Goal: Task Accomplishment & Management: Complete application form

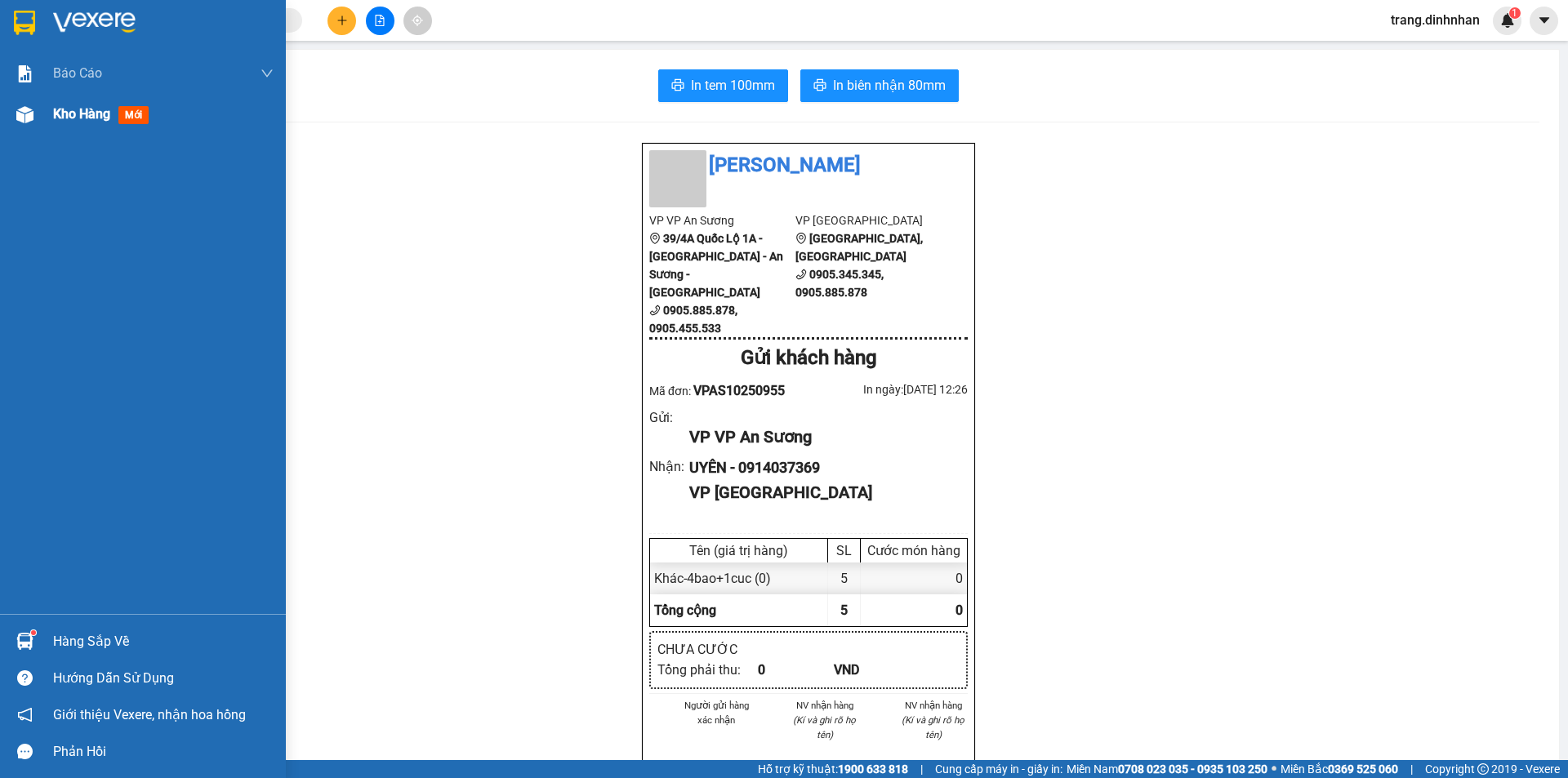
click at [91, 122] on span "Kho hàng" at bounding box center [81, 114] width 58 height 15
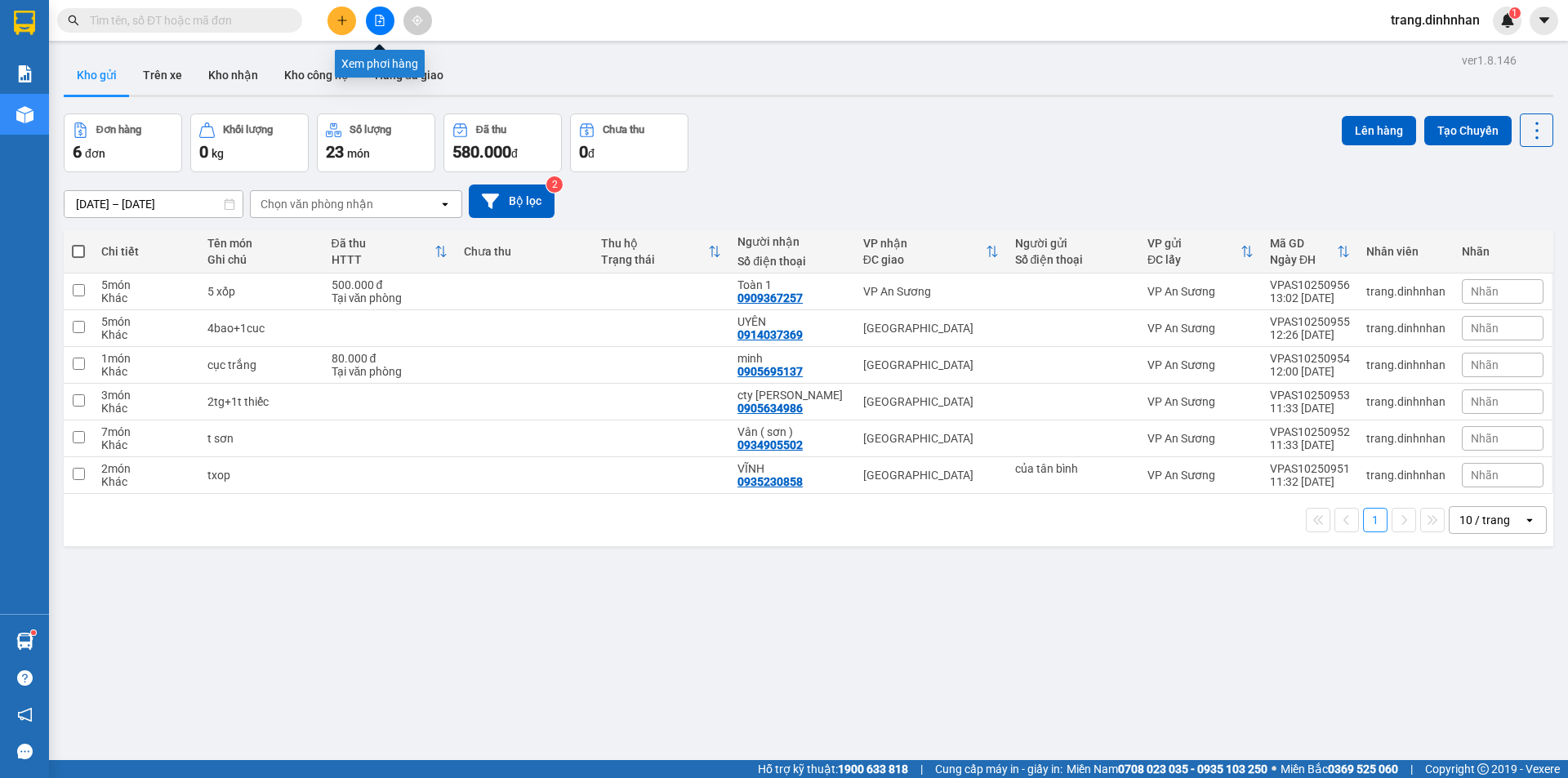
click at [386, 28] on button at bounding box center [380, 21] width 28 height 28
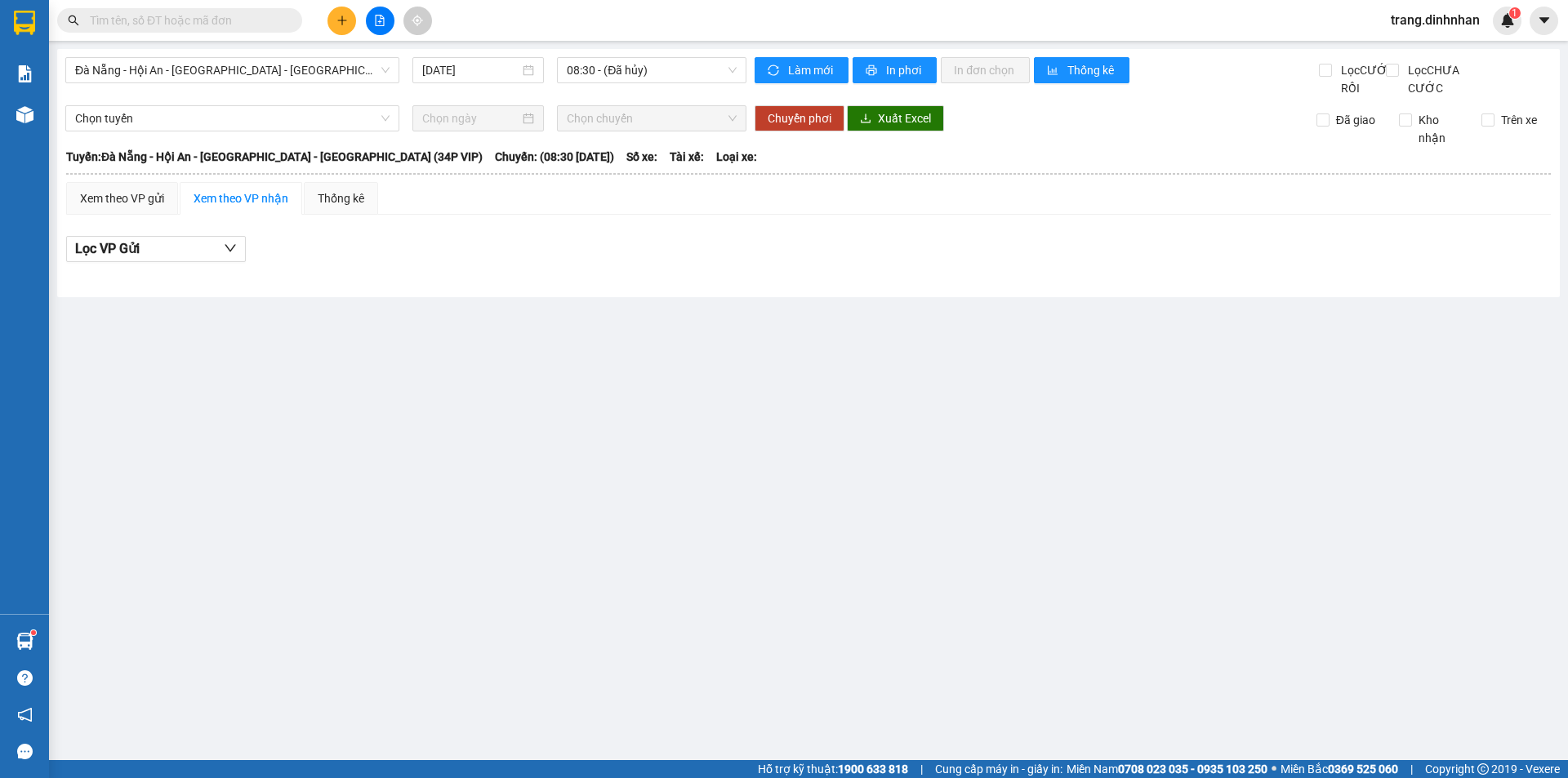
click at [373, 57] on div "[GEOGRAPHIC_DATA] - Hội An - [GEOGRAPHIC_DATA] - [GEOGRAPHIC_DATA] (34P VIP) [D…" at bounding box center [809, 173] width 1503 height 248
click at [360, 72] on span "Đà Nẵng - Hội An - [GEOGRAPHIC_DATA] - [GEOGRAPHIC_DATA] (34P VIP)" at bounding box center [232, 70] width 314 height 25
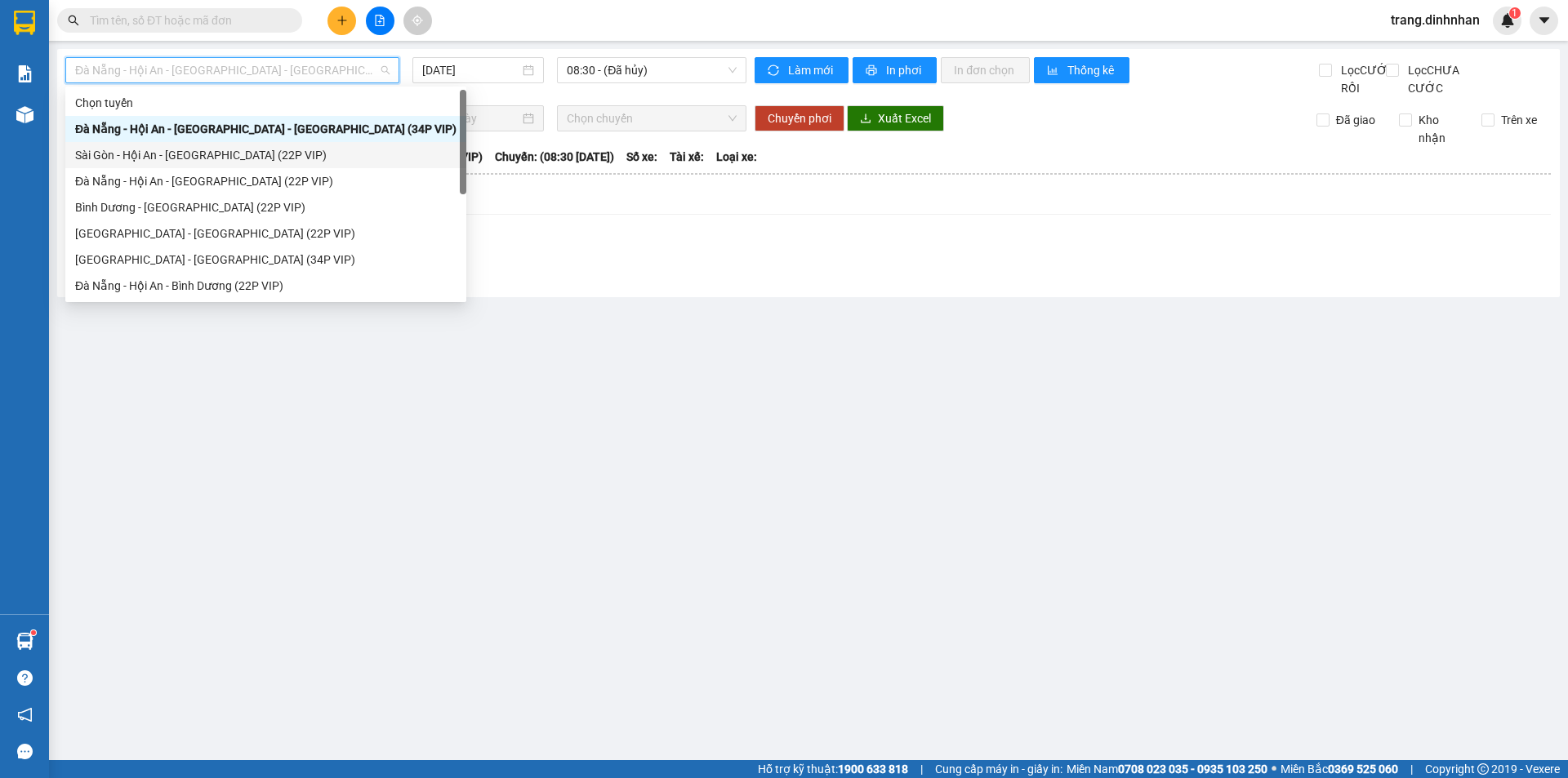
drag, startPoint x: 298, startPoint y: 160, endPoint x: 309, endPoint y: 142, distance: 21.1
click at [298, 159] on div "Sài Gòn - Hội An - [GEOGRAPHIC_DATA] (22P VIP)" at bounding box center [266, 155] width 381 height 18
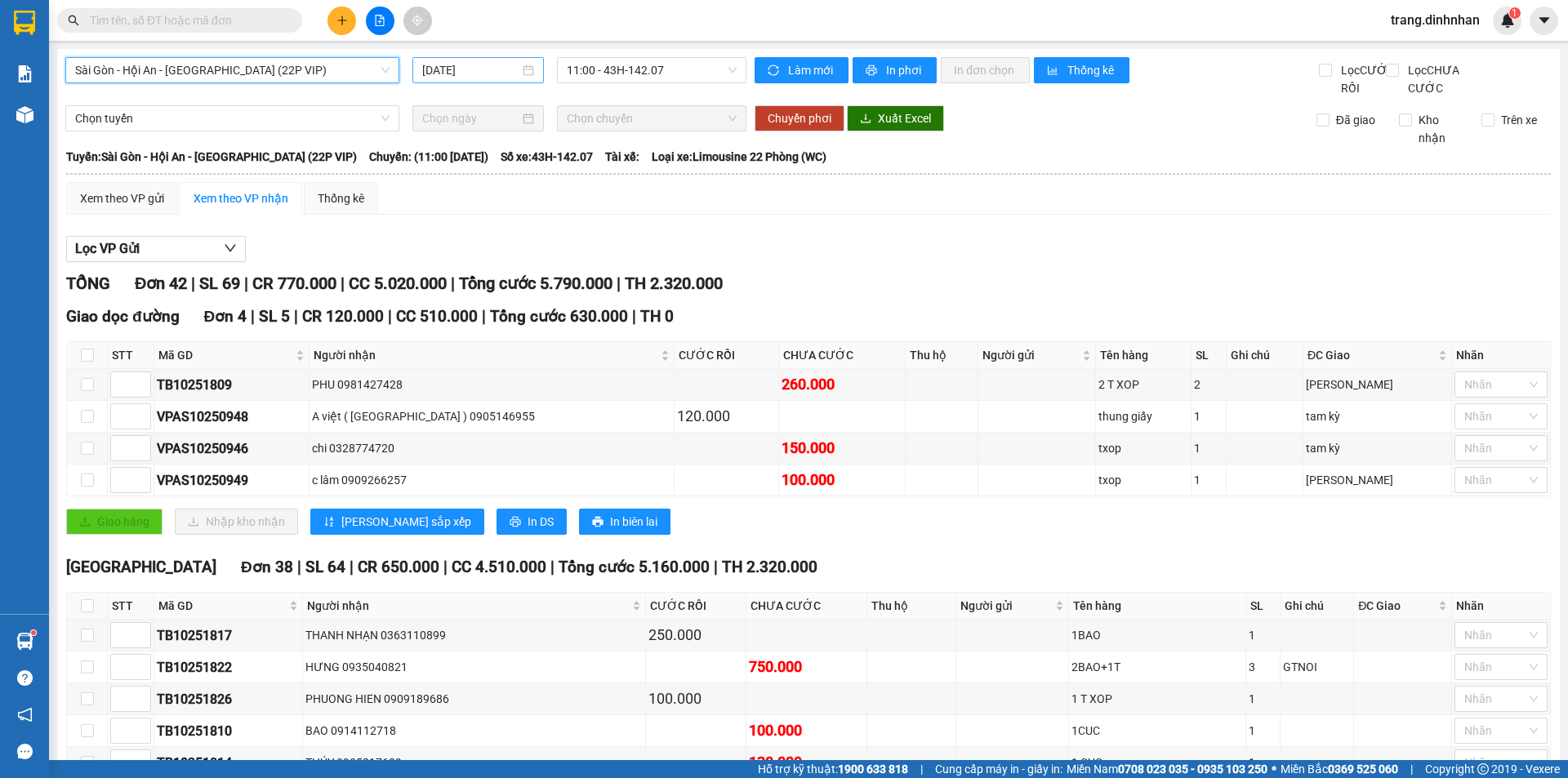
click at [489, 61] on input "[DATE]" at bounding box center [470, 70] width 97 height 18
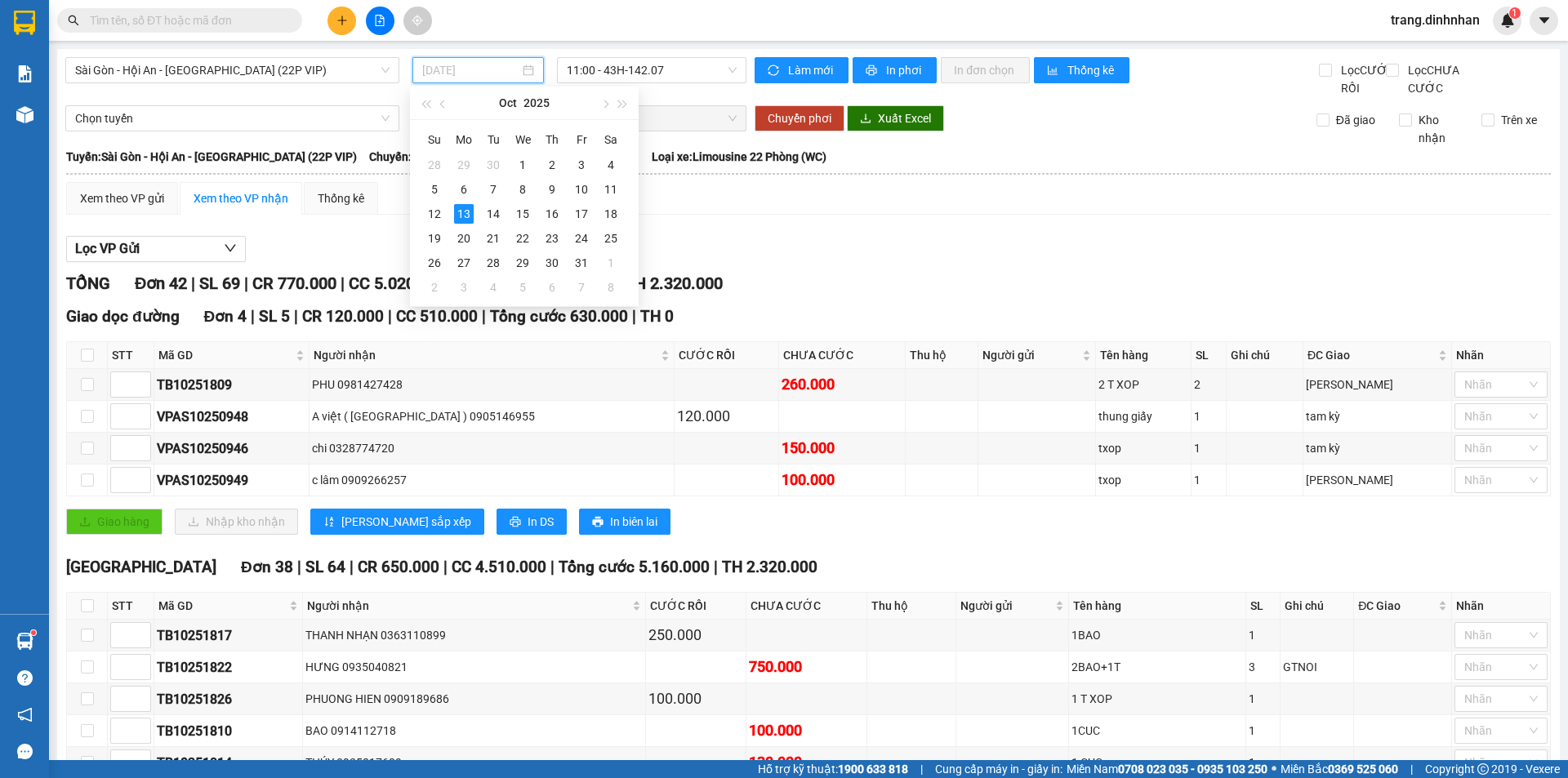
type input "[DATE]"
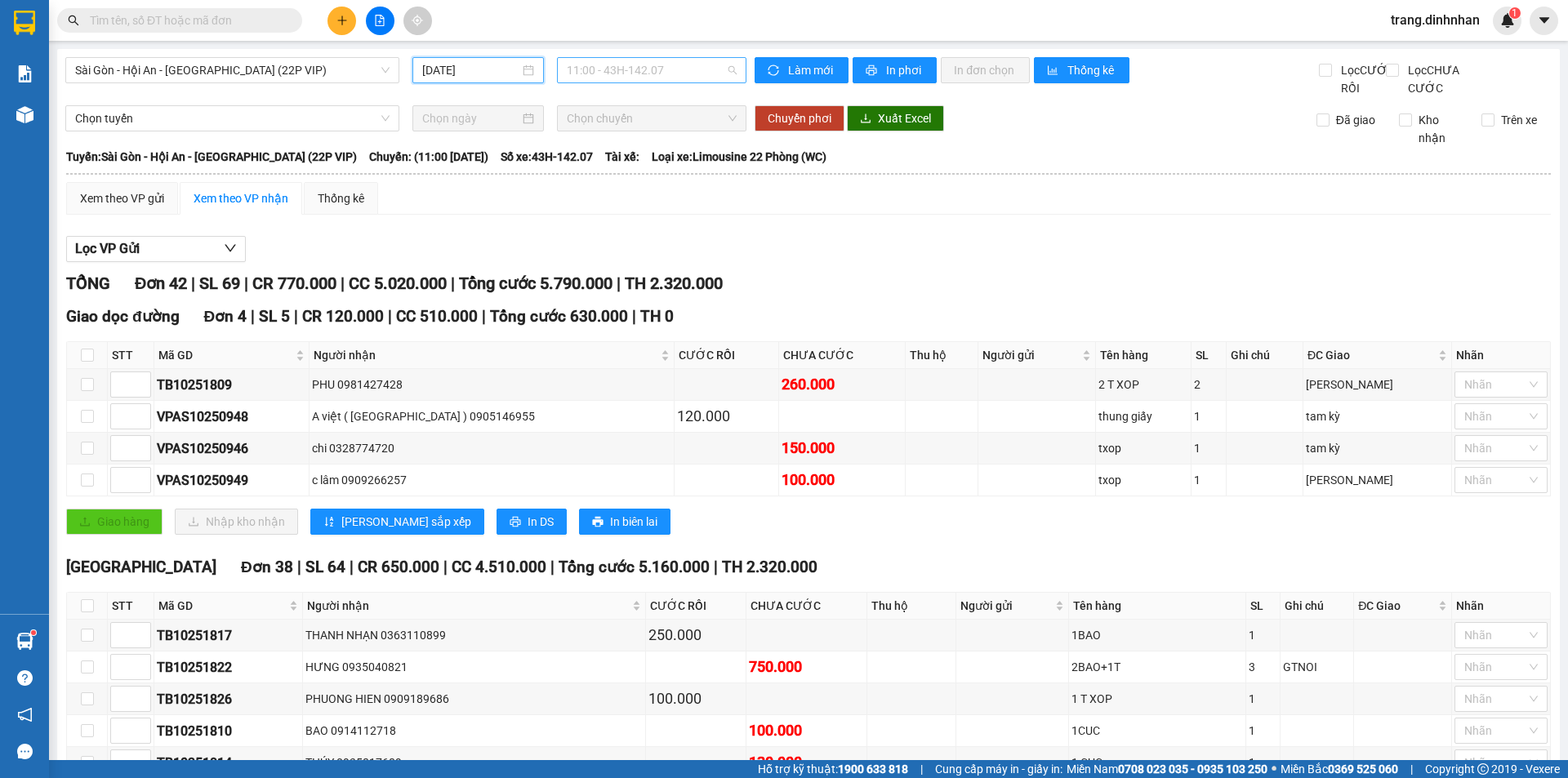
click at [674, 73] on span "11:00 - 43H-142.07" at bounding box center [652, 70] width 170 height 25
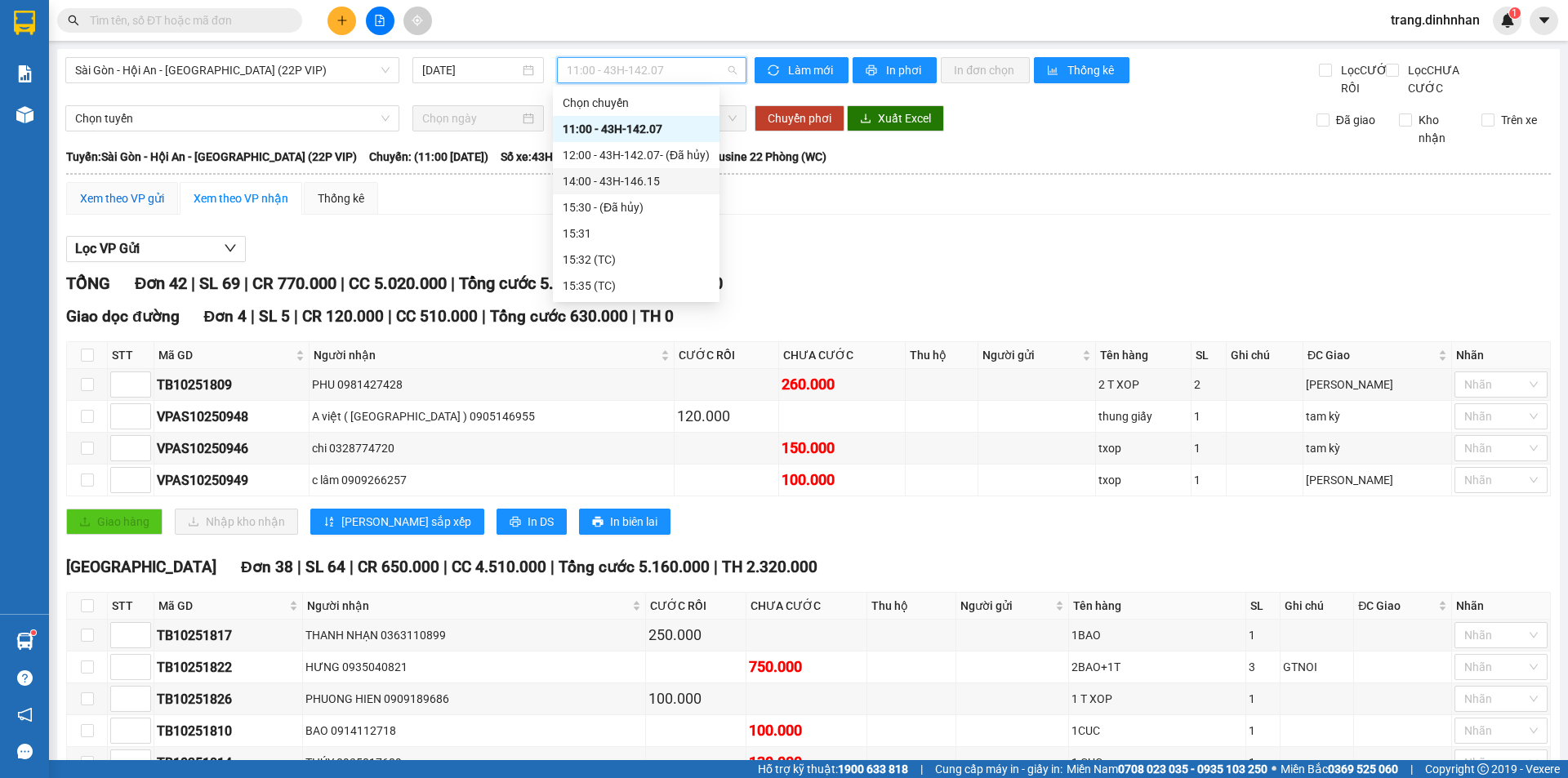
click at [97, 207] on div "Xem theo VP gửi" at bounding box center [122, 198] width 84 height 18
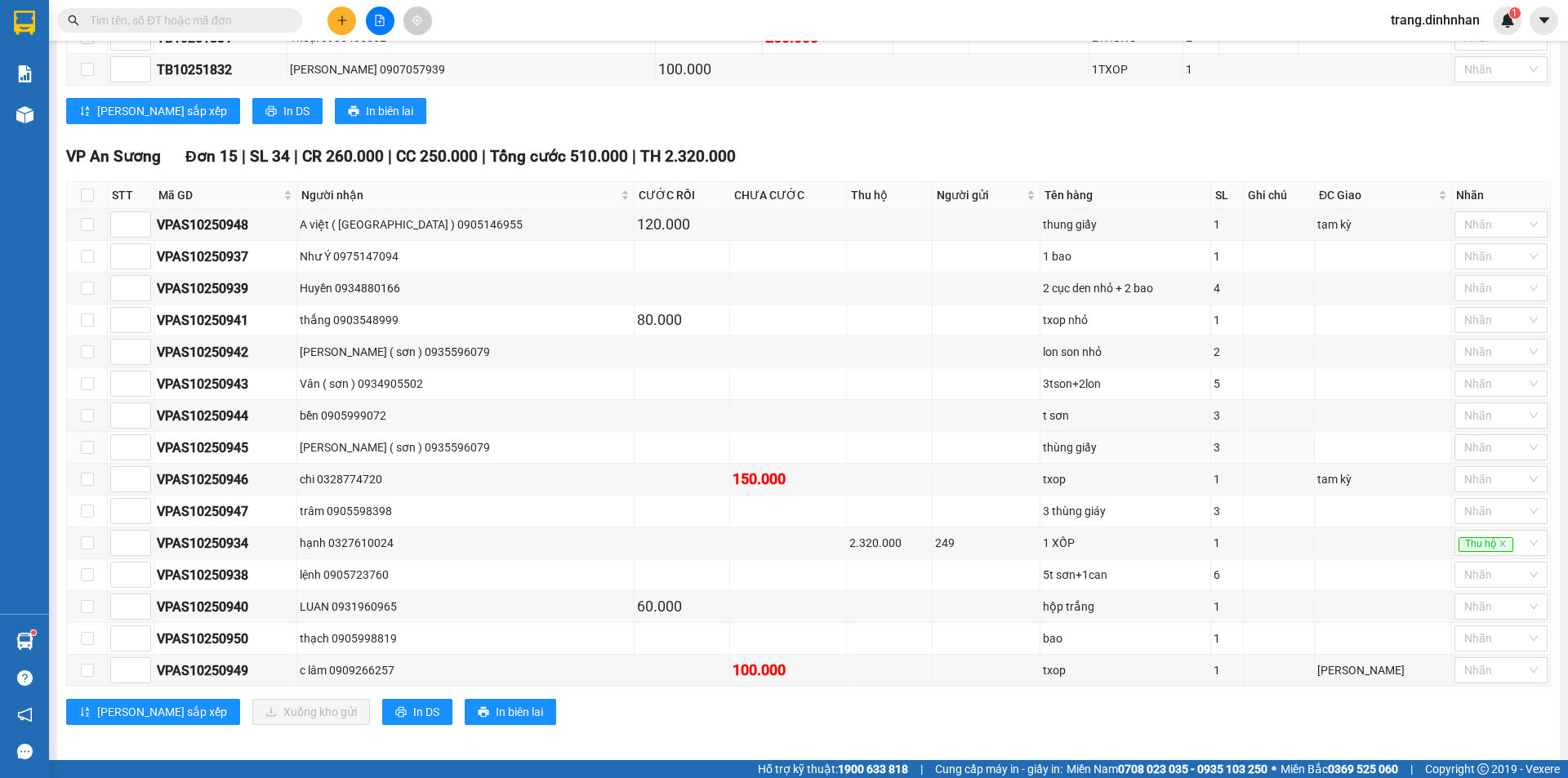
scroll to position [1172, 0]
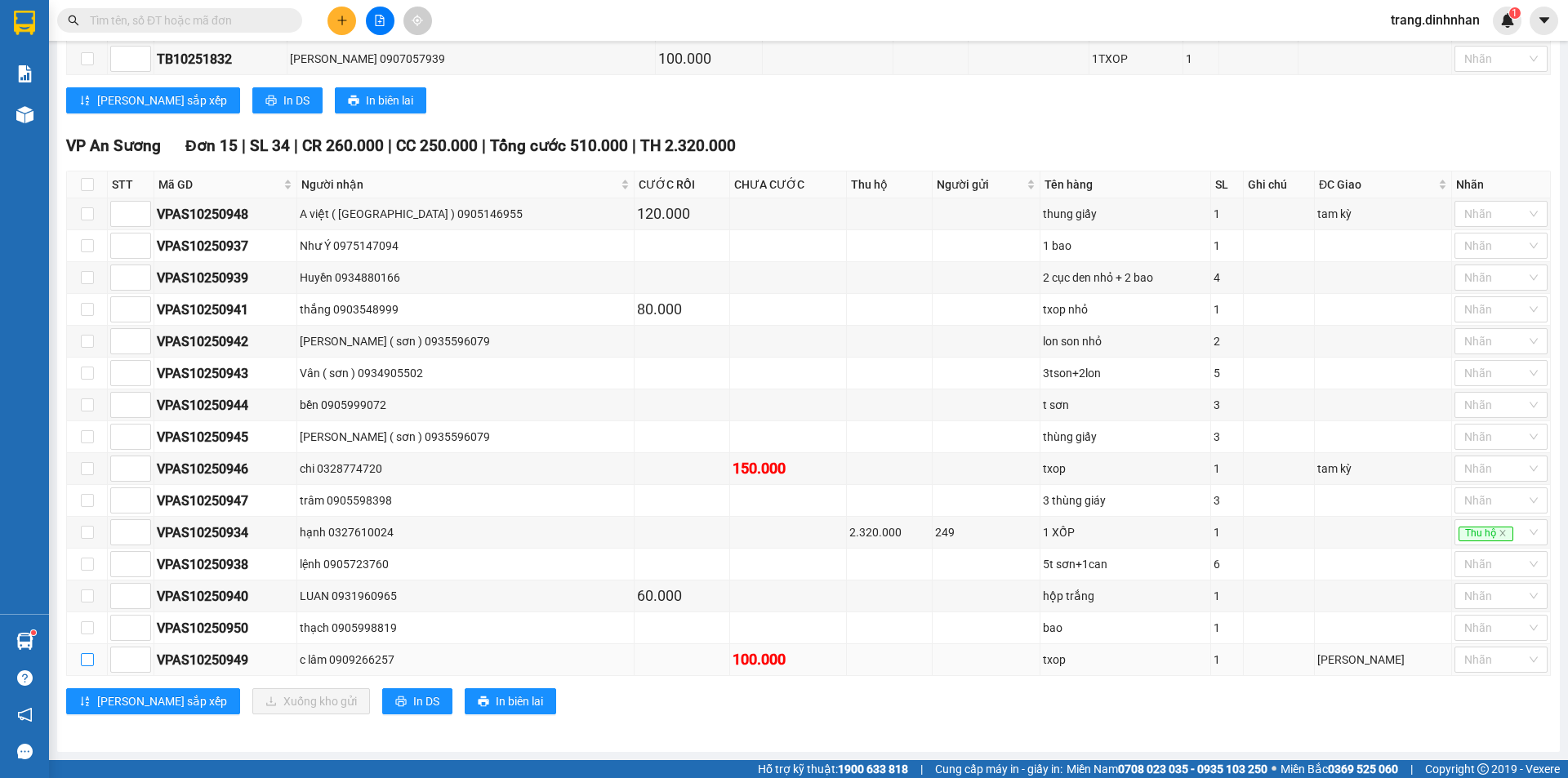
click at [87, 657] on input "checkbox" at bounding box center [88, 660] width 13 height 13
checkbox input "true"
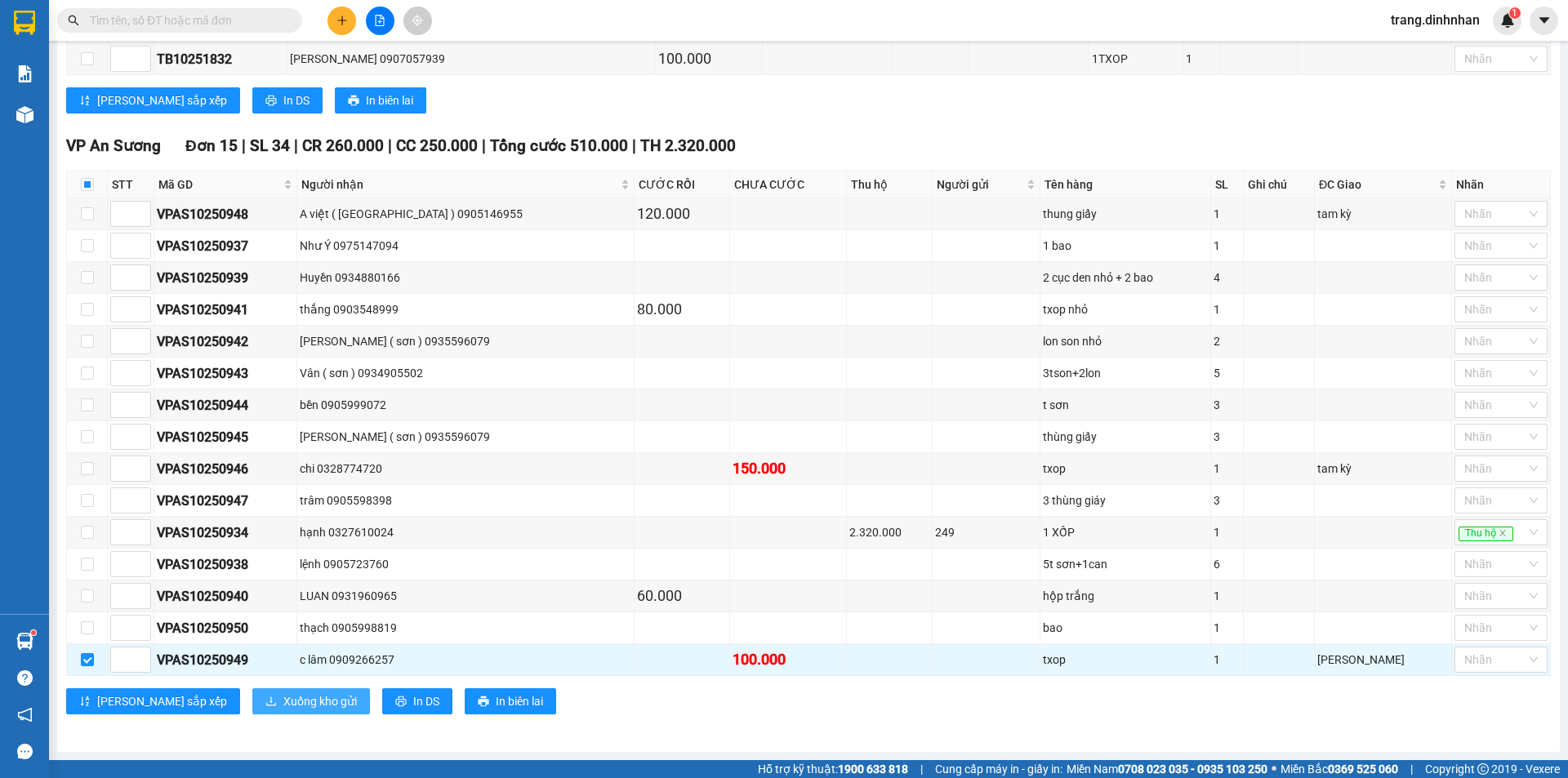
click at [284, 704] on span "Xuống kho gửi" at bounding box center [321, 702] width 74 height 18
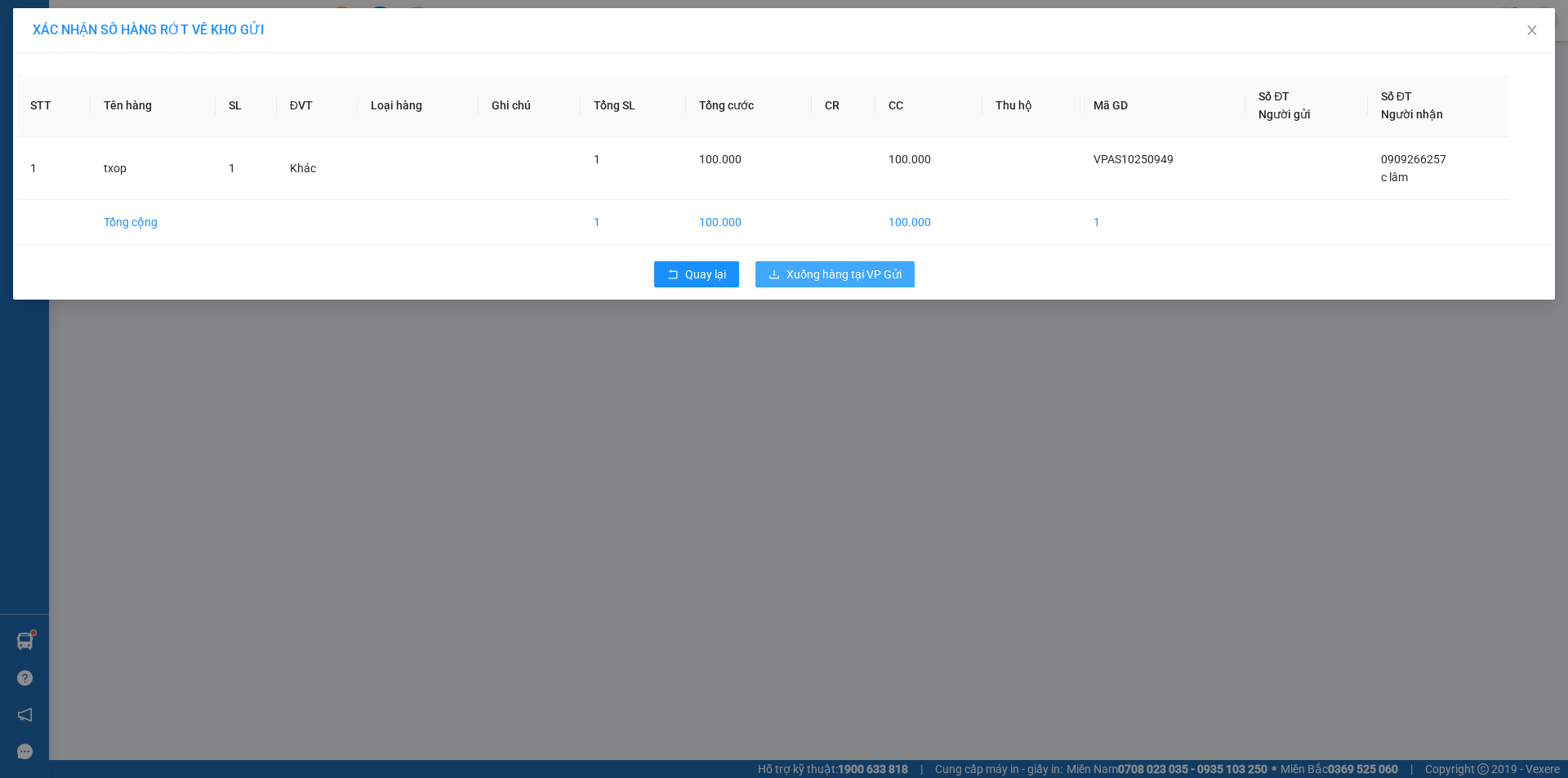
click at [851, 271] on span "Xuống hàng tại VP Gửi" at bounding box center [844, 274] width 115 height 18
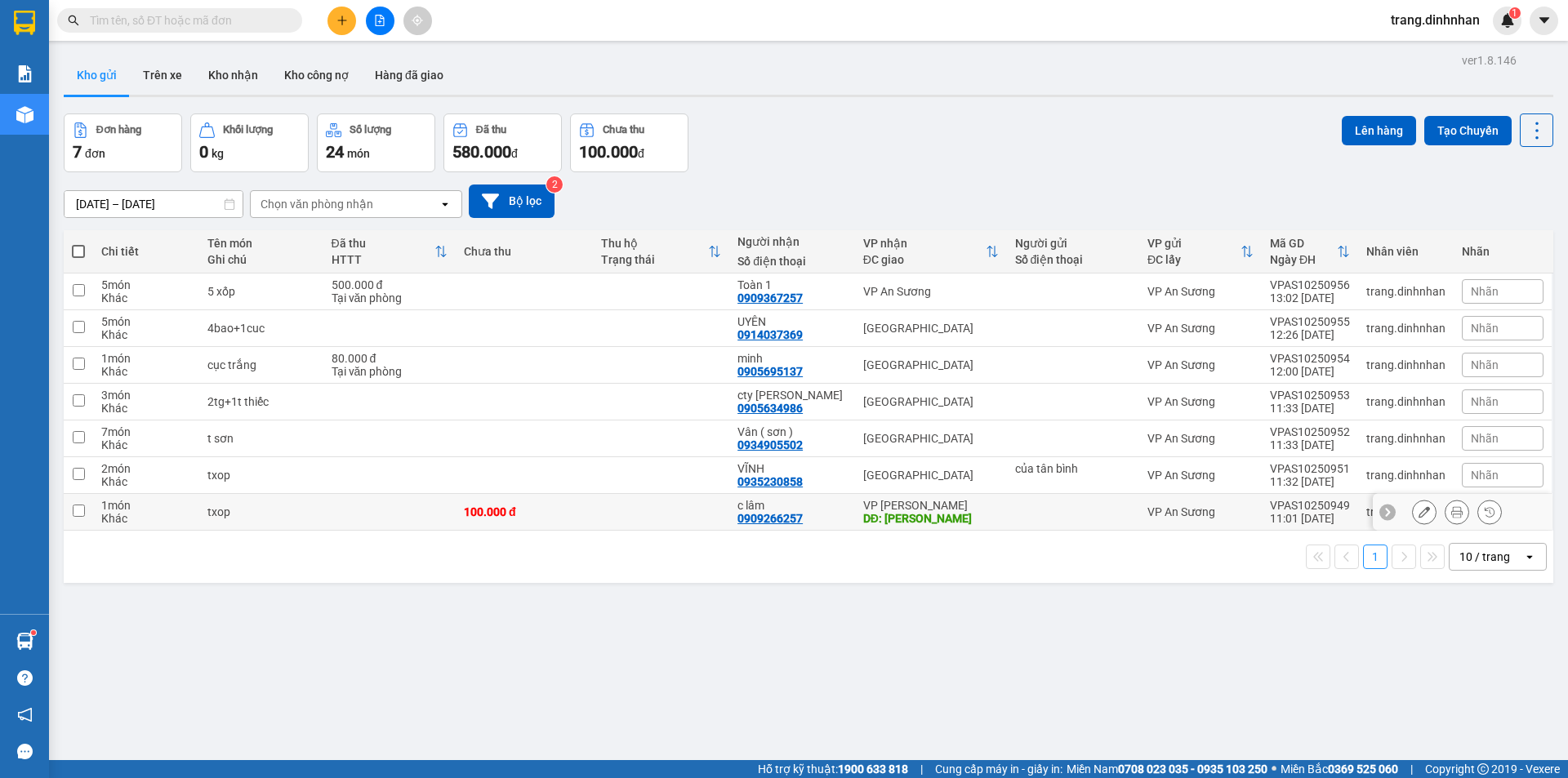
click at [1076, 513] on div at bounding box center [1073, 512] width 116 height 13
checkbox input "true"
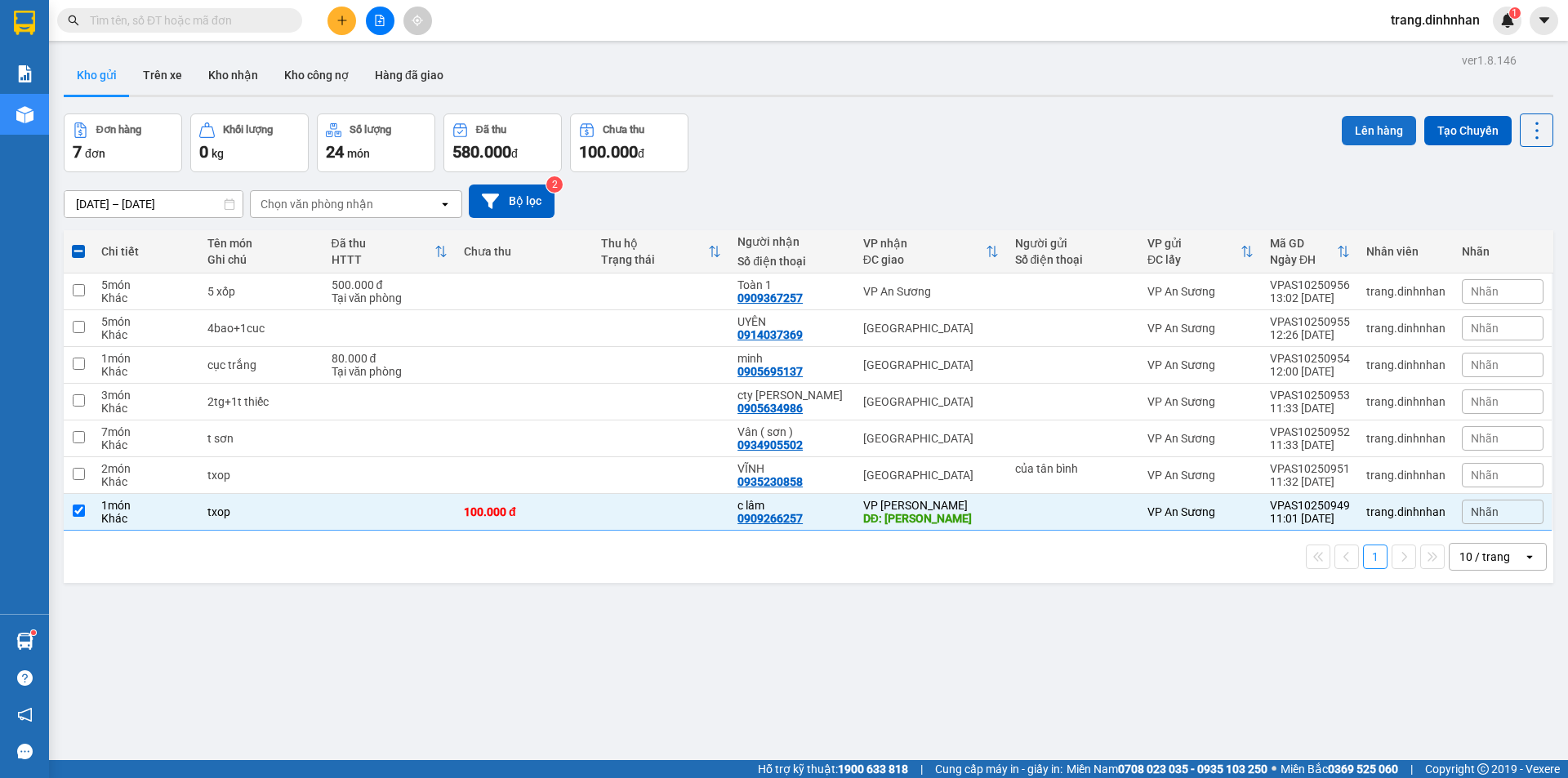
click at [1353, 131] on button "Lên hàng" at bounding box center [1378, 130] width 74 height 29
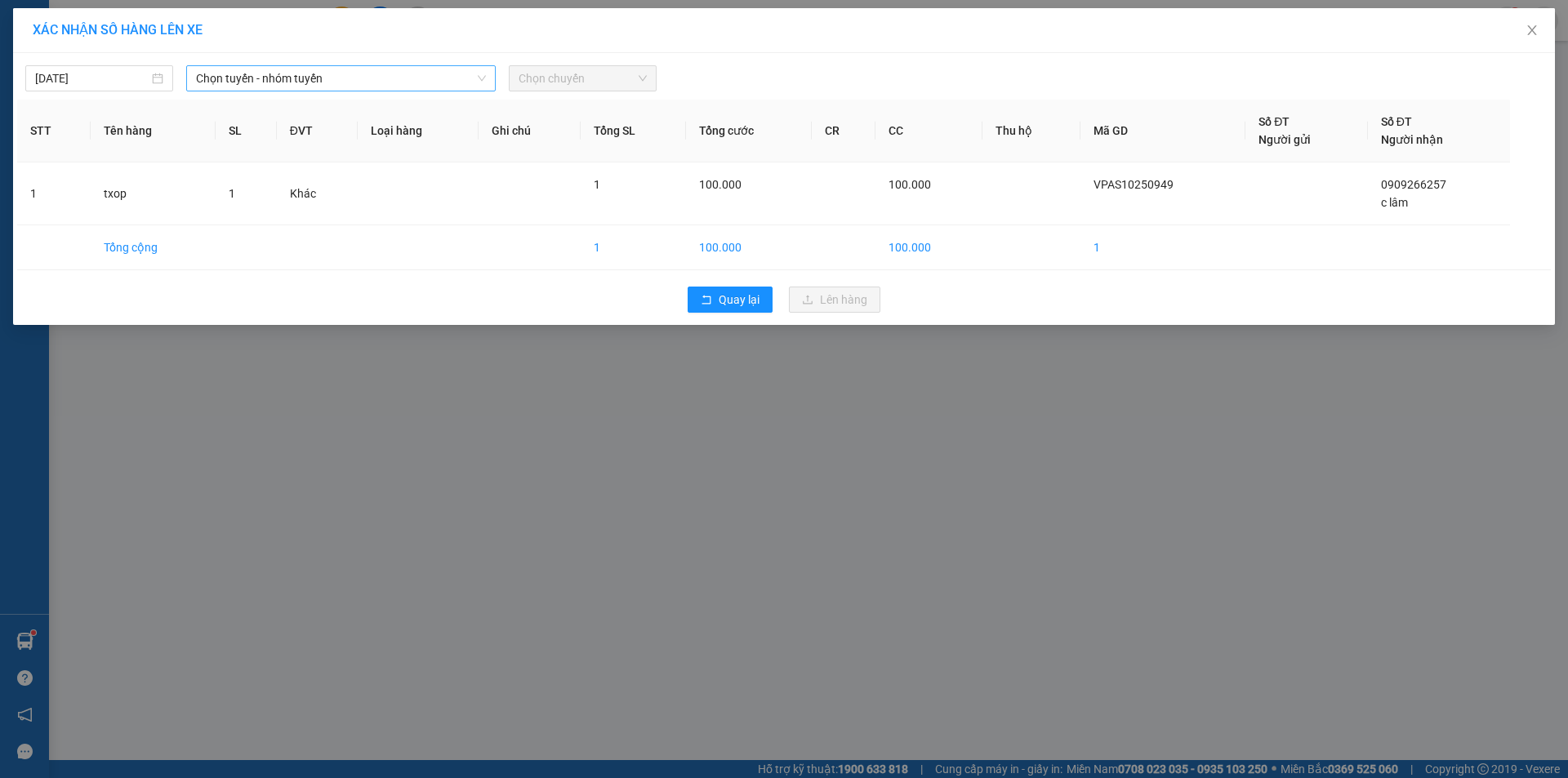
click at [468, 77] on span "Chọn tuyến - nhóm tuyến" at bounding box center [340, 78] width 289 height 25
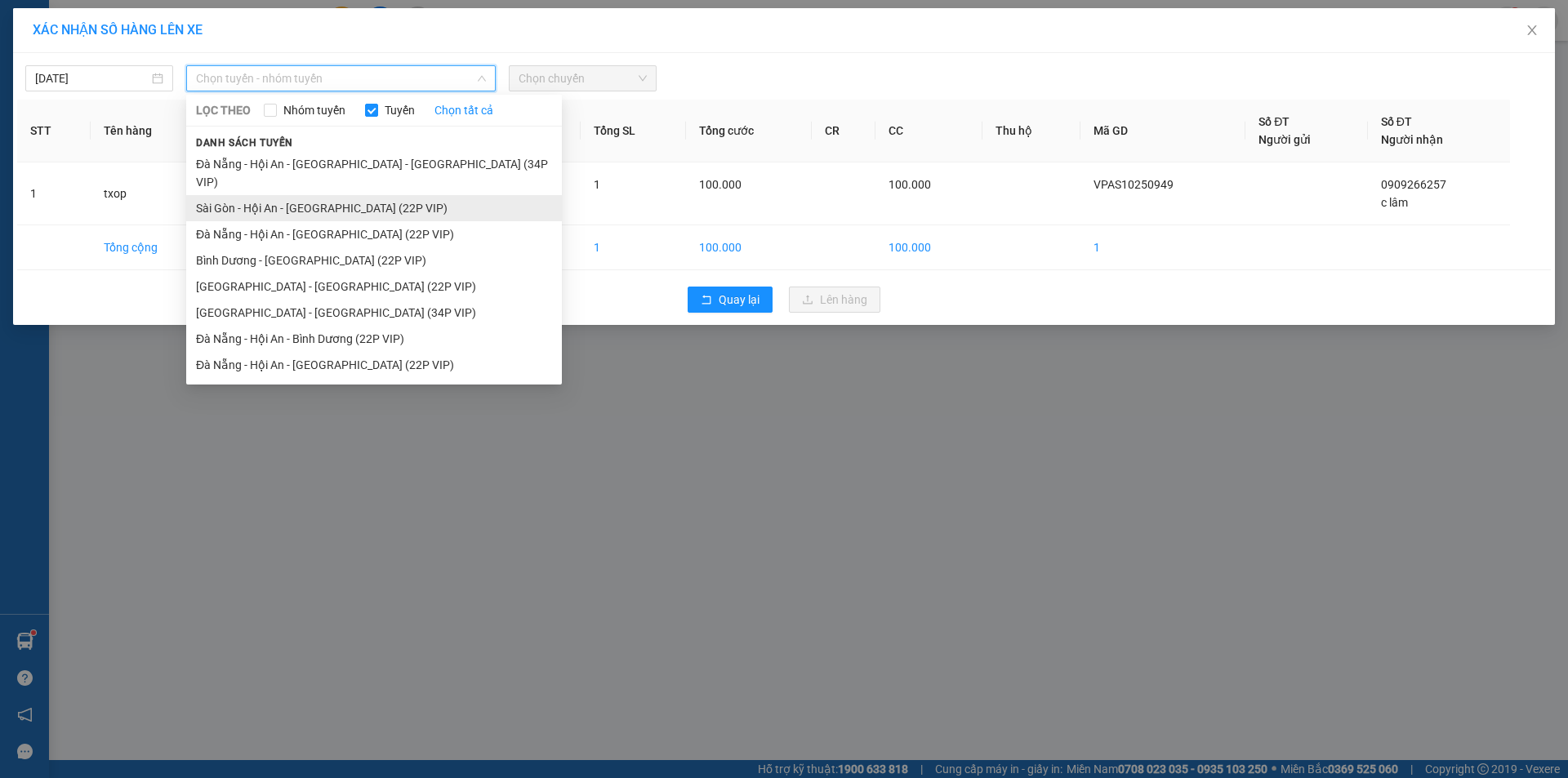
click at [388, 195] on li "Sài Gòn - Hội An - [GEOGRAPHIC_DATA] (22P VIP)" at bounding box center [373, 208] width 375 height 26
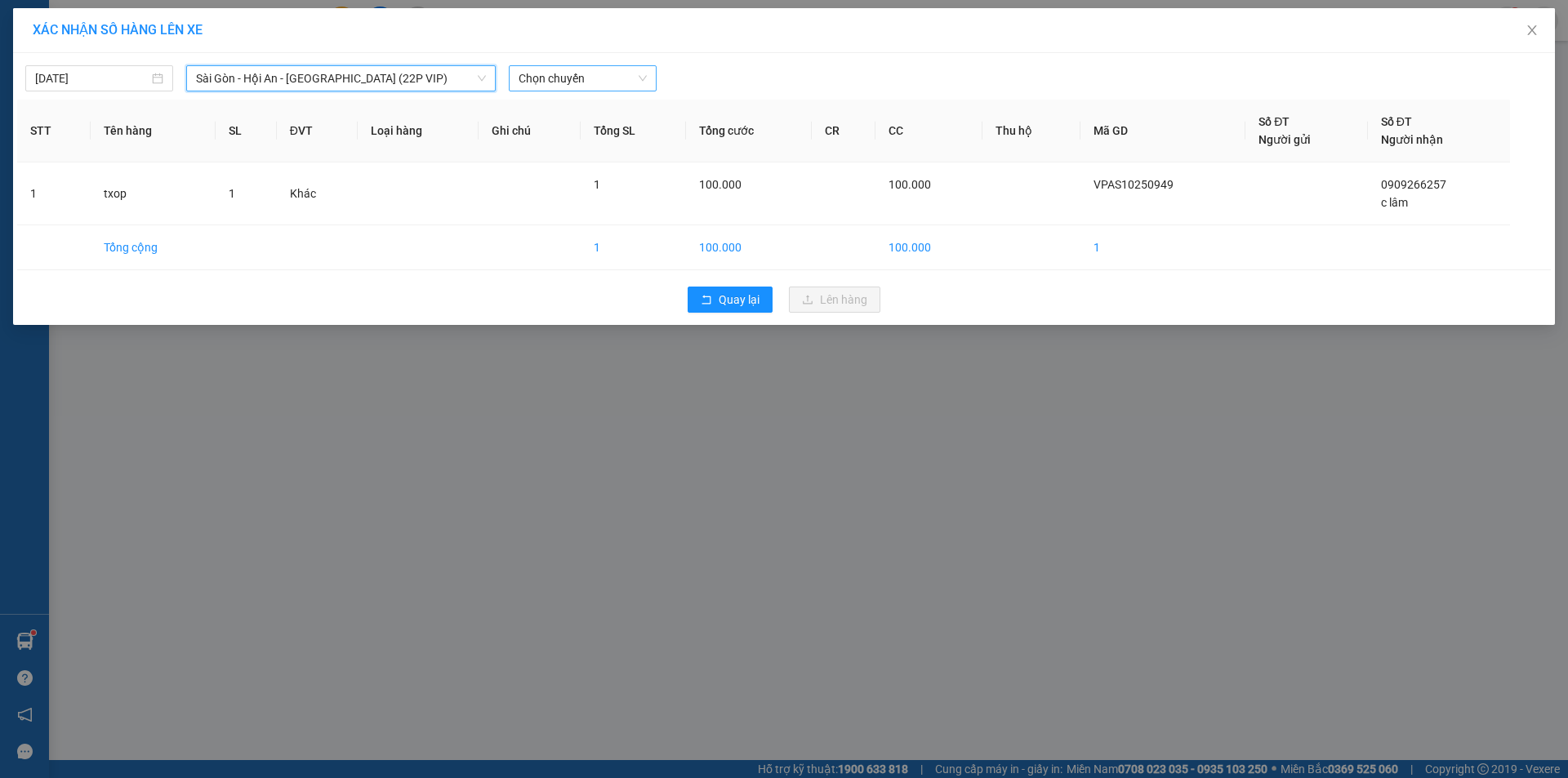
click at [607, 81] on span "Chọn chuyến" at bounding box center [583, 78] width 128 height 25
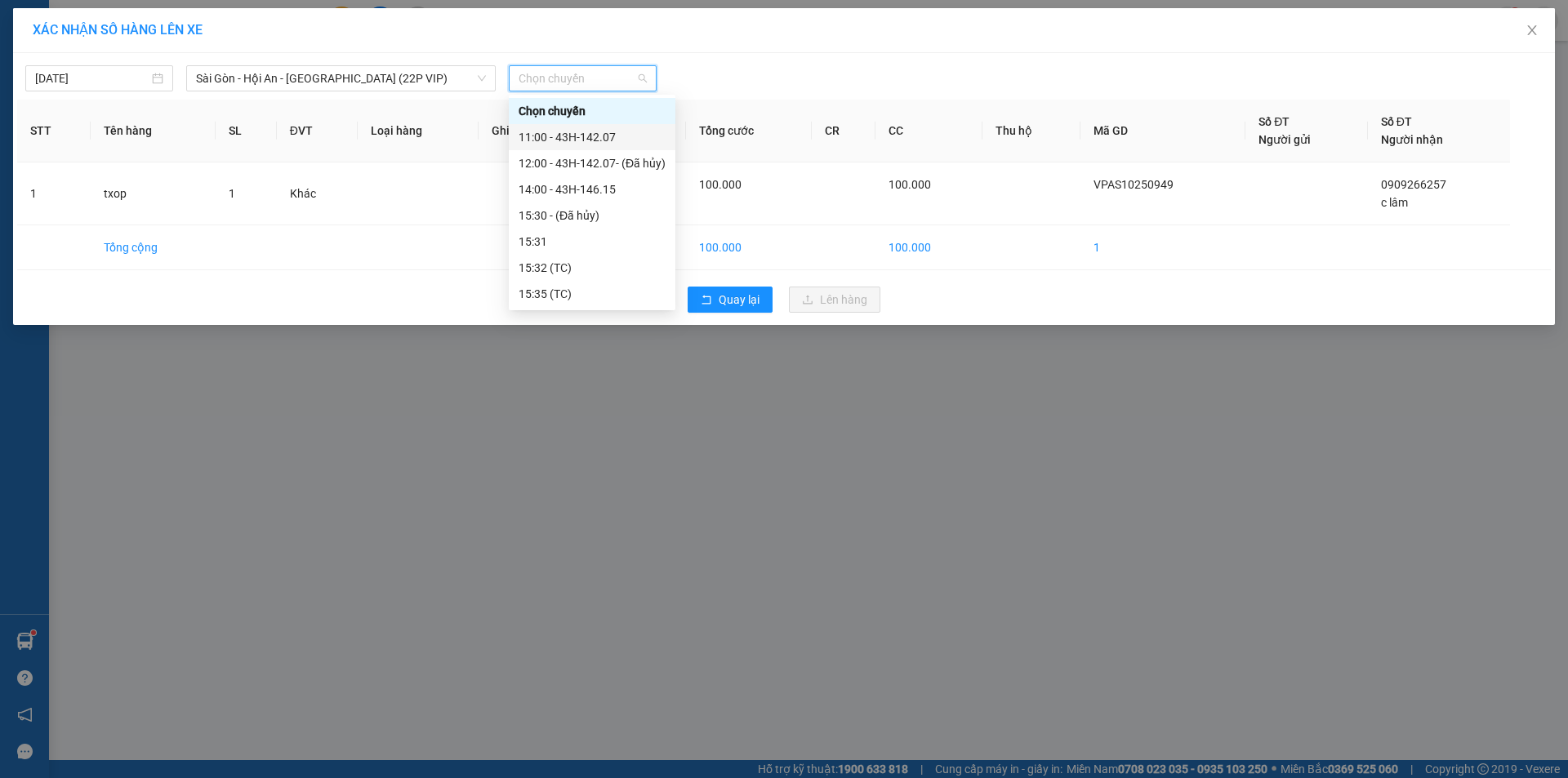
click at [613, 135] on div "11:00 - 43H-142.07" at bounding box center [592, 137] width 147 height 18
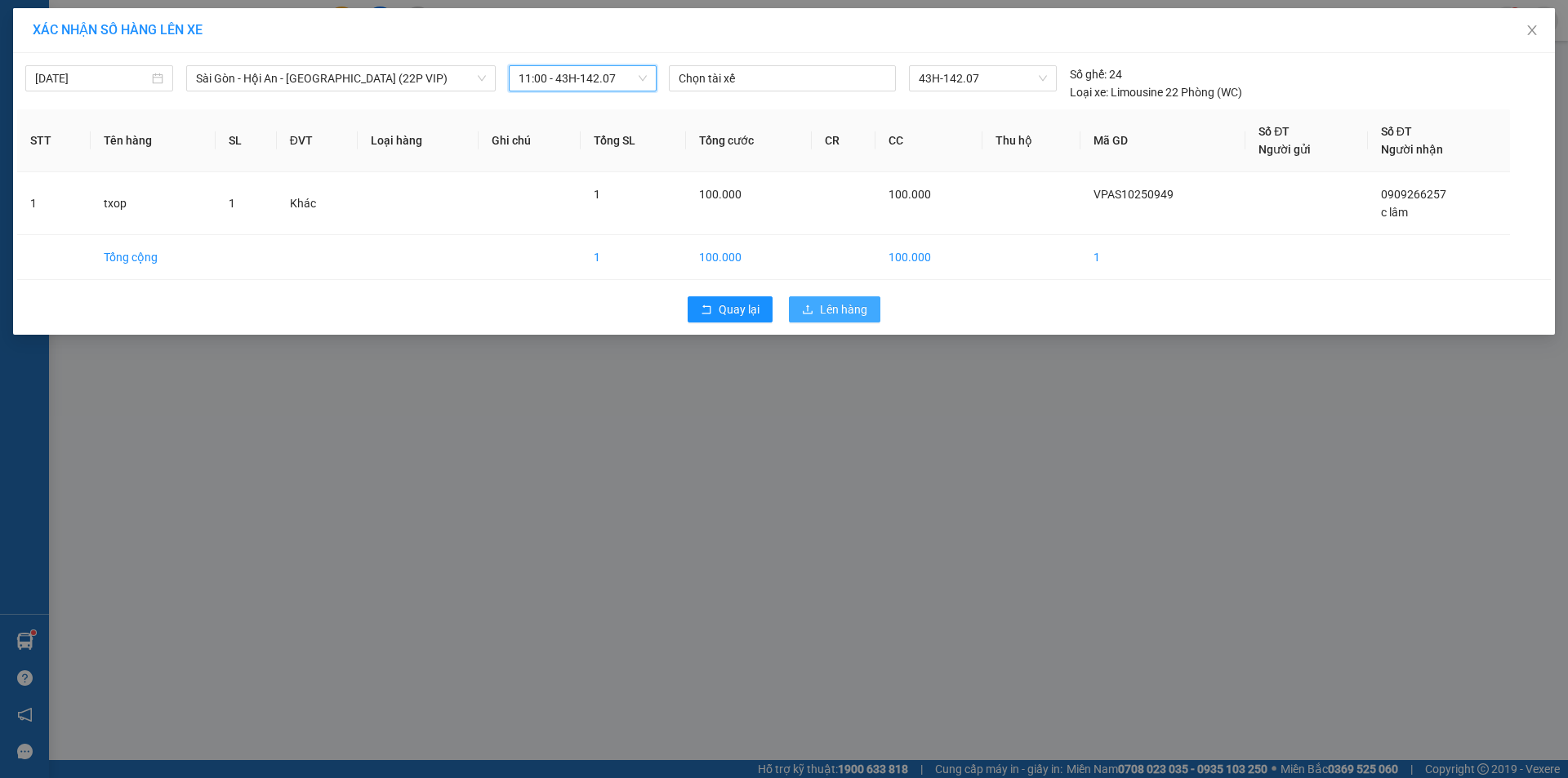
click at [831, 306] on span "Lên hàng" at bounding box center [844, 309] width 47 height 18
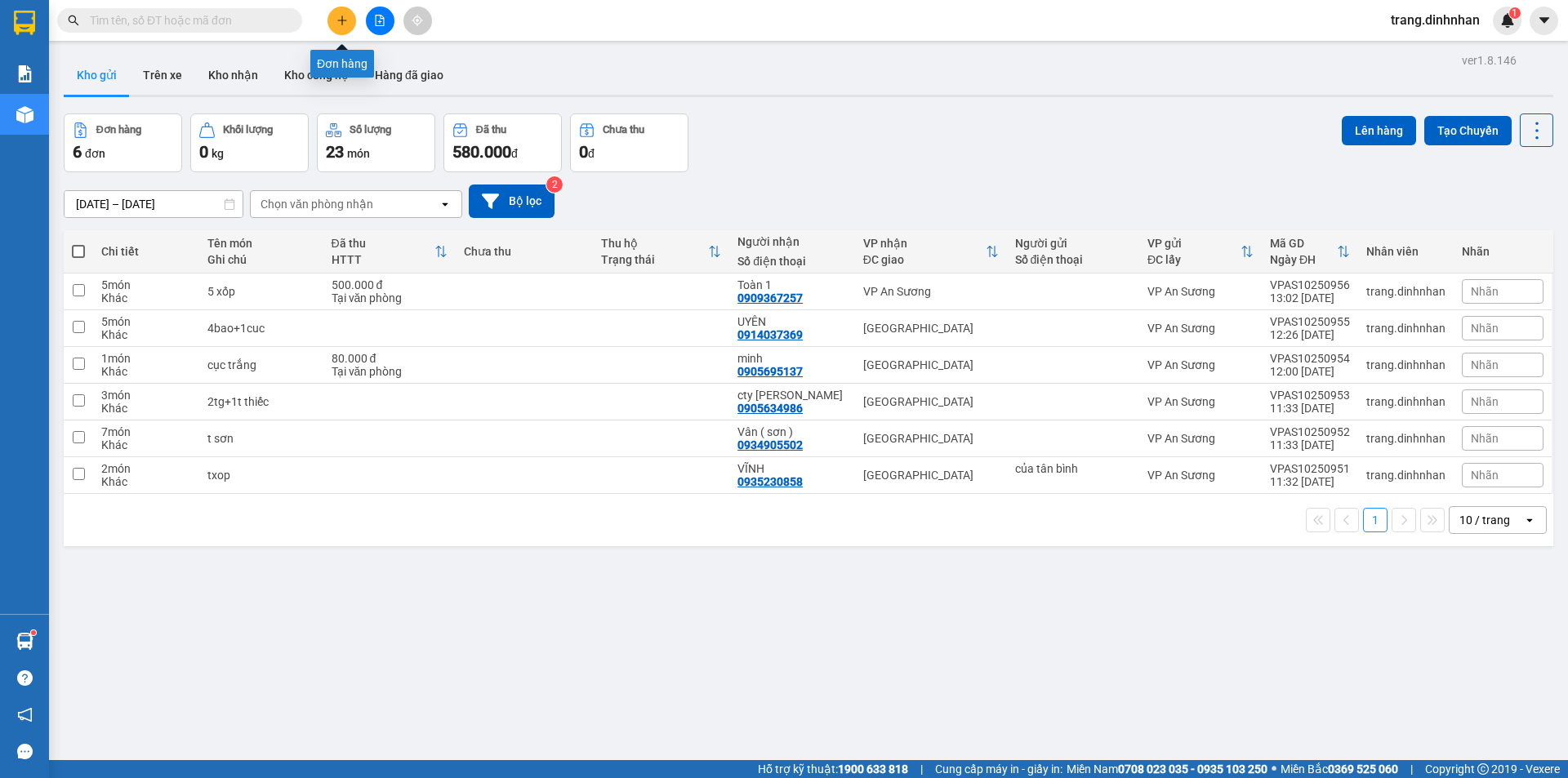
click at [337, 20] on icon "plus" at bounding box center [342, 21] width 11 height 11
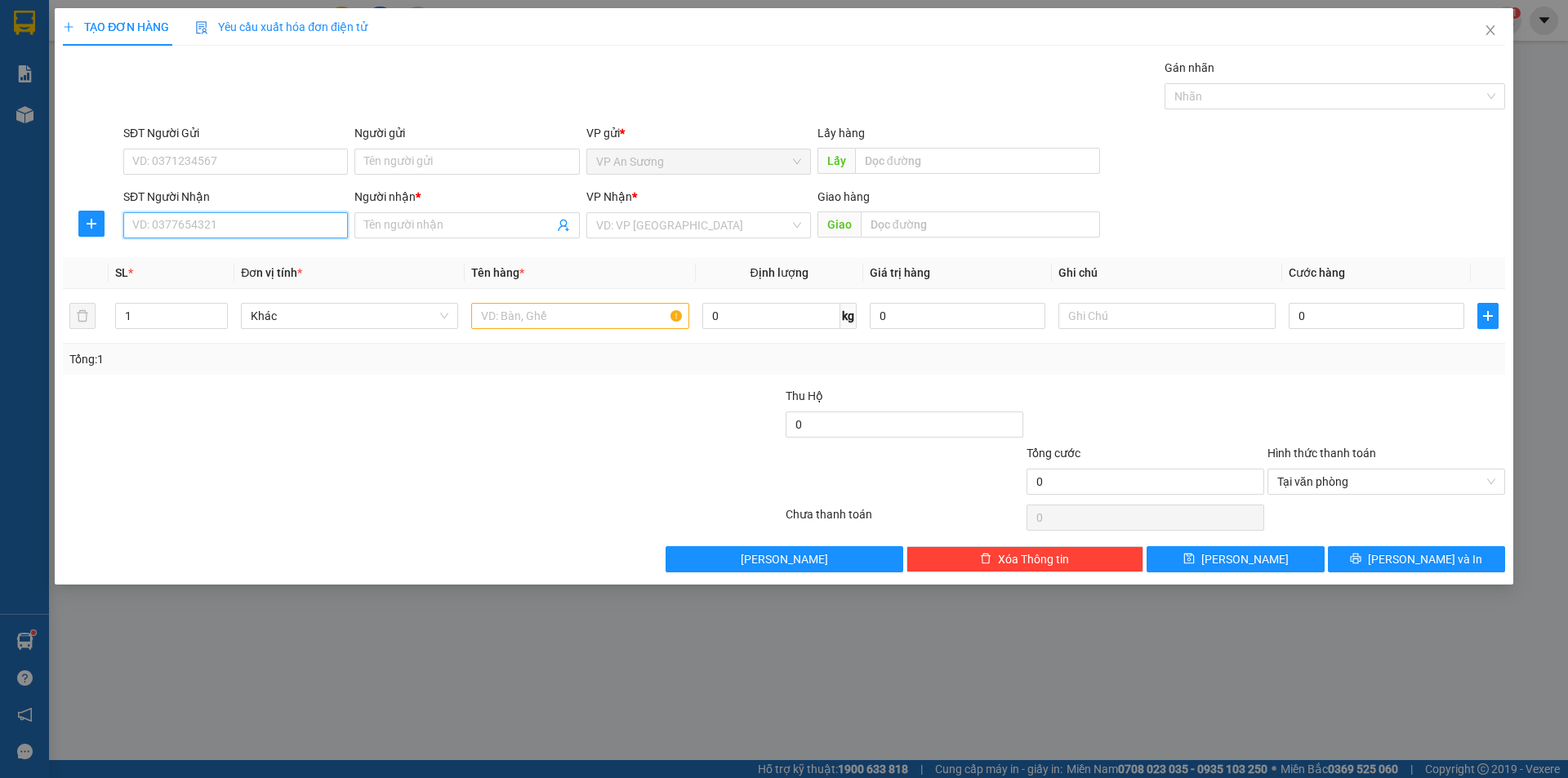
click at [271, 226] on input "SĐT Người Nhận" at bounding box center [236, 225] width 224 height 26
click at [179, 251] on div "0356249575 - lan" at bounding box center [235, 257] width 205 height 18
type input "0356249575"
type input "lan"
type input "0356249575"
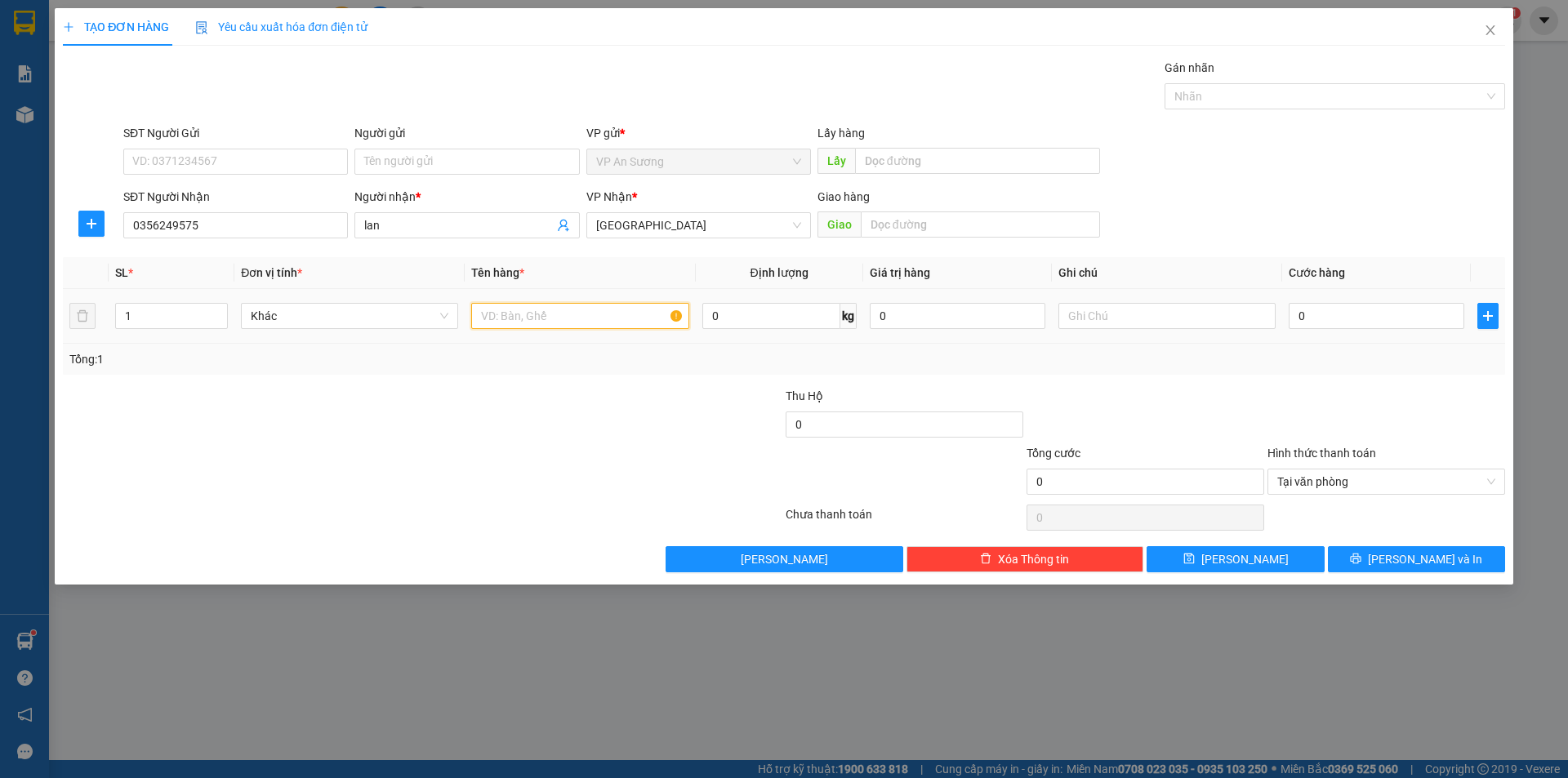
click at [490, 313] on input "text" at bounding box center [580, 316] width 217 height 26
type input "txop"
click at [1291, 310] on input "0" at bounding box center [1377, 316] width 175 height 26
type input "1"
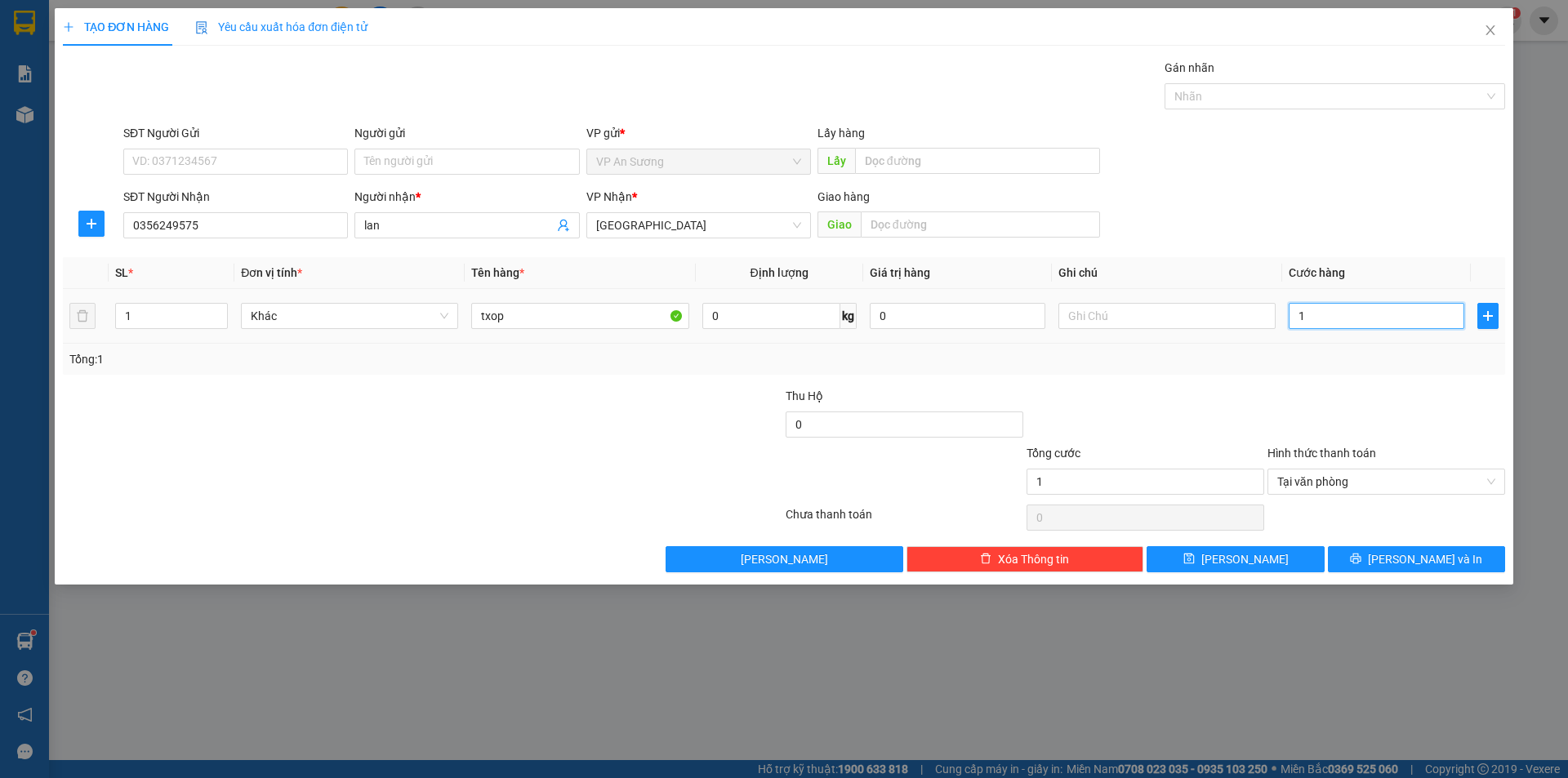
type input "15"
type input "150"
type input "1.500"
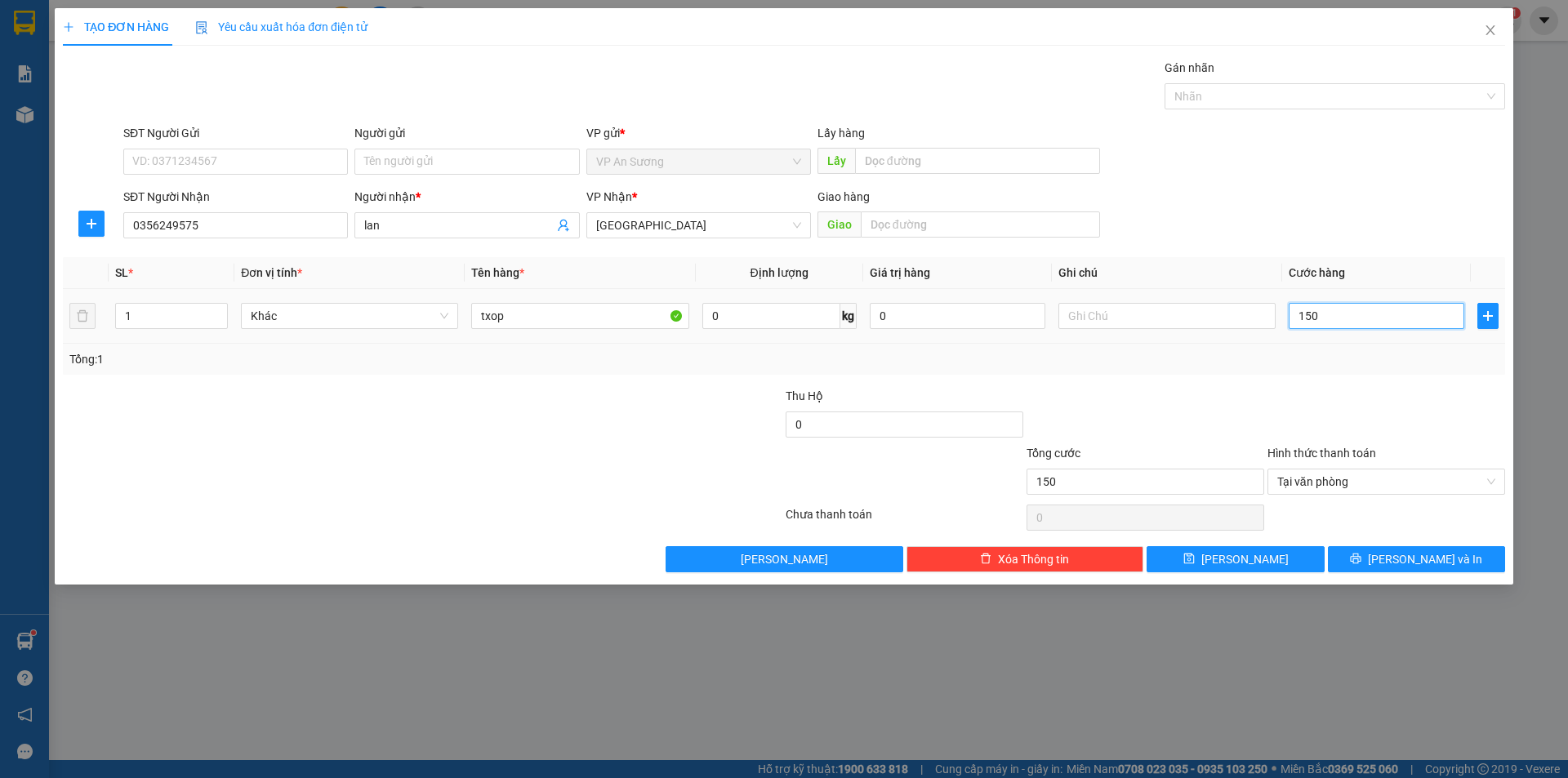
type input "1.500"
type input "15.000"
type input "150.000"
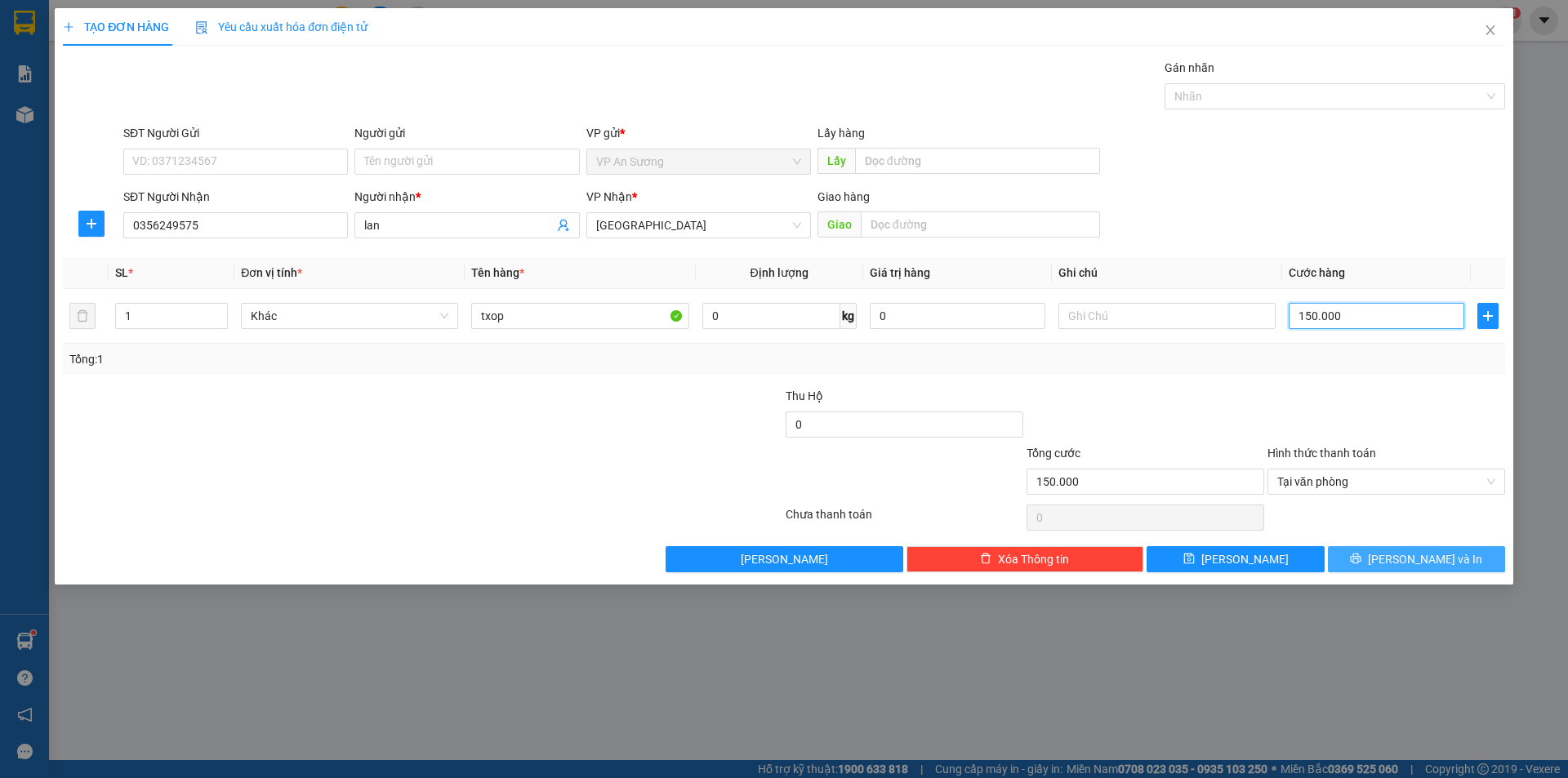
type input "150.000"
click at [1377, 561] on button "[PERSON_NAME] và In" at bounding box center [1416, 559] width 177 height 26
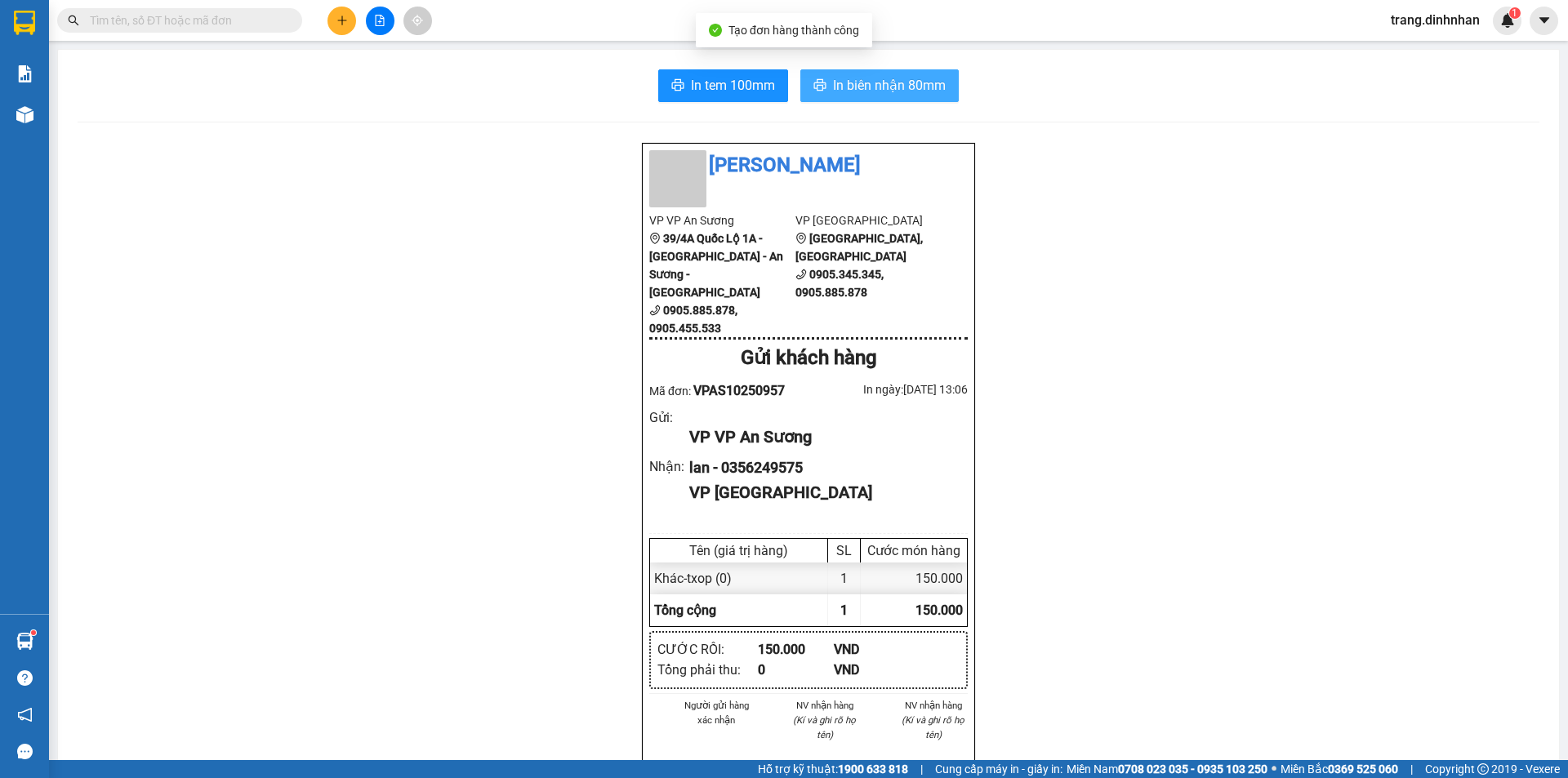
click at [859, 76] on span "In biên nhận 80mm" at bounding box center [889, 86] width 113 height 21
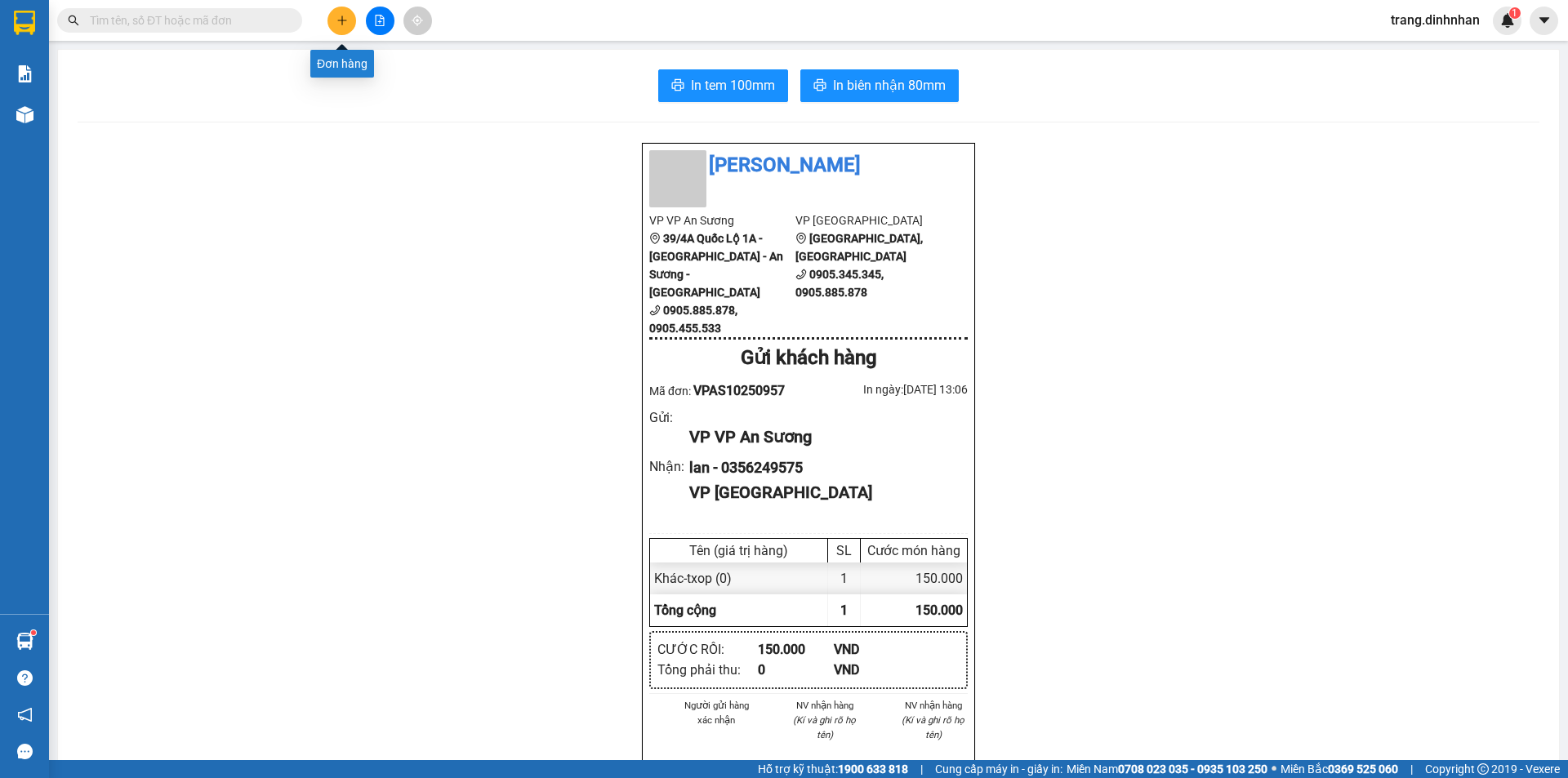
click at [331, 19] on button at bounding box center [341, 21] width 28 height 28
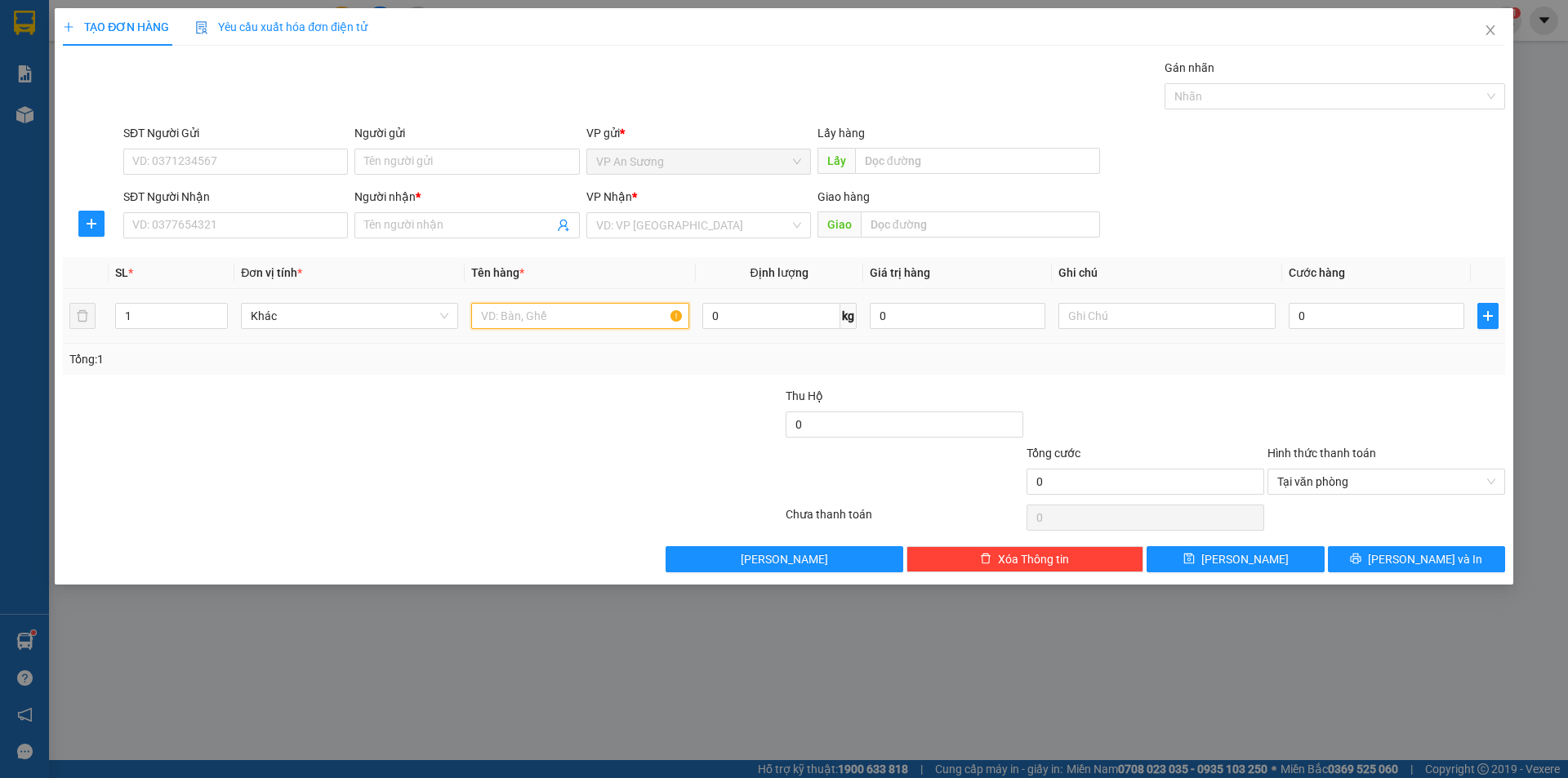
click at [520, 320] on input "text" at bounding box center [580, 316] width 217 height 26
click at [281, 222] on input "SĐT Người Nhận" at bounding box center [236, 225] width 224 height 26
click at [241, 258] on div "0777914124 - lý" at bounding box center [235, 257] width 205 height 18
type input "0777914124"
type input "lý"
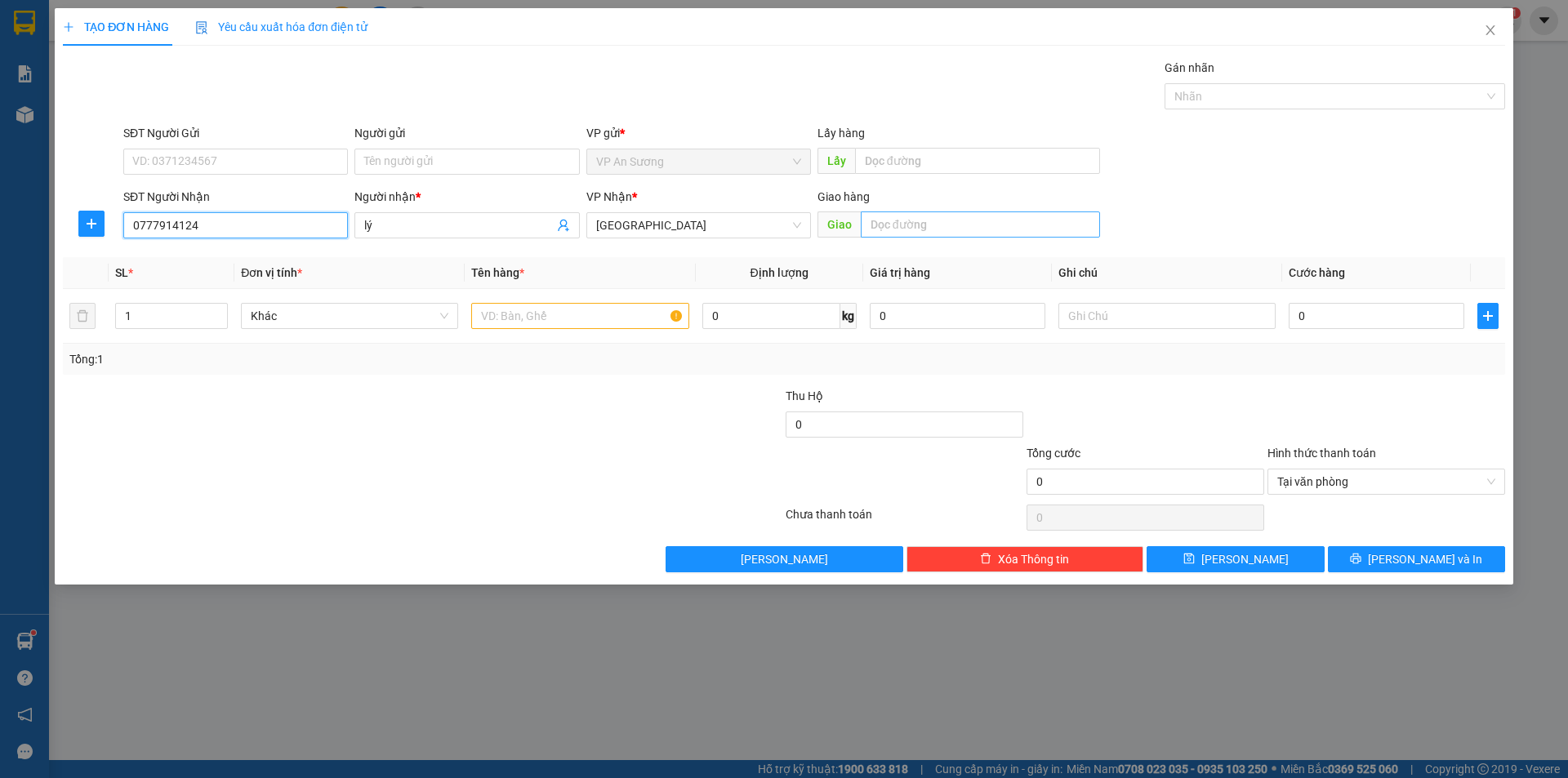
type input "0777914124"
click at [871, 231] on input "text" at bounding box center [981, 224] width 239 height 26
type input "diện bàn"
click at [492, 314] on input "text" at bounding box center [580, 316] width 217 height 26
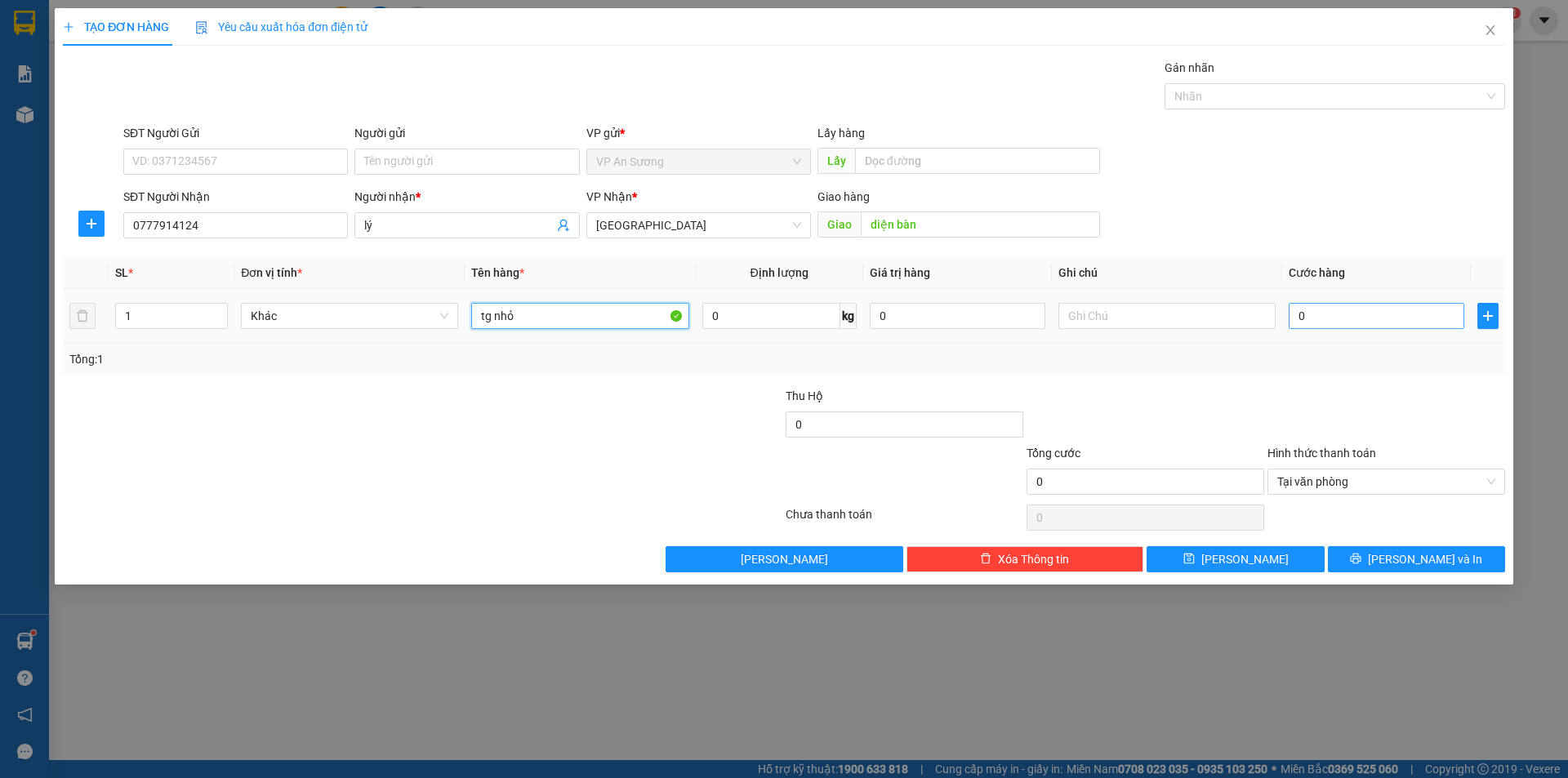
type input "tg nhỏ"
click at [1295, 314] on input "0" at bounding box center [1377, 316] width 175 height 26
type input "6"
type input "60"
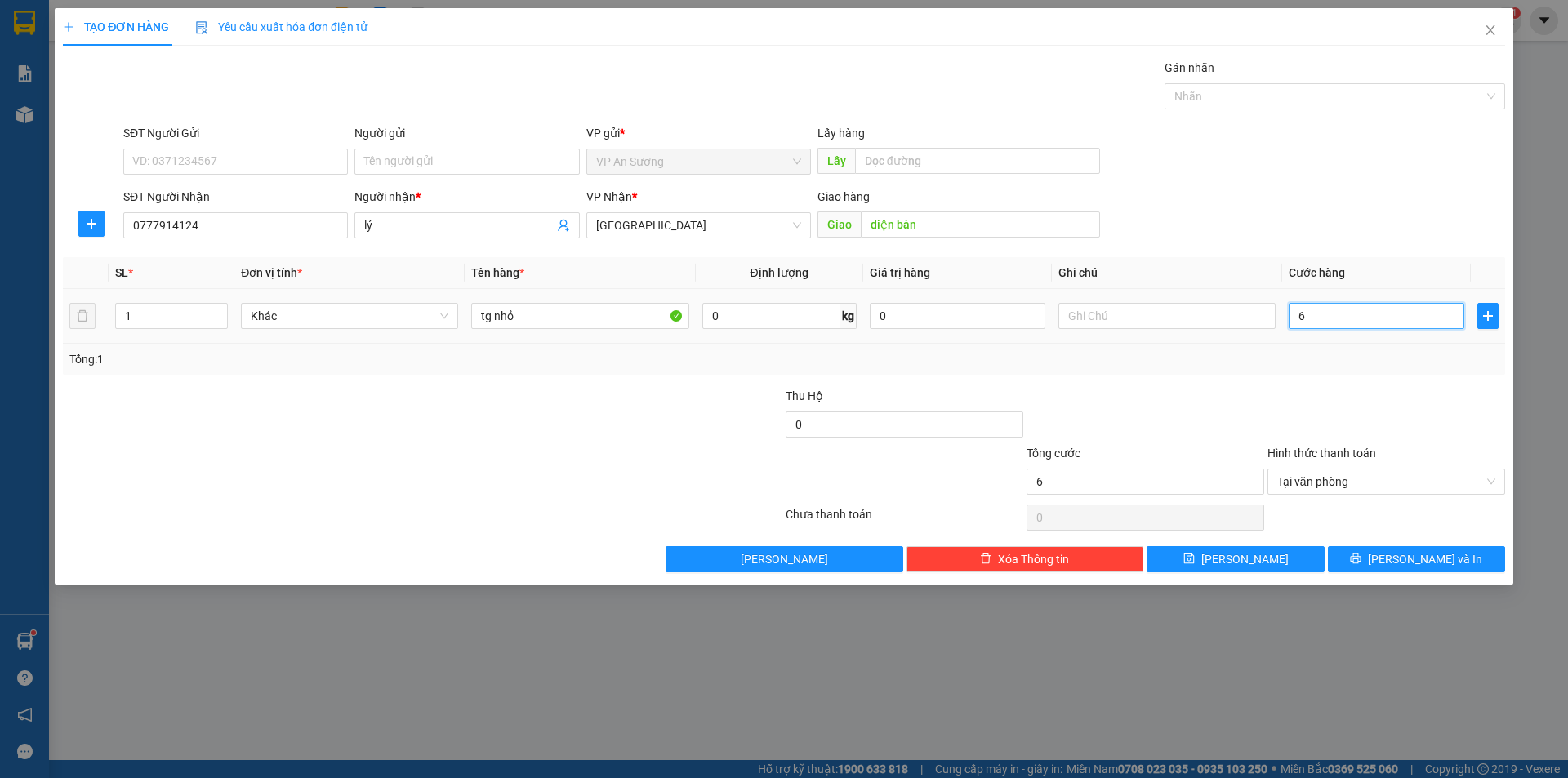
type input "60"
type input "600"
type input "6.000"
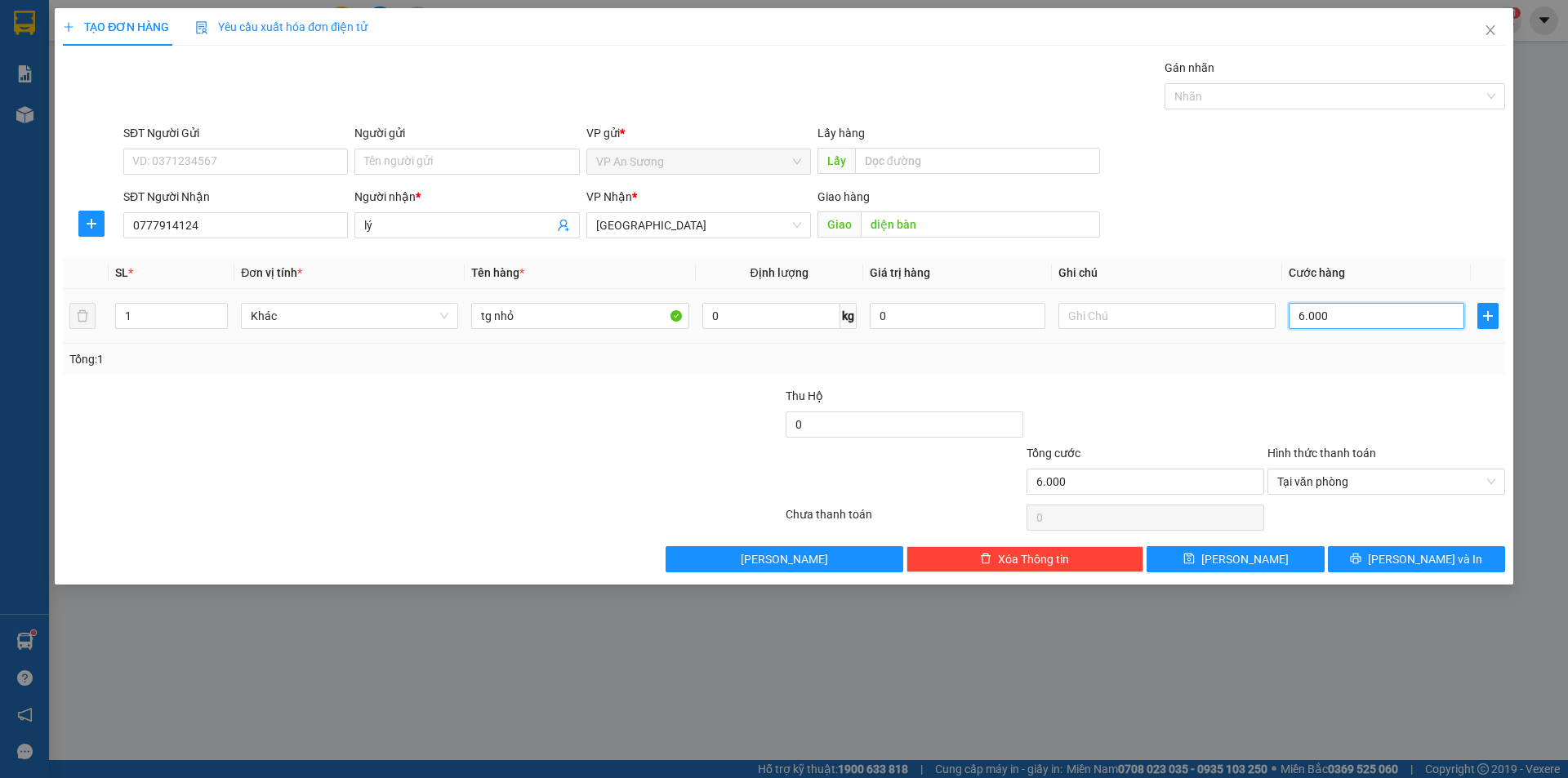
type input "60.000"
click at [1370, 558] on button "[PERSON_NAME] và In" at bounding box center [1416, 559] width 177 height 26
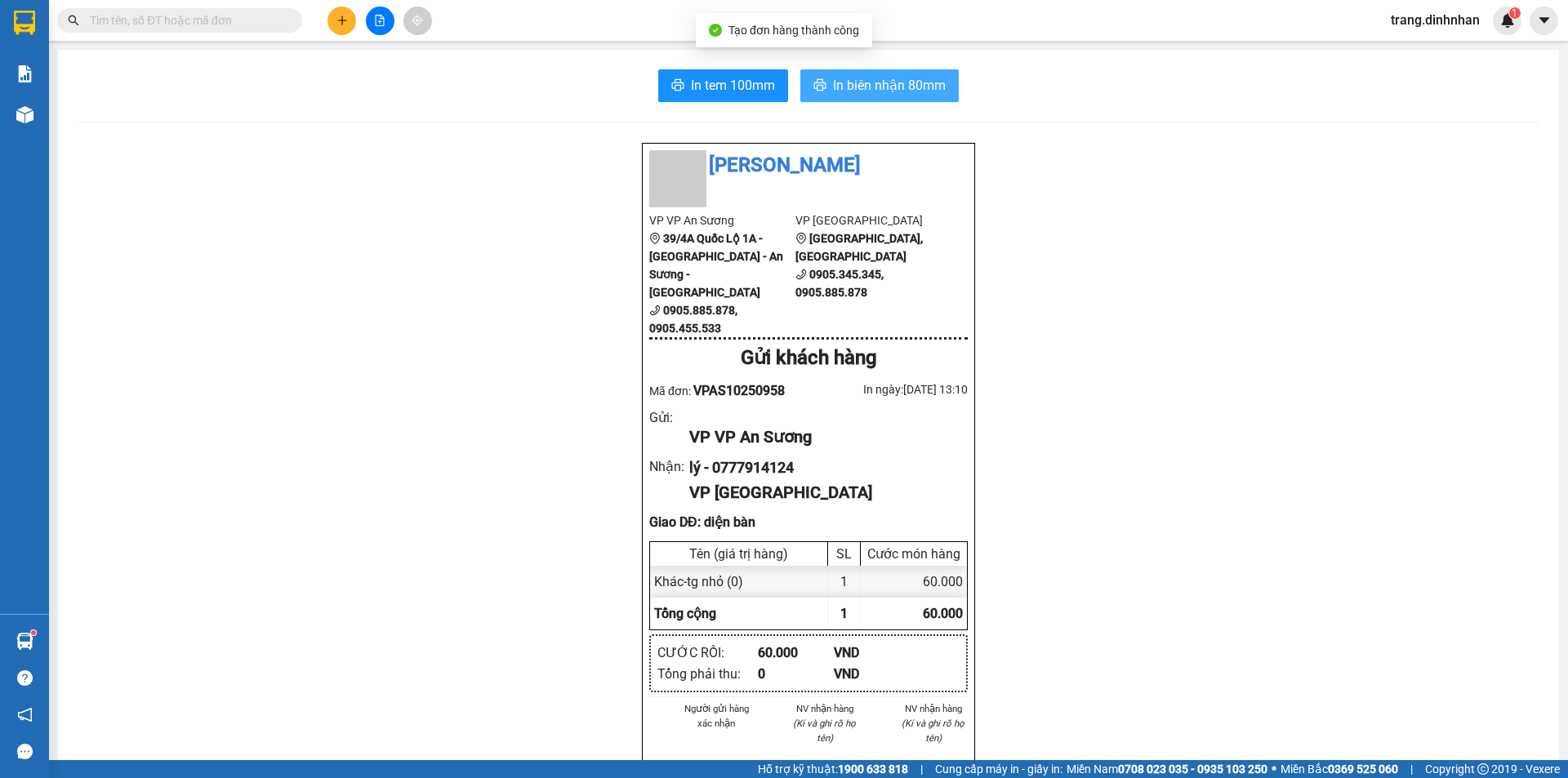
click at [877, 94] on span "In biên nhận 80mm" at bounding box center [889, 86] width 113 height 21
click at [343, 19] on icon "plus" at bounding box center [342, 21] width 11 height 11
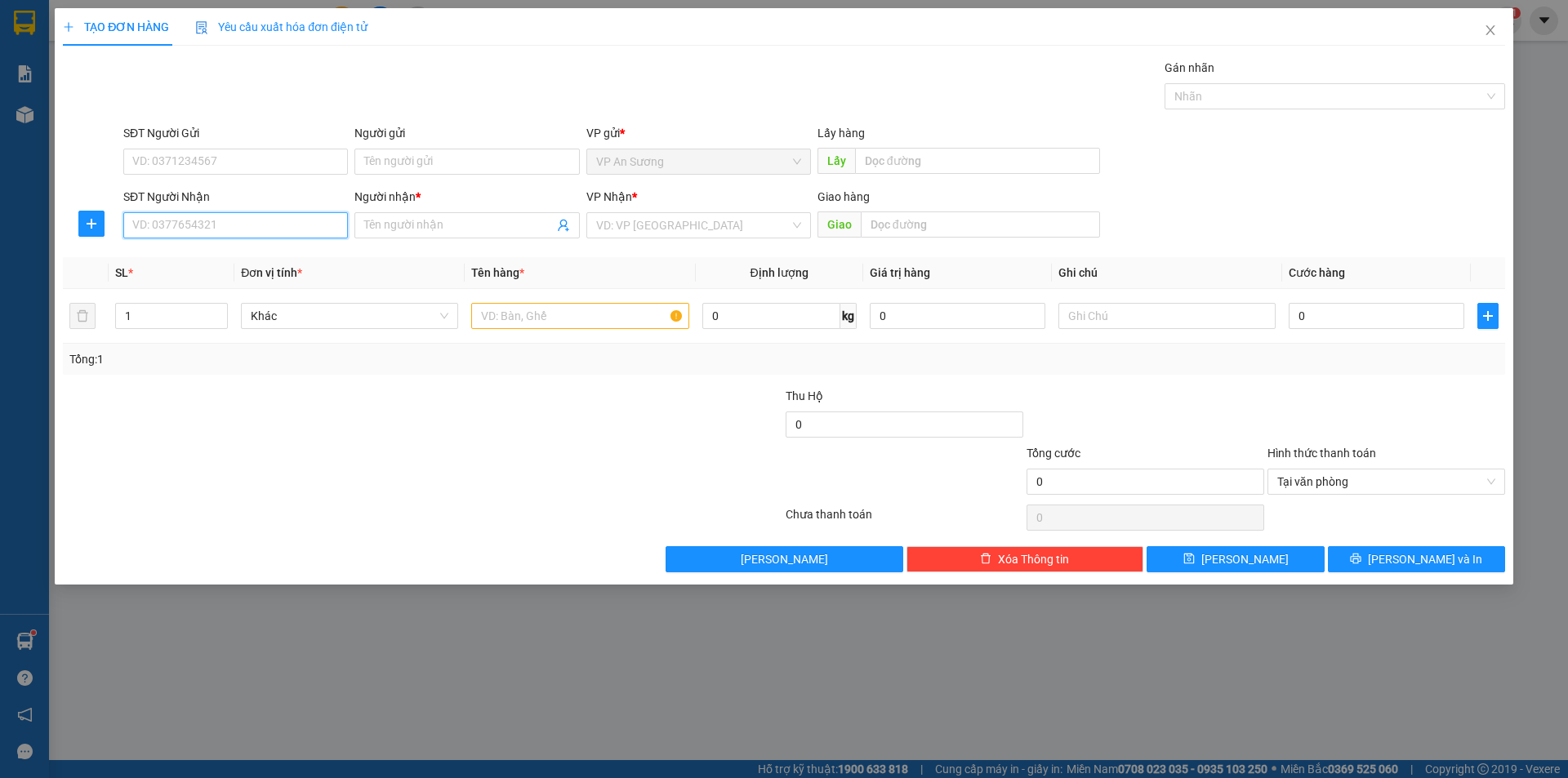
click at [238, 223] on input "SĐT Người Nhận" at bounding box center [236, 225] width 224 height 26
click at [272, 223] on input "SĐT Người Nhận" at bounding box center [236, 225] width 224 height 26
type input "0983567998"
click at [359, 217] on span at bounding box center [467, 225] width 224 height 26
type input "a lâm"
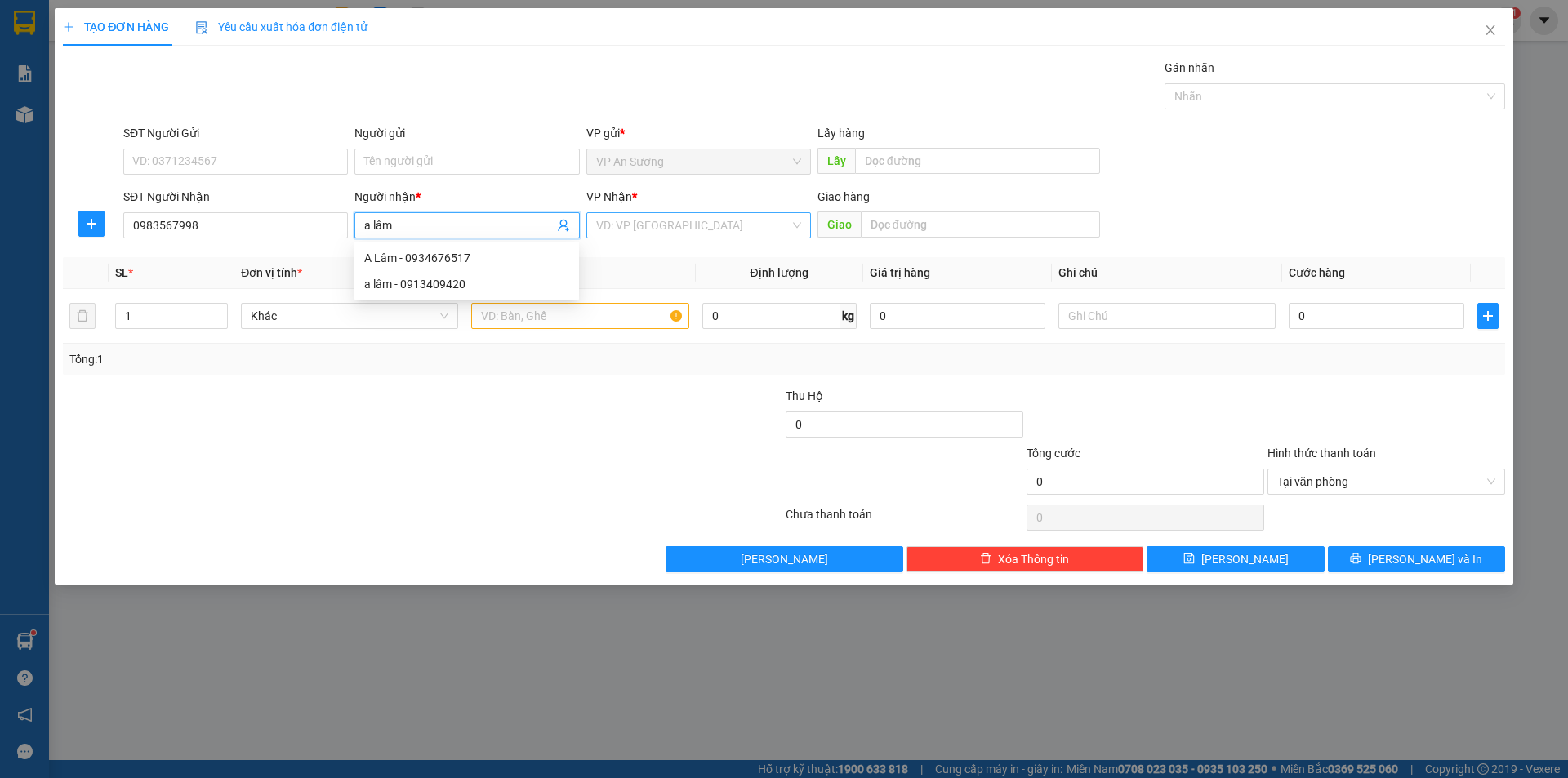
click at [606, 224] on input "search" at bounding box center [692, 225] width 193 height 25
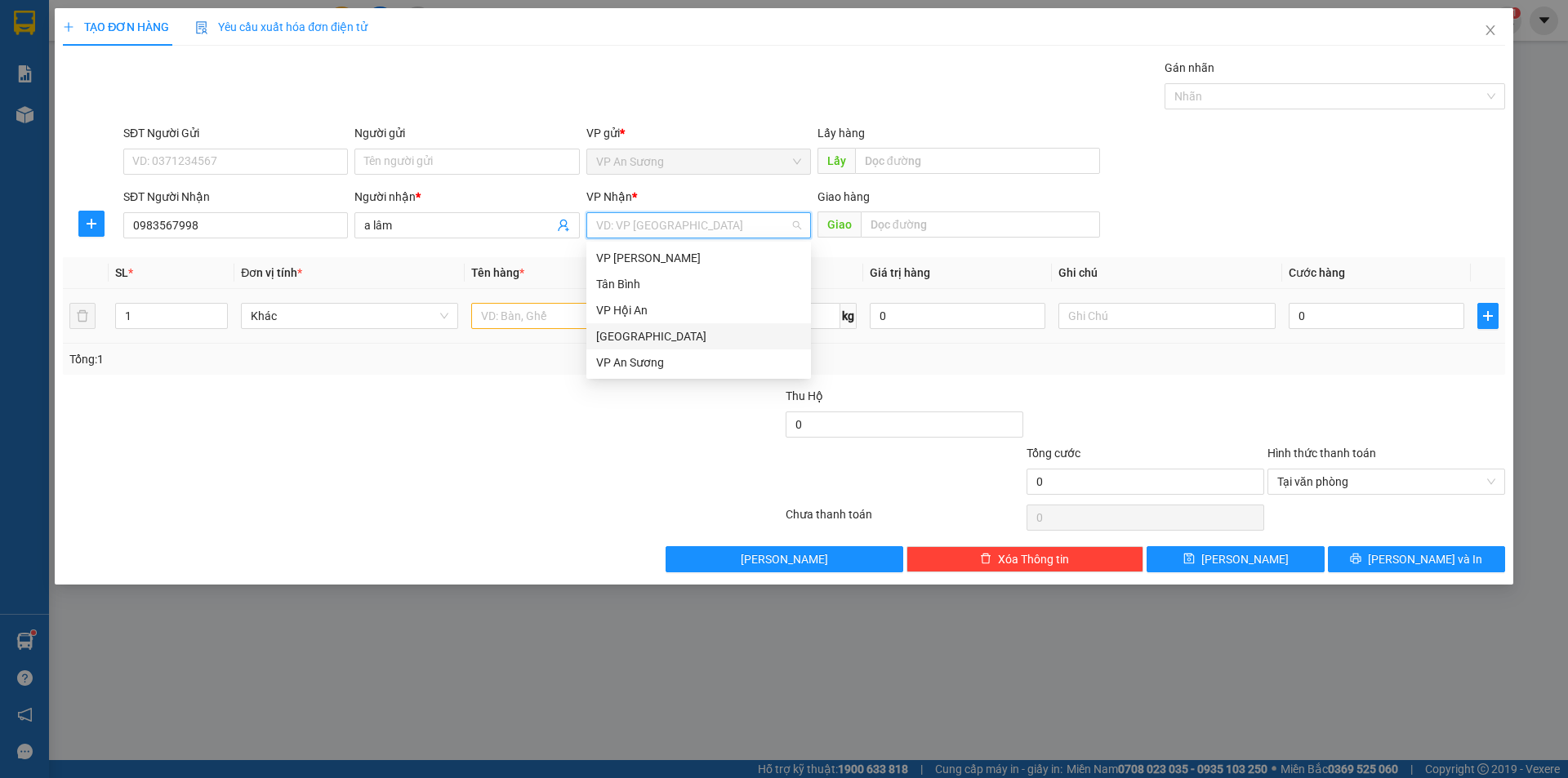
click at [625, 333] on div "[GEOGRAPHIC_DATA]" at bounding box center [698, 336] width 205 height 18
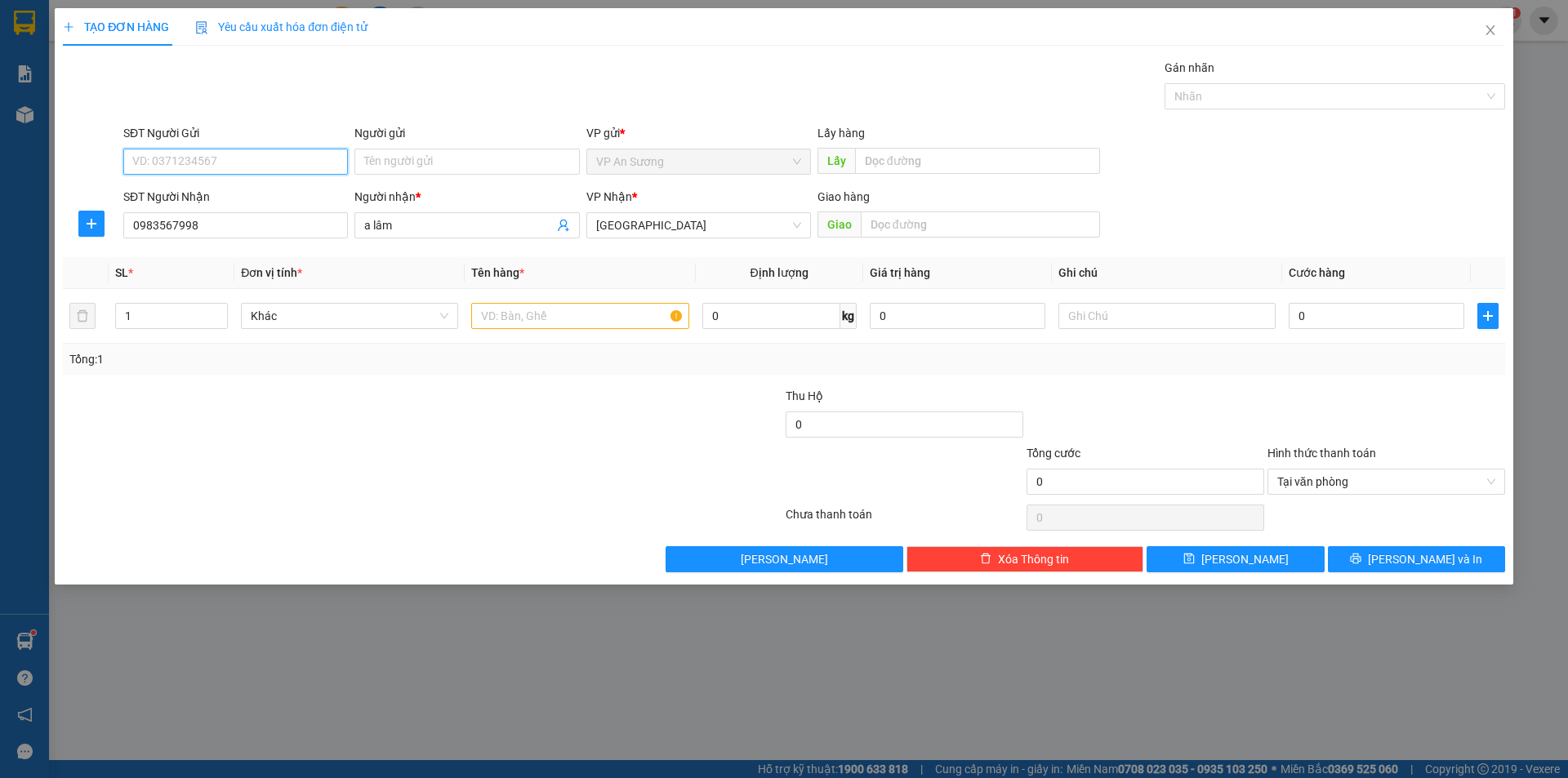
click at [305, 151] on input "SĐT Người Gửi" at bounding box center [236, 162] width 224 height 26
type input "0964196202"
click at [424, 158] on input "Người gửi" at bounding box center [467, 162] width 224 height 26
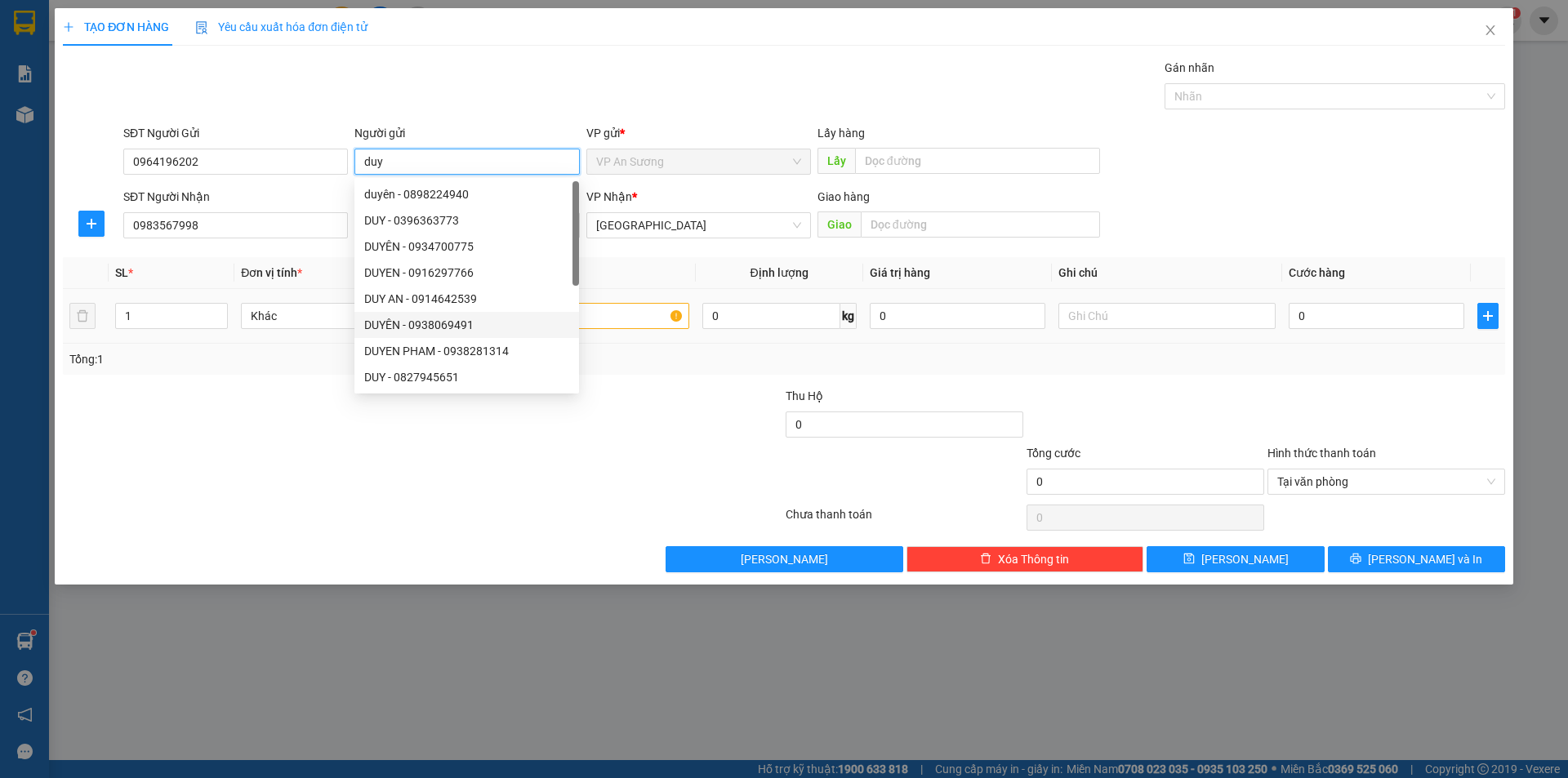
type input "duy"
click at [612, 315] on input "text" at bounding box center [580, 316] width 217 height 26
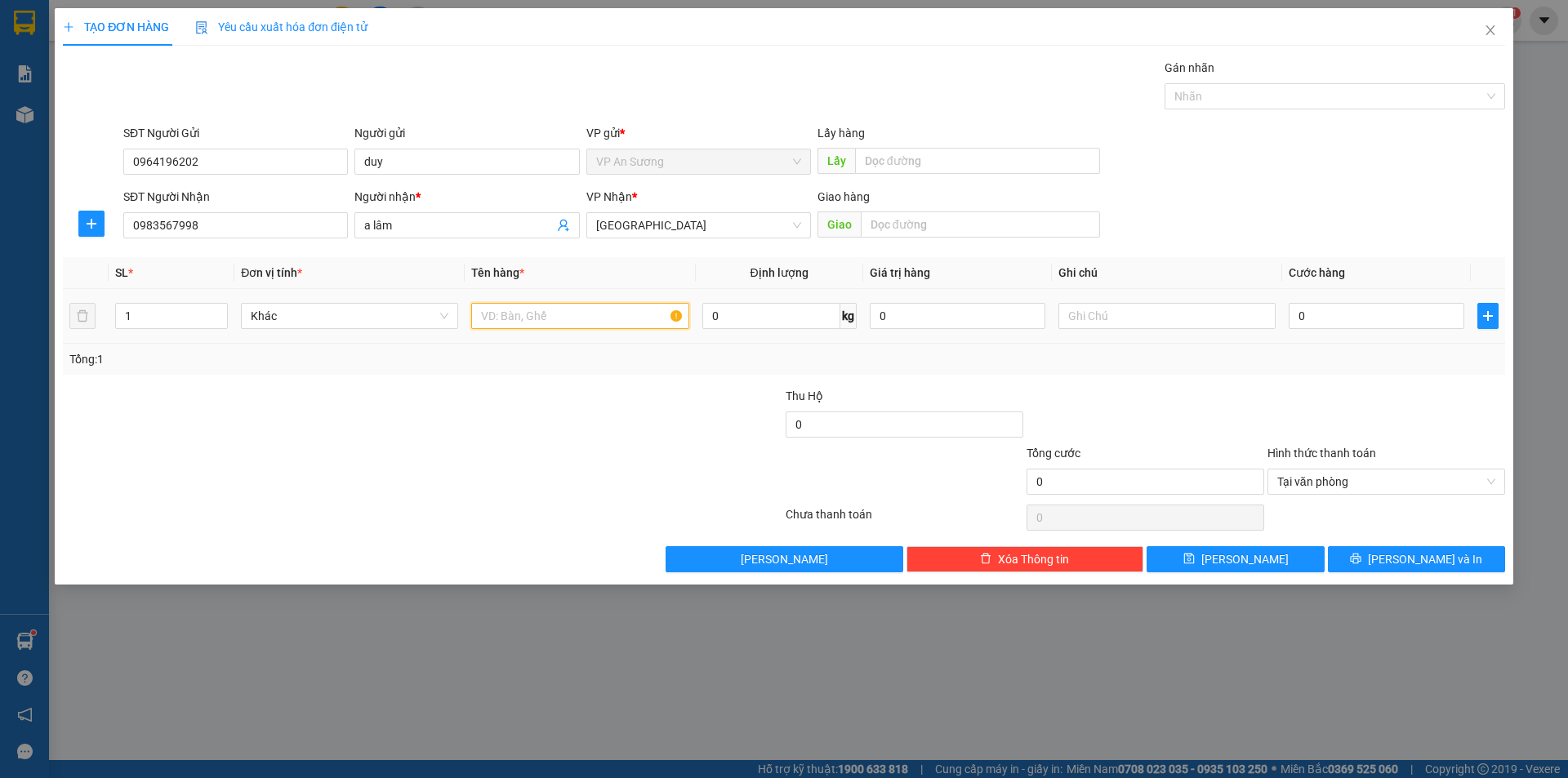
click at [522, 314] on input "text" at bounding box center [580, 316] width 217 height 26
type input "t chim"
click at [1291, 309] on input "0" at bounding box center [1377, 316] width 175 height 26
type input "1"
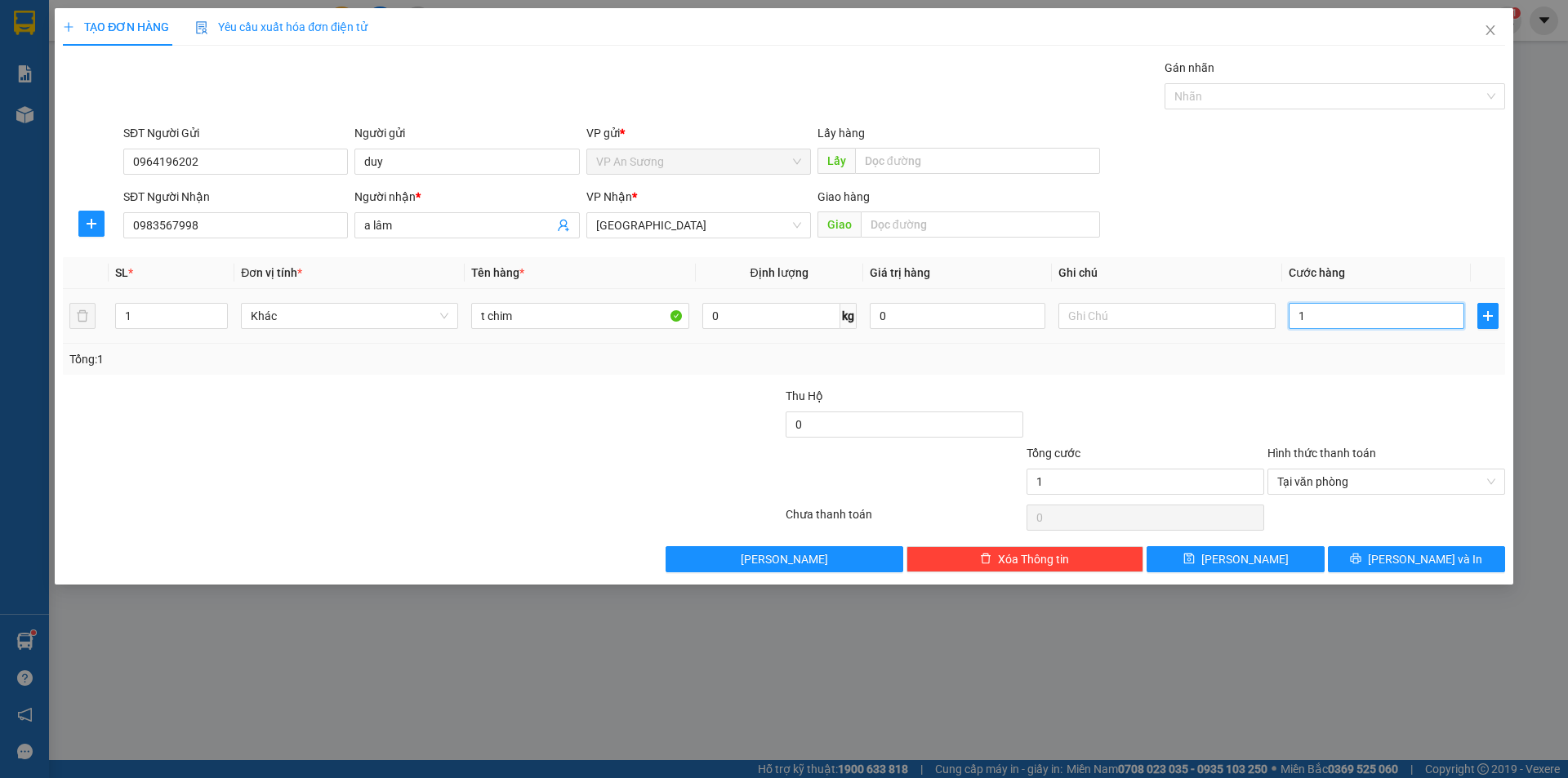
type input "10"
type input "100"
type input "1.000"
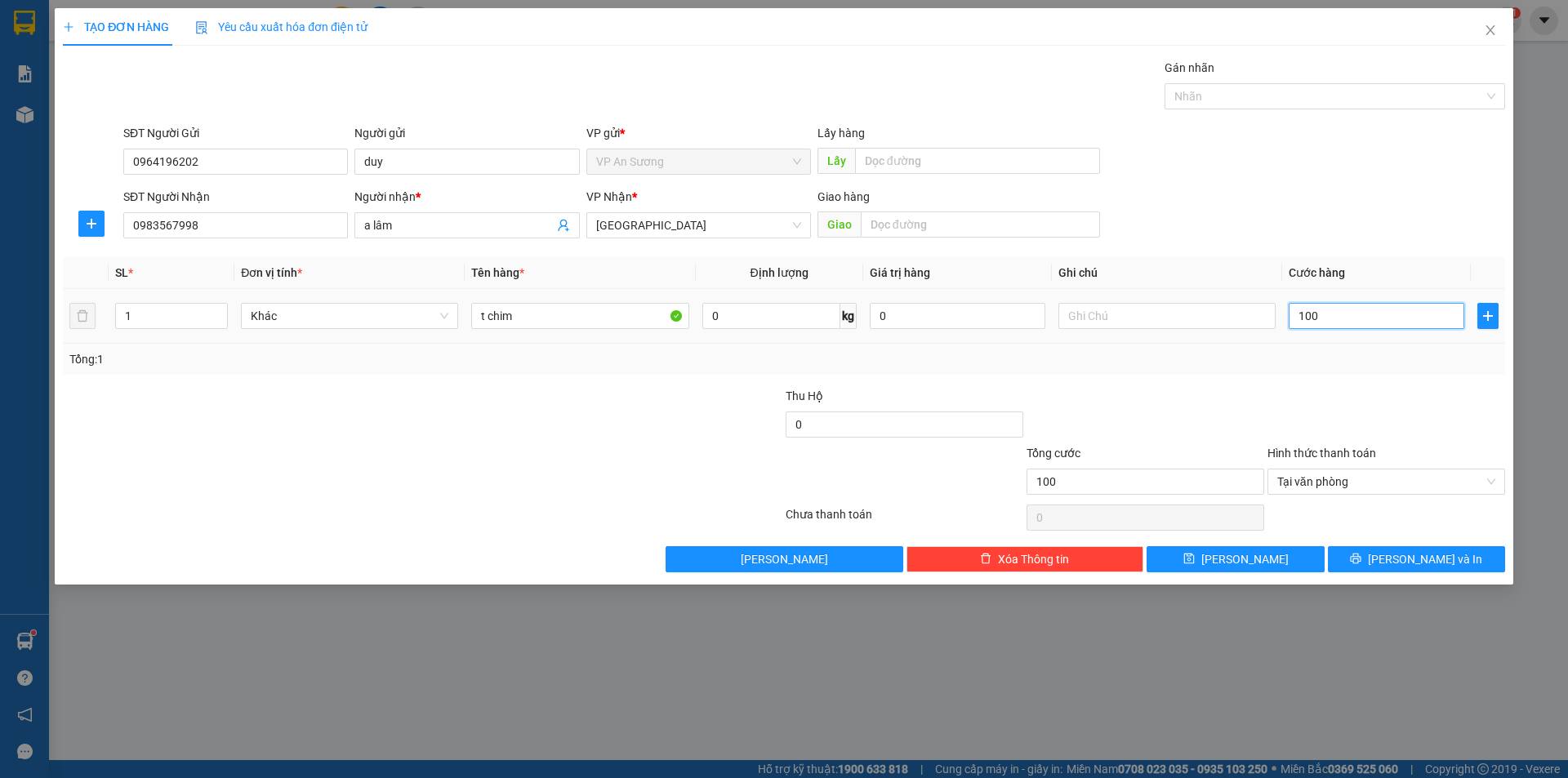
type input "1.000"
type input "10.000"
type input "100.000"
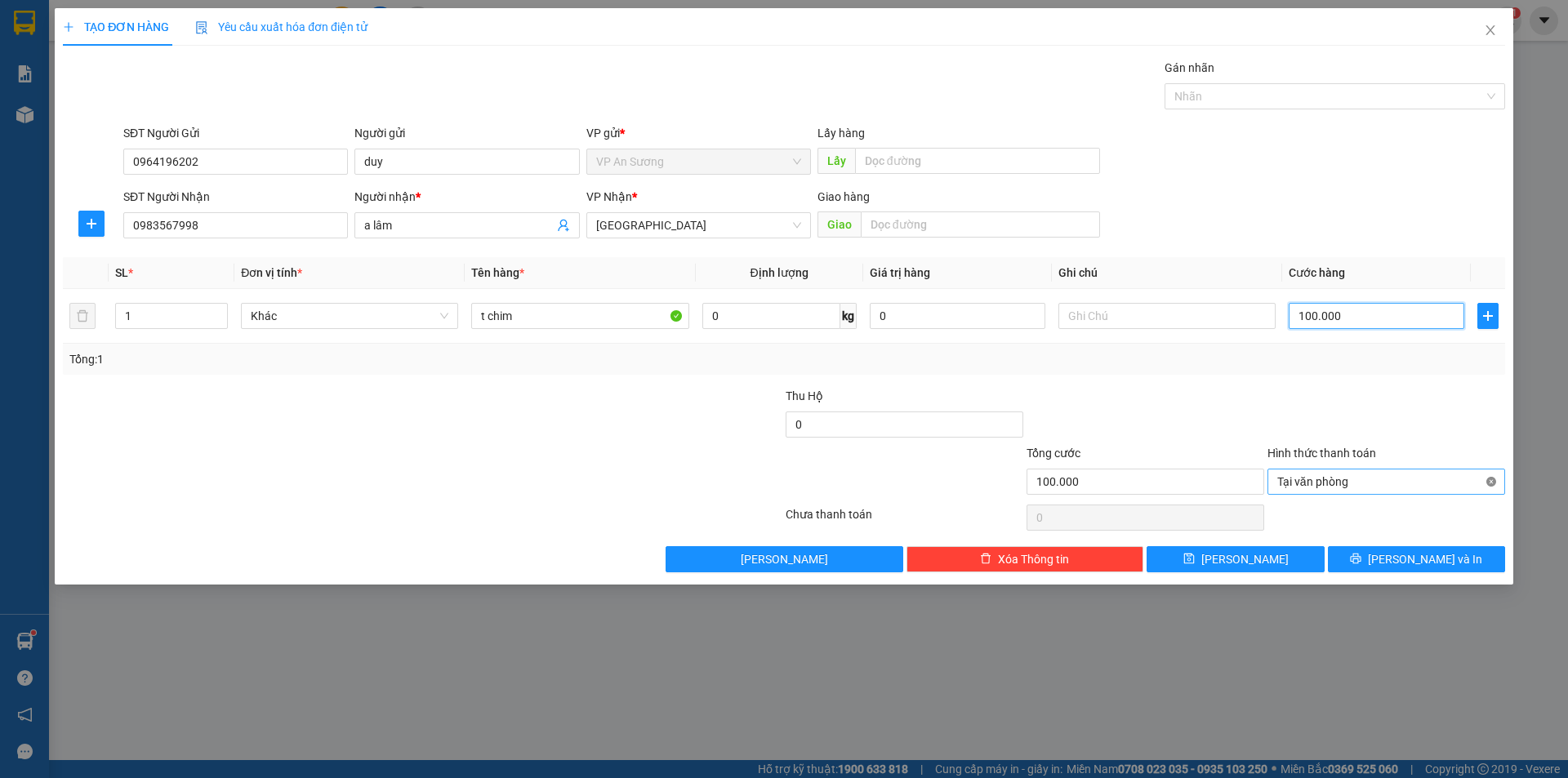
type input "100.000"
click at [785, 420] on input "0" at bounding box center [904, 425] width 238 height 26
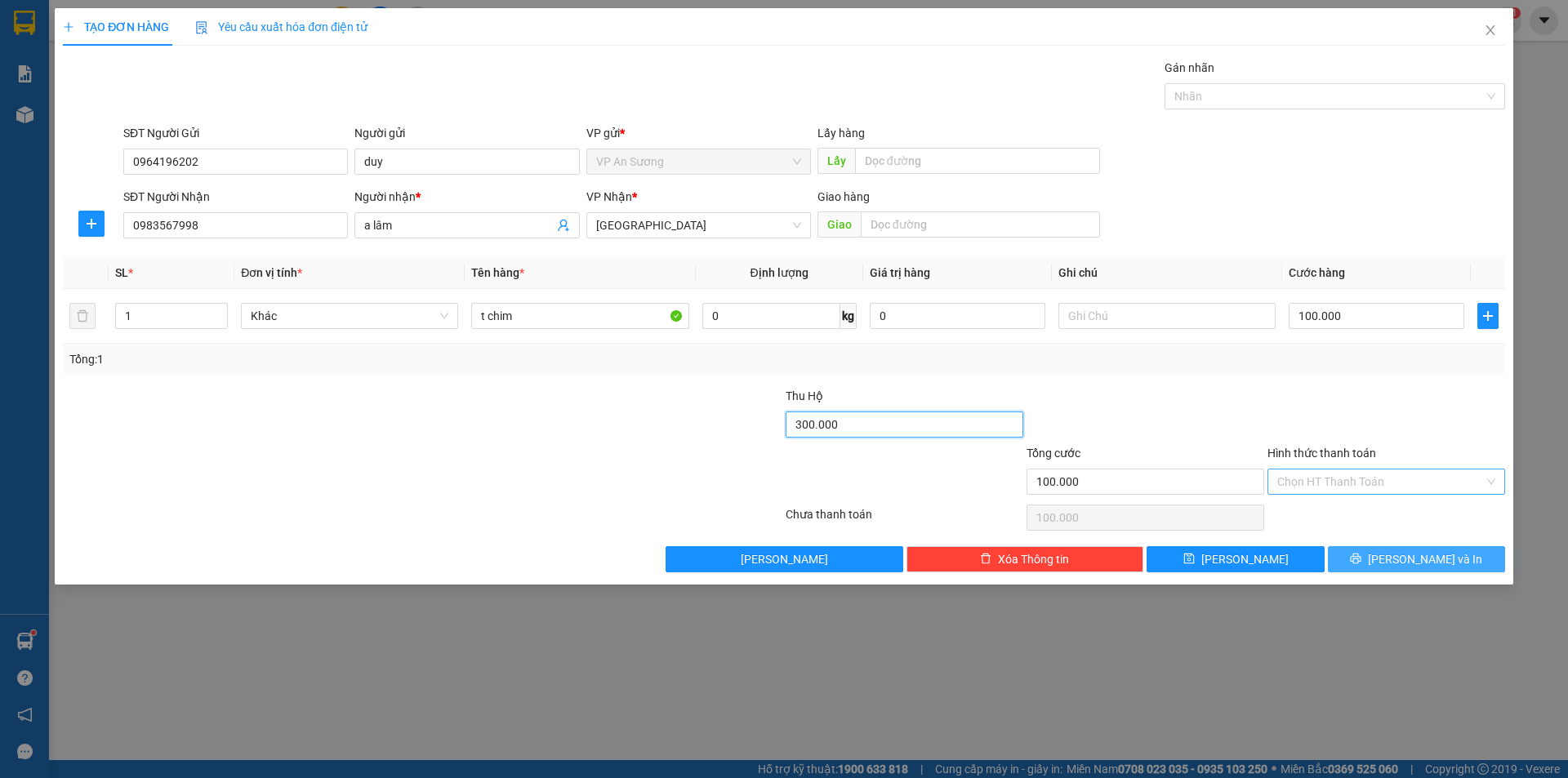
type input "300.000"
click at [1362, 564] on icon "printer" at bounding box center [1356, 558] width 11 height 11
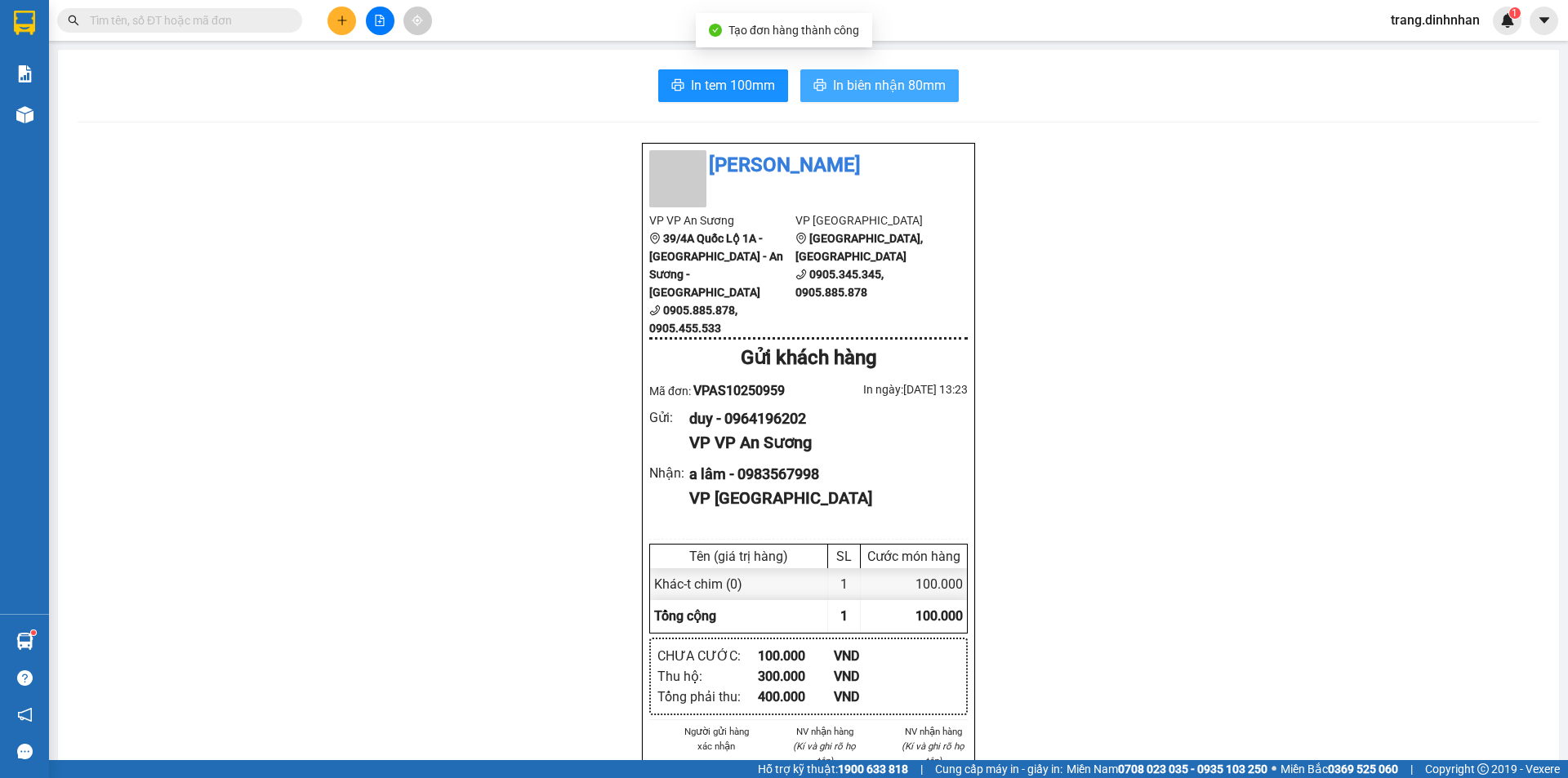
click at [887, 91] on span "In biên nhận 80mm" at bounding box center [889, 86] width 113 height 21
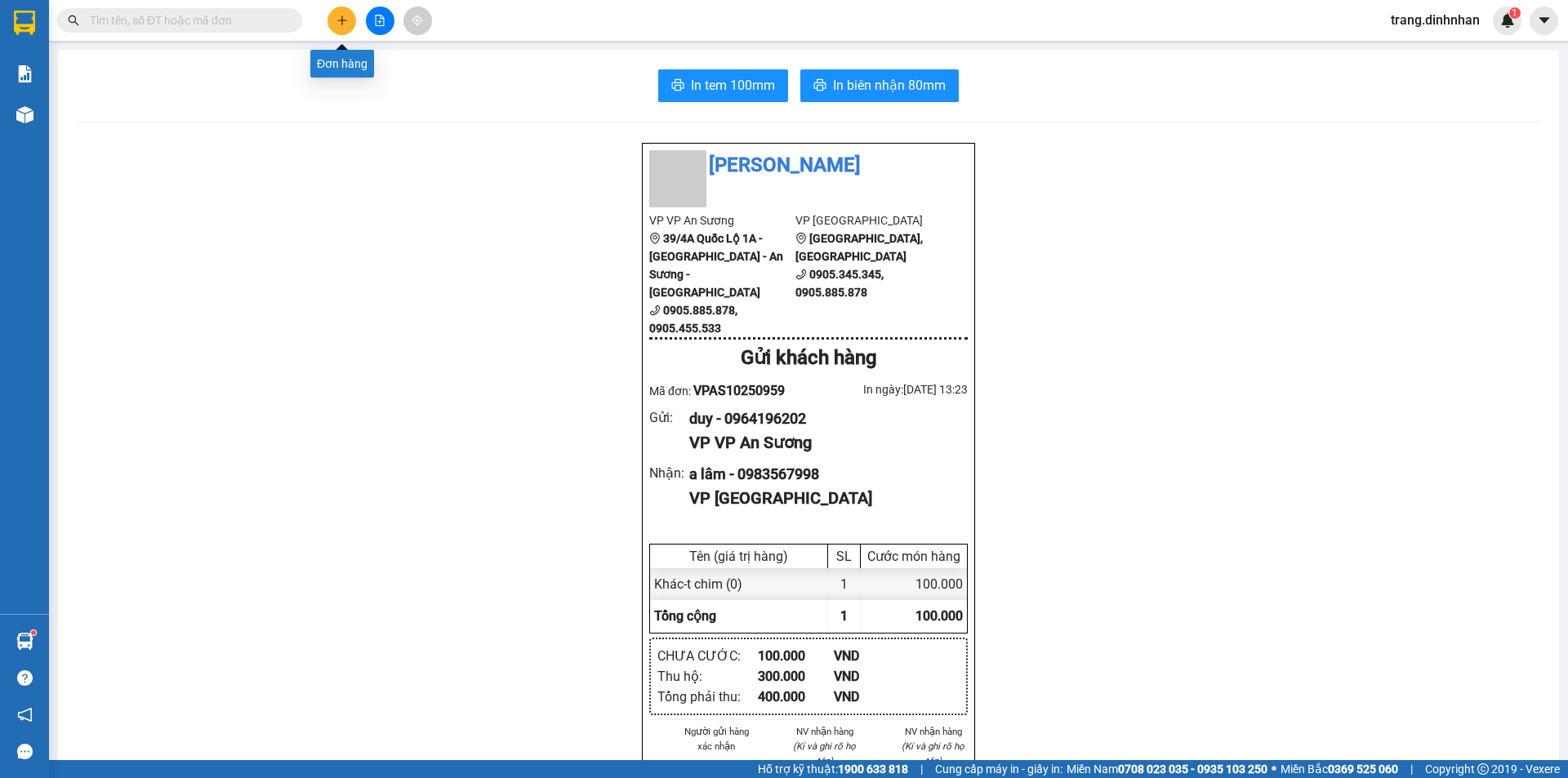
click at [341, 21] on icon "plus" at bounding box center [342, 20] width 9 height 1
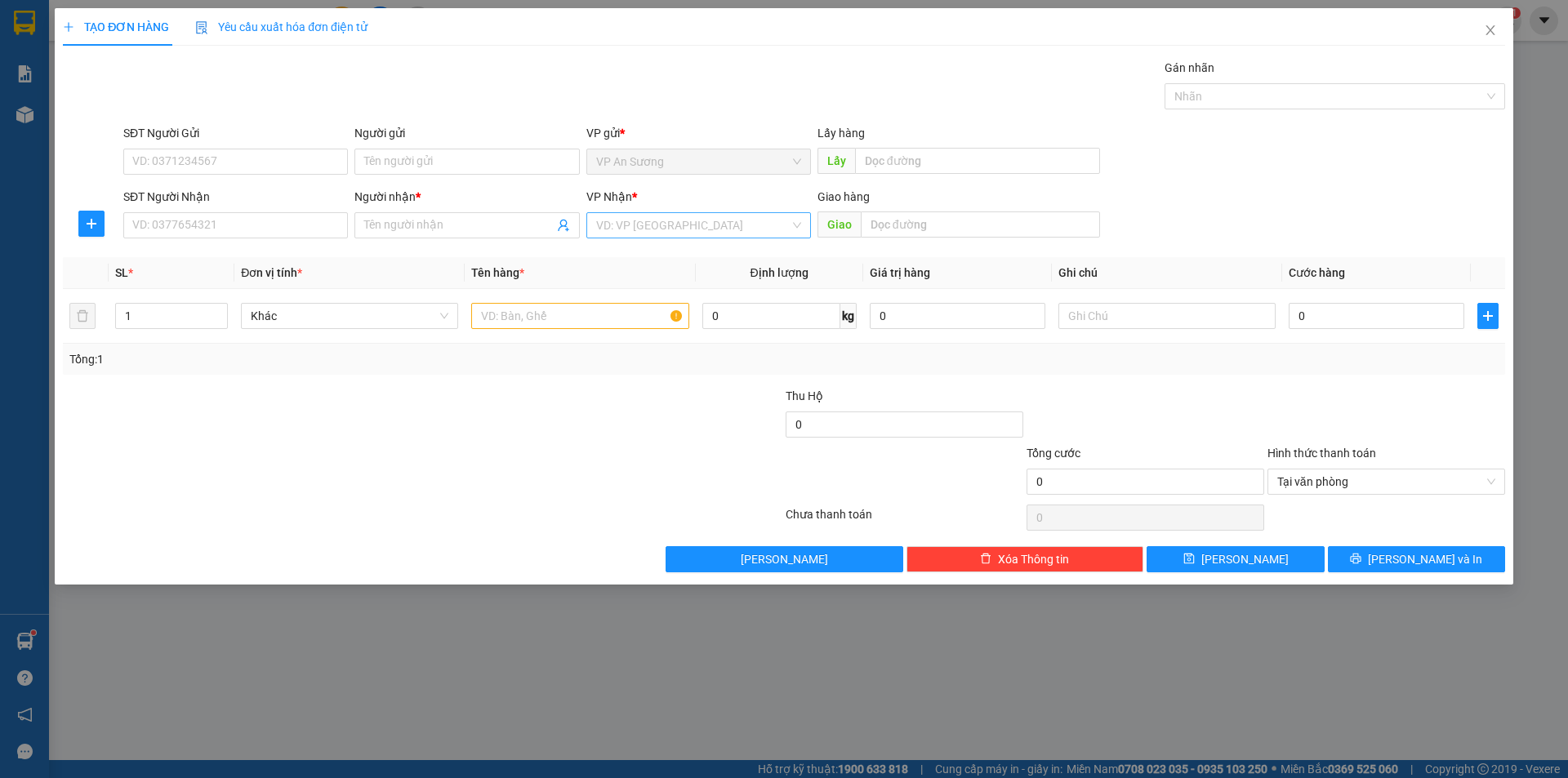
click at [606, 223] on input "search" at bounding box center [692, 225] width 193 height 25
click at [622, 334] on div "[GEOGRAPHIC_DATA]" at bounding box center [698, 336] width 205 height 18
click at [289, 228] on input "SĐT Người Nhận" at bounding box center [236, 225] width 224 height 26
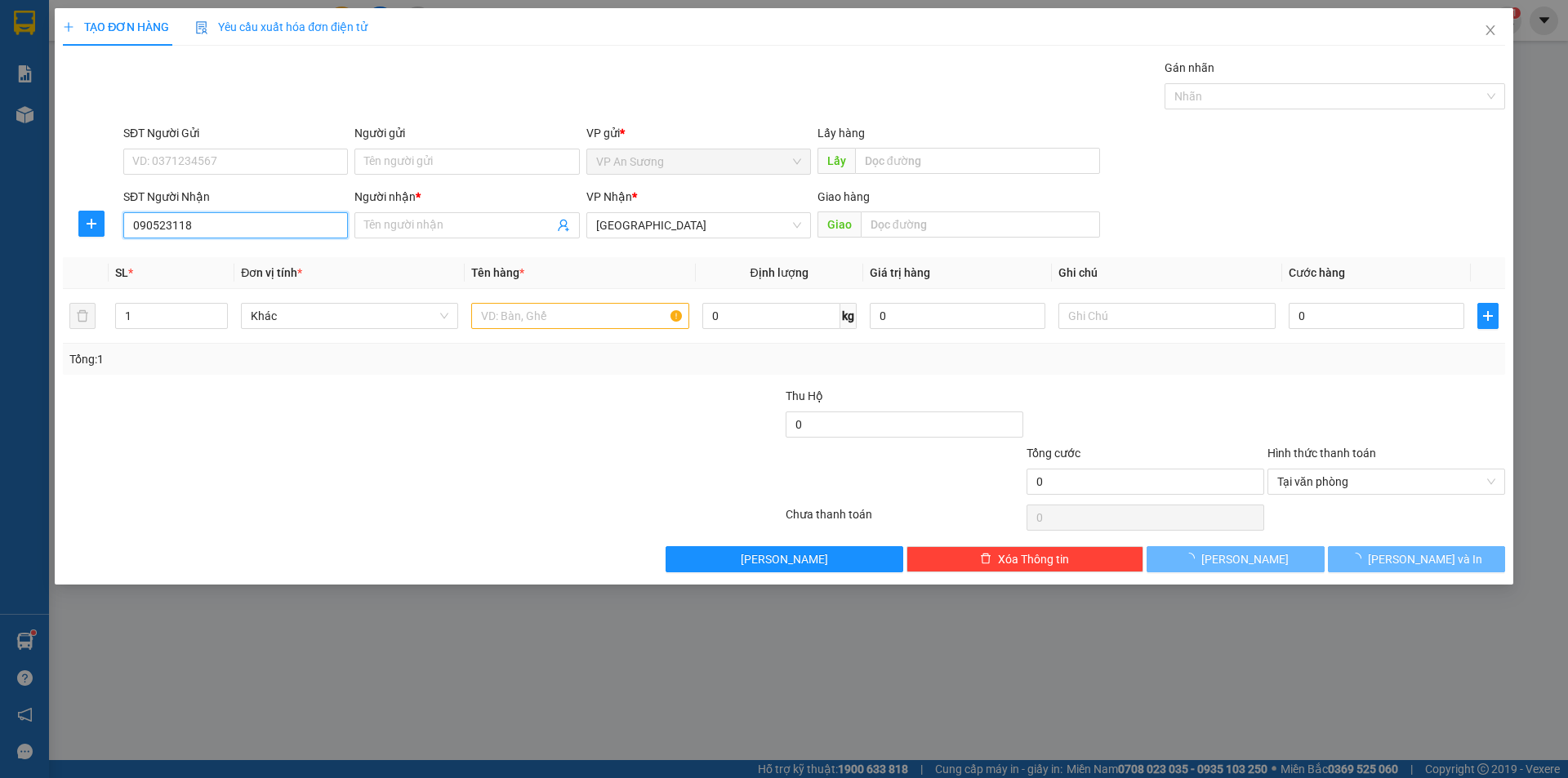
type input "0905231185"
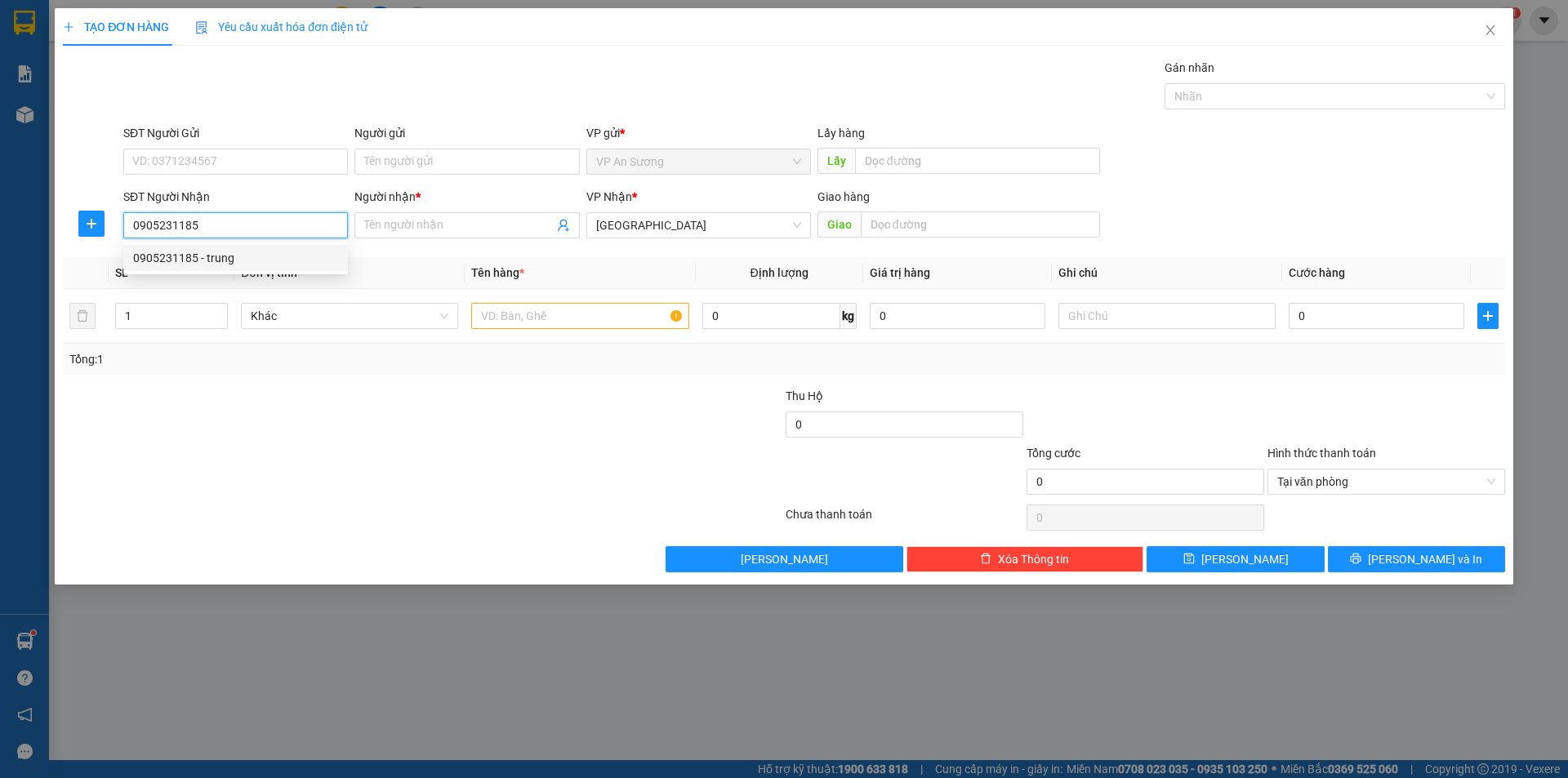
click at [255, 258] on div "0905231185 - trung" at bounding box center [235, 257] width 205 height 18
type input "trung"
type input "0905231185"
click at [533, 326] on input "text" at bounding box center [580, 316] width 217 height 26
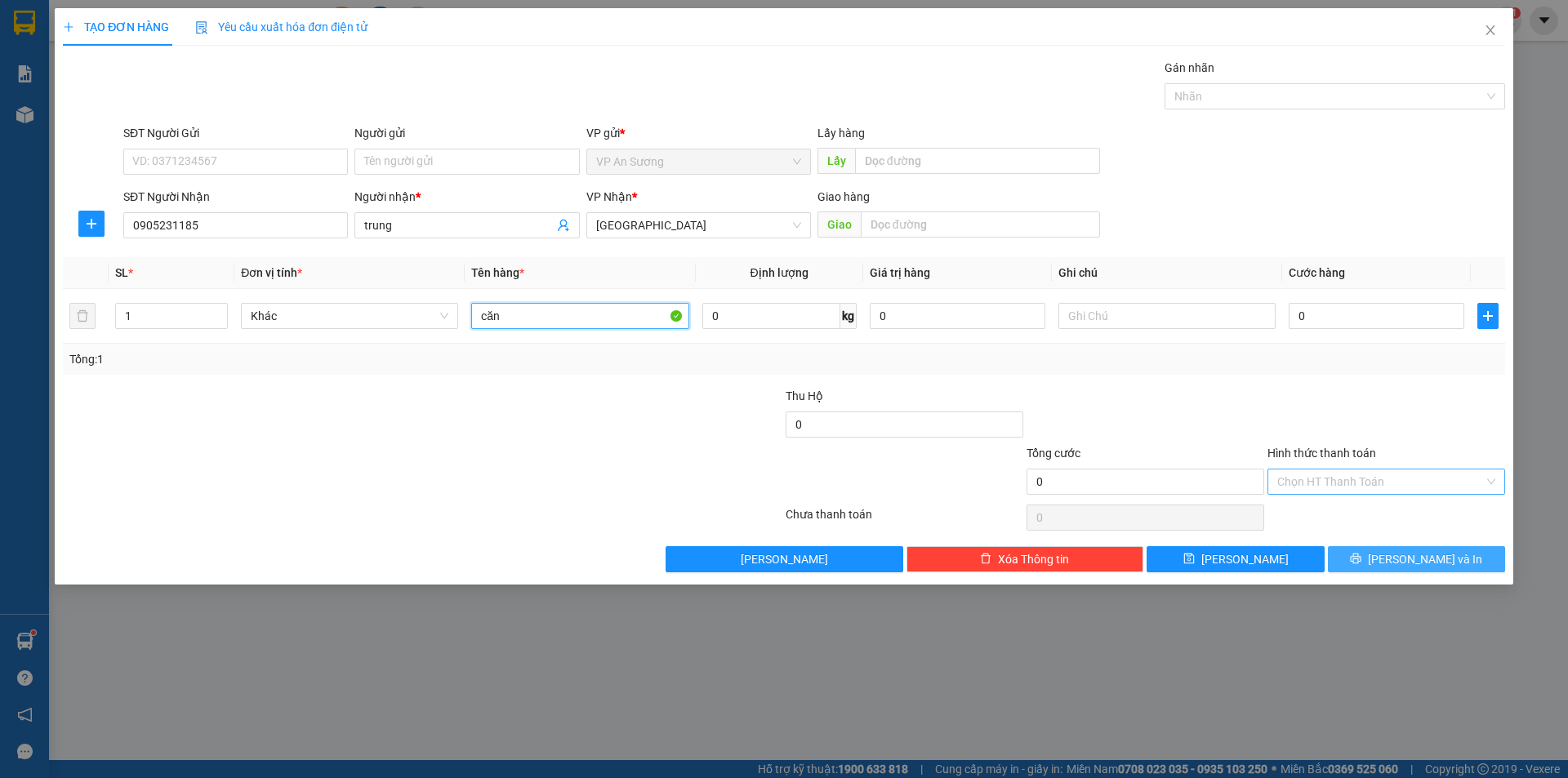
type input "căn"
click at [1408, 563] on span "[PERSON_NAME] và In" at bounding box center [1425, 559] width 114 height 18
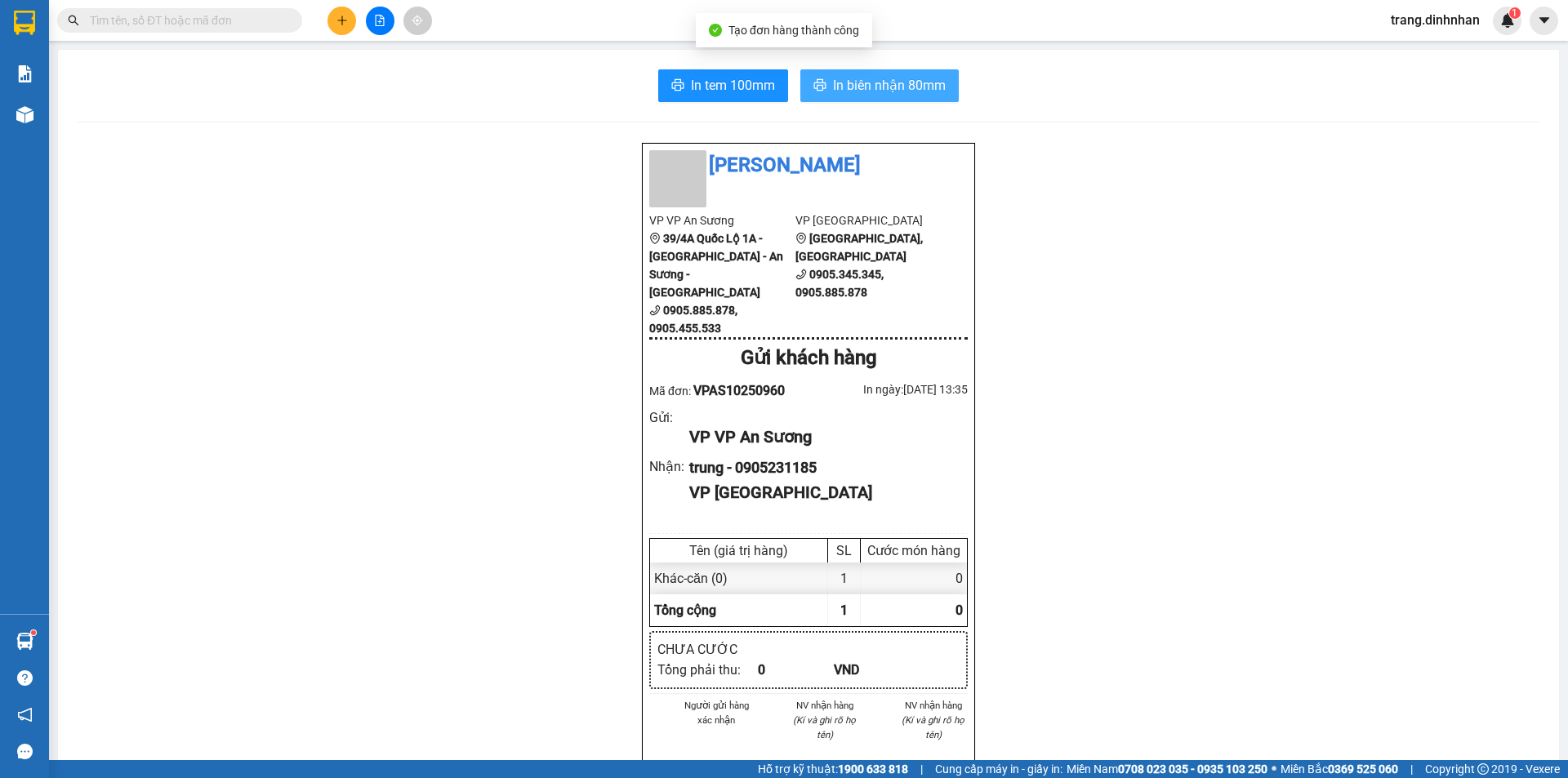
click at [895, 79] on span "In biên nhận 80mm" at bounding box center [889, 86] width 113 height 21
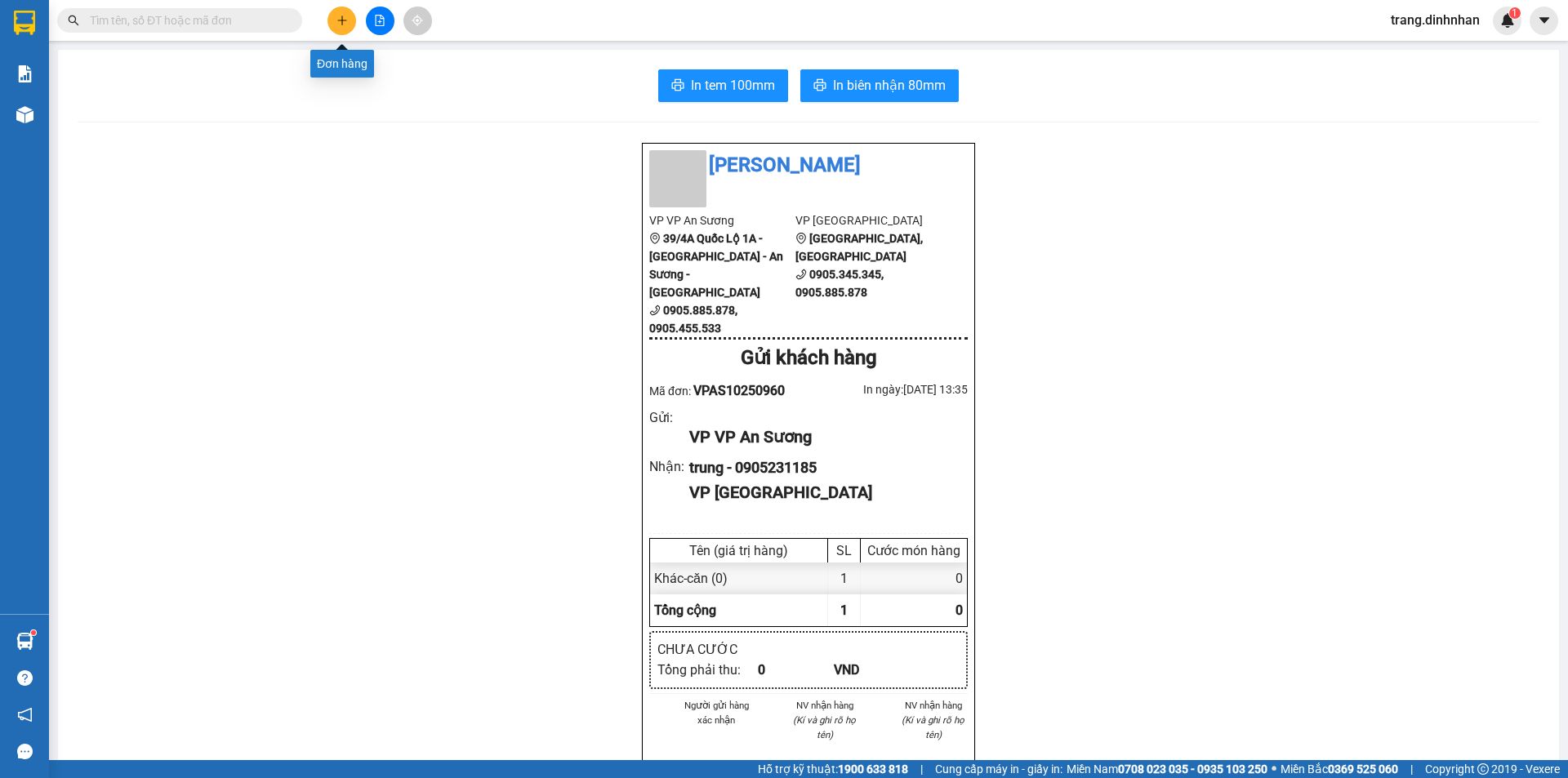
click at [333, 28] on button at bounding box center [341, 21] width 28 height 28
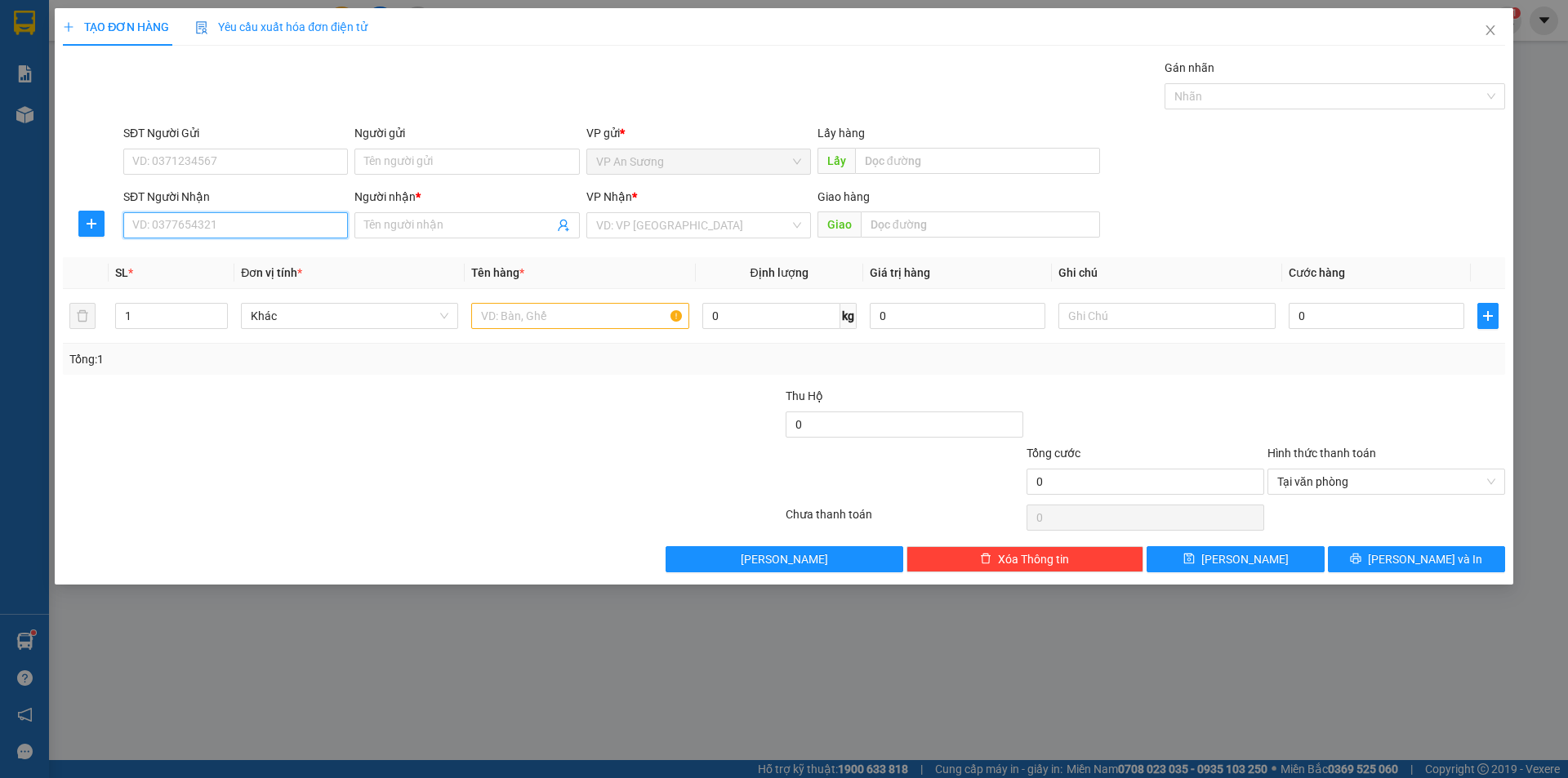
click at [312, 233] on input "SĐT Người Nhận" at bounding box center [236, 225] width 224 height 26
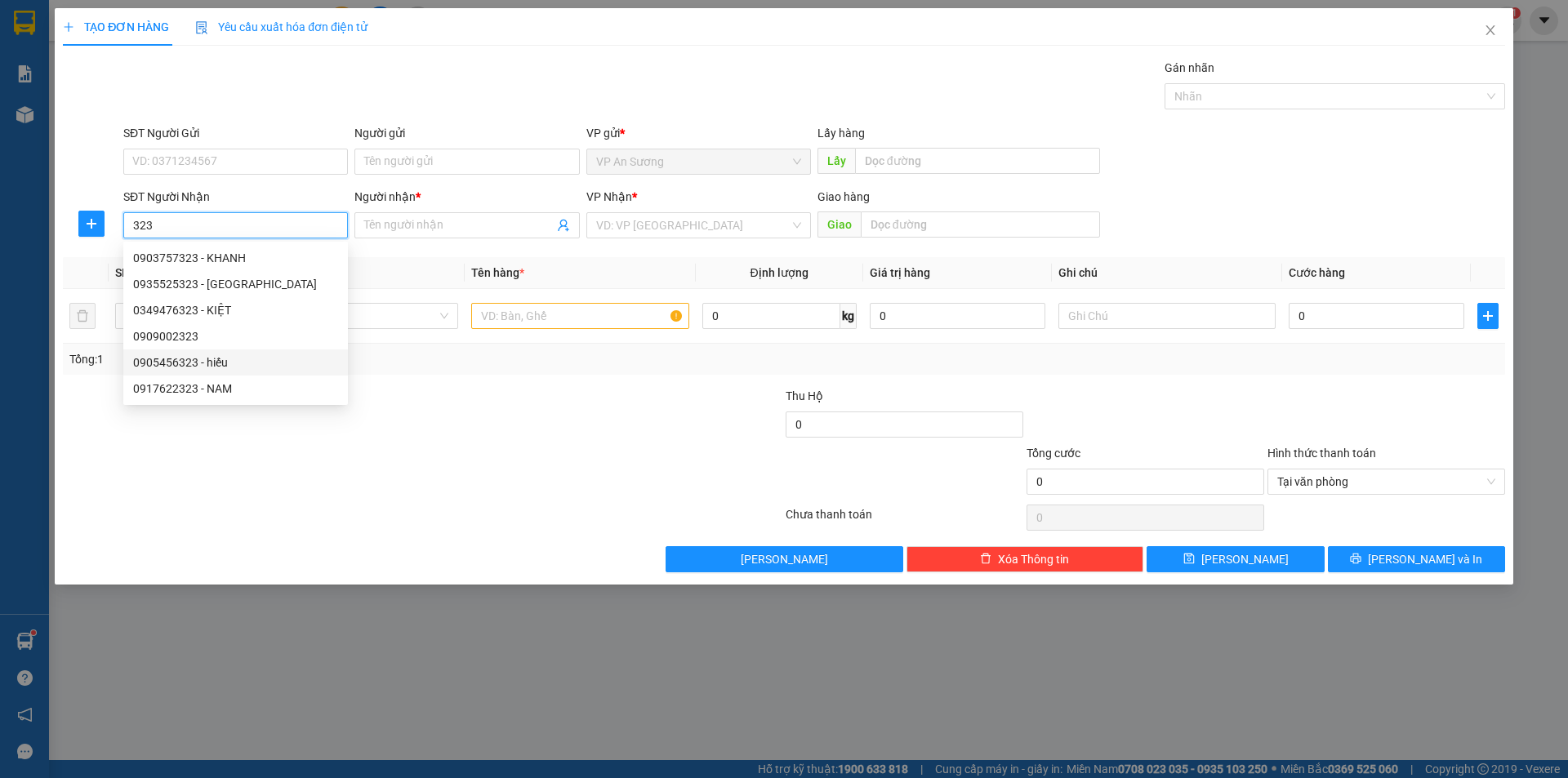
click at [183, 363] on div "0905456323 - hiếu" at bounding box center [235, 362] width 205 height 18
type input "0905456323"
type input "hiếu"
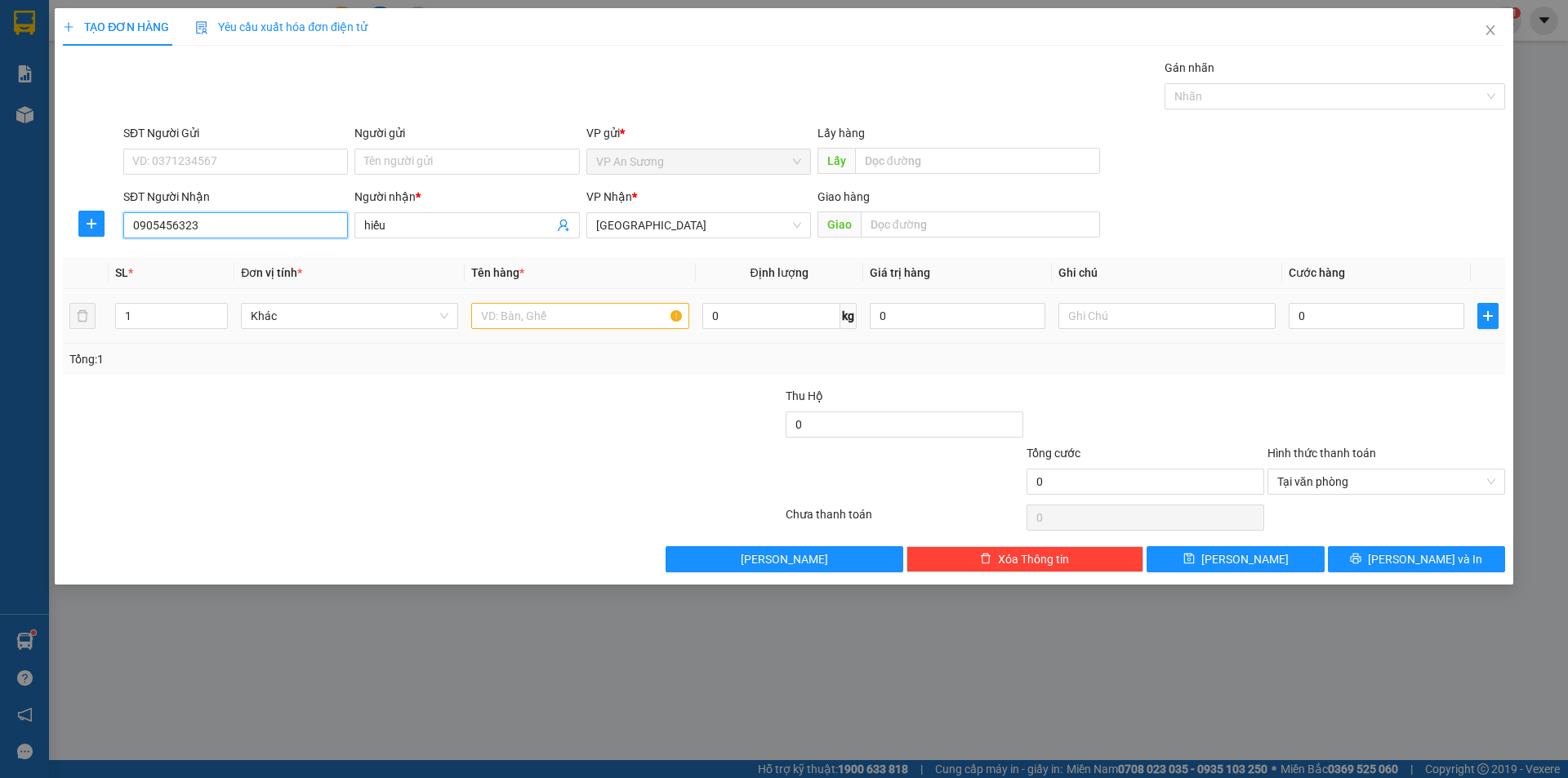
type input "0905456323"
click at [497, 314] on input "text" at bounding box center [580, 316] width 217 height 26
type input "hộp sắt"
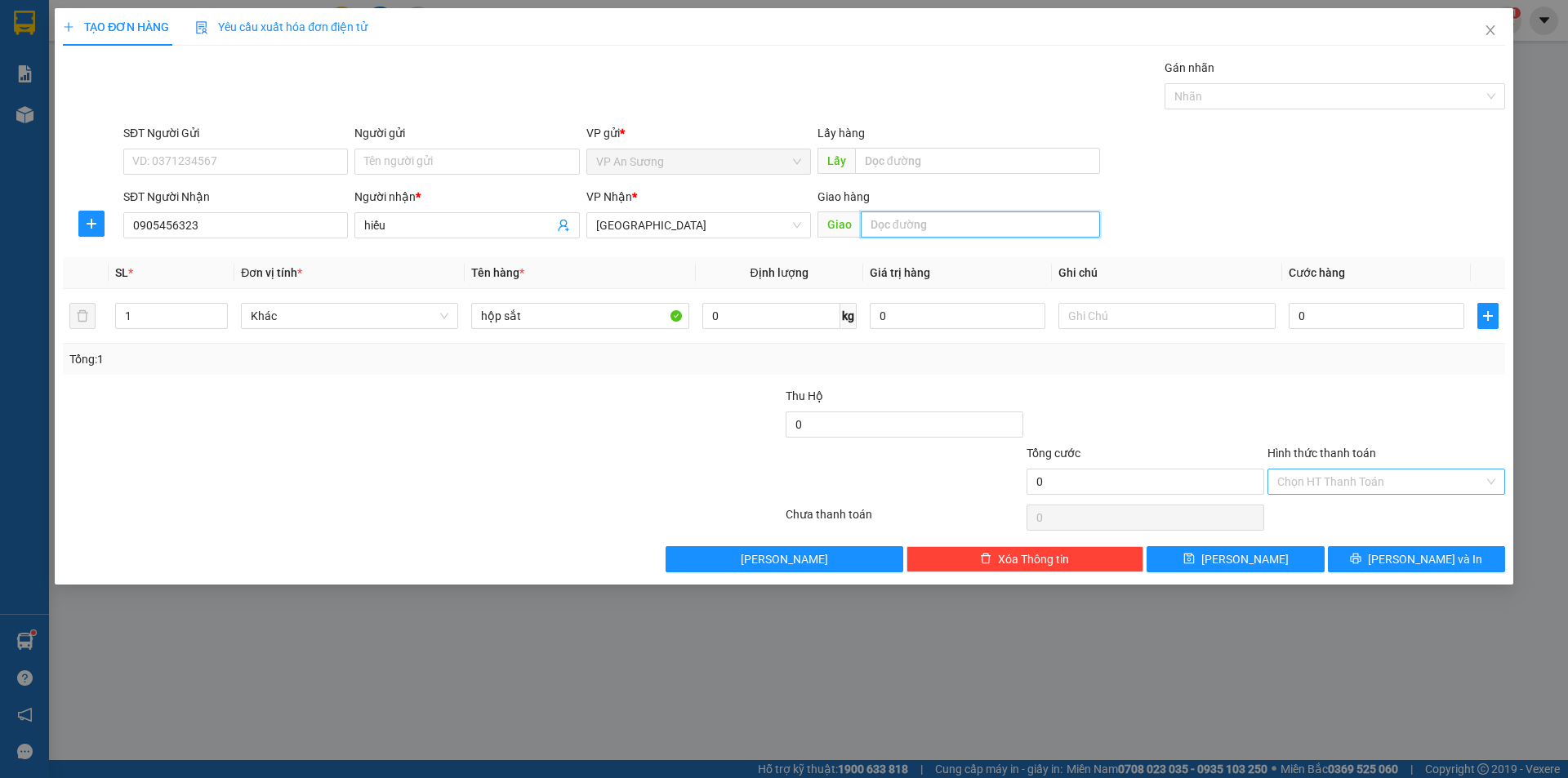
click at [888, 219] on input "text" at bounding box center [981, 224] width 239 height 26
type input "d"
type input "điện bàn"
click at [1406, 555] on span "[PERSON_NAME] và In" at bounding box center [1425, 559] width 114 height 18
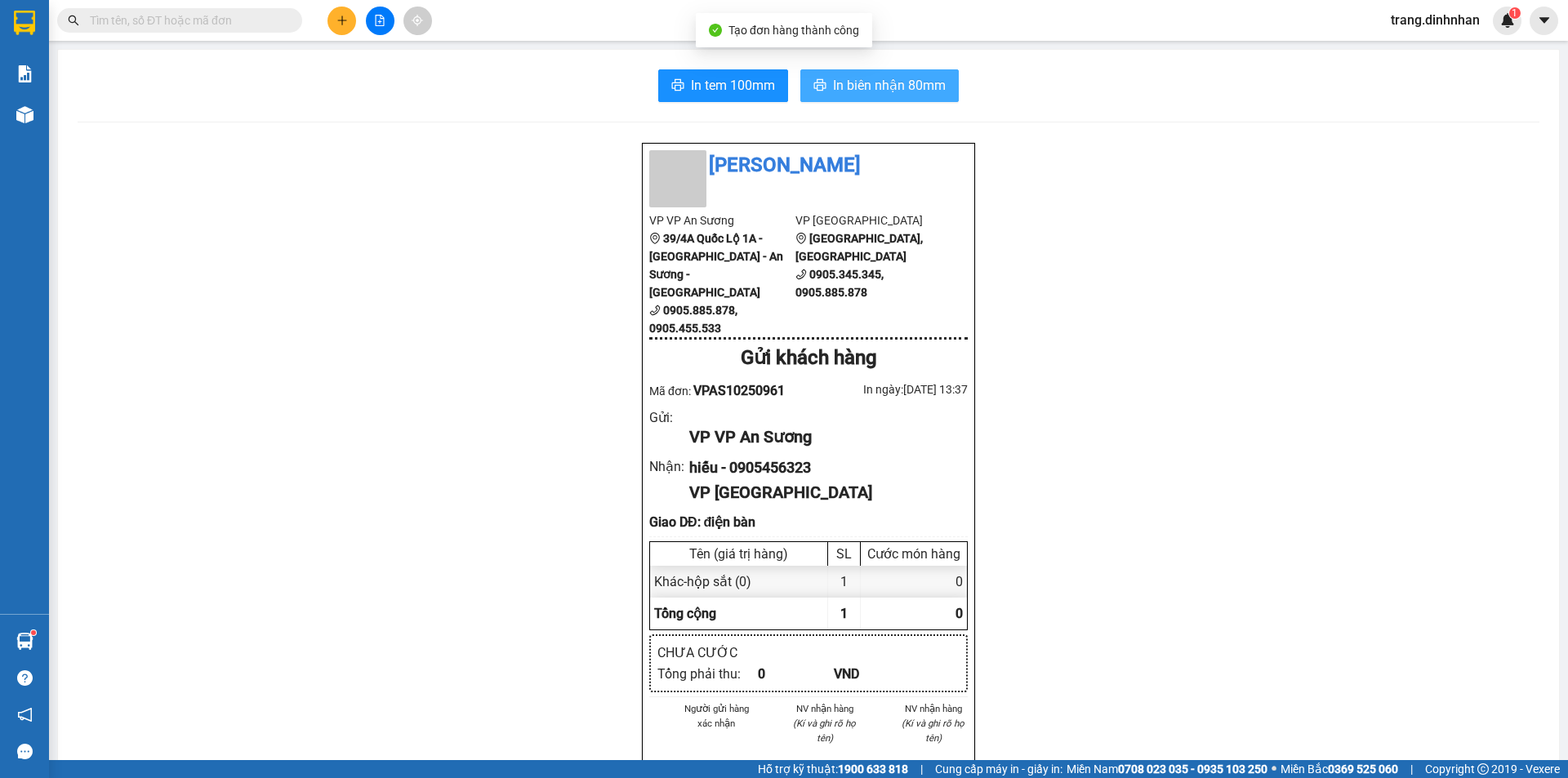
click at [920, 83] on span "In biên nhận 80mm" at bounding box center [889, 86] width 113 height 21
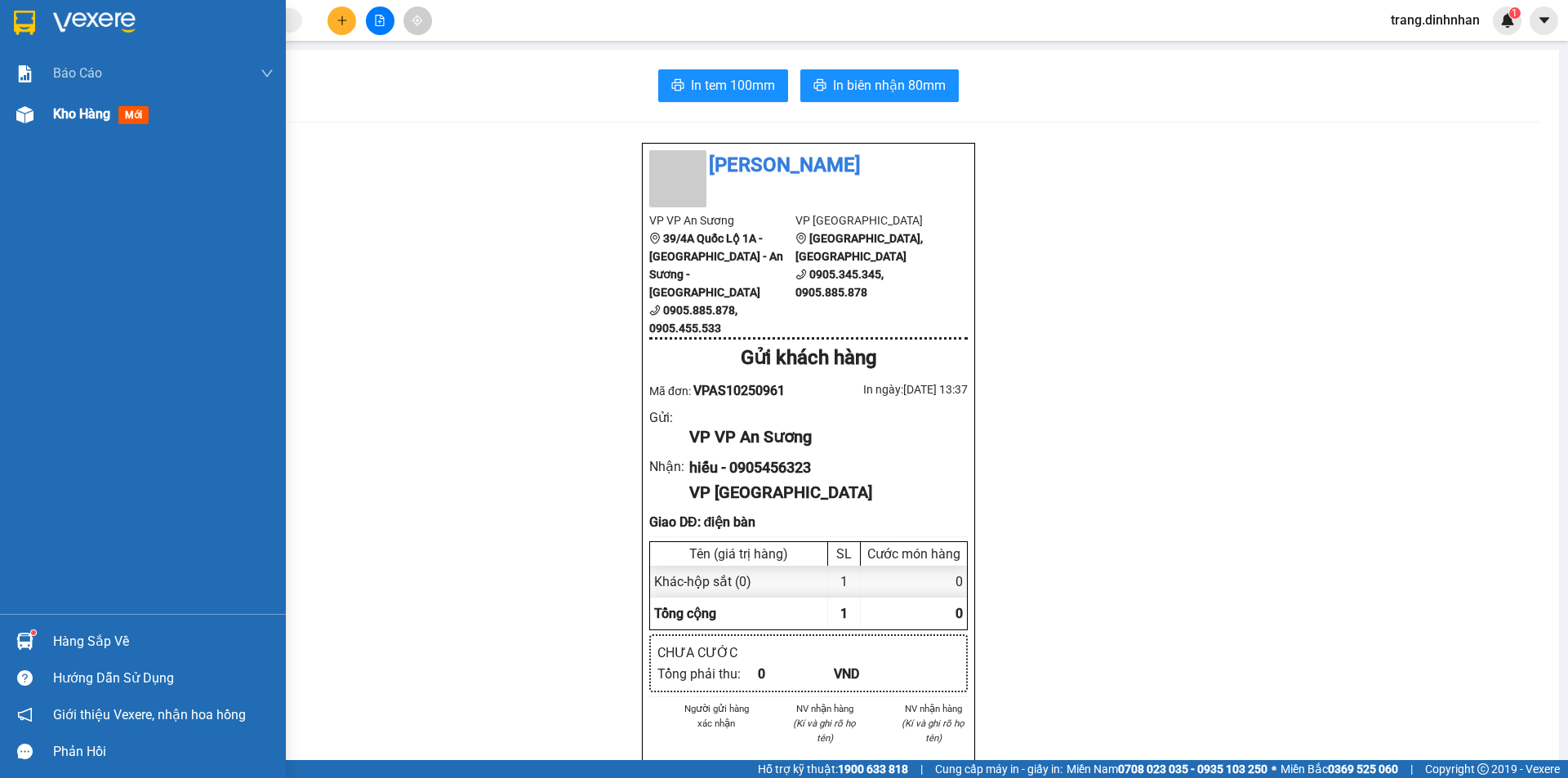
click at [89, 111] on span "Kho hàng" at bounding box center [81, 114] width 58 height 15
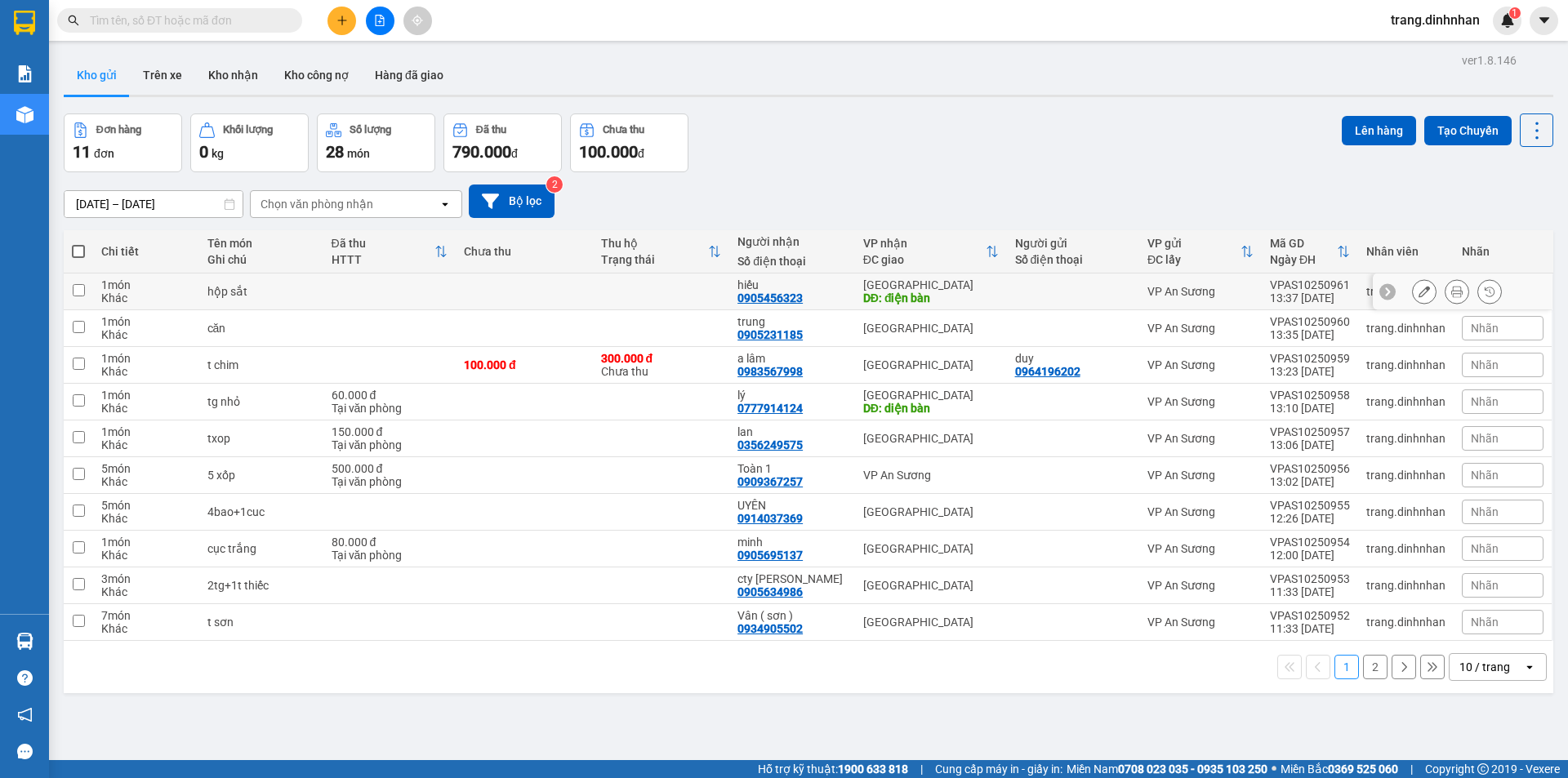
click at [1412, 295] on button at bounding box center [1424, 291] width 23 height 28
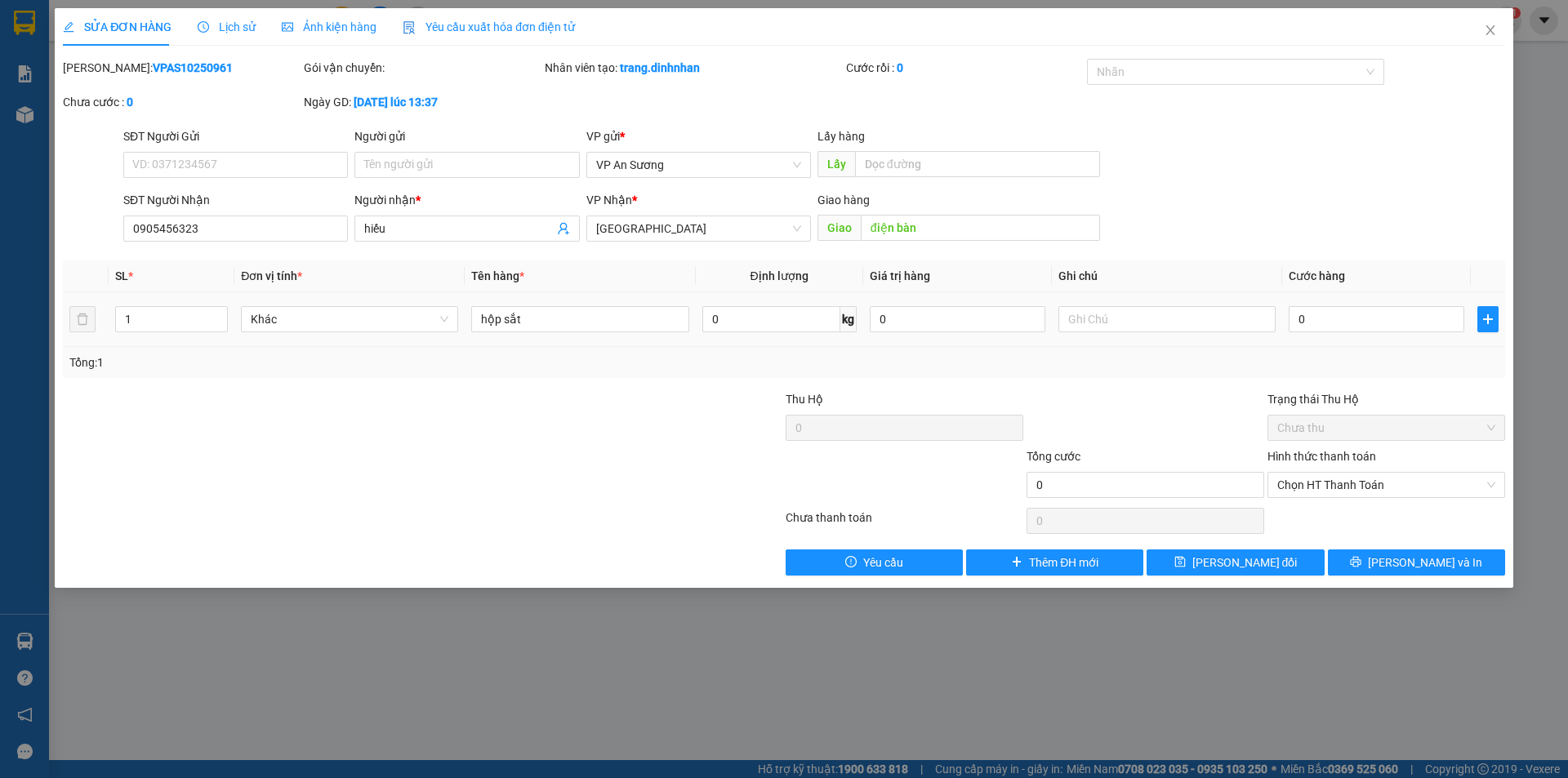
click at [1287, 311] on td "0" at bounding box center [1377, 320] width 189 height 55
click at [1296, 316] on input "0" at bounding box center [1377, 320] width 175 height 26
type input "8"
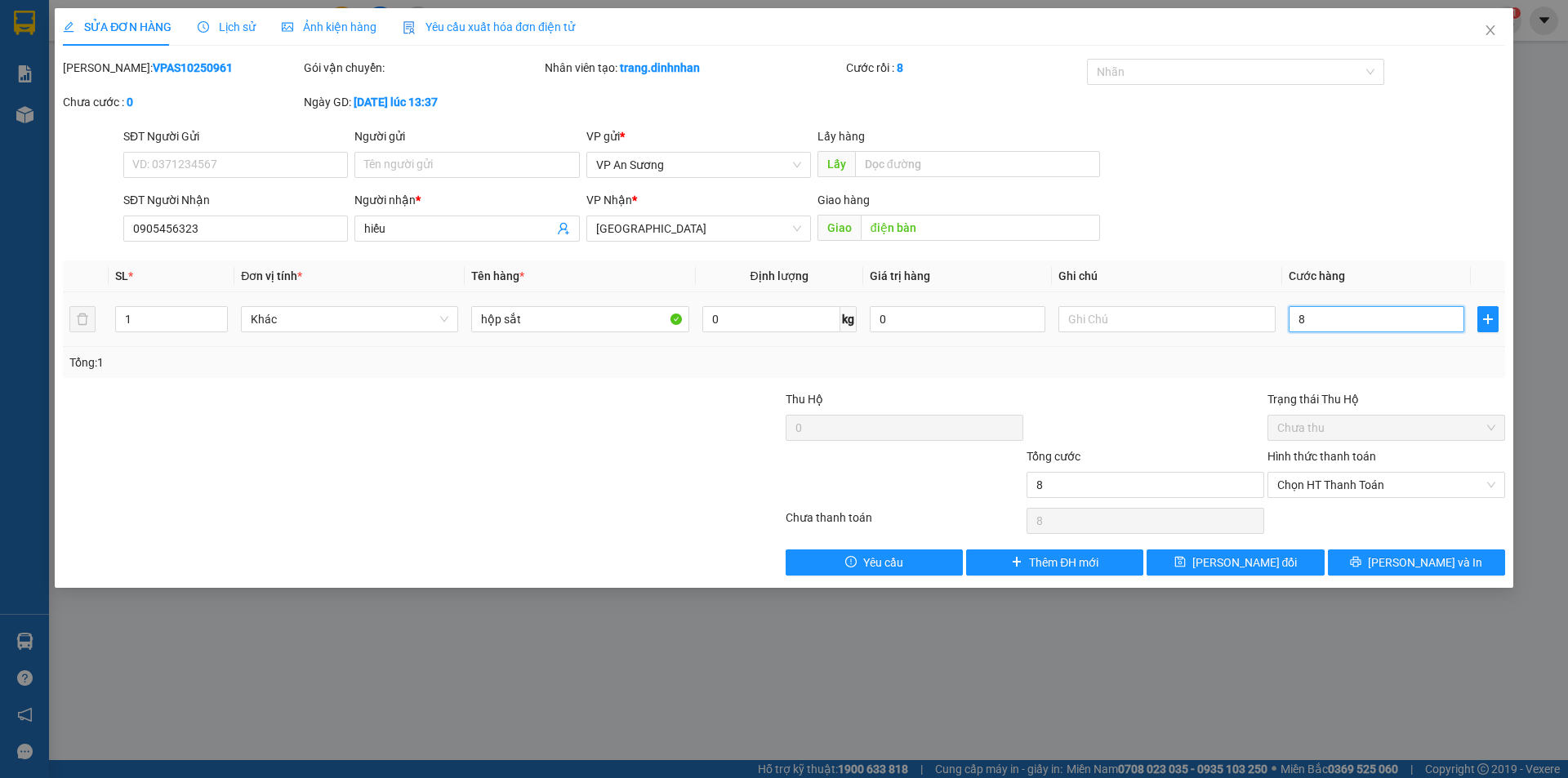
type input "80"
type input "800"
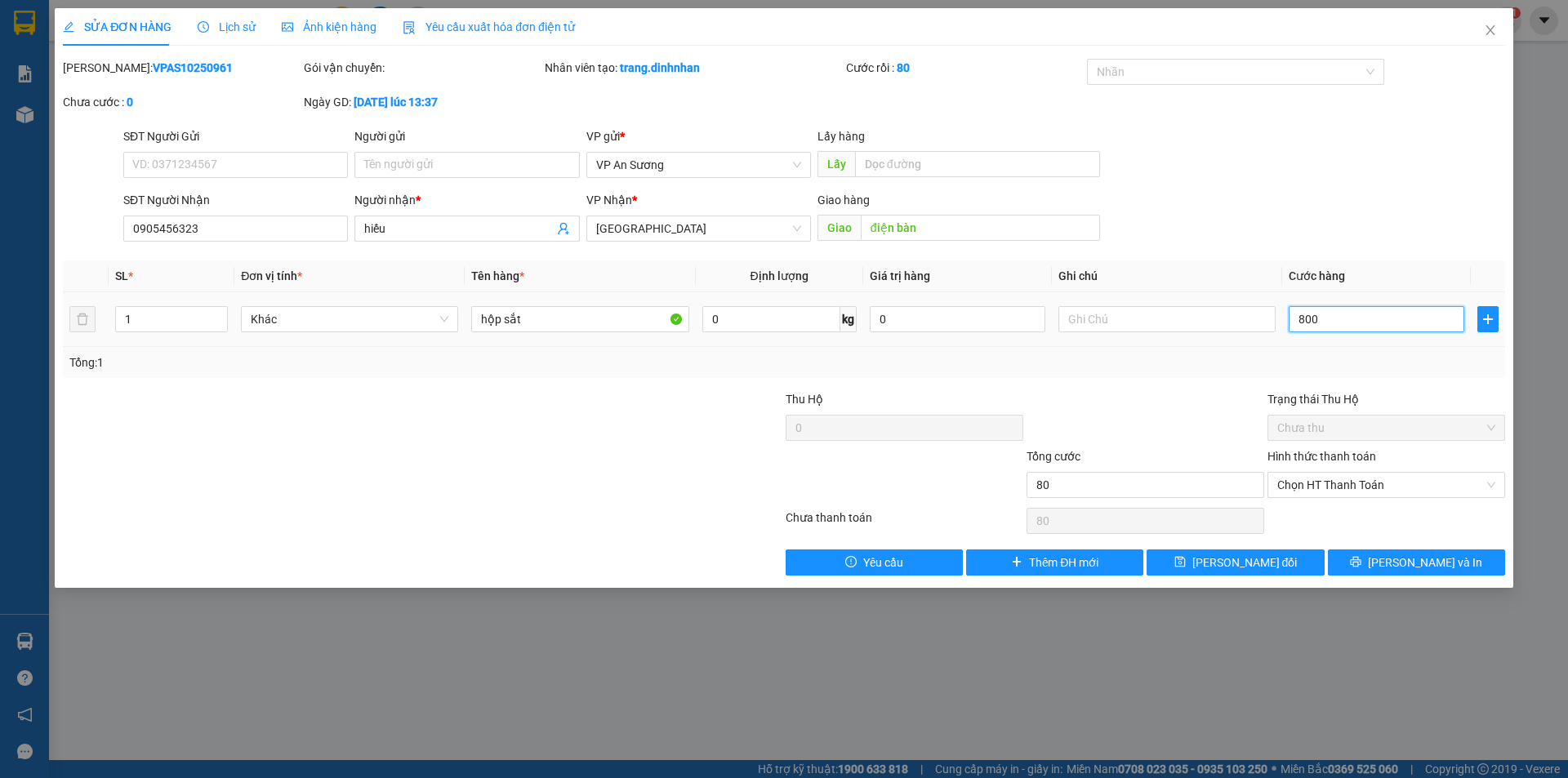
type input "800"
type input "8.000"
type input "80.000"
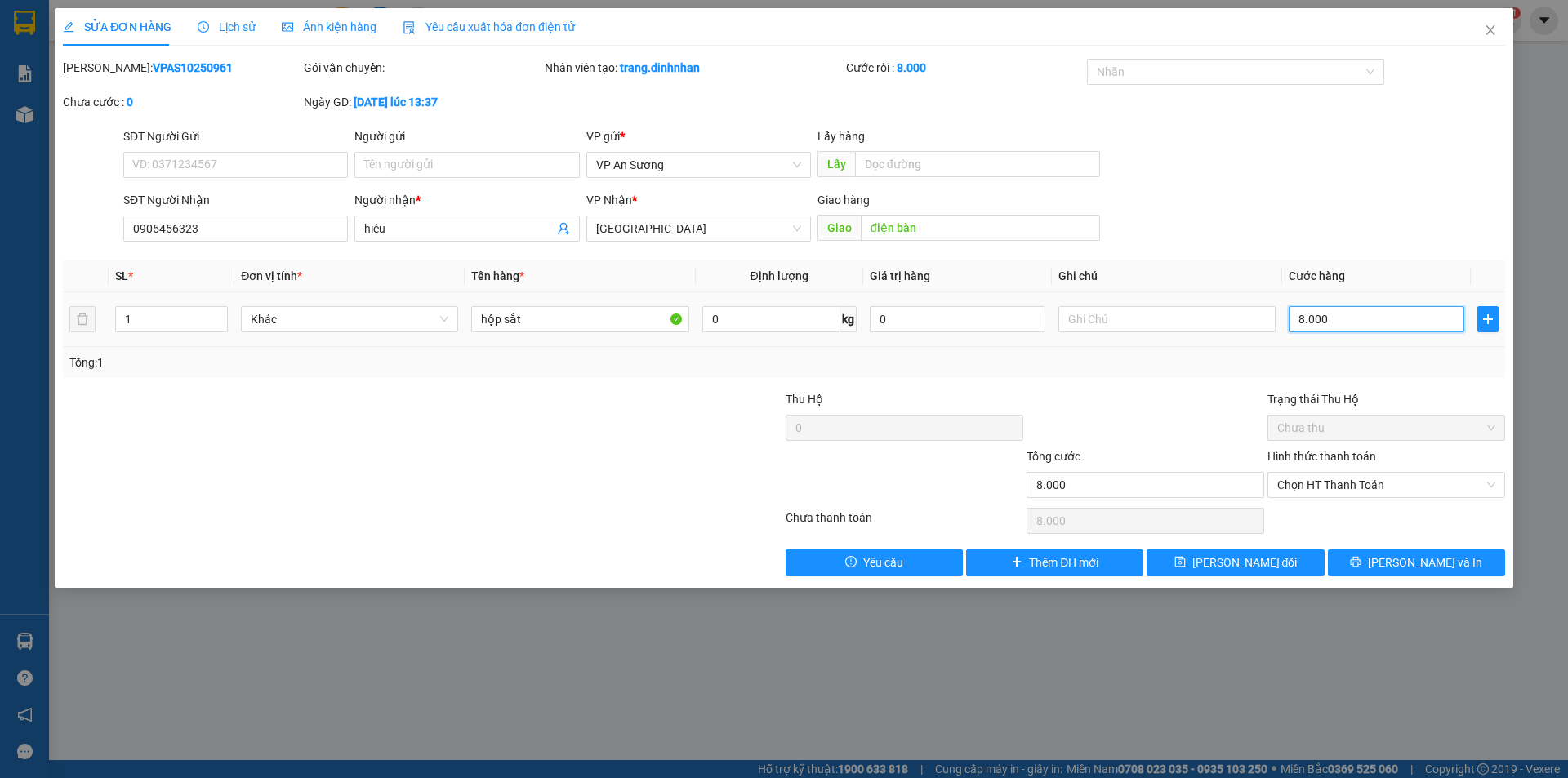
type input "80.000"
click at [1400, 555] on button "[PERSON_NAME] và In" at bounding box center [1416, 563] width 177 height 26
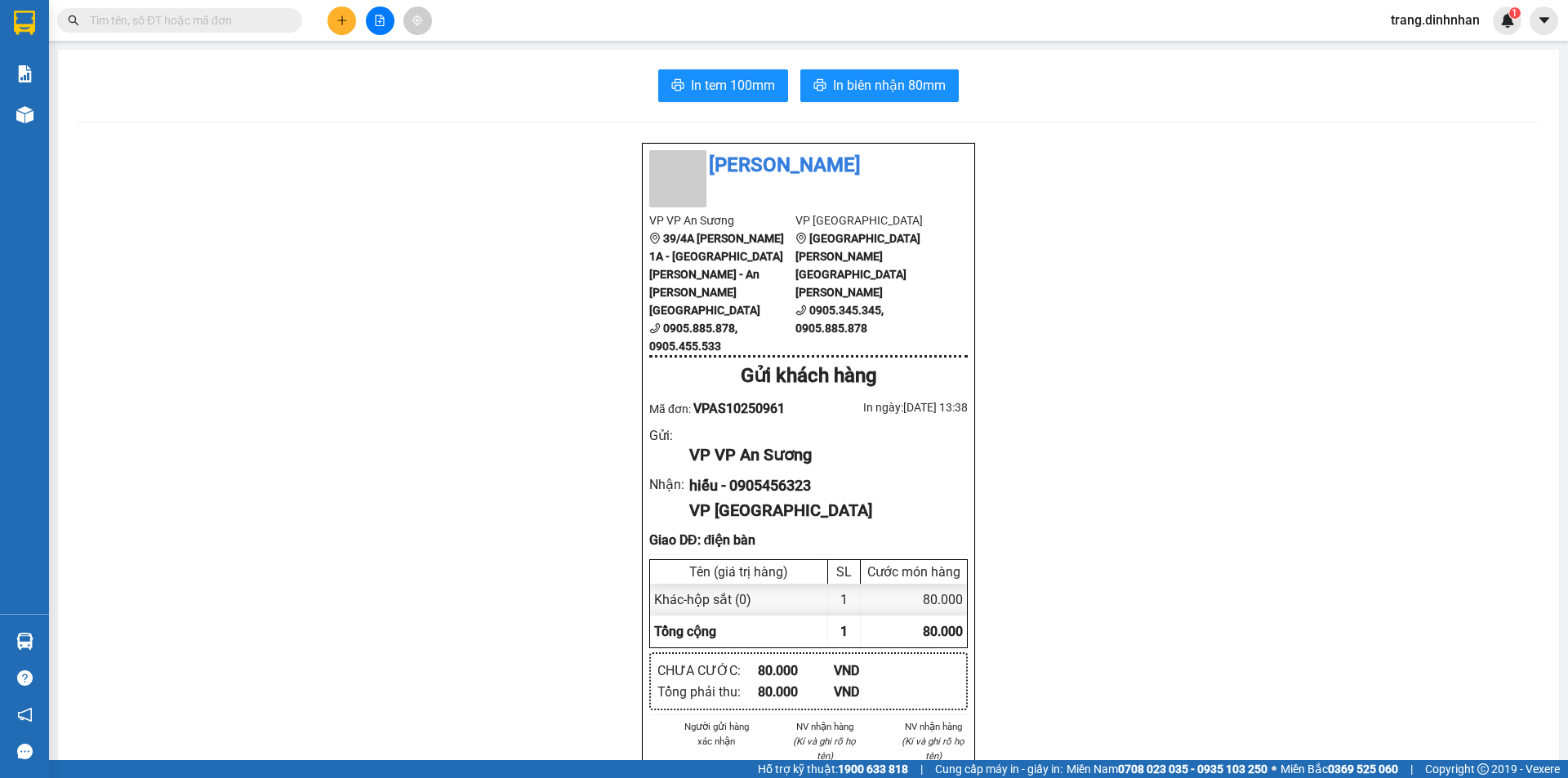
click at [327, 20] on button at bounding box center [341, 21] width 28 height 28
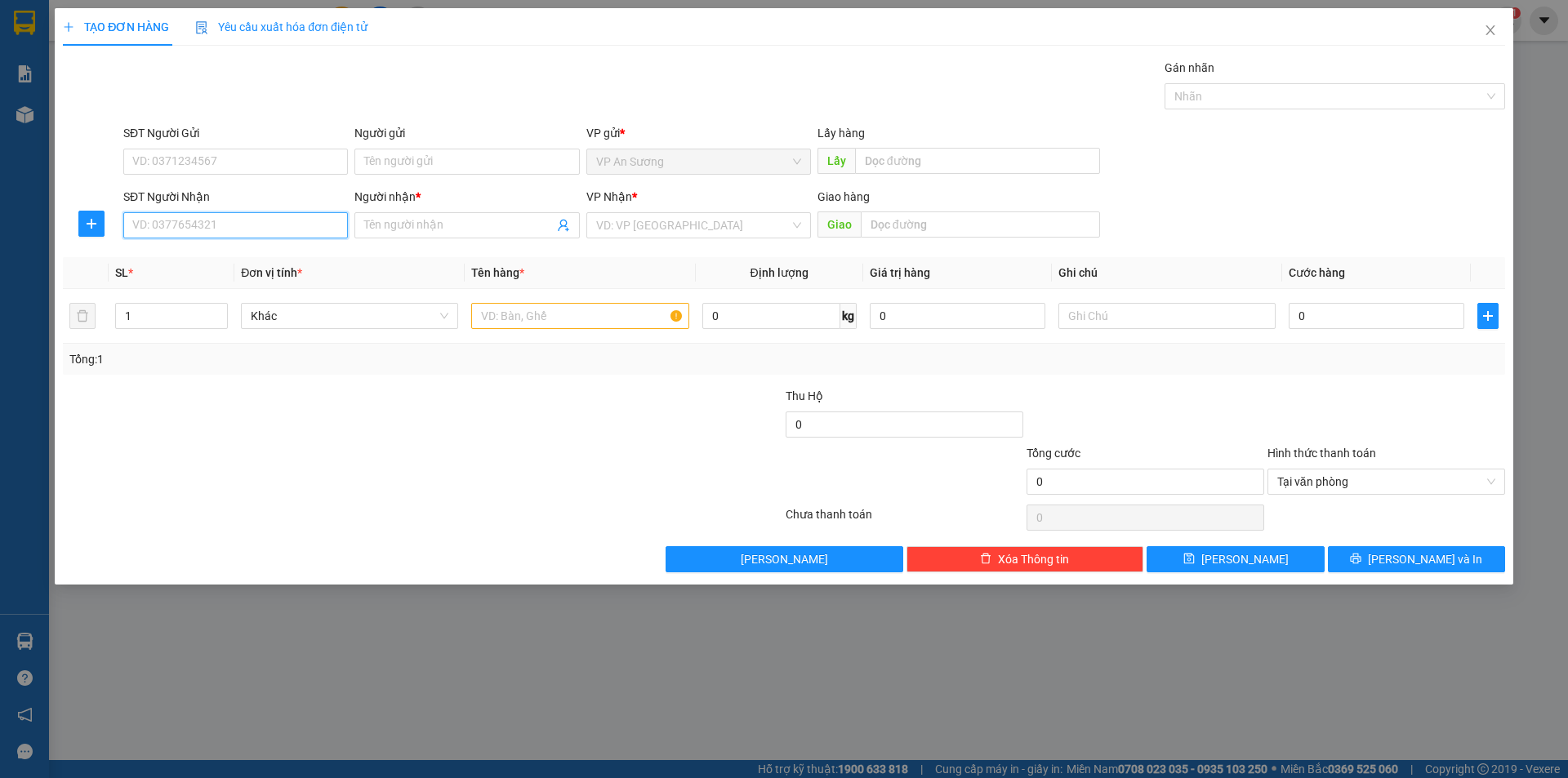
click at [285, 217] on input "SĐT Người Nhận" at bounding box center [236, 225] width 224 height 26
type input "0935282335"
click at [242, 256] on div "0935282335 - ĐỊNH" at bounding box center [235, 257] width 205 height 18
type input "ĐỊNH"
type input "0935282335"
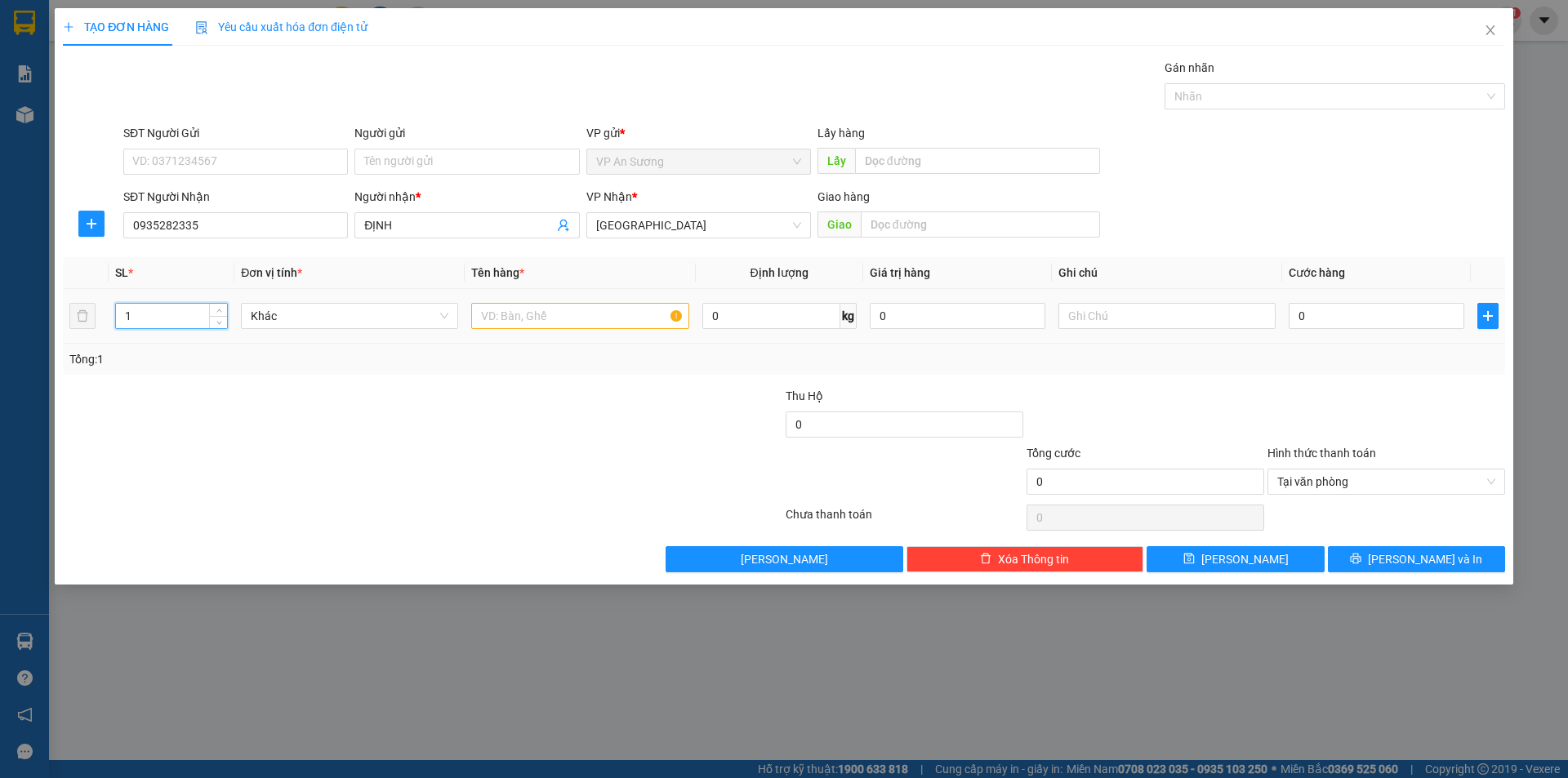
click at [185, 308] on input "1" at bounding box center [172, 316] width 111 height 25
type input "2"
click at [509, 322] on input "text" at bounding box center [580, 316] width 217 height 26
type input "1bao+1tg sat"
click at [1292, 311] on input "0" at bounding box center [1377, 316] width 175 height 26
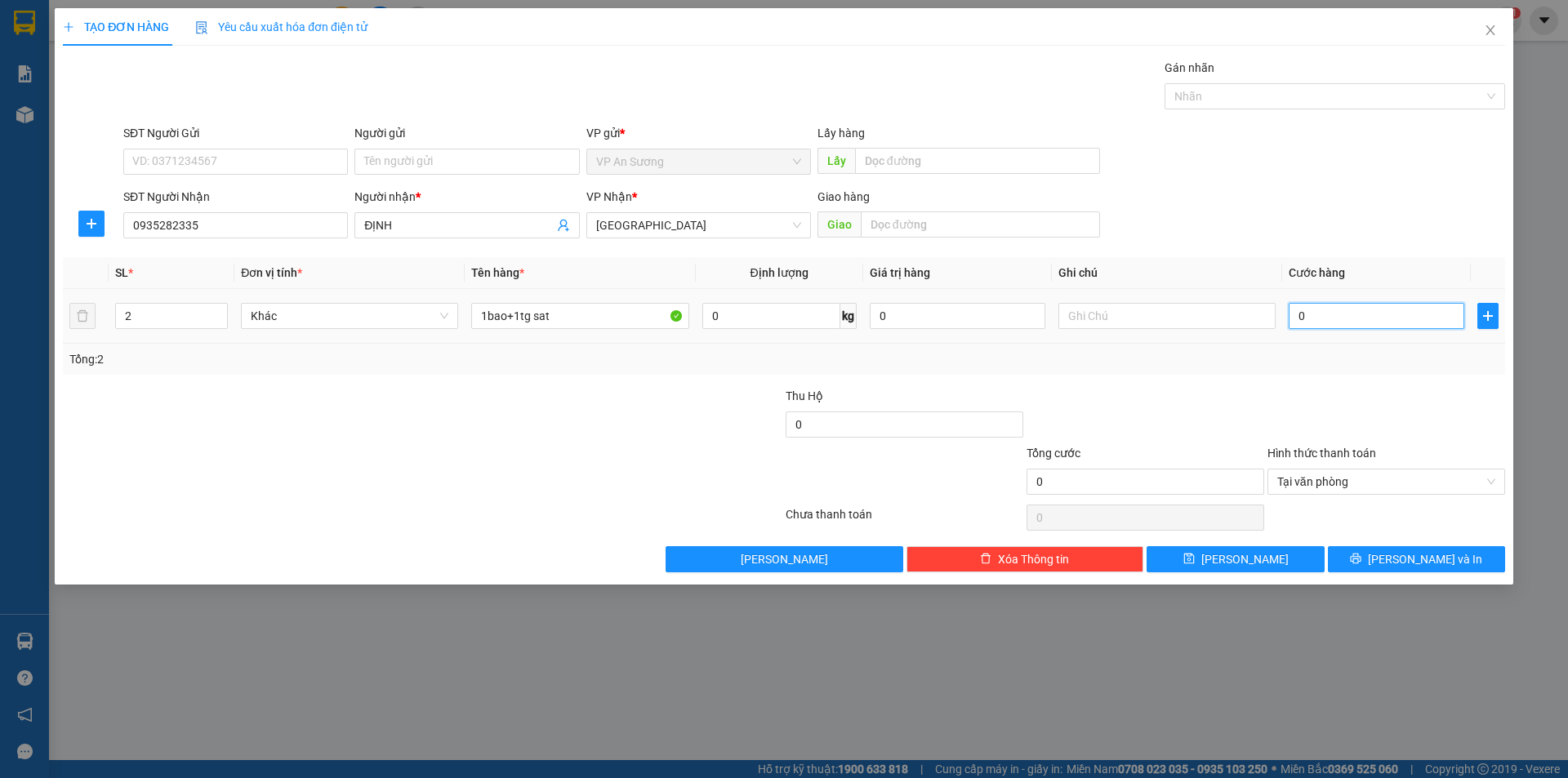
type input "2"
type input "25"
type input "250"
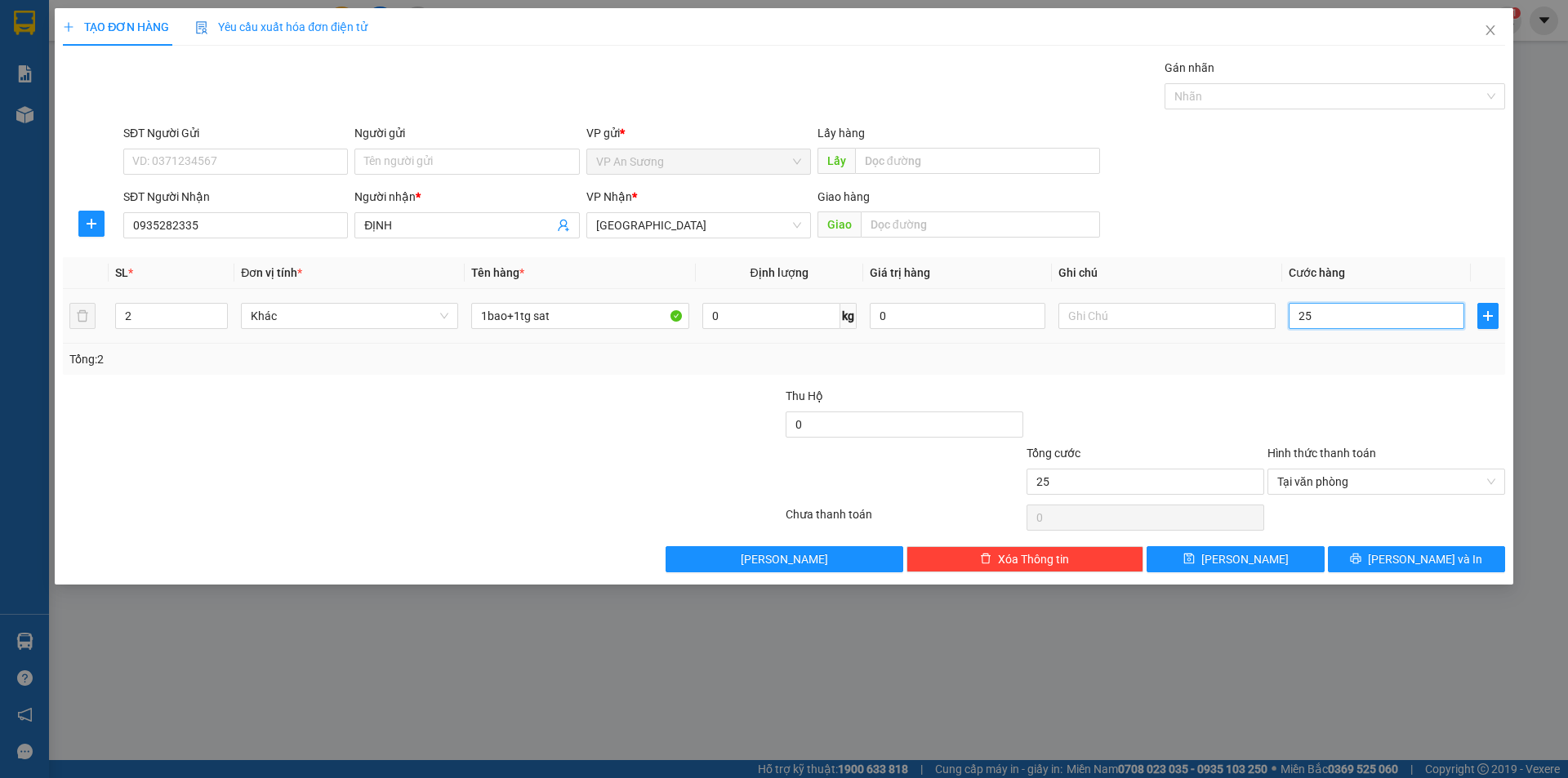
type input "250"
type input "2.500"
type input "25.000"
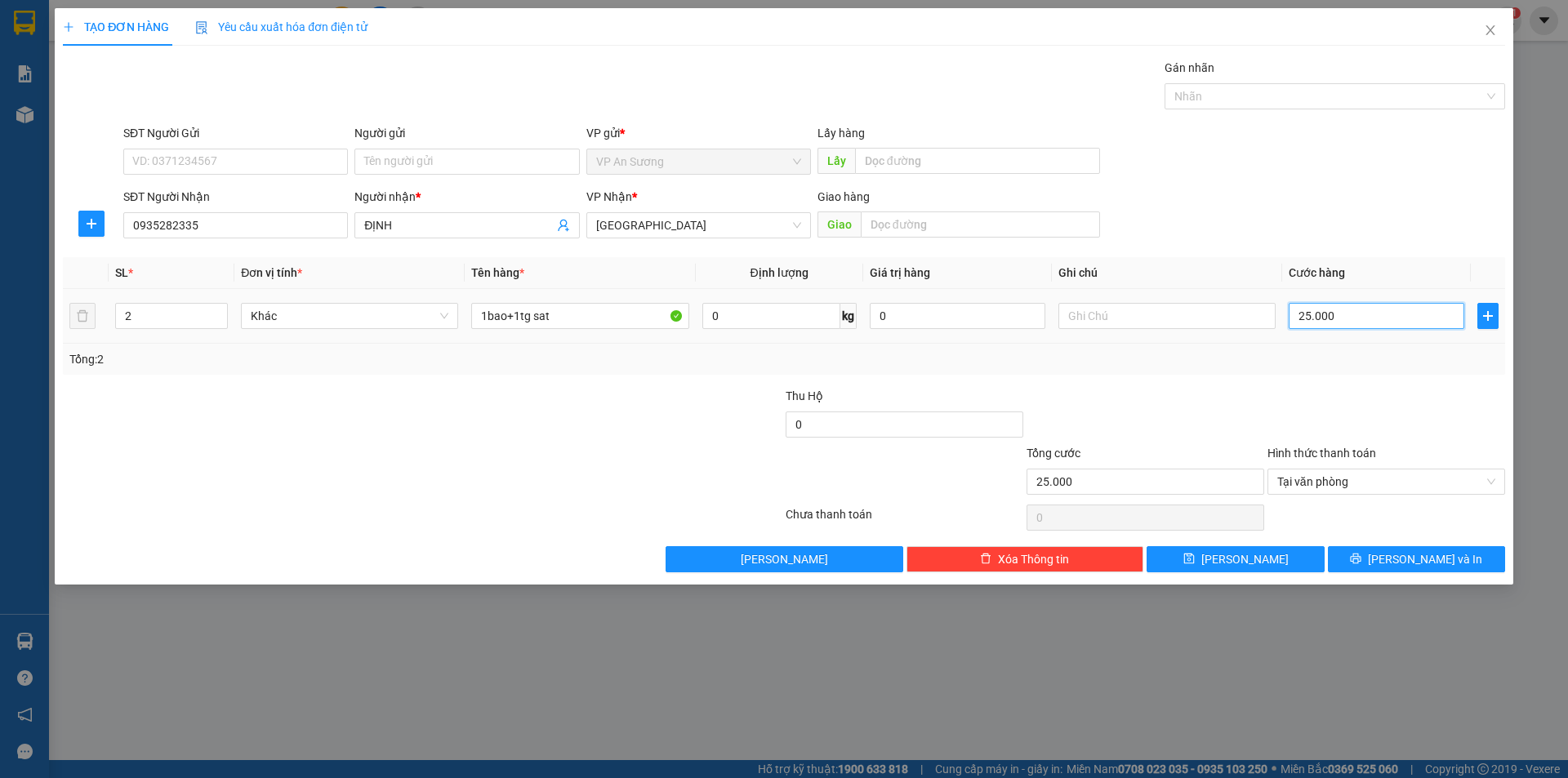
type input "250.000"
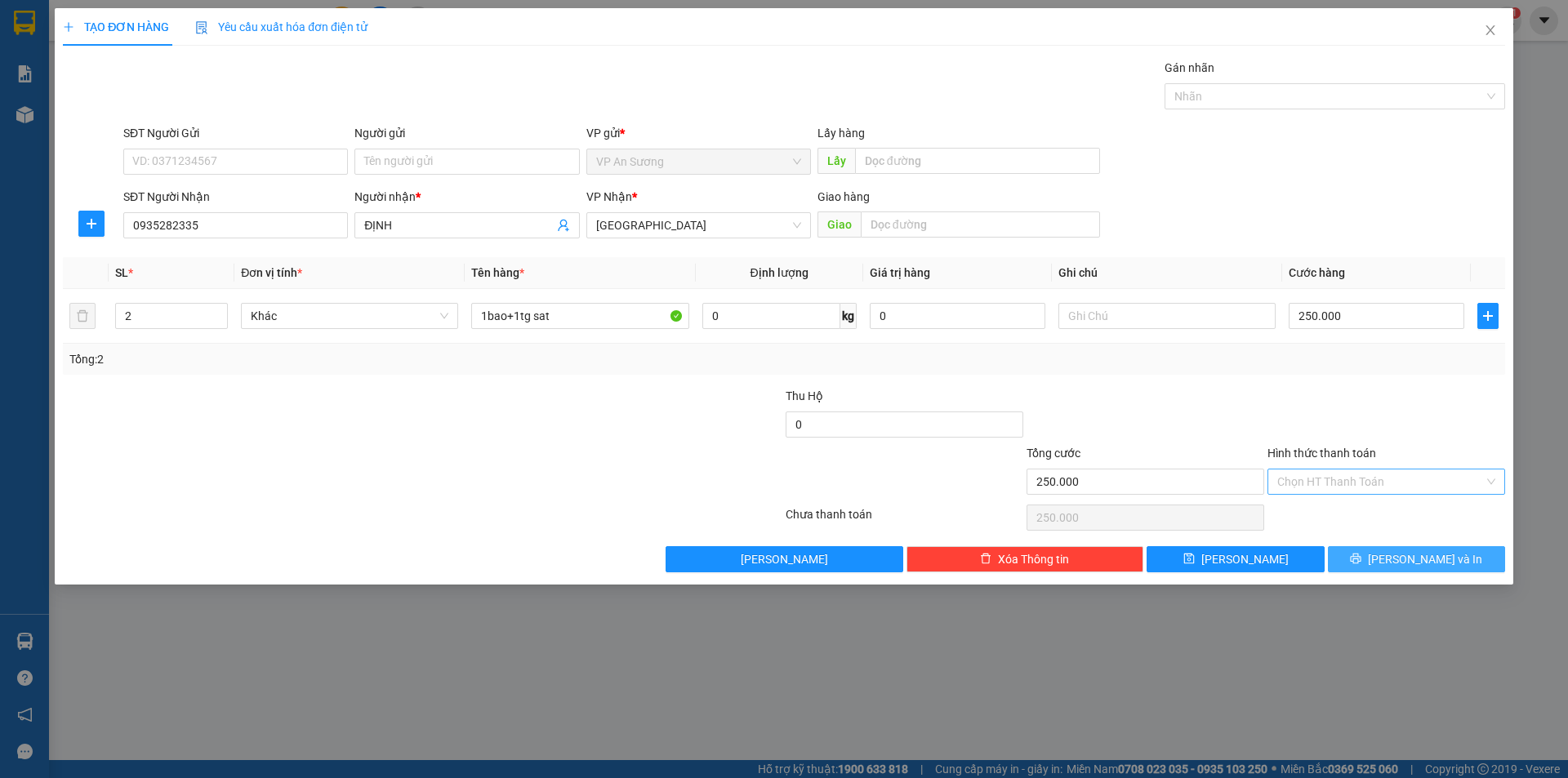
click at [1362, 558] on icon "printer" at bounding box center [1356, 558] width 11 height 11
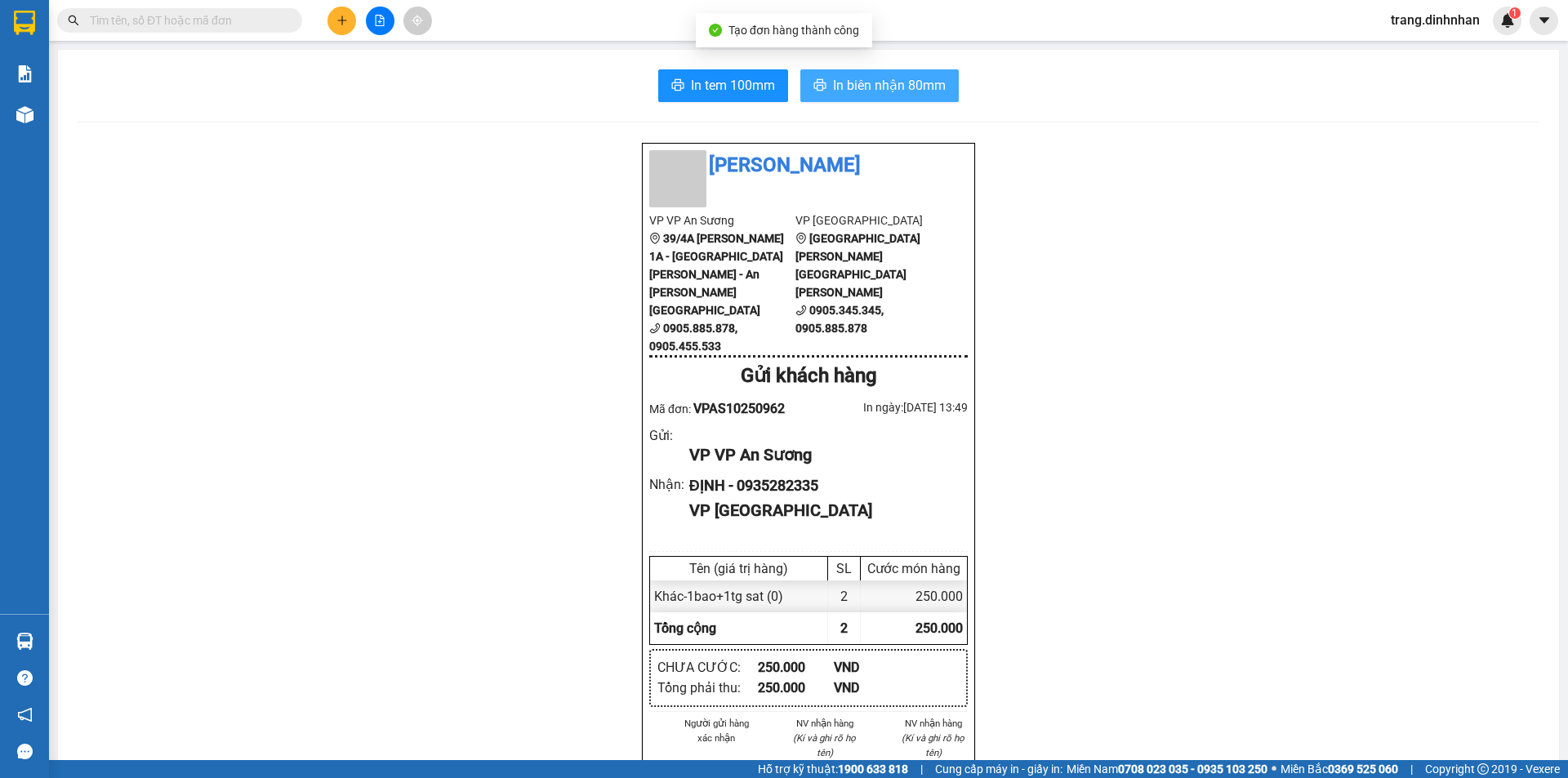
click at [854, 79] on span "In biên nhận 80mm" at bounding box center [889, 86] width 113 height 21
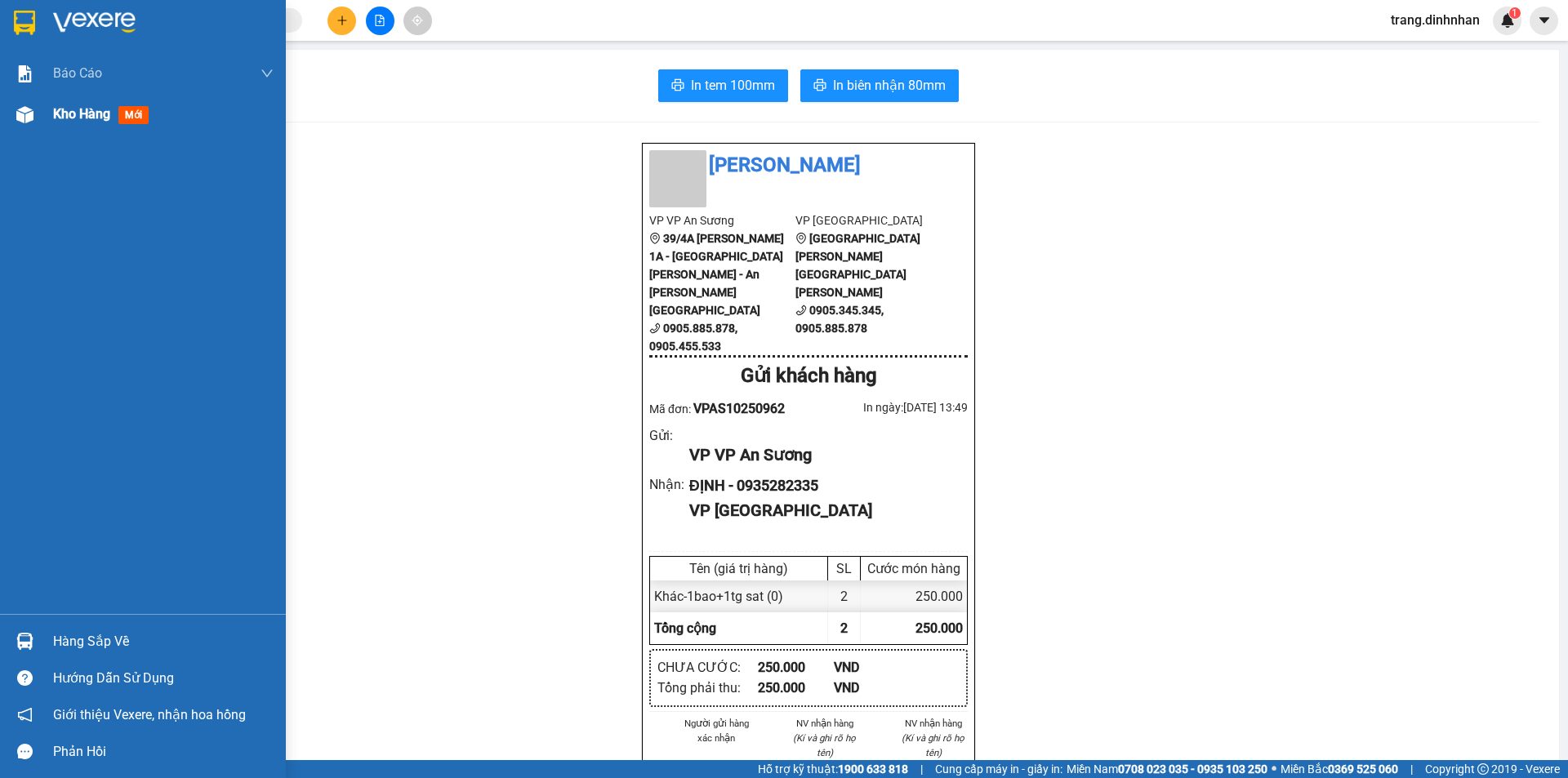
click at [81, 115] on span "Kho hàng" at bounding box center [81, 114] width 58 height 15
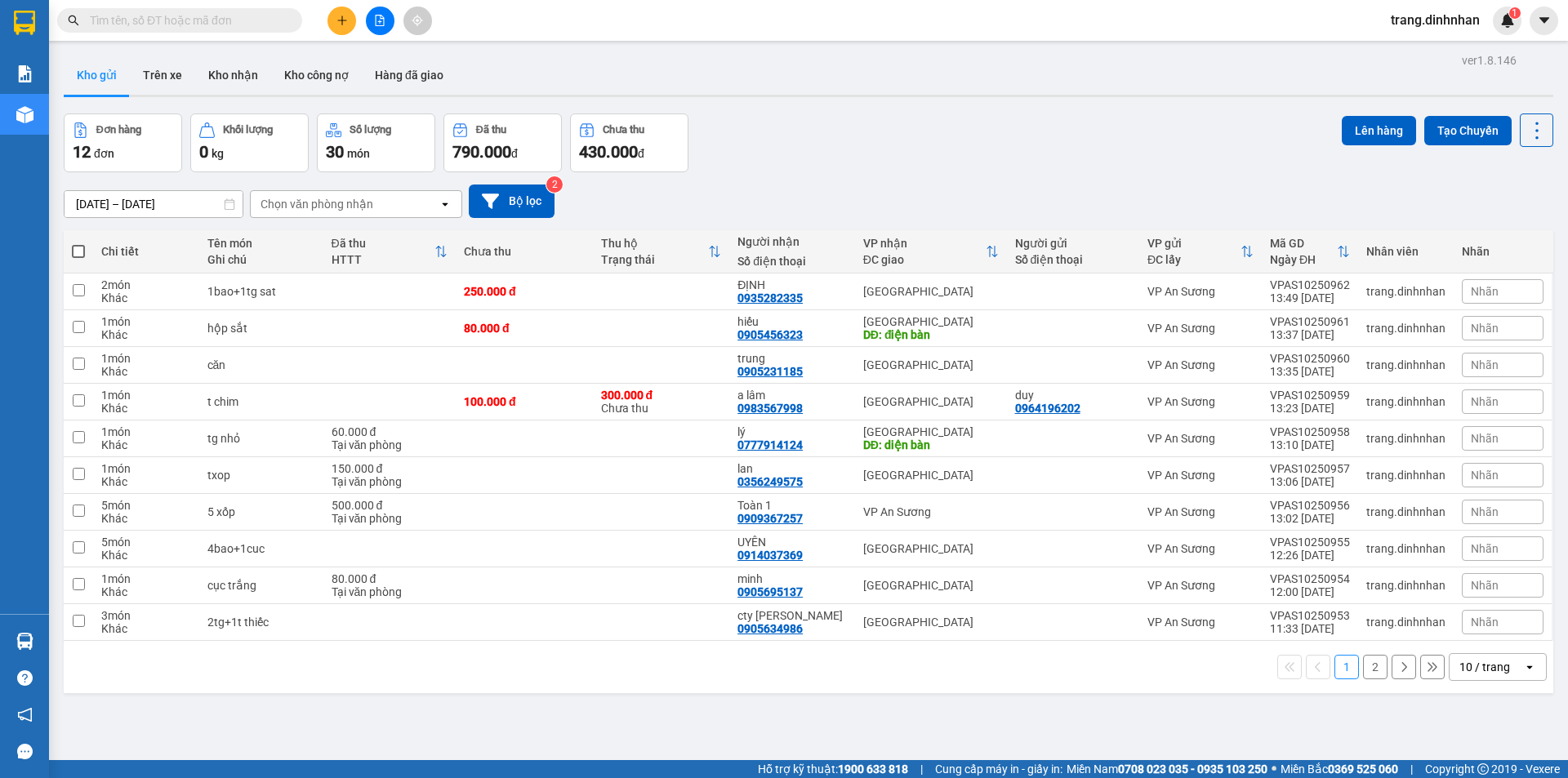
click at [73, 254] on span at bounding box center [78, 252] width 13 height 13
click at [78, 243] on input "checkbox" at bounding box center [78, 243] width 0 height 0
checkbox input "true"
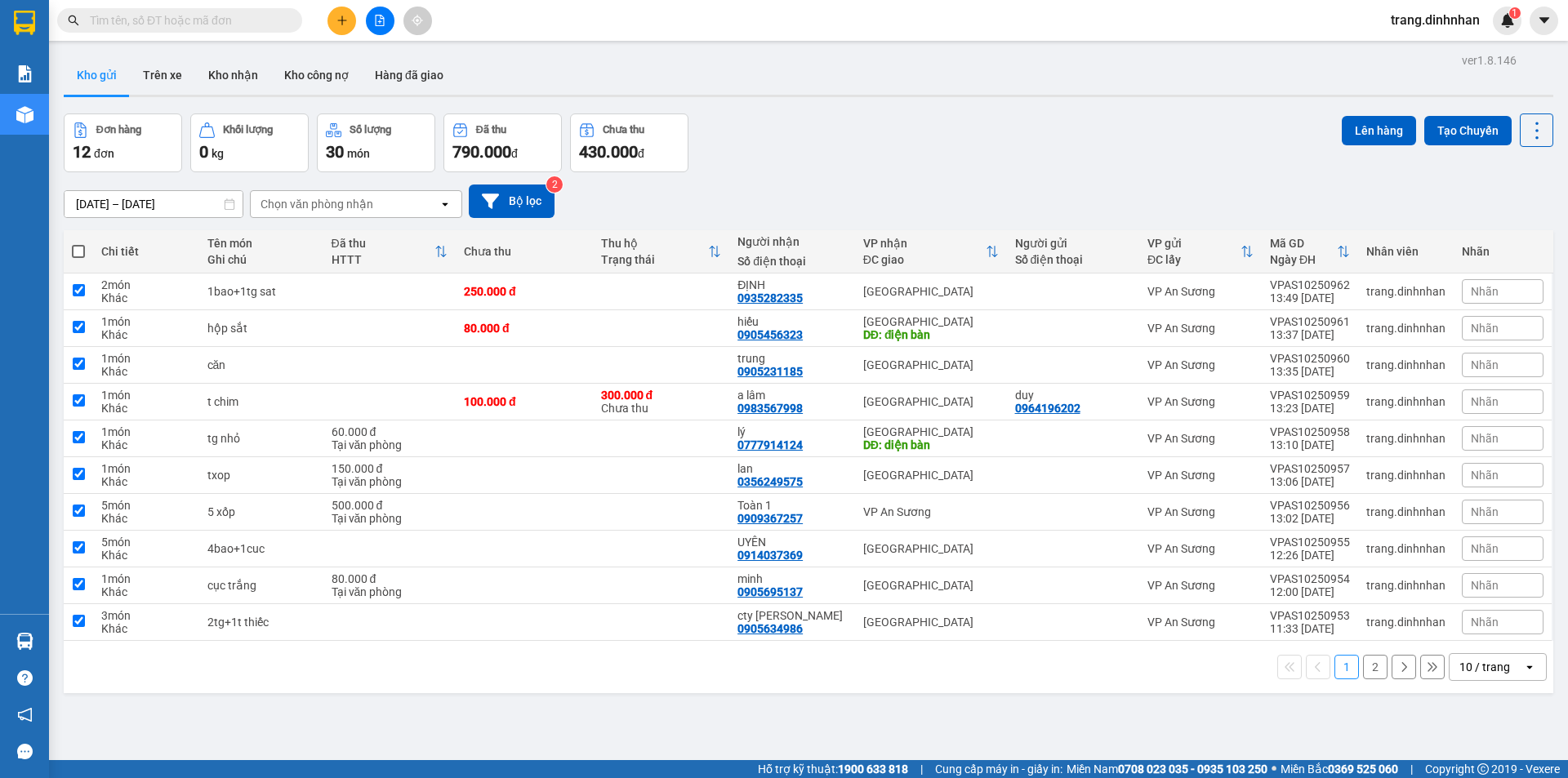
checkbox input "true"
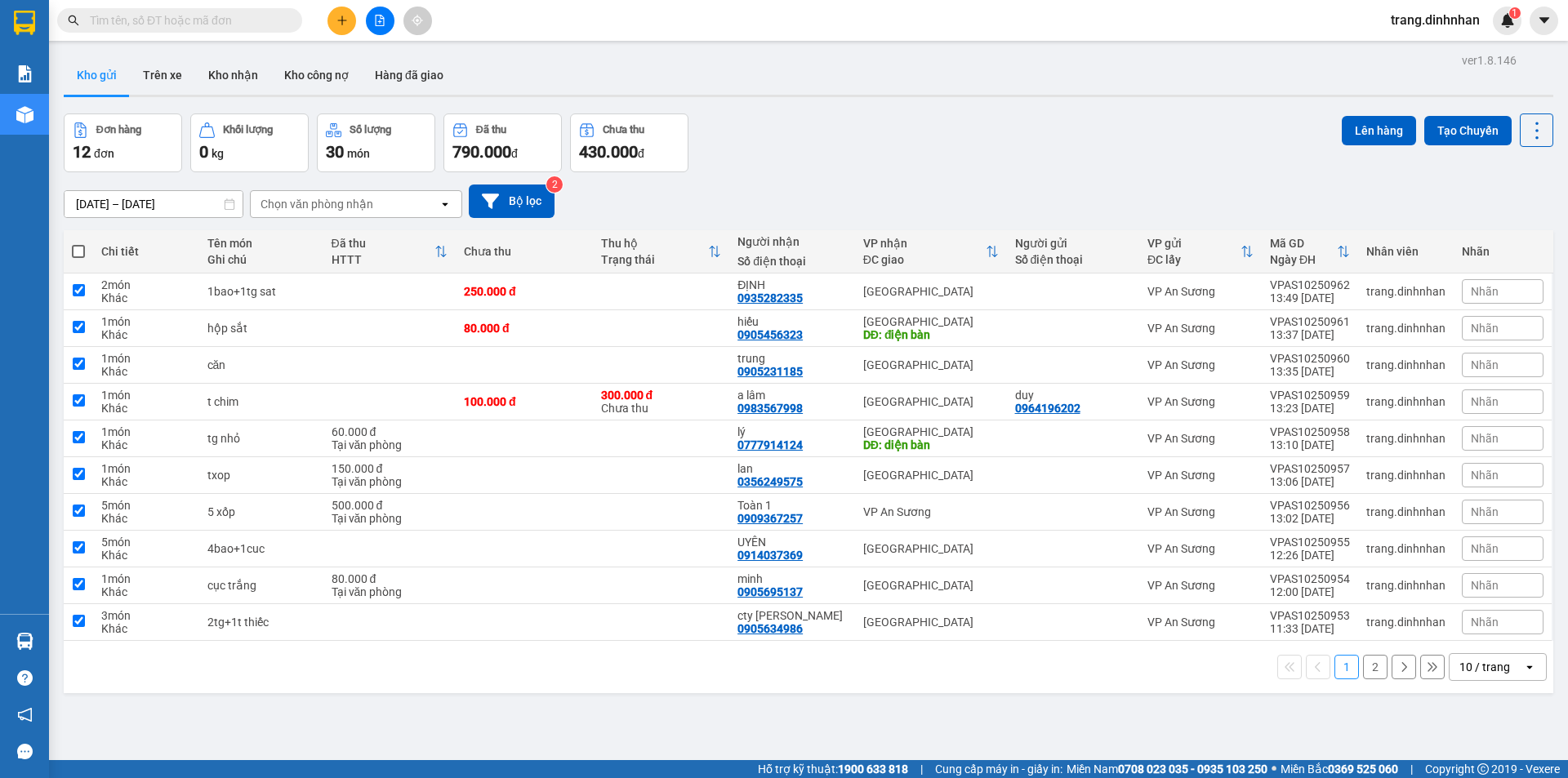
checkbox input "true"
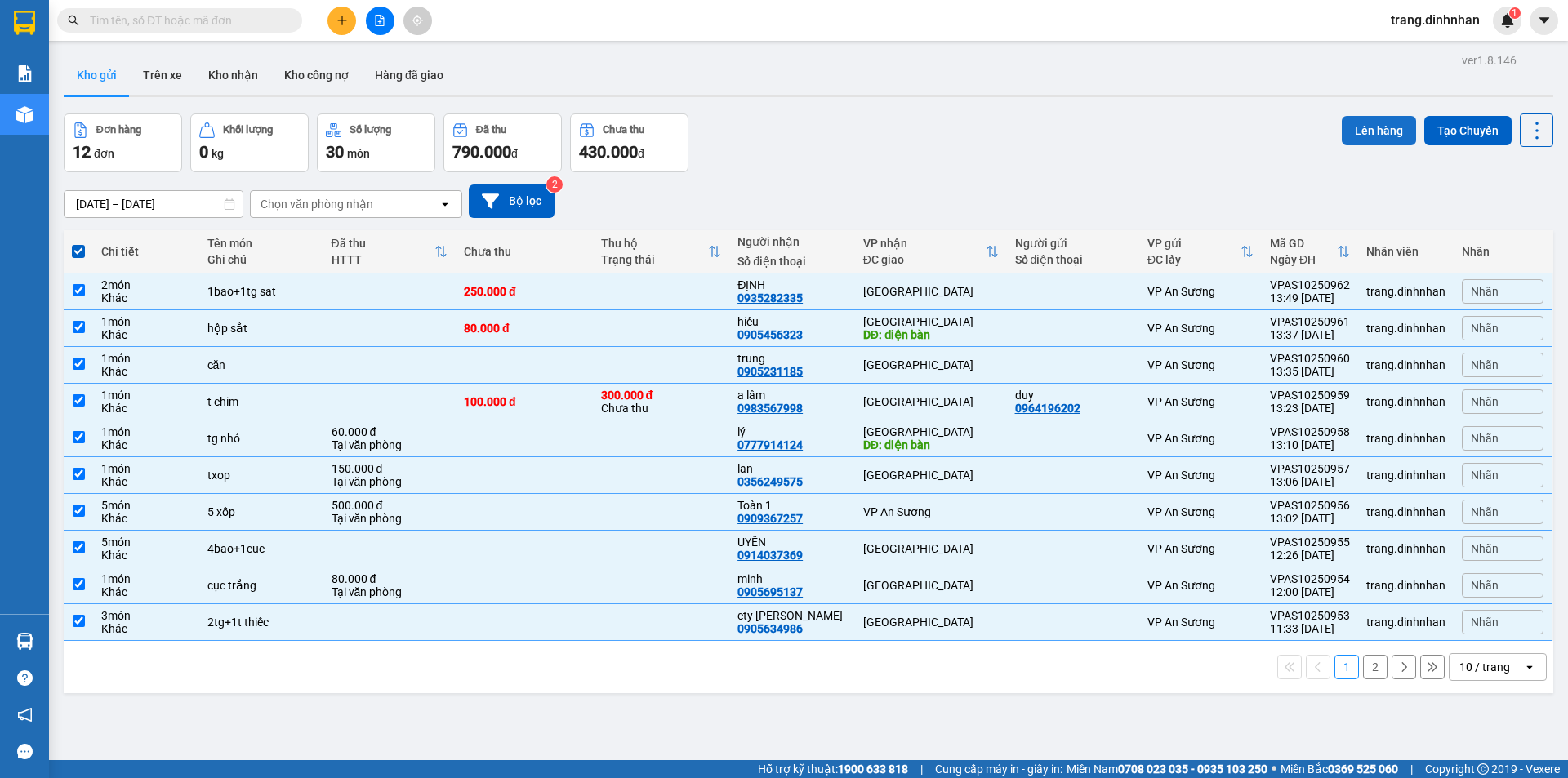
click at [1349, 121] on button "Lên hàng" at bounding box center [1378, 130] width 74 height 29
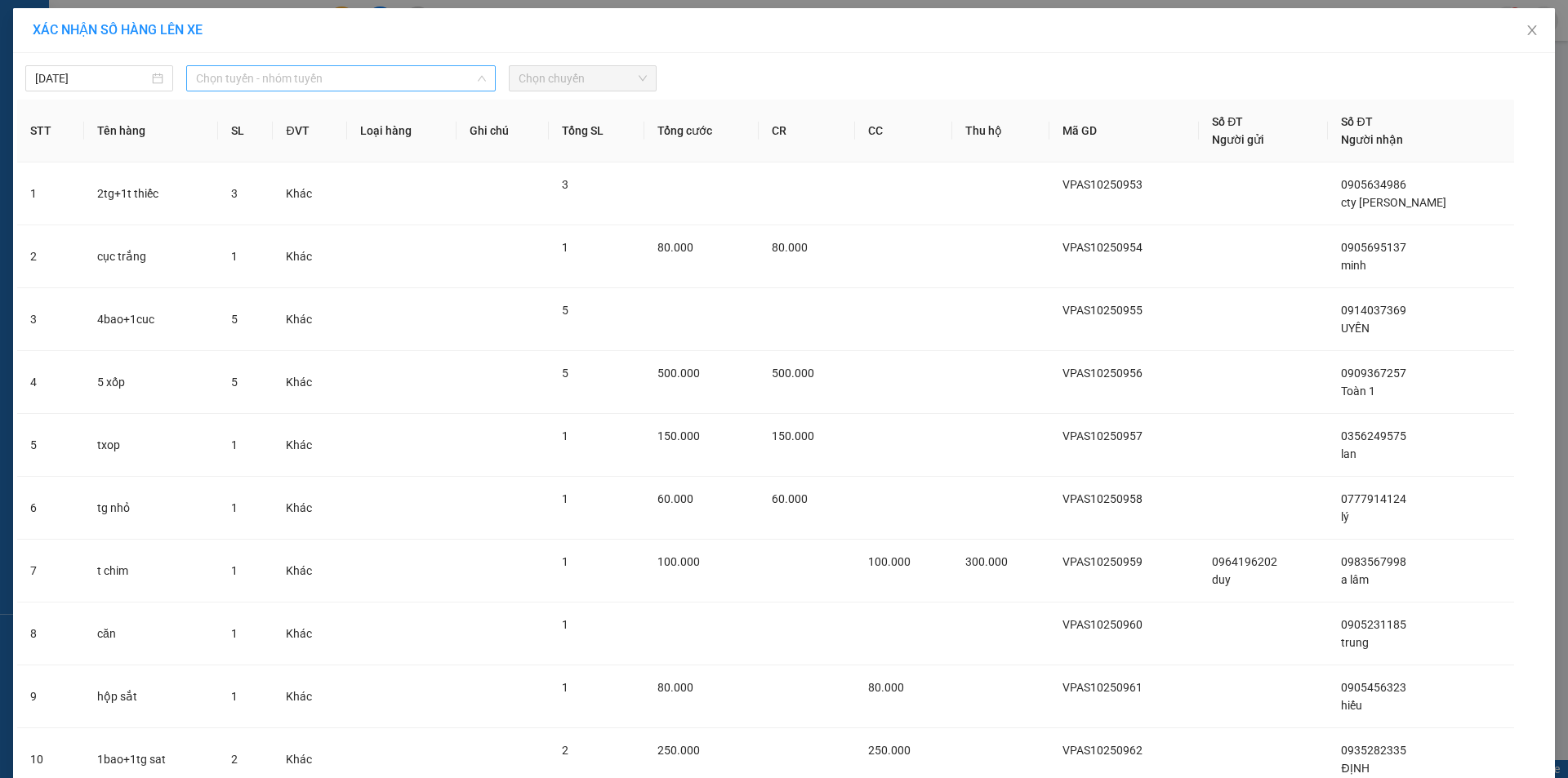
click at [445, 74] on span "Chọn tuyến - nhóm tuyến" at bounding box center [340, 78] width 289 height 25
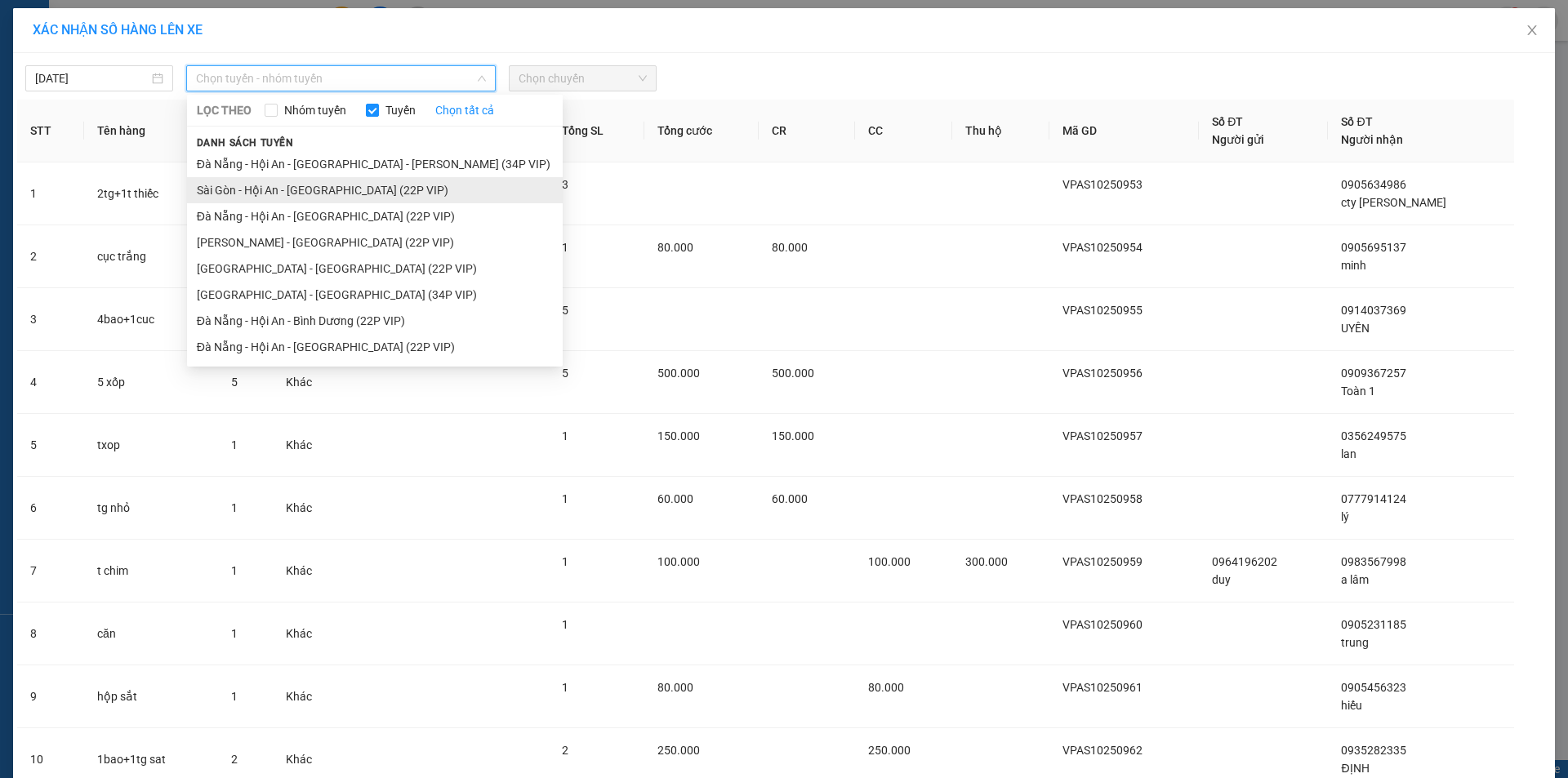
click at [404, 186] on li "Sài Gòn - Hội An - [GEOGRAPHIC_DATA] (22P VIP)" at bounding box center [374, 190] width 375 height 26
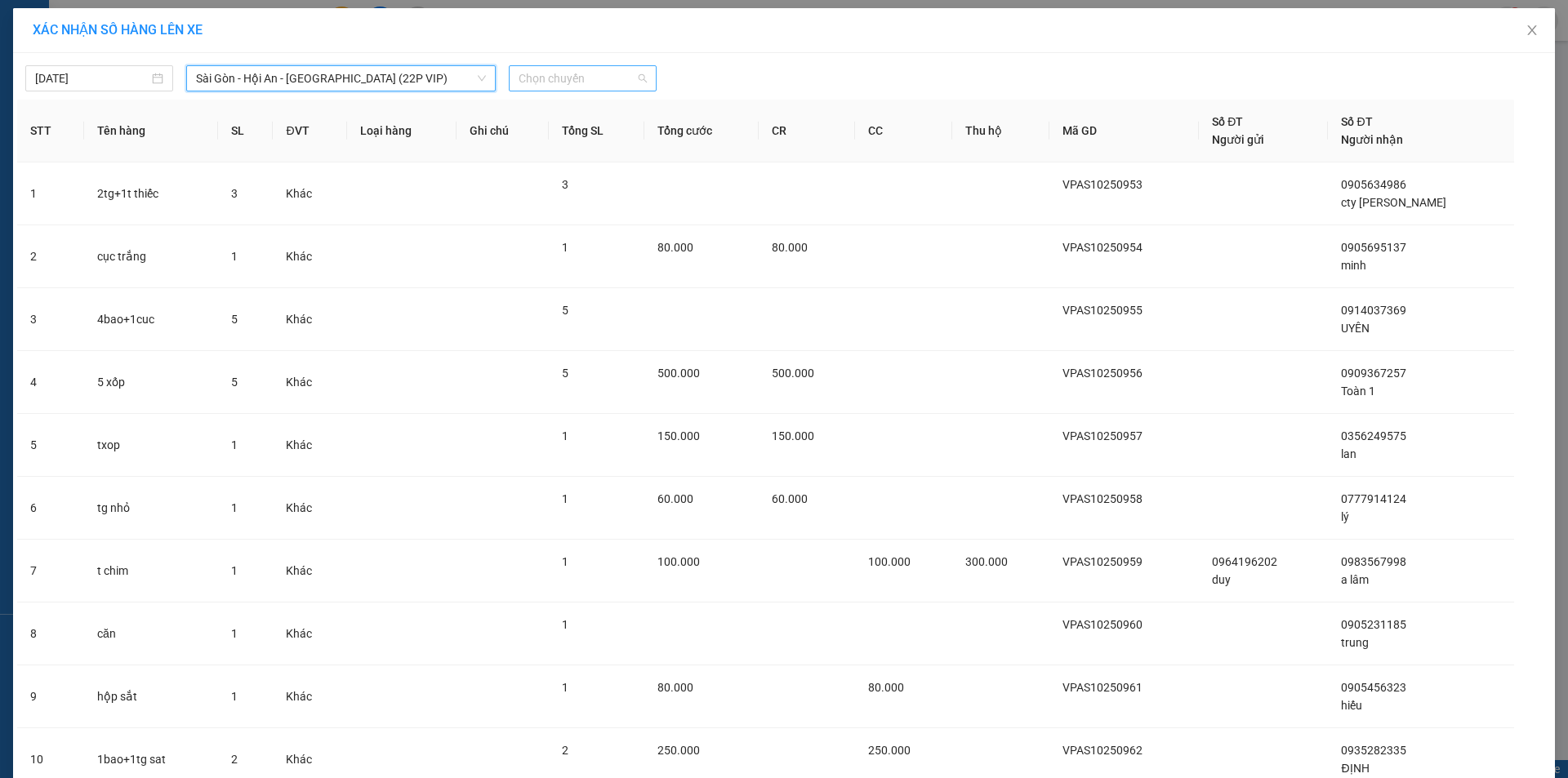
click at [583, 75] on span "Chọn chuyến" at bounding box center [583, 78] width 128 height 25
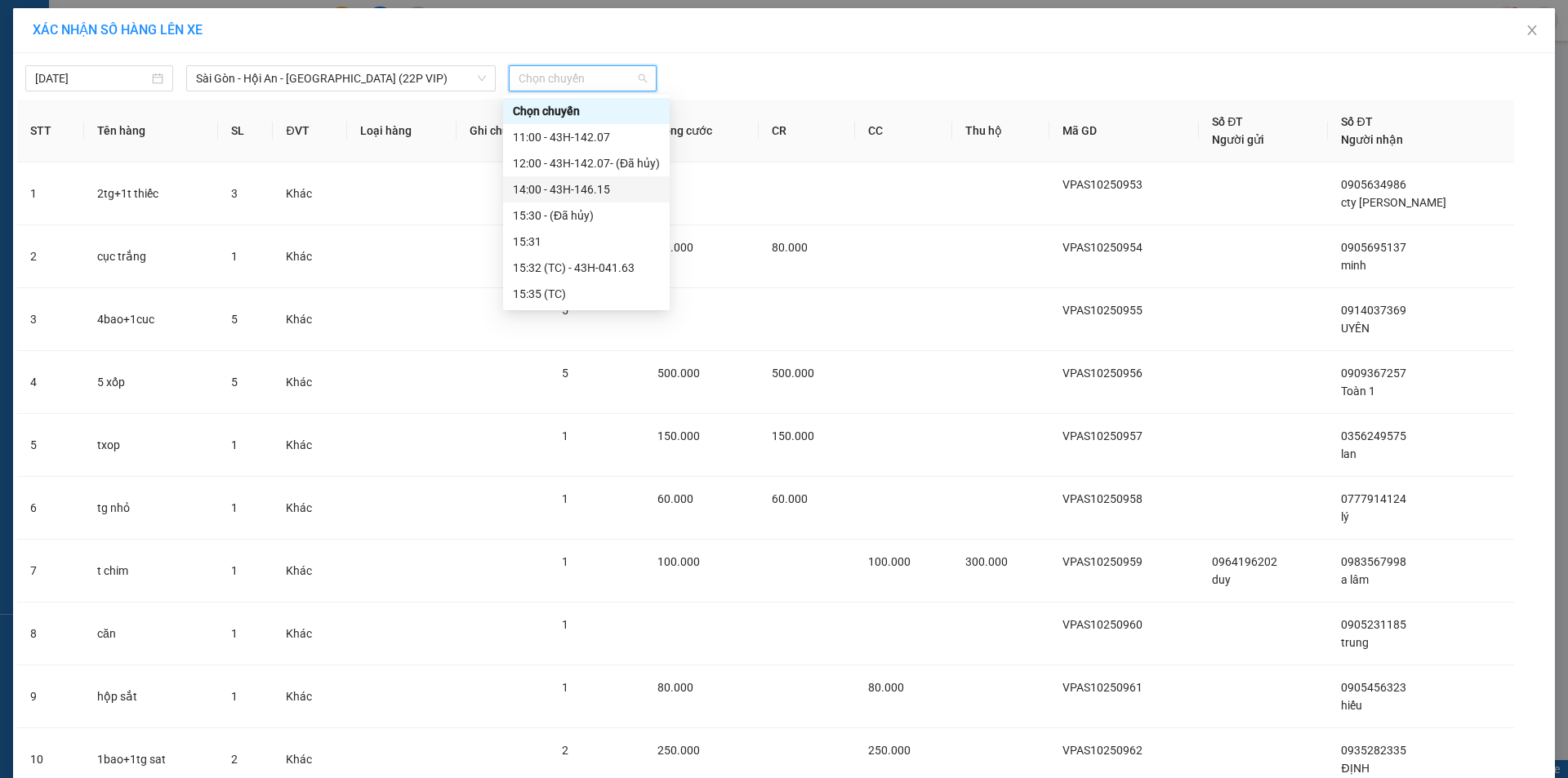
click at [586, 186] on div "14:00 - 43H-146.15" at bounding box center [586, 189] width 147 height 18
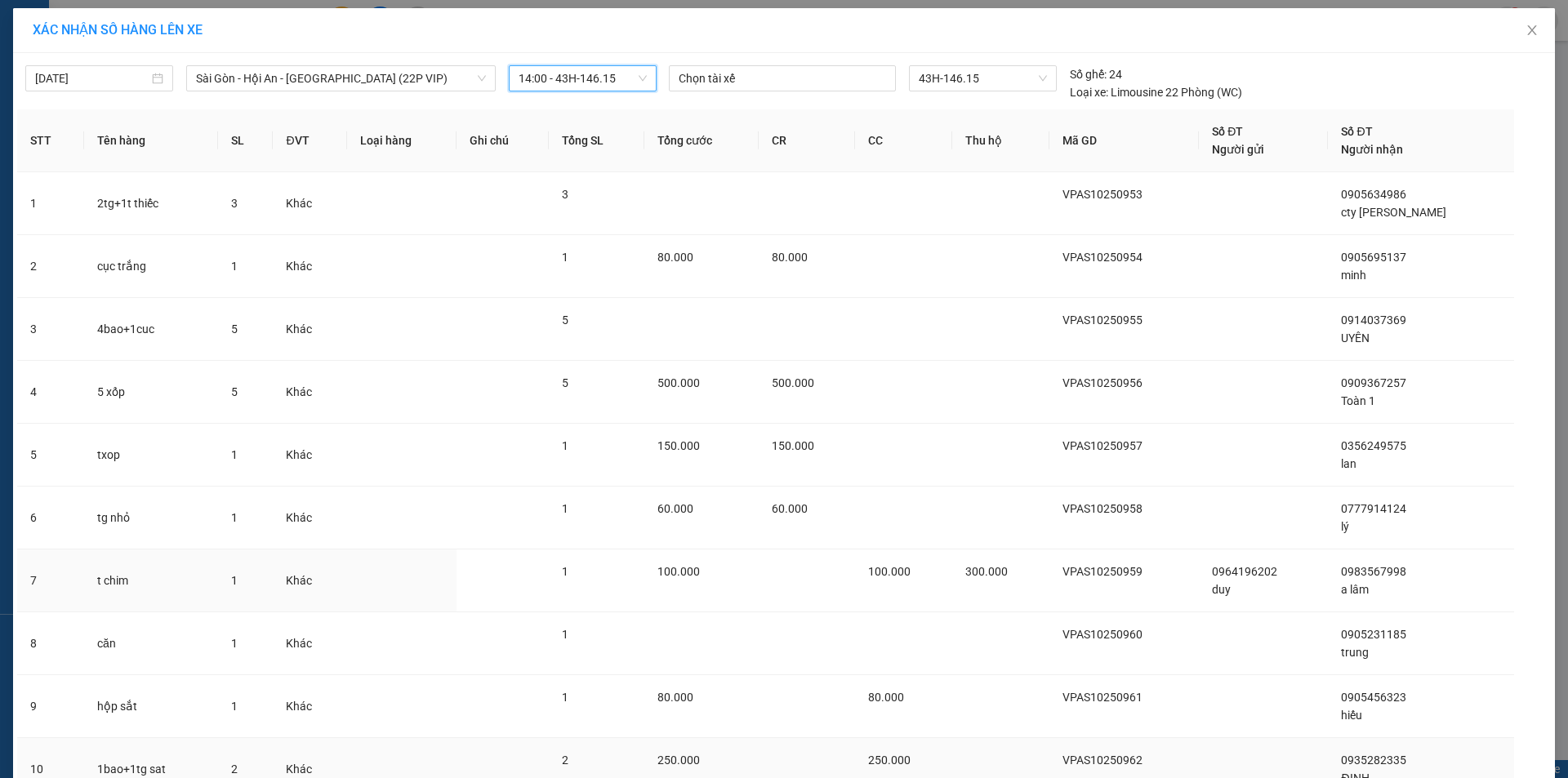
scroll to position [142, 0]
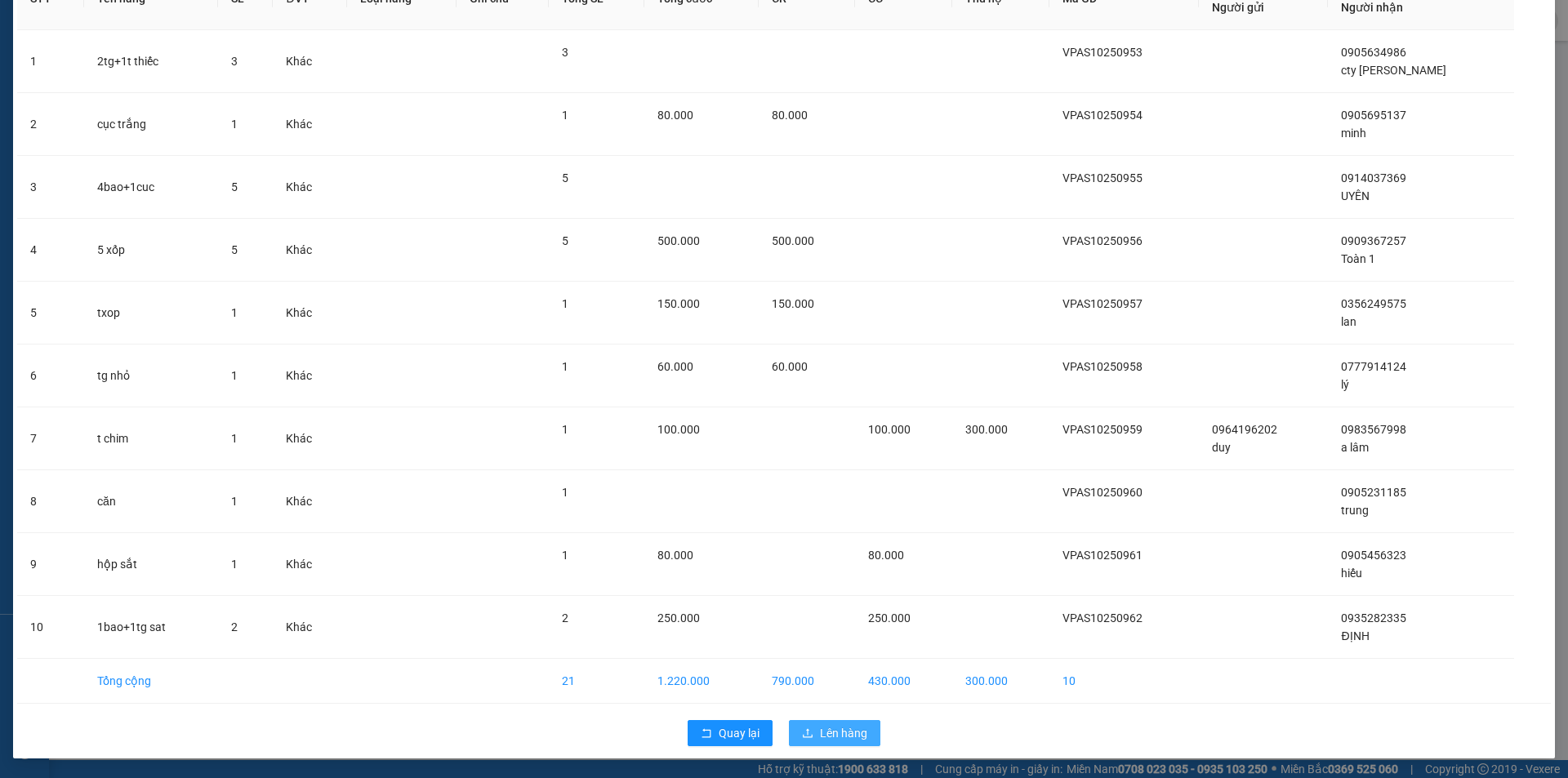
click at [840, 733] on span "Lên hàng" at bounding box center [844, 733] width 47 height 18
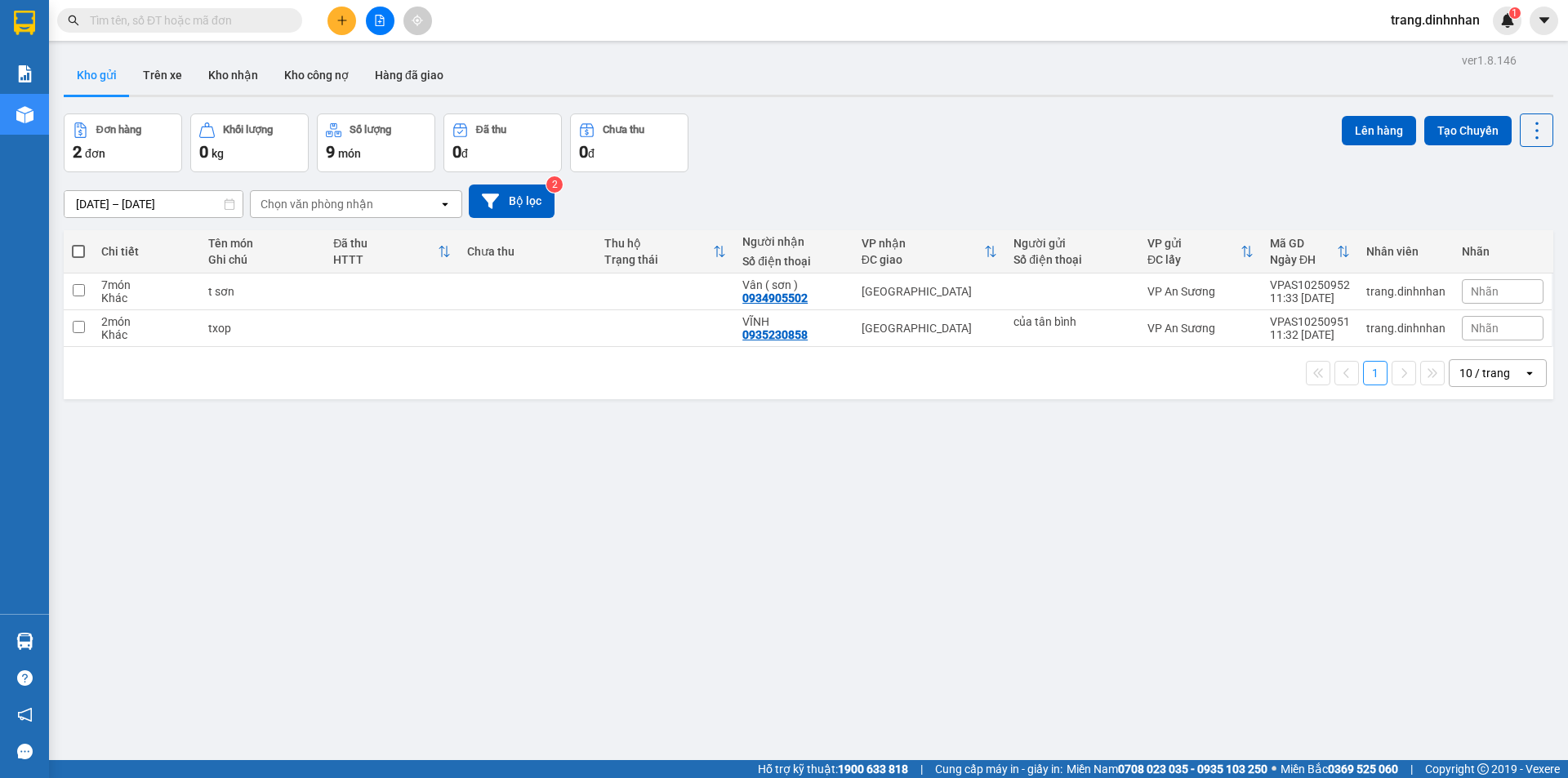
click at [78, 251] on span at bounding box center [78, 252] width 13 height 13
click at [78, 243] on input "checkbox" at bounding box center [78, 243] width 0 height 0
checkbox input "true"
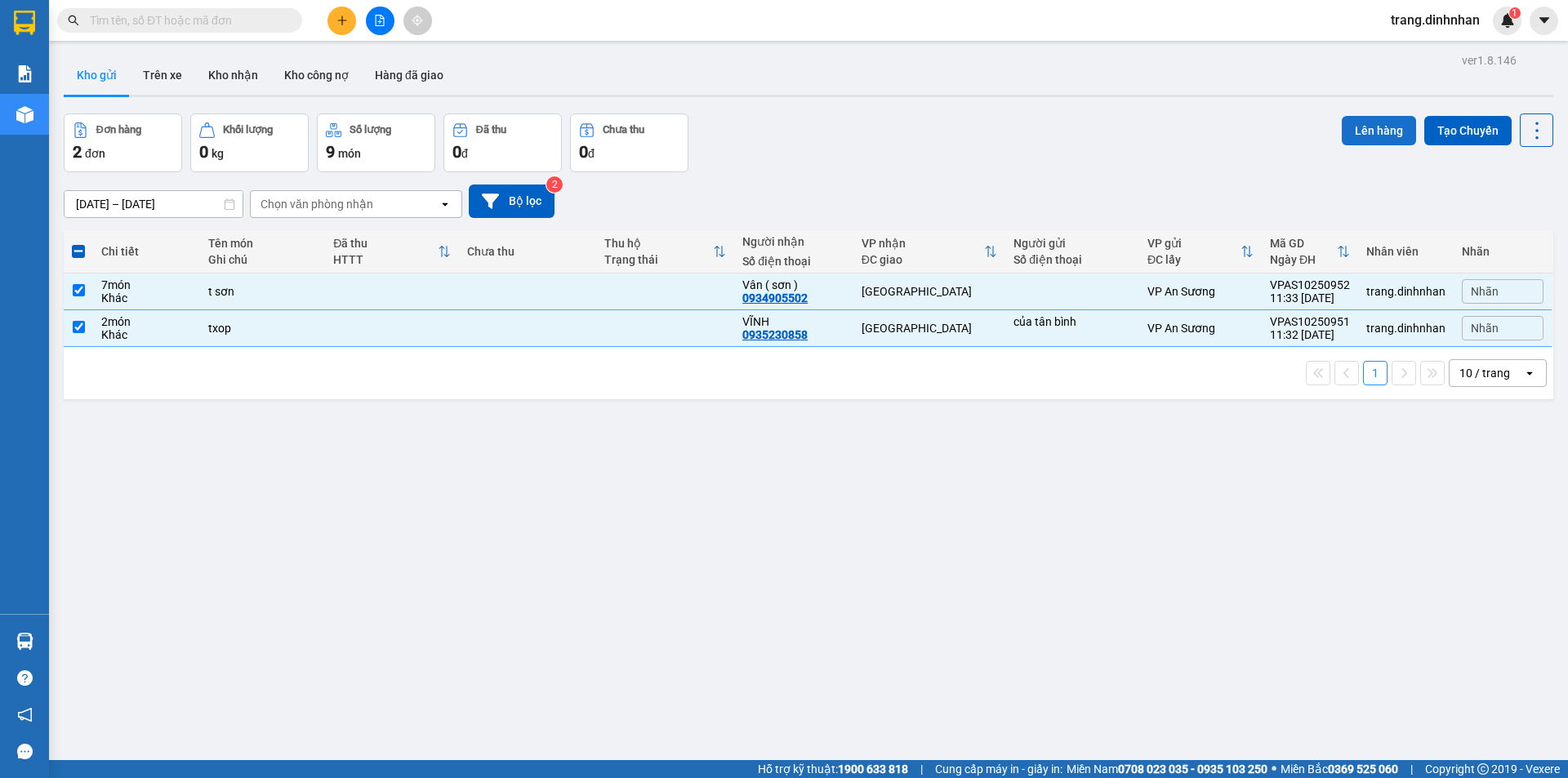
click at [1380, 126] on button "Lên hàng" at bounding box center [1378, 130] width 74 height 29
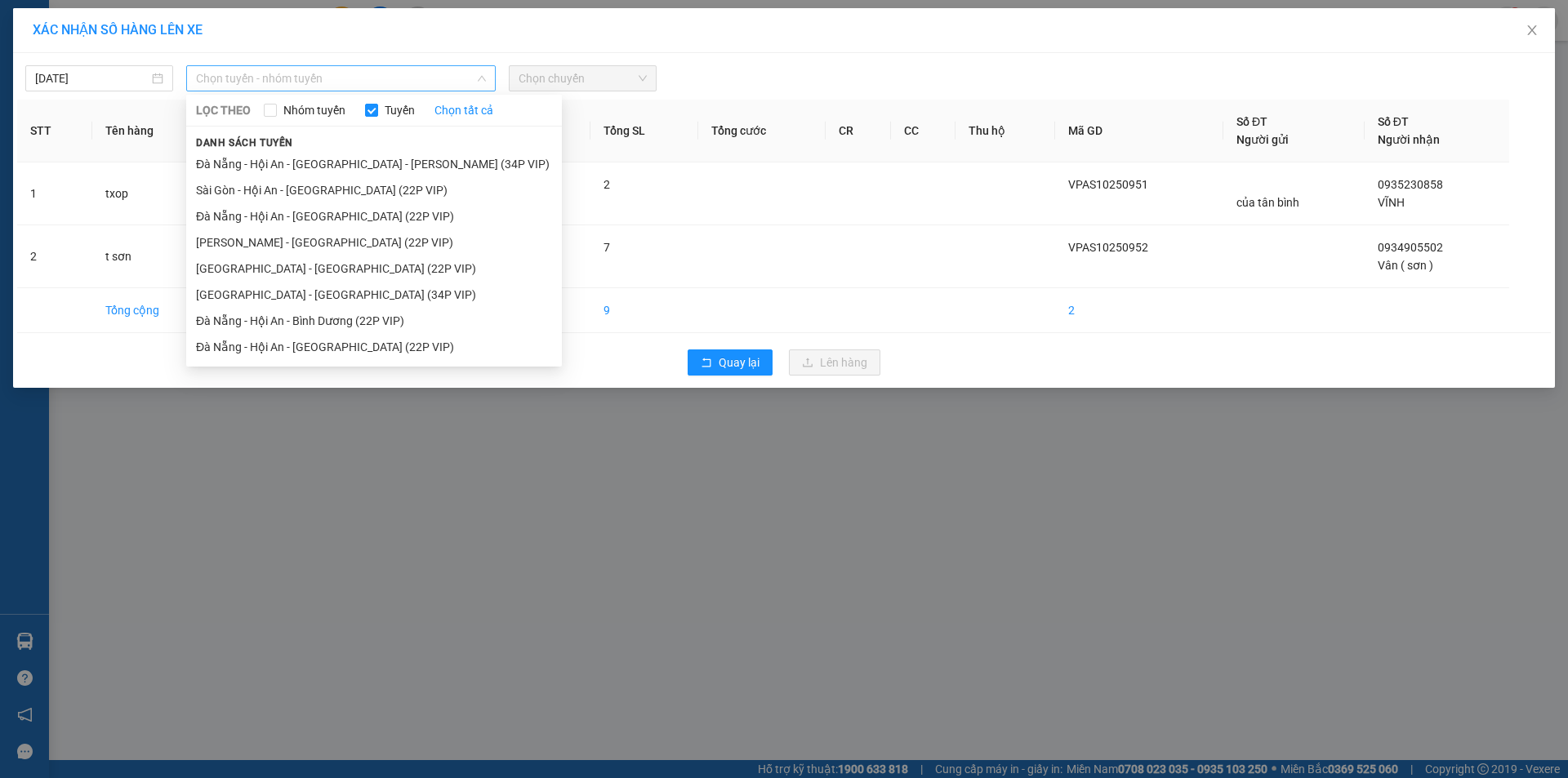
click at [429, 72] on span "Chọn tuyến - nhóm tuyến" at bounding box center [340, 78] width 289 height 25
drag, startPoint x: 380, startPoint y: 196, endPoint x: 530, endPoint y: 150, distance: 156.9
click at [396, 188] on li "Sài Gòn - Hội An - [GEOGRAPHIC_DATA] (22P VIP)" at bounding box center [373, 190] width 375 height 26
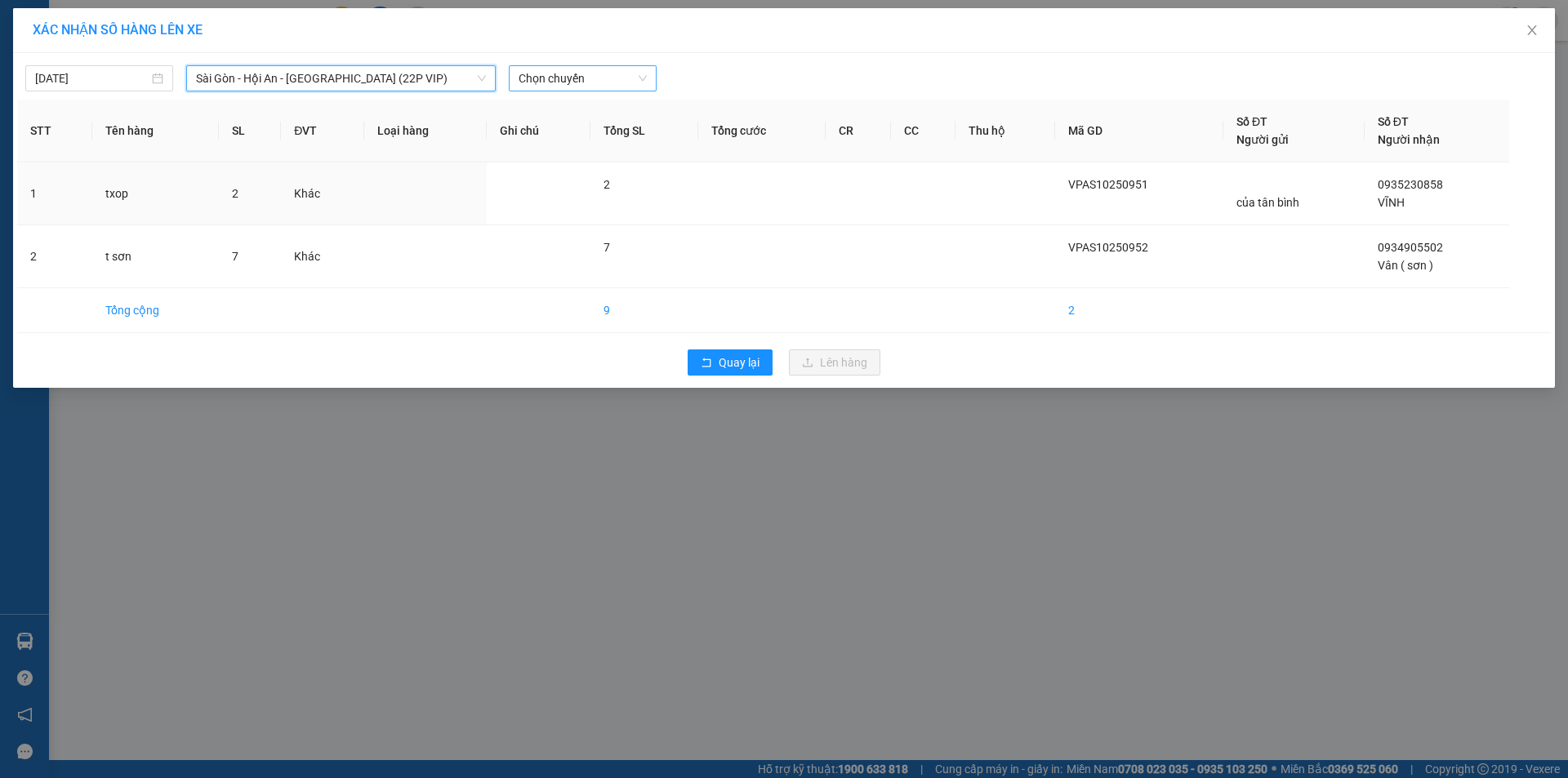
click at [613, 79] on span "Chọn chuyến" at bounding box center [583, 78] width 128 height 25
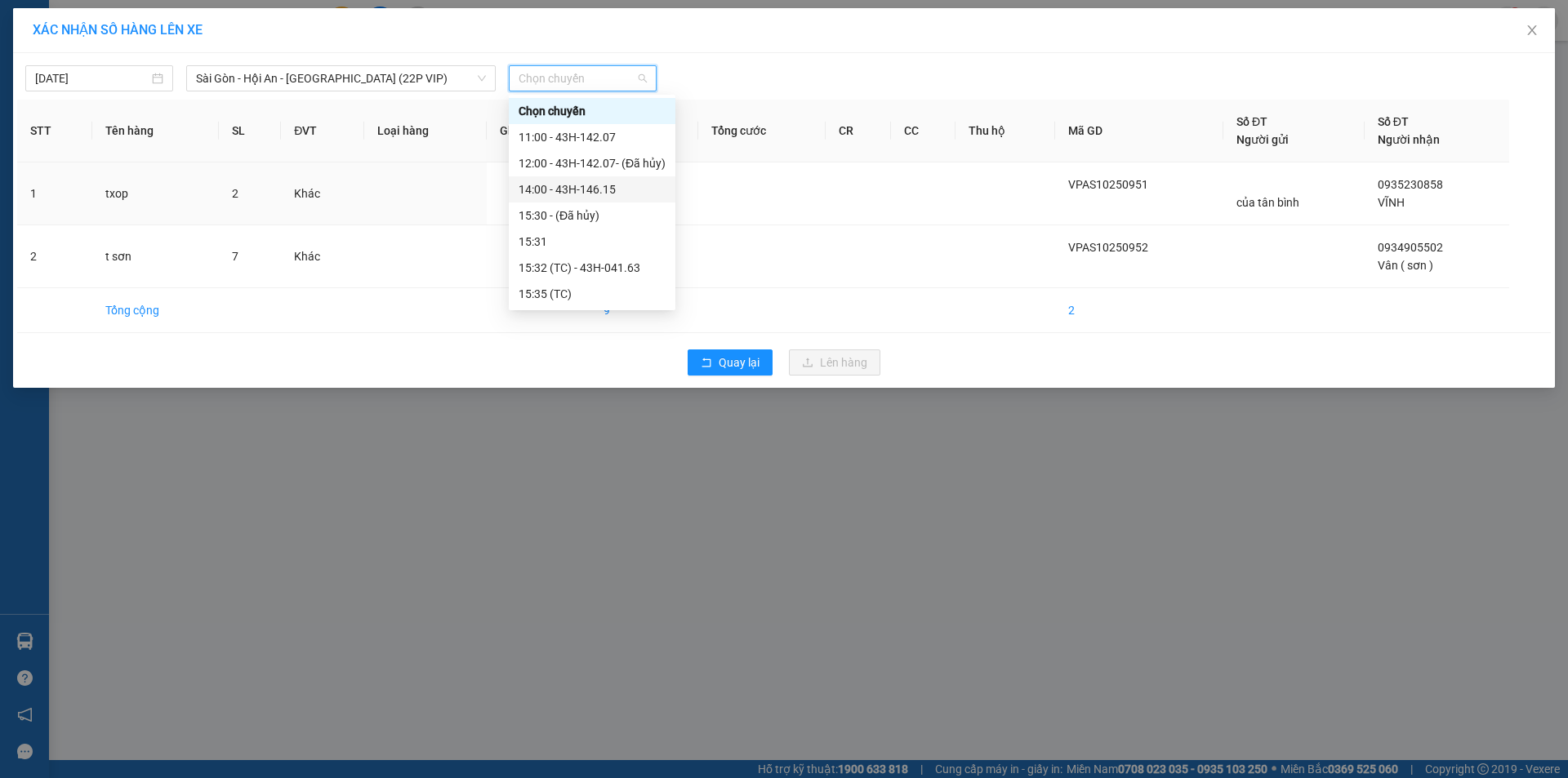
click at [594, 187] on div "14:00 - 43H-146.15" at bounding box center [592, 189] width 147 height 18
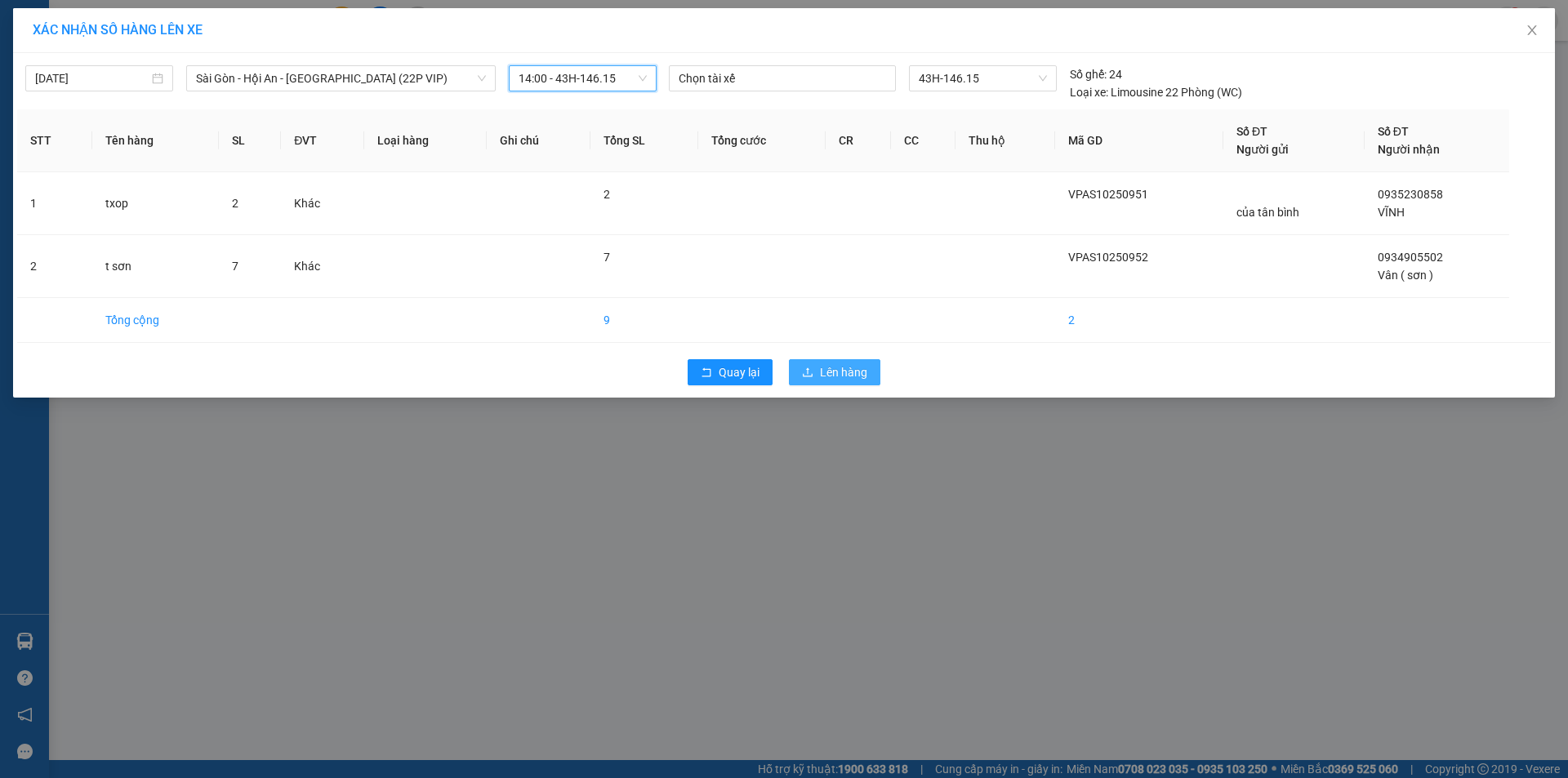
click at [824, 378] on span "Lên hàng" at bounding box center [844, 372] width 47 height 18
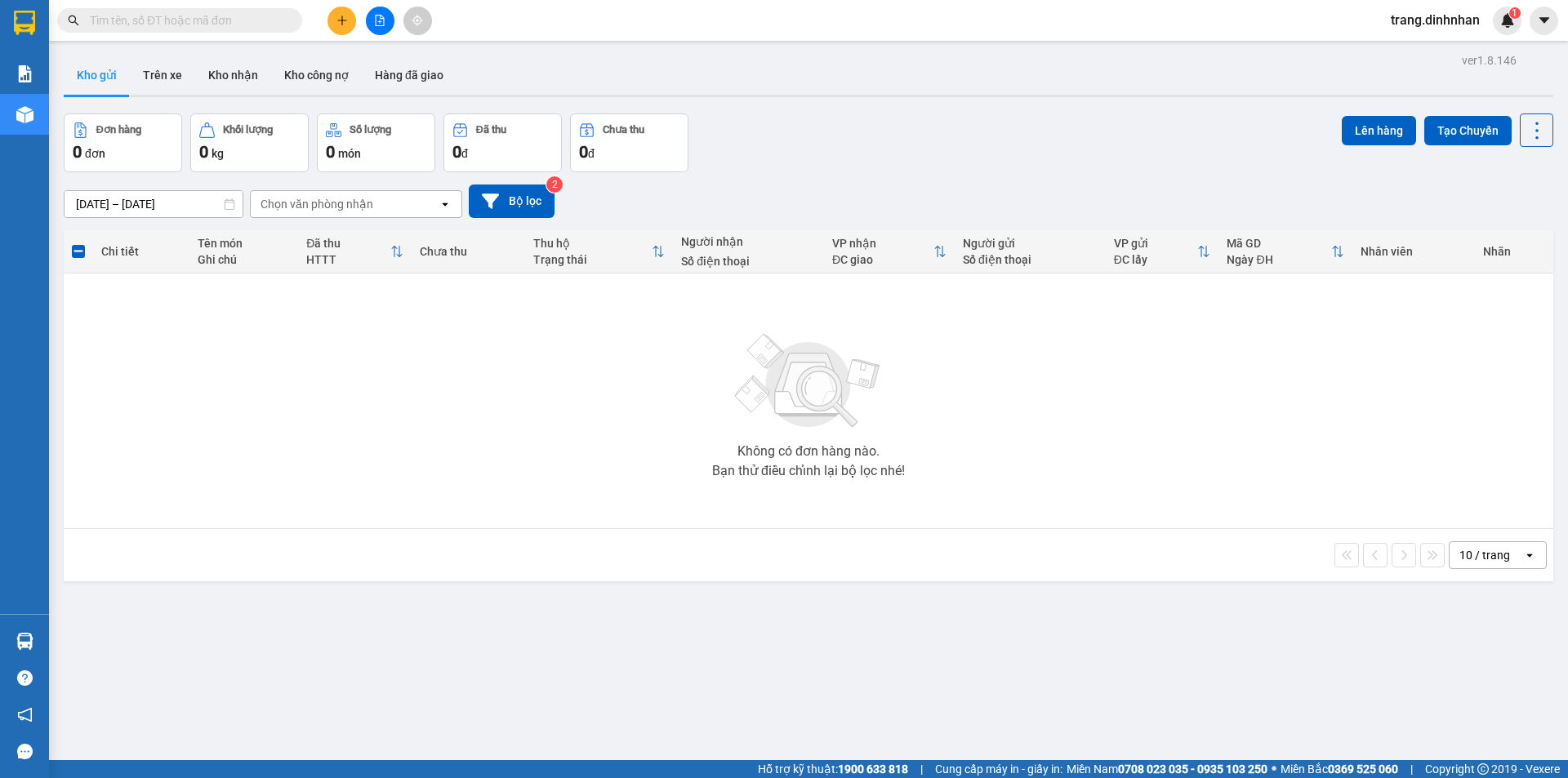
scroll to position [75, 0]
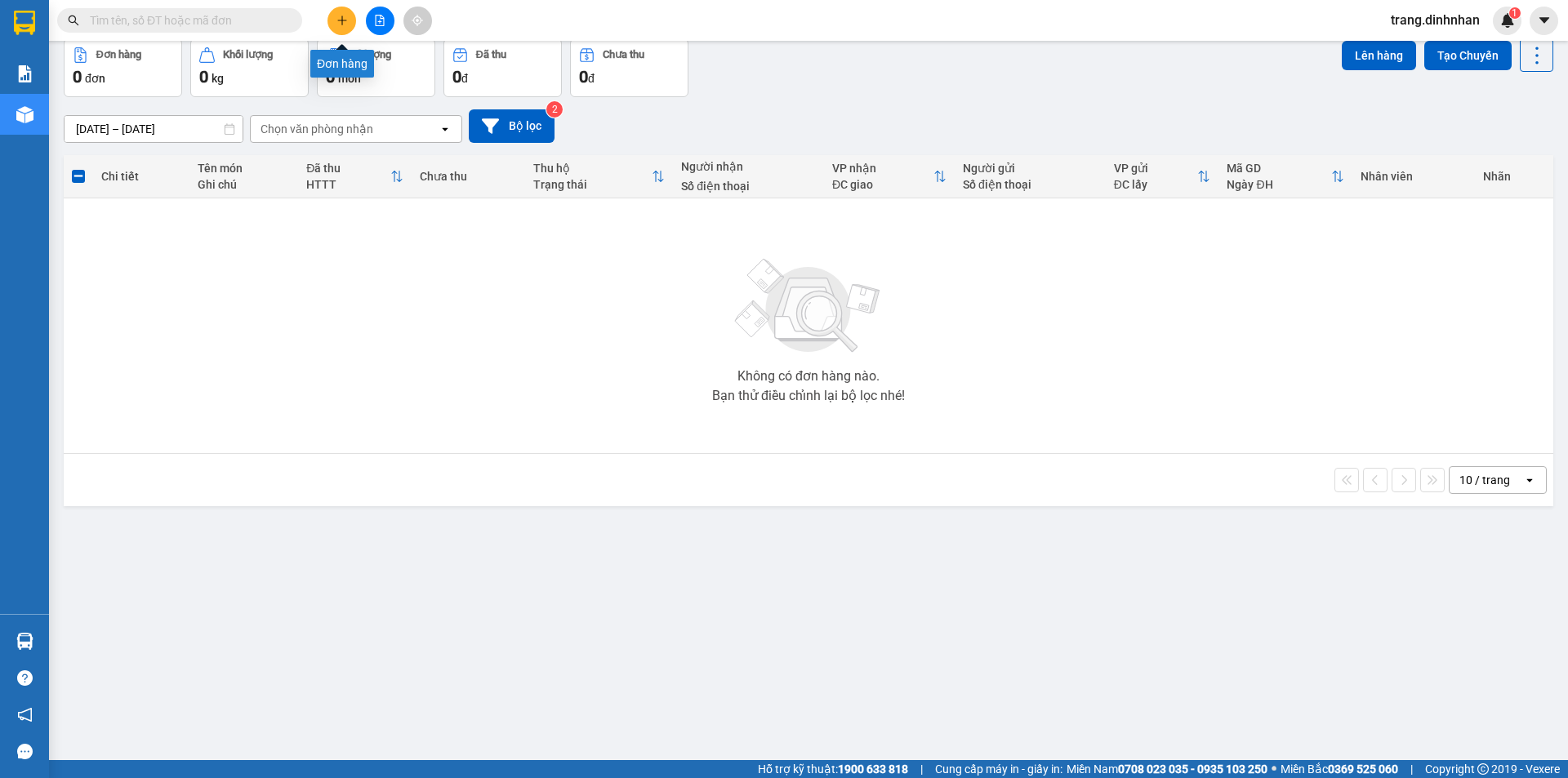
click at [338, 27] on button at bounding box center [341, 21] width 28 height 28
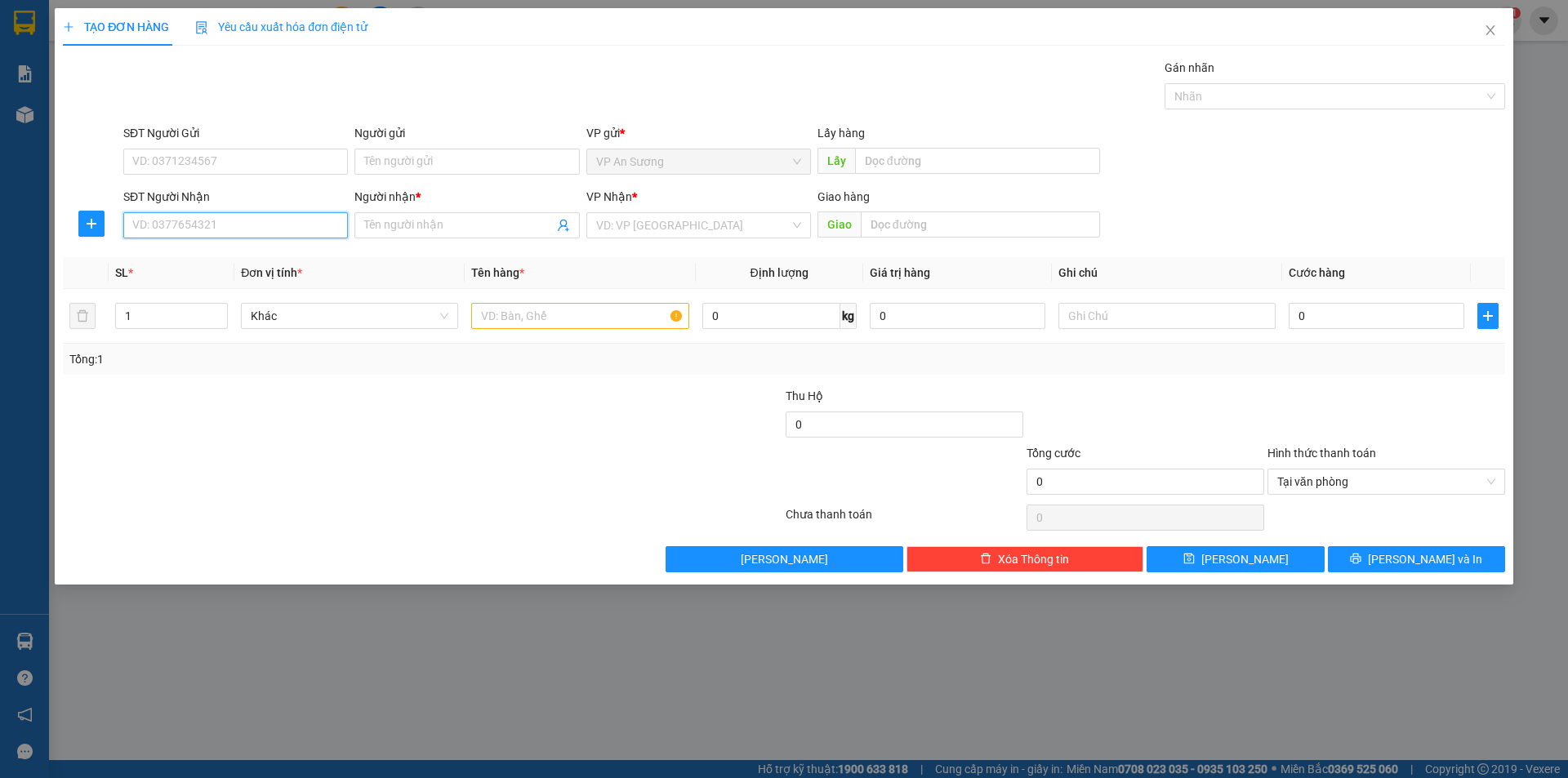
click at [309, 229] on input "SĐT Người Nhận" at bounding box center [236, 225] width 224 height 26
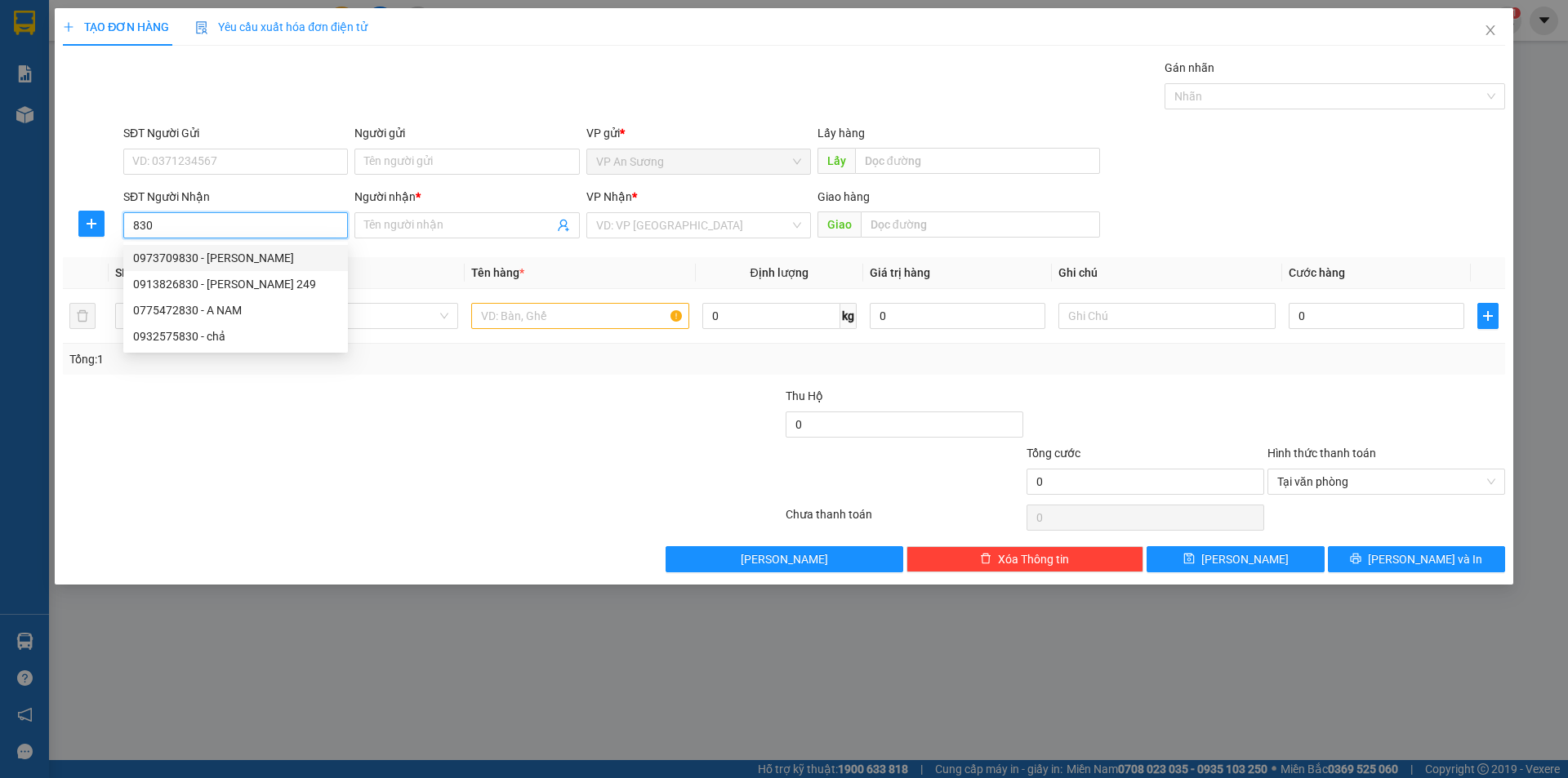
click at [215, 259] on div "0973709830 - CHU SƠN" at bounding box center [235, 257] width 205 height 18
type input "0973709830"
type input "CHU SƠN"
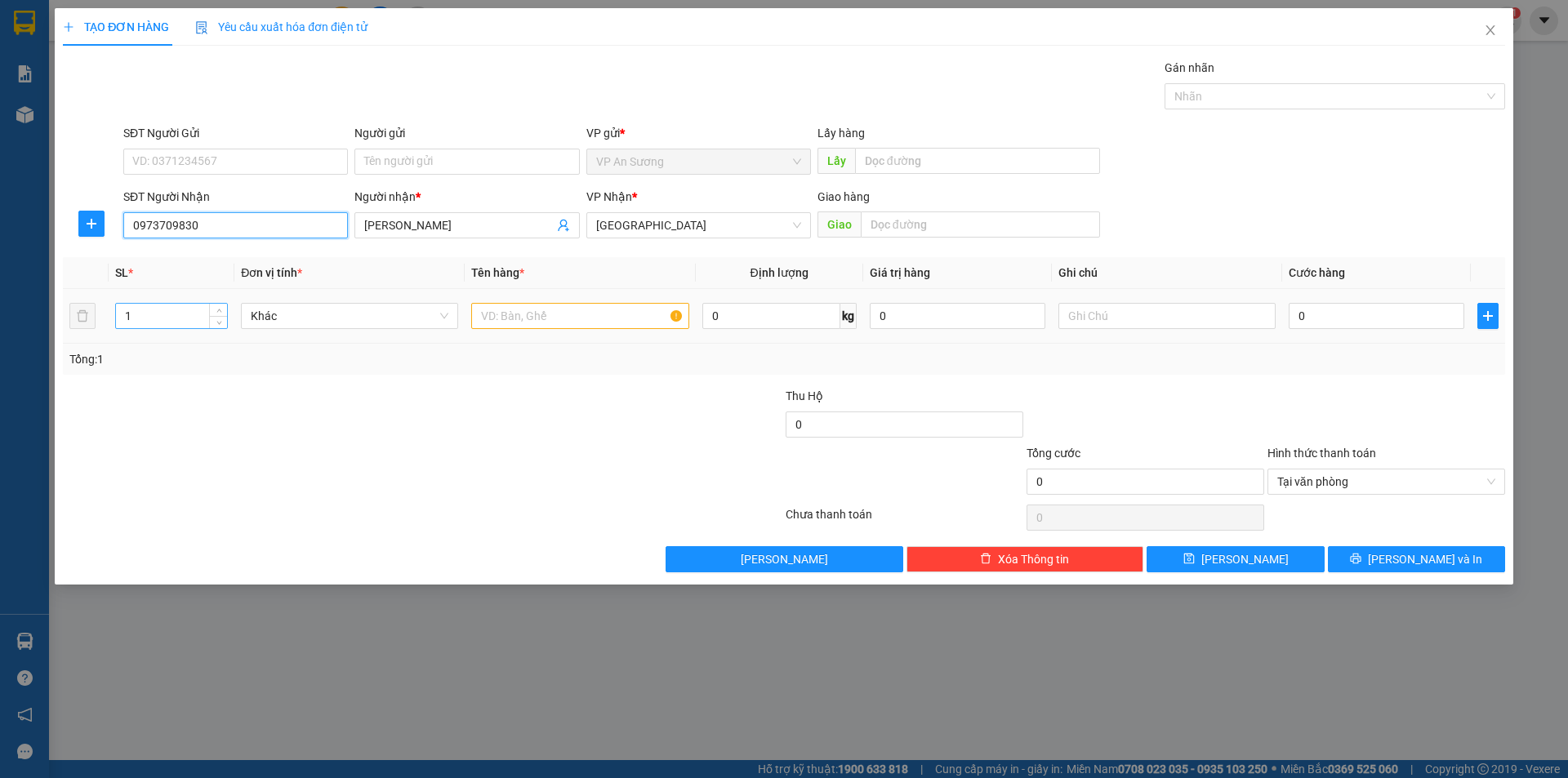
type input "0973709830"
click at [173, 320] on input "1" at bounding box center [172, 316] width 111 height 25
type input "2"
click at [500, 313] on input "text" at bounding box center [580, 316] width 217 height 26
type input "txop"
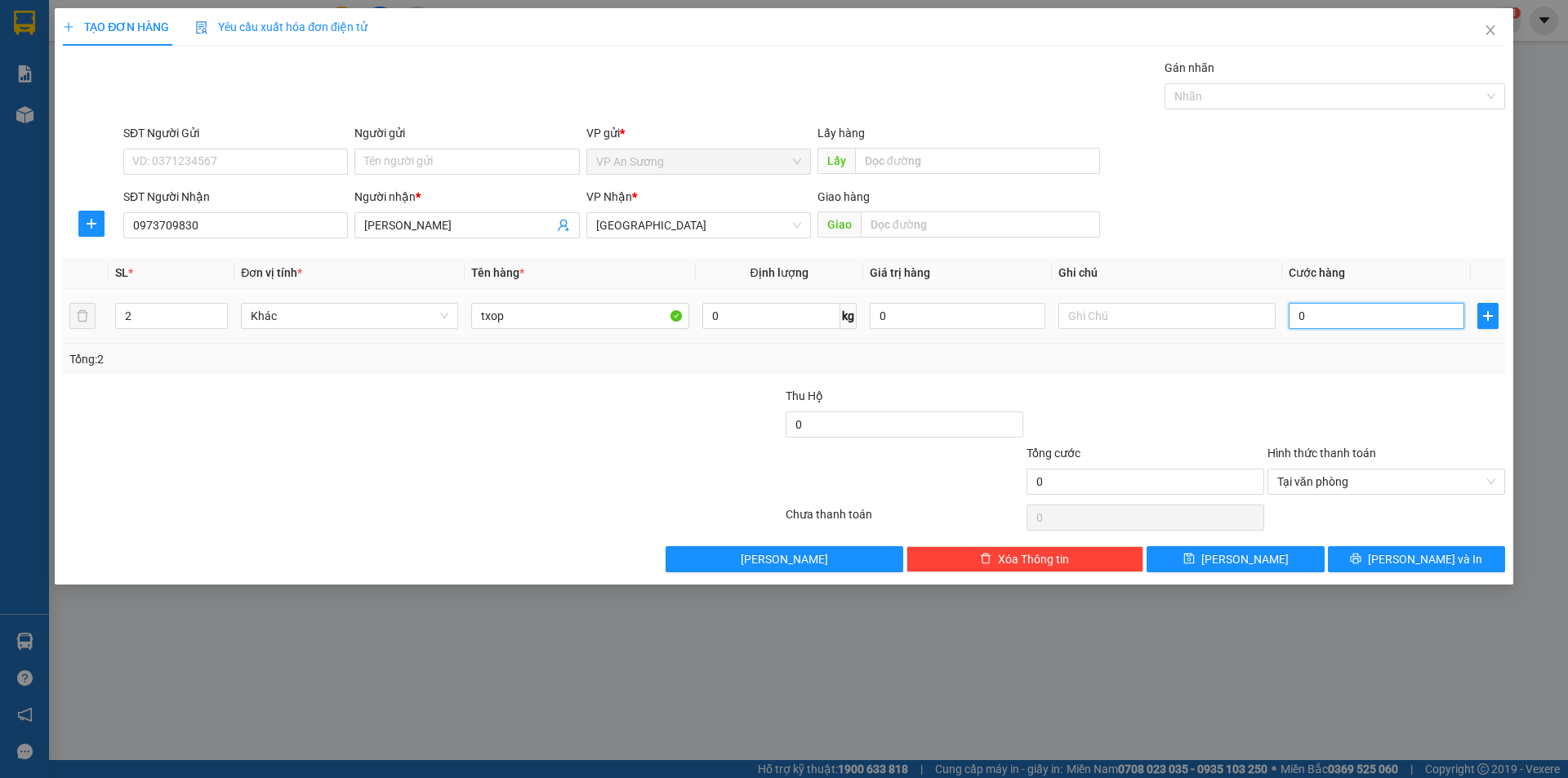
click at [1291, 307] on input "0" at bounding box center [1377, 316] width 175 height 26
type input "6"
type input "60"
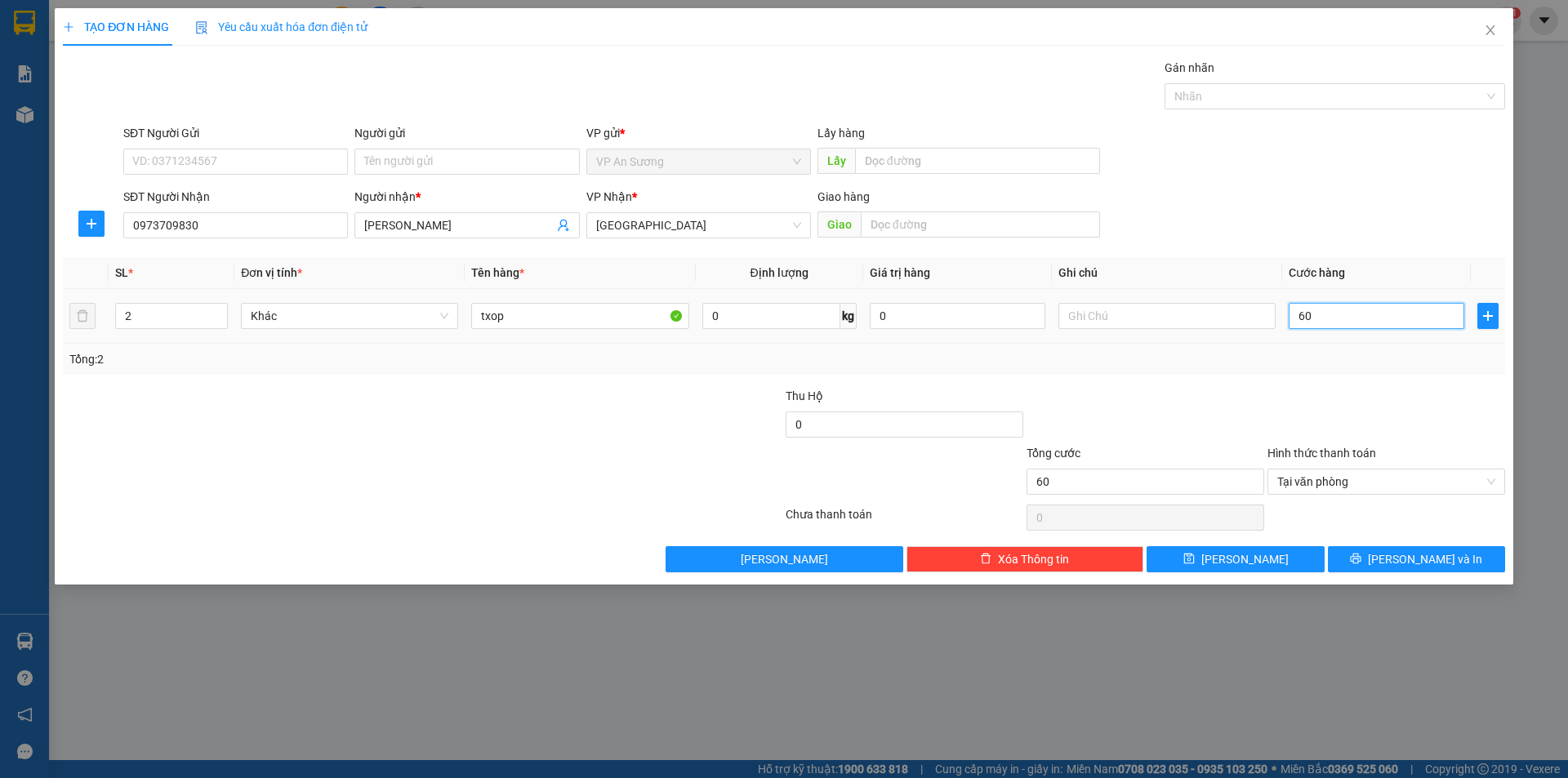
type input "600"
type input "6.000"
type input "60.000"
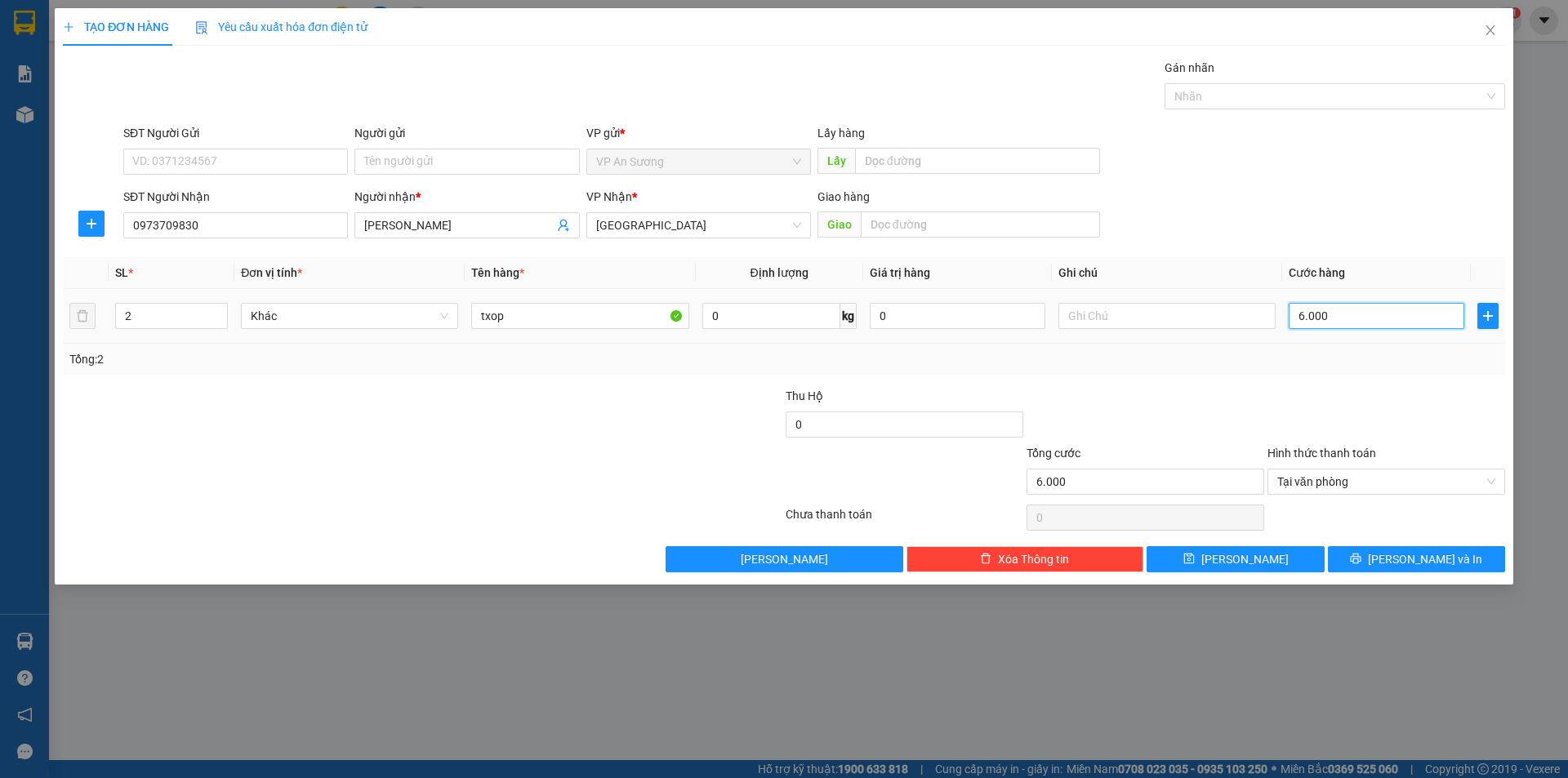
type input "60.000"
type input "600.000"
click at [1382, 552] on button "[PERSON_NAME] và In" at bounding box center [1416, 559] width 177 height 26
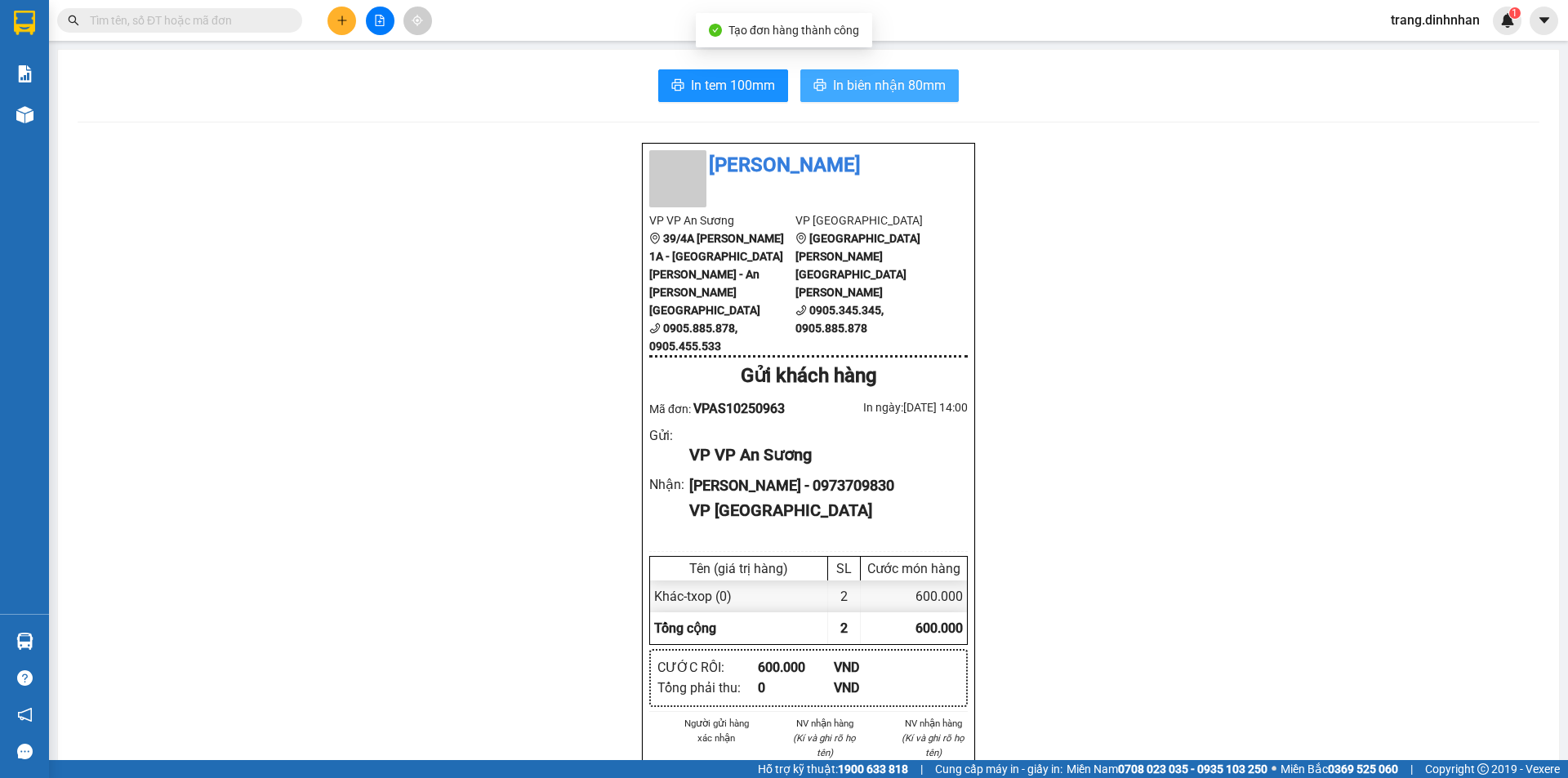
drag, startPoint x: 864, startPoint y: 88, endPoint x: 889, endPoint y: 63, distance: 35.4
click at [864, 88] on span "In biên nhận 80mm" at bounding box center [889, 86] width 113 height 21
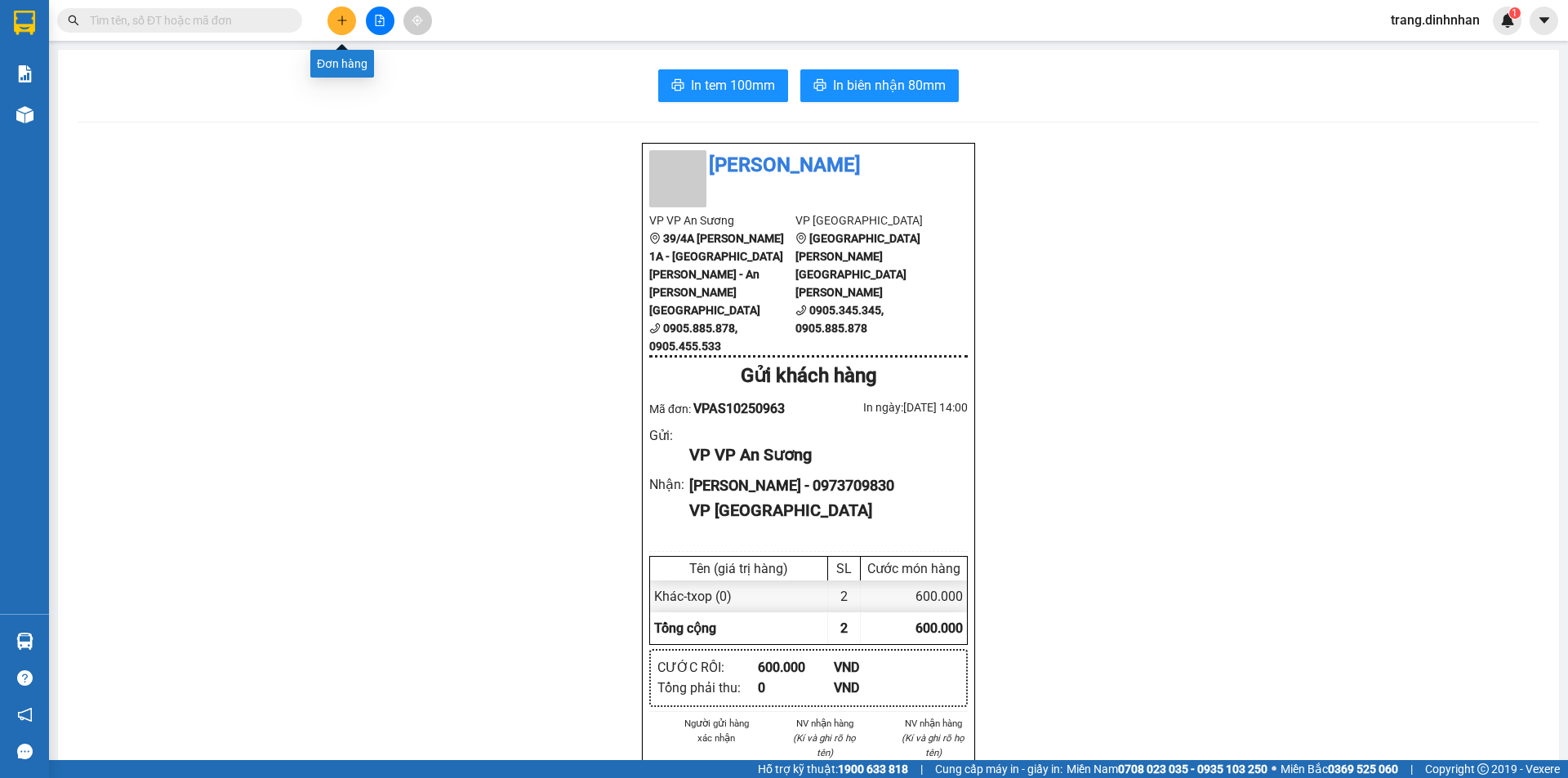
click at [330, 18] on button at bounding box center [341, 21] width 28 height 28
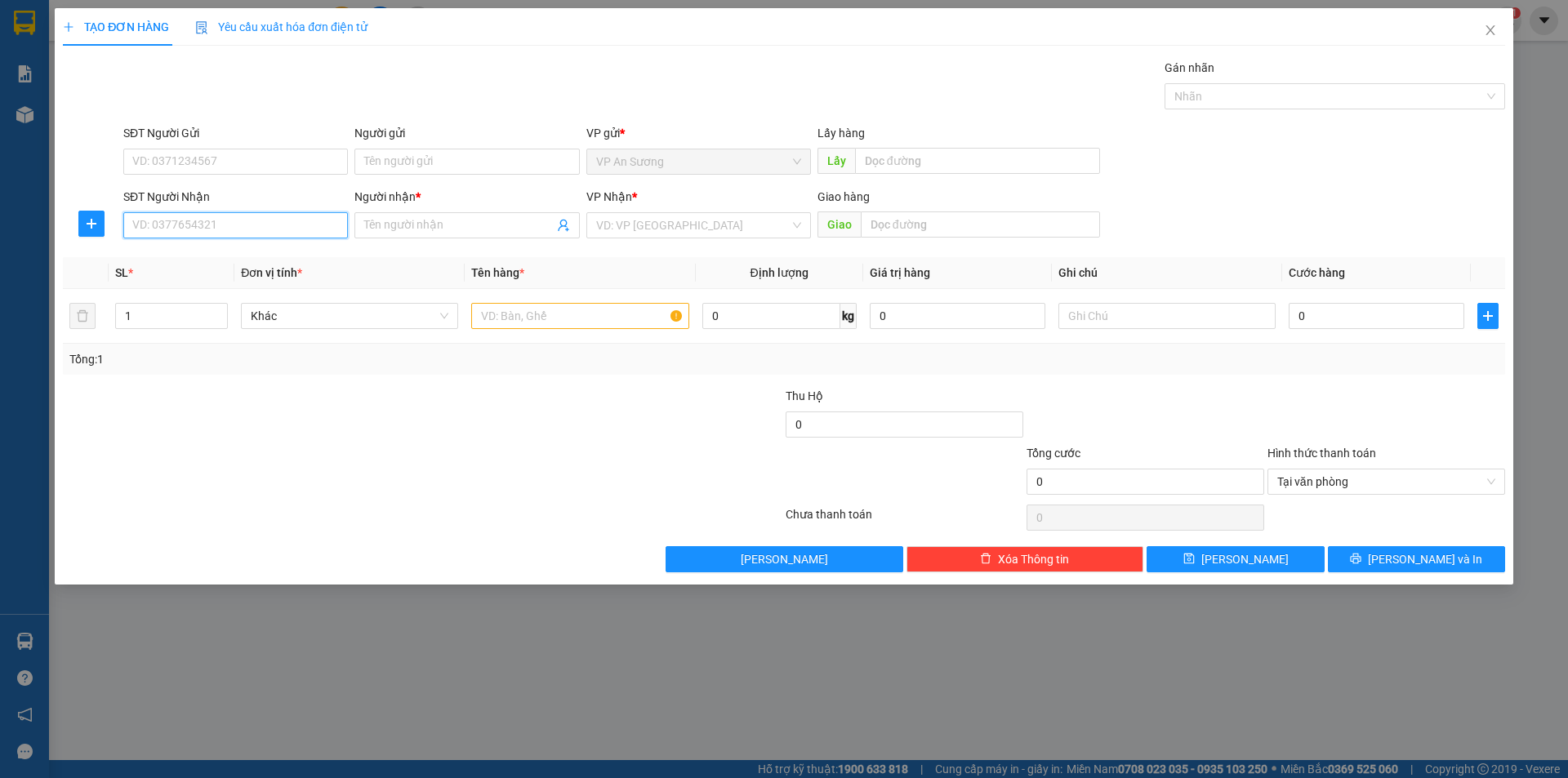
click at [266, 223] on input "SĐT Người Nhận" at bounding box center [236, 225] width 224 height 26
click at [186, 284] on div "0905700292 - hùng," at bounding box center [235, 284] width 205 height 18
type input "0905700292"
type input "hùng,"
type input "0905700292"
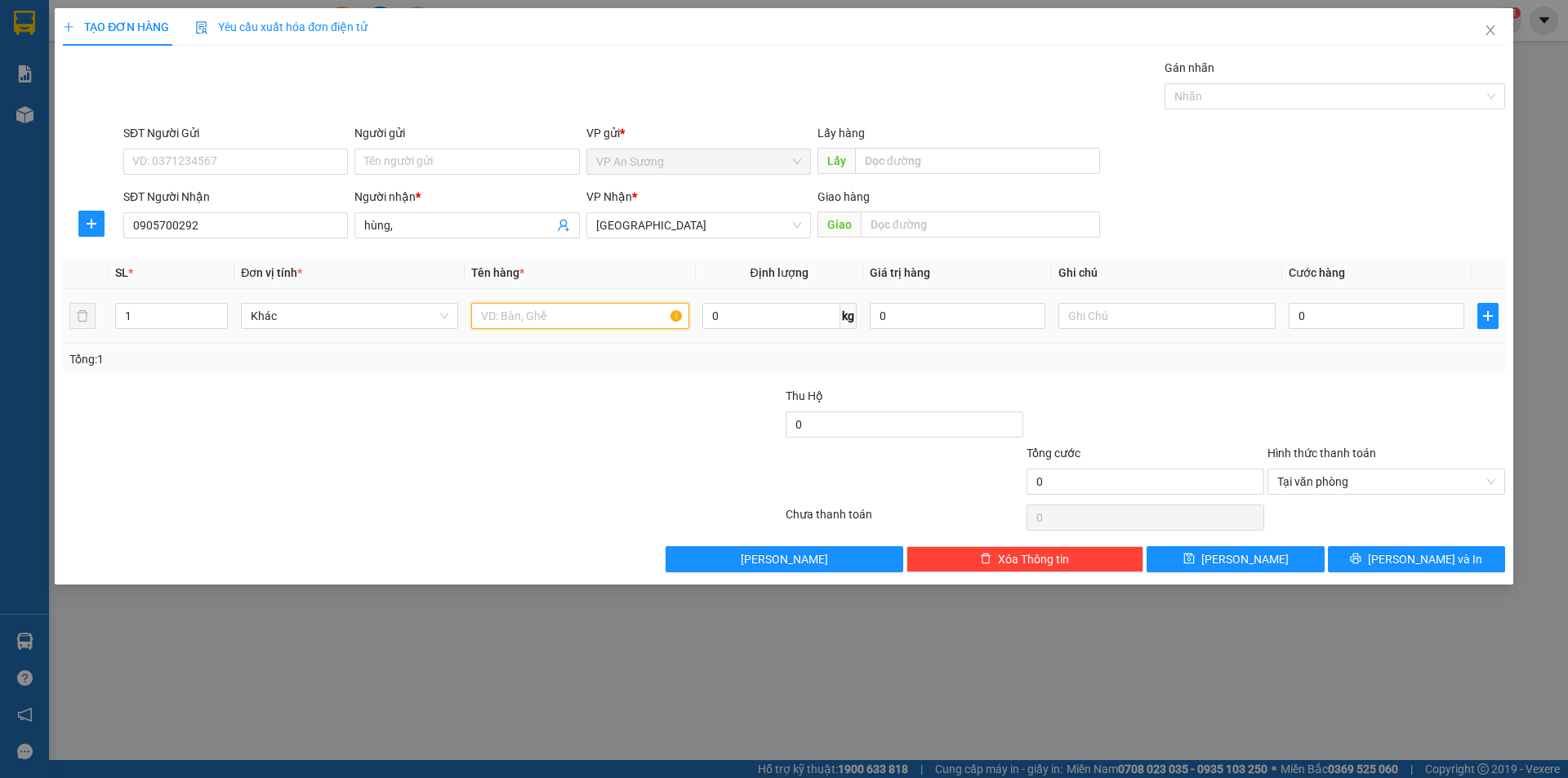
click at [492, 307] on input "text" at bounding box center [580, 316] width 217 height 26
type input "txop"
click at [1293, 319] on input "0" at bounding box center [1377, 316] width 175 height 26
type input "1"
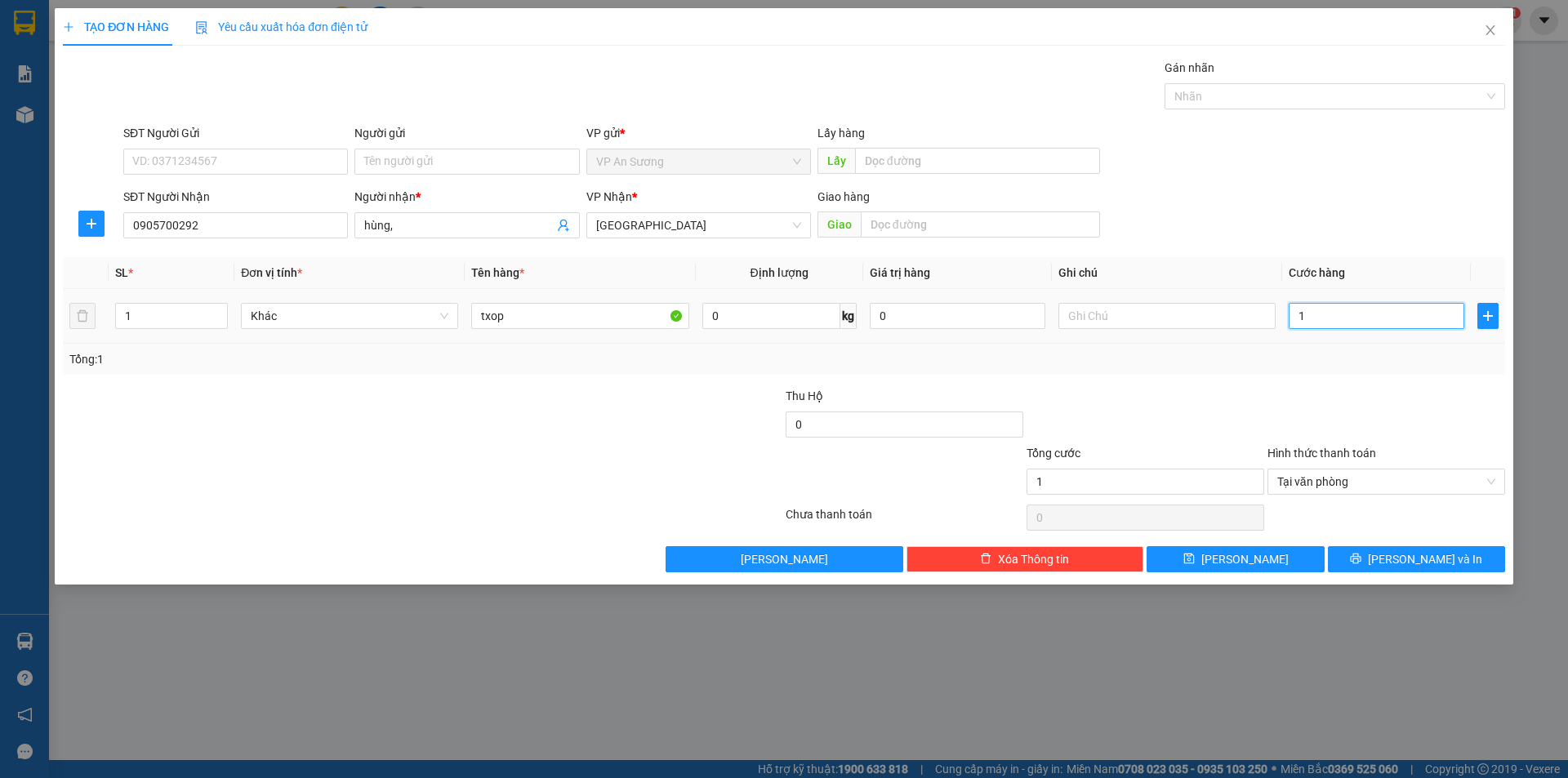
type input "12"
type input "120"
type input "1.200"
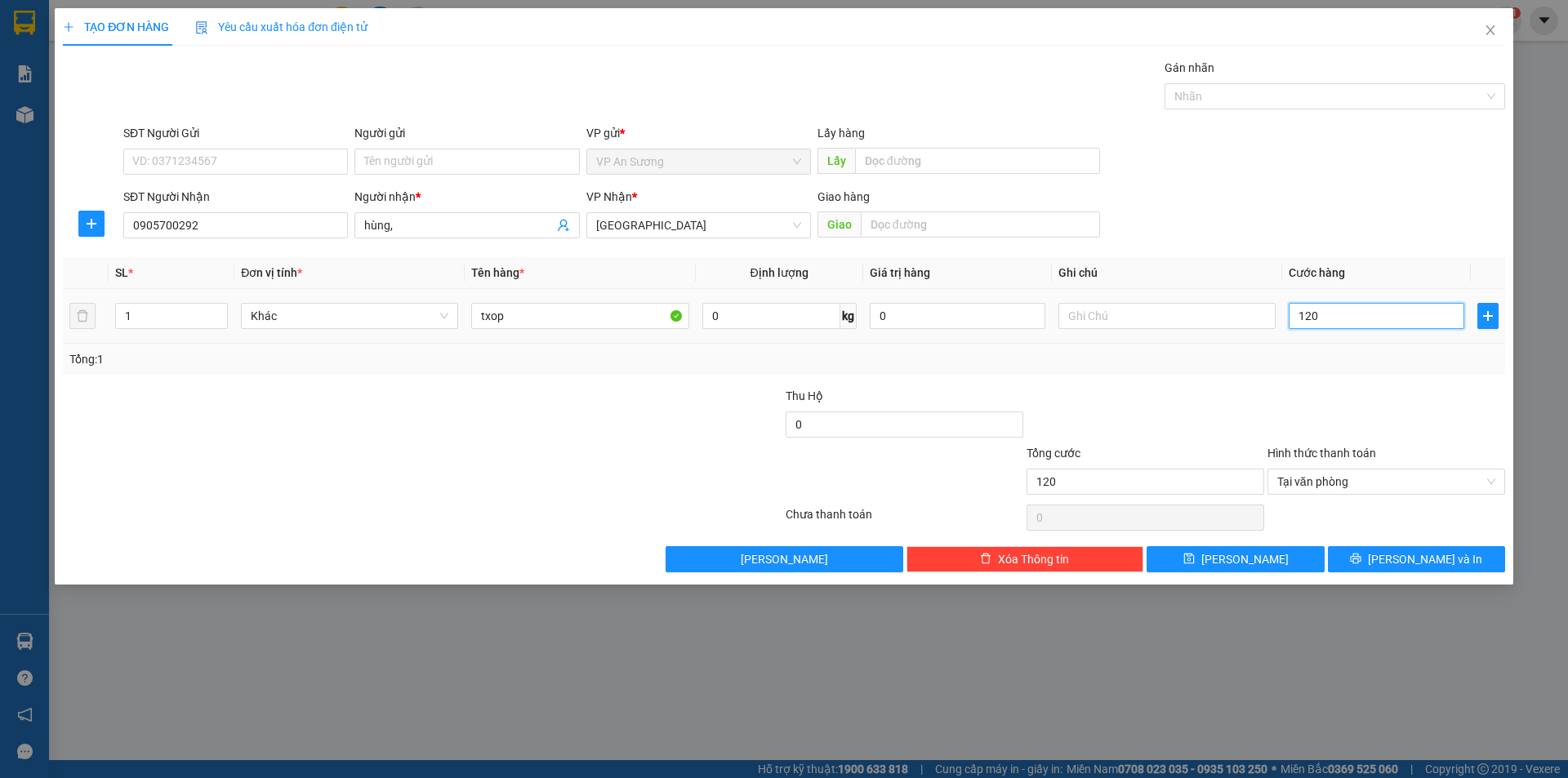
type input "1.200"
type input "12.000"
type input "120.000"
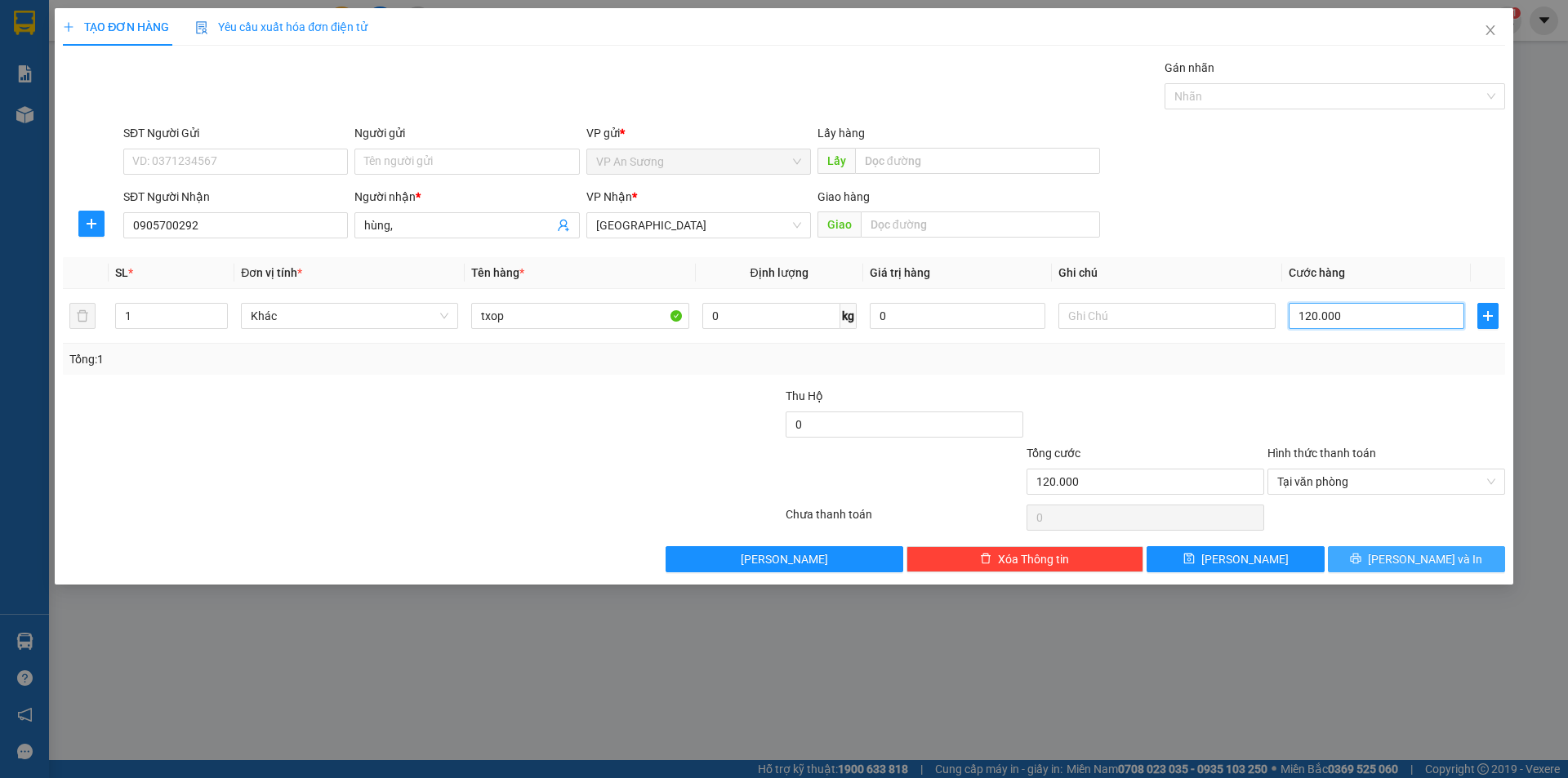
type input "120.000"
click at [1411, 554] on span "[PERSON_NAME] và In" at bounding box center [1425, 559] width 114 height 18
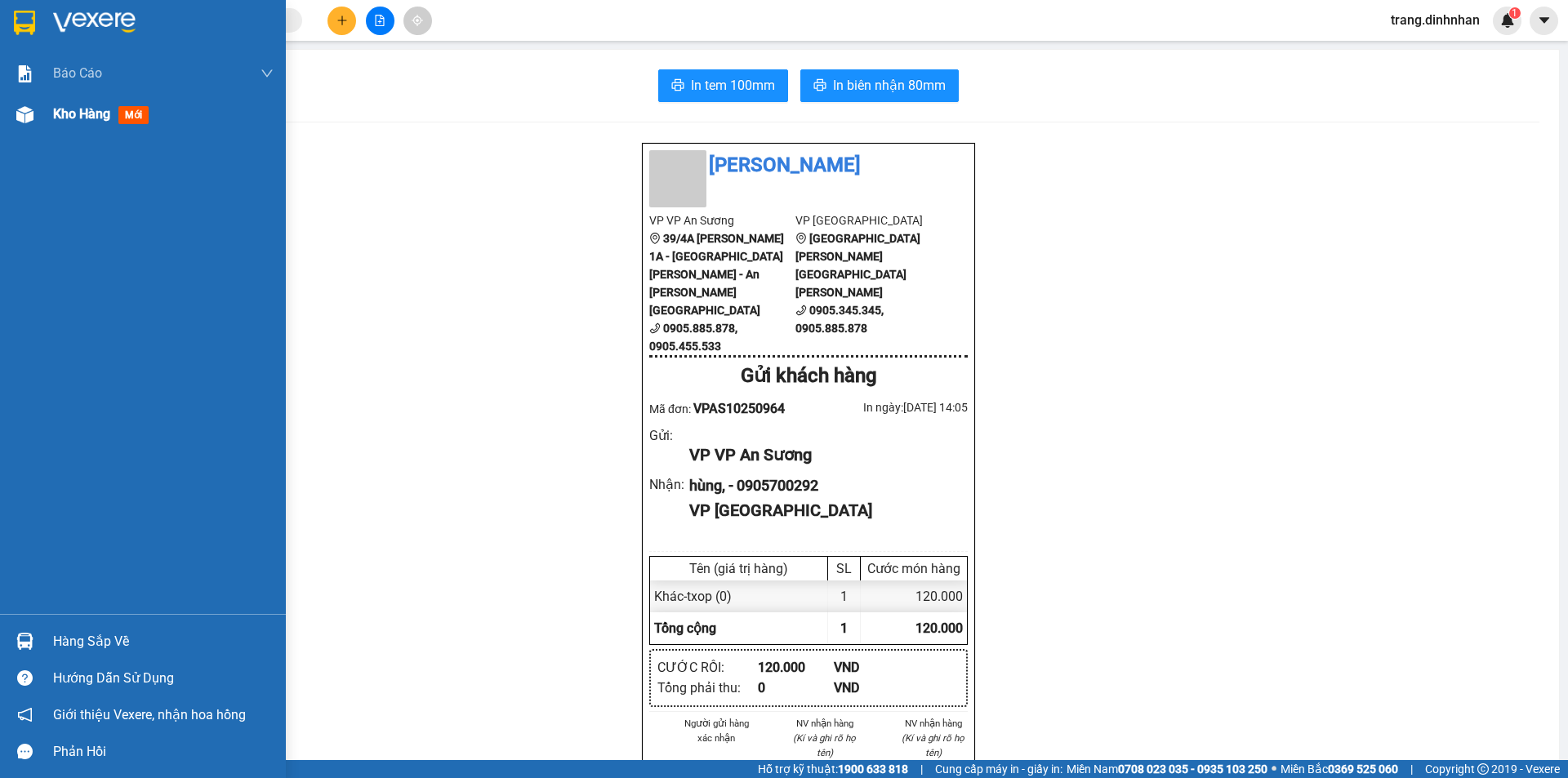
click at [50, 116] on div "Kho hàng mới" at bounding box center [142, 114] width 286 height 41
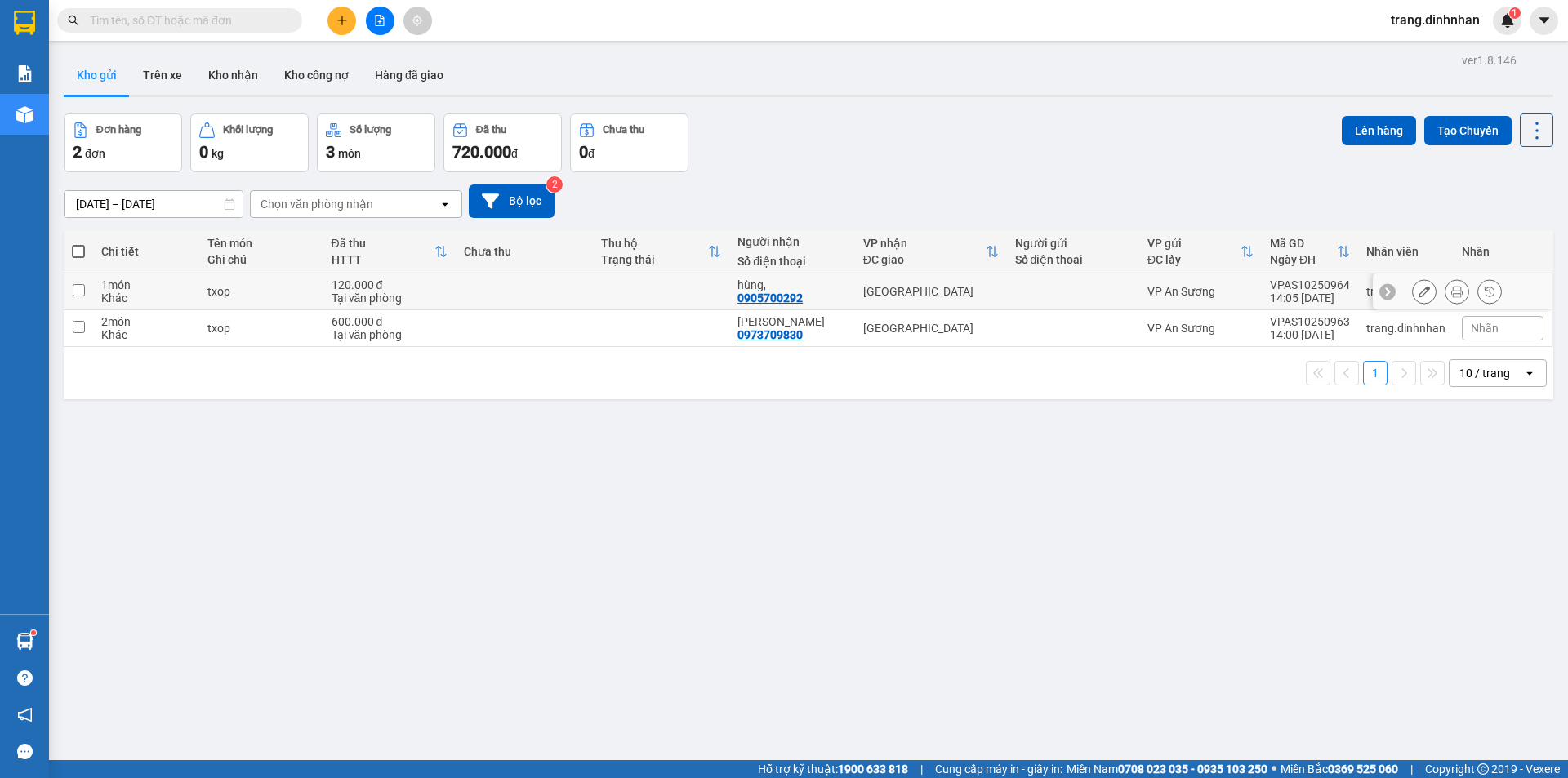
click at [977, 278] on td "[GEOGRAPHIC_DATA]" at bounding box center [931, 291] width 152 height 37
checkbox input "true"
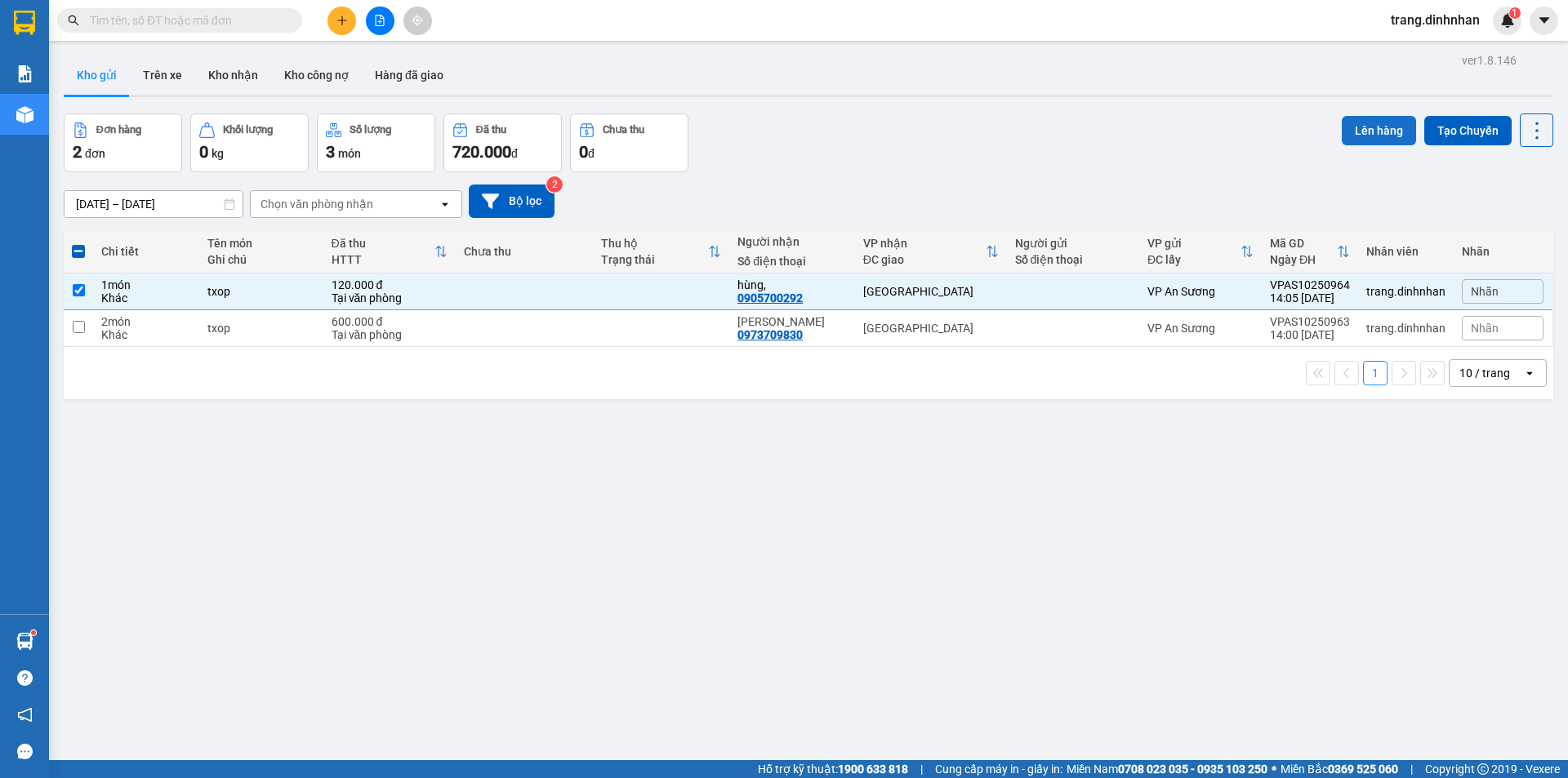
click at [1345, 135] on button "Lên hàng" at bounding box center [1378, 130] width 74 height 29
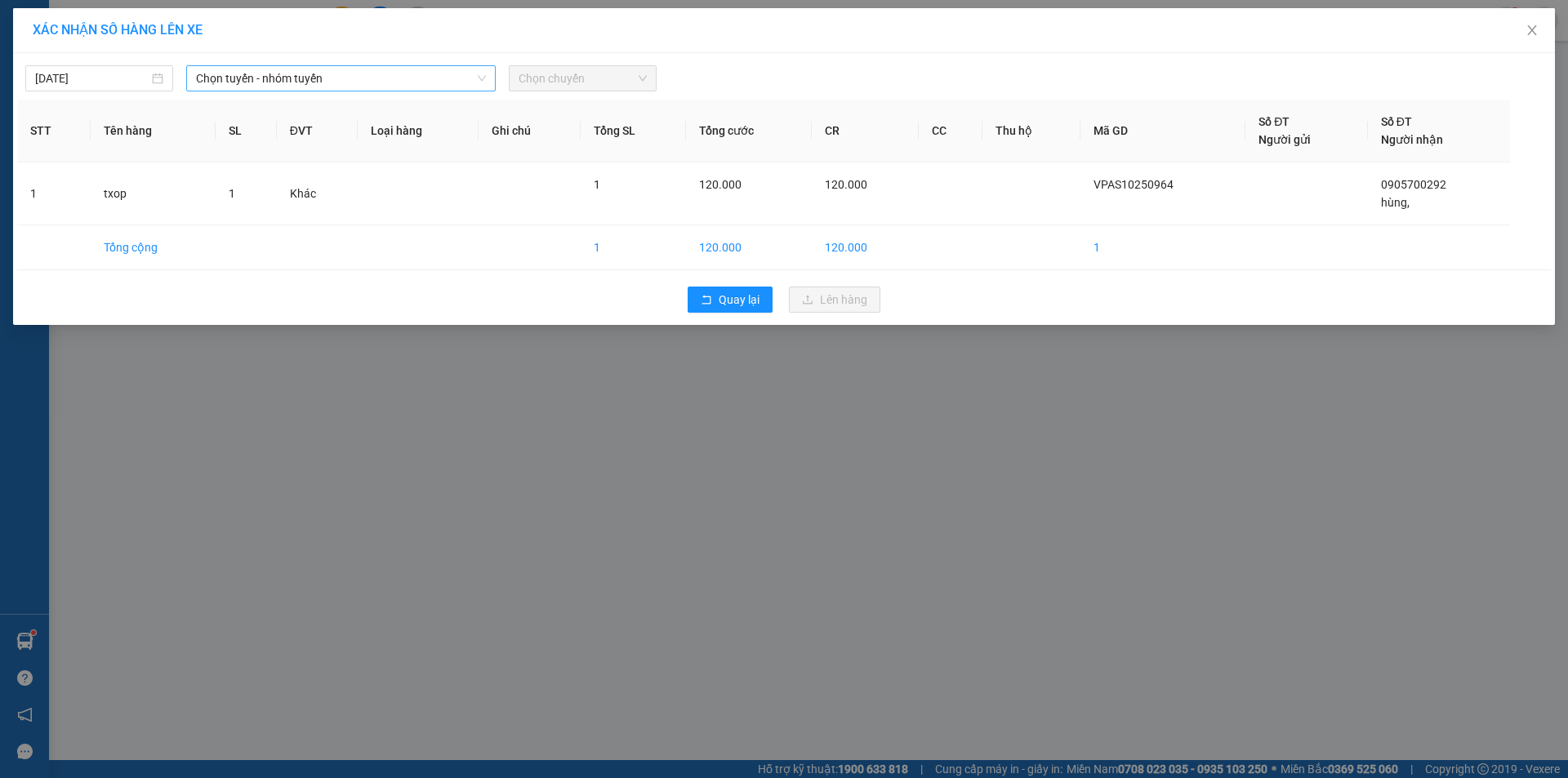
click at [443, 78] on span "Chọn tuyến - nhóm tuyến" at bounding box center [340, 78] width 289 height 25
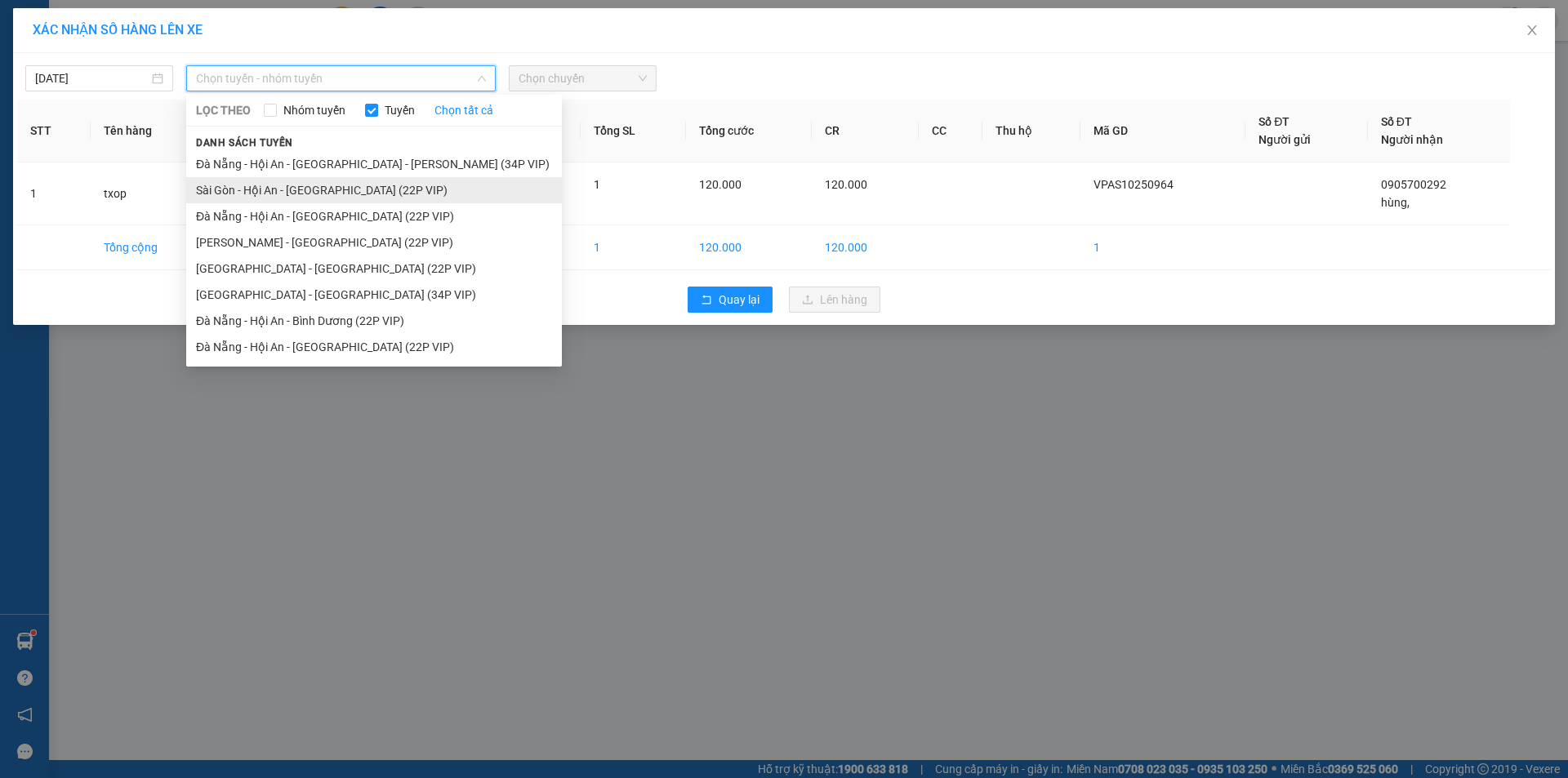
click at [380, 186] on li "Sài Gòn - Hội An - Đà Nẵng (22P VIP)" at bounding box center [373, 190] width 375 height 26
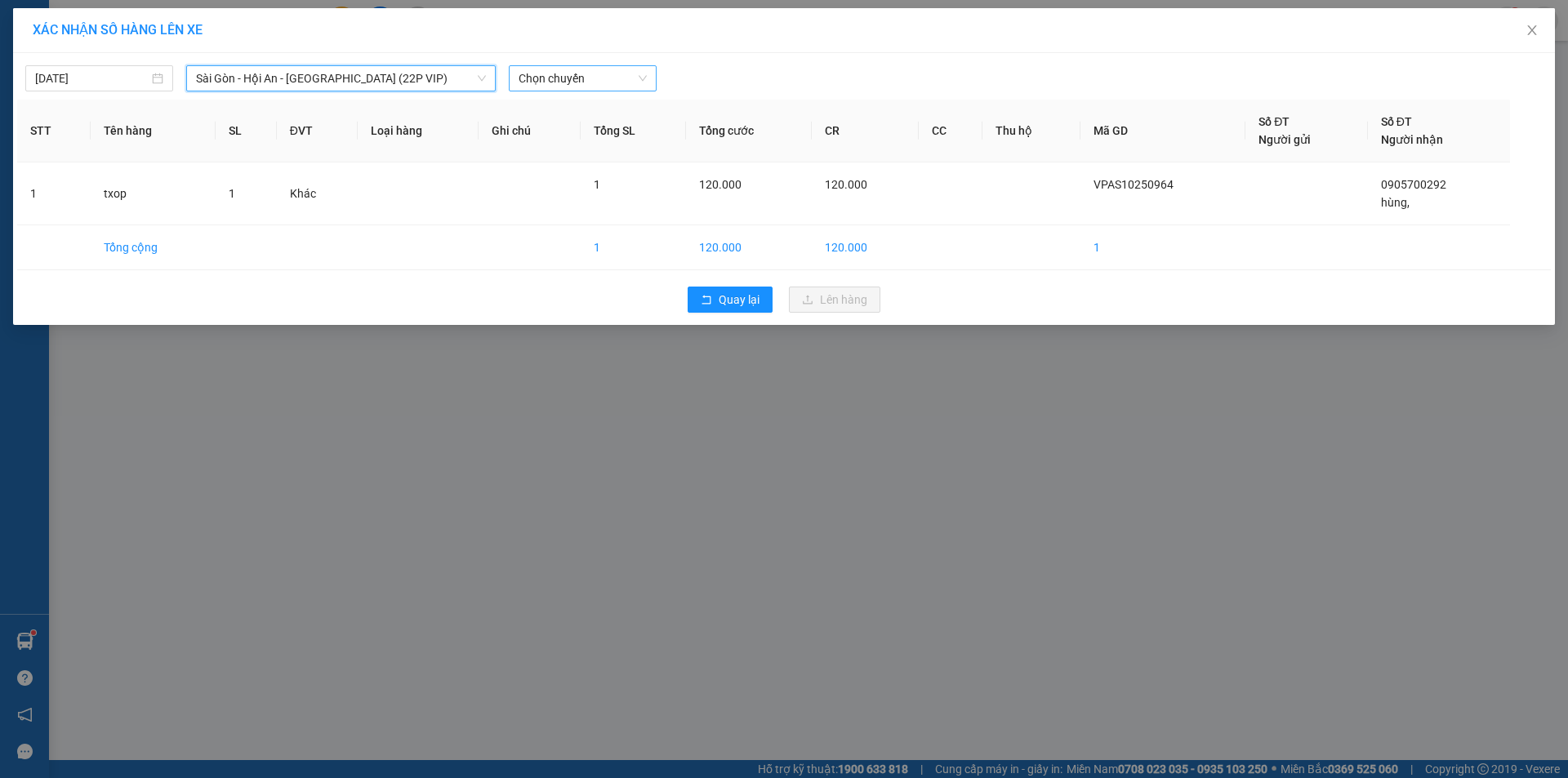
click at [588, 74] on span "Chọn chuyến" at bounding box center [583, 78] width 128 height 25
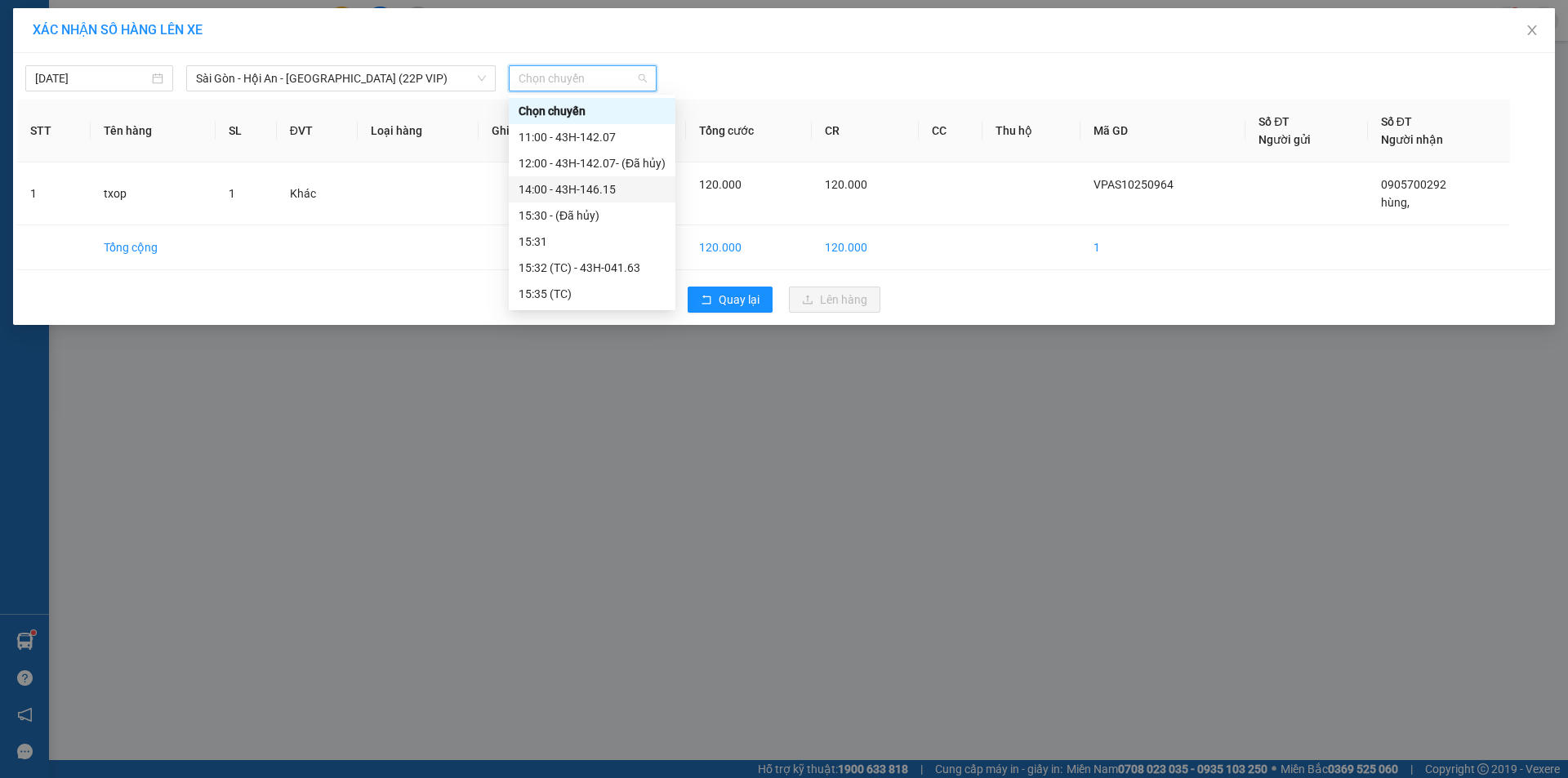
click at [611, 189] on div "14:00 - 43H-146.15" at bounding box center [592, 189] width 147 height 18
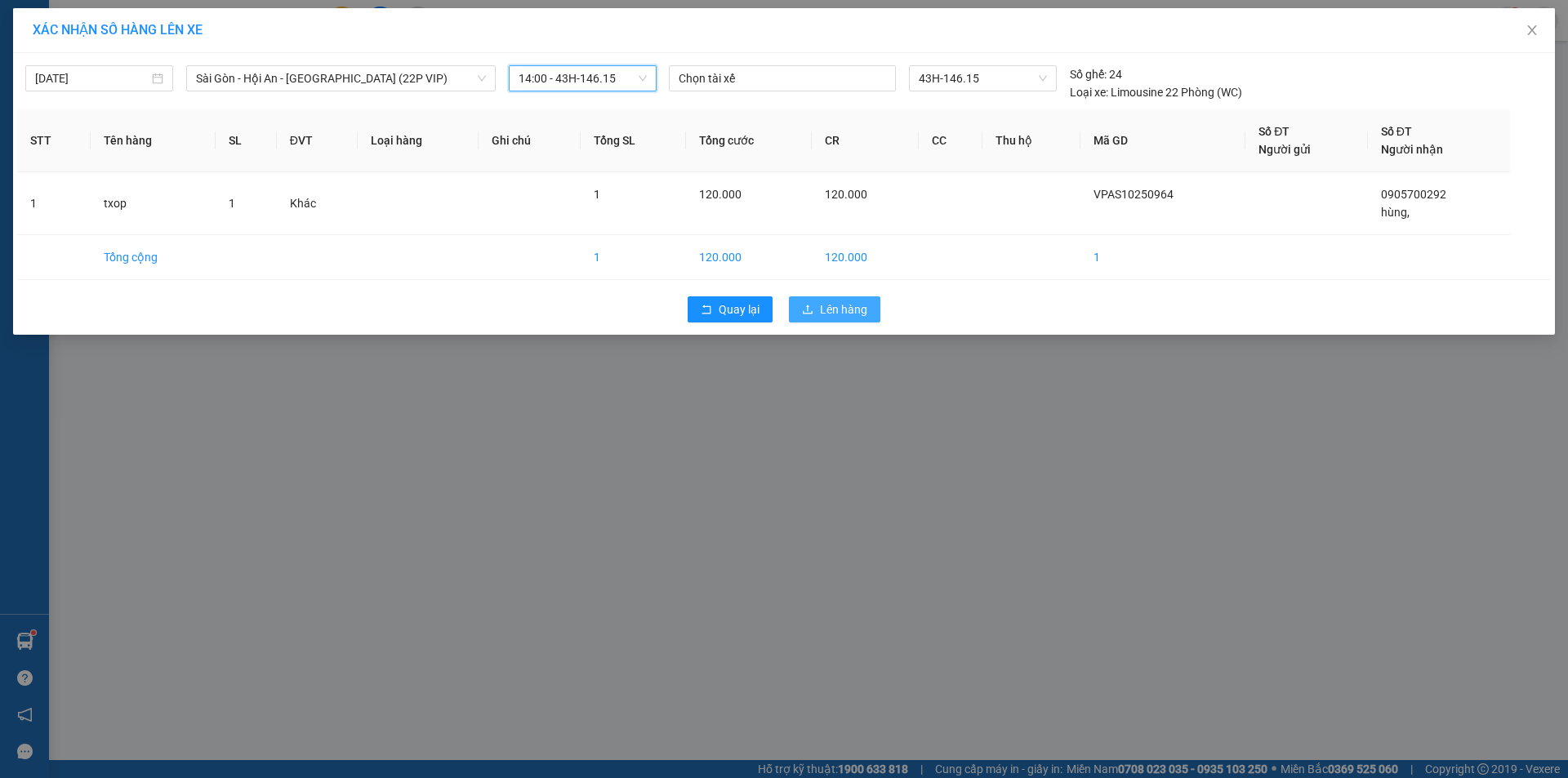
click at [815, 312] on button "Lên hàng" at bounding box center [834, 309] width 91 height 26
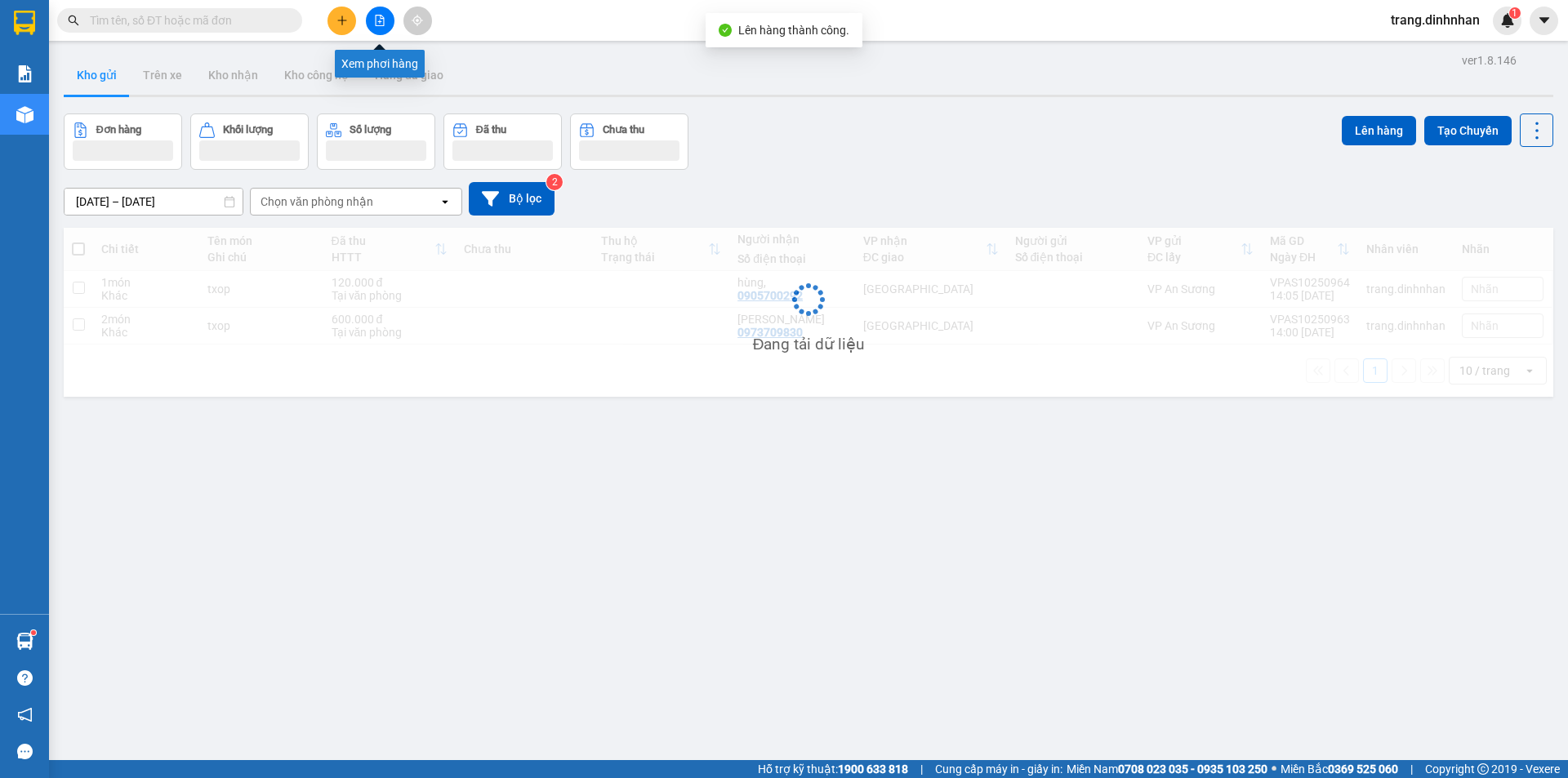
click at [377, 19] on icon "file-add" at bounding box center [380, 21] width 11 height 11
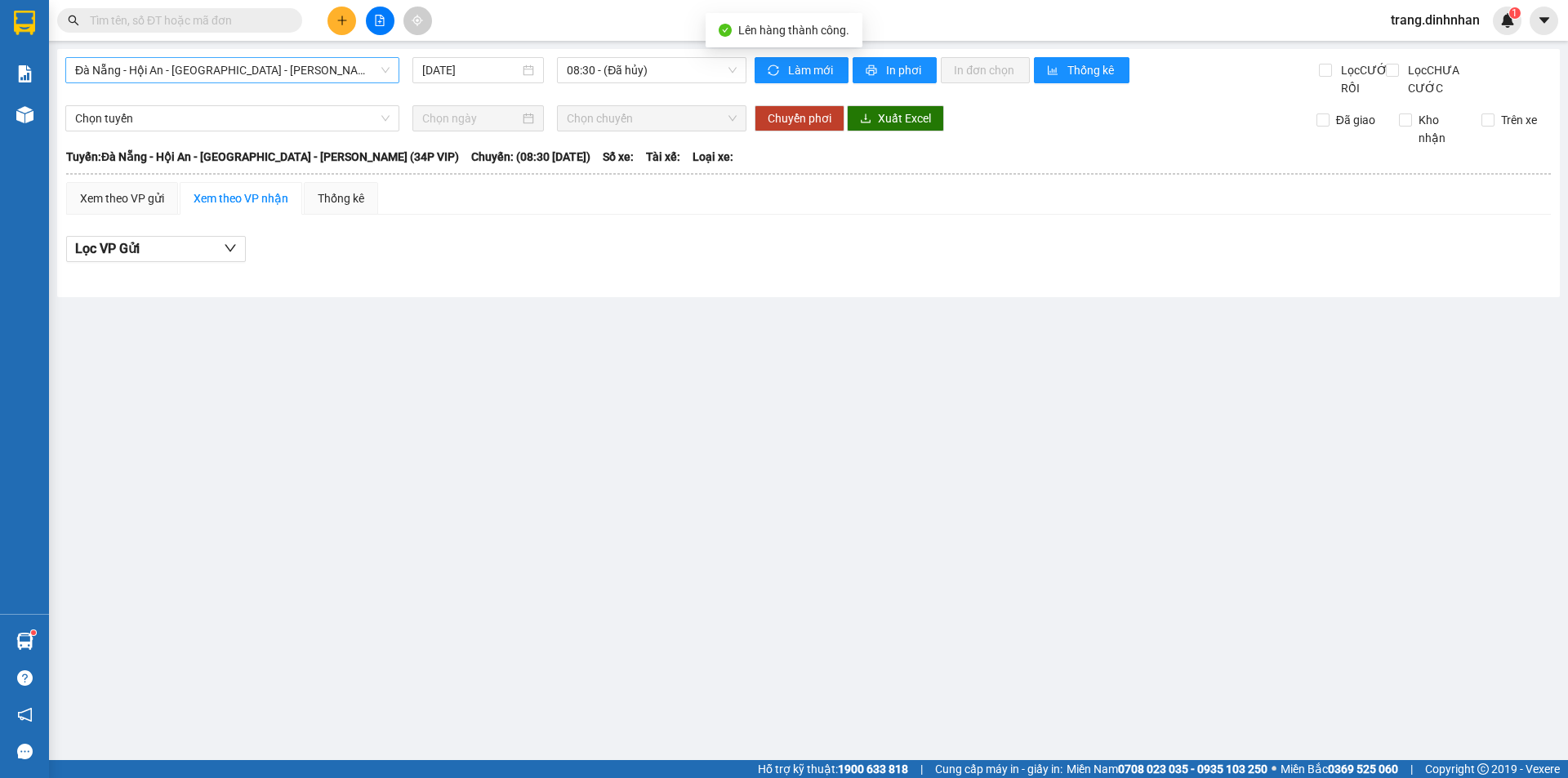
click at [338, 70] on span "Đà Nẵng - Hội An - Sài Gòn - Bình Dương (34P VIP)" at bounding box center [232, 70] width 314 height 25
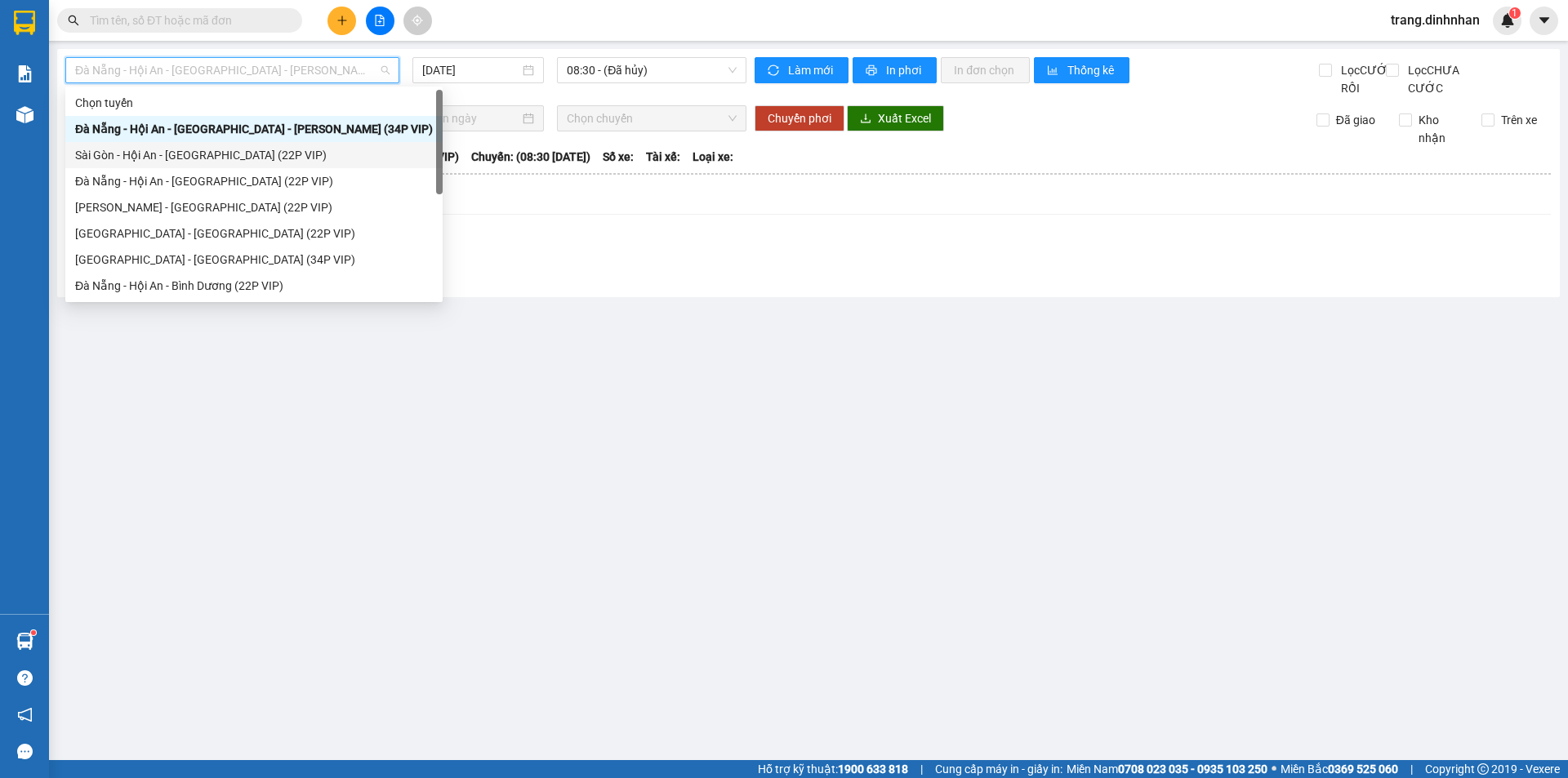
click at [268, 152] on div "Sài Gòn - Hội An - Đà Nẵng (22P VIP)" at bounding box center [254, 155] width 357 height 18
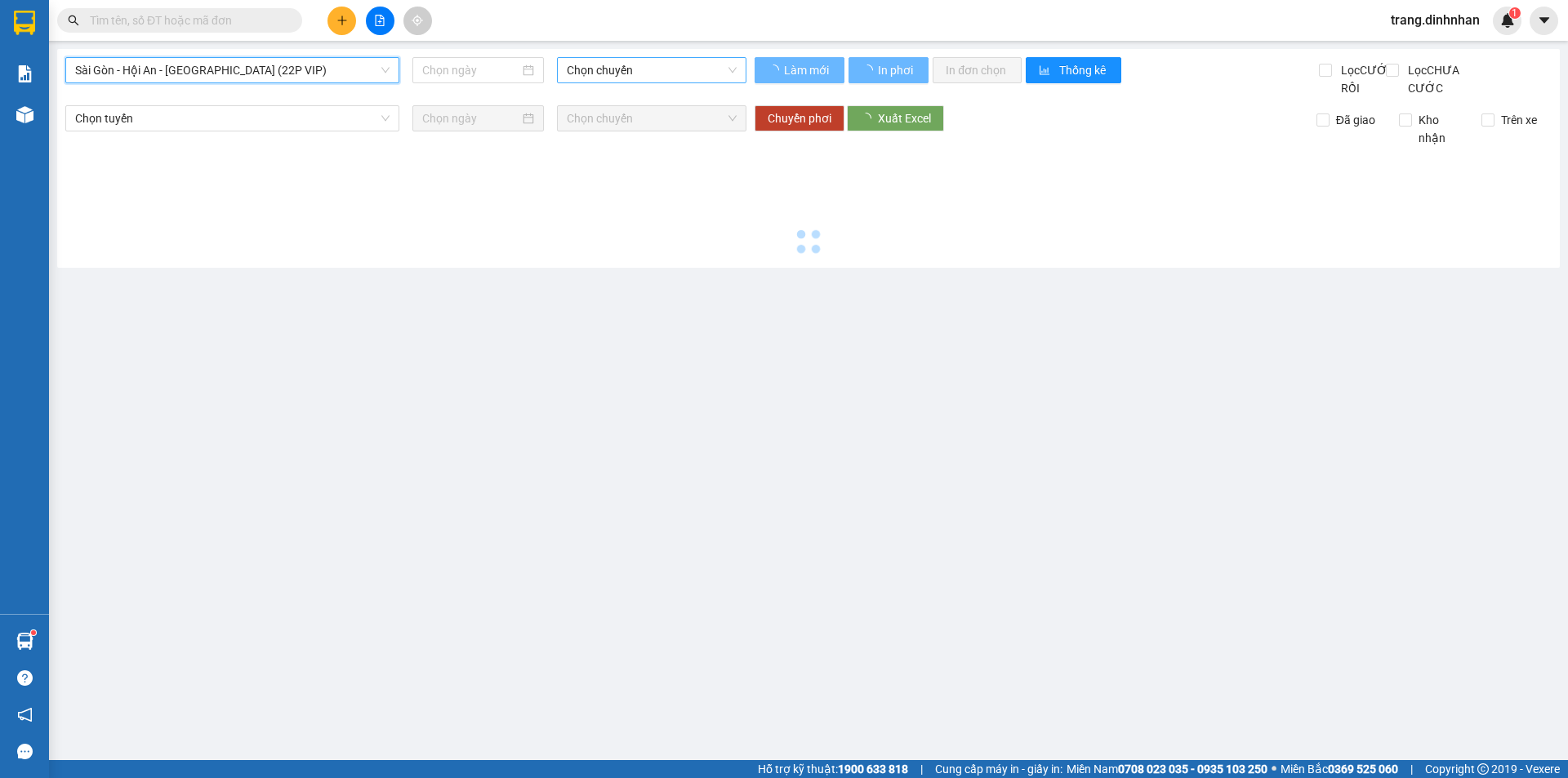
type input "[DATE]"
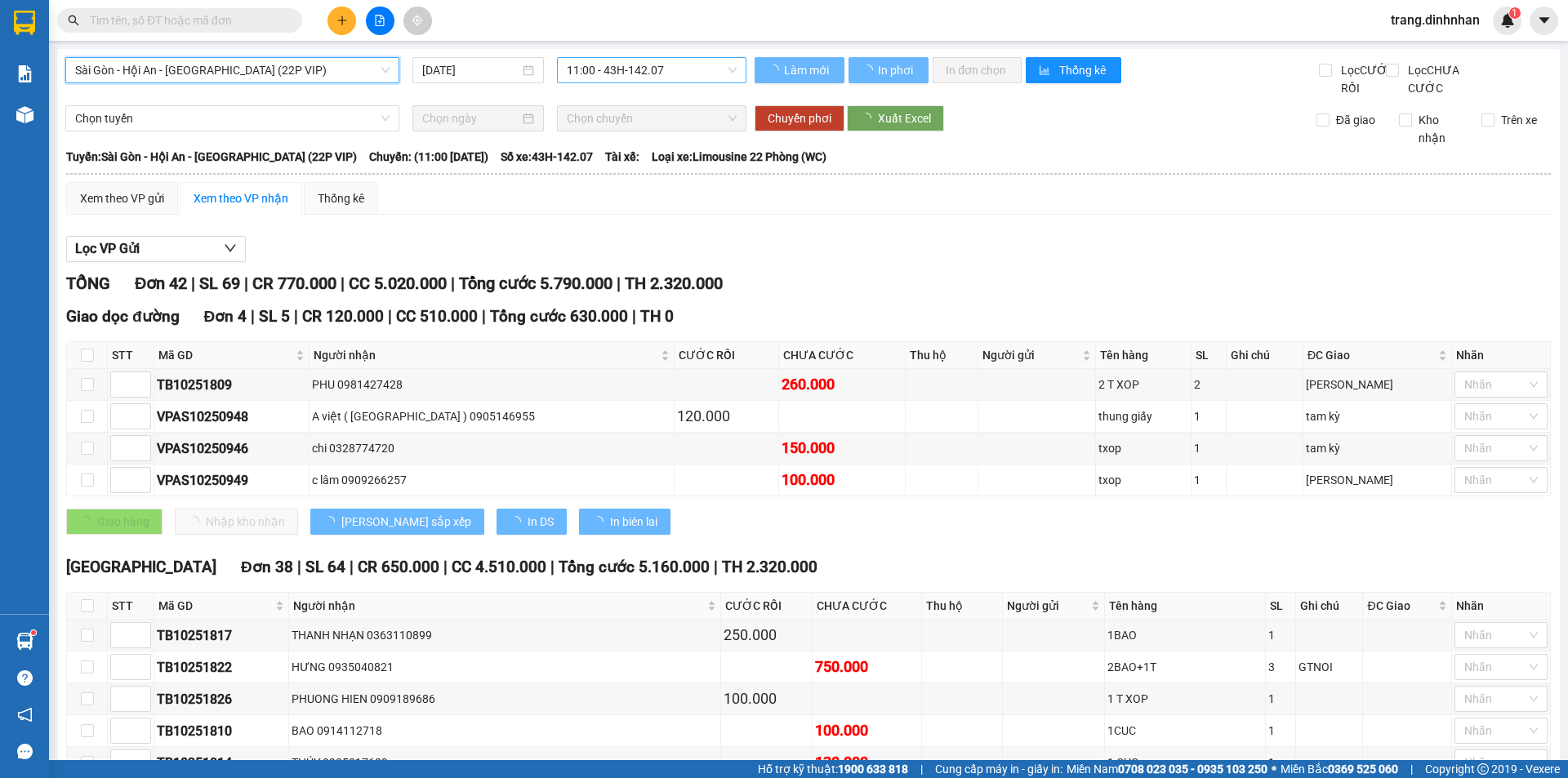
click at [657, 67] on span "11:00 - 43H-142.07" at bounding box center [652, 70] width 170 height 25
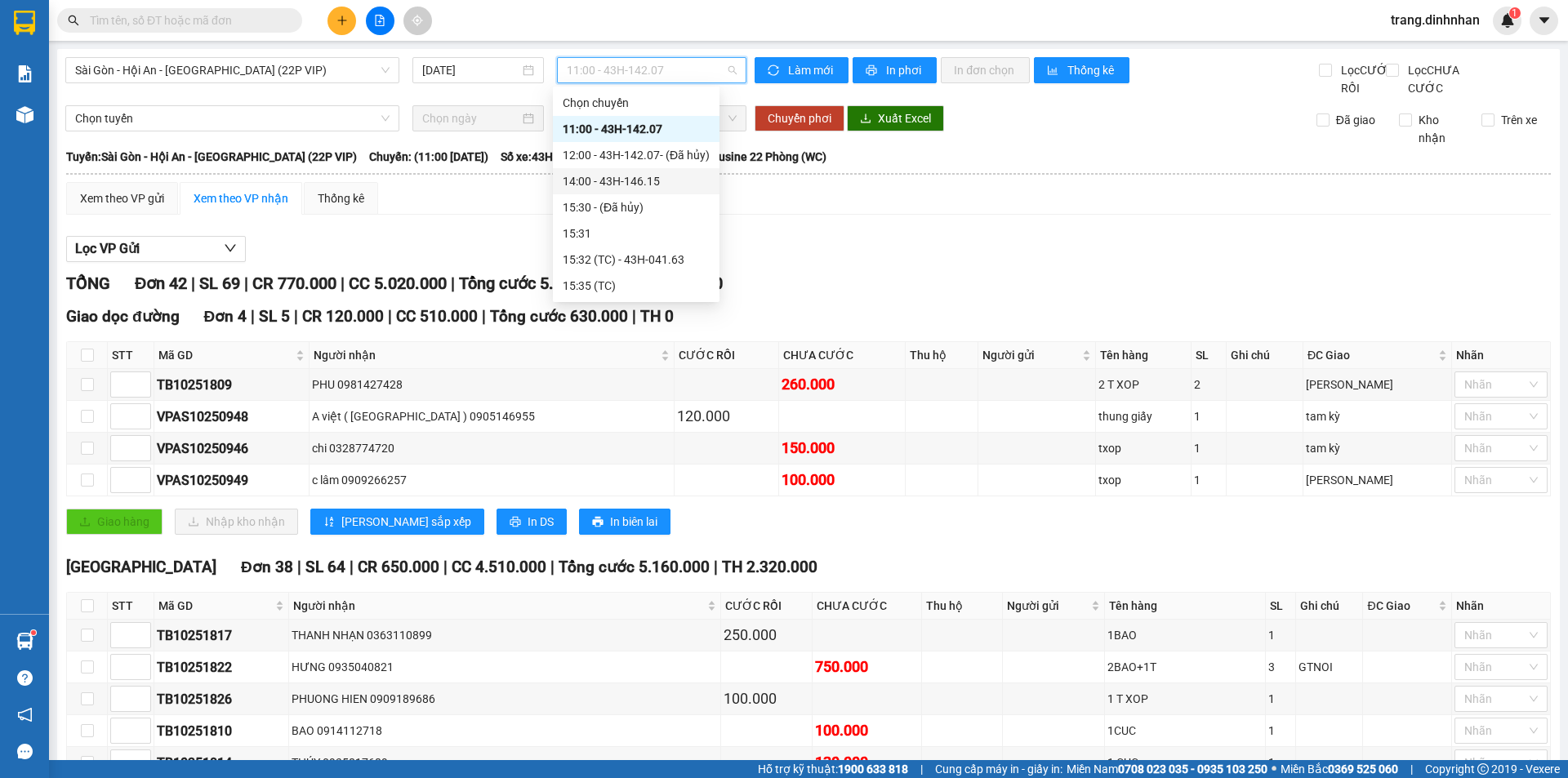
click at [619, 175] on div "14:00 - 43H-146.15" at bounding box center [636, 181] width 147 height 18
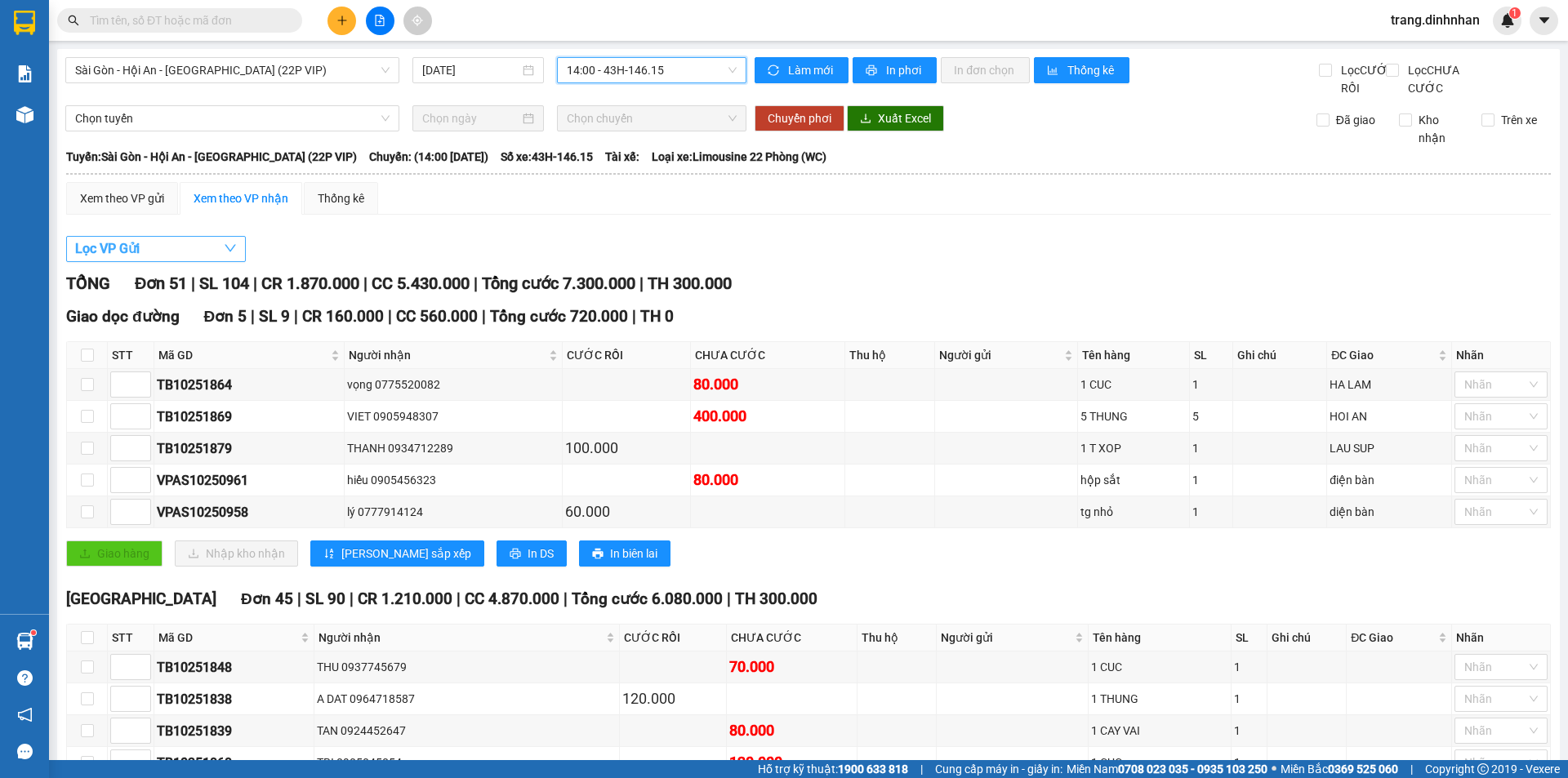
click at [107, 259] on span "Lọc VP Gửi" at bounding box center [107, 249] width 64 height 21
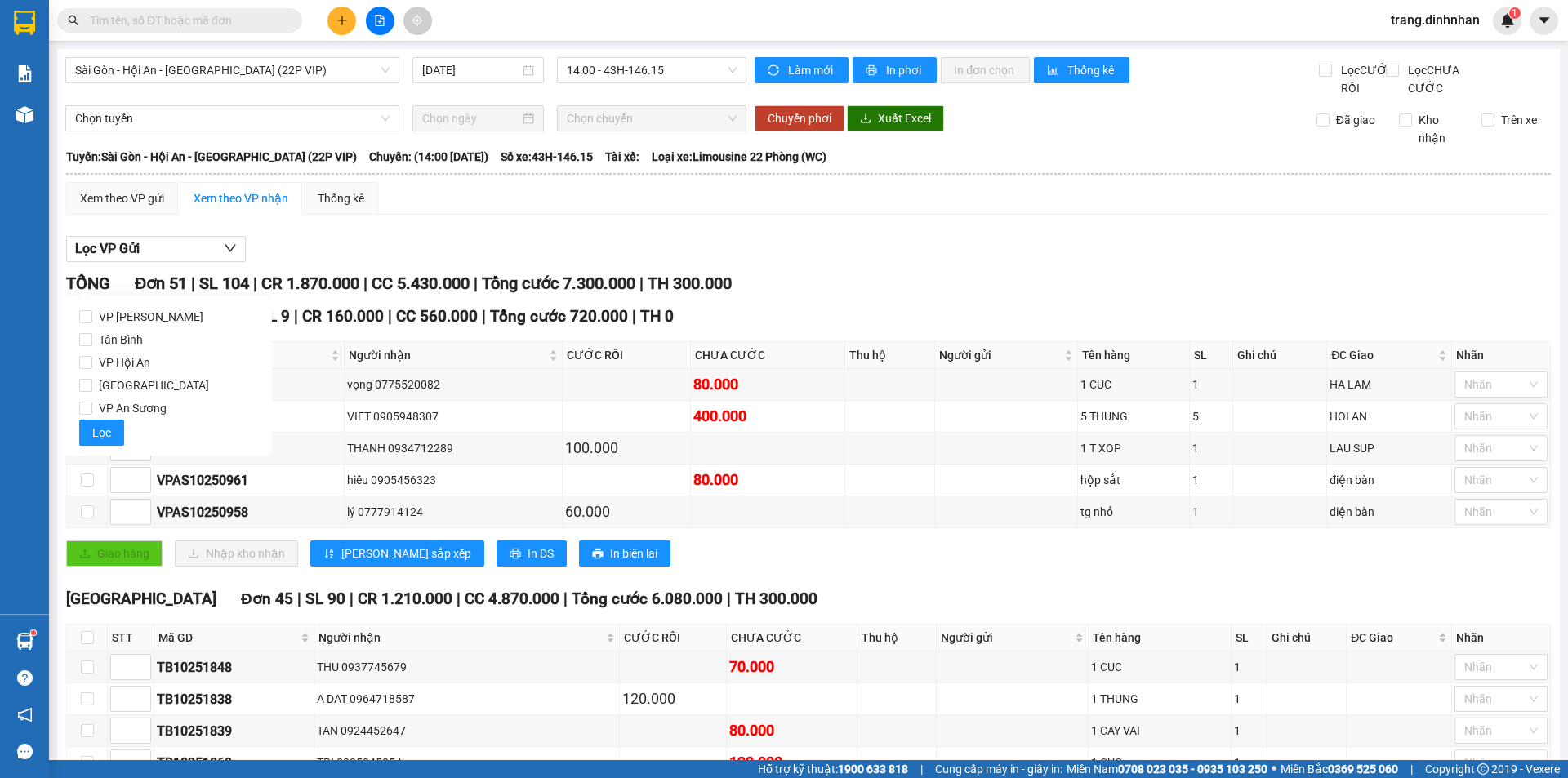
click at [78, 409] on div "VP Hà Lam Tân Bình VP Hội An Đà Nẵng VP An Sương Lọc" at bounding box center [169, 376] width 206 height 160
click at [86, 406] on input "VP An Sương" at bounding box center [86, 408] width 13 height 13
checkbox input "true"
click at [85, 423] on button "Lọc" at bounding box center [102, 433] width 45 height 26
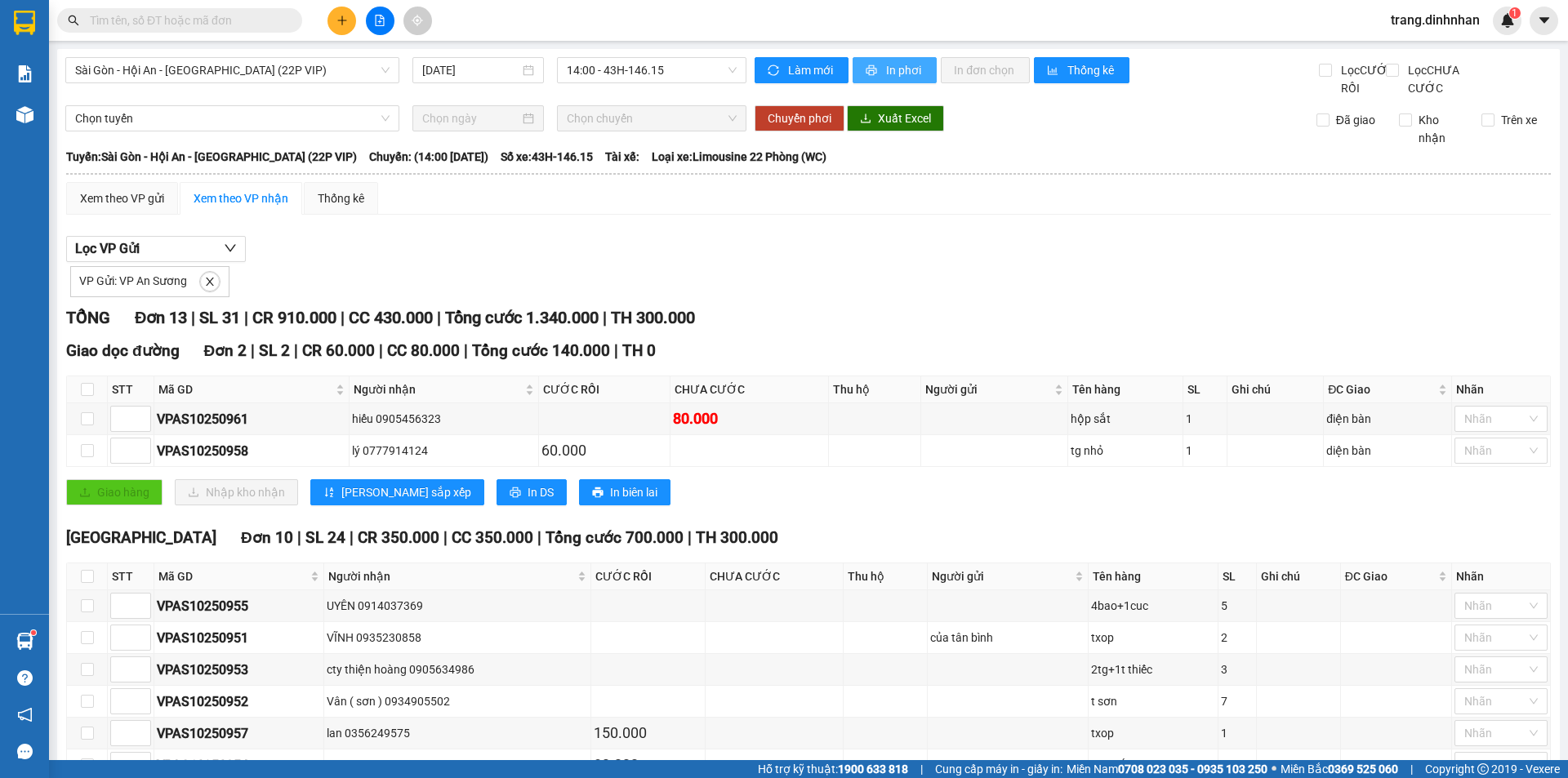
click at [889, 65] on span "In phơi" at bounding box center [905, 70] width 38 height 18
click at [121, 207] on div "Xem theo VP gửi" at bounding box center [122, 198] width 84 height 18
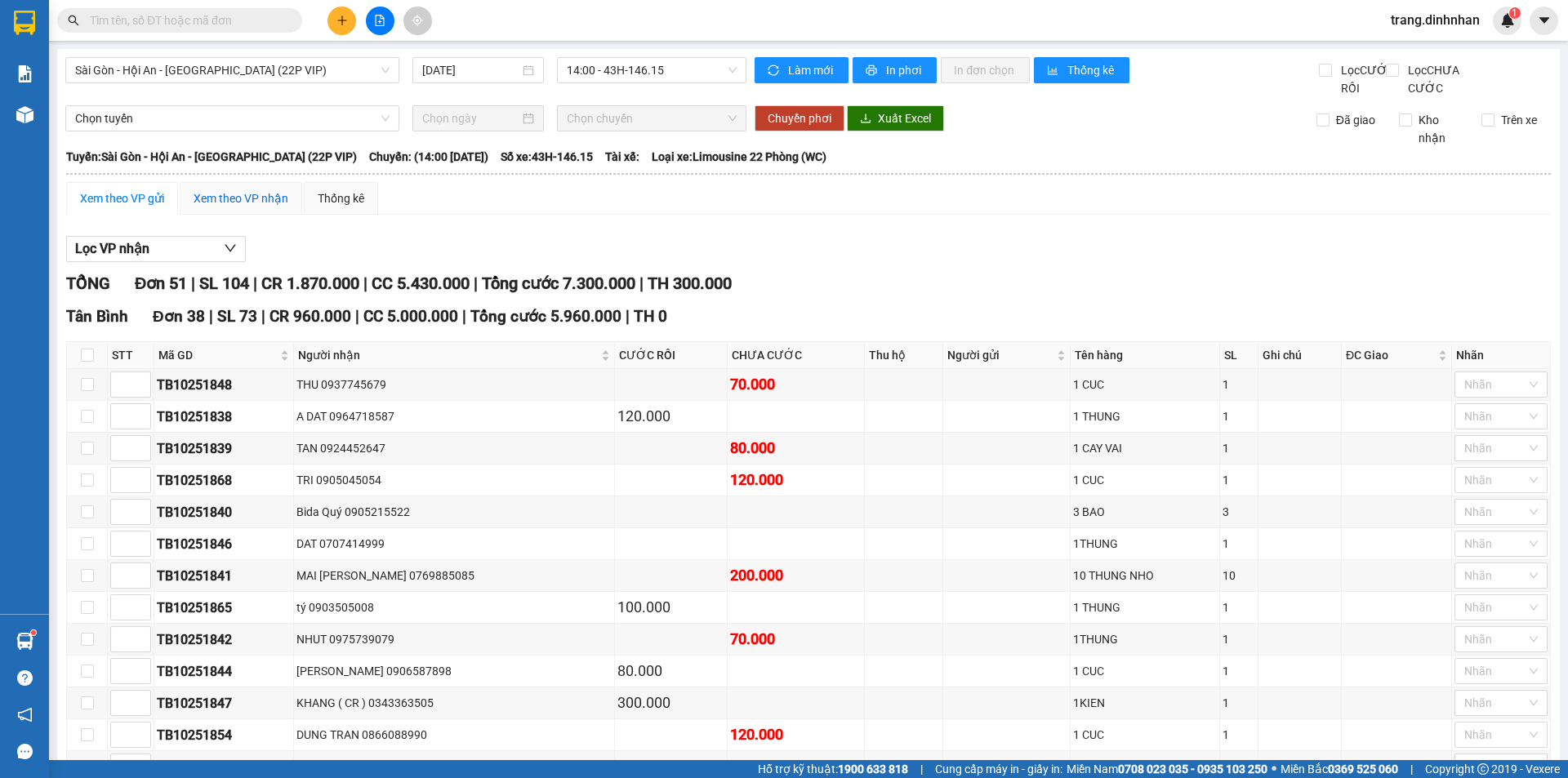
click at [229, 207] on div "Xem theo VP nhận" at bounding box center [240, 198] width 94 height 18
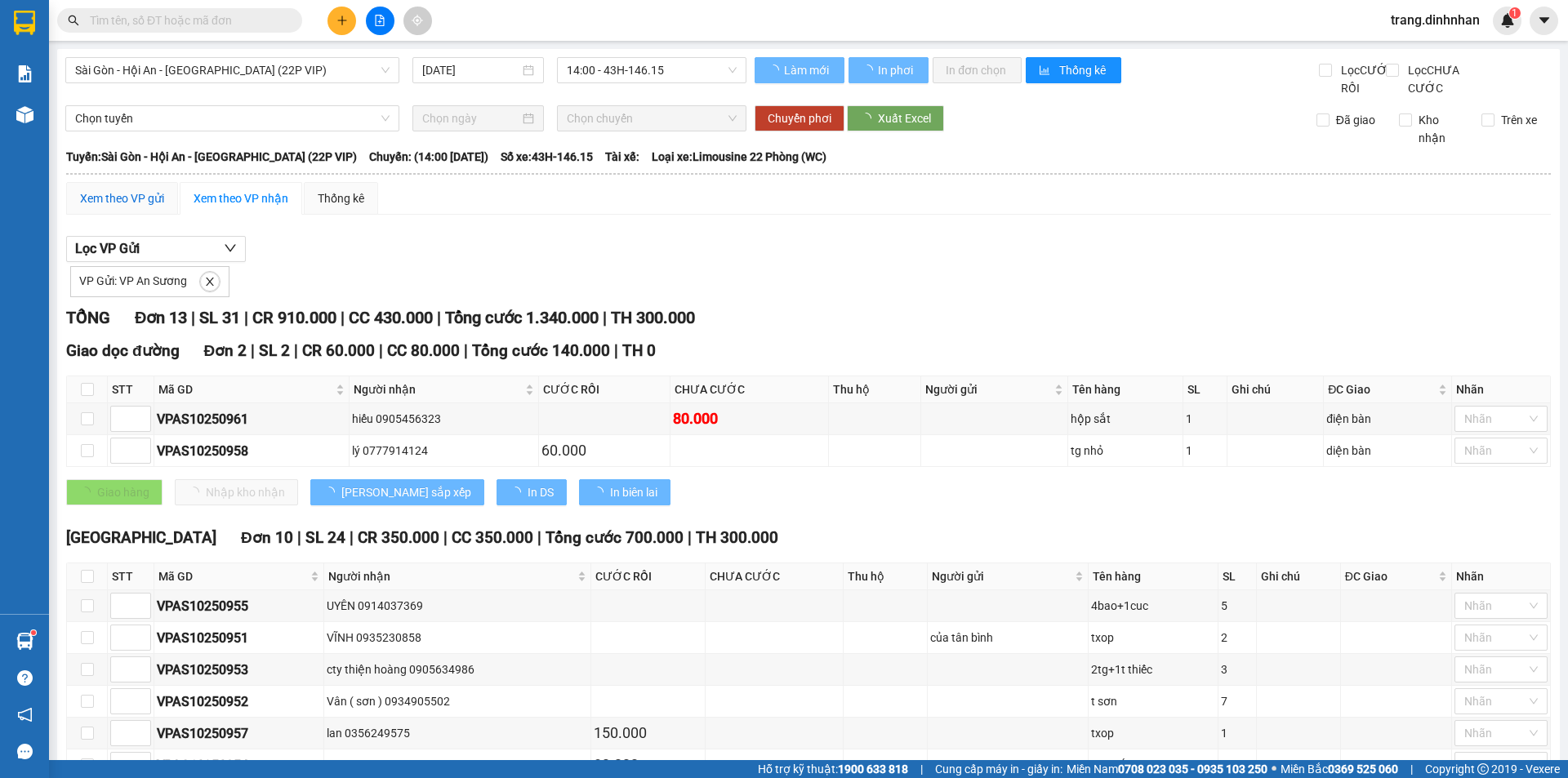
click at [127, 207] on div "Xem theo VP gửi" at bounding box center [122, 198] width 84 height 18
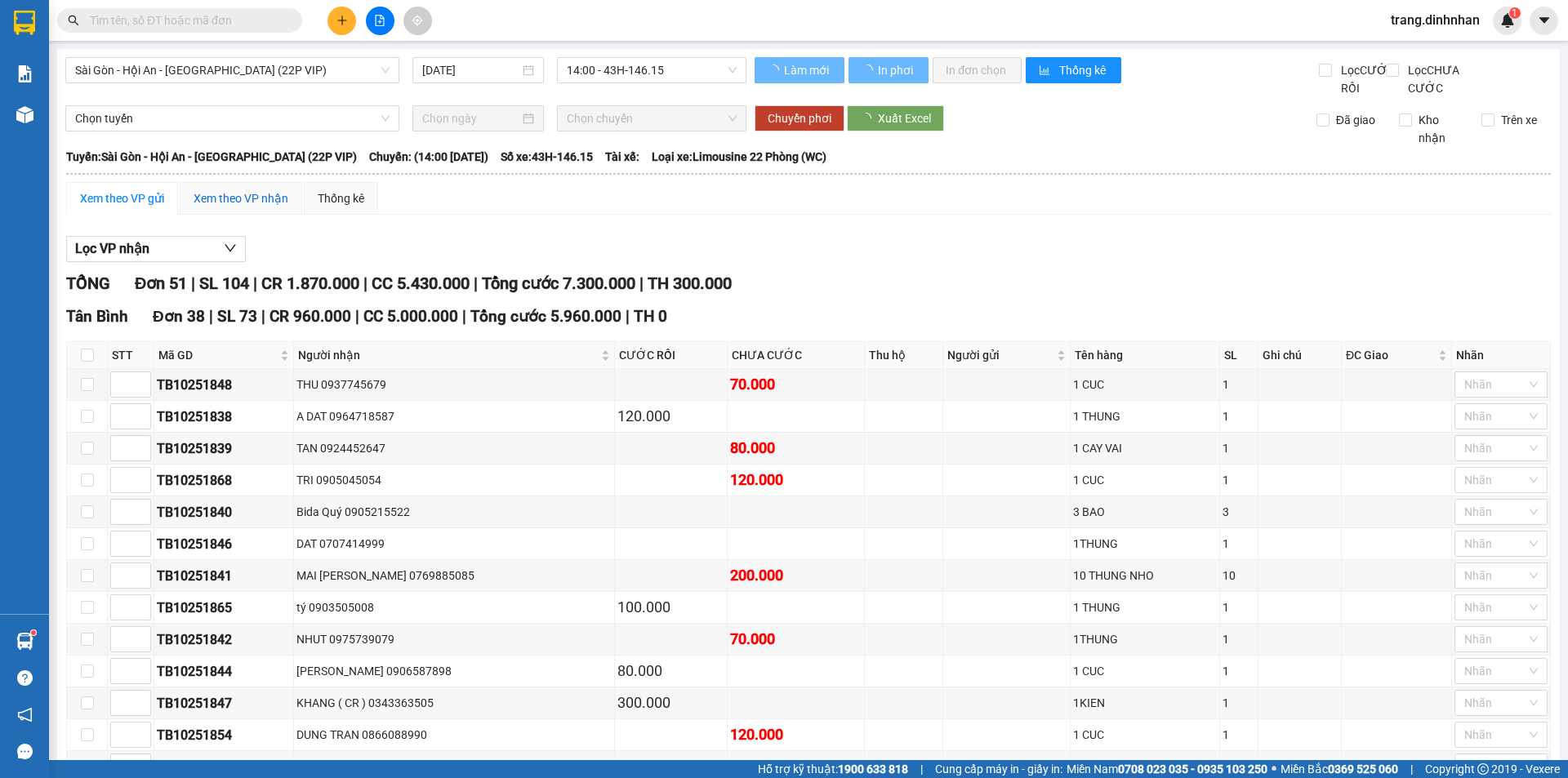
click at [214, 207] on div "Xem theo VP nhận" at bounding box center [240, 198] width 94 height 18
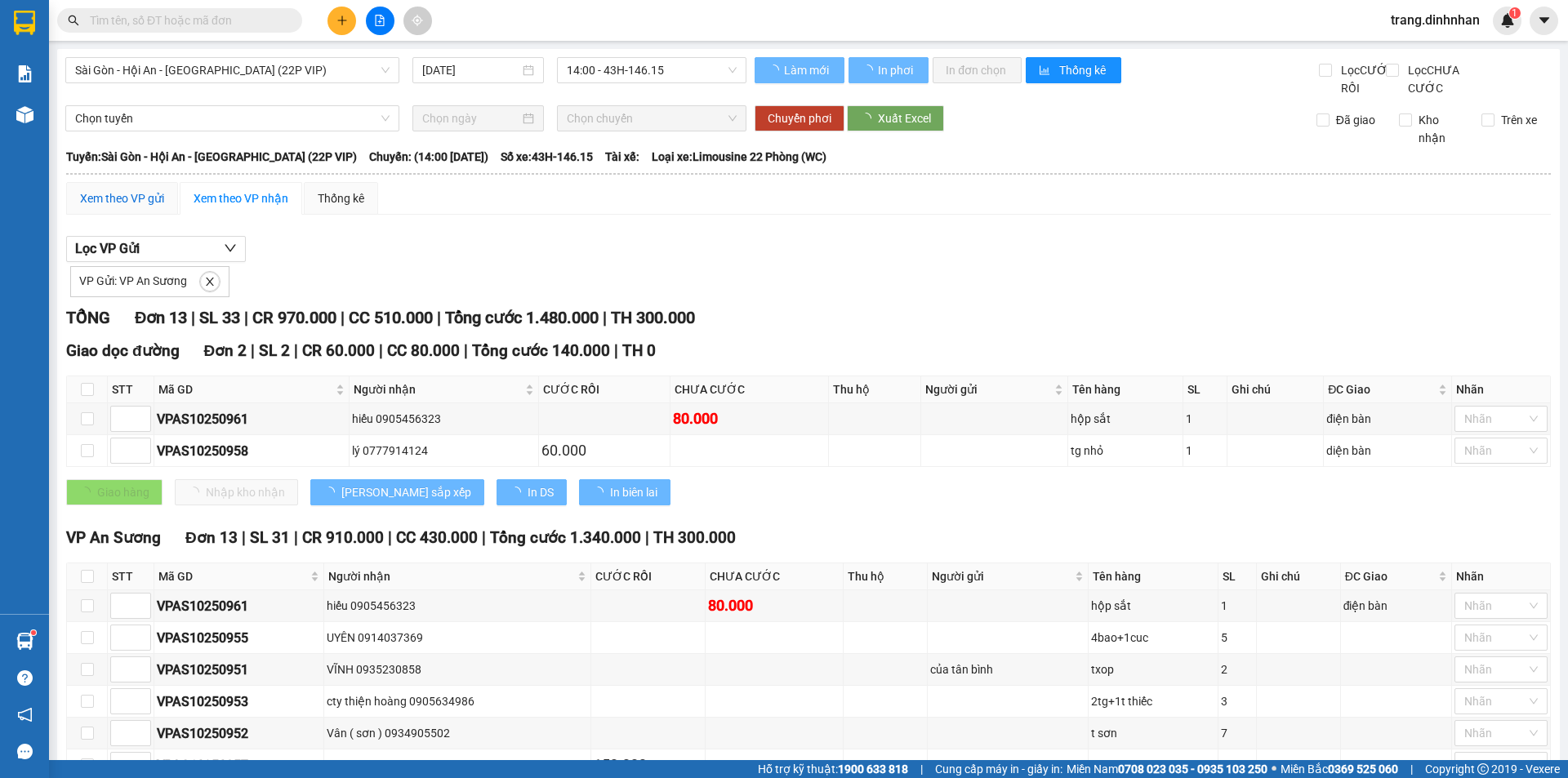
click at [83, 207] on div "Xem theo VP gửi" at bounding box center [122, 198] width 84 height 18
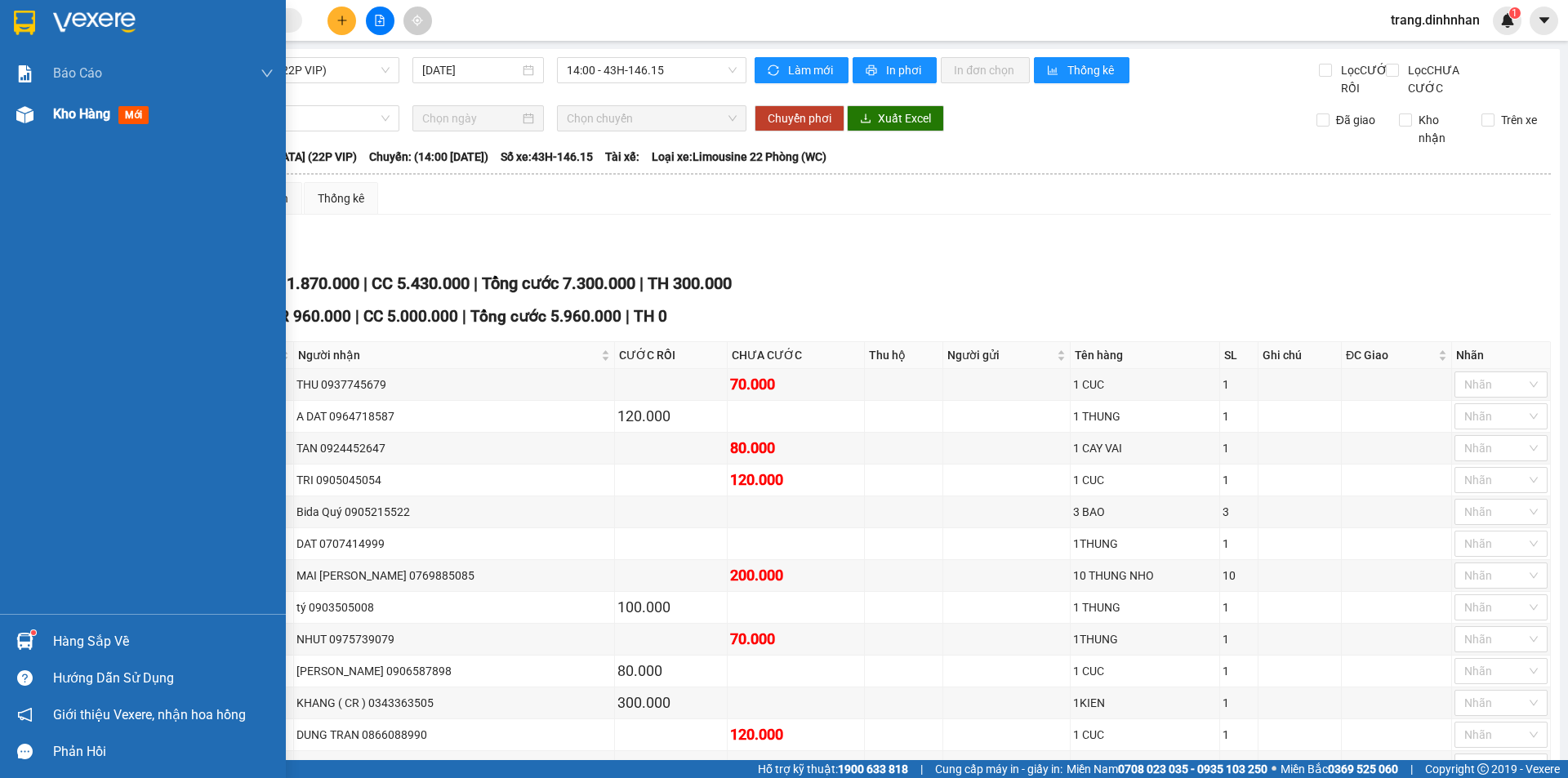
click at [82, 105] on div "Kho hàng mới" at bounding box center [104, 114] width 102 height 21
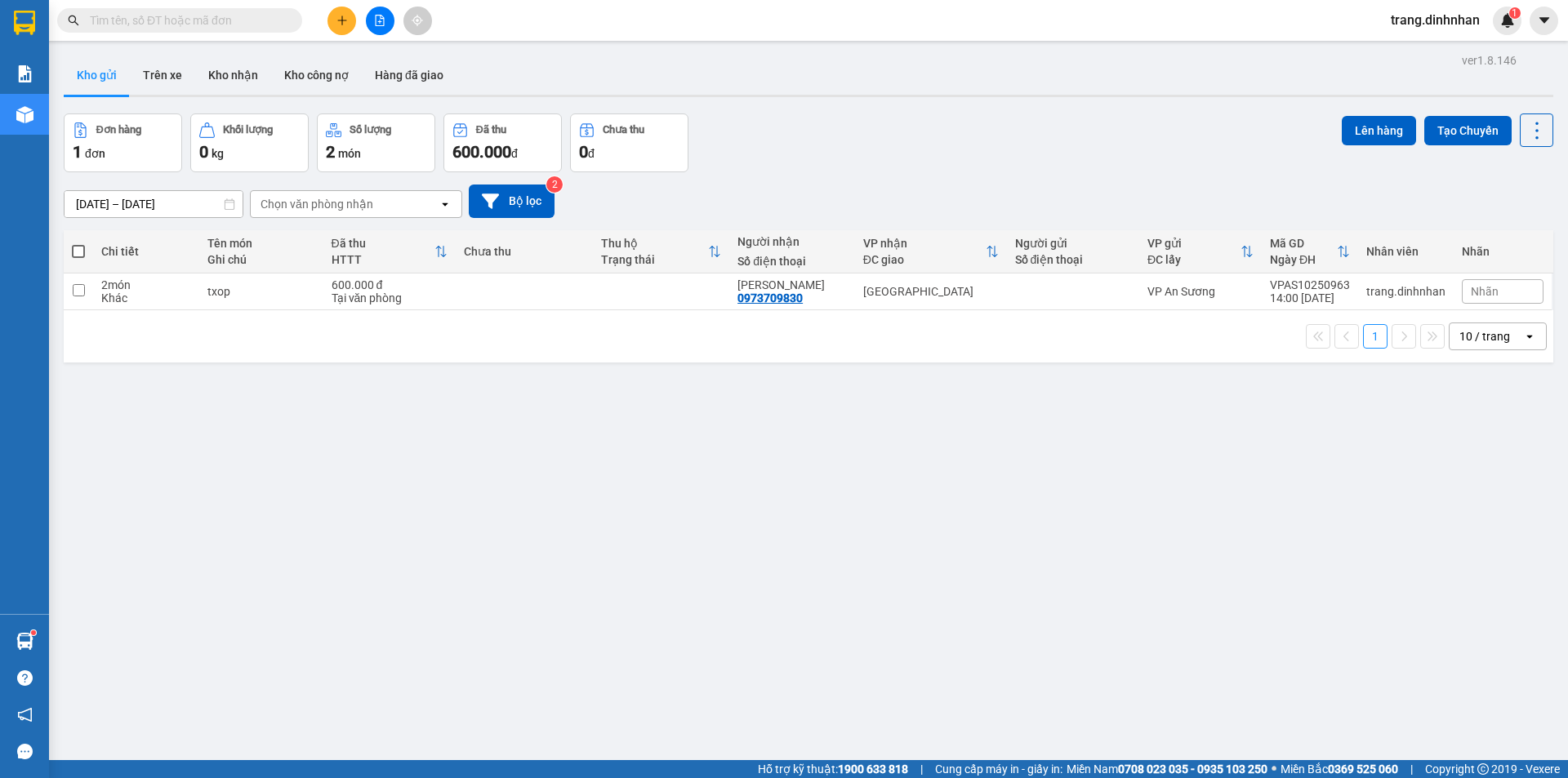
click at [223, 23] on input "text" at bounding box center [186, 20] width 192 height 18
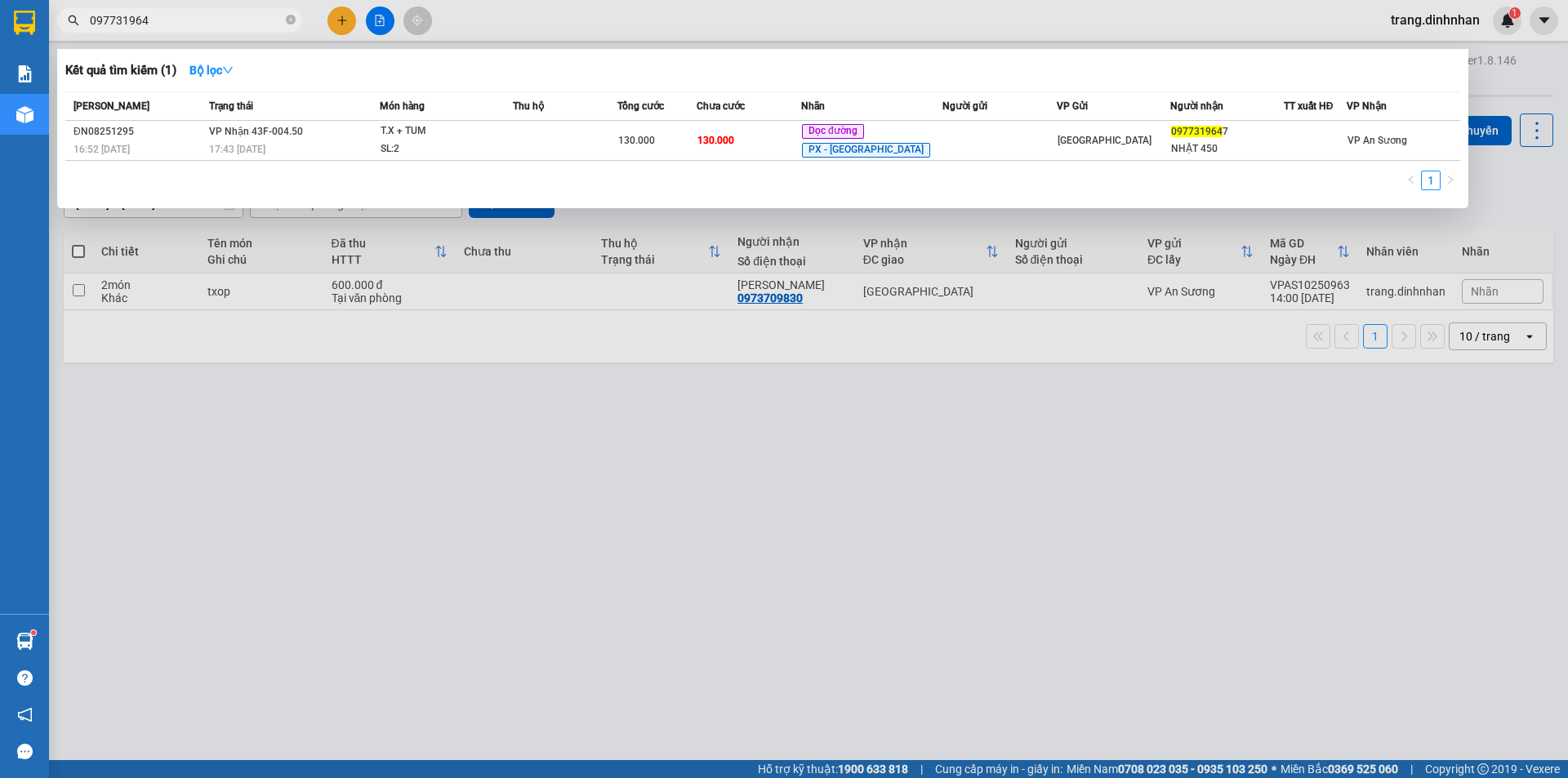
type input "0977319647"
click at [287, 25] on icon "close-circle" at bounding box center [290, 20] width 9 height 9
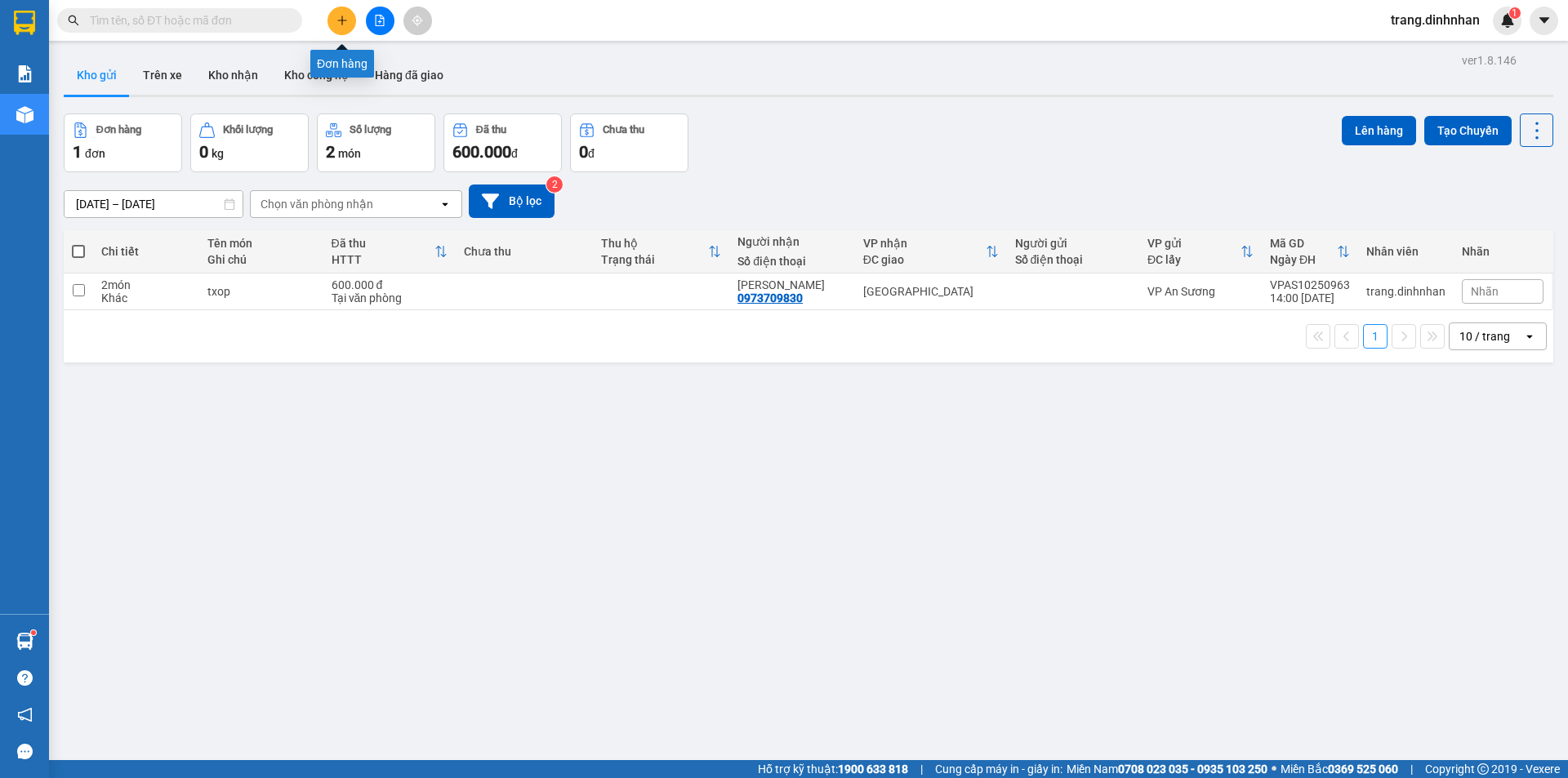
click at [347, 24] on icon "plus" at bounding box center [342, 21] width 11 height 11
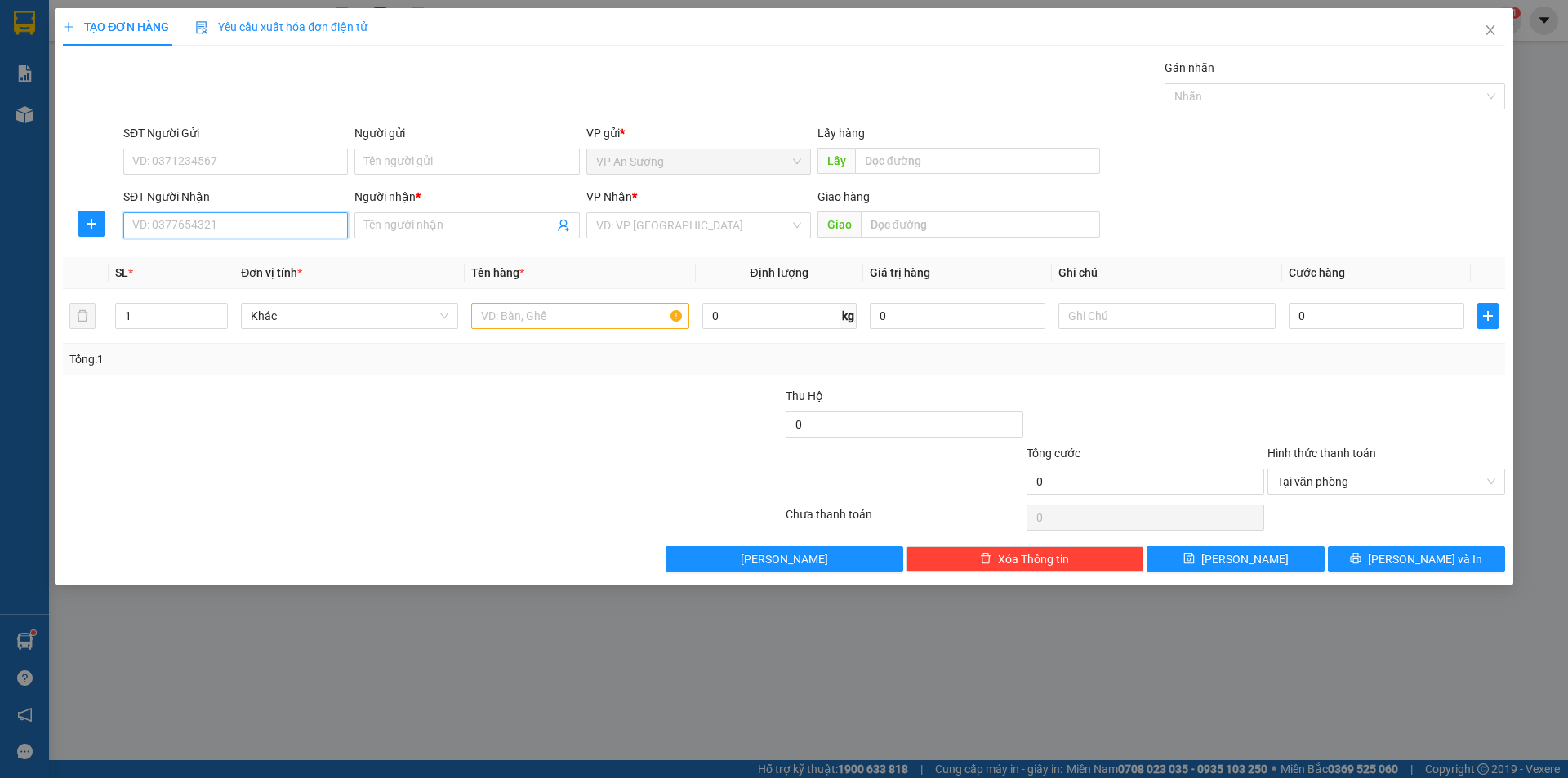
click at [216, 214] on input "SĐT Người Nhận" at bounding box center [236, 225] width 224 height 26
click at [252, 245] on div "Transit Pickup Surcharge Ids Transit Deliver Surcharge Ids Transit Deliver Surc…" at bounding box center [784, 315] width 1443 height 514
click at [253, 231] on input "SĐT Người Nhận" at bounding box center [236, 225] width 224 height 26
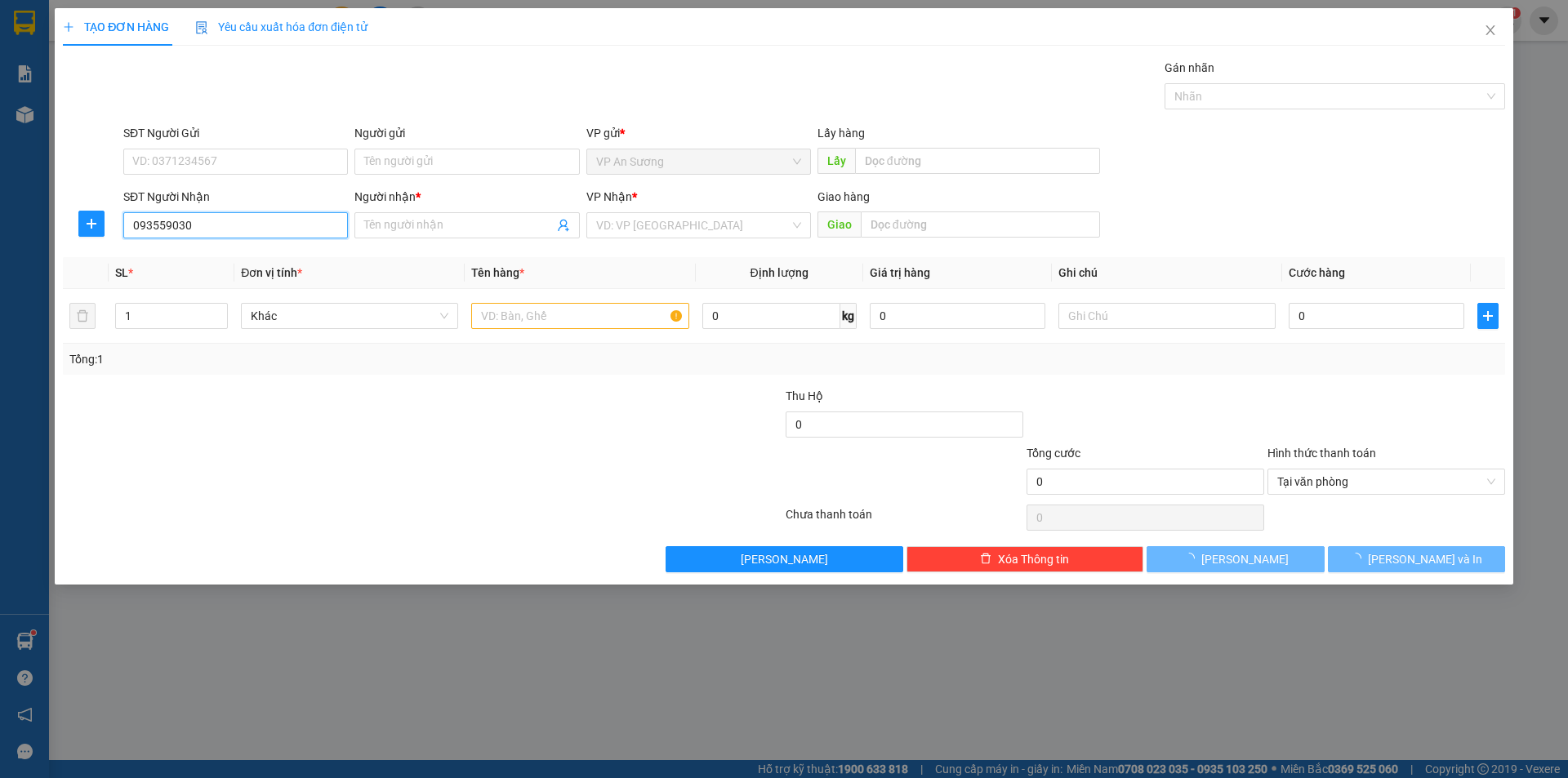
type input "0935590300"
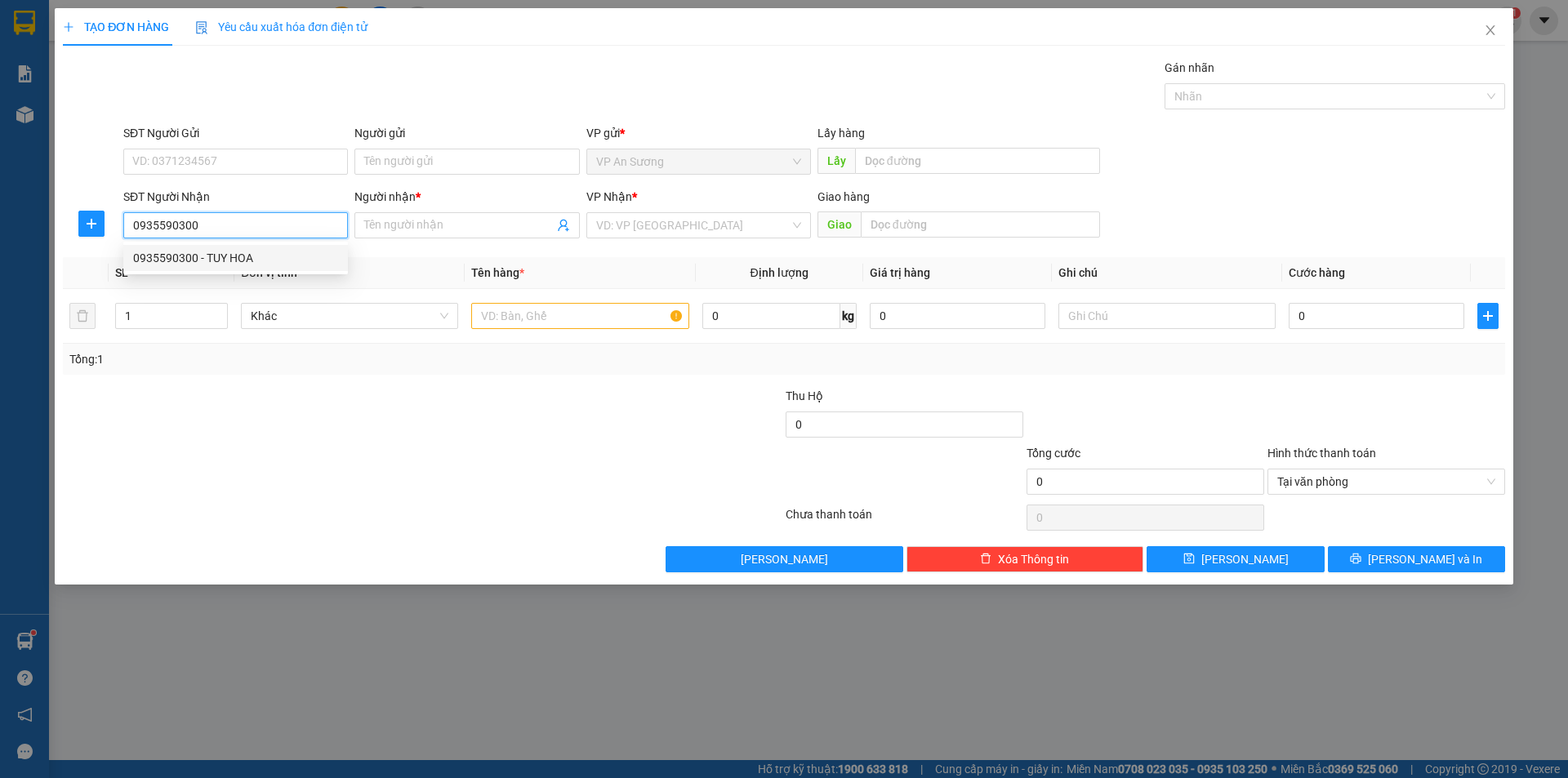
click at [210, 257] on div "0935590300 - TUY HOA" at bounding box center [235, 257] width 205 height 18
type input "TUY HOA"
type input "0935590300"
click at [188, 318] on input "1" at bounding box center [172, 316] width 111 height 25
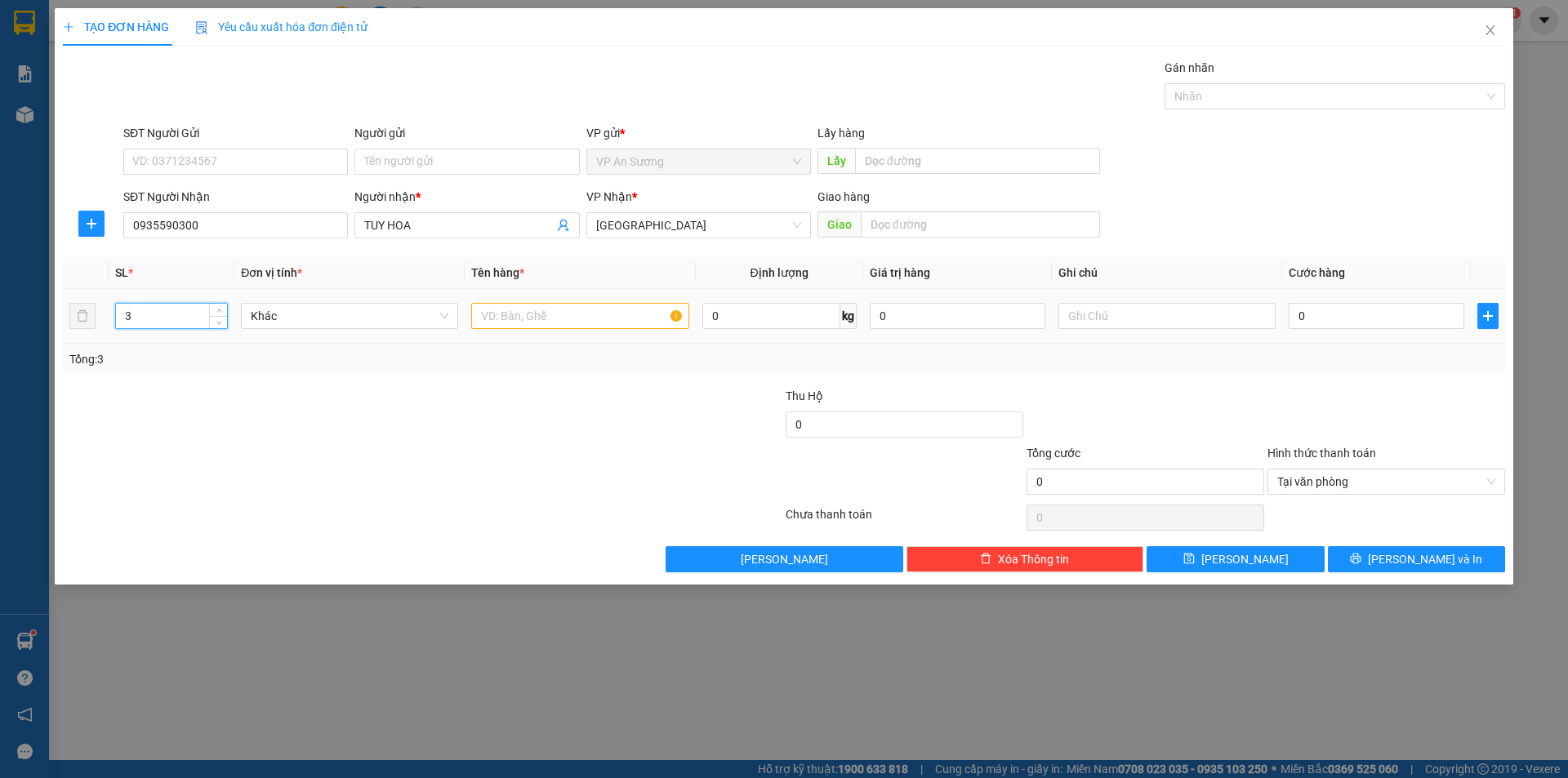
type input "3"
click at [509, 314] on input "text" at bounding box center [580, 316] width 217 height 26
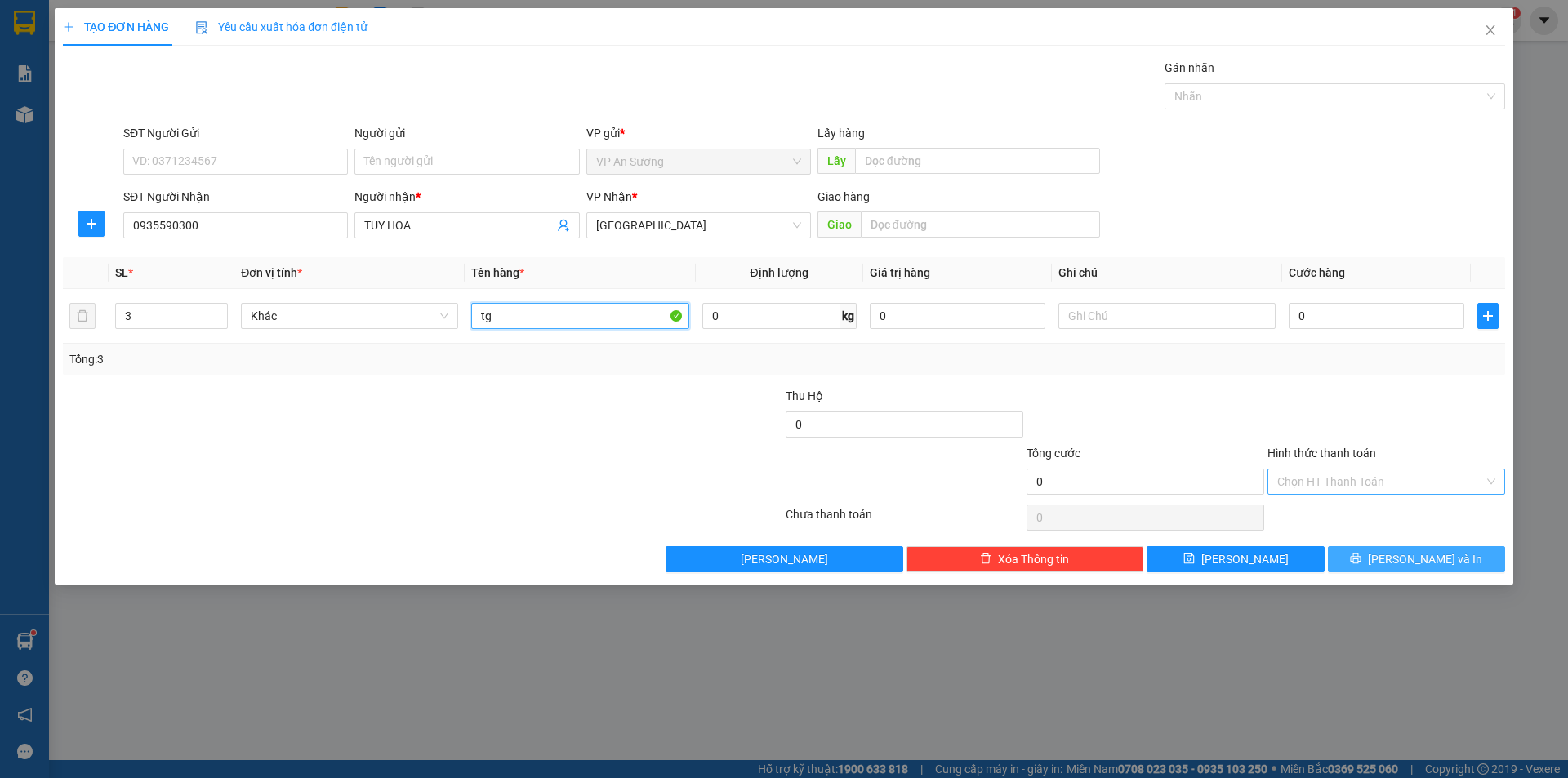
type input "tg"
click at [1420, 561] on span "[PERSON_NAME] và In" at bounding box center [1425, 559] width 114 height 18
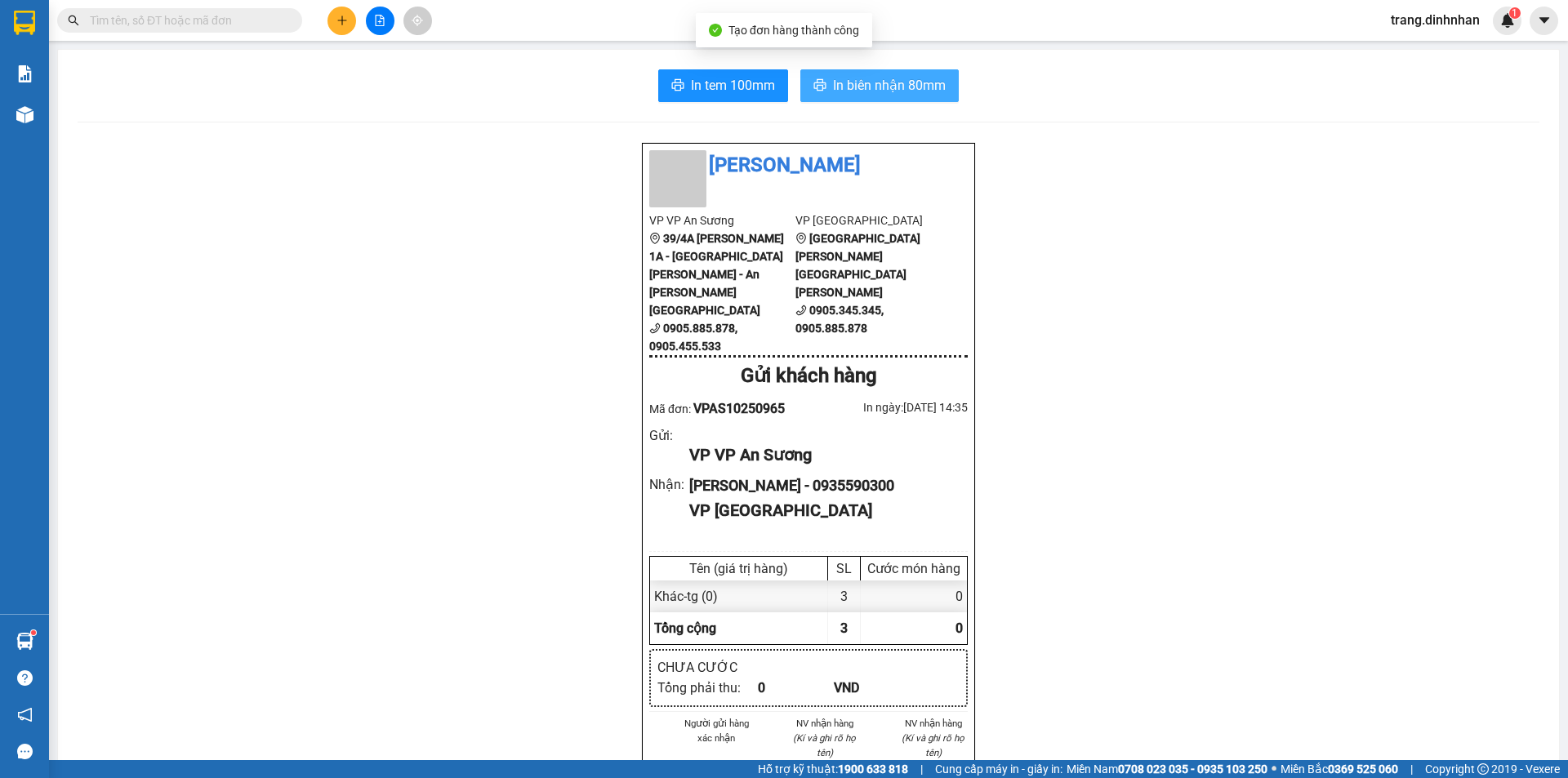
click at [904, 94] on span "In biên nhận 80mm" at bounding box center [889, 86] width 113 height 21
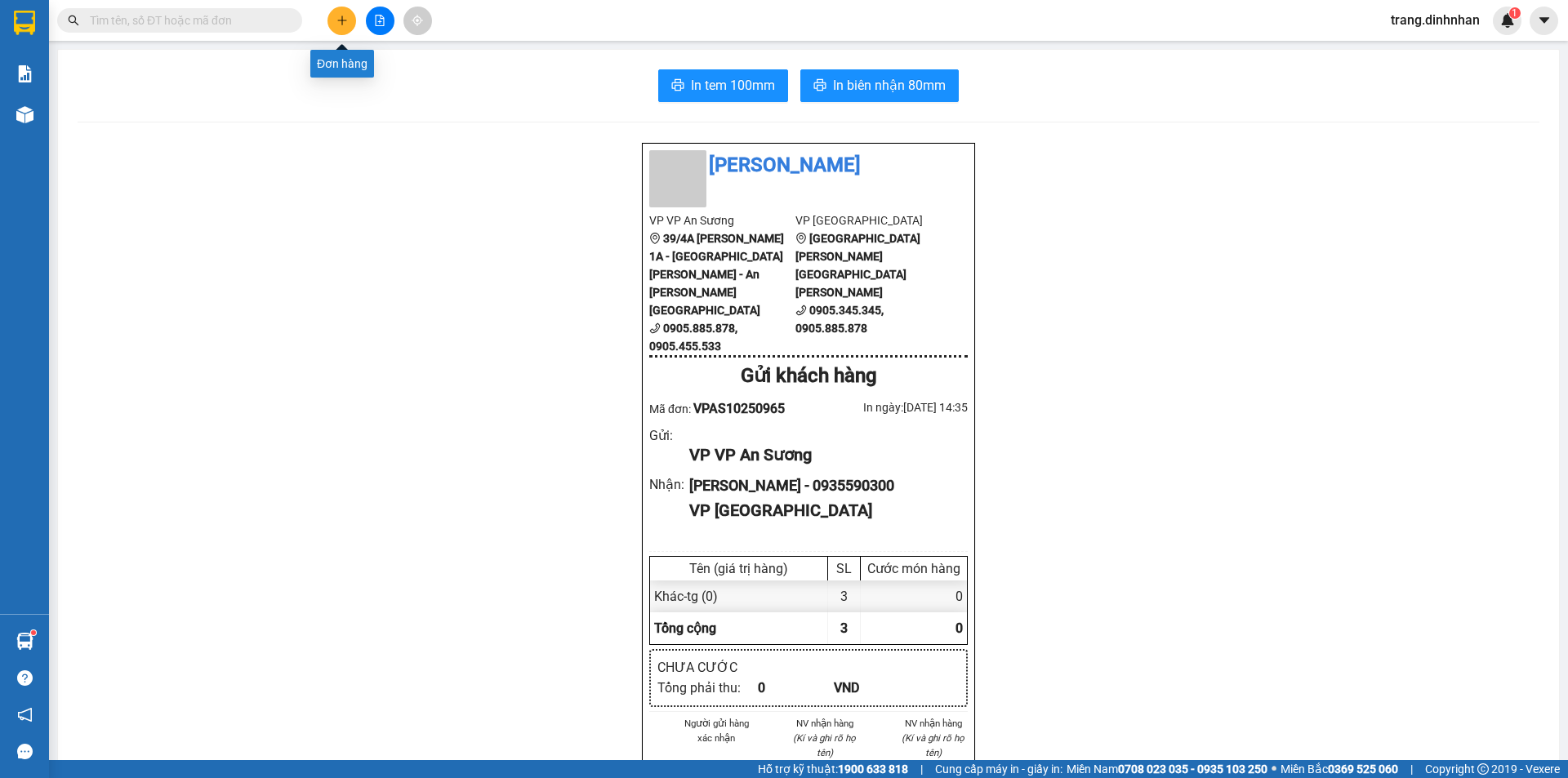
click at [338, 20] on icon "plus" at bounding box center [342, 21] width 11 height 11
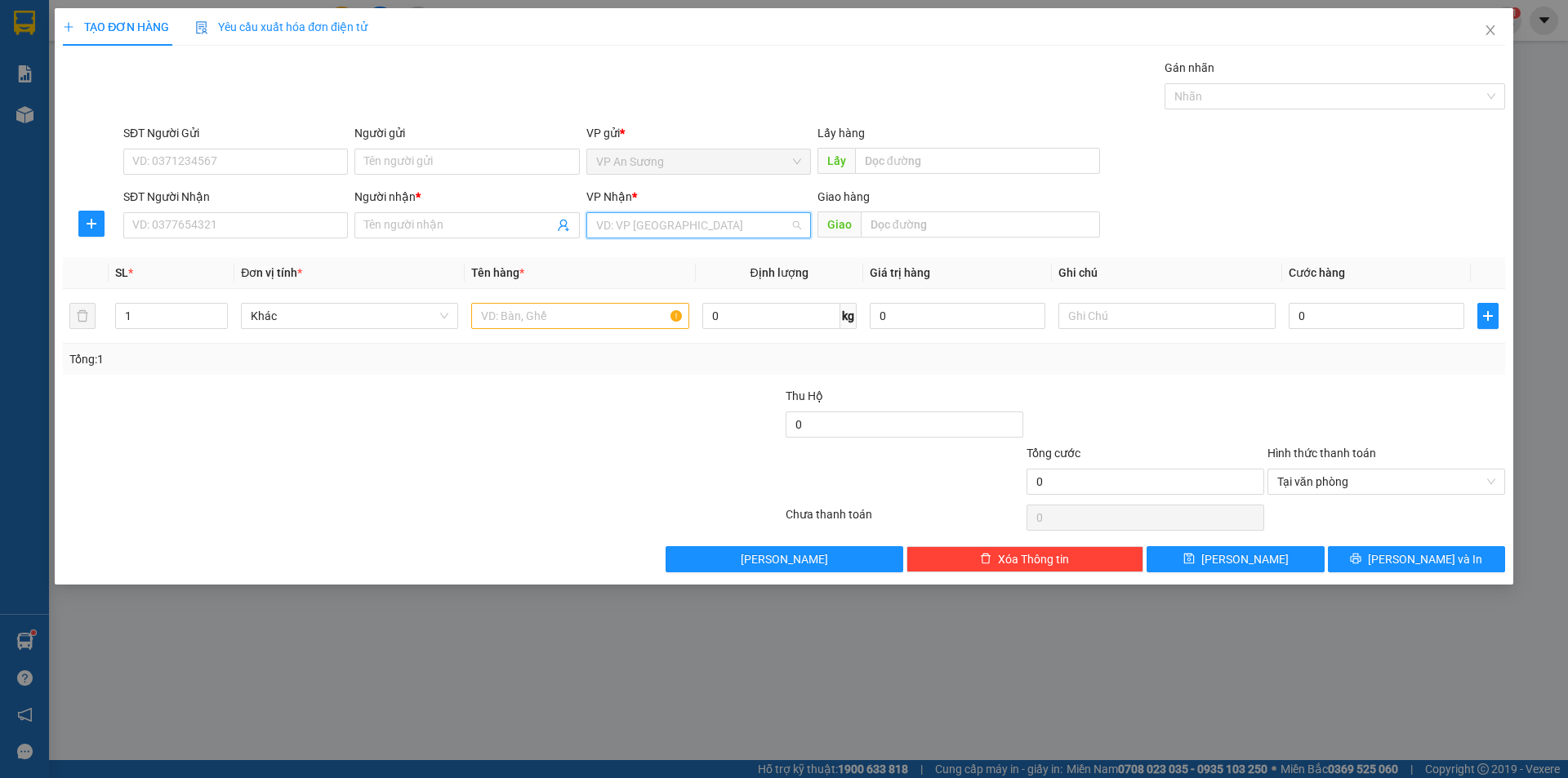
click at [601, 213] on input "search" at bounding box center [692, 225] width 193 height 25
click at [635, 328] on div "[GEOGRAPHIC_DATA]" at bounding box center [698, 336] width 205 height 18
click at [512, 319] on input "text" at bounding box center [580, 316] width 217 height 26
type input "thùng"
click at [289, 226] on input "SĐT Người Nhận" at bounding box center [236, 225] width 224 height 26
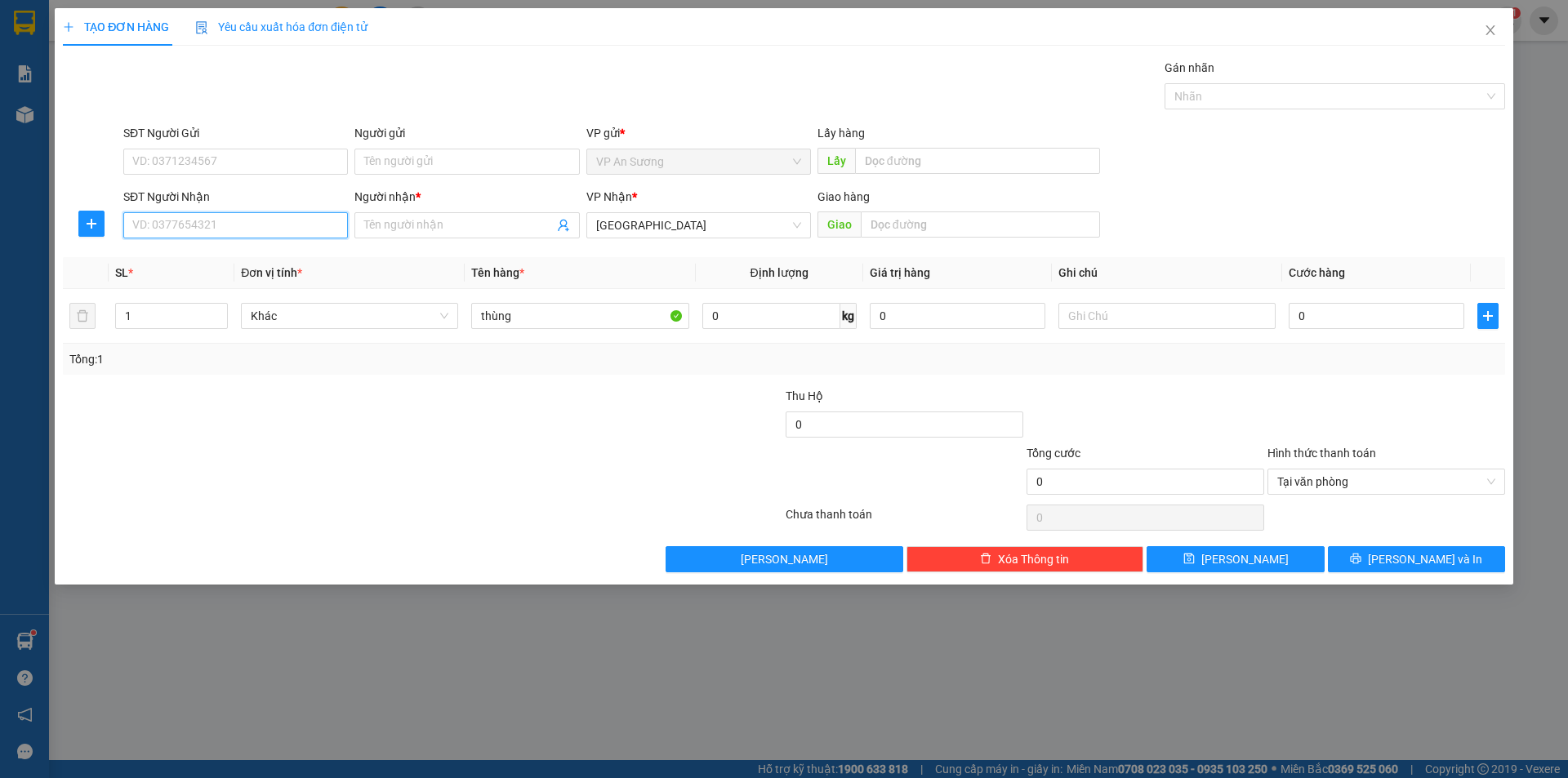
click at [249, 223] on input "SĐT Người Nhận" at bounding box center [236, 225] width 224 height 26
click at [183, 282] on div "0396083242 - vy" at bounding box center [235, 284] width 205 height 18
type input "0396083242"
type input "vy"
click at [1362, 553] on icon "printer" at bounding box center [1356, 558] width 11 height 11
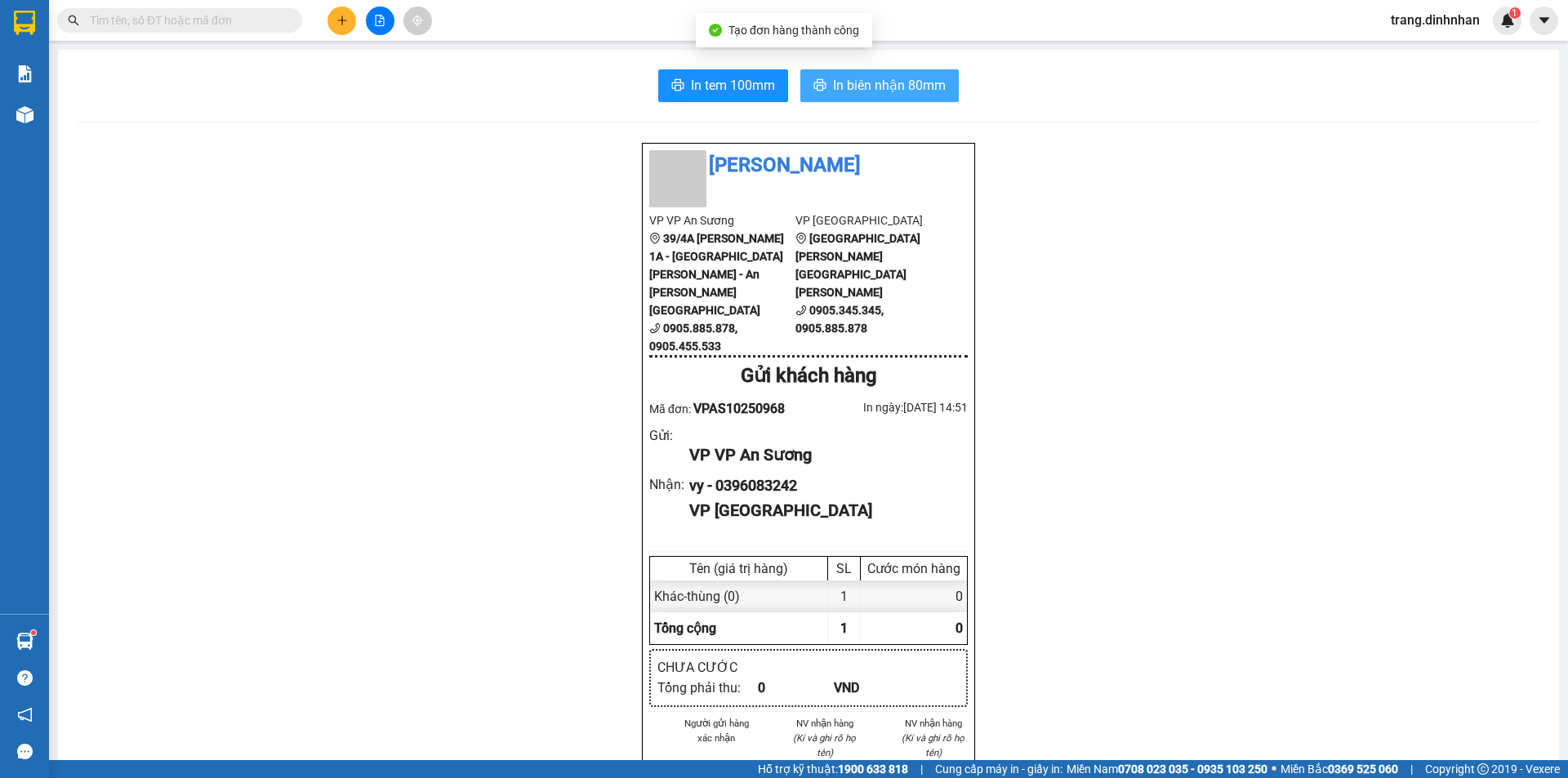
click at [889, 89] on span "In biên nhận 80mm" at bounding box center [889, 86] width 113 height 21
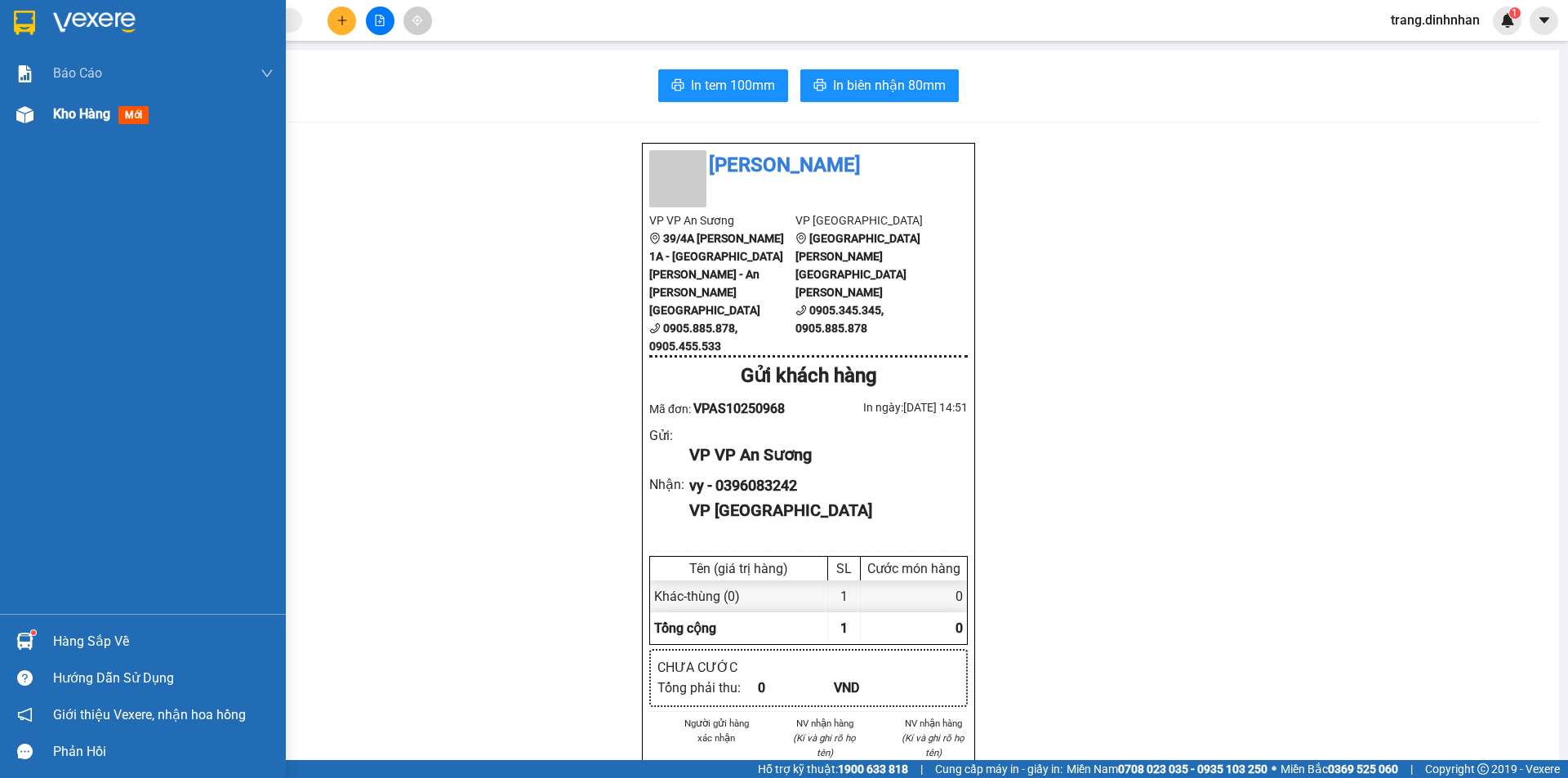
click at [57, 117] on span "Kho hàng" at bounding box center [81, 114] width 58 height 15
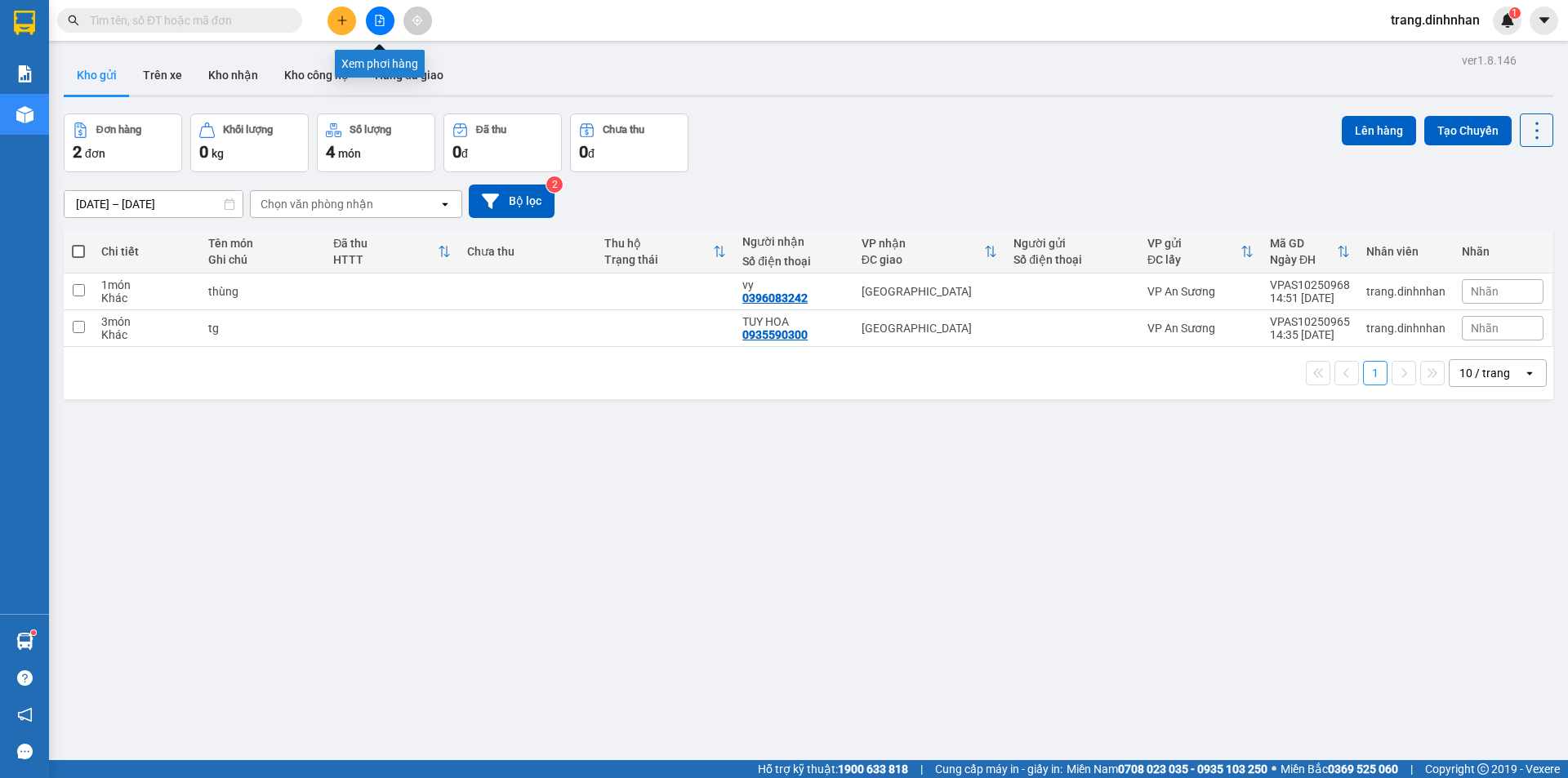
click at [379, 21] on icon "file-add" at bounding box center [380, 21] width 11 height 11
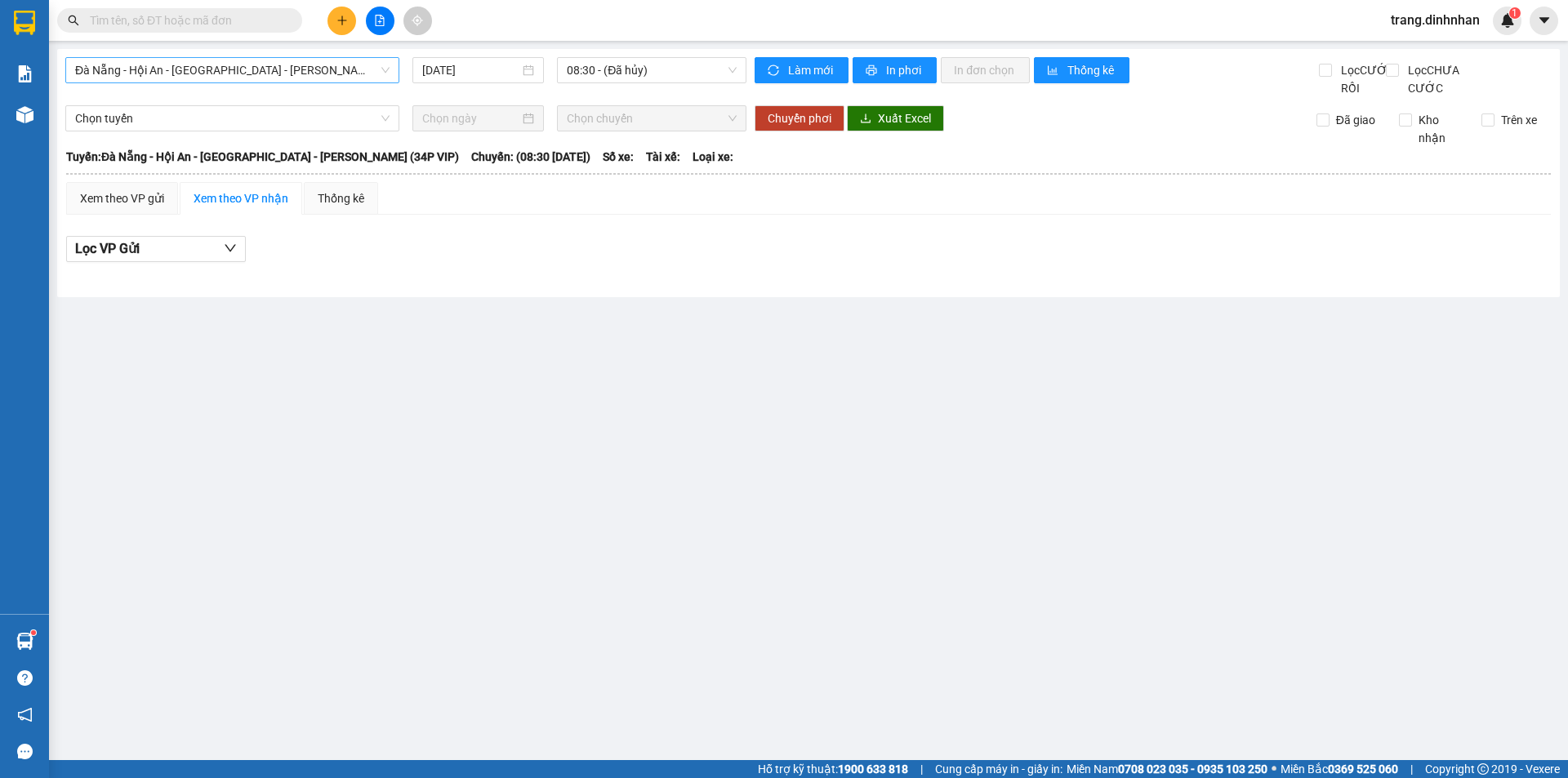
click at [336, 64] on span "Đà Nẵng - Hội An - [GEOGRAPHIC_DATA] - [GEOGRAPHIC_DATA] (34P VIP)" at bounding box center [232, 70] width 314 height 25
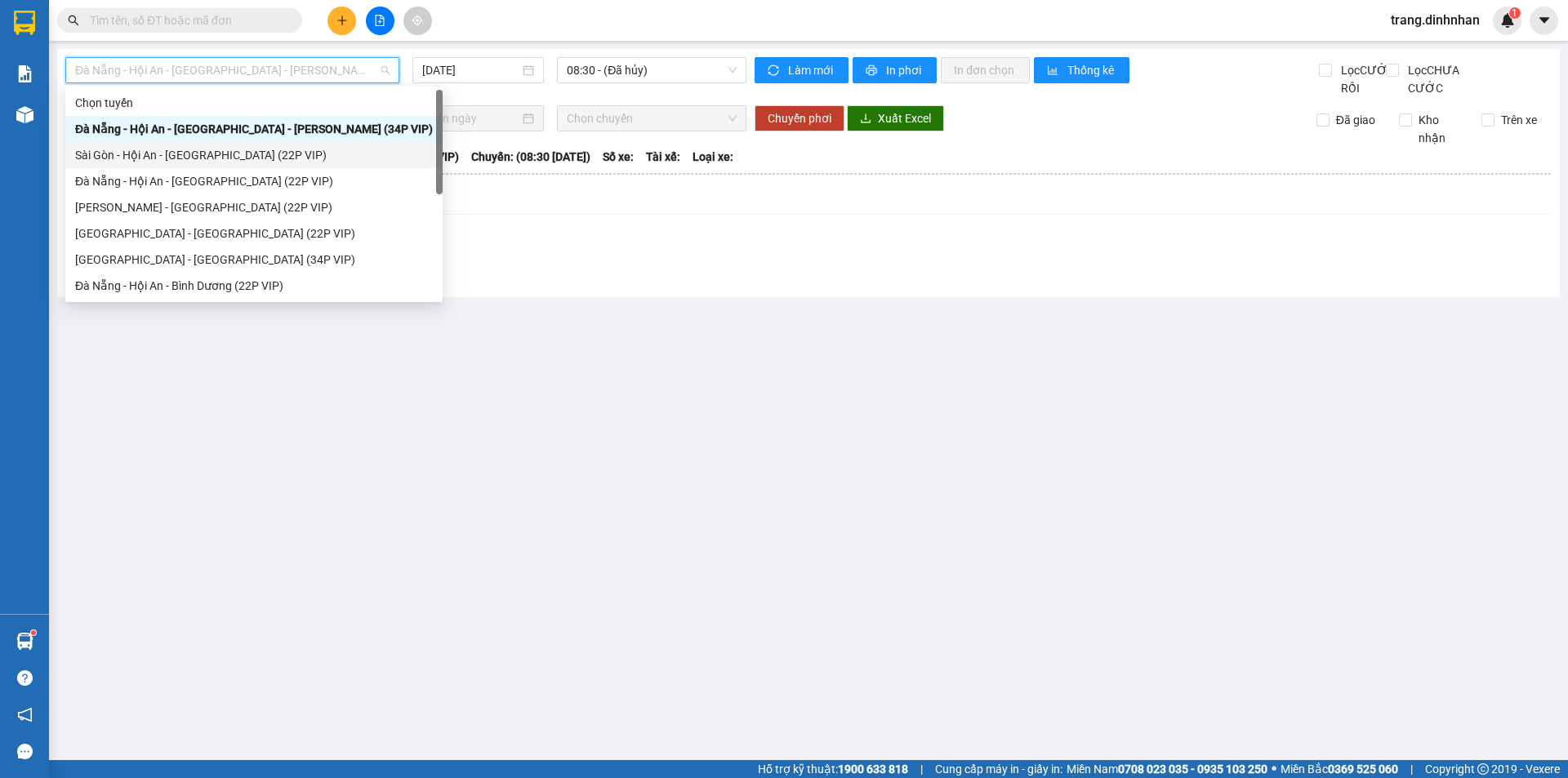
click at [267, 156] on div "Sài Gòn - Hội An - [GEOGRAPHIC_DATA] (22P VIP)" at bounding box center [254, 155] width 357 height 18
type input "[DATE]"
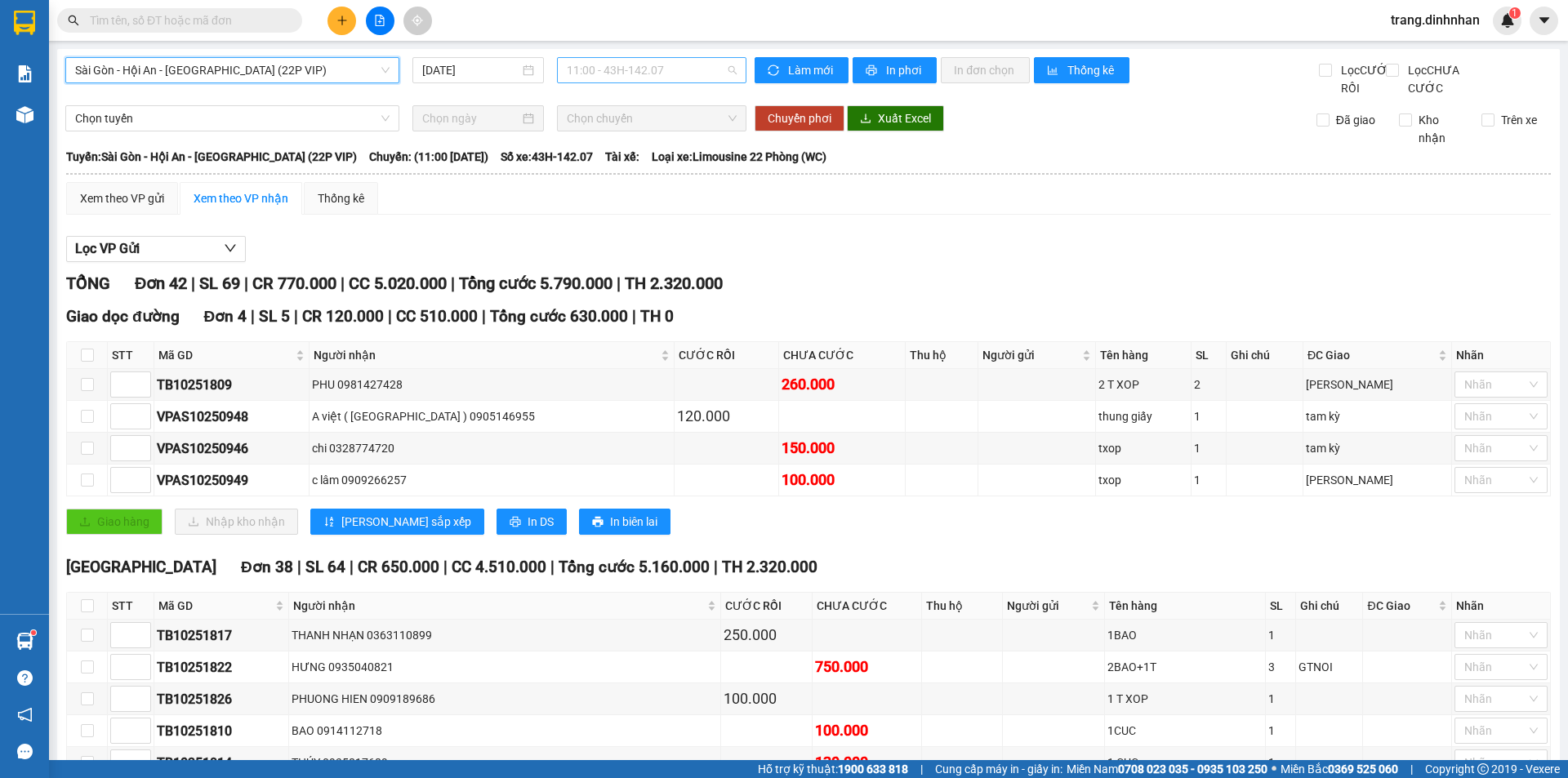
click at [698, 59] on span "11:00 - 43H-142.07" at bounding box center [652, 70] width 170 height 25
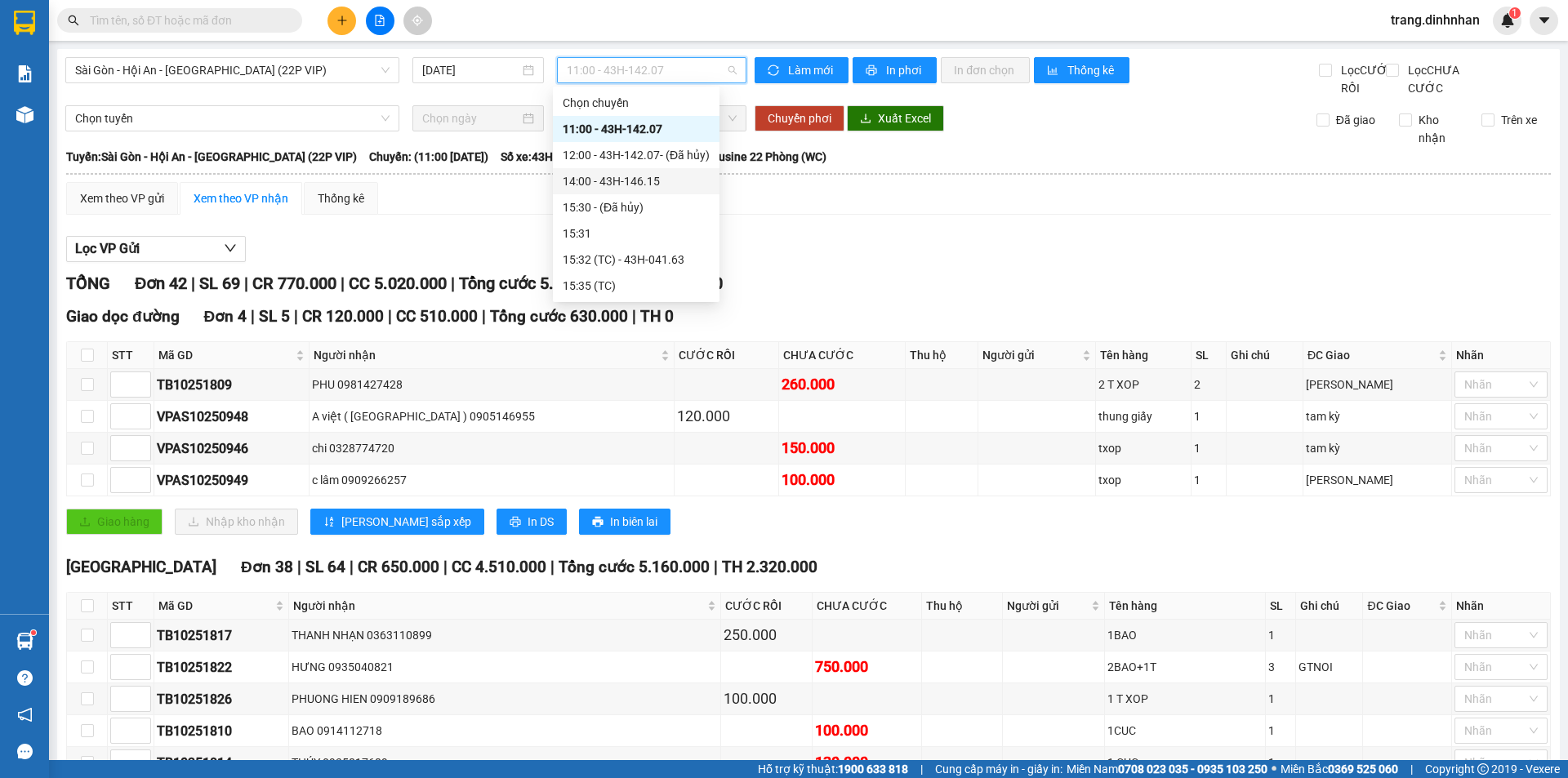
click at [631, 181] on div "14:00 - 43H-146.15" at bounding box center [636, 181] width 147 height 18
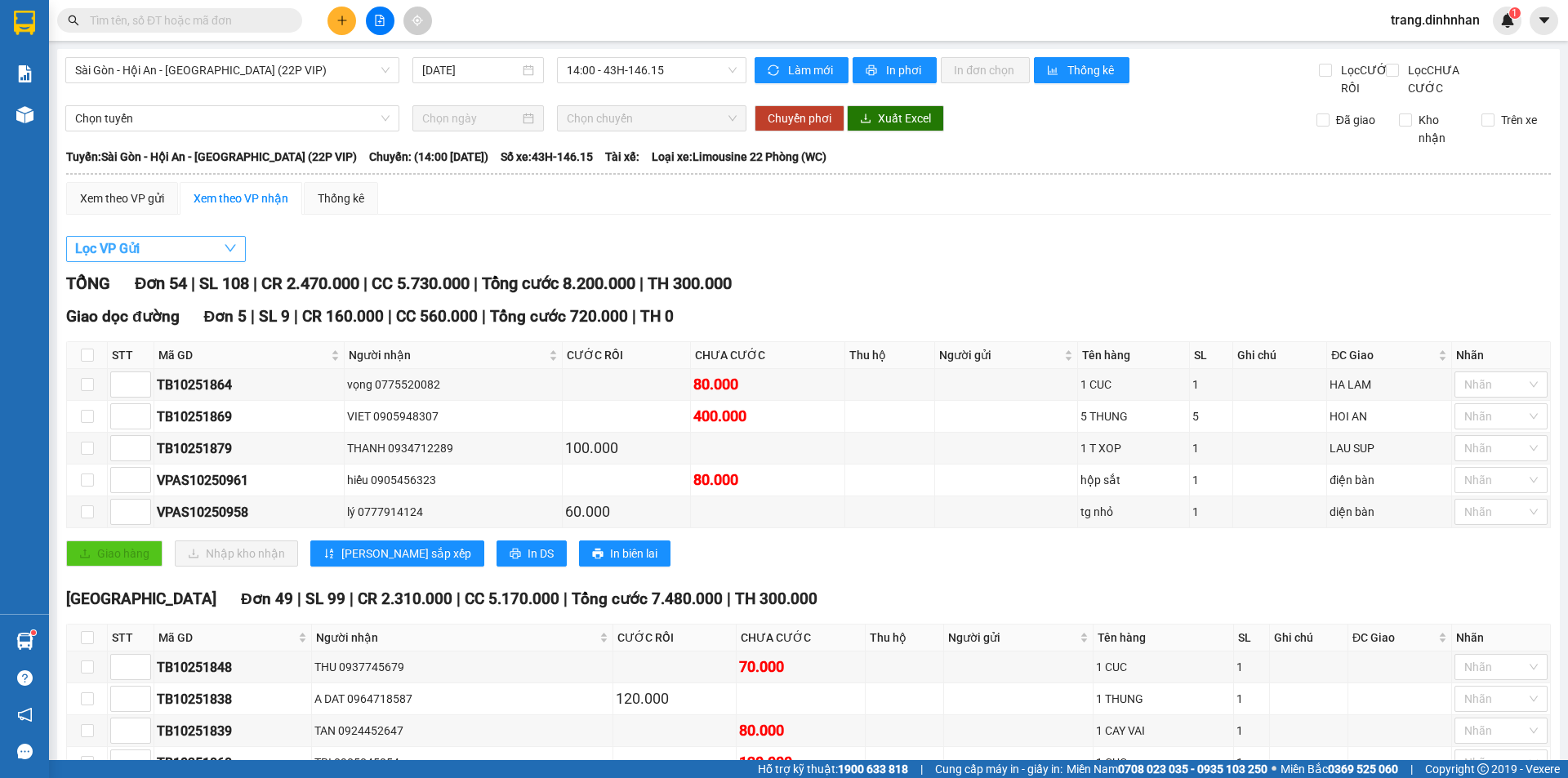
click at [101, 259] on span "Lọc VP Gửi" at bounding box center [107, 249] width 64 height 21
click at [109, 207] on div "Xem theo VP gửi" at bounding box center [122, 198] width 84 height 18
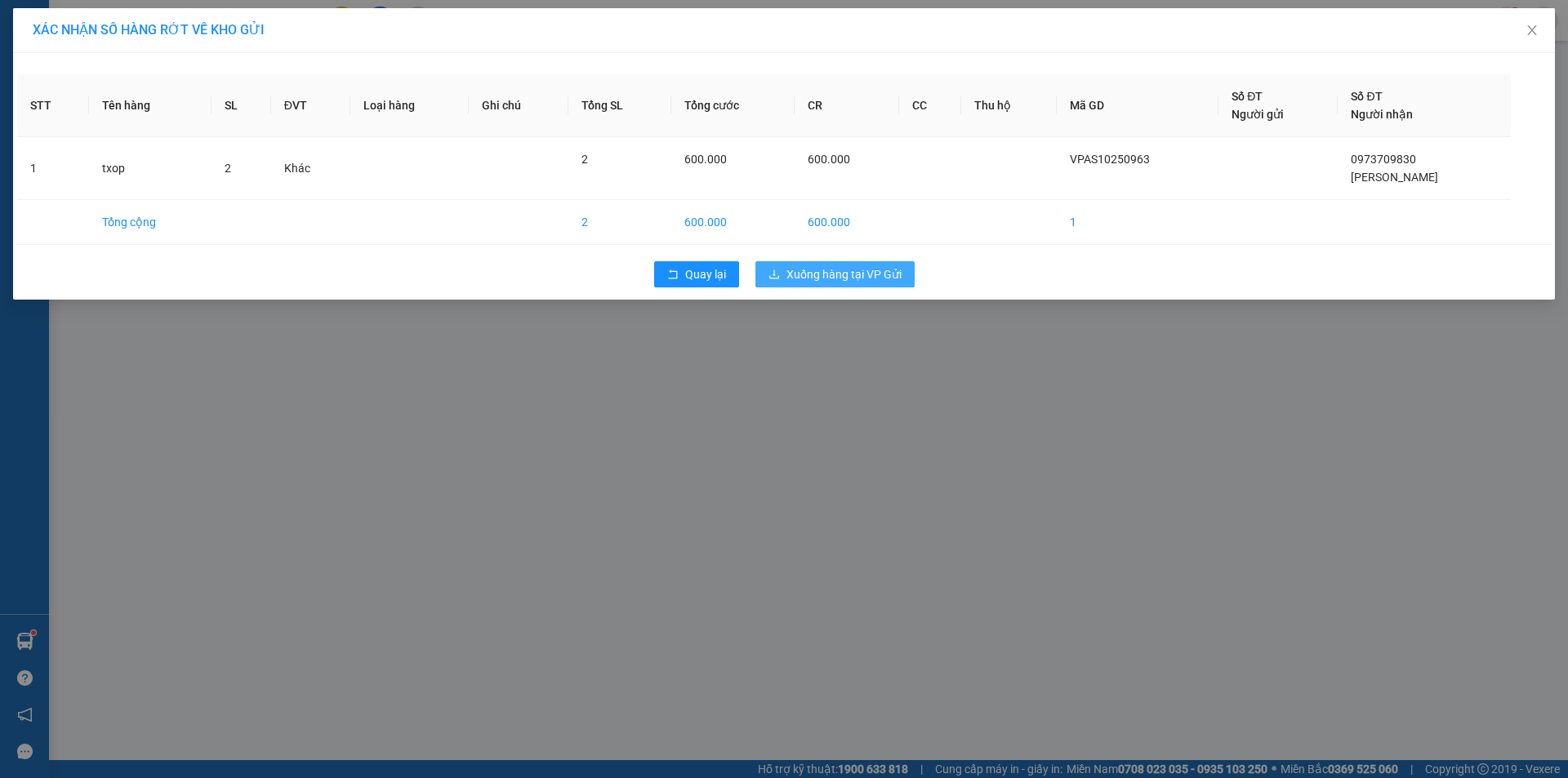
click at [856, 284] on button "Xuống hàng tại VP Gửi" at bounding box center [834, 274] width 159 height 26
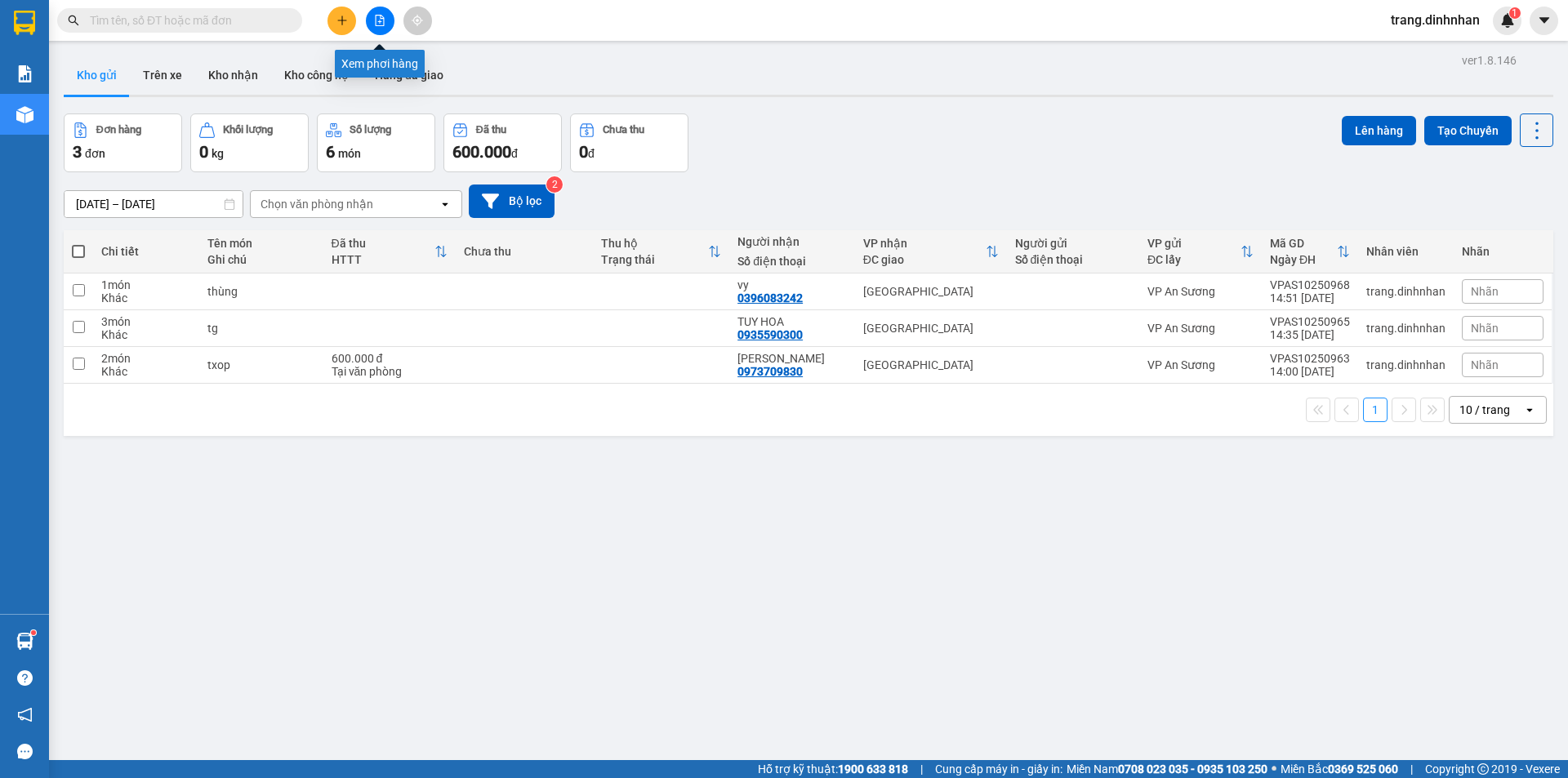
click at [387, 27] on button at bounding box center [380, 21] width 28 height 28
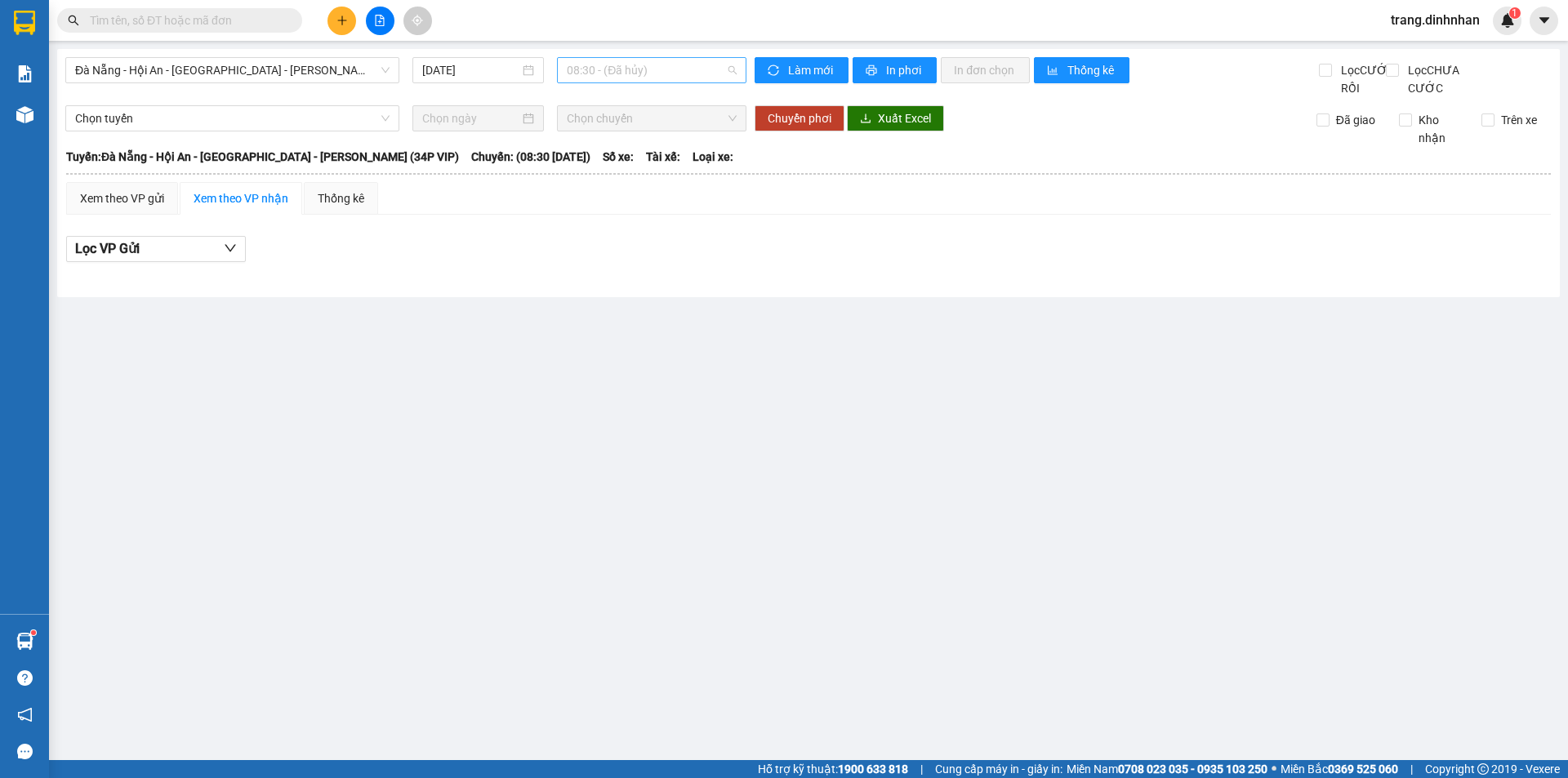
click at [668, 72] on span "08:30 - (Đã hủy)" at bounding box center [652, 70] width 170 height 25
click at [370, 66] on span "Đà Nẵng - Hội An - [GEOGRAPHIC_DATA] - [GEOGRAPHIC_DATA] (34P VIP)" at bounding box center [232, 70] width 314 height 25
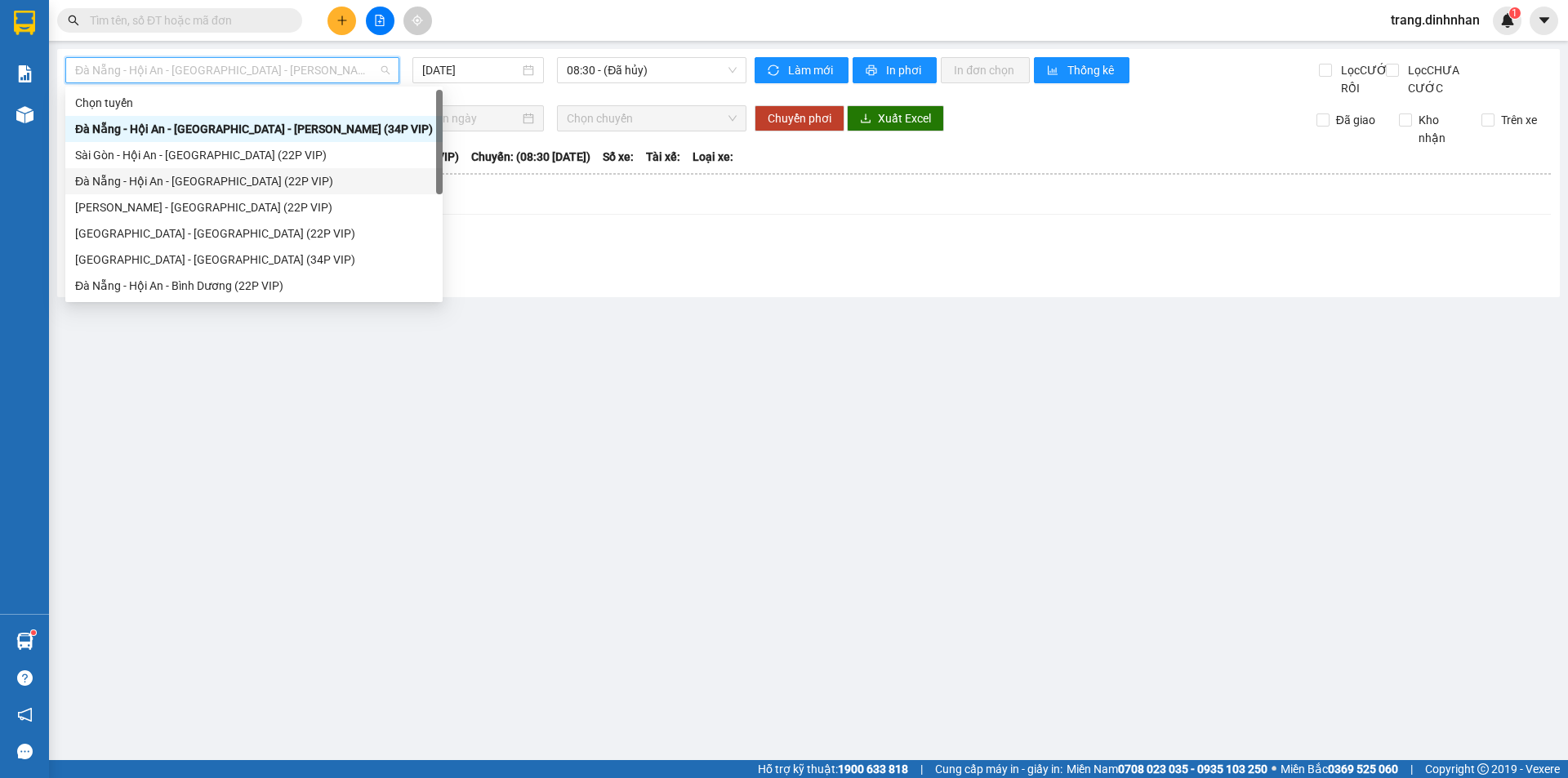
click at [283, 174] on div "Đà Nẵng - Hội An - [GEOGRAPHIC_DATA] (22P VIP)" at bounding box center [254, 181] width 357 height 18
type input "[DATE]"
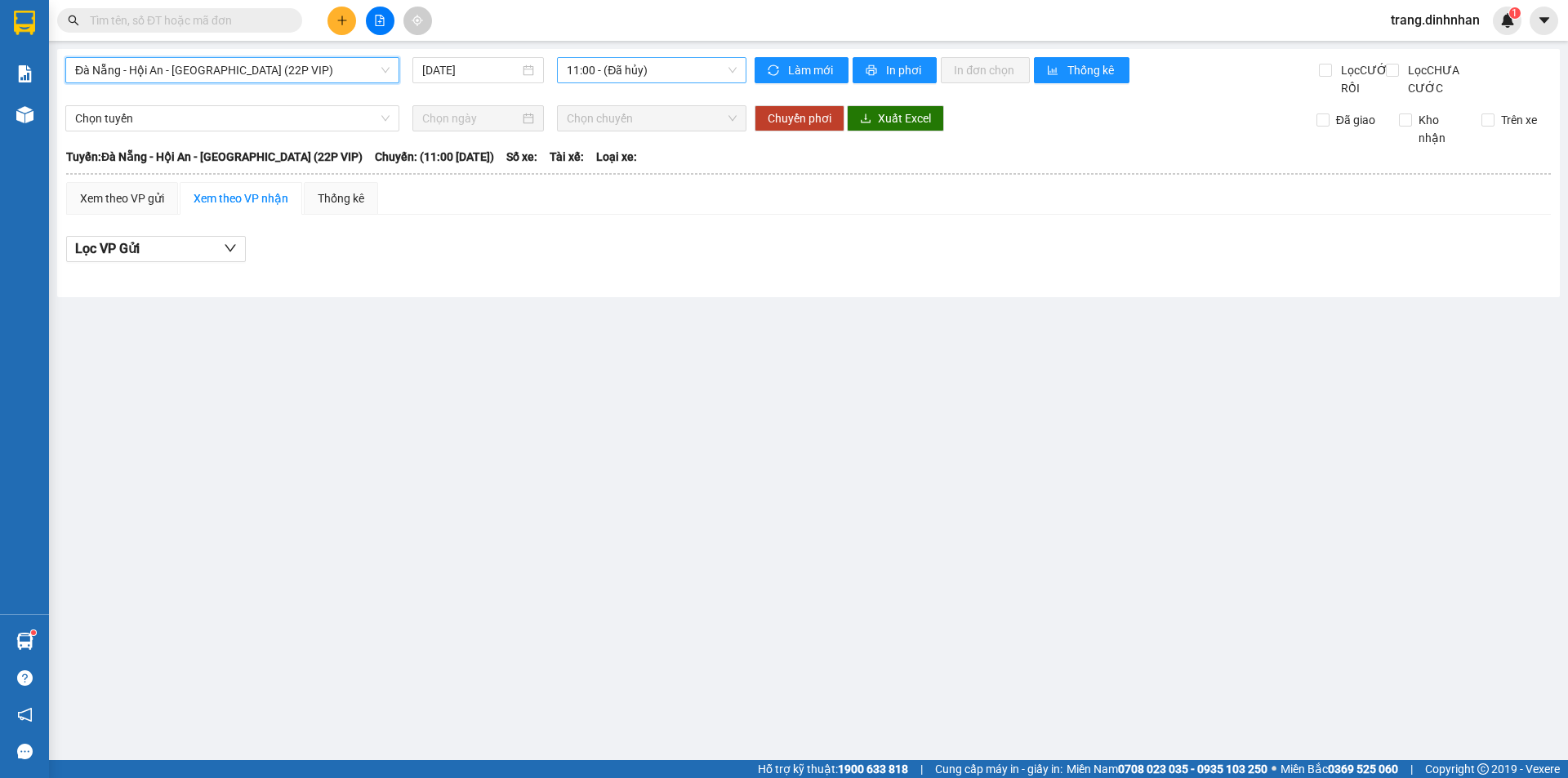
click at [675, 71] on span "11:00 - (Đã hủy)" at bounding box center [652, 70] width 170 height 25
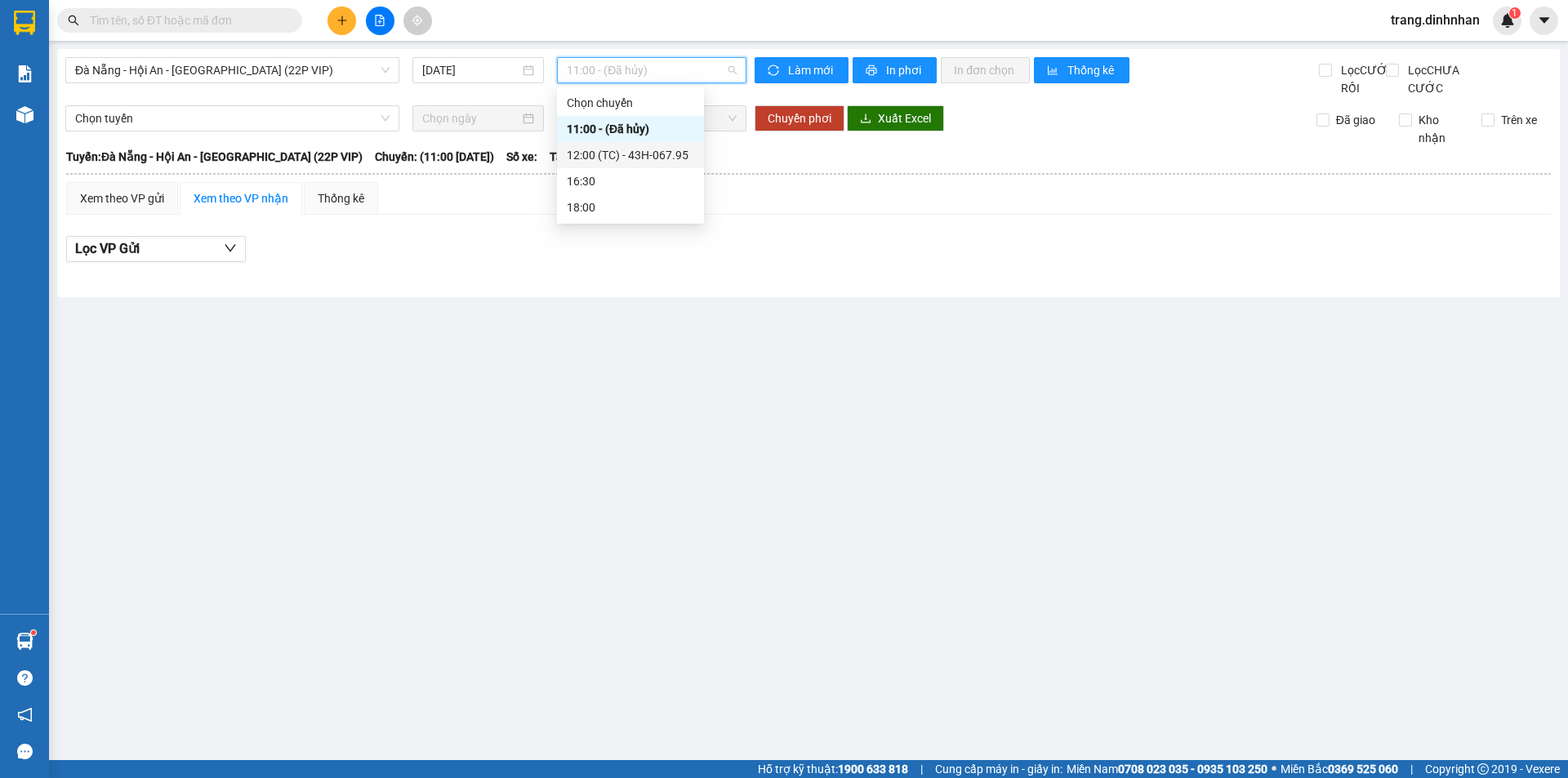
click at [657, 147] on div "12:00 (TC) - 43H-067.95" at bounding box center [630, 155] width 127 height 18
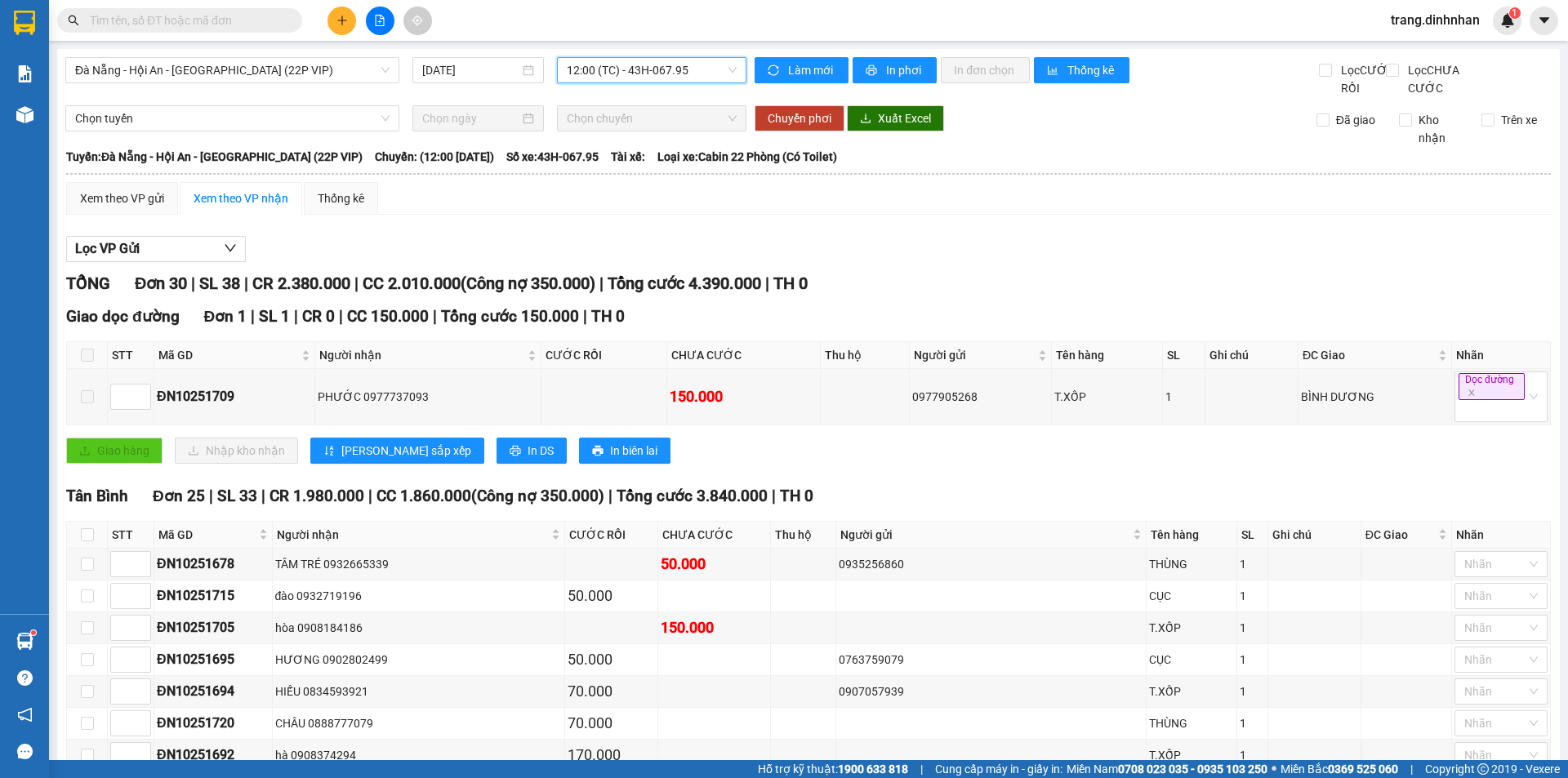
click at [692, 69] on span "12:00 (TC) - 43H-067.95" at bounding box center [652, 70] width 170 height 25
click at [379, 67] on span "Đà Nẵng - Hội An - [GEOGRAPHIC_DATA] (22P VIP)" at bounding box center [232, 70] width 314 height 25
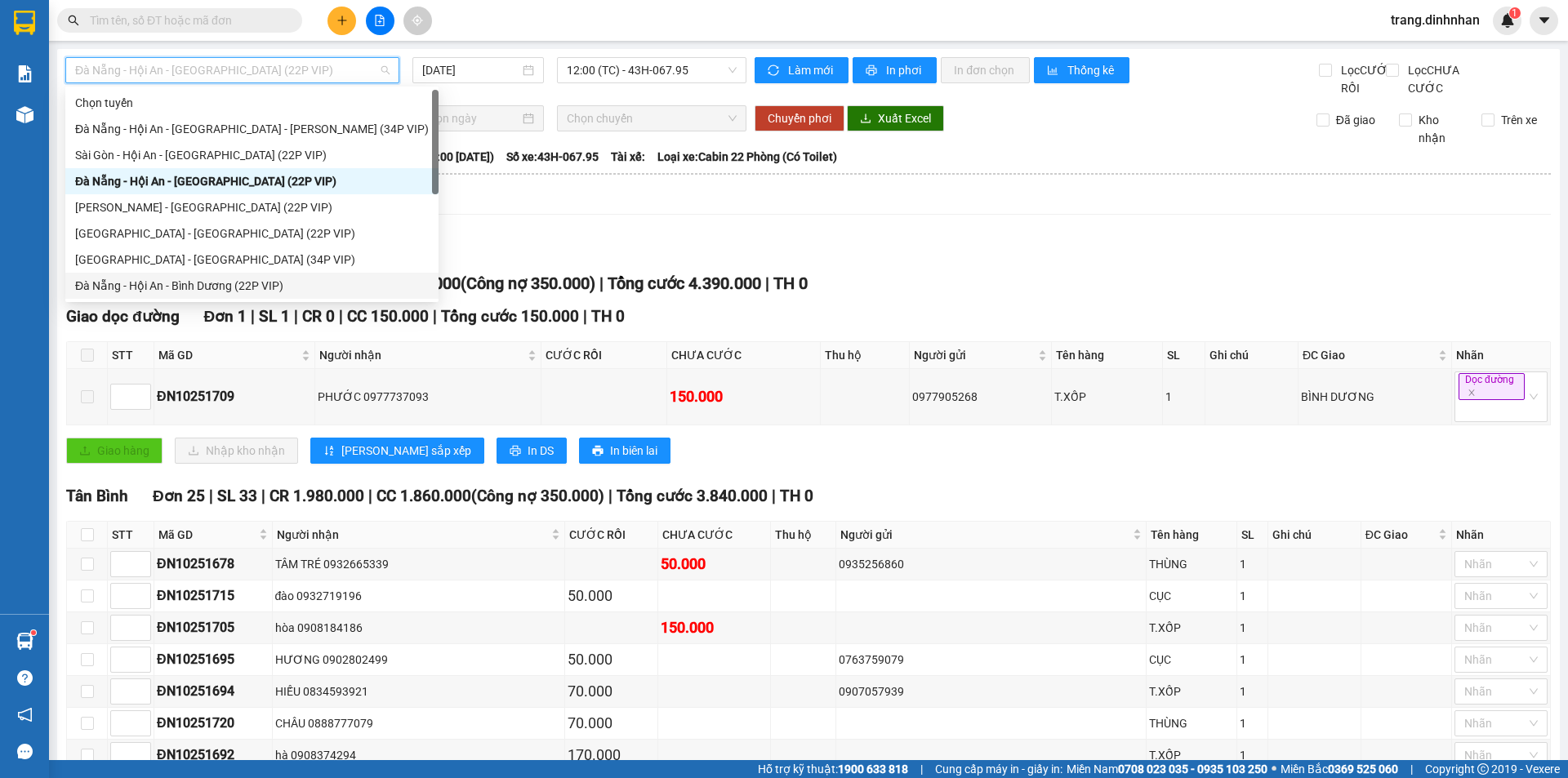
click at [234, 284] on div "Đà Nẵng - Hội An - Bình Dương (22P VIP)" at bounding box center [252, 286] width 354 height 18
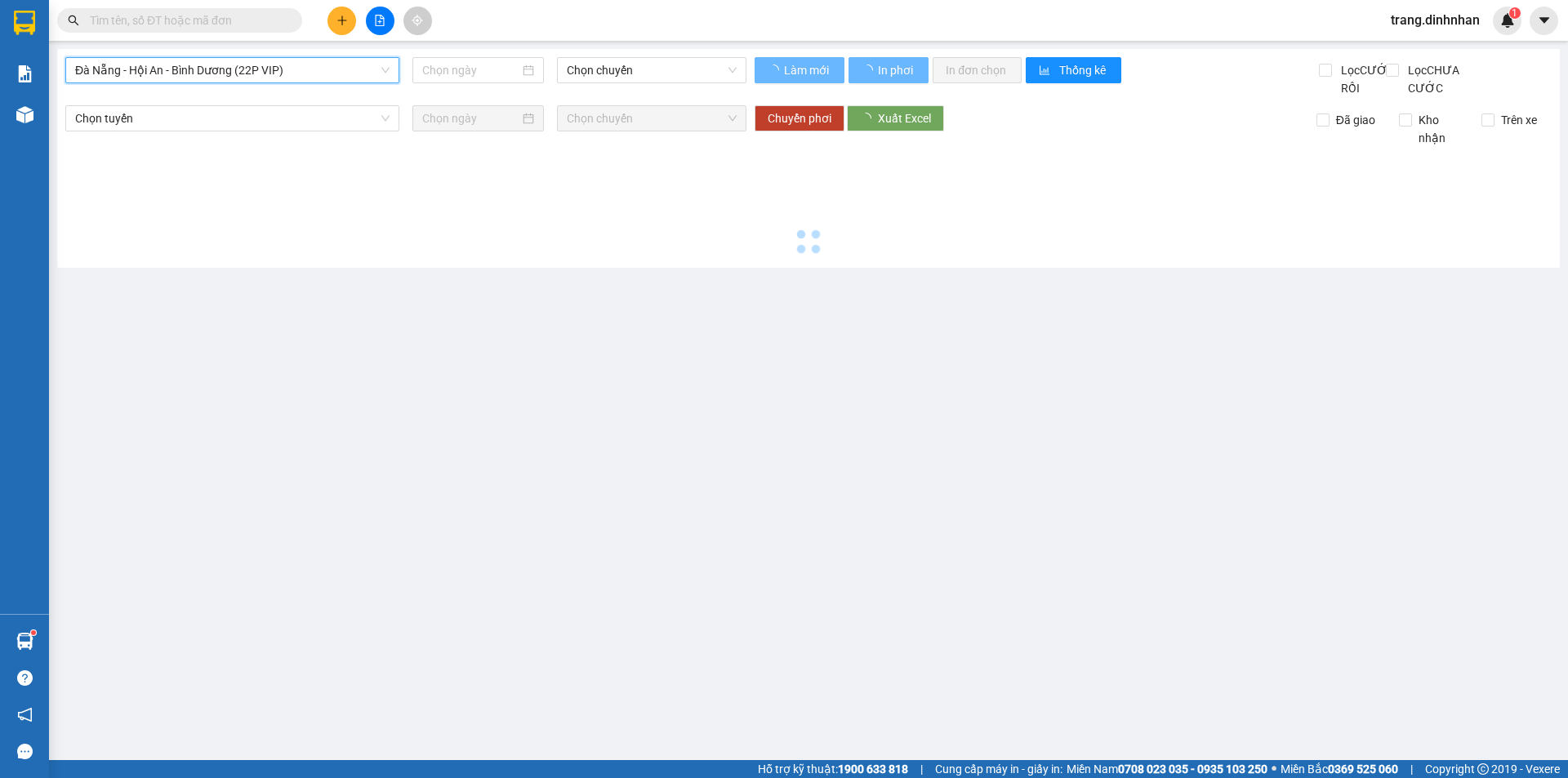
type input "[DATE]"
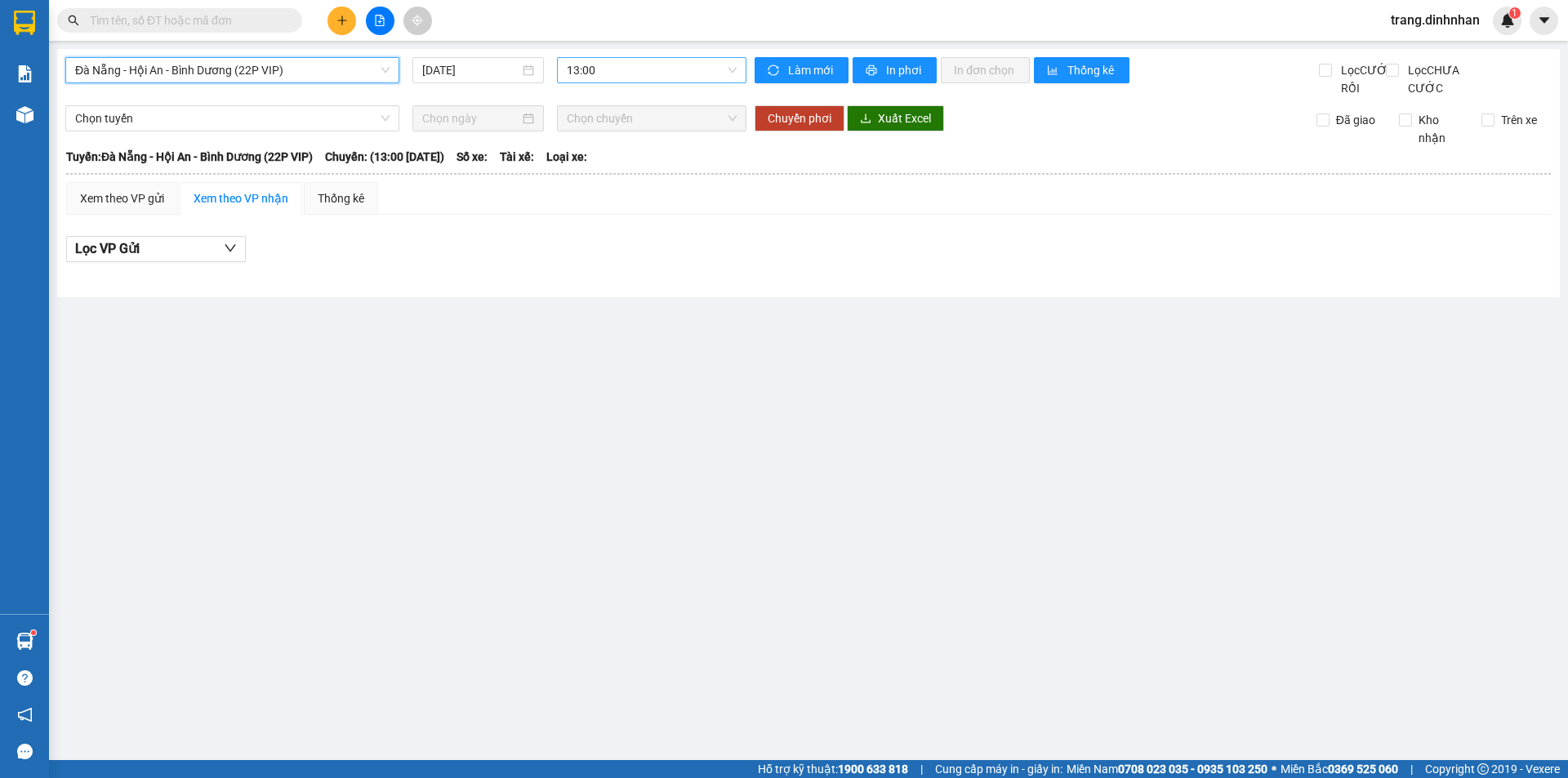
click at [641, 73] on span "13:00" at bounding box center [652, 70] width 170 height 25
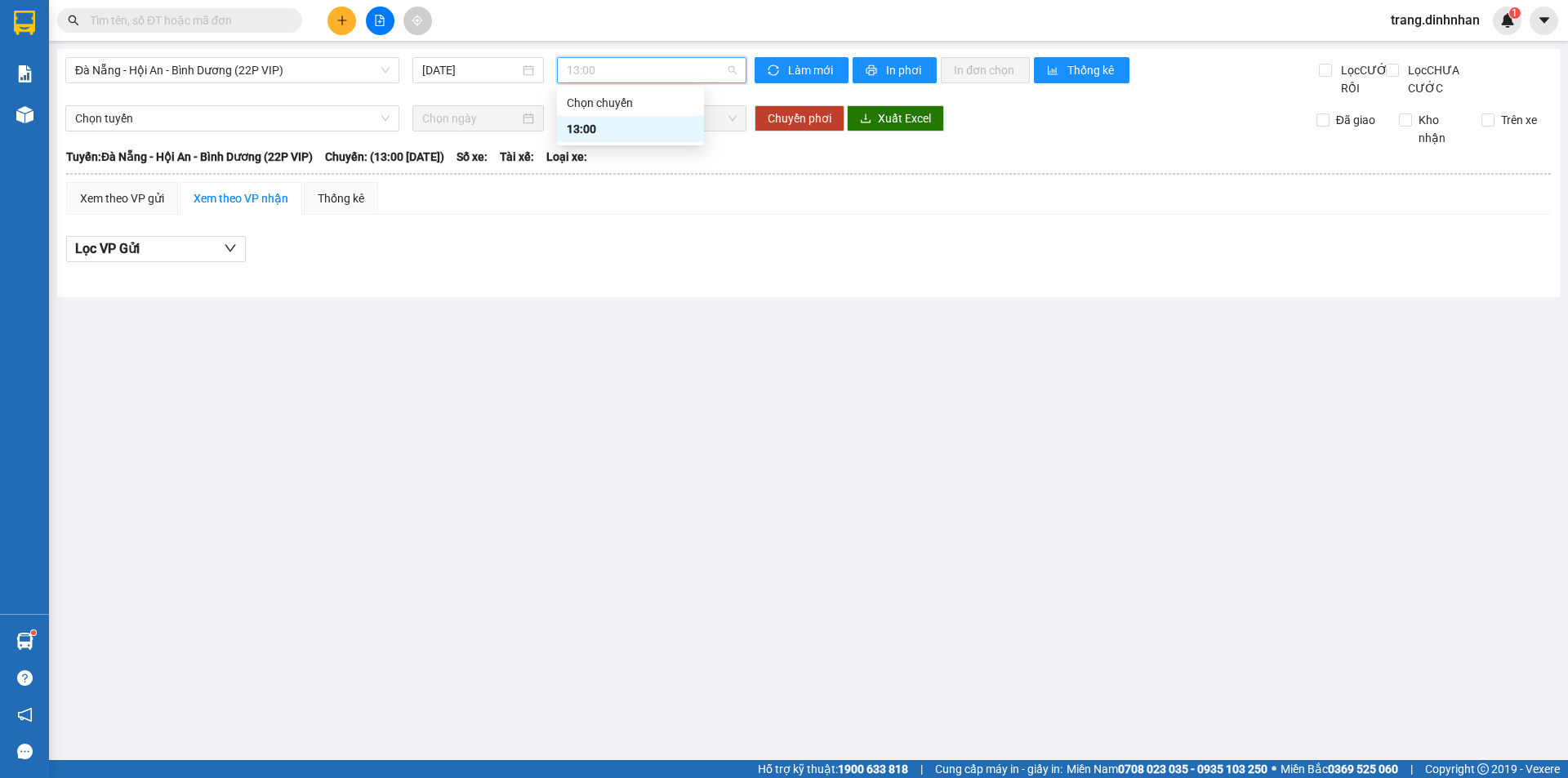
click at [345, 57] on div "Đà Nẵng - Hội An - Bình Dương (22P VIP) 13/10/2025 13:00 Làm mới In phơi In đơn…" at bounding box center [809, 173] width 1503 height 248
click at [355, 68] on span "Đà Nẵng - Hội An - Bình Dương (22P VIP)" at bounding box center [232, 70] width 314 height 25
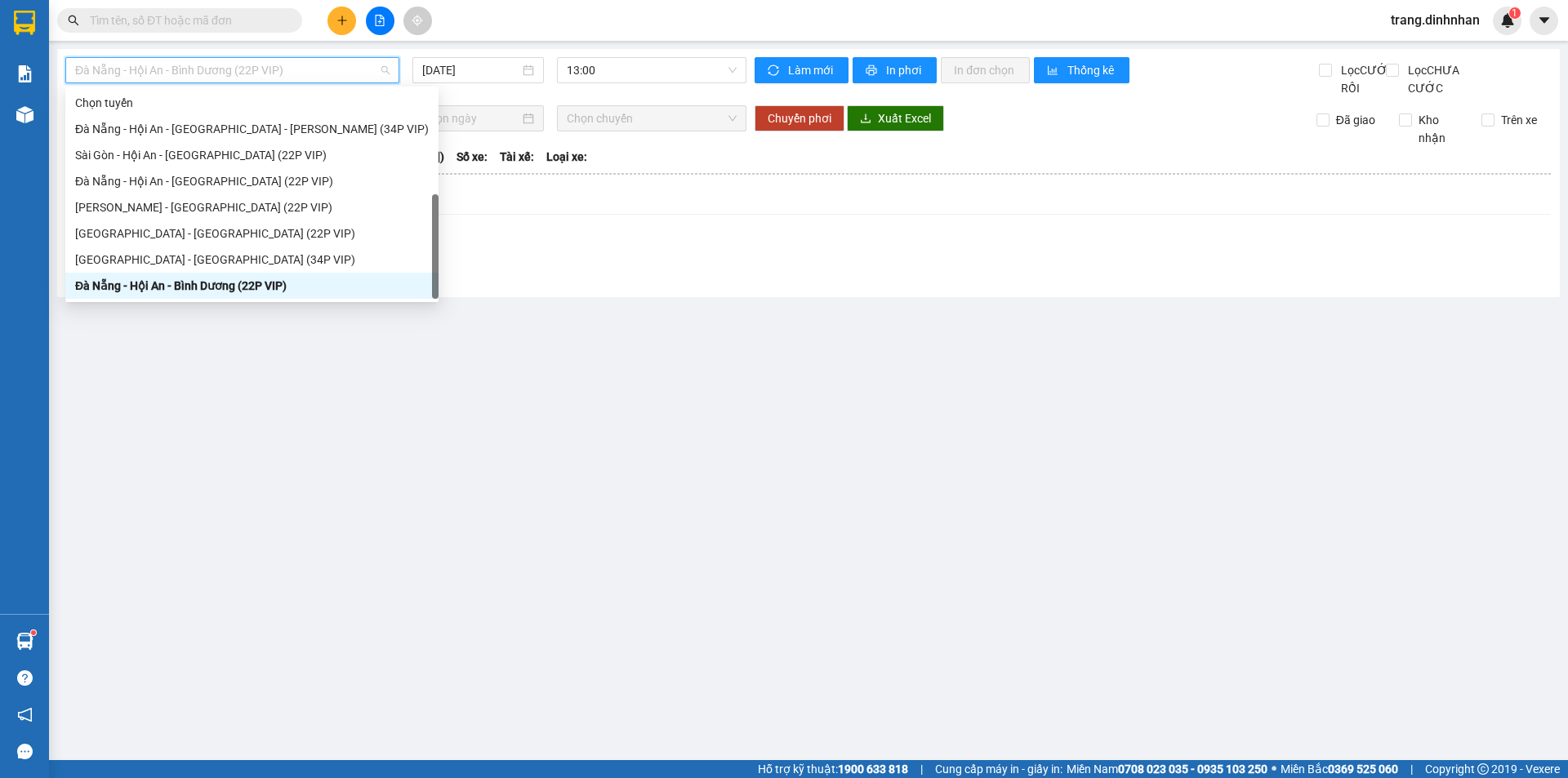
drag, startPoint x: 219, startPoint y: 285, endPoint x: 227, endPoint y: 278, distance: 10.6
click at [220, 303] on div "Đà Nẵng - Hội An - [GEOGRAPHIC_DATA] (22P VIP)" at bounding box center [252, 311] width 354 height 18
type input "[DATE]"
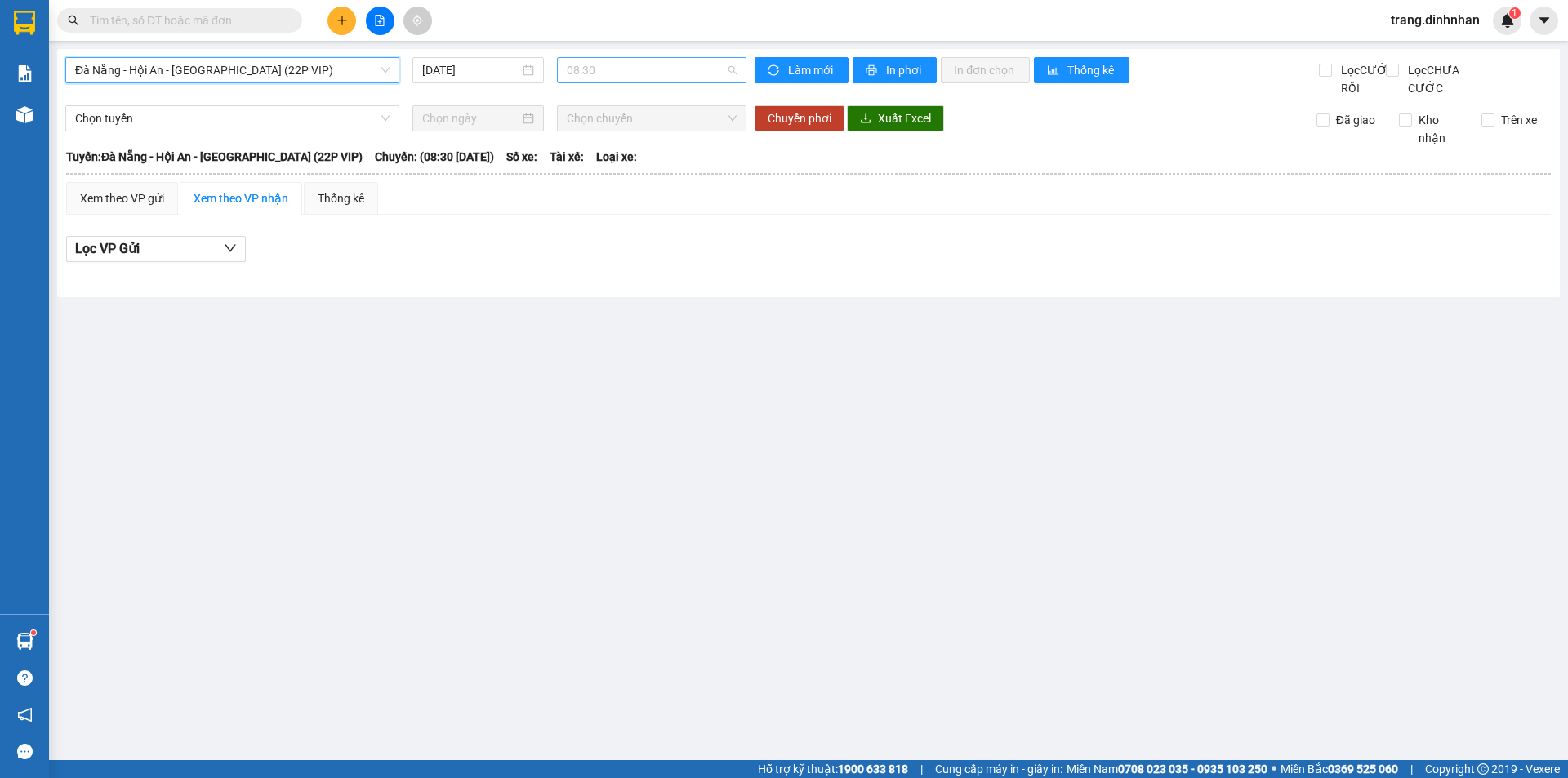
click at [668, 70] on span "08:30" at bounding box center [652, 70] width 170 height 25
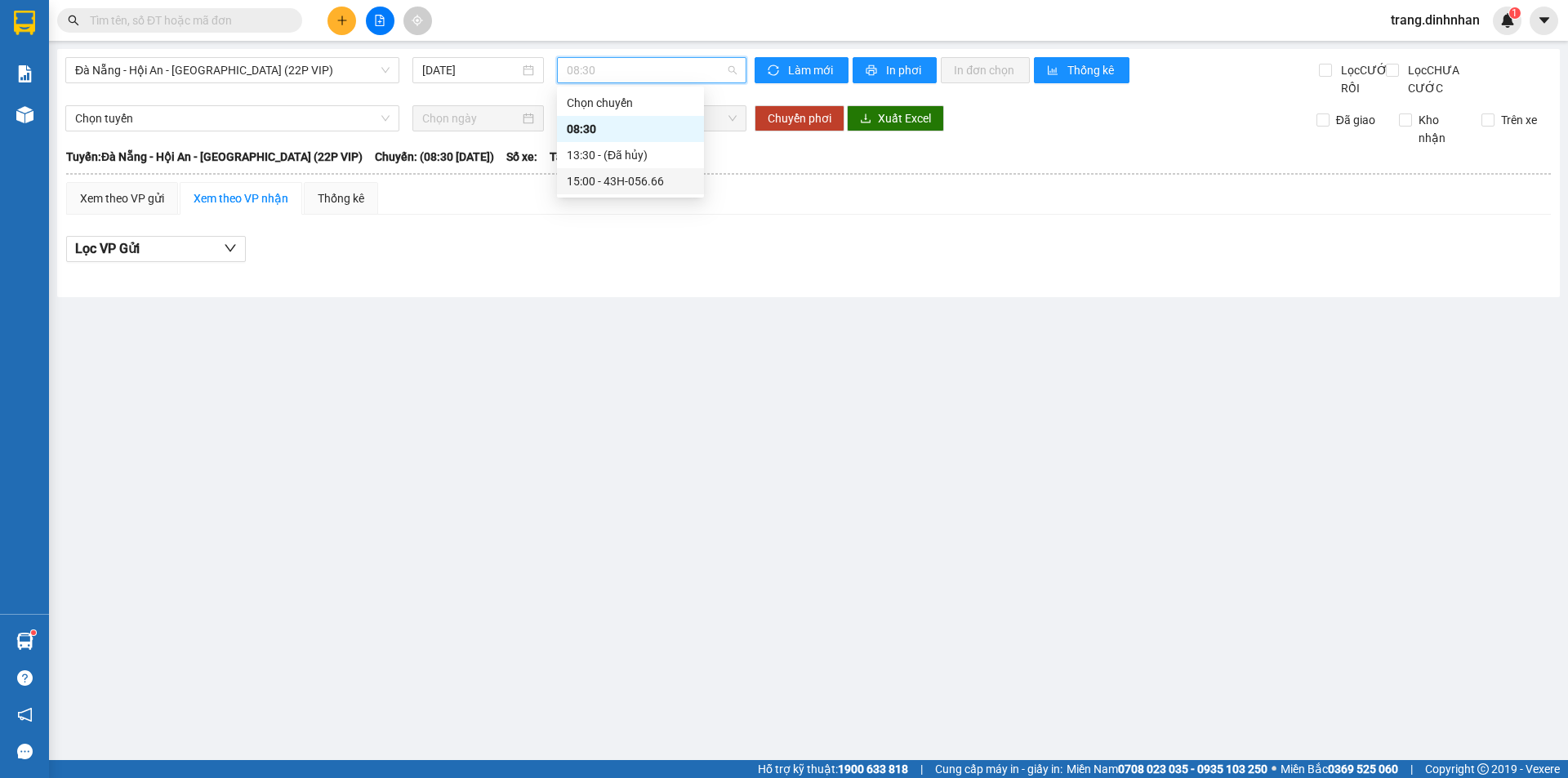
click at [644, 175] on div "15:00 - 43H-056.66" at bounding box center [630, 181] width 127 height 18
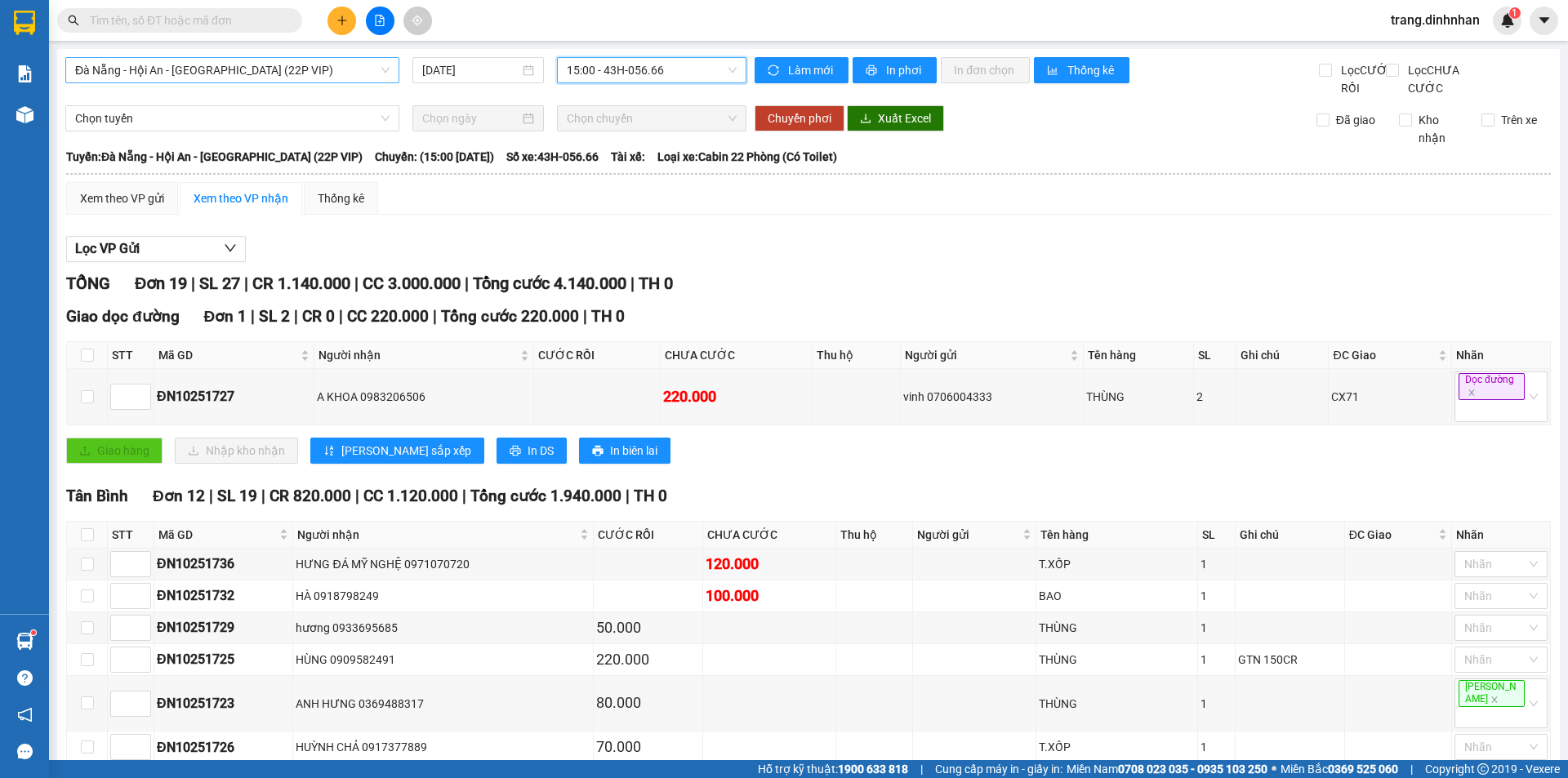
click at [295, 64] on span "Đà Nẵng - Hội An - [GEOGRAPHIC_DATA] (22P VIP)" at bounding box center [232, 70] width 314 height 25
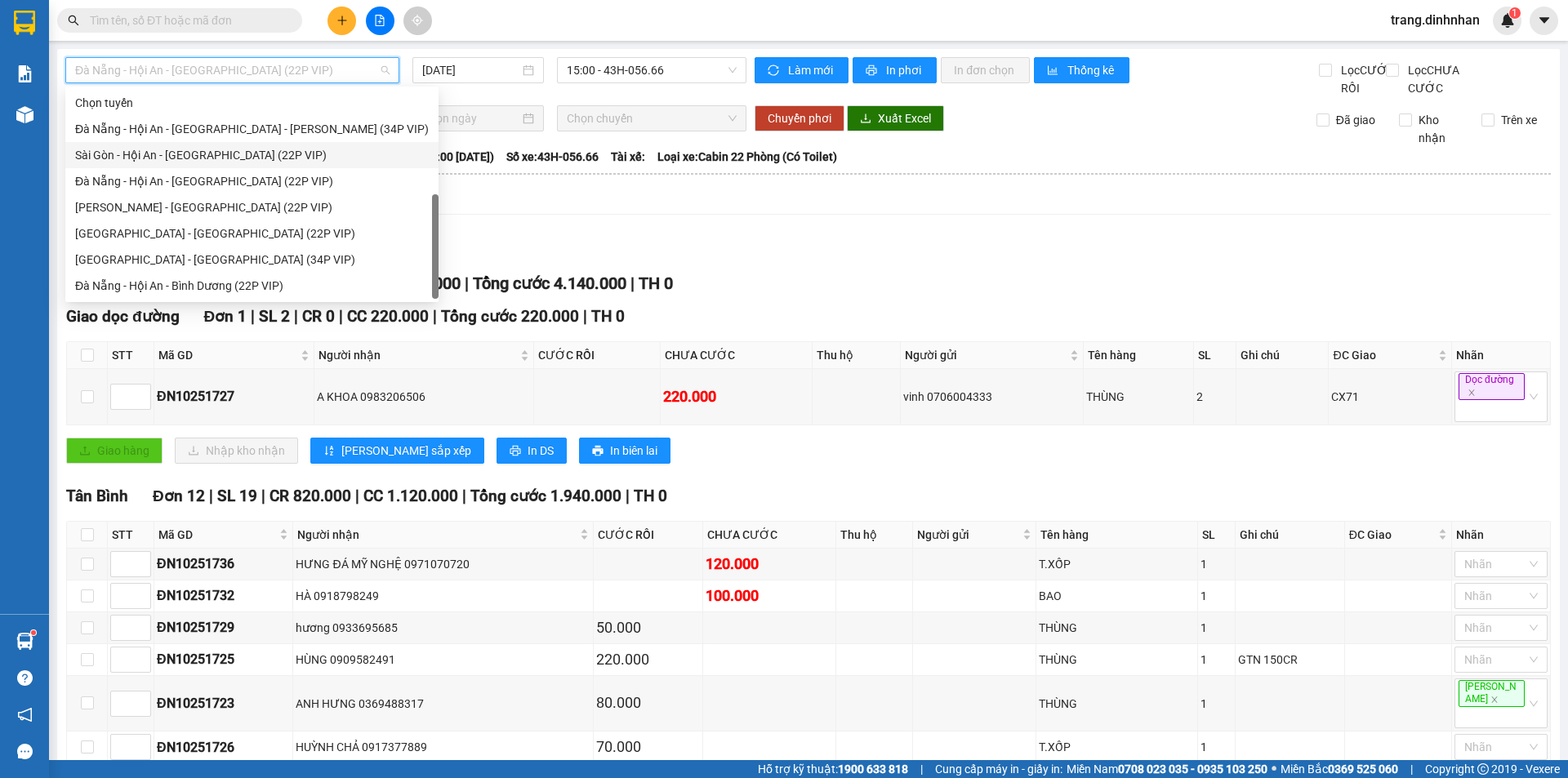
click at [269, 146] on div "Sài Gòn - Hội An - [GEOGRAPHIC_DATA] (22P VIP)" at bounding box center [252, 155] width 354 height 18
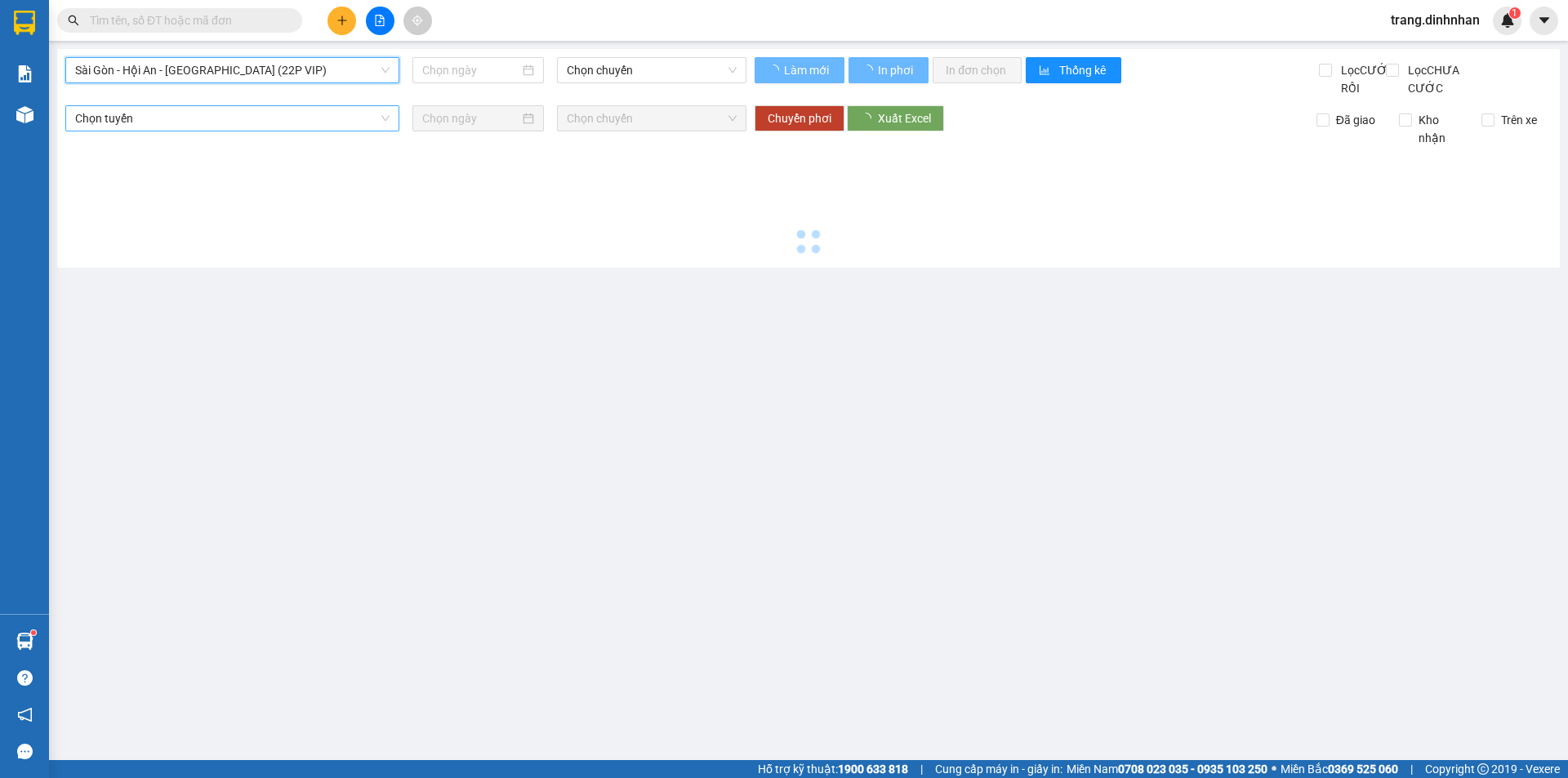
type input "[DATE]"
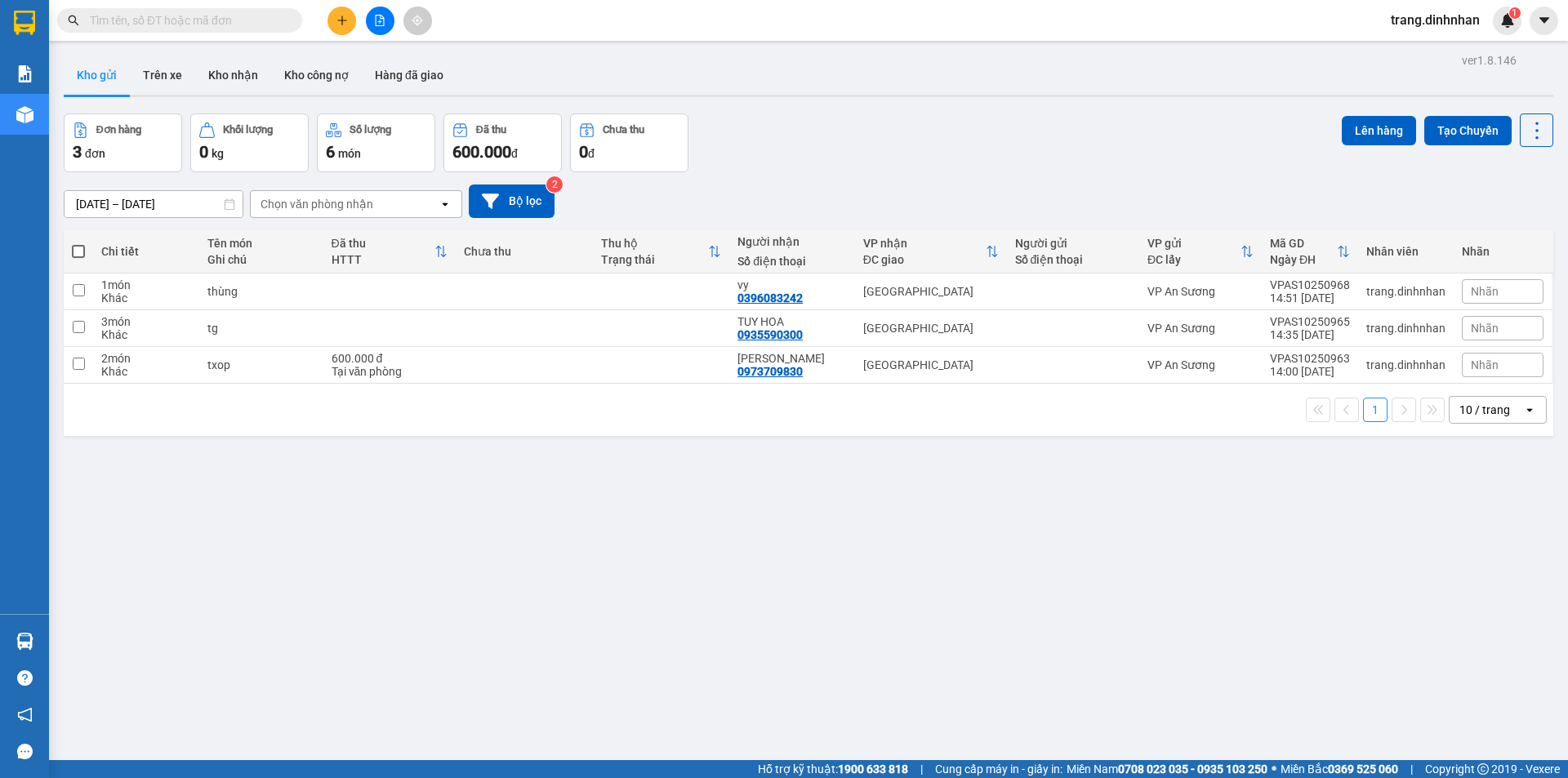
click at [275, 15] on input "text" at bounding box center [186, 20] width 192 height 18
click at [374, 19] on icon "file-add" at bounding box center [380, 21] width 11 height 11
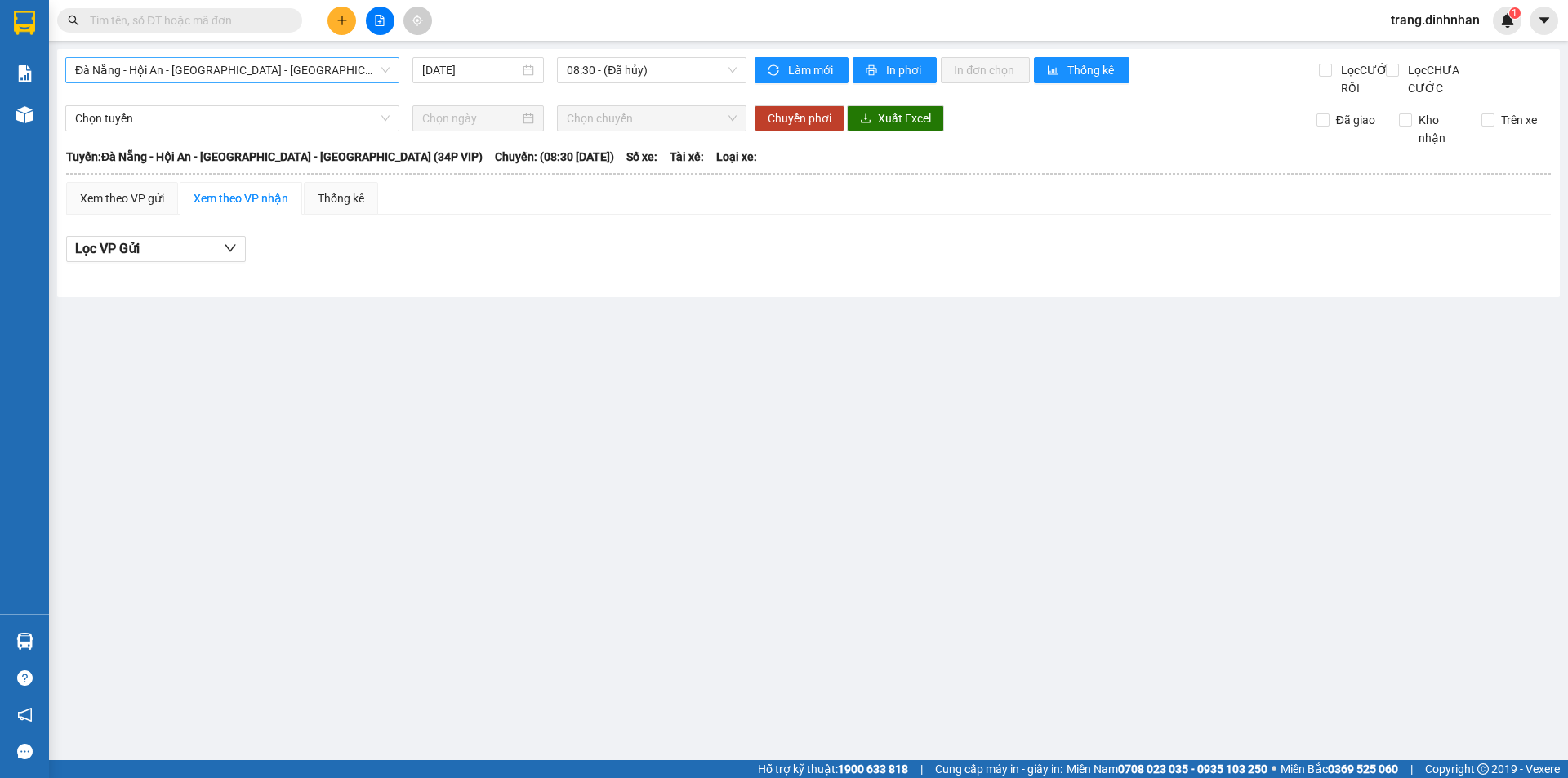
click at [357, 74] on span "Đà Nẵng - Hội An - [GEOGRAPHIC_DATA] - [GEOGRAPHIC_DATA] (34P VIP)" at bounding box center [232, 70] width 314 height 25
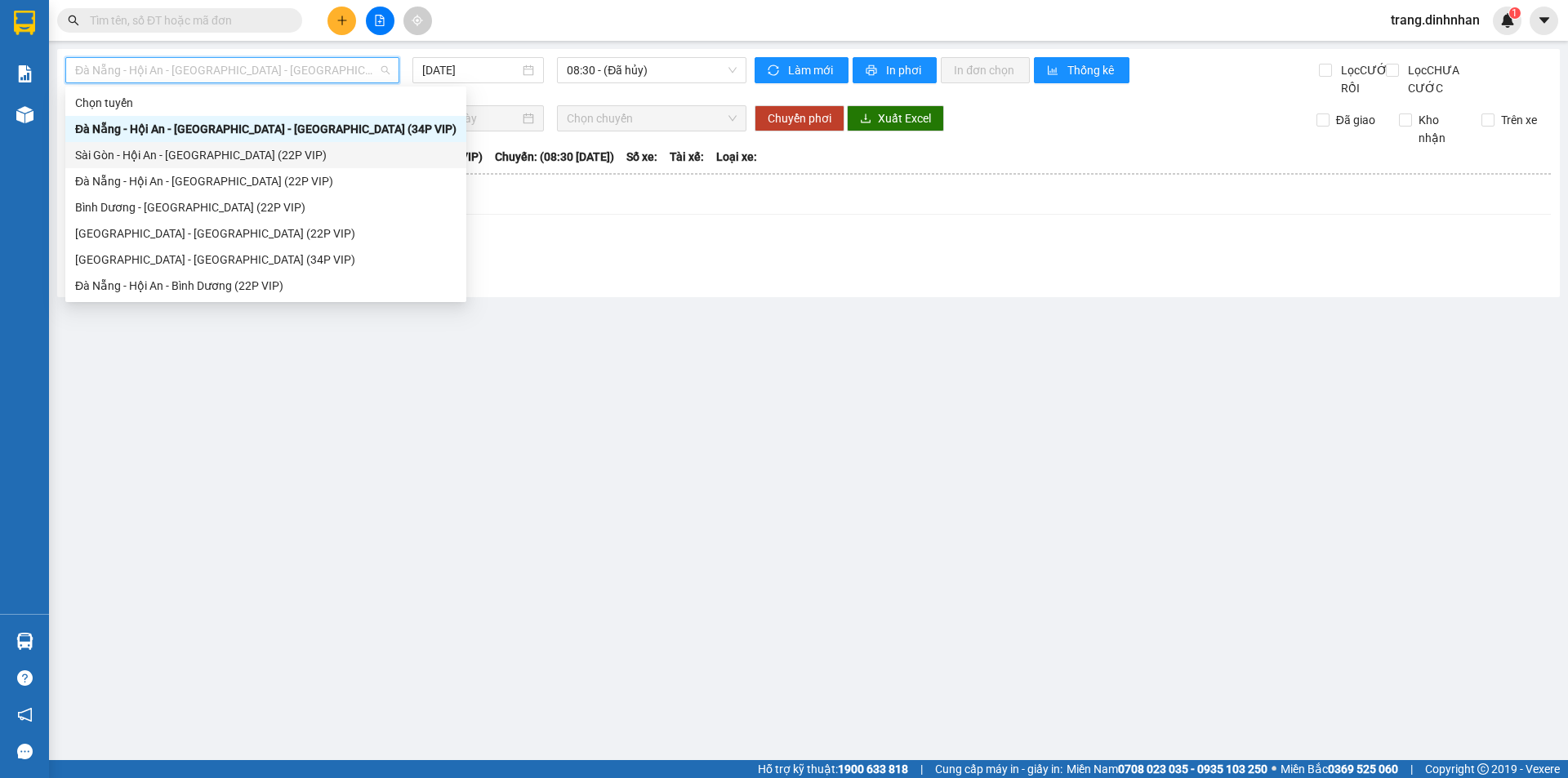
click at [263, 155] on div "Sài Gòn - Hội An - [GEOGRAPHIC_DATA] (22P VIP)" at bounding box center [266, 155] width 381 height 18
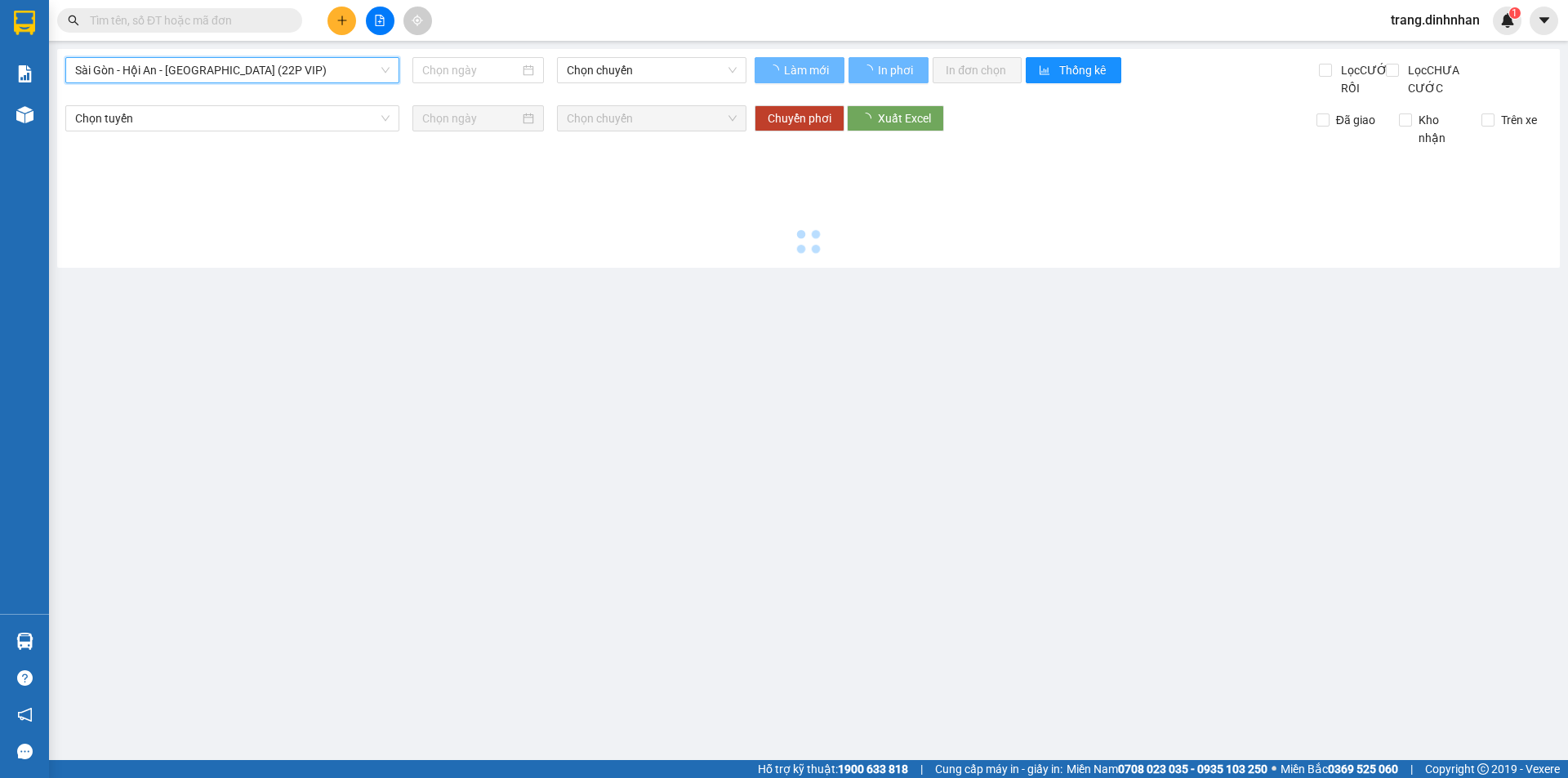
type input "[DATE]"
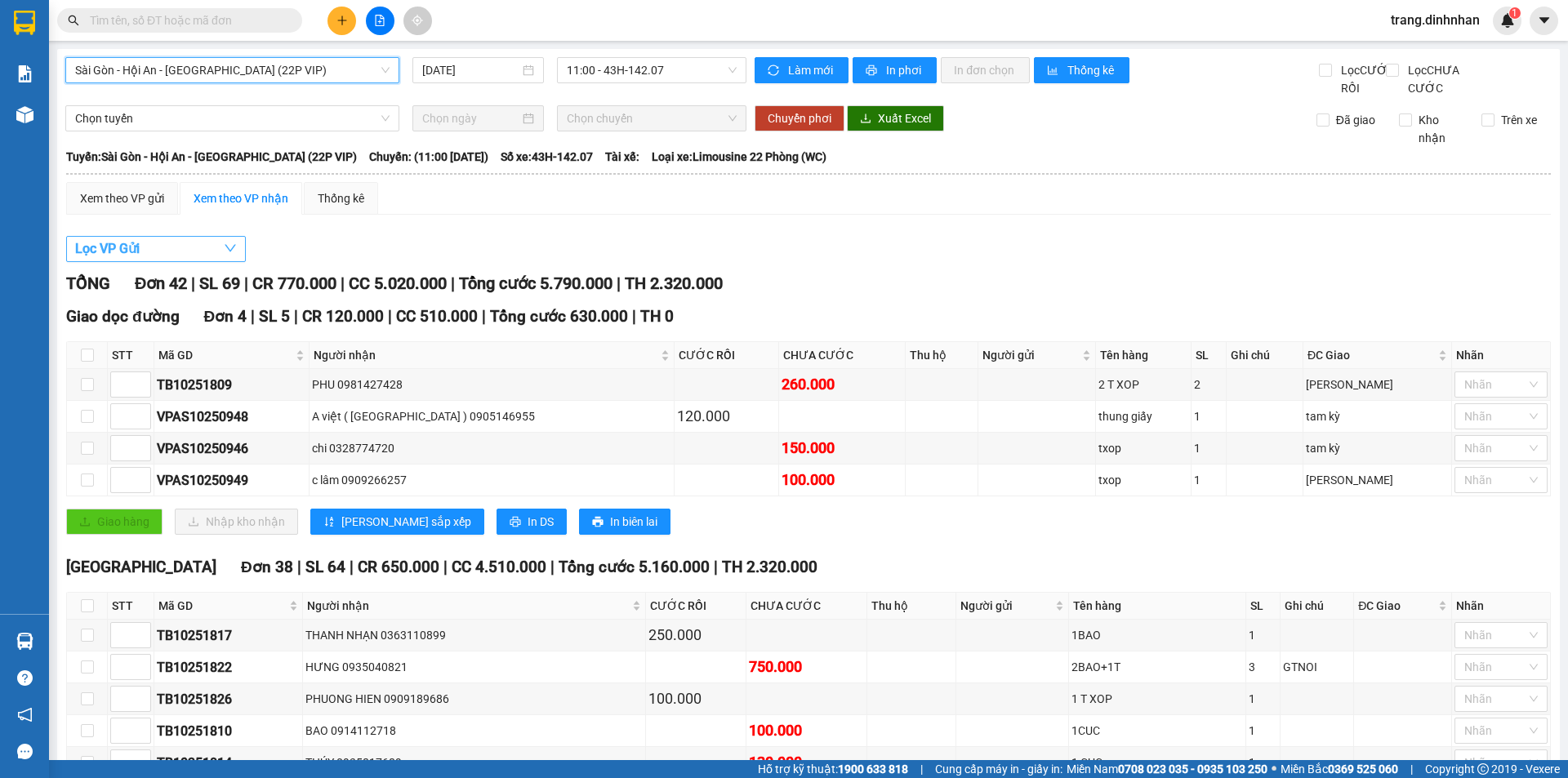
click at [131, 259] on span "Lọc VP Gửi" at bounding box center [107, 249] width 64 height 21
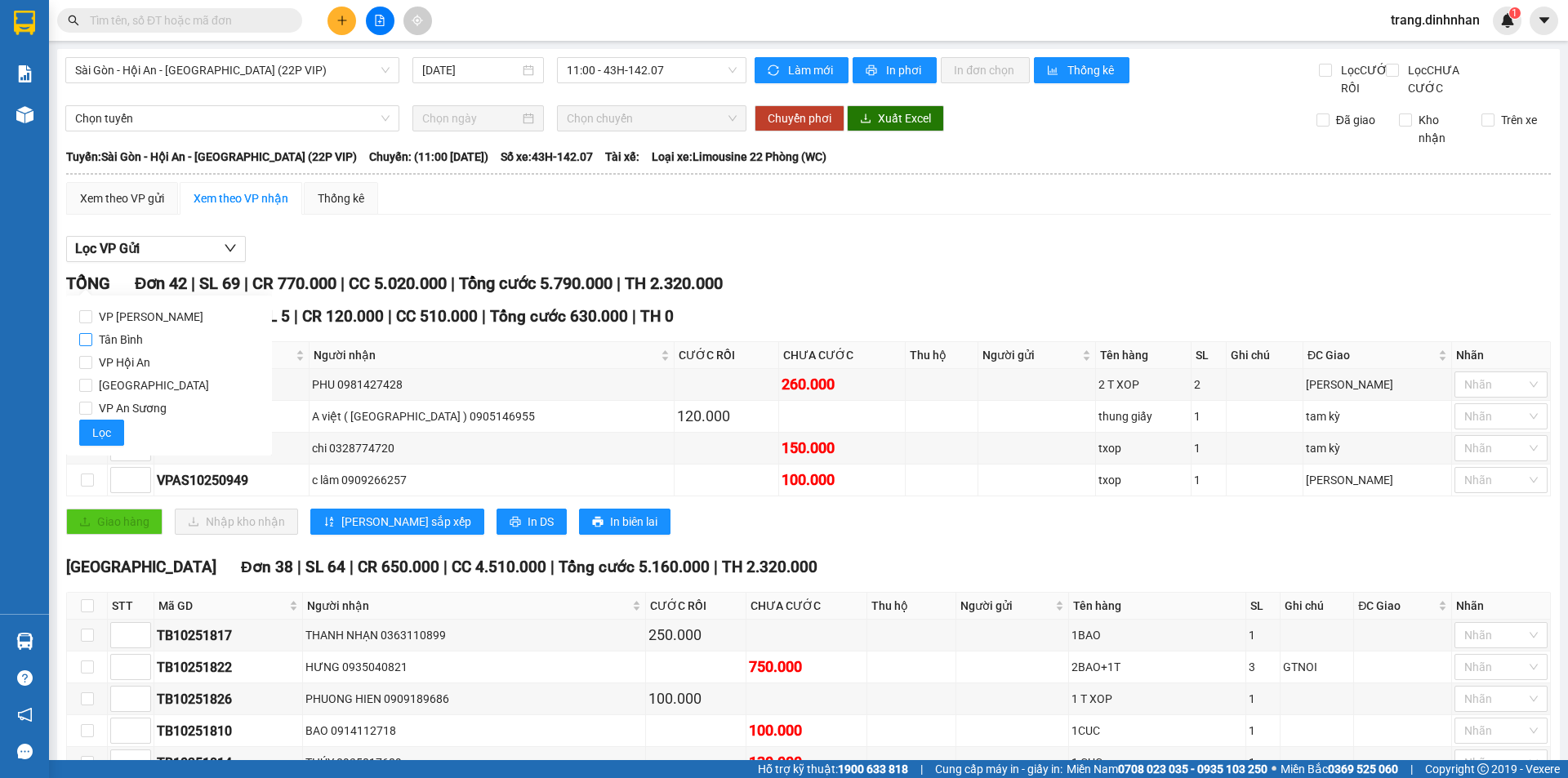
click at [84, 339] on input "Tân Bình" at bounding box center [86, 339] width 13 height 13
checkbox input "true"
click at [89, 429] on button "Lọc" at bounding box center [102, 433] width 45 height 26
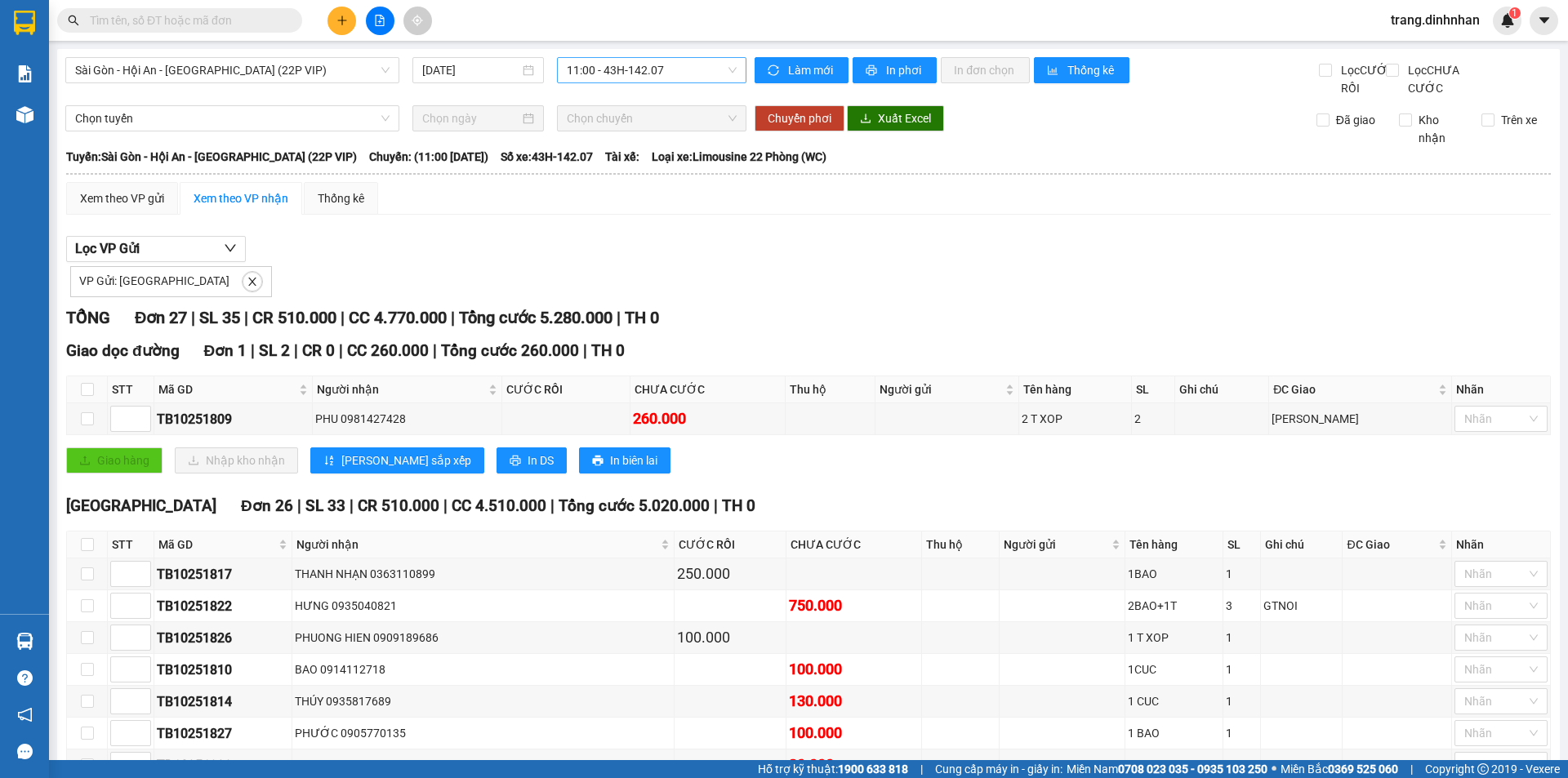
click at [682, 70] on span "11:00 - 43H-142.07" at bounding box center [652, 70] width 170 height 25
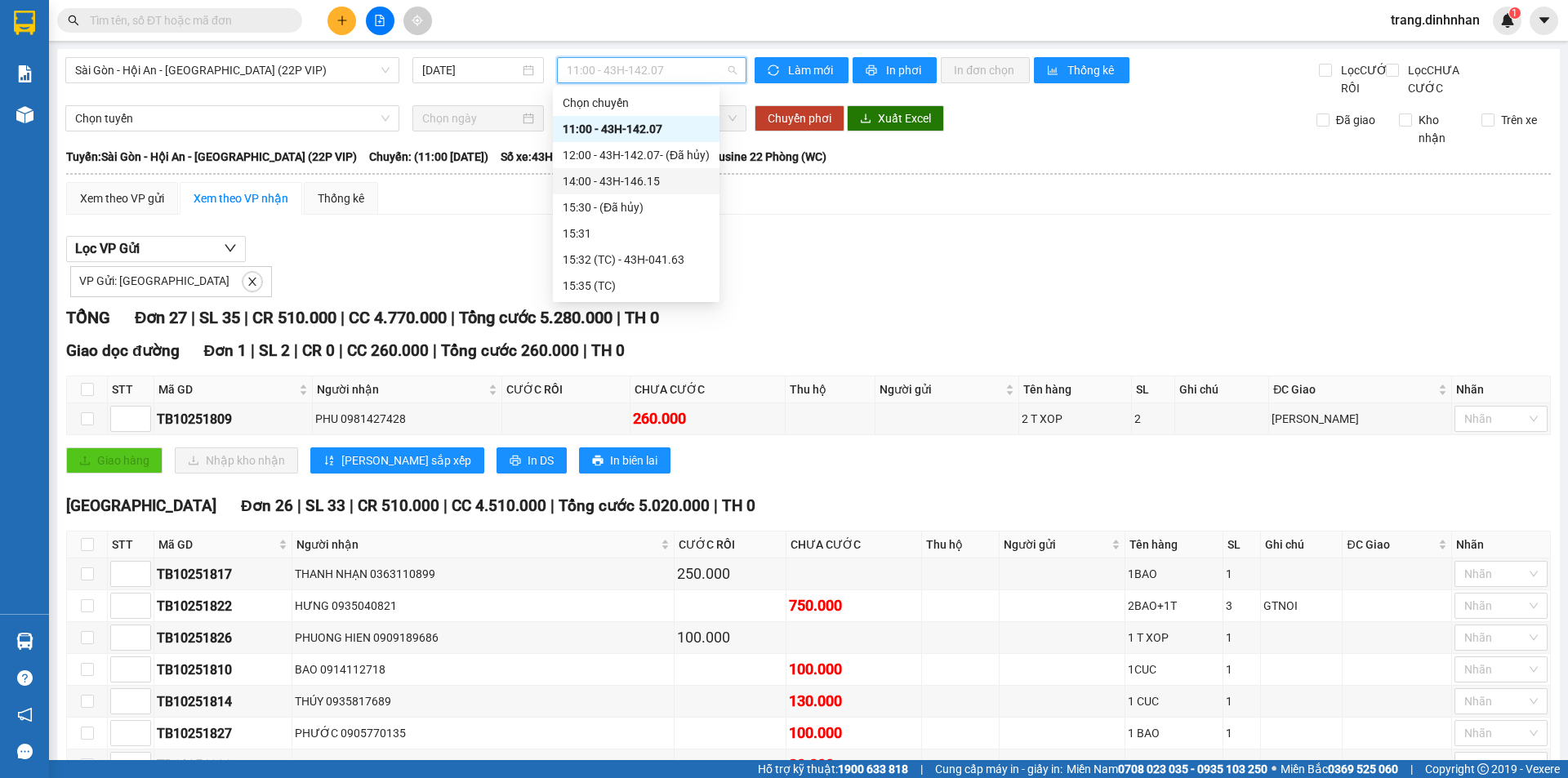
click at [633, 180] on div "14:00 - 43H-146.15" at bounding box center [636, 181] width 147 height 18
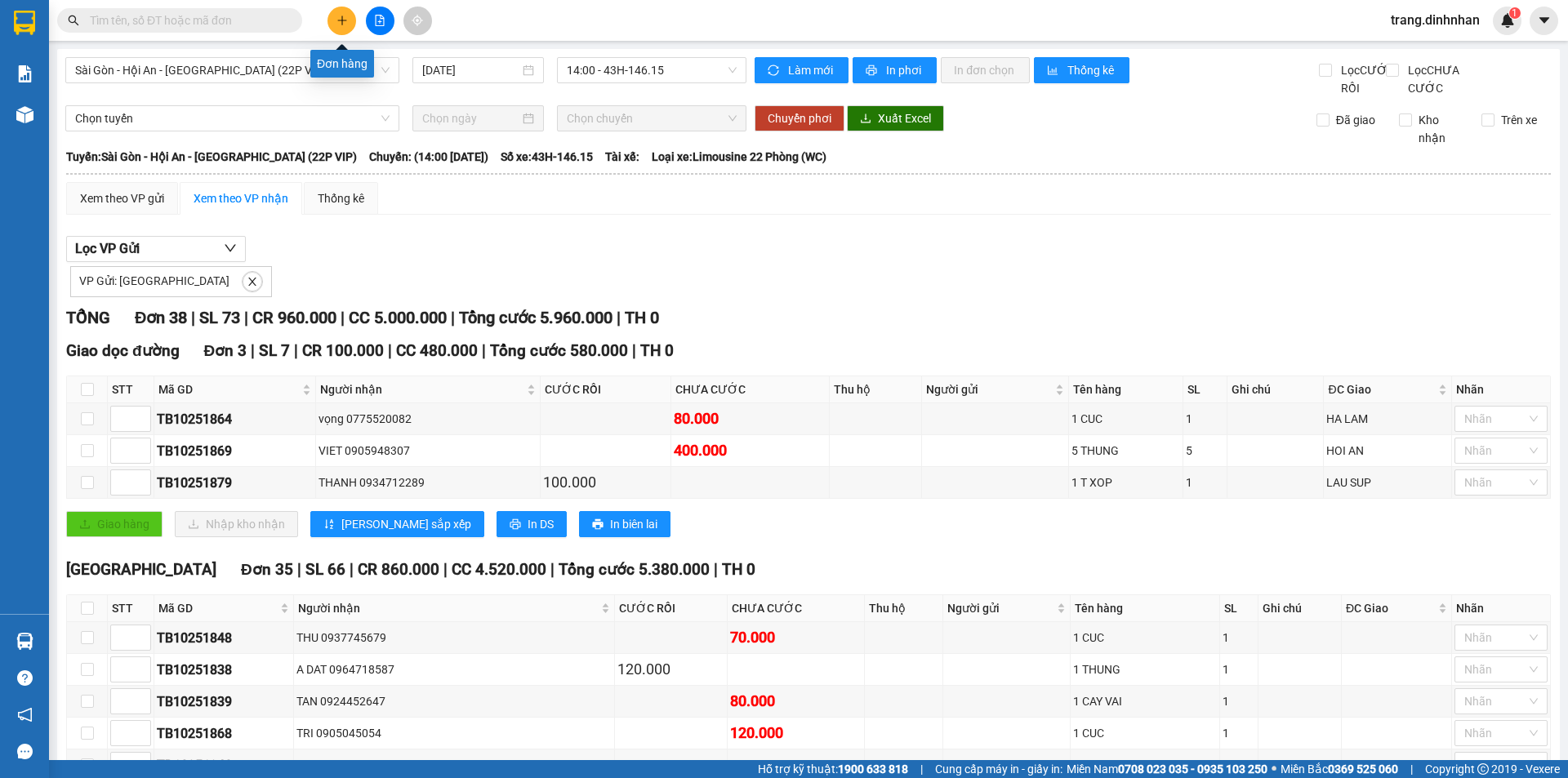
click at [345, 27] on button at bounding box center [341, 21] width 28 height 28
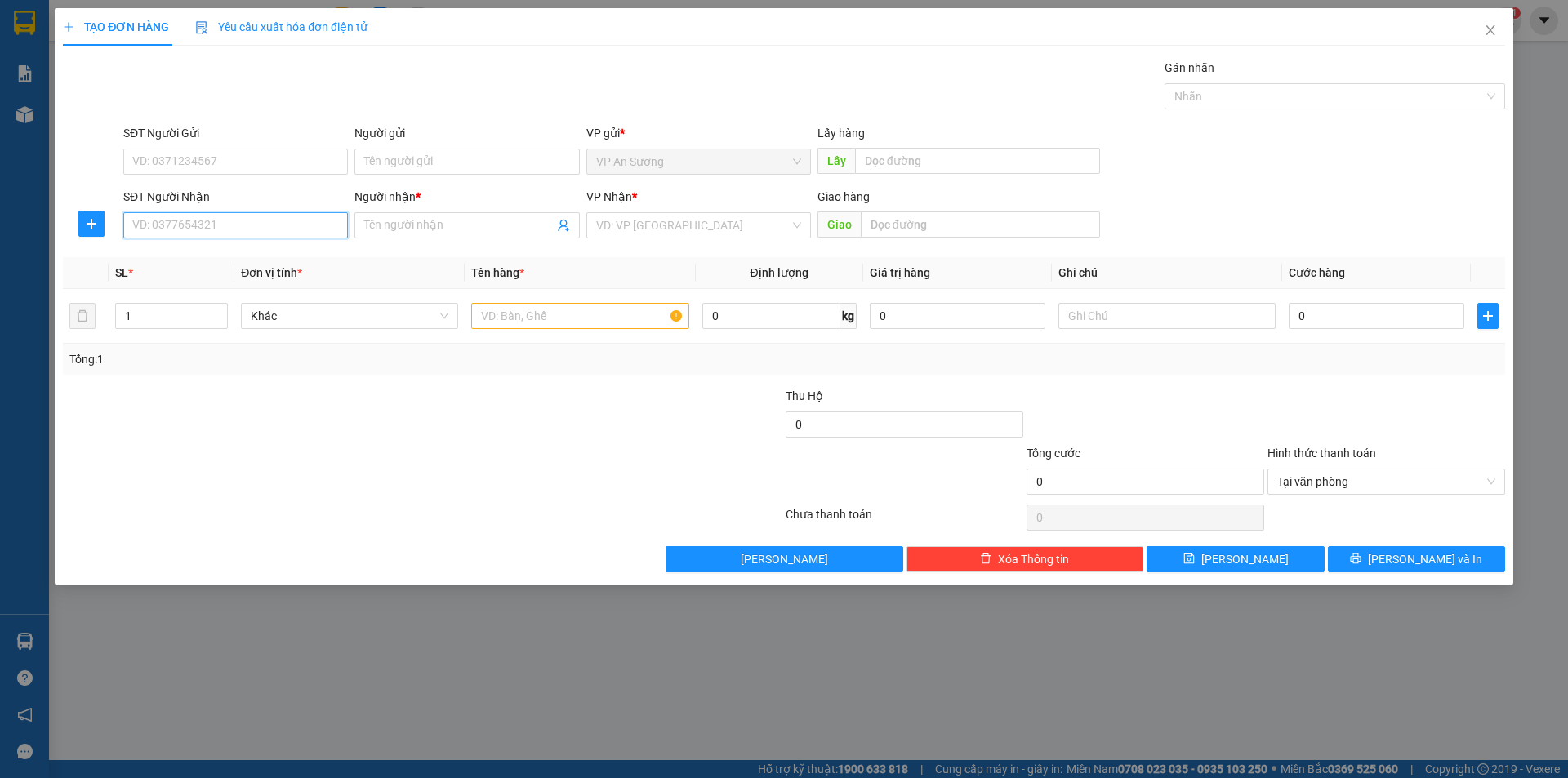
click at [277, 218] on input "SĐT Người Nhận" at bounding box center [236, 225] width 224 height 26
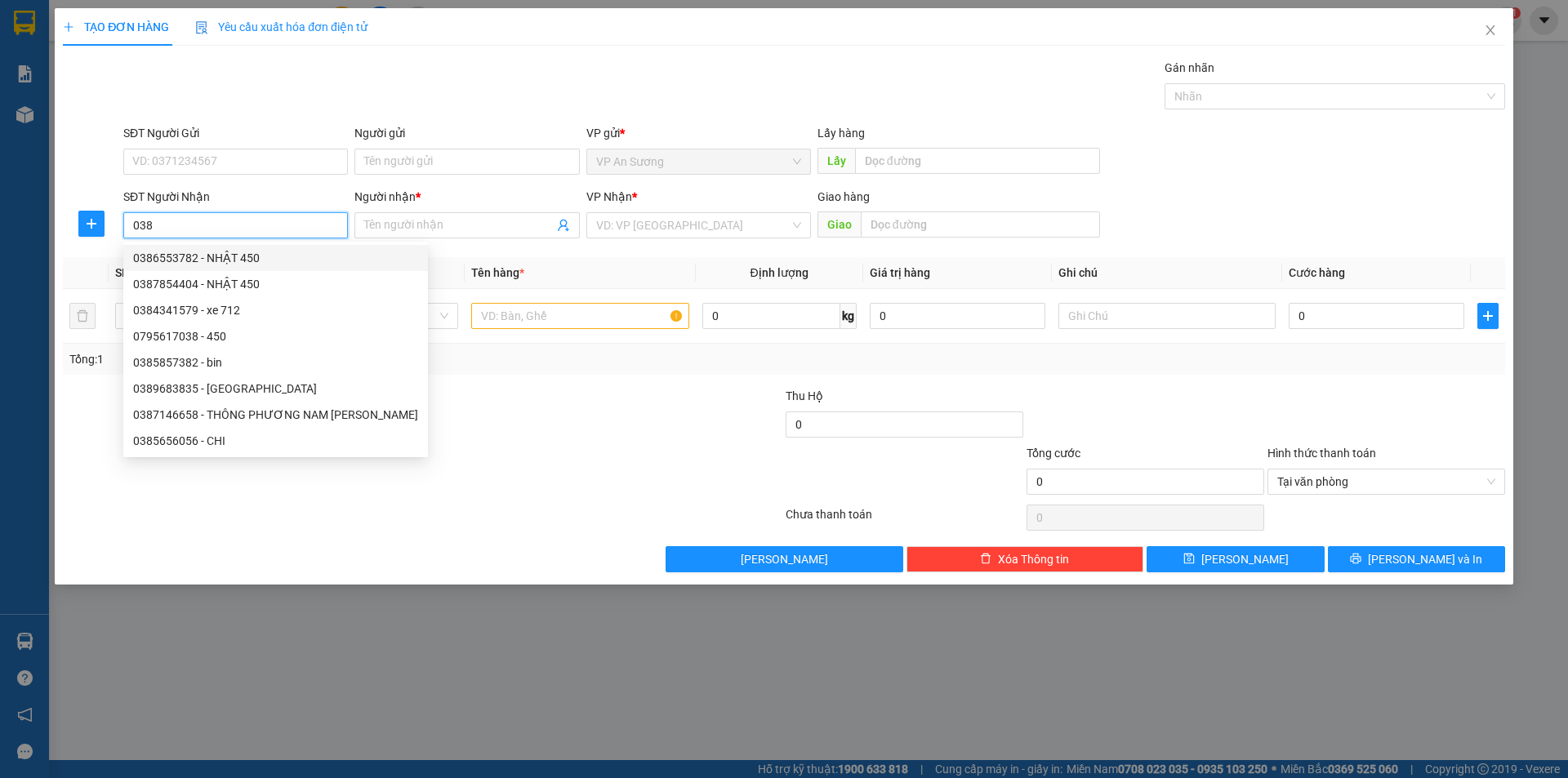
click at [179, 219] on input "038" at bounding box center [236, 225] width 224 height 26
type input "0"
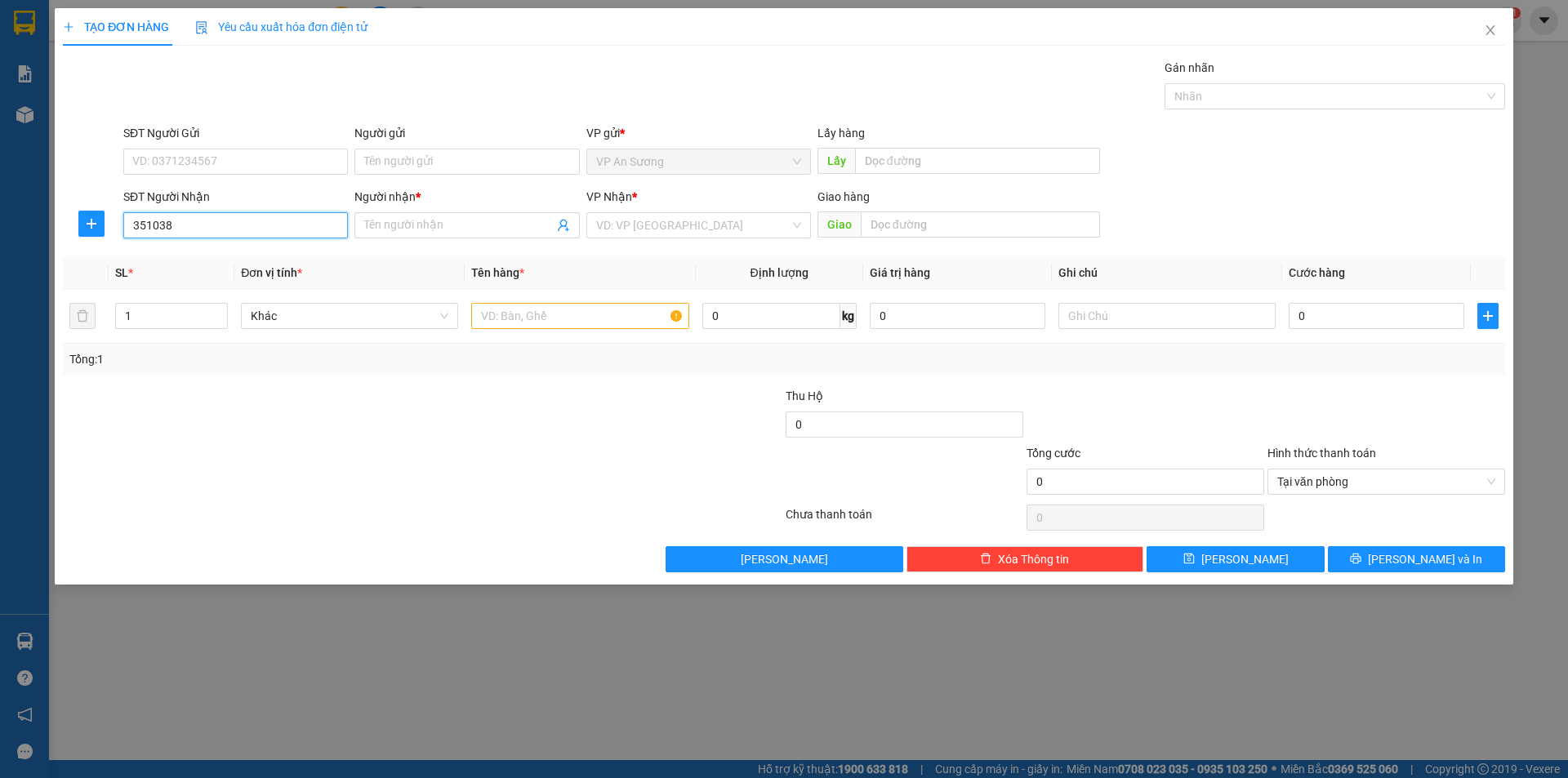
click at [178, 223] on input "351038" at bounding box center [236, 225] width 224 height 26
type input "3"
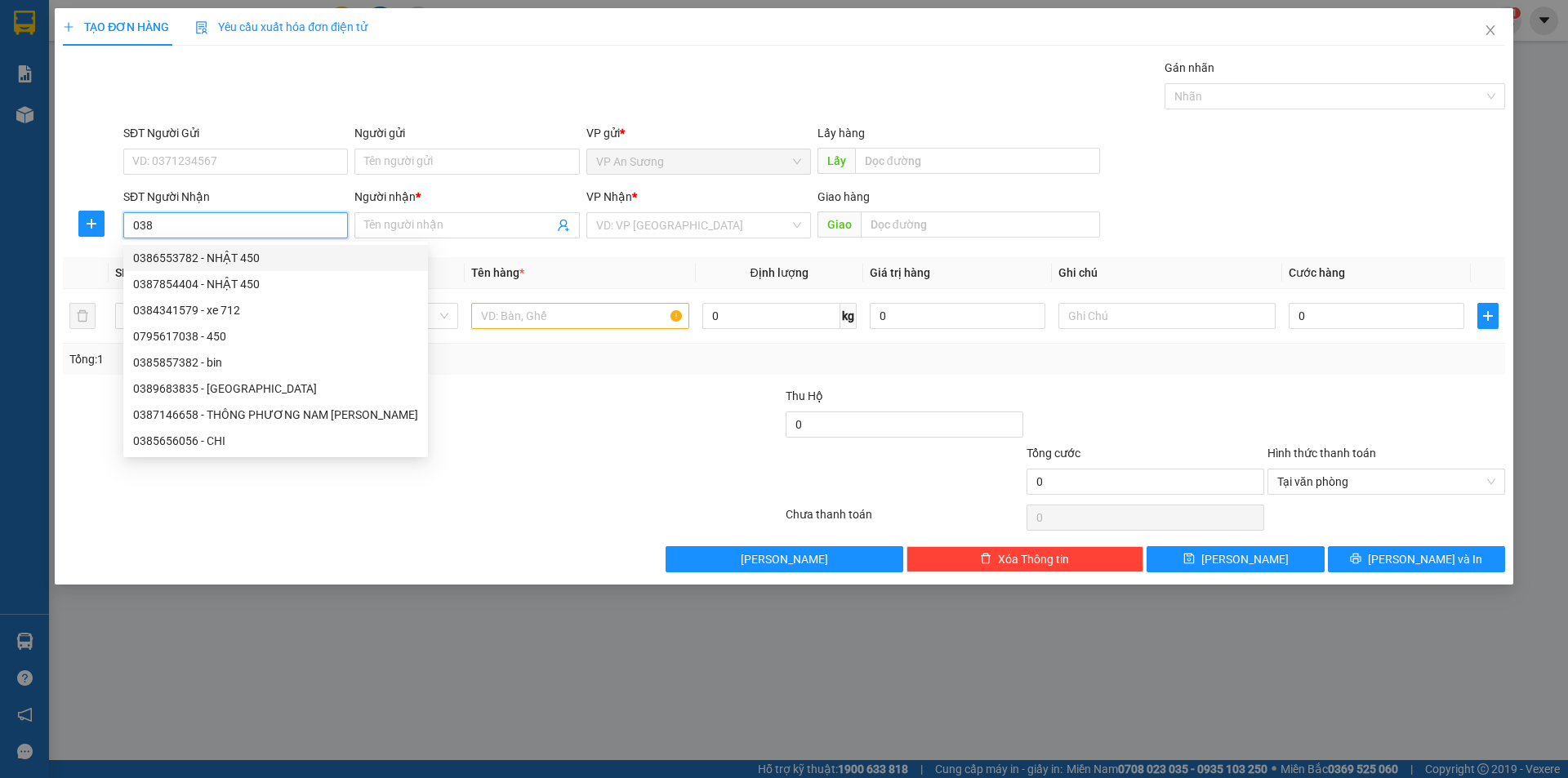
click at [161, 222] on input "038" at bounding box center [236, 225] width 224 height 26
type input "0"
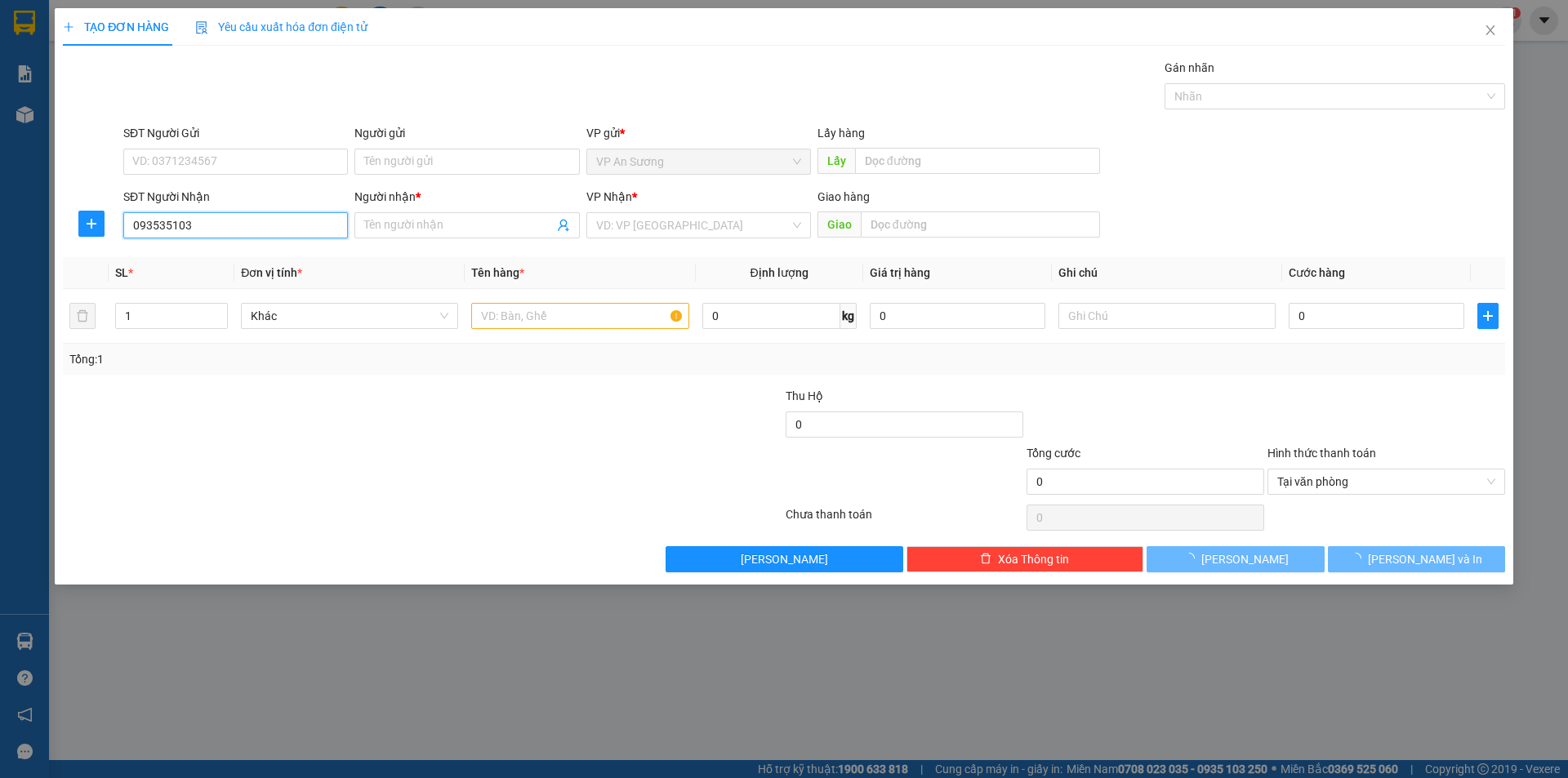
type input "0935351038"
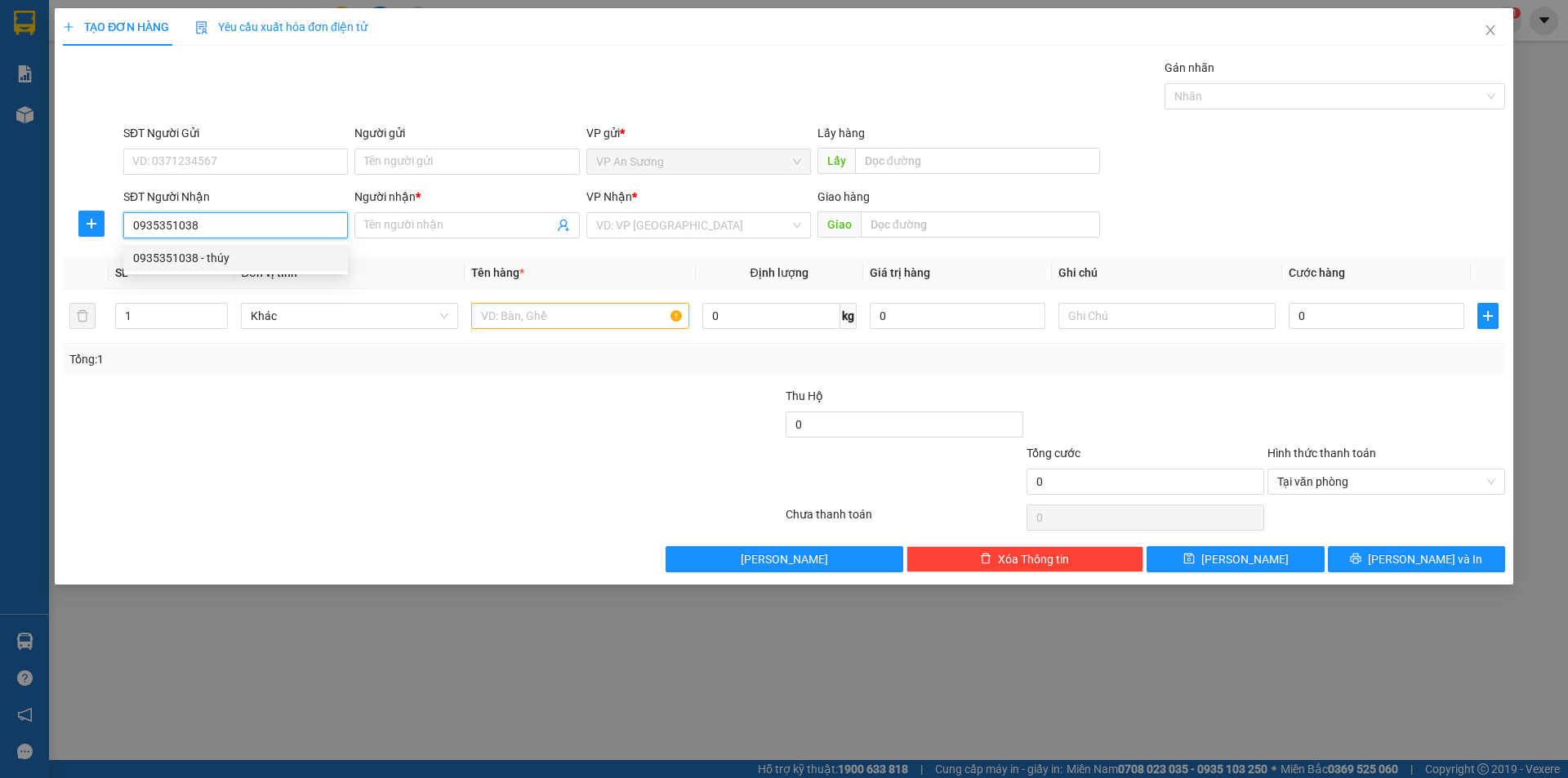
click at [150, 250] on div "0935351038 - thúy" at bounding box center [235, 257] width 205 height 18
type input "thúy"
type input "0935351038"
click at [157, 317] on input "1" at bounding box center [172, 316] width 111 height 25
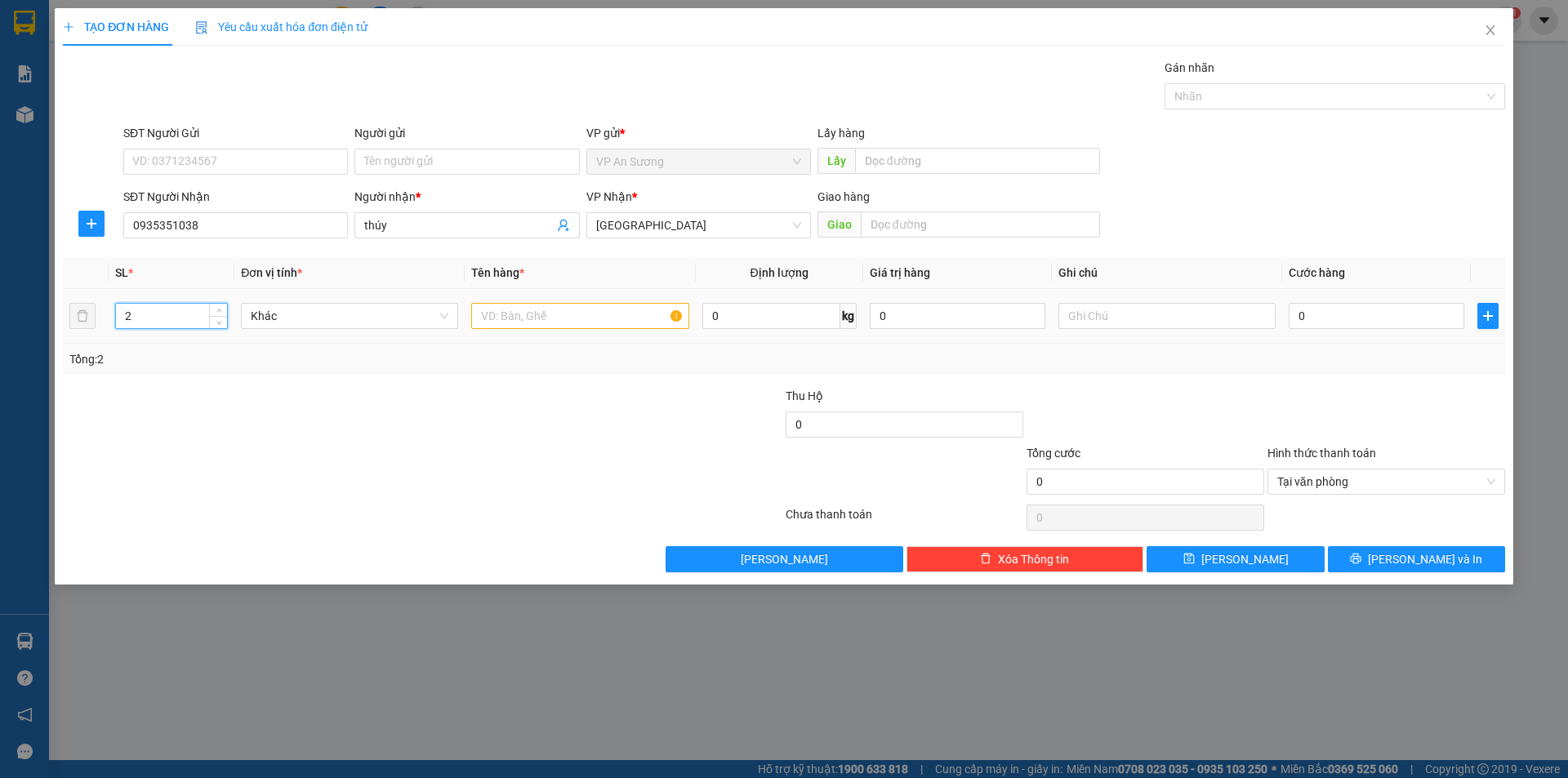
type input "2"
click at [534, 322] on input "text" at bounding box center [580, 316] width 217 height 26
type input "cục vải"
click at [869, 228] on input "text" at bounding box center [981, 224] width 239 height 26
type input "huong an"
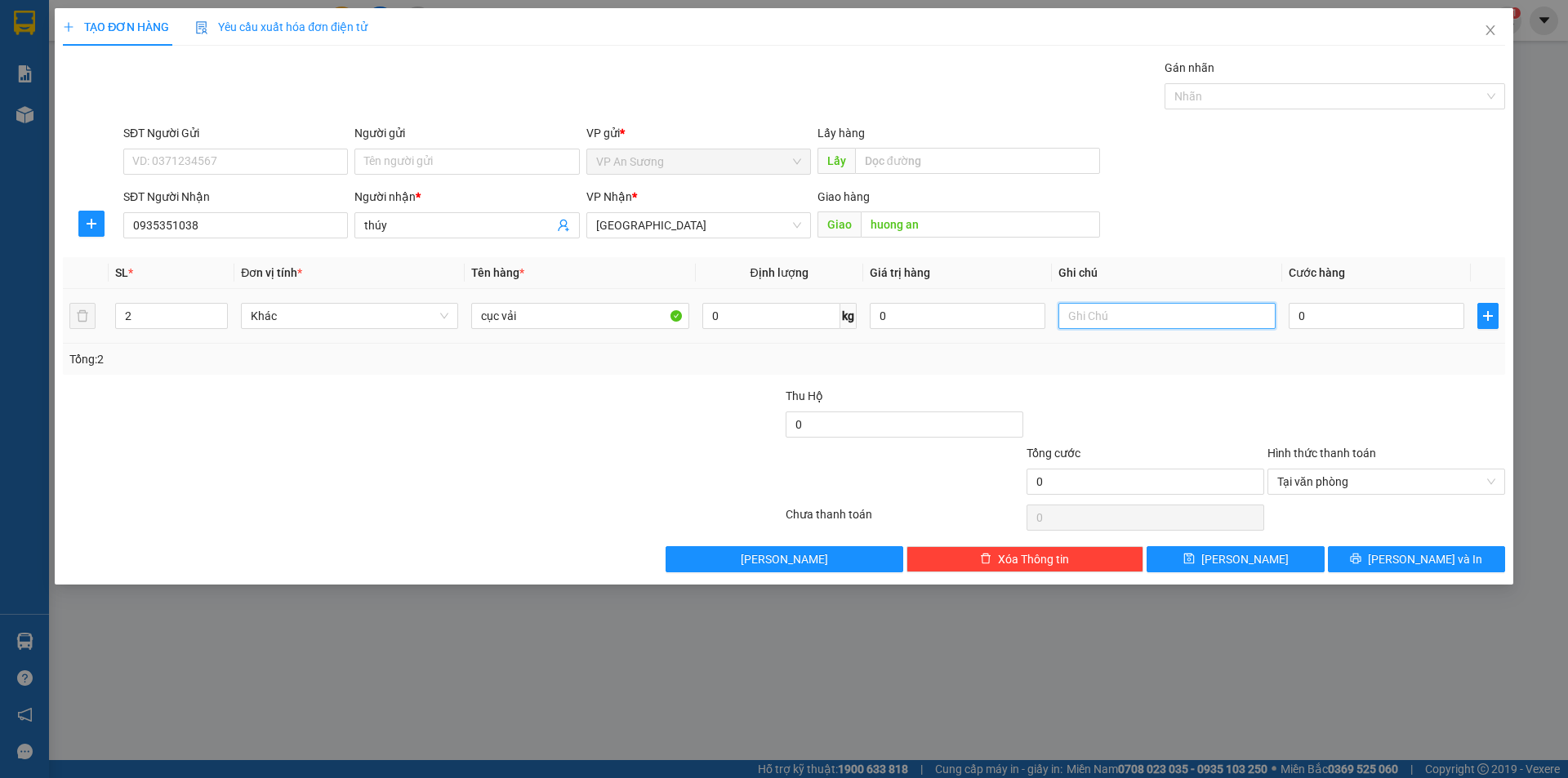
click at [1083, 314] on input "text" at bounding box center [1167, 316] width 217 height 26
type input "gọi khách nhân"
click at [1296, 313] on input "0" at bounding box center [1377, 316] width 175 height 26
type input "3"
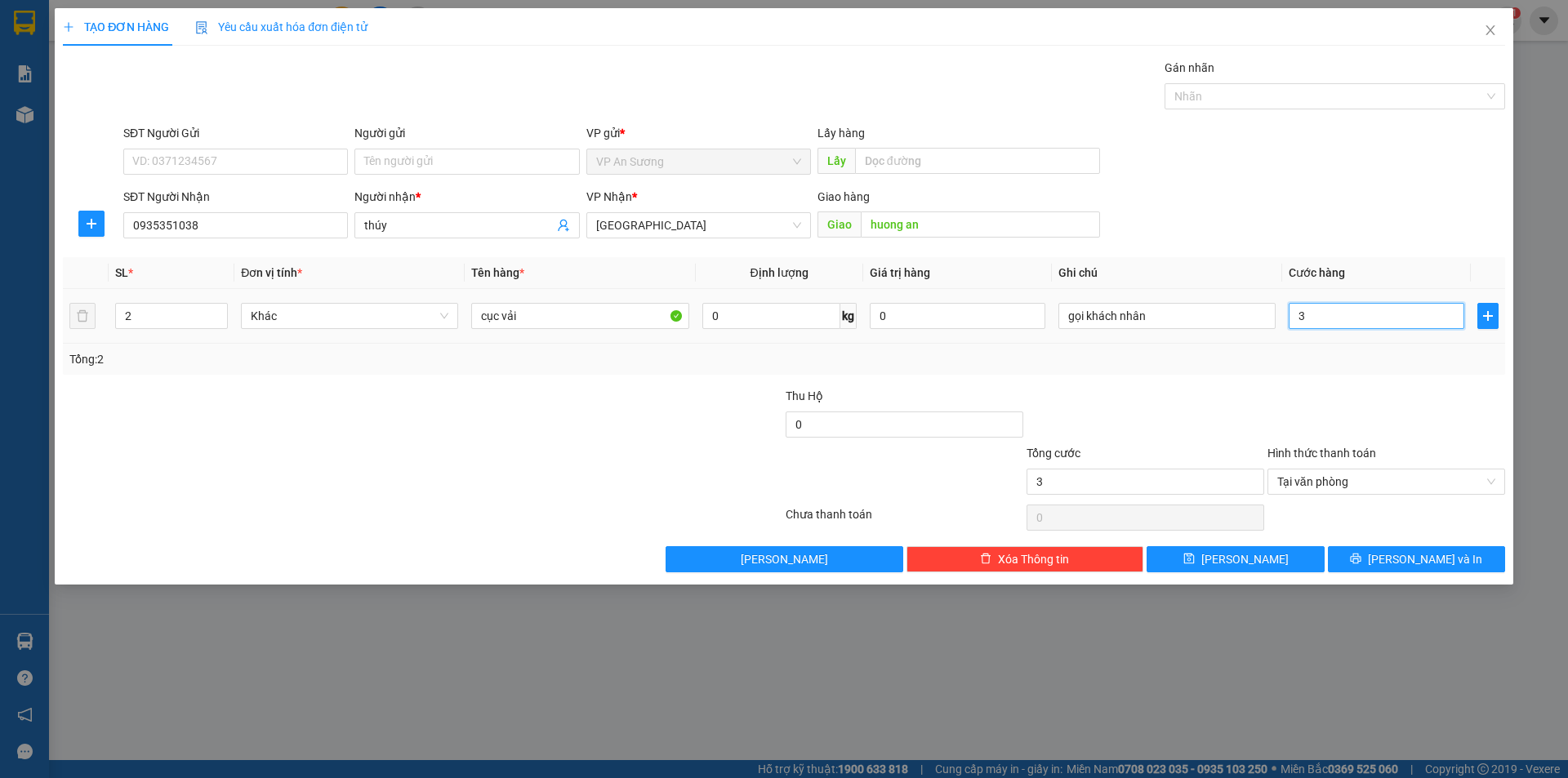
type input "34"
type input "340"
type input "3.400"
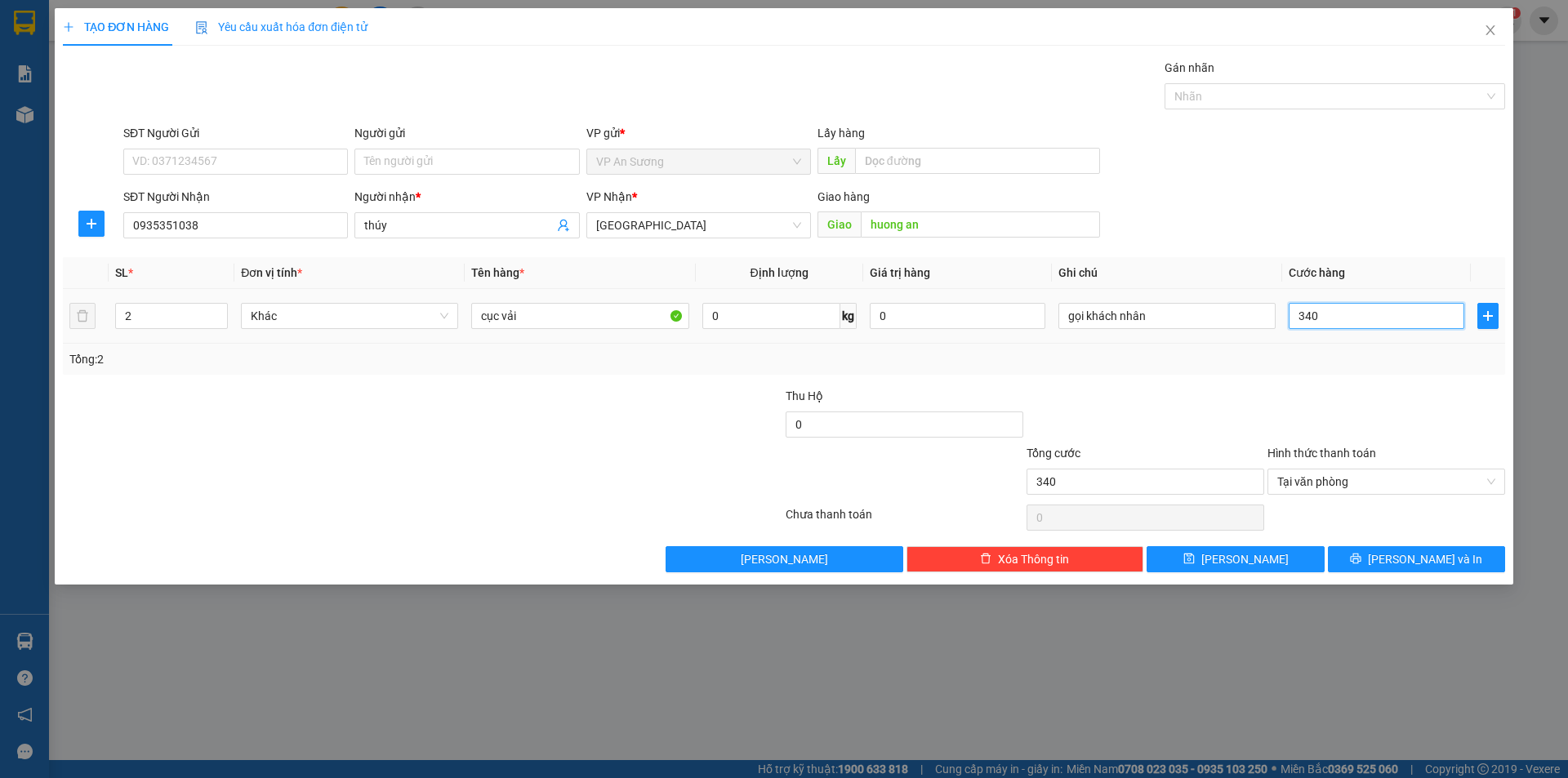
type input "3.400"
type input "34.000"
type input "340.000"
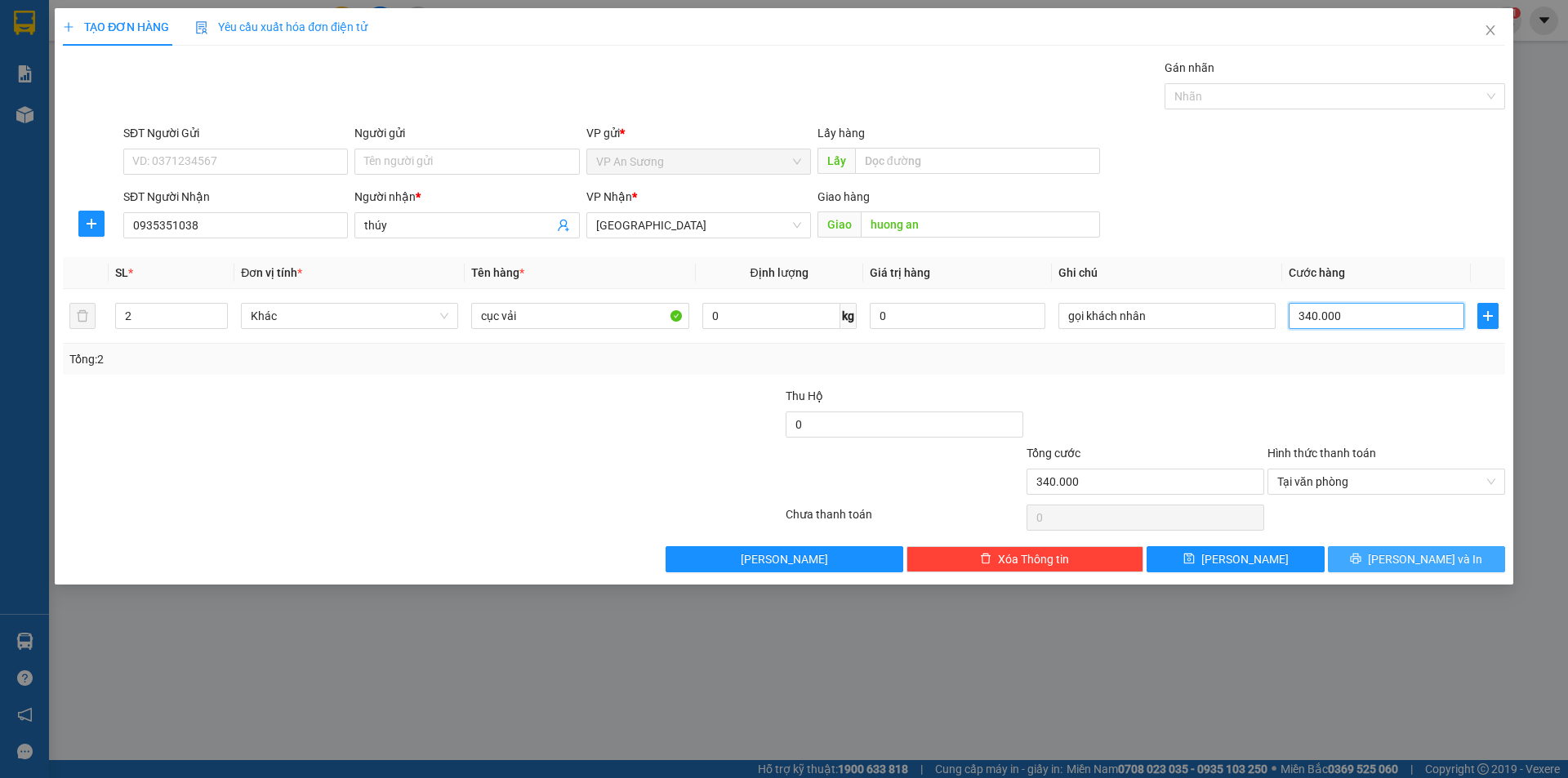
type input "340.000"
click at [1362, 558] on icon "printer" at bounding box center [1356, 558] width 11 height 11
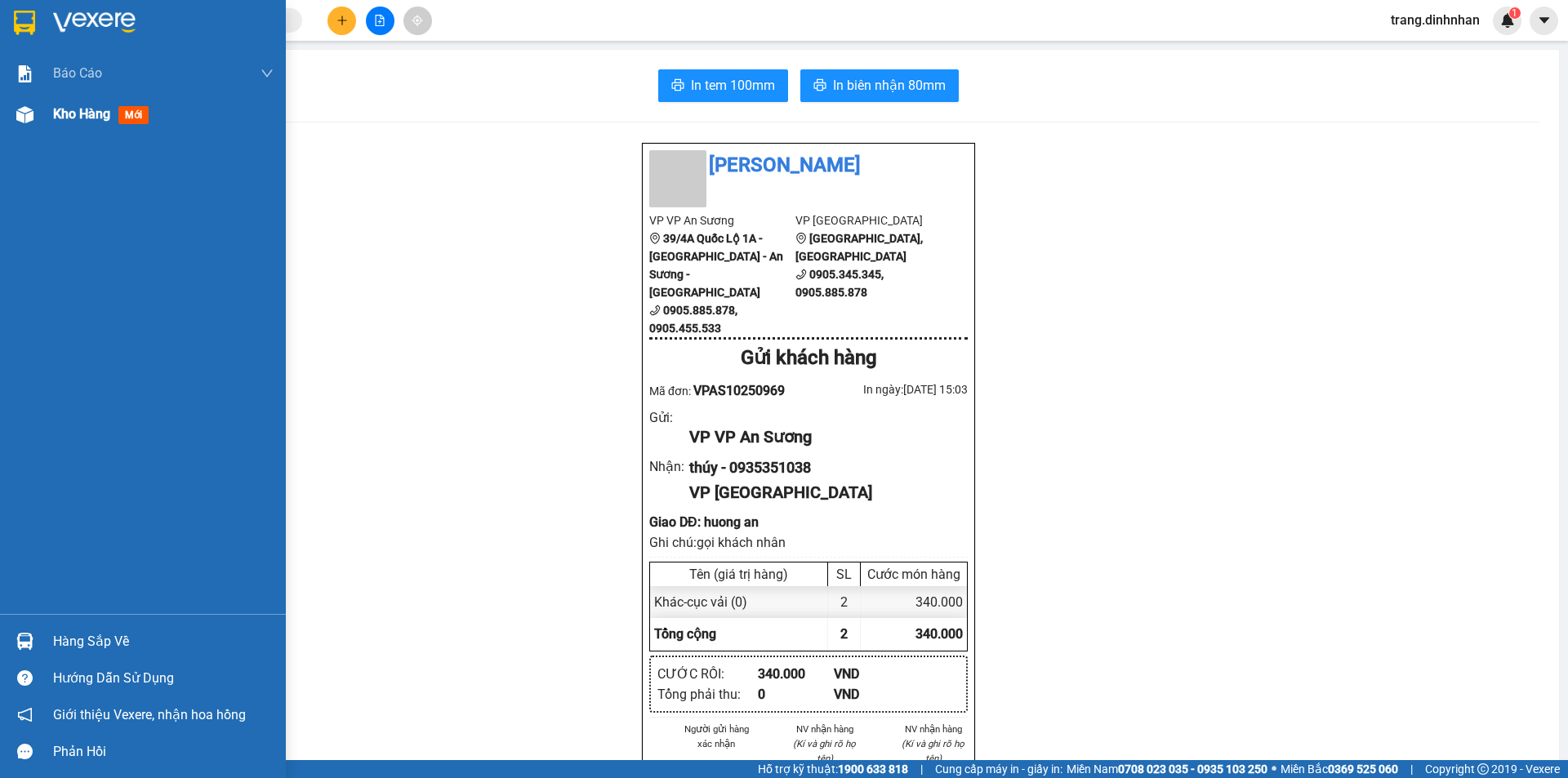
click at [79, 116] on span "Kho hàng" at bounding box center [81, 114] width 58 height 15
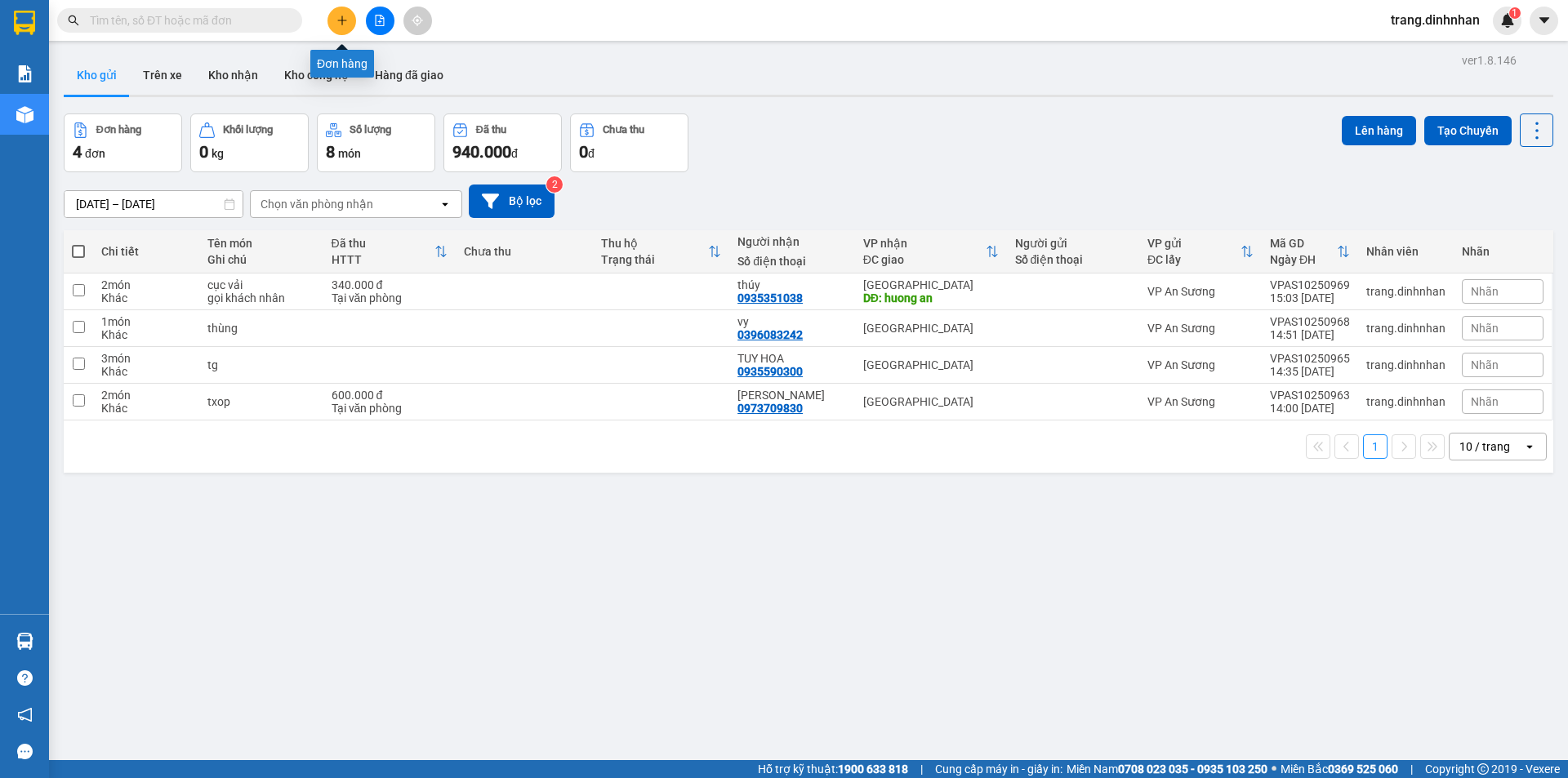
click at [337, 19] on icon "plus" at bounding box center [342, 21] width 11 height 11
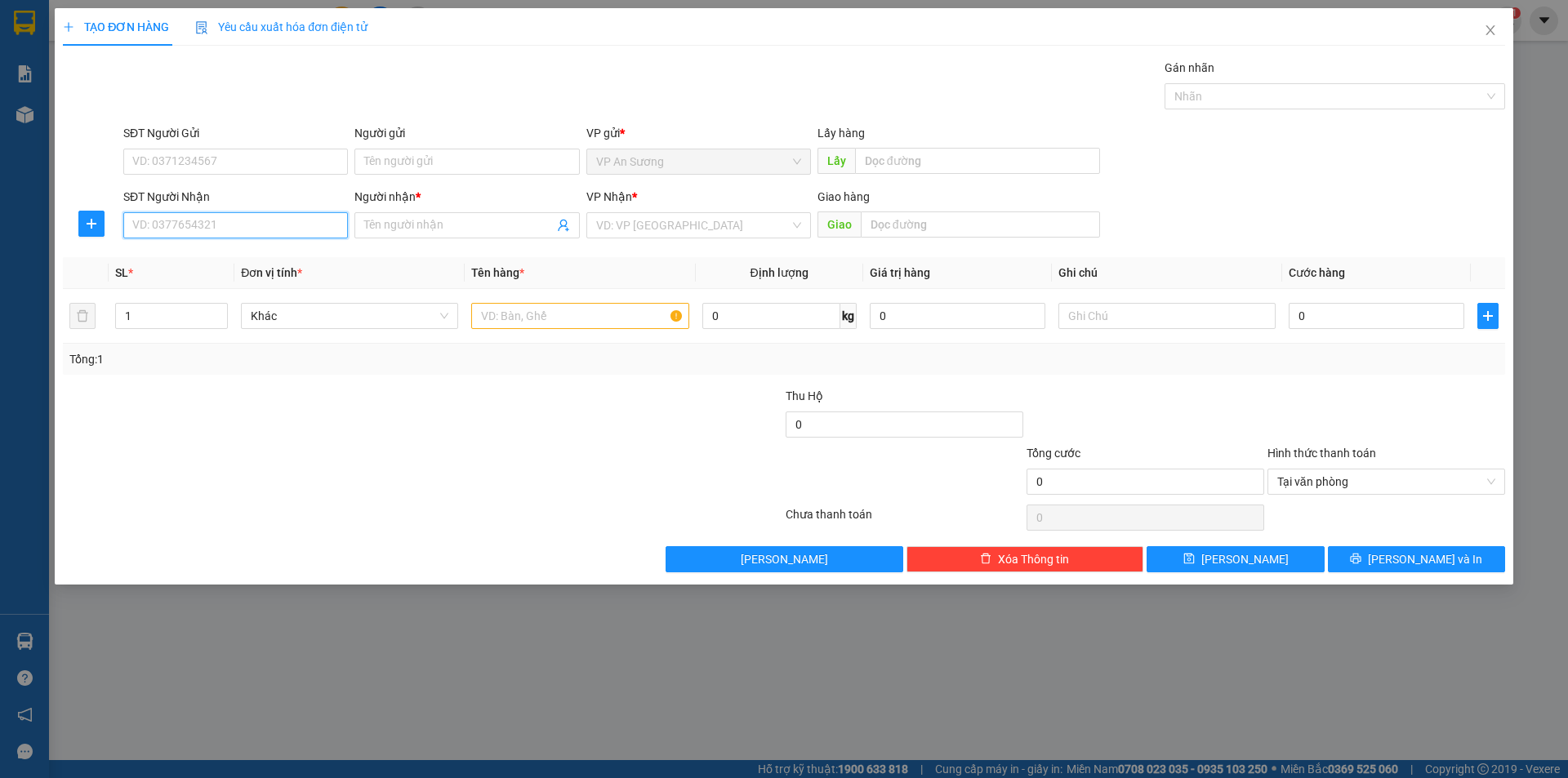
click at [263, 227] on input "SĐT Người Nhận" at bounding box center [236, 225] width 224 height 26
type input "0333271141"
click at [409, 223] on input "Người nhận *" at bounding box center [458, 225] width 189 height 18
type input "."
click at [520, 312] on input "text" at bounding box center [580, 316] width 217 height 26
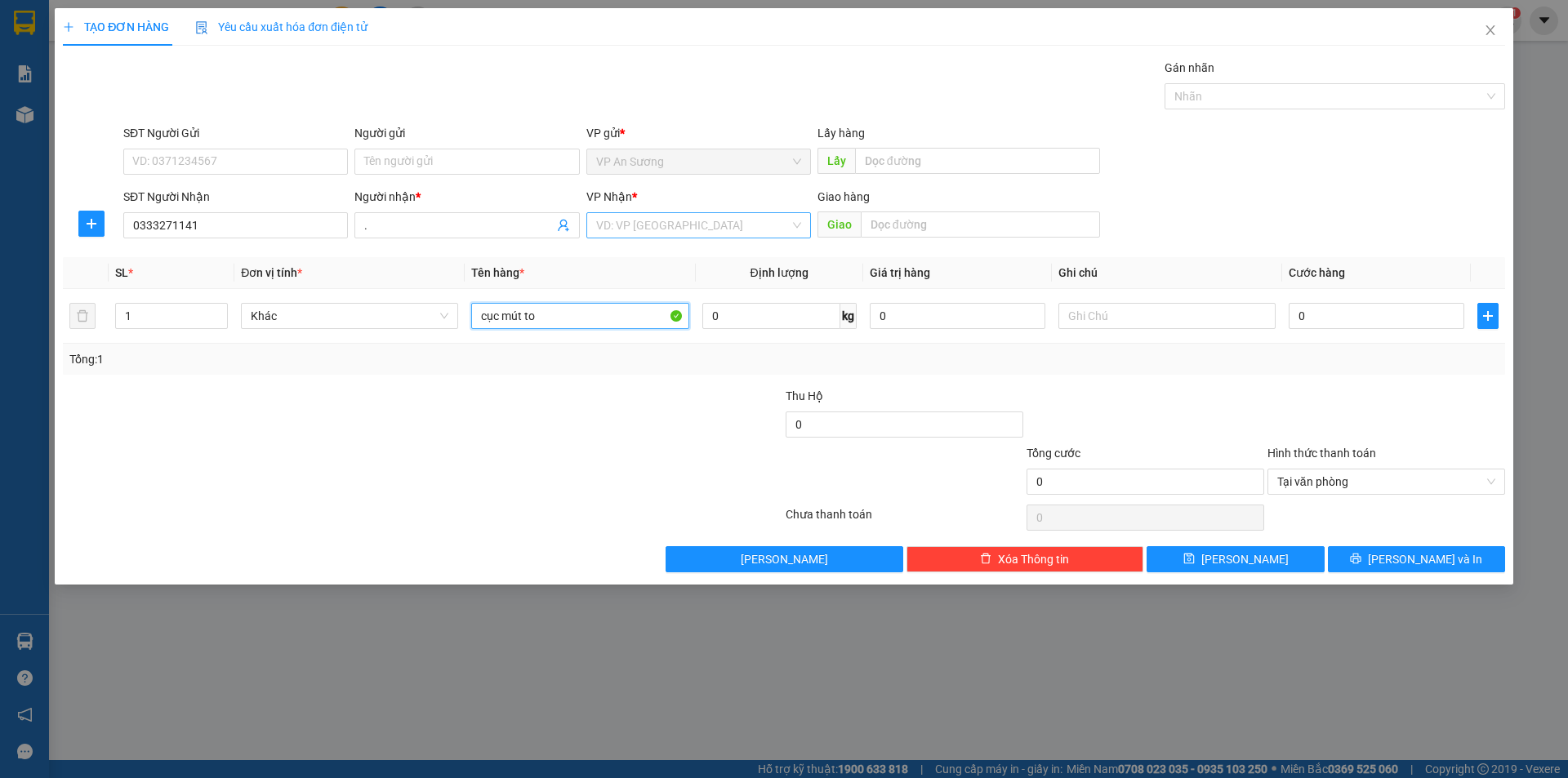
type input "cục mút to"
click at [602, 216] on input "search" at bounding box center [692, 225] width 193 height 25
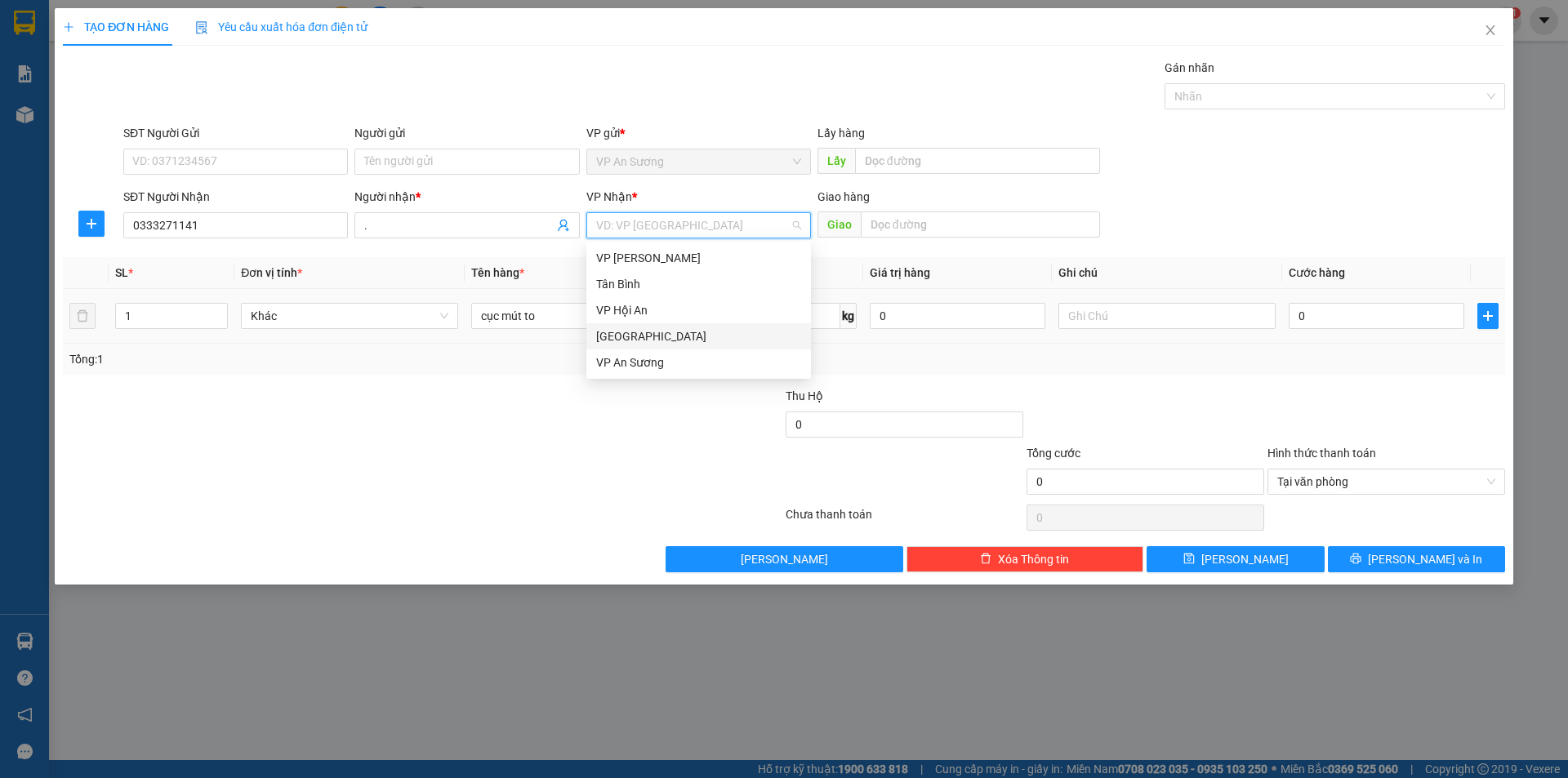
drag, startPoint x: 618, startPoint y: 331, endPoint x: 699, endPoint y: 296, distance: 88.2
click at [619, 332] on div "[GEOGRAPHIC_DATA]" at bounding box center [698, 336] width 205 height 18
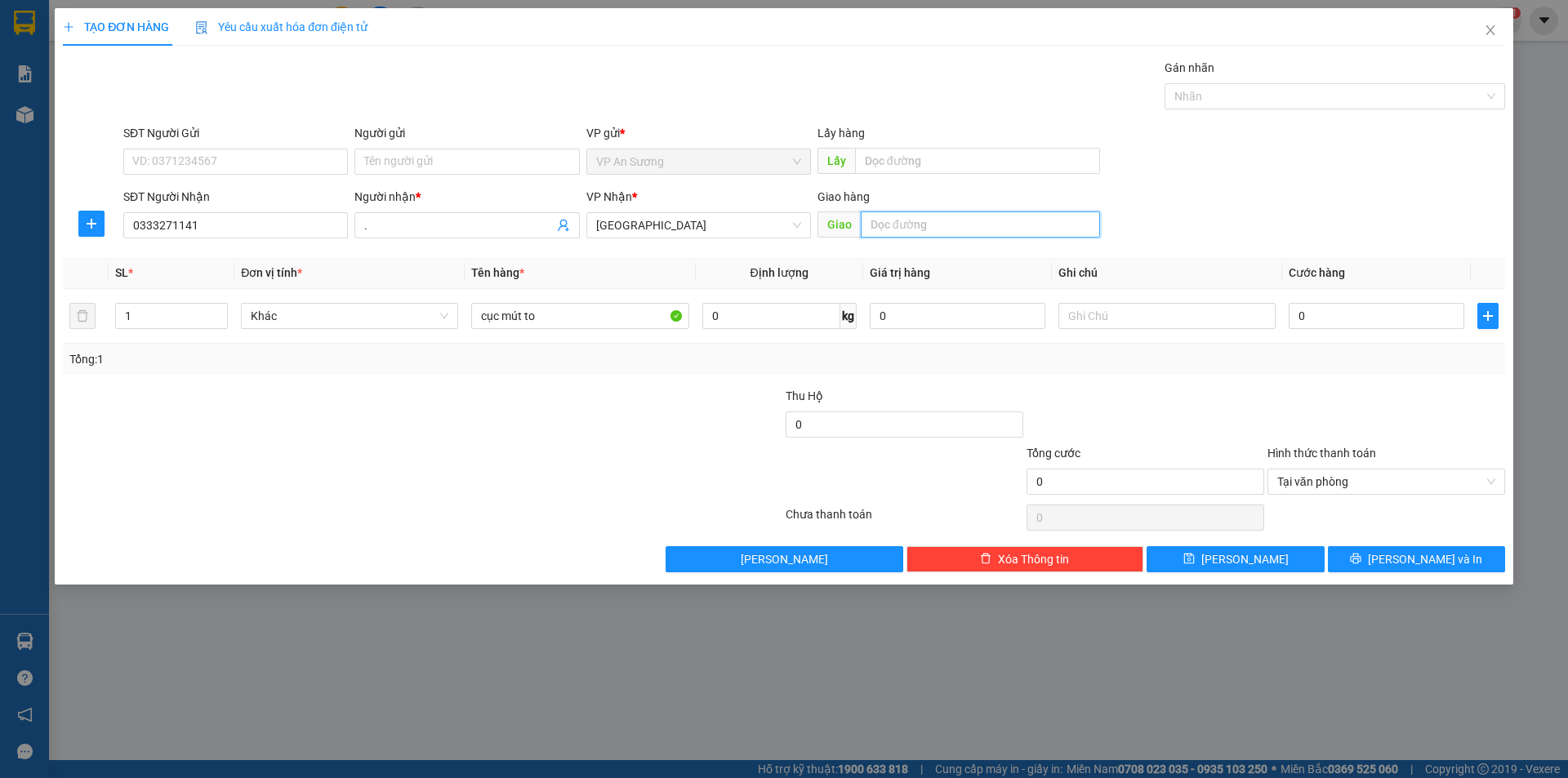
click at [877, 218] on input "text" at bounding box center [981, 224] width 239 height 26
type input "núi thành"
click at [1291, 313] on input "0" at bounding box center [1377, 316] width 175 height 26
type input "4"
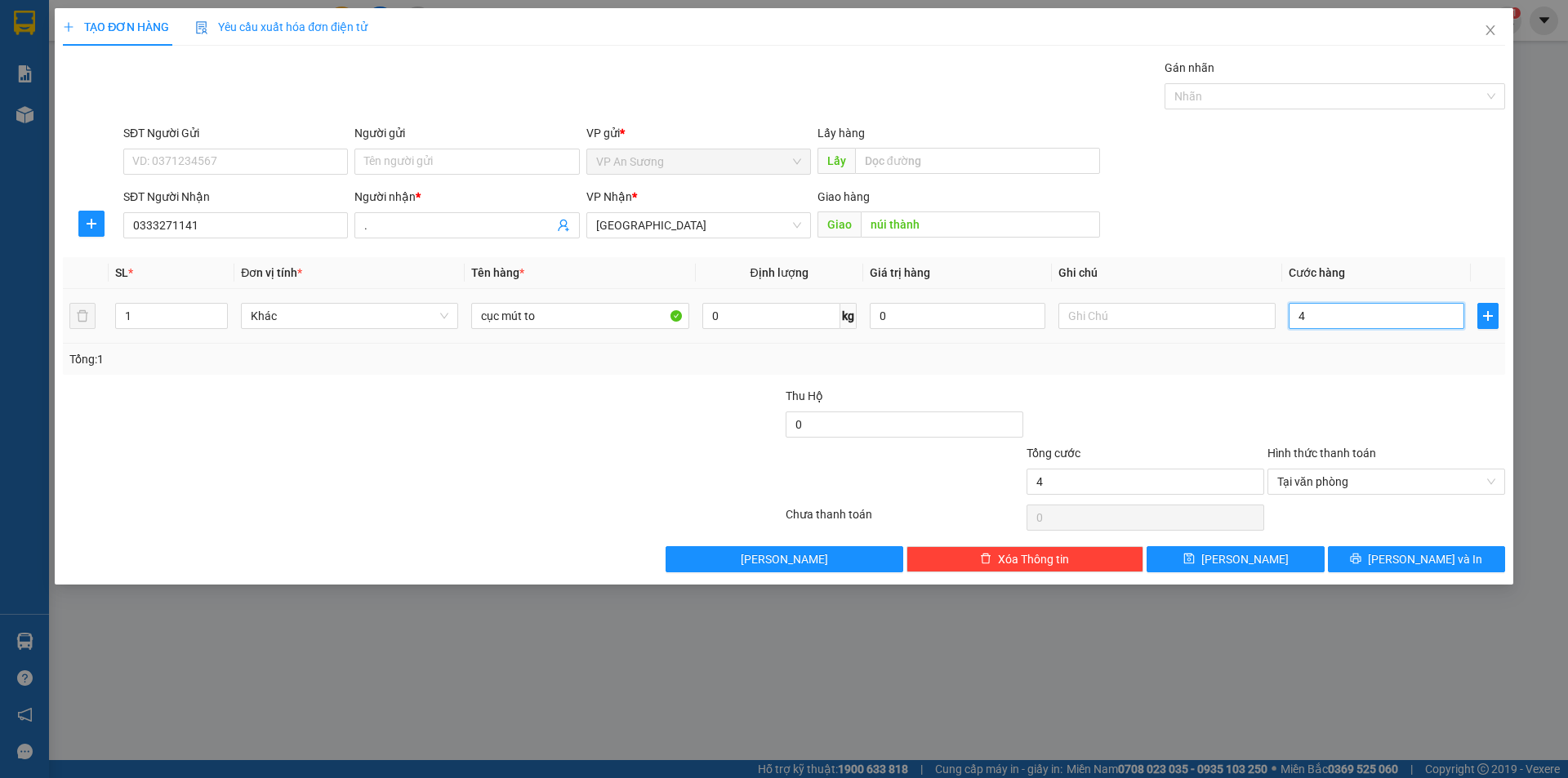
type input "40"
type input "400"
type input "4.000"
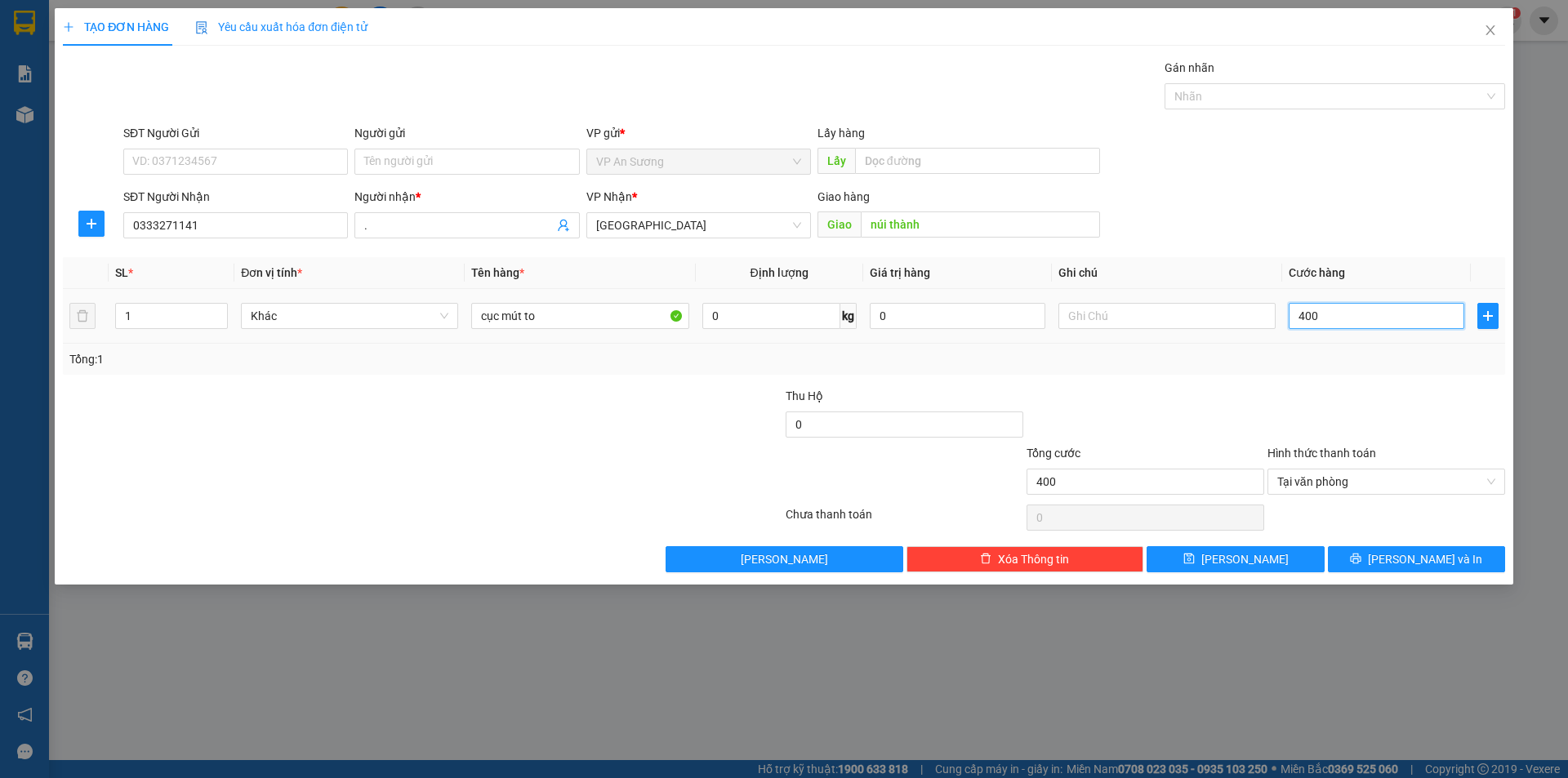
type input "4.000"
type input "40.000"
type input "400.000"
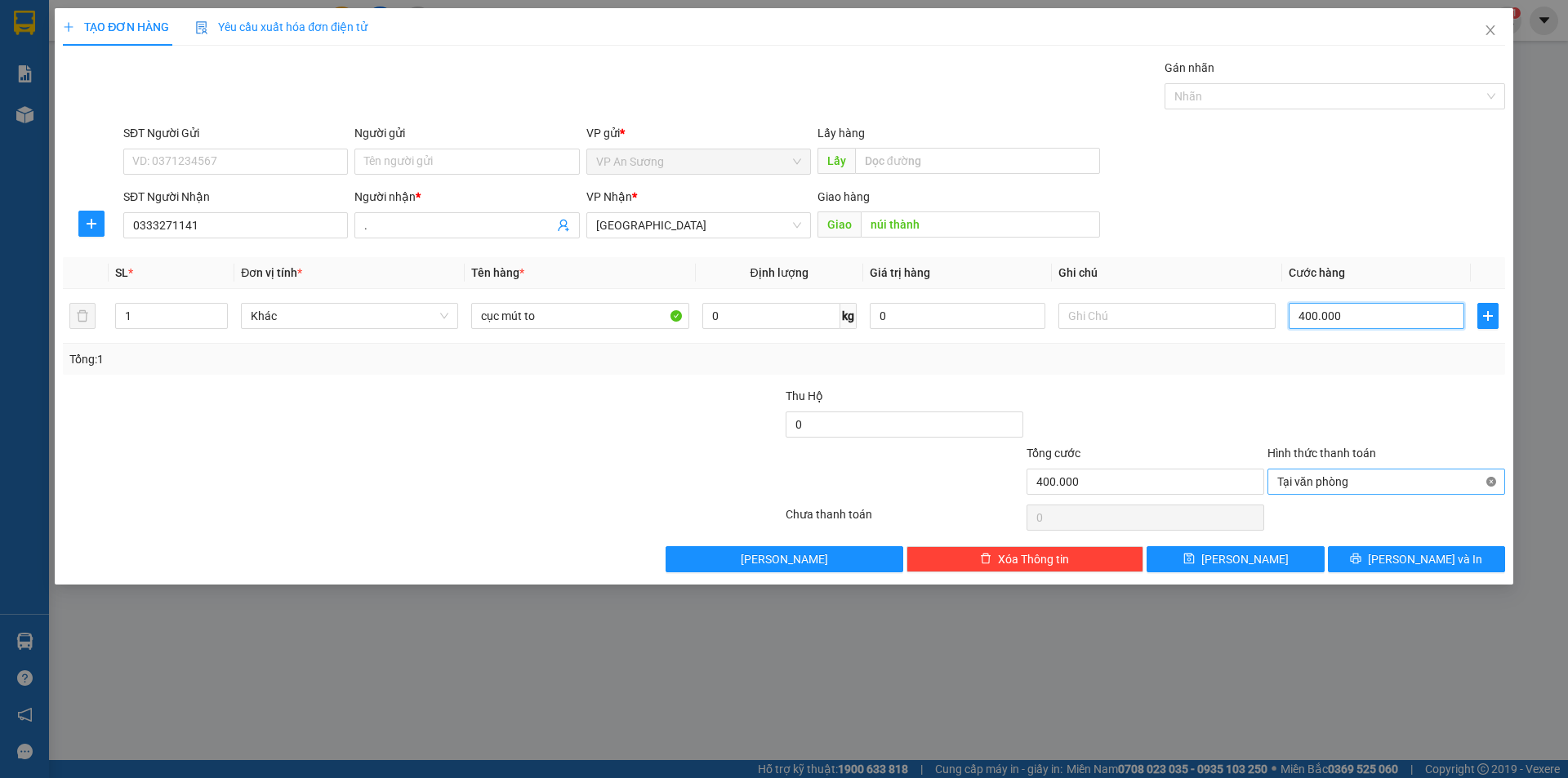
type input "400.000"
click at [223, 156] on input "SĐT Người Gửi" at bounding box center [236, 162] width 224 height 26
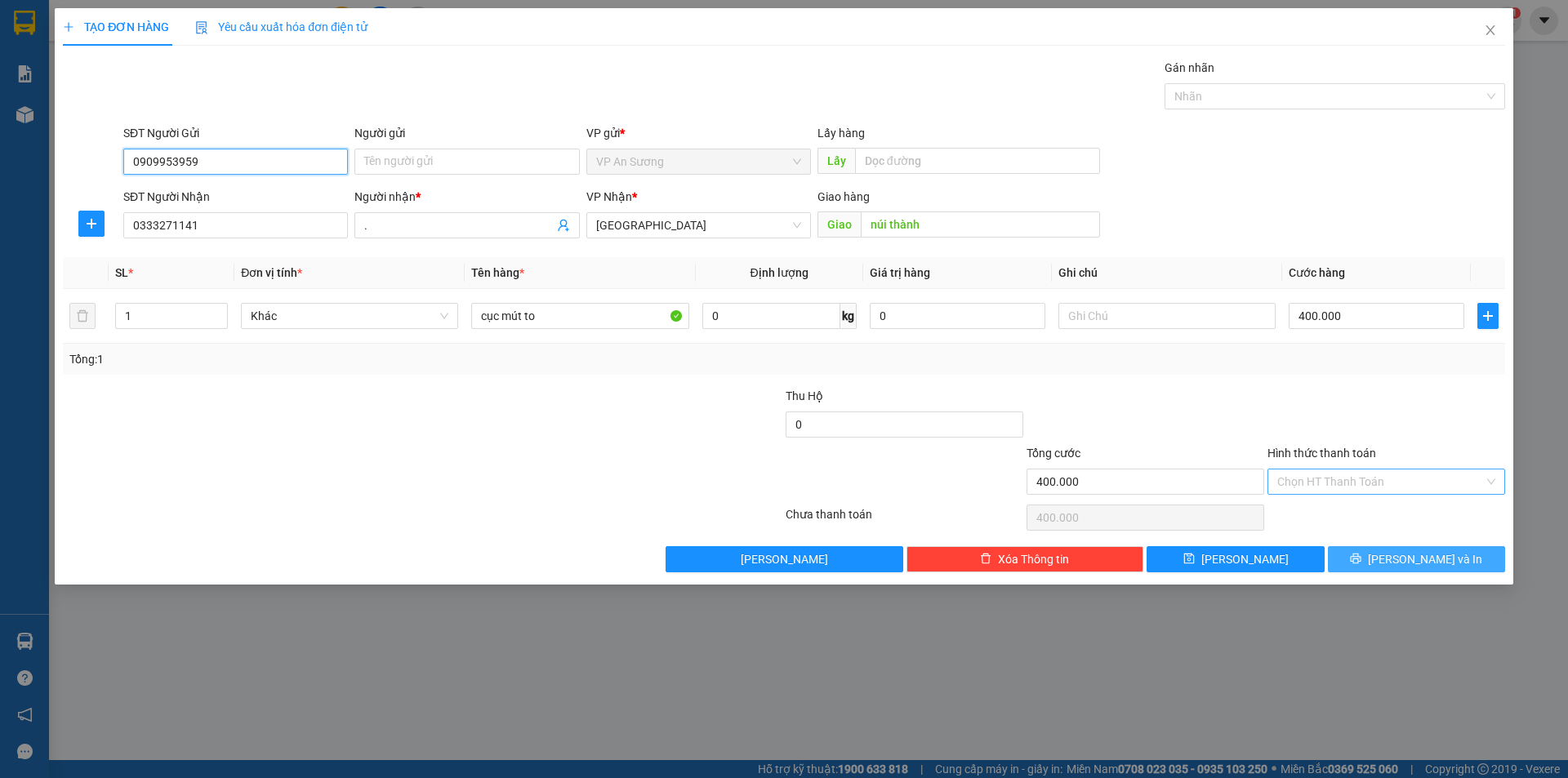
type input "0909953959"
click at [1389, 553] on button "[PERSON_NAME] và In" at bounding box center [1416, 559] width 177 height 26
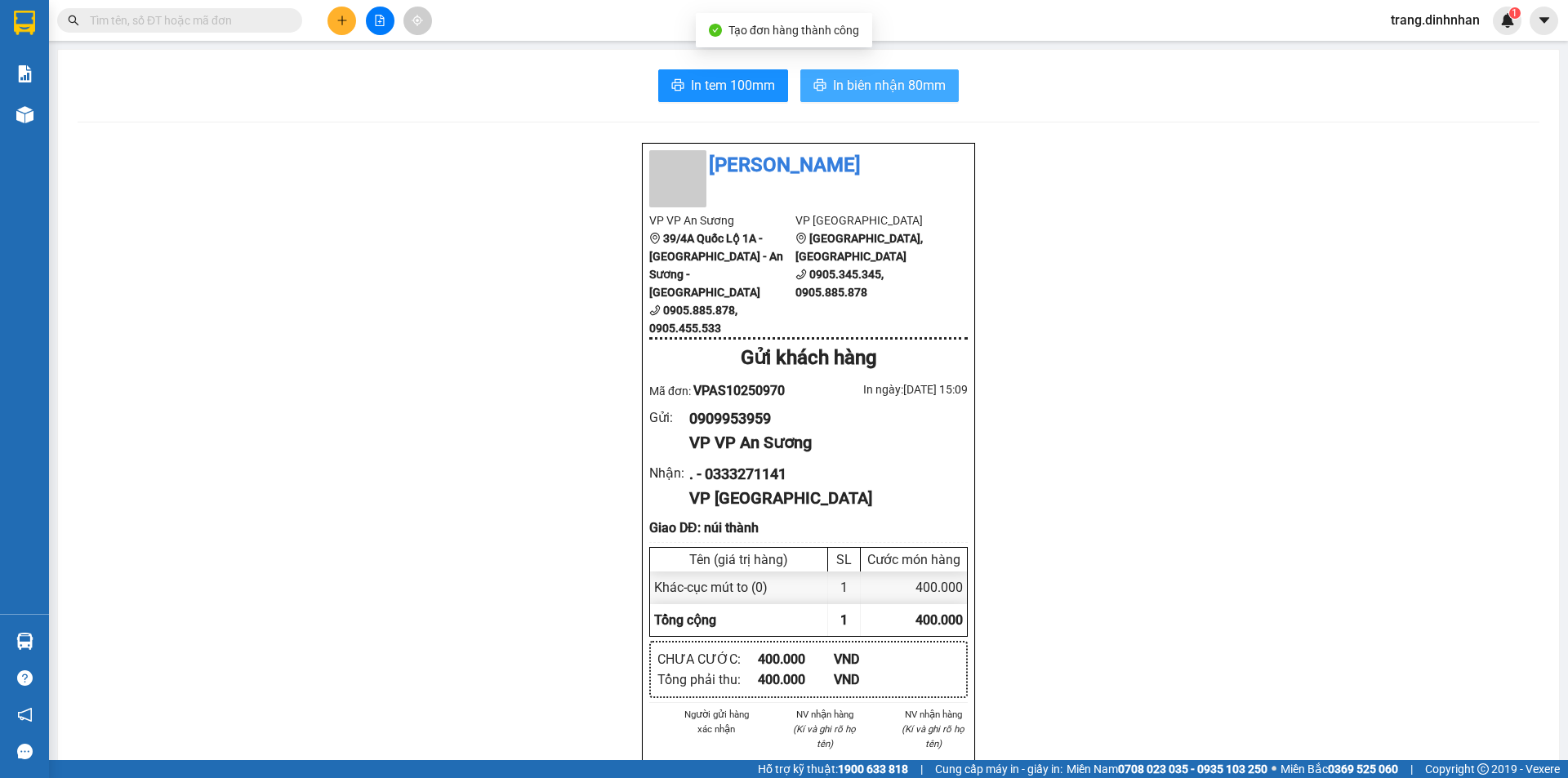
click at [899, 89] on span "In biên nhận 80mm" at bounding box center [889, 86] width 113 height 21
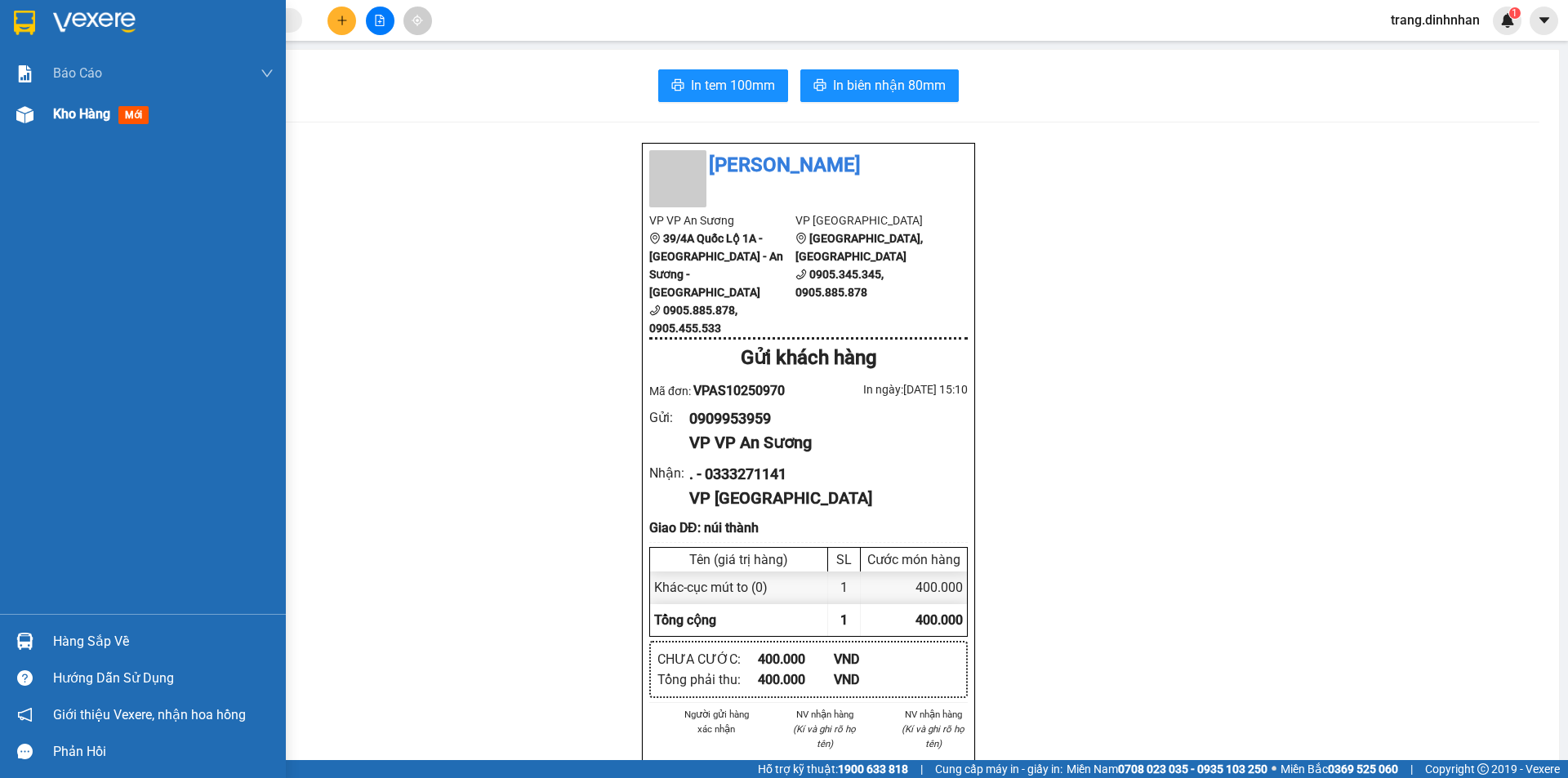
click at [47, 113] on div "Kho hàng mới" at bounding box center [142, 114] width 286 height 41
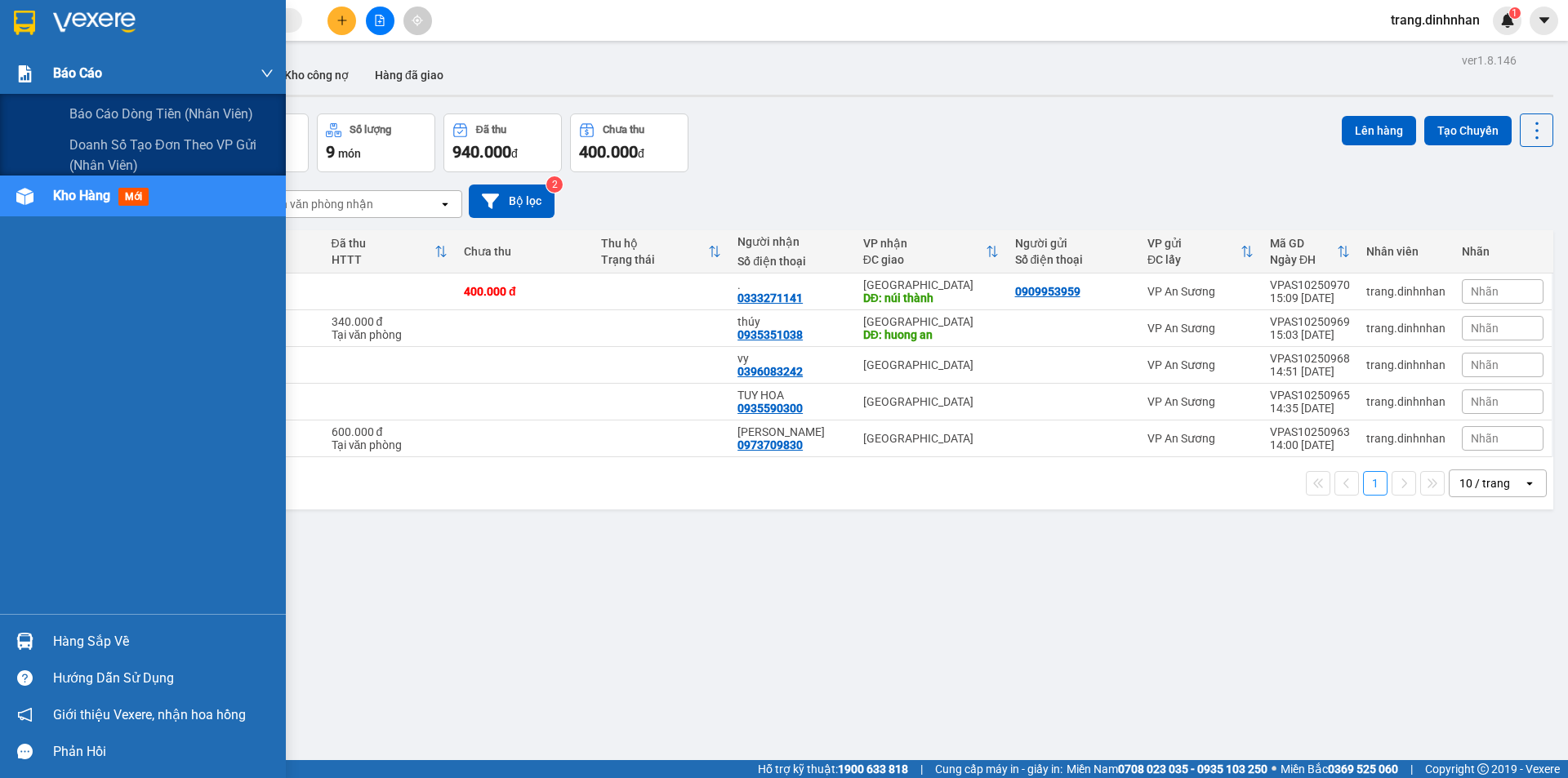
click at [76, 76] on span "Báo cáo" at bounding box center [77, 74] width 49 height 21
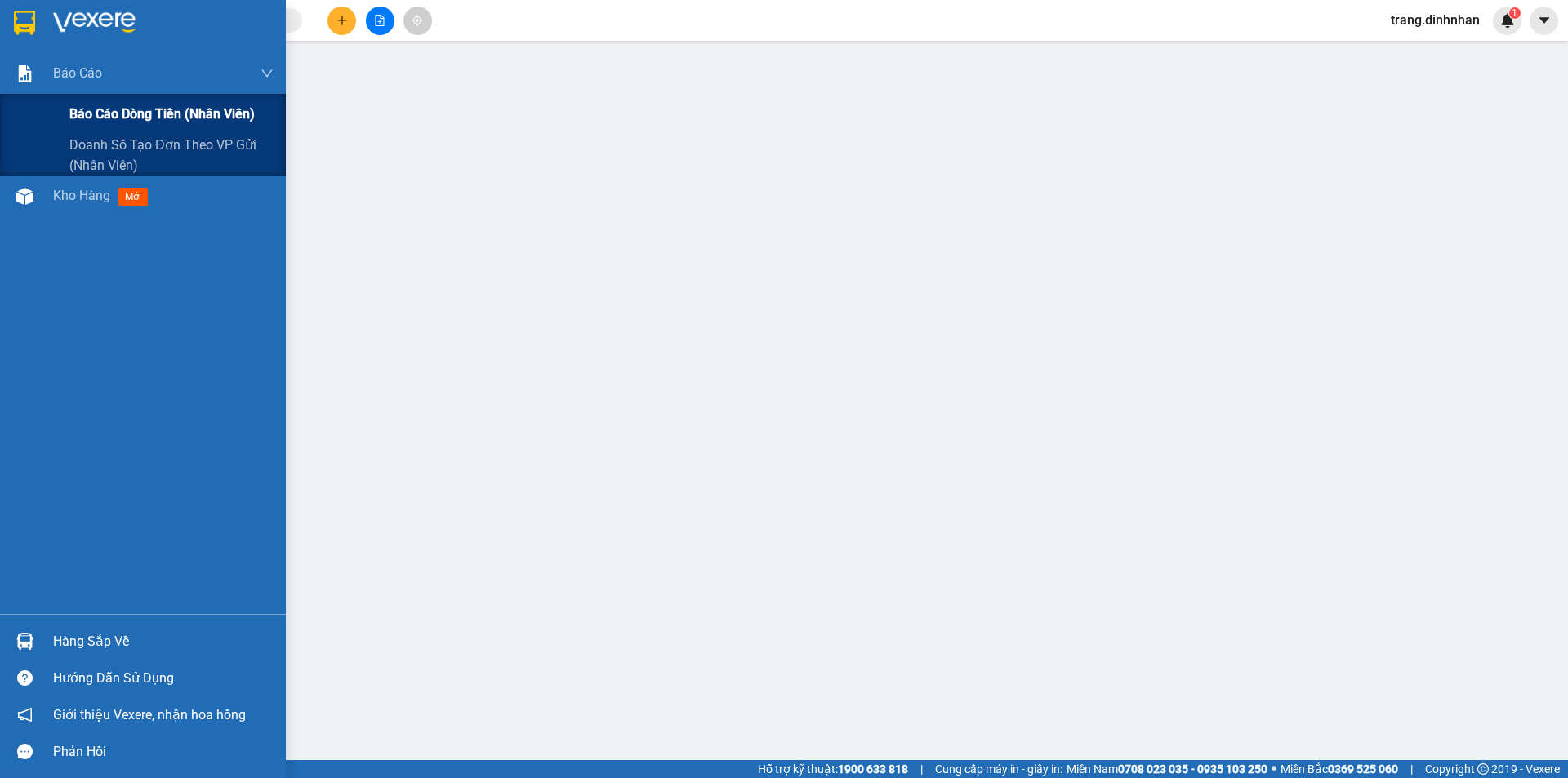
click at [88, 107] on span "Báo cáo dòng tiền (nhân viên)" at bounding box center [162, 114] width 186 height 21
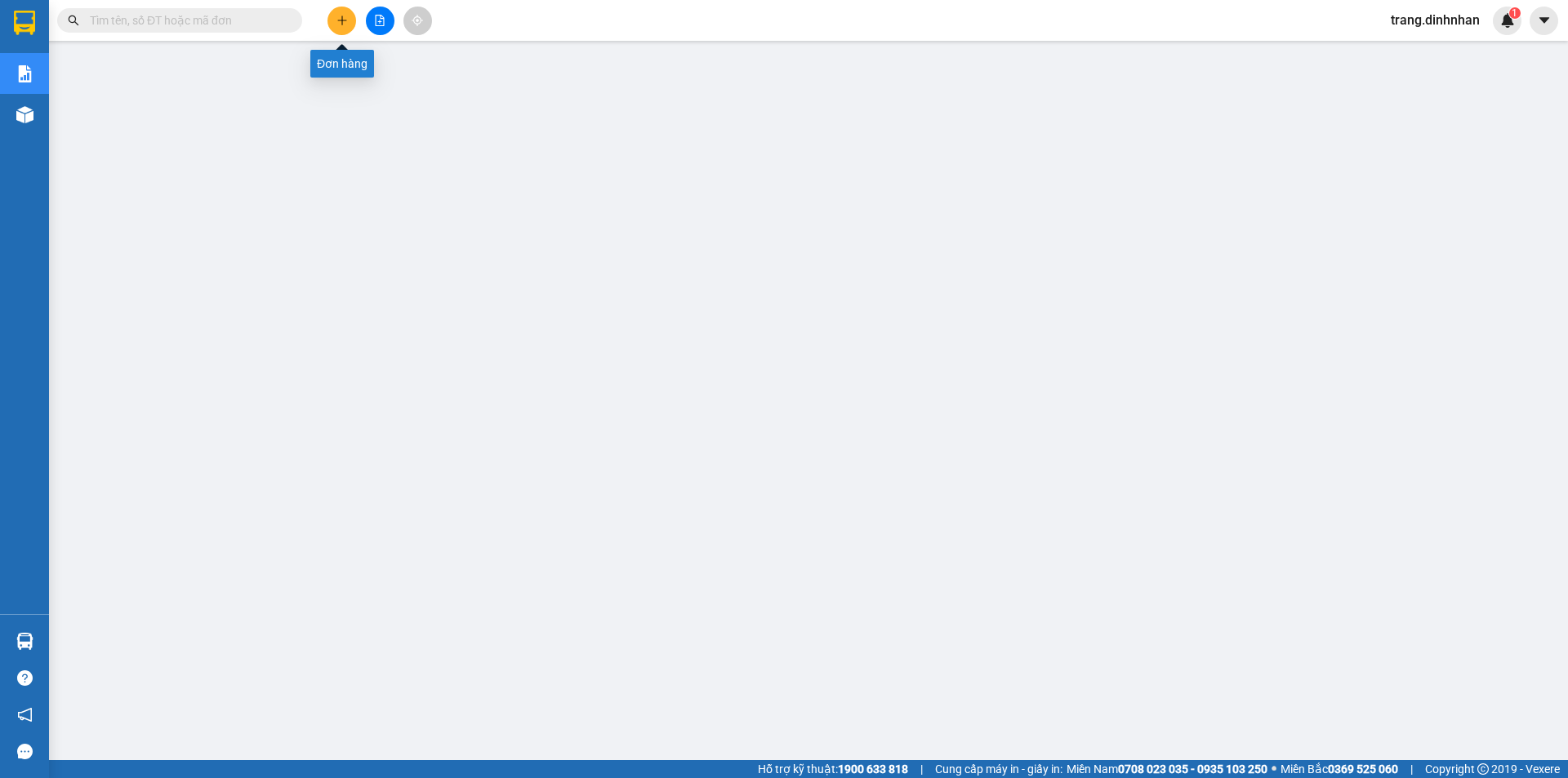
click at [337, 23] on icon "plus" at bounding box center [342, 21] width 11 height 11
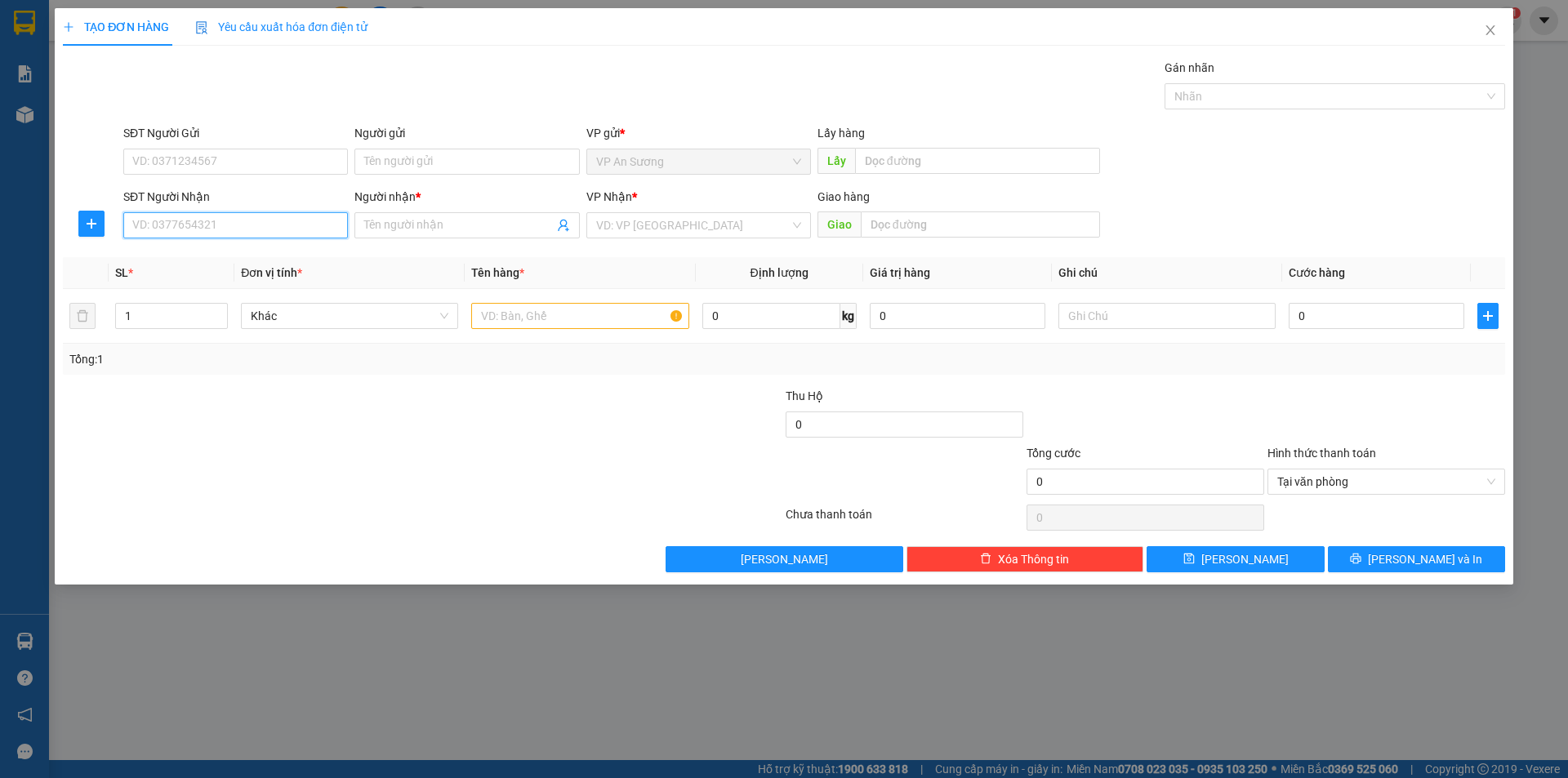
click at [206, 228] on input "SĐT Người Nhận" at bounding box center [236, 225] width 224 height 26
type input "0903664147"
click at [190, 254] on div "0903664147 - ánh" at bounding box center [235, 257] width 205 height 18
type input "ánh"
type input "0903664147"
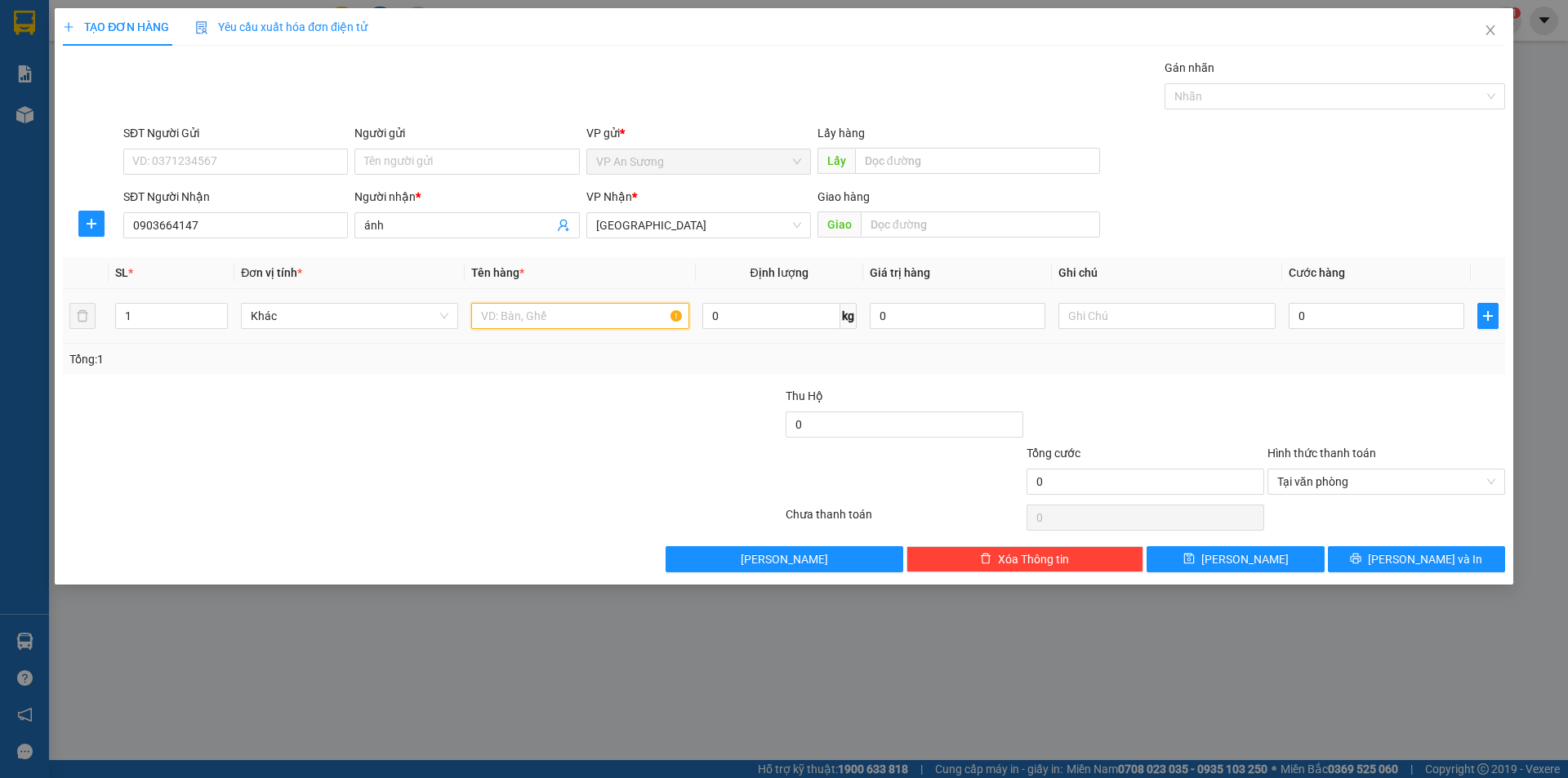
click at [537, 317] on input "text" at bounding box center [580, 316] width 217 height 26
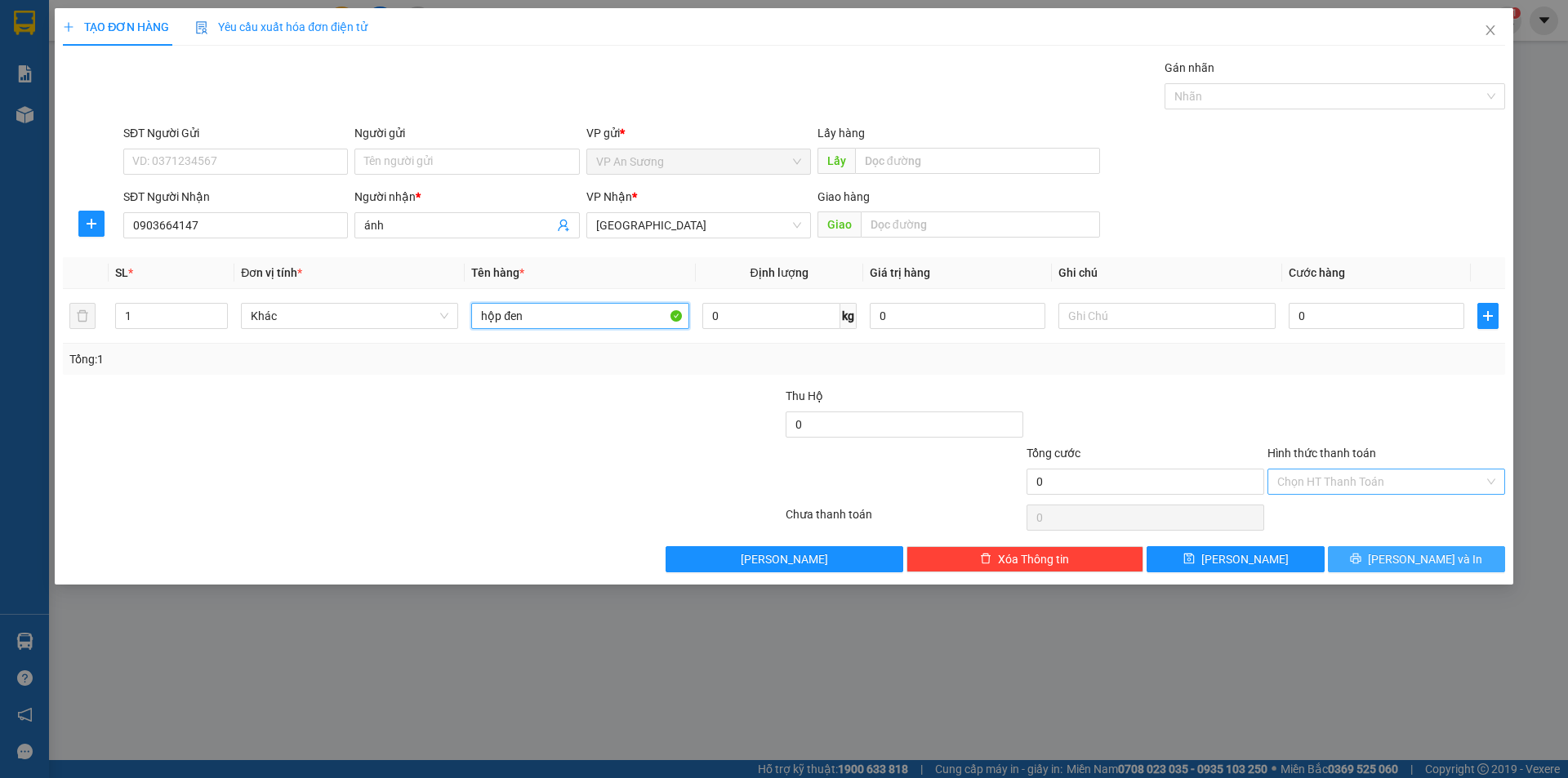
type input "hộp đen"
click at [1461, 554] on button "[PERSON_NAME] và In" at bounding box center [1416, 559] width 177 height 26
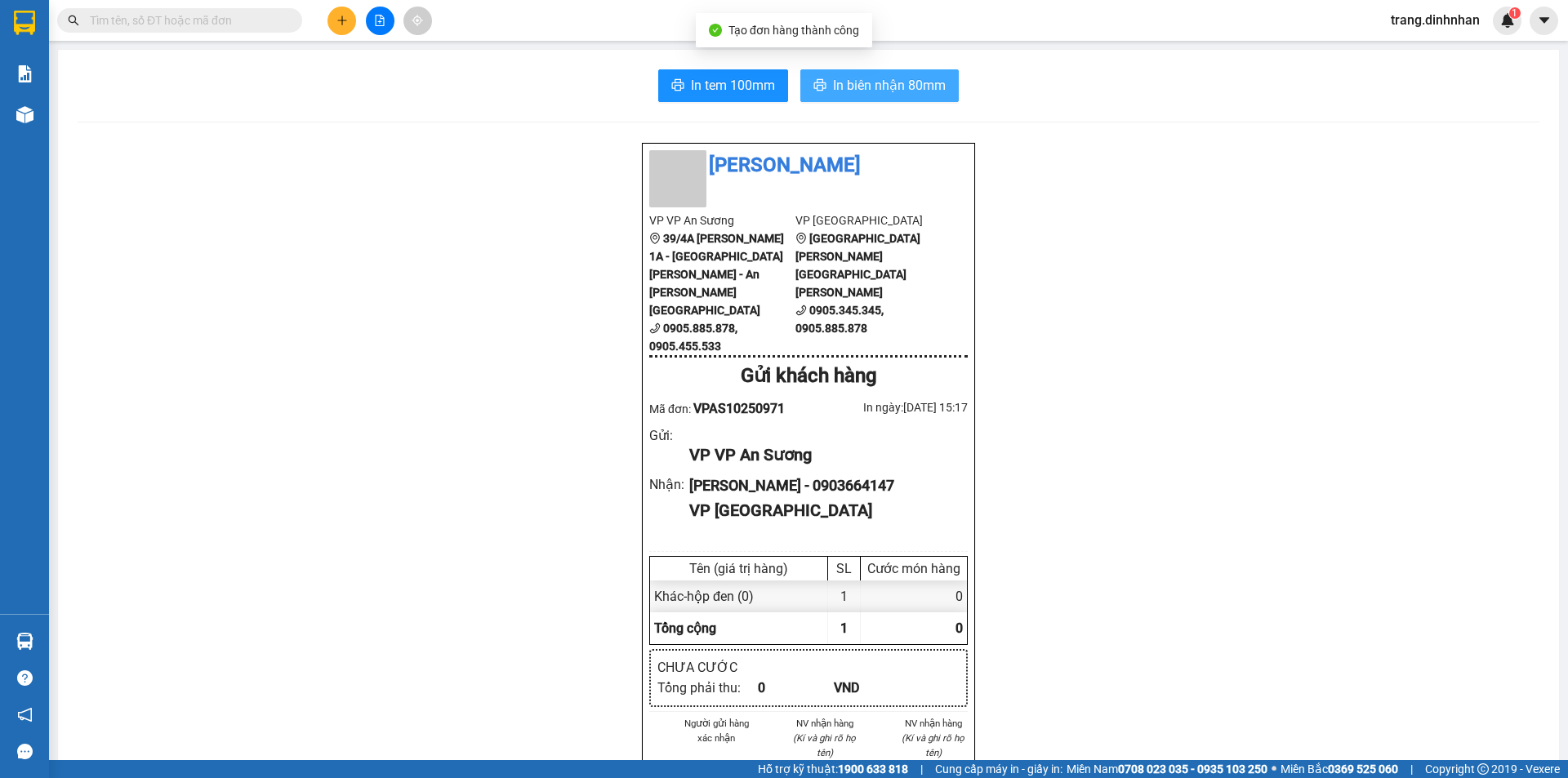
click at [909, 90] on span "In biên nhận 80mm" at bounding box center [889, 86] width 113 height 21
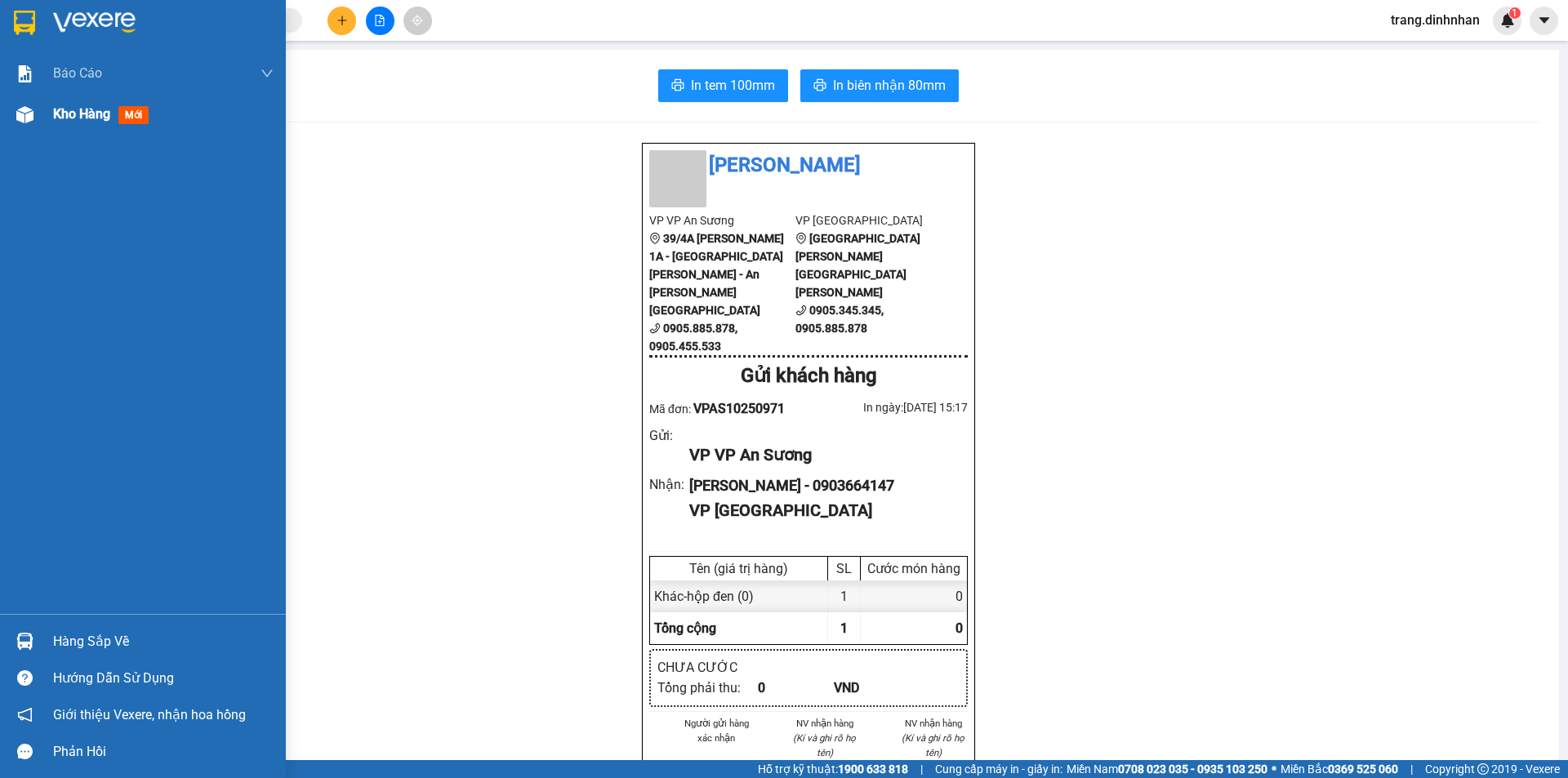
click at [62, 113] on span "Kho hàng" at bounding box center [81, 114] width 58 height 15
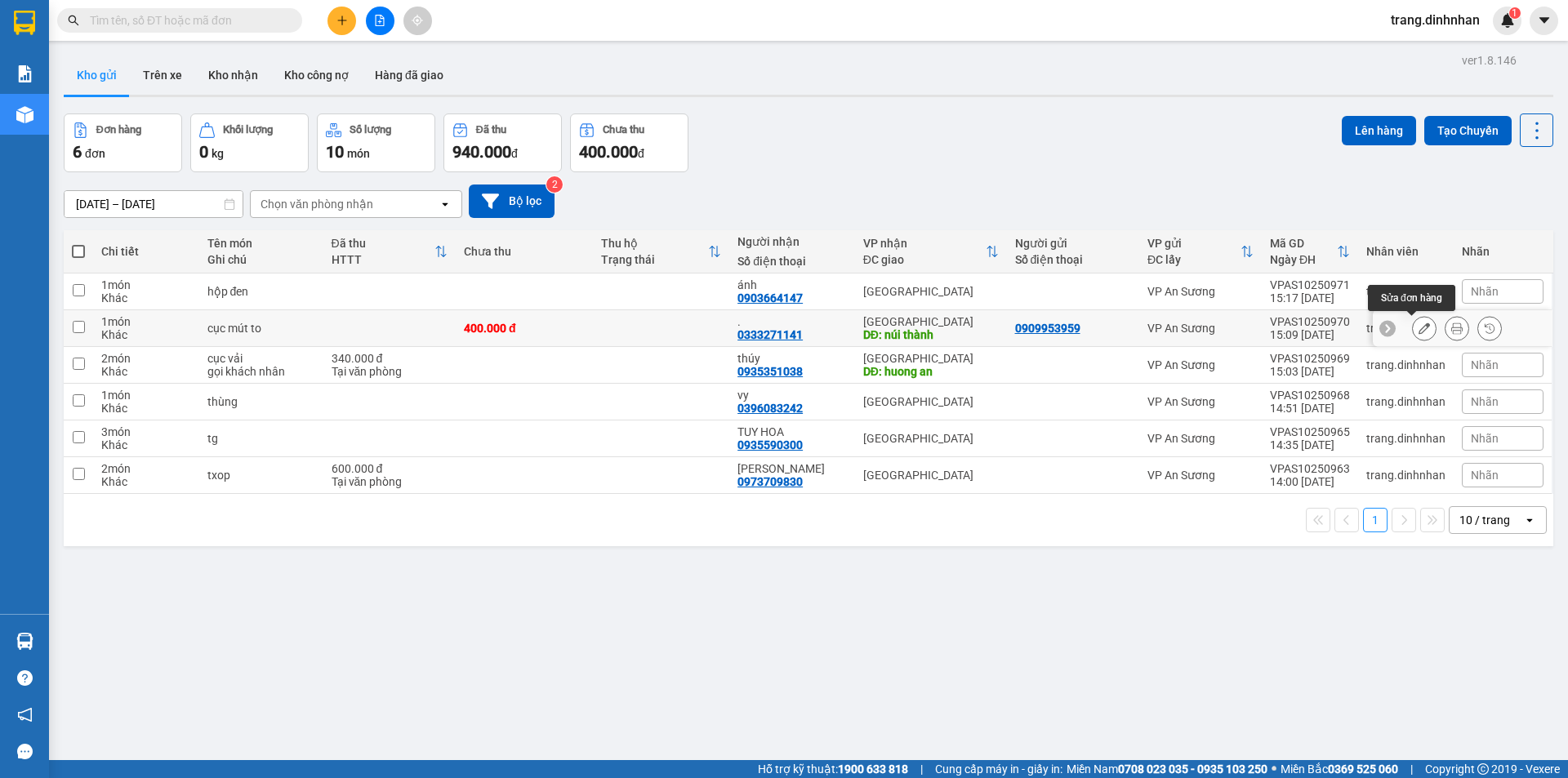
click at [1419, 330] on icon at bounding box center [1425, 328] width 11 height 11
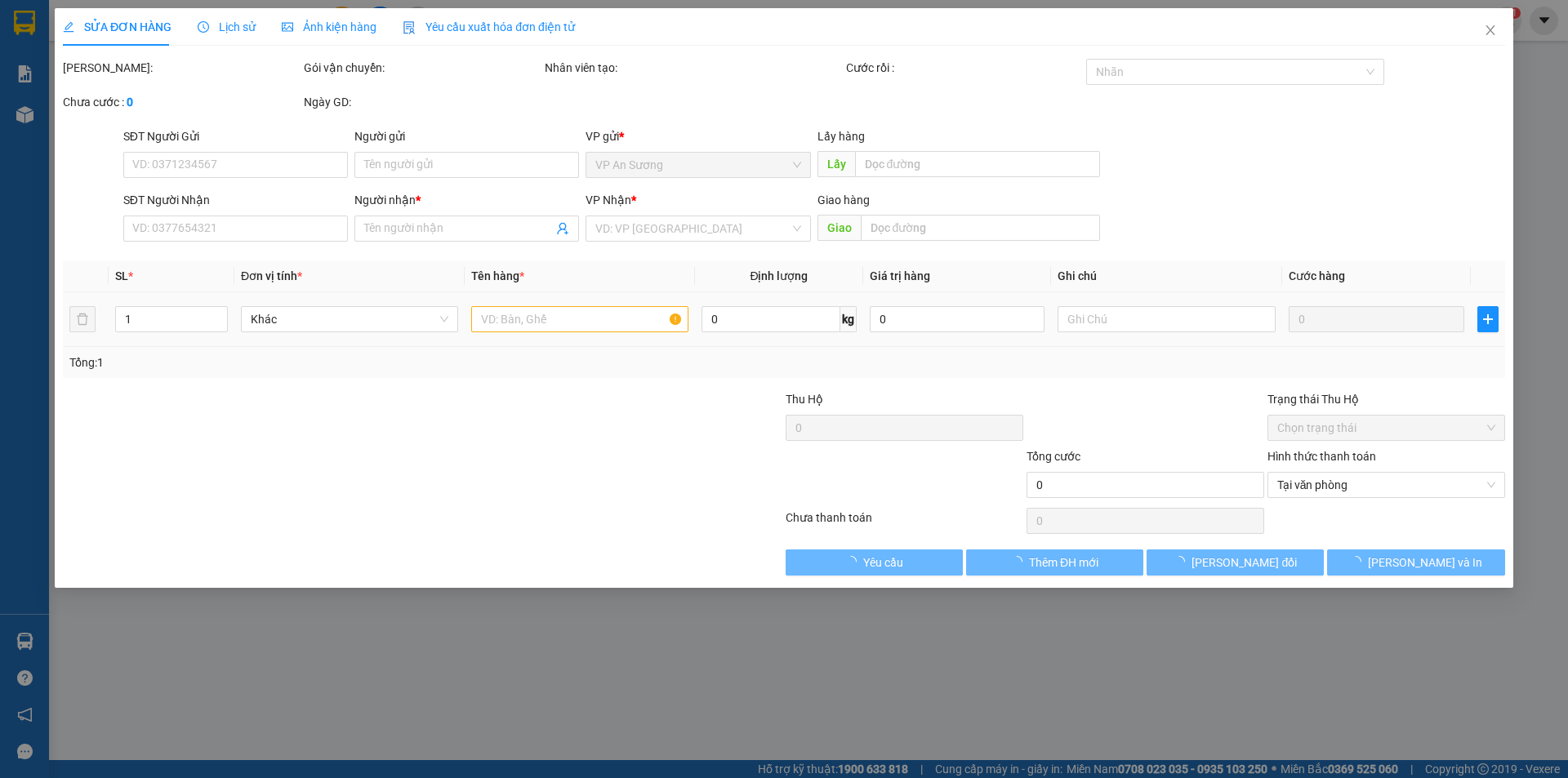
type input "0909953959"
type input "0333271141"
type input "."
type input "núi thành"
type input "400.000"
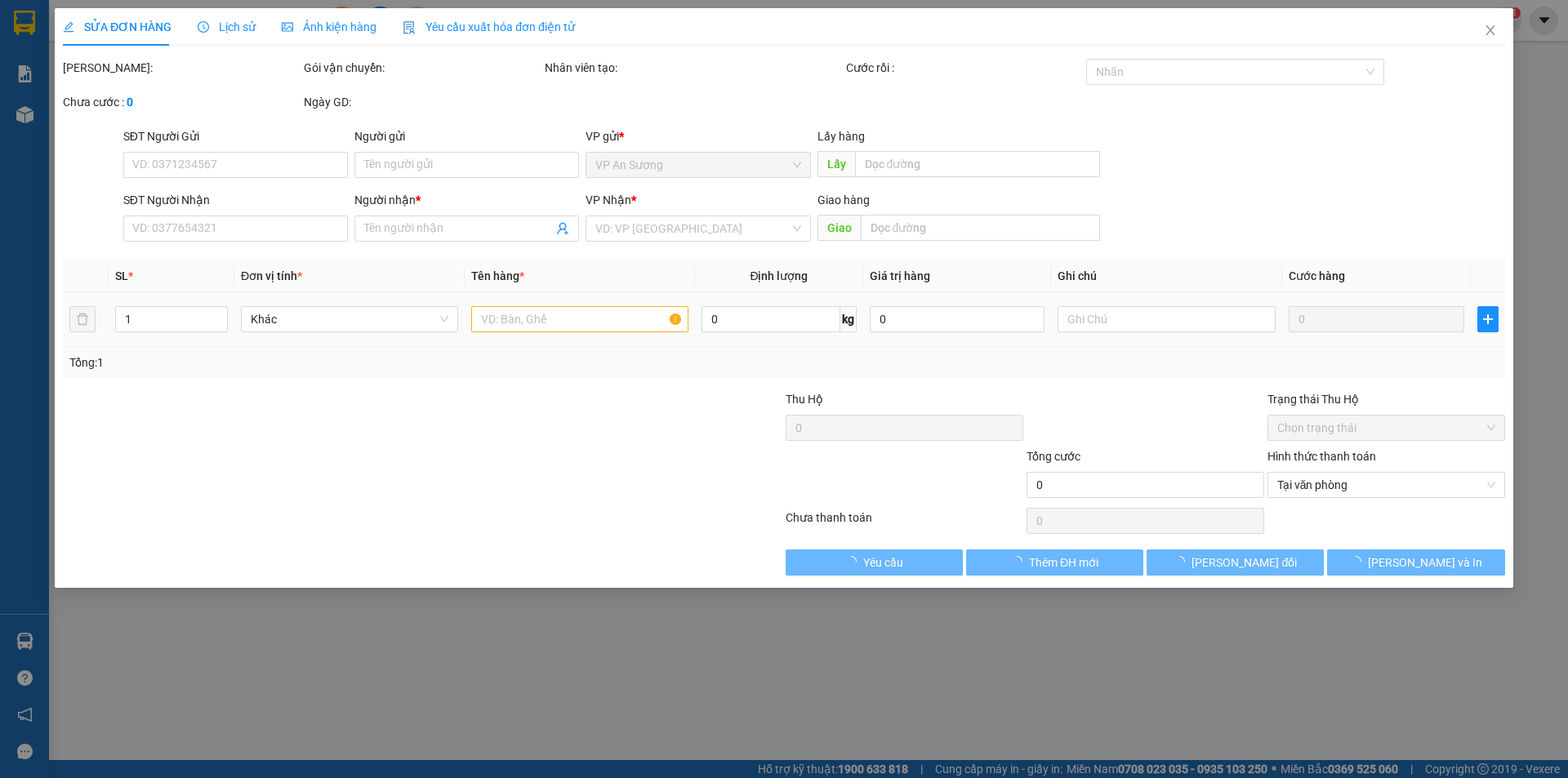
type input "400.000"
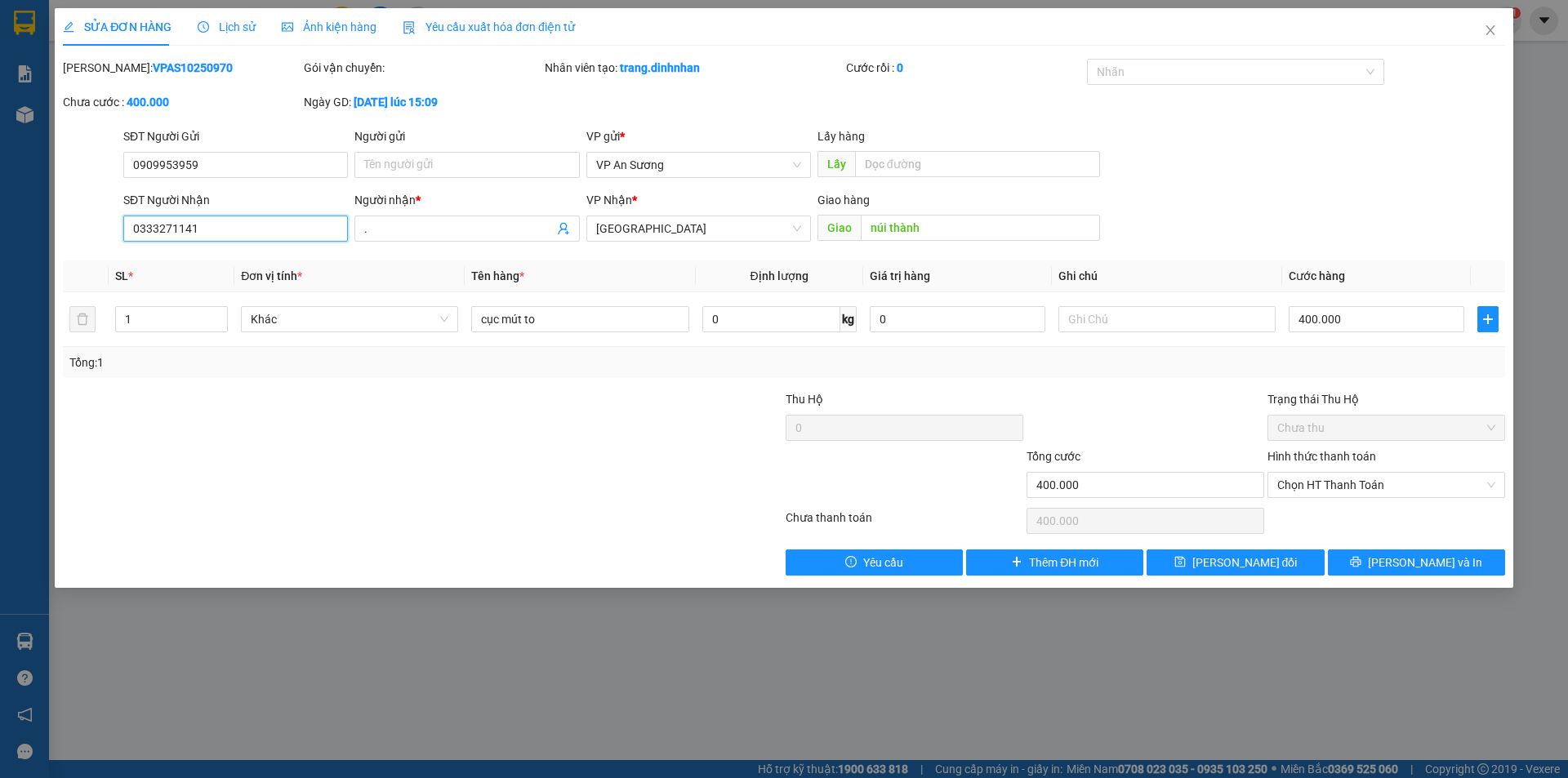
click at [241, 230] on input "0333271141" at bounding box center [236, 229] width 224 height 26
type input "0333271145"
click at [1362, 558] on icon "printer" at bounding box center [1356, 562] width 11 height 11
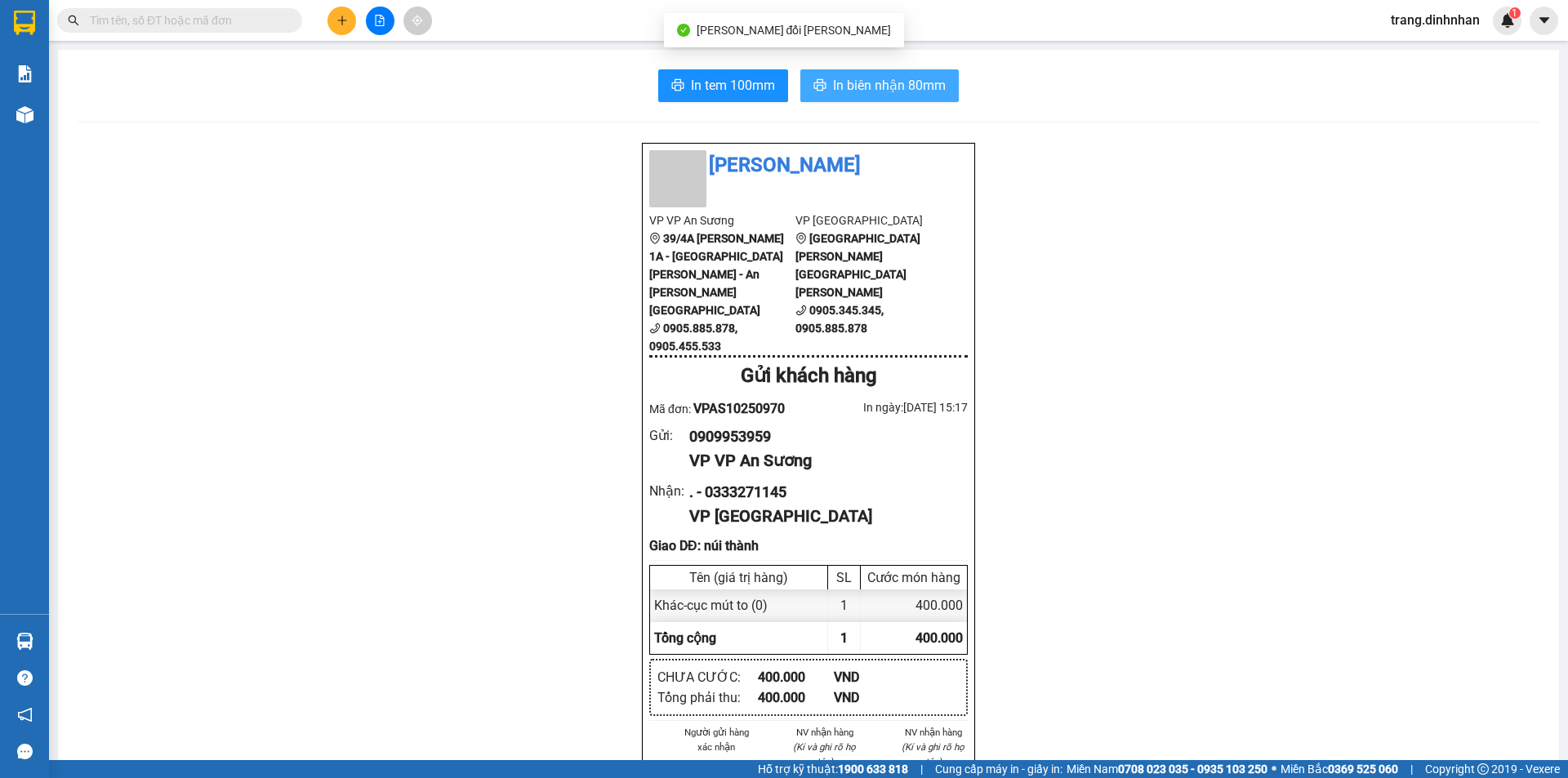
click at [867, 86] on span "In biên nhận 80mm" at bounding box center [889, 86] width 113 height 21
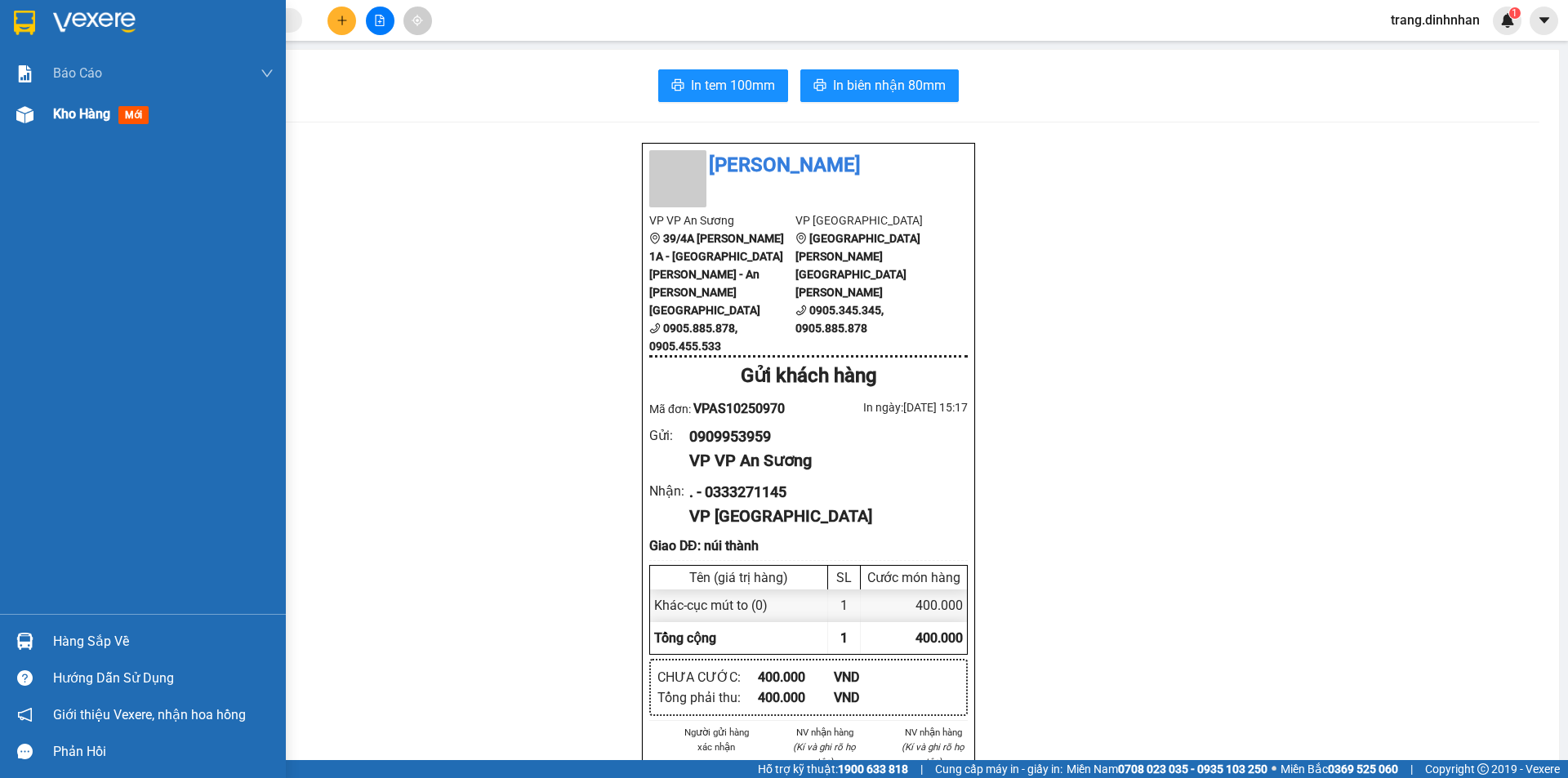
click at [72, 115] on span "Kho hàng" at bounding box center [81, 114] width 58 height 15
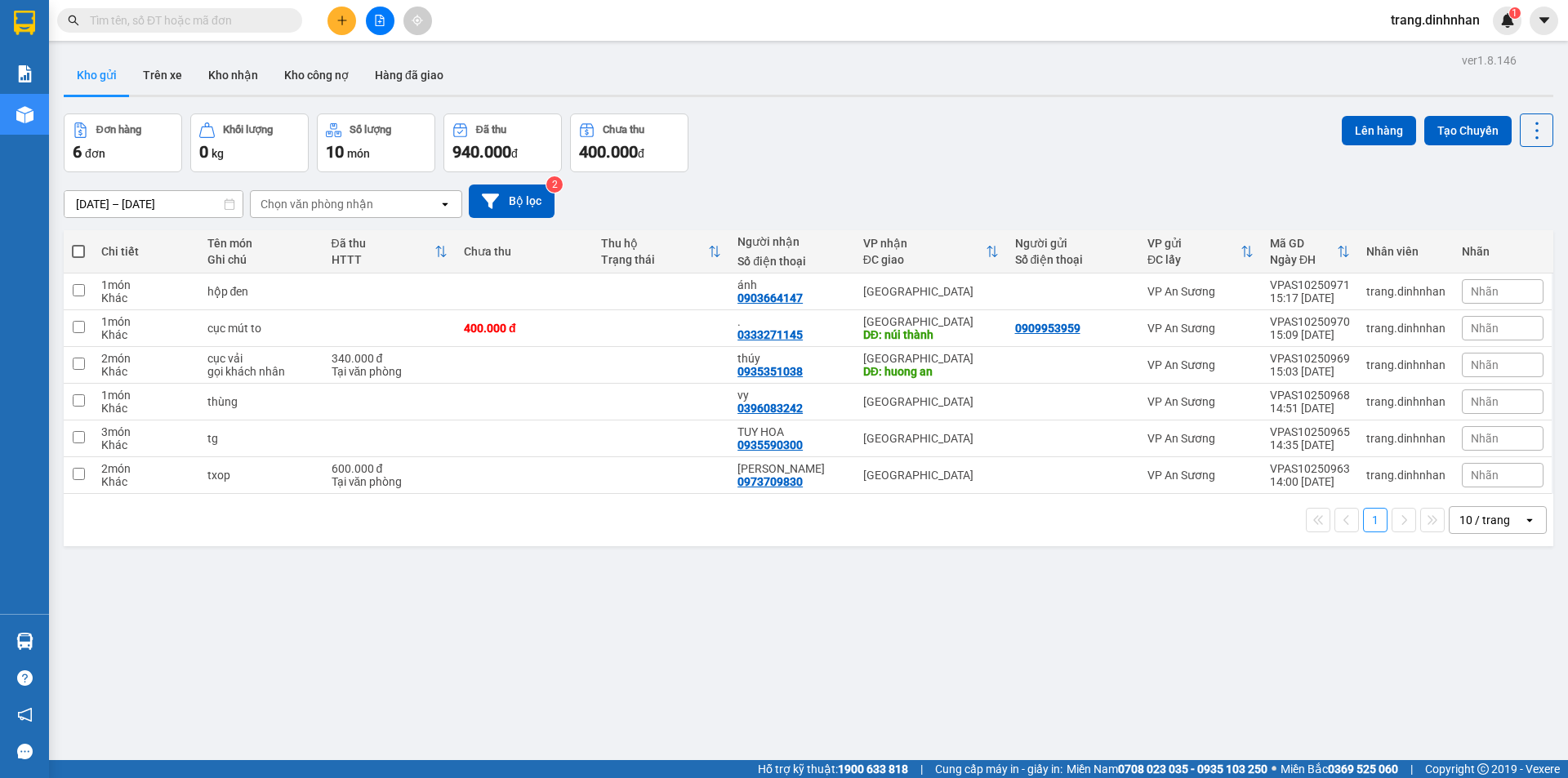
click at [254, 27] on input "text" at bounding box center [186, 20] width 192 height 18
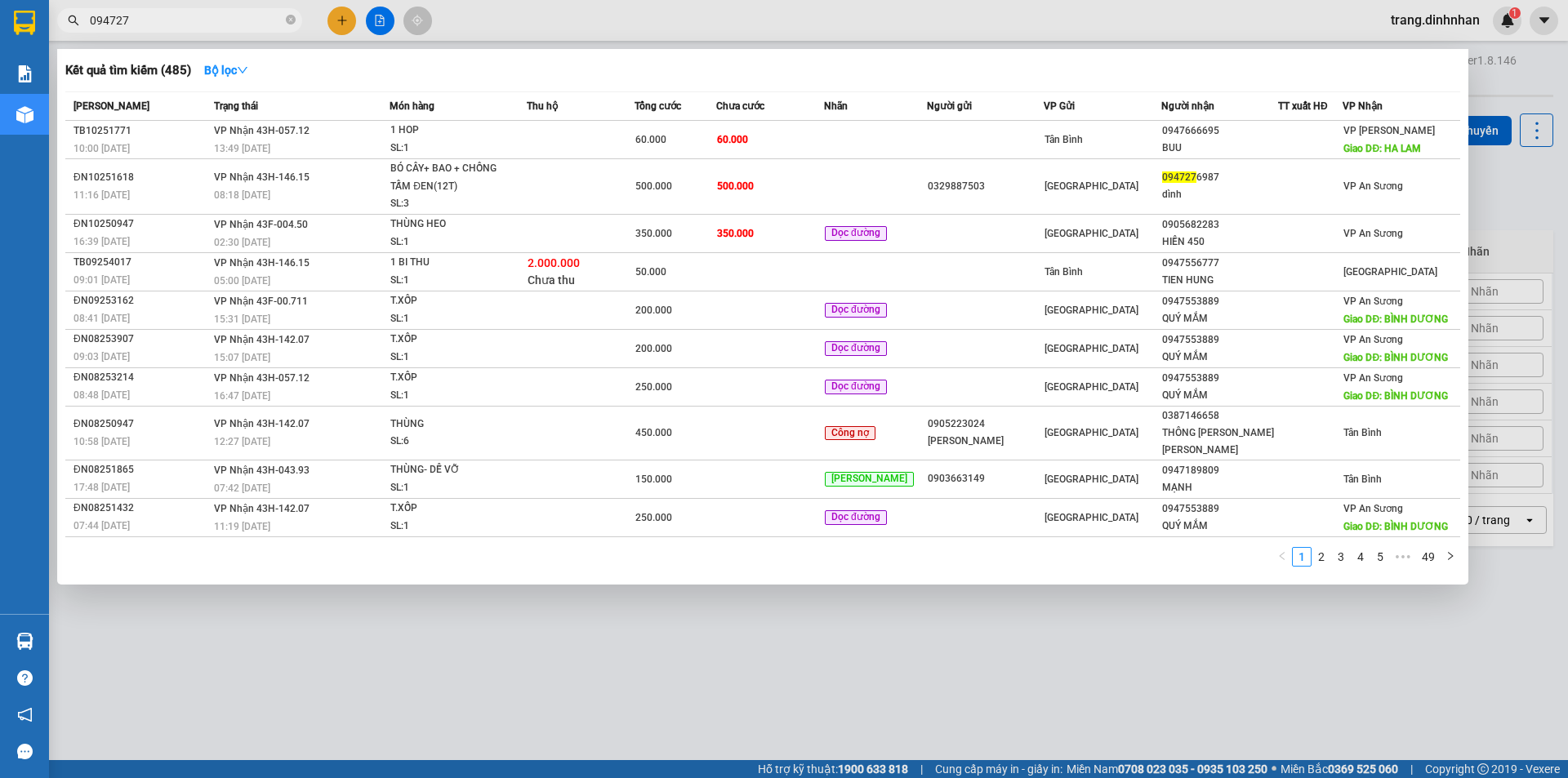
type input "0947276"
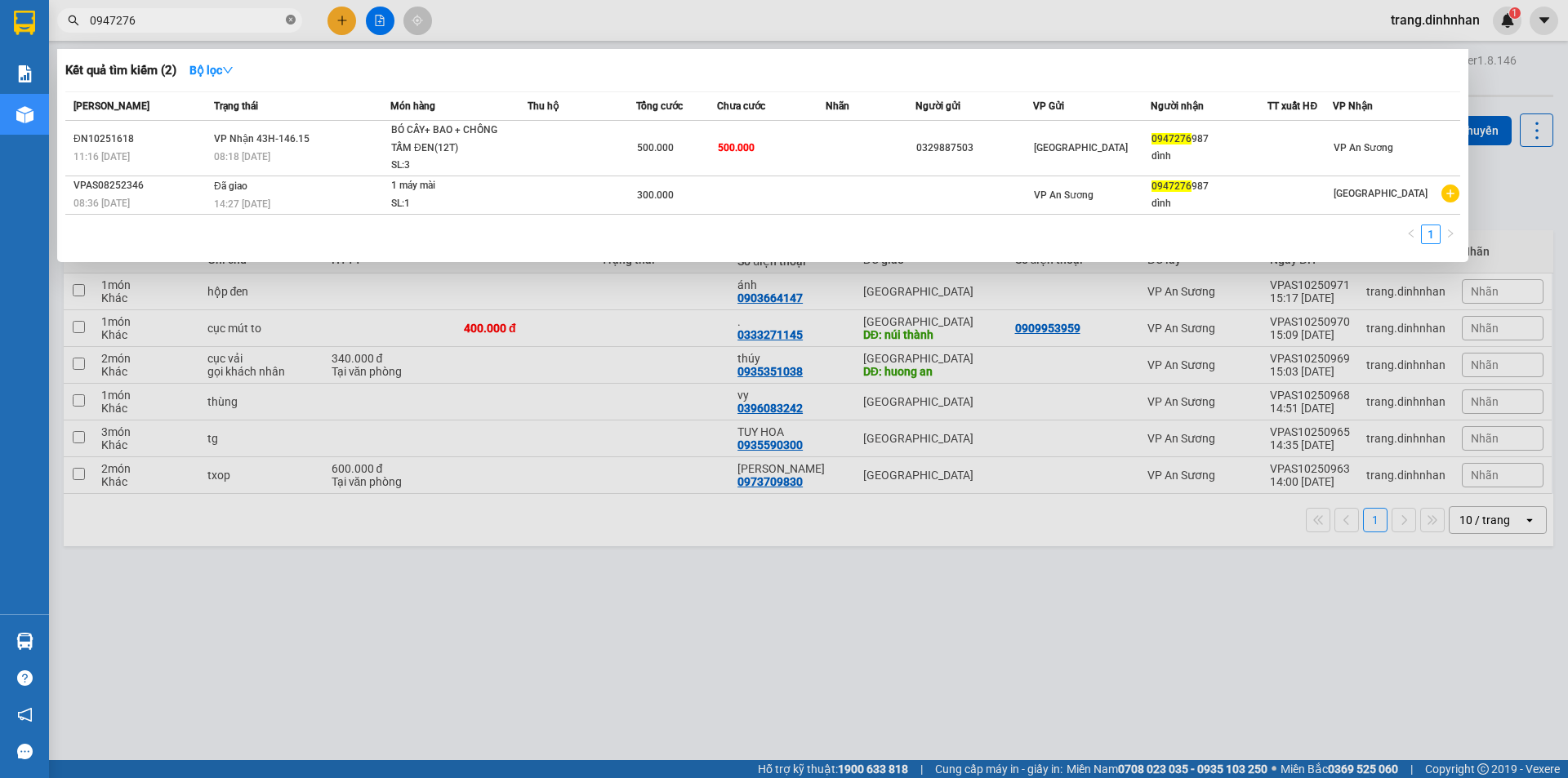
click at [290, 20] on icon "close-circle" at bounding box center [290, 20] width 9 height 9
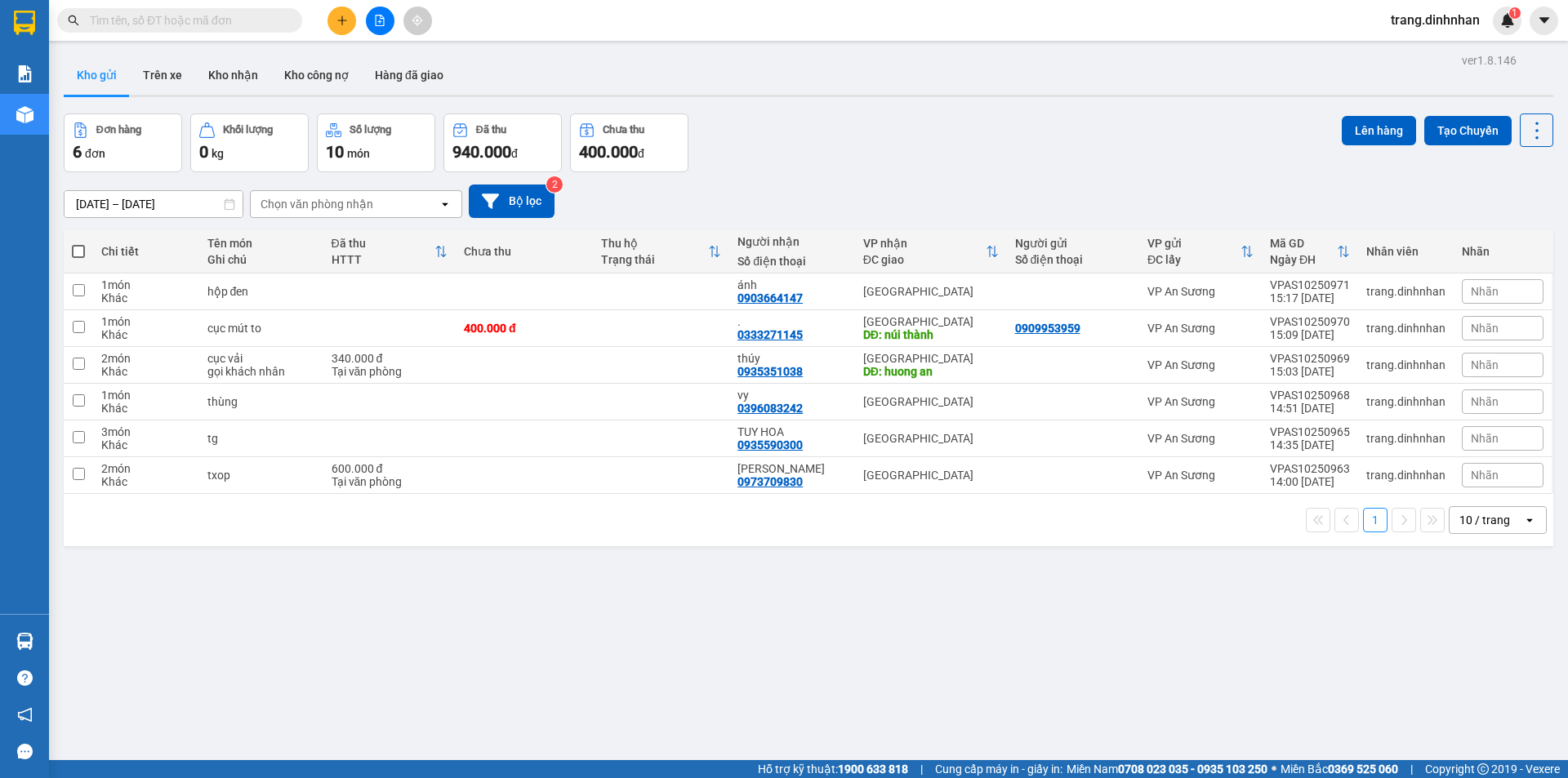
click at [75, 248] on span at bounding box center [78, 252] width 13 height 13
click at [78, 243] on input "checkbox" at bounding box center [78, 243] width 0 height 0
checkbox input "true"
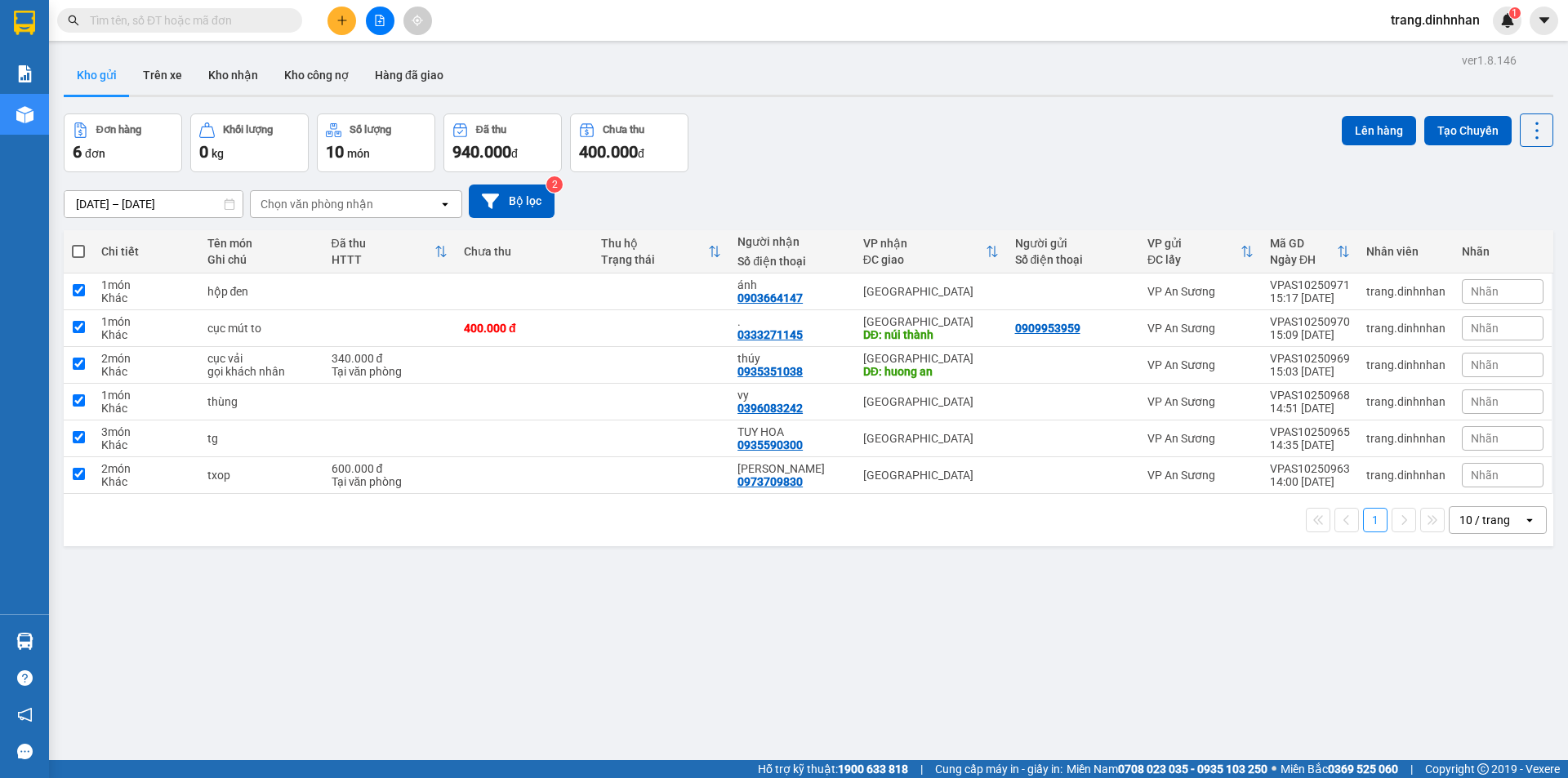
checkbox input "true"
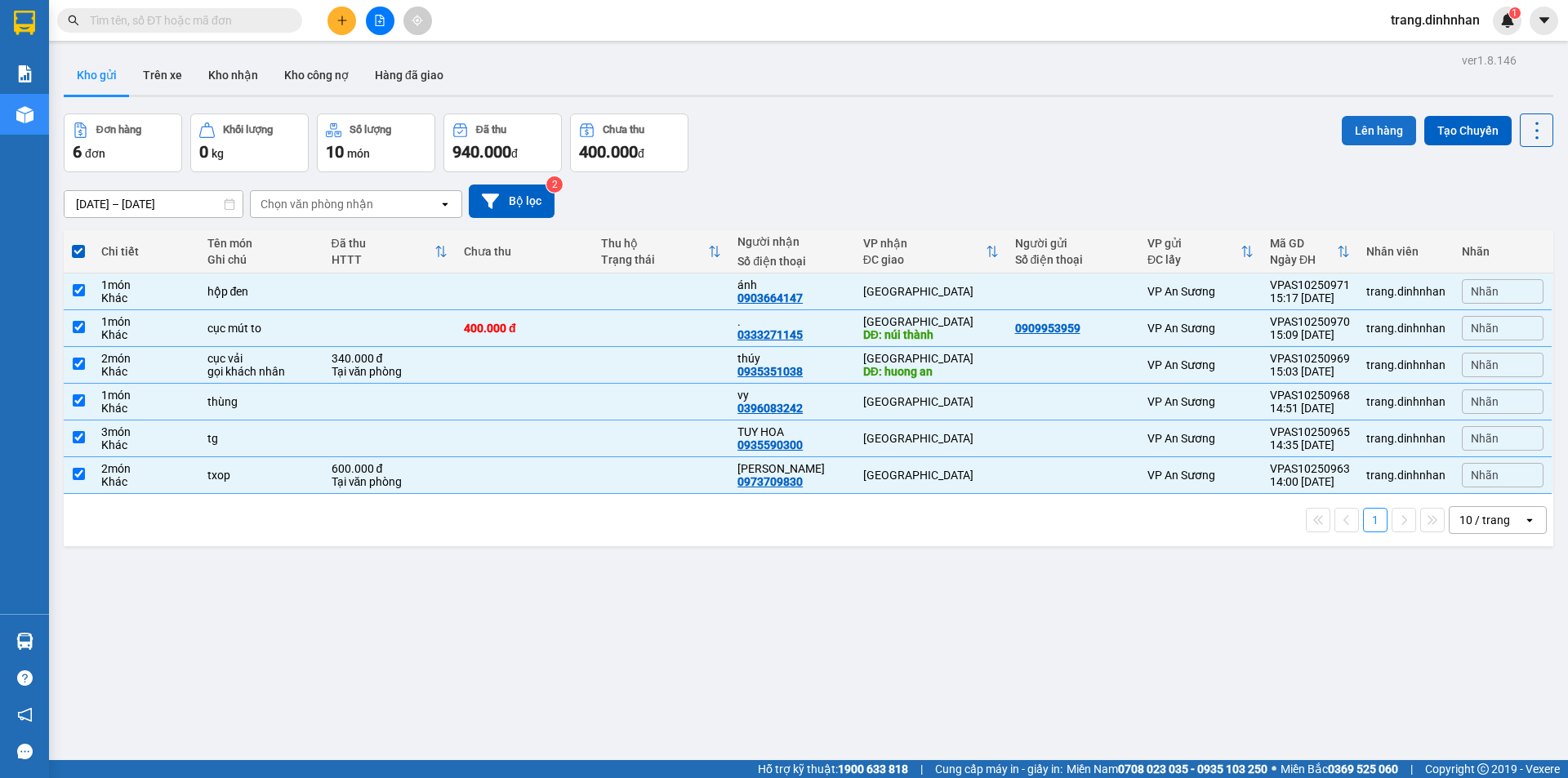
click at [1350, 125] on button "Lên hàng" at bounding box center [1378, 130] width 74 height 29
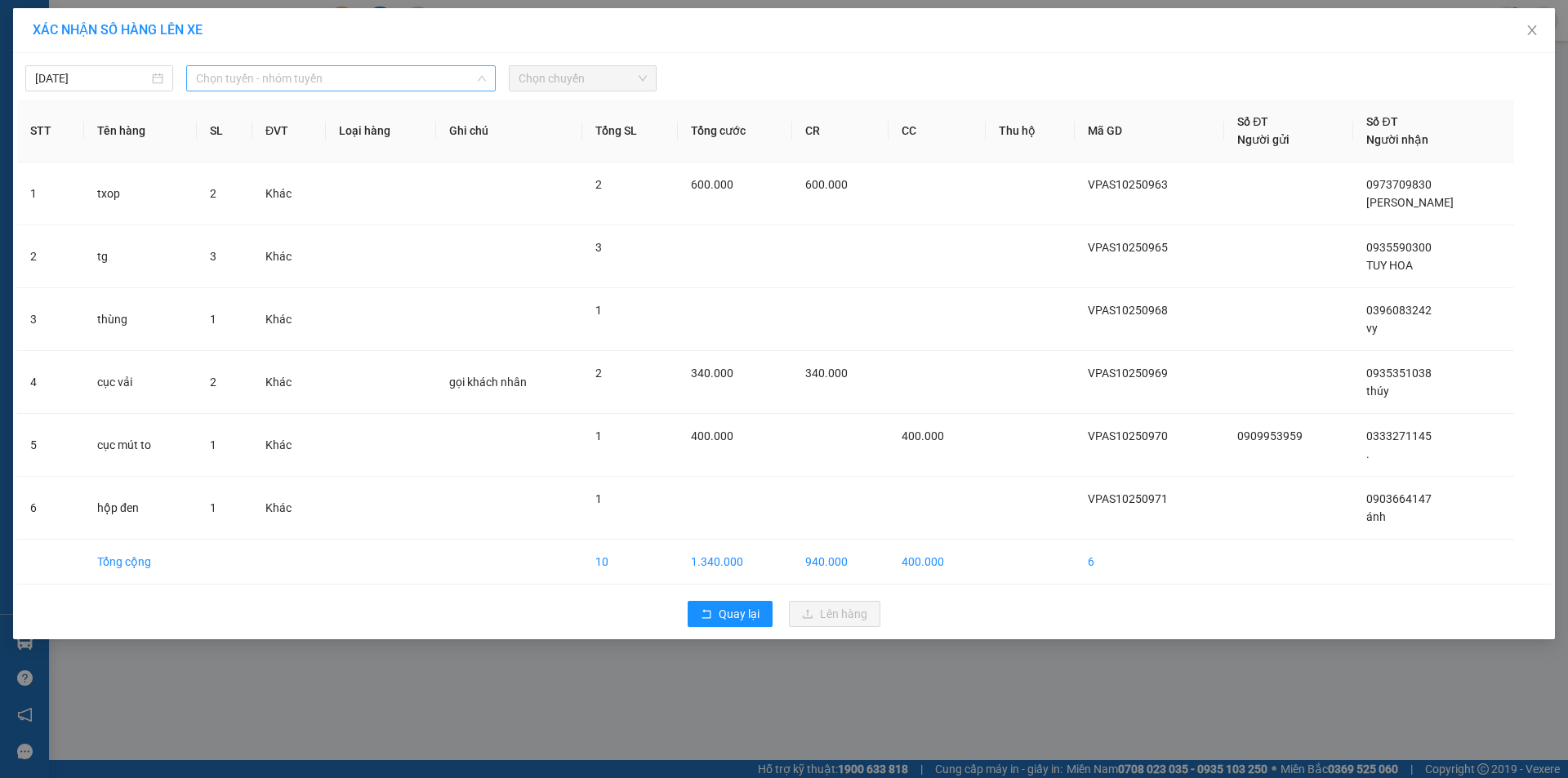
click at [466, 79] on span "Chọn tuyến - nhóm tuyến" at bounding box center [340, 78] width 289 height 25
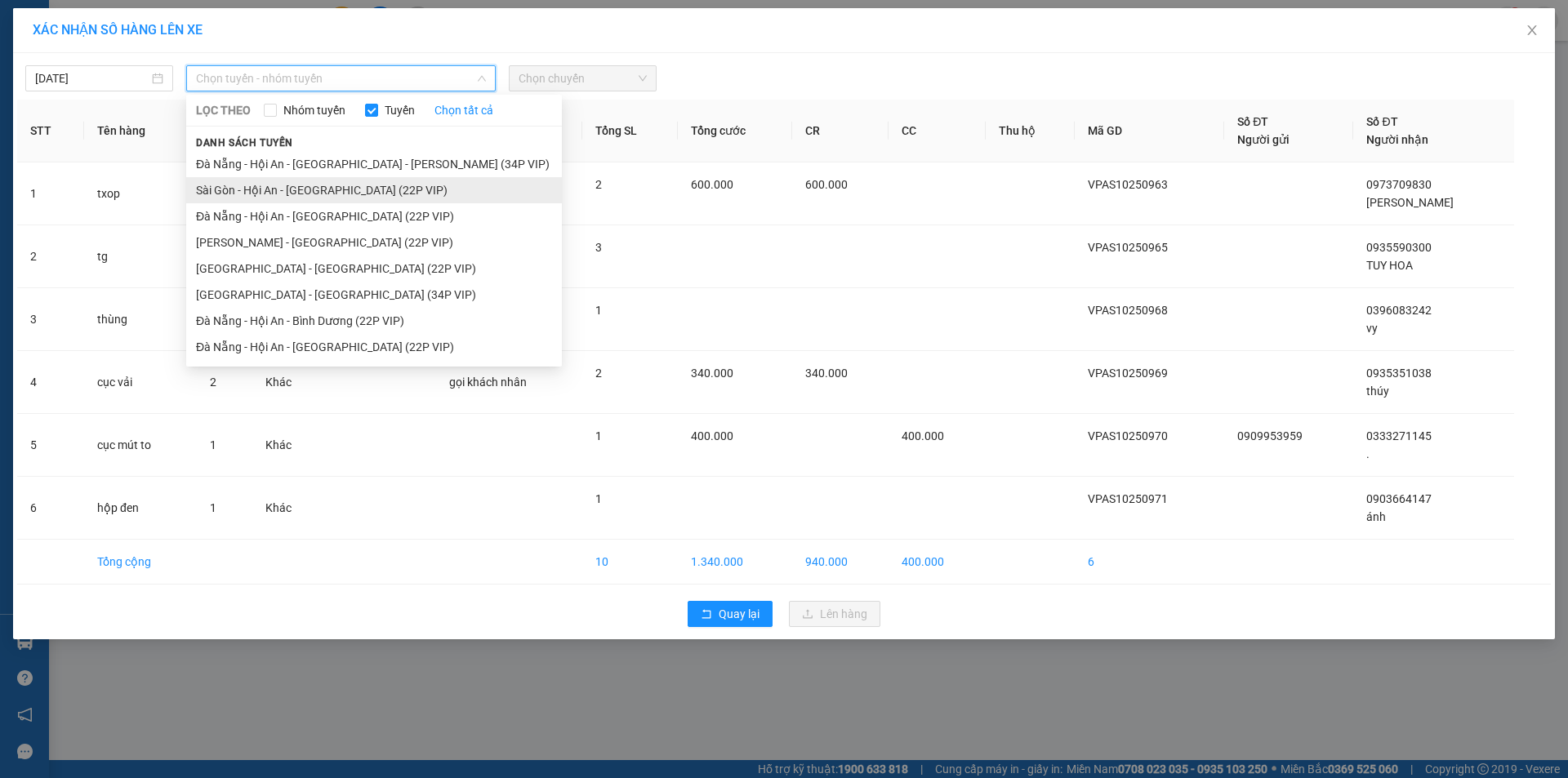
click at [415, 187] on li "Sài Gòn - Hội An - [GEOGRAPHIC_DATA] (22P VIP)" at bounding box center [373, 190] width 375 height 26
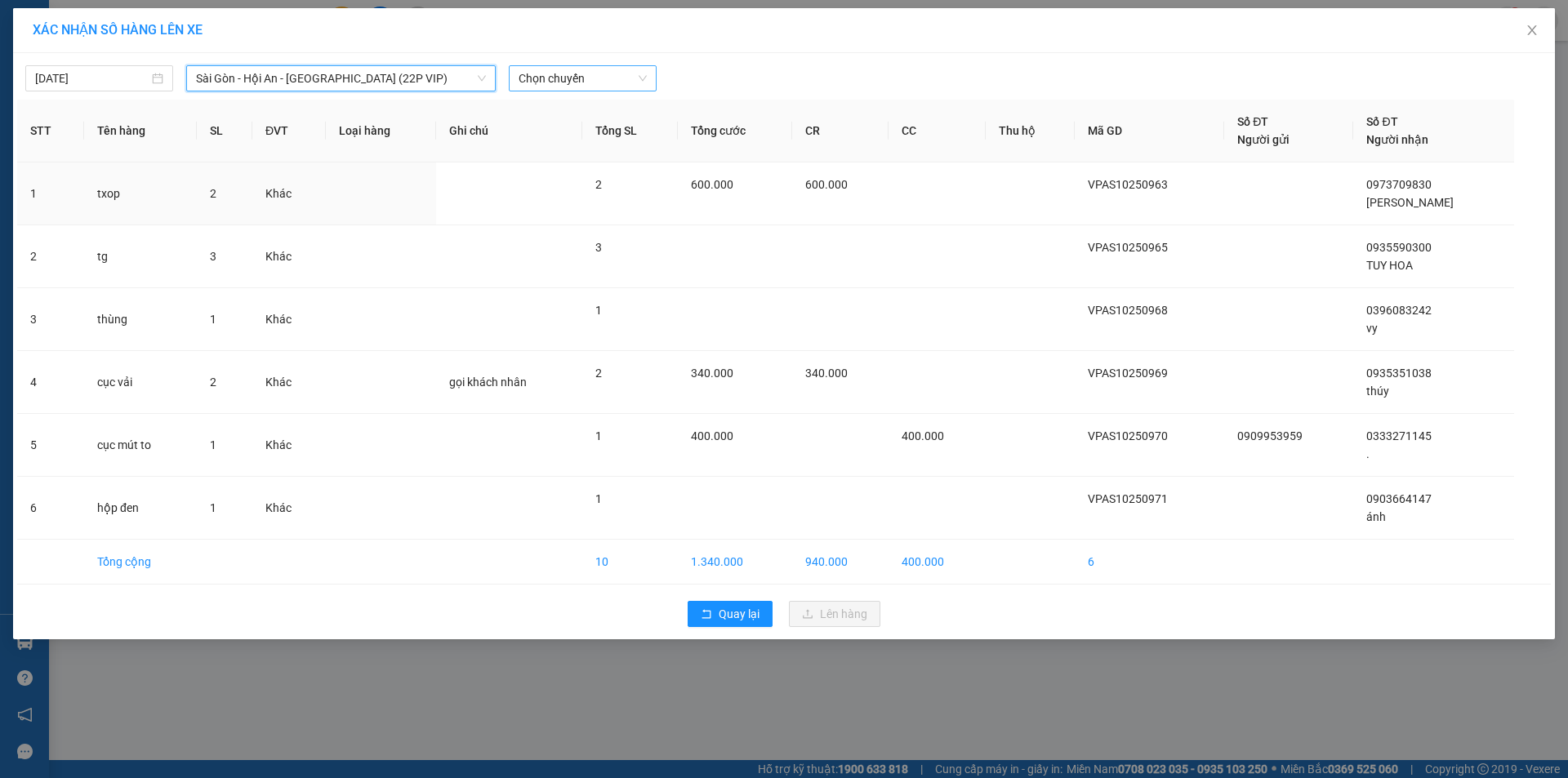
click at [602, 75] on span "Chọn chuyến" at bounding box center [583, 78] width 128 height 25
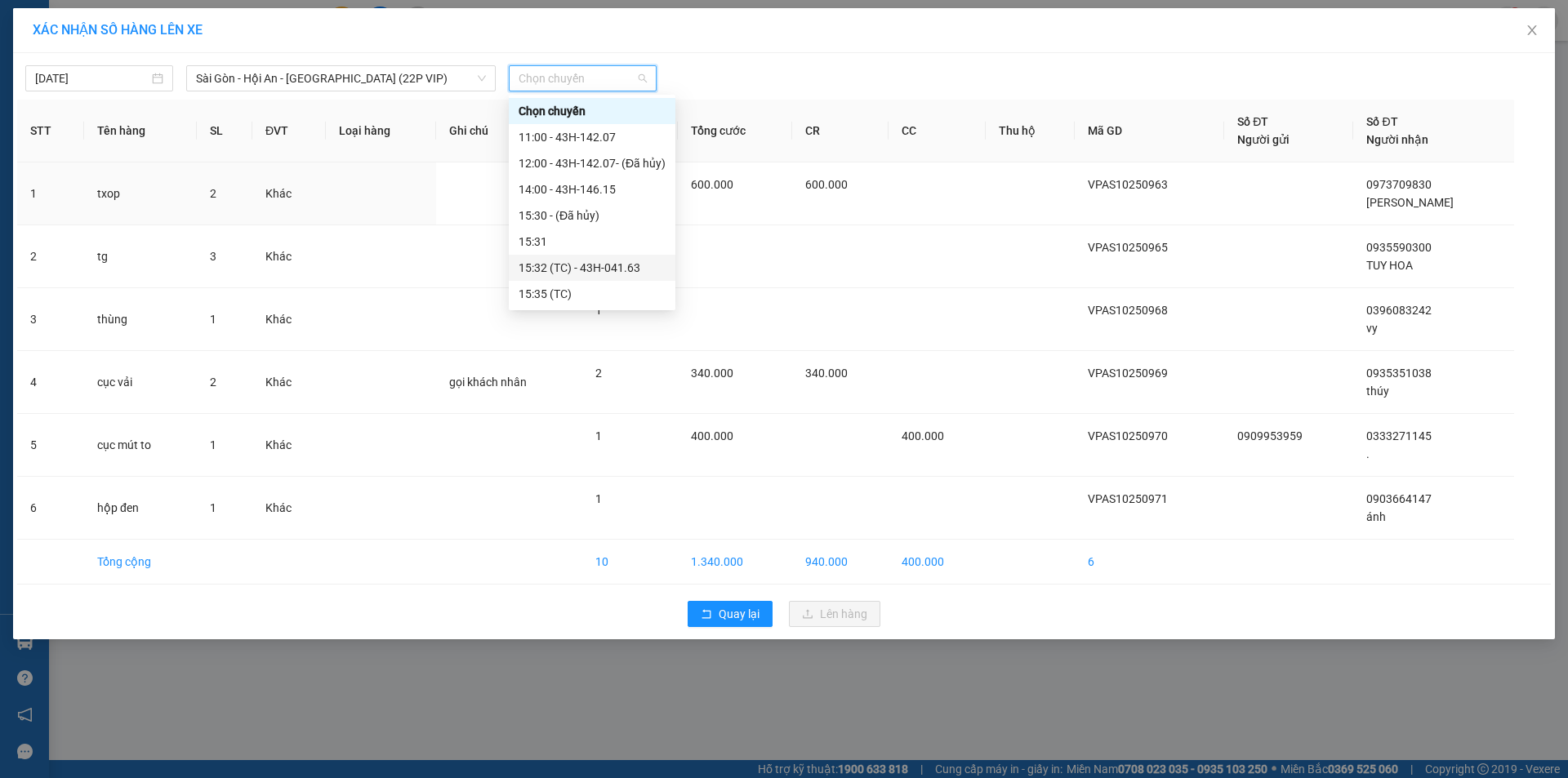
click at [613, 266] on div "15:32 (TC) - 43H-041.63" at bounding box center [592, 268] width 147 height 18
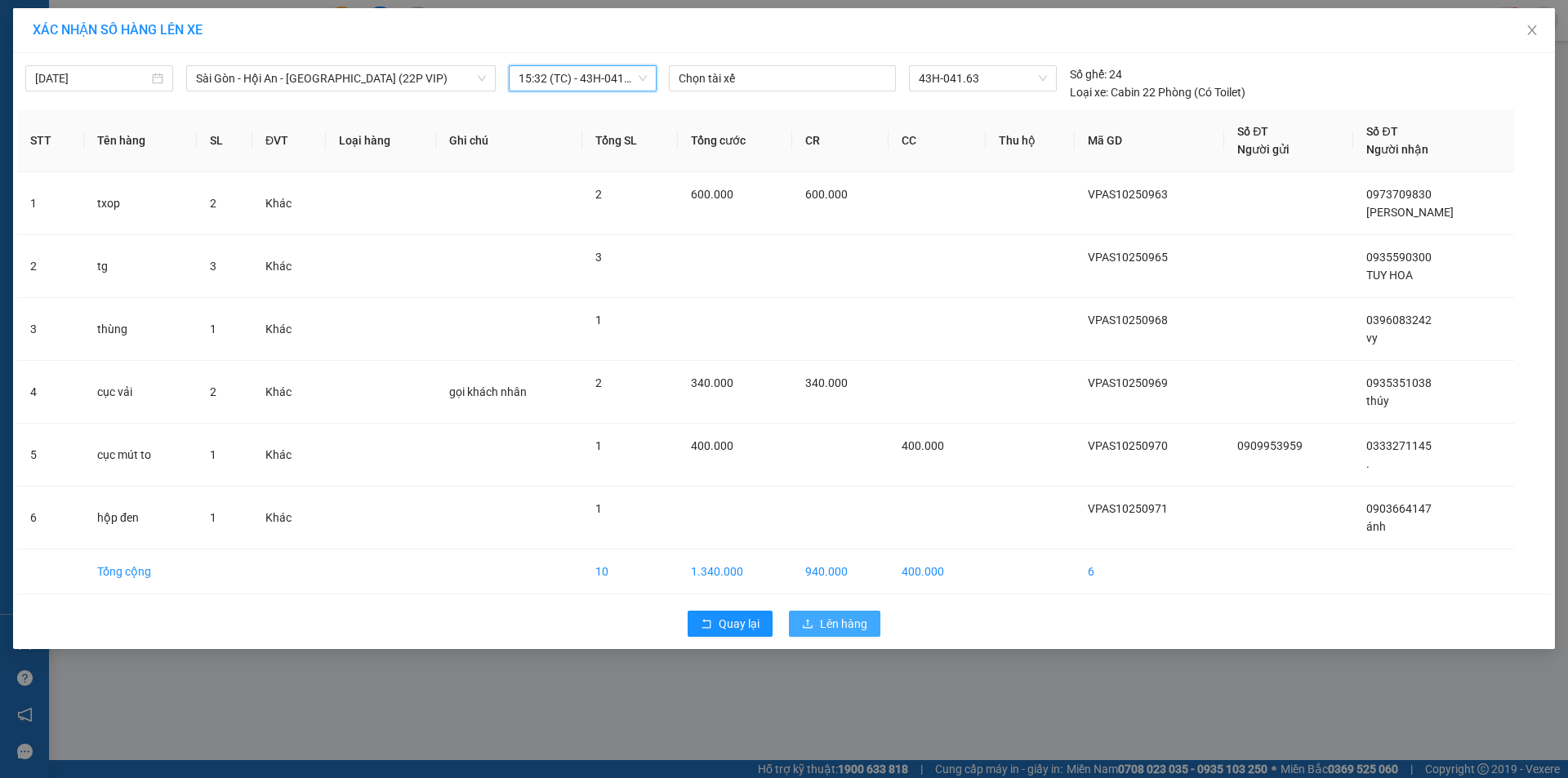
click at [832, 628] on span "Lên hàng" at bounding box center [844, 623] width 47 height 18
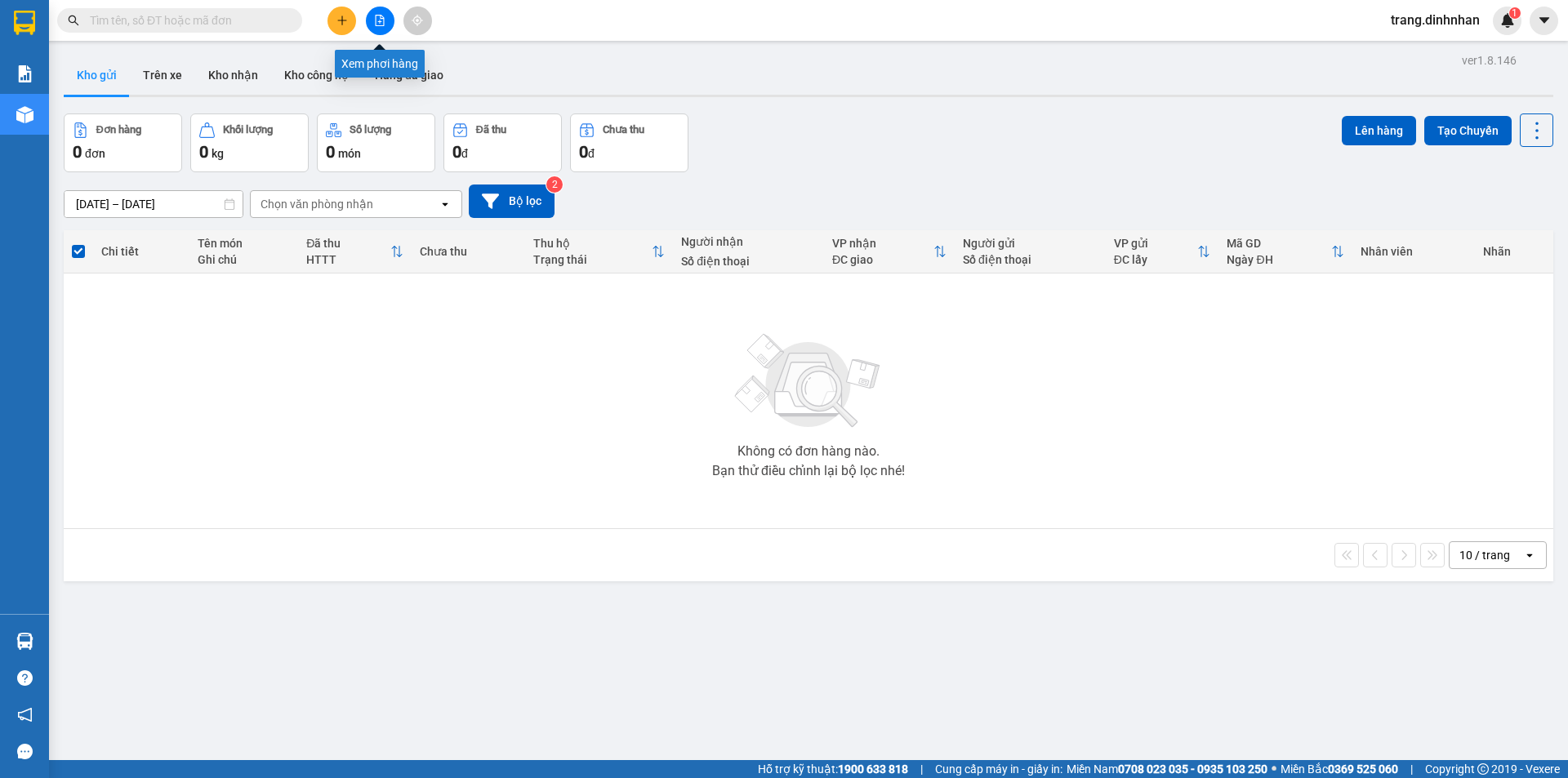
click at [372, 21] on button at bounding box center [380, 21] width 28 height 28
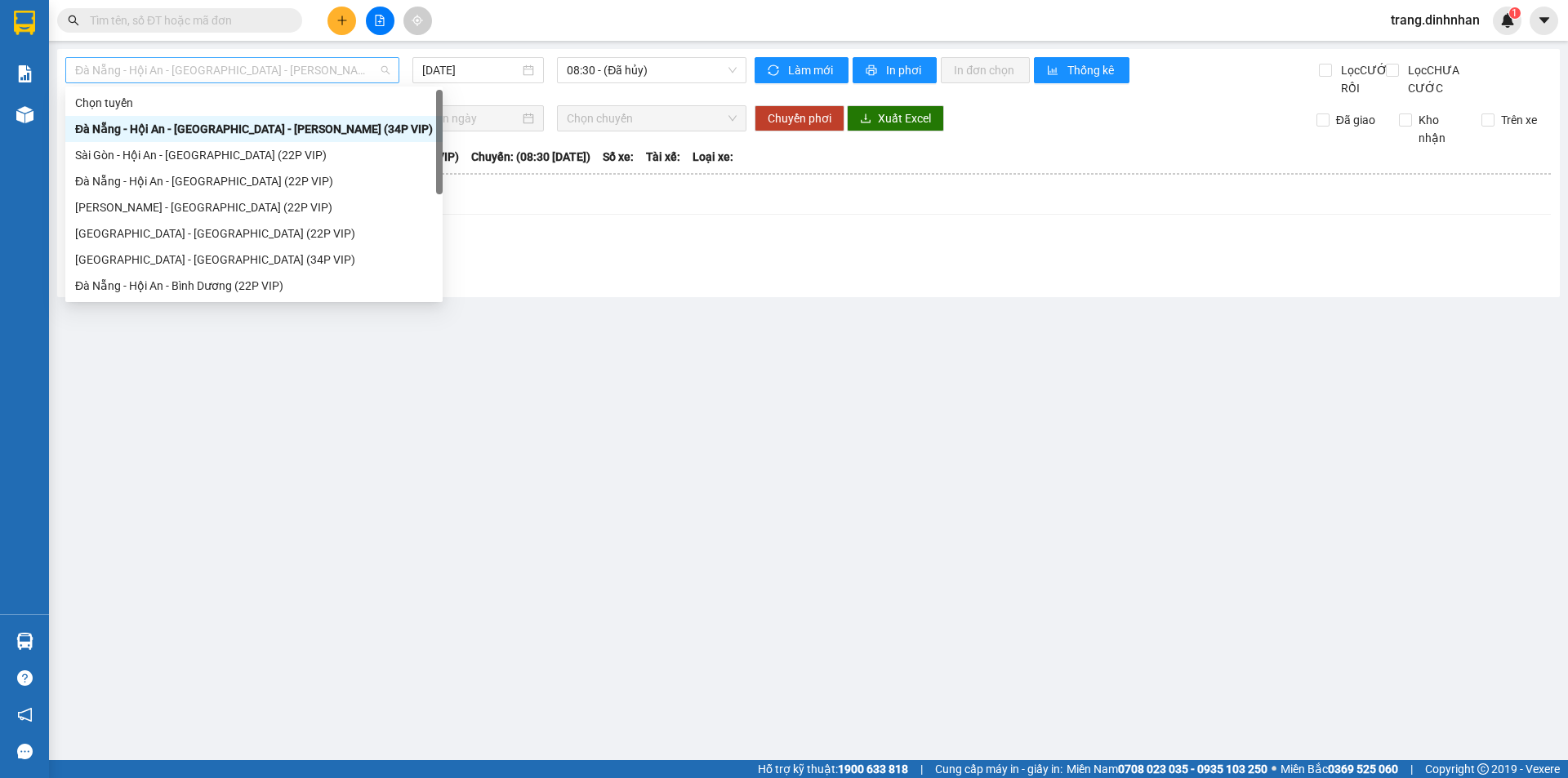
click at [342, 69] on span "Đà Nẵng - Hội An - [GEOGRAPHIC_DATA] - [GEOGRAPHIC_DATA] (34P VIP)" at bounding box center [232, 70] width 314 height 25
click at [275, 149] on div "Sài Gòn - Hội An - [GEOGRAPHIC_DATA] (22P VIP)" at bounding box center [254, 155] width 357 height 18
type input "[DATE]"
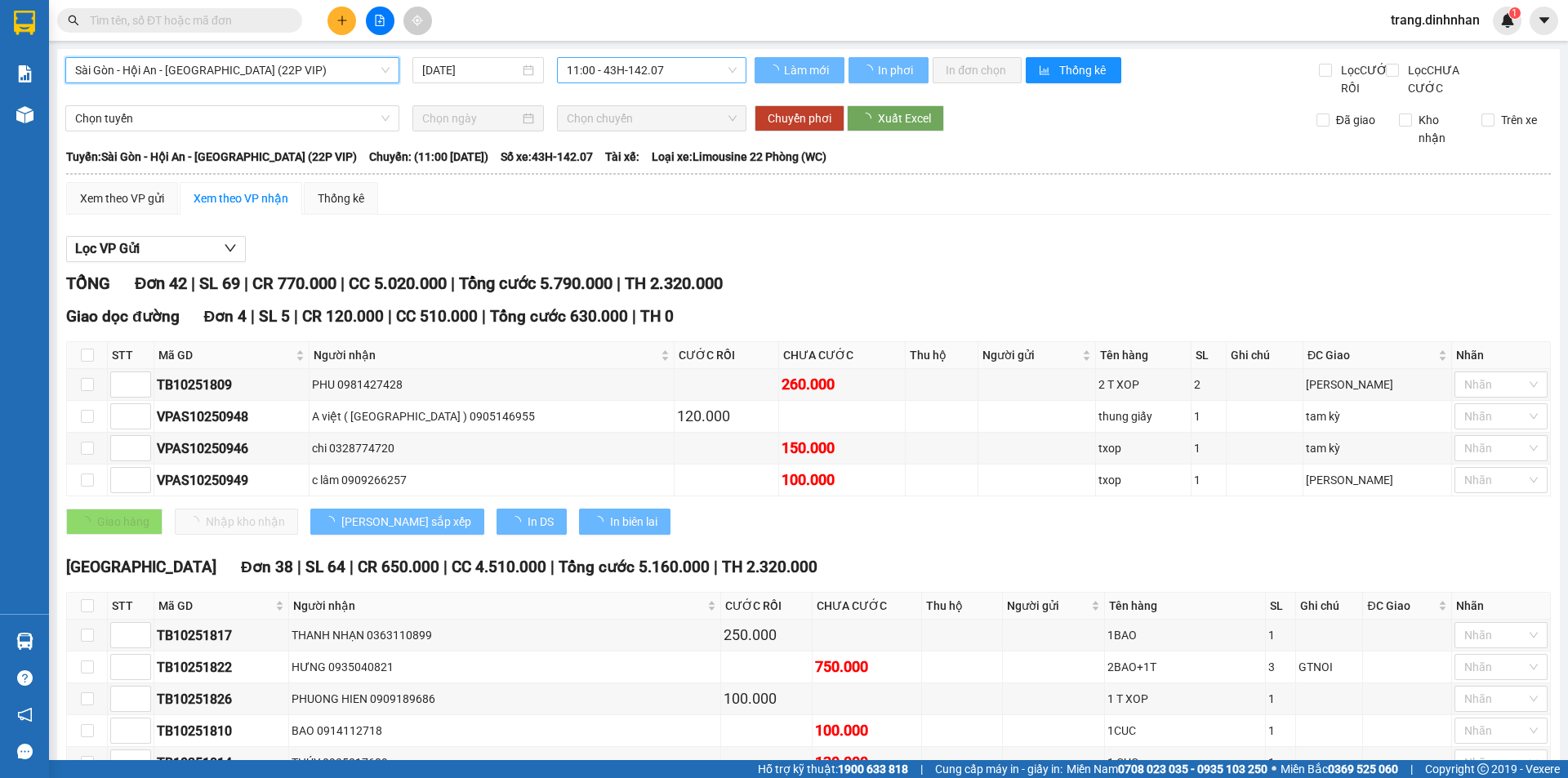
click at [686, 72] on span "11:00 - 43H-142.07" at bounding box center [652, 70] width 170 height 25
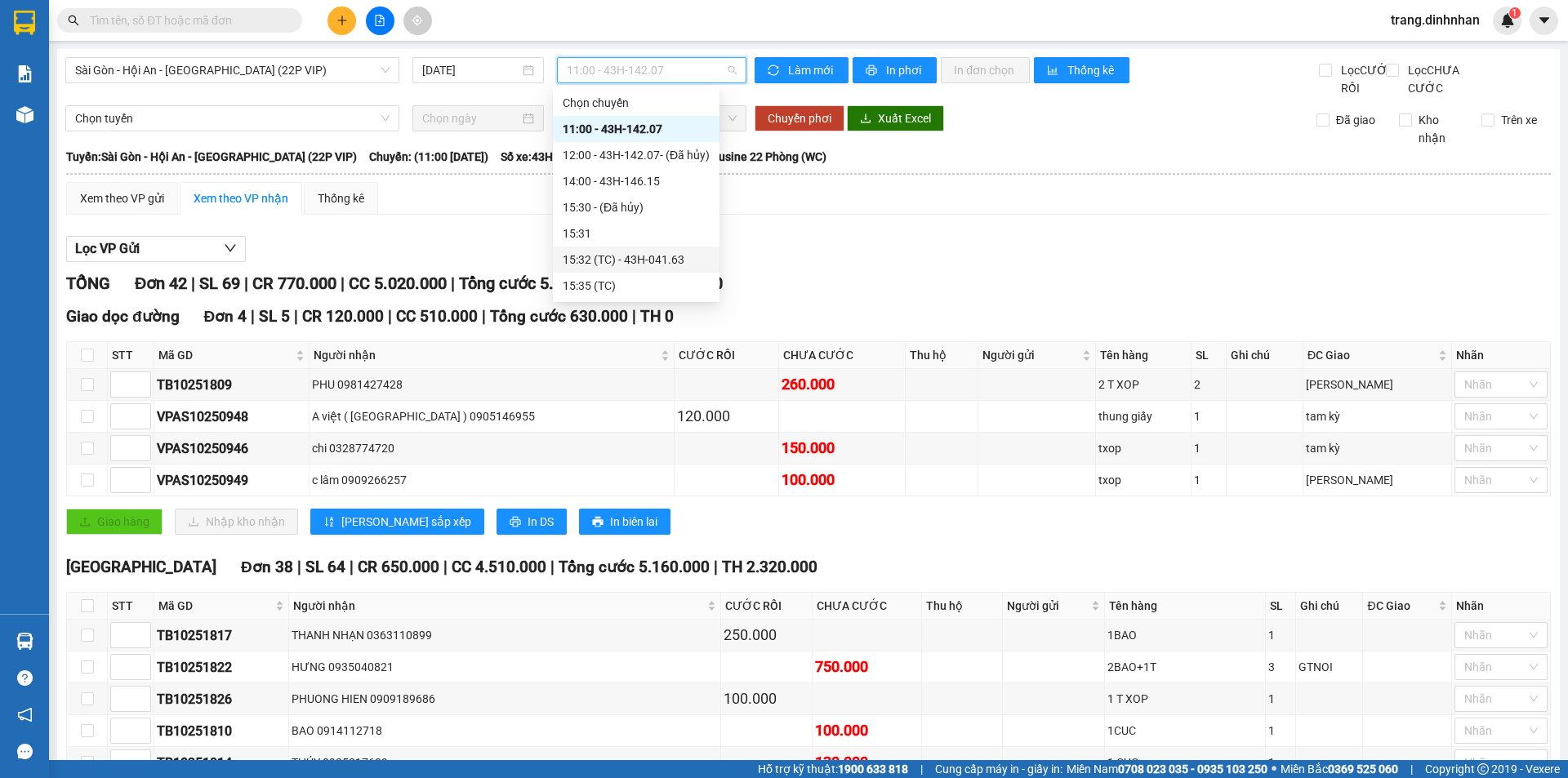
click at [644, 254] on div "15:32 (TC) - 43H-041.63" at bounding box center [636, 259] width 147 height 18
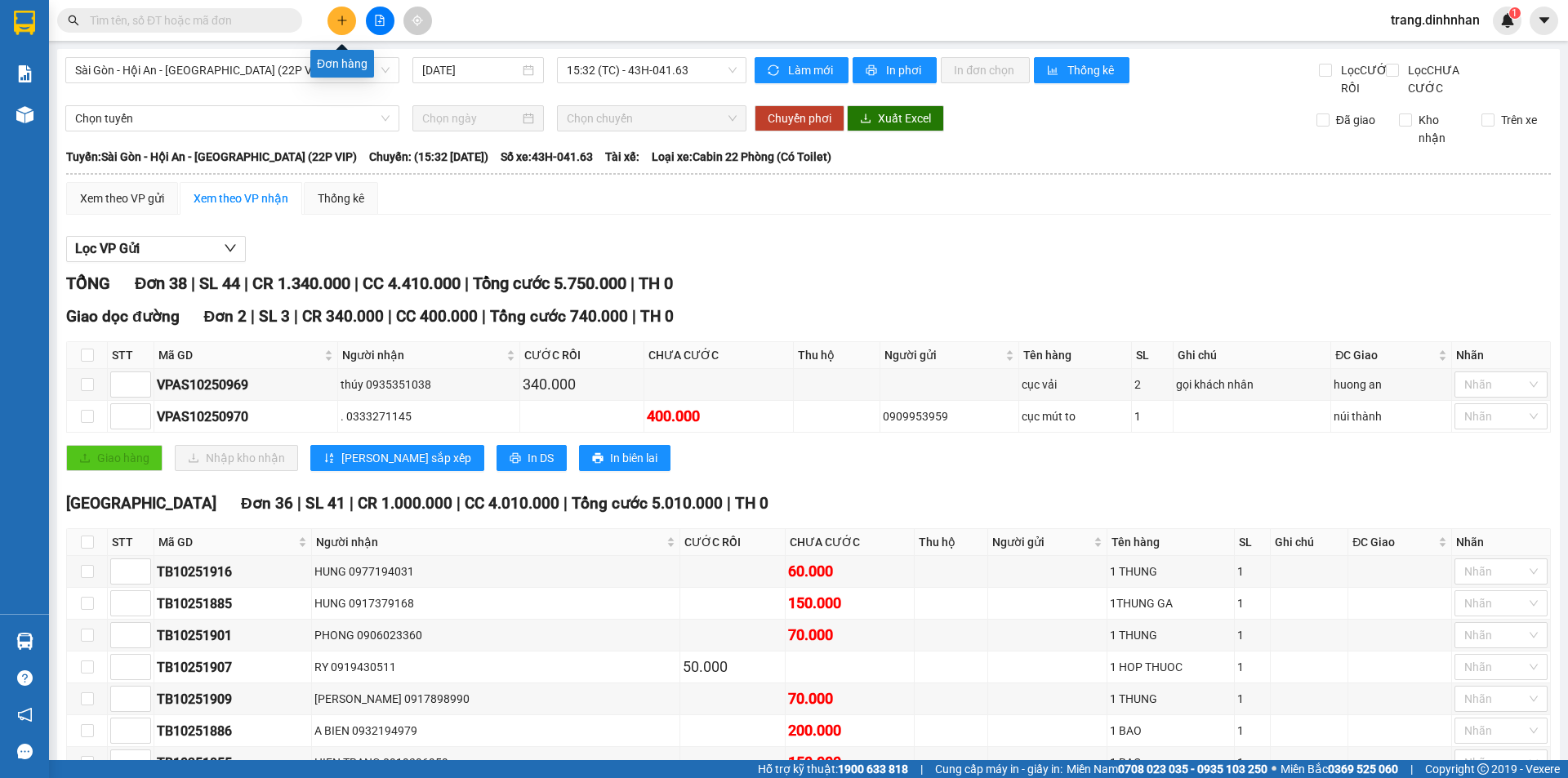
click at [335, 25] on button at bounding box center [341, 21] width 28 height 28
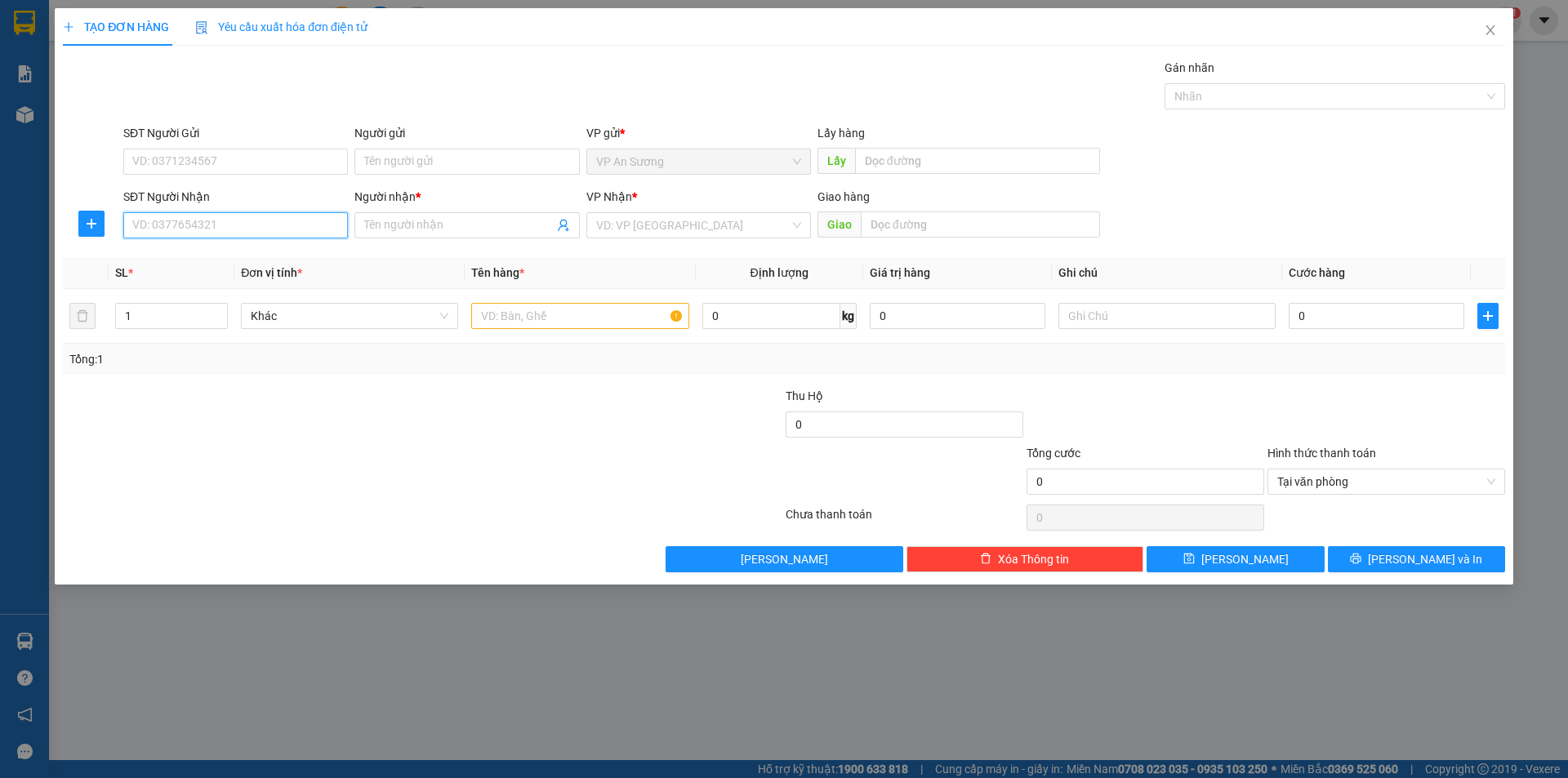
click at [296, 228] on input "SĐT Người Nhận" at bounding box center [236, 225] width 224 height 26
click at [187, 225] on input "928189" at bounding box center [236, 225] width 224 height 26
type input "9"
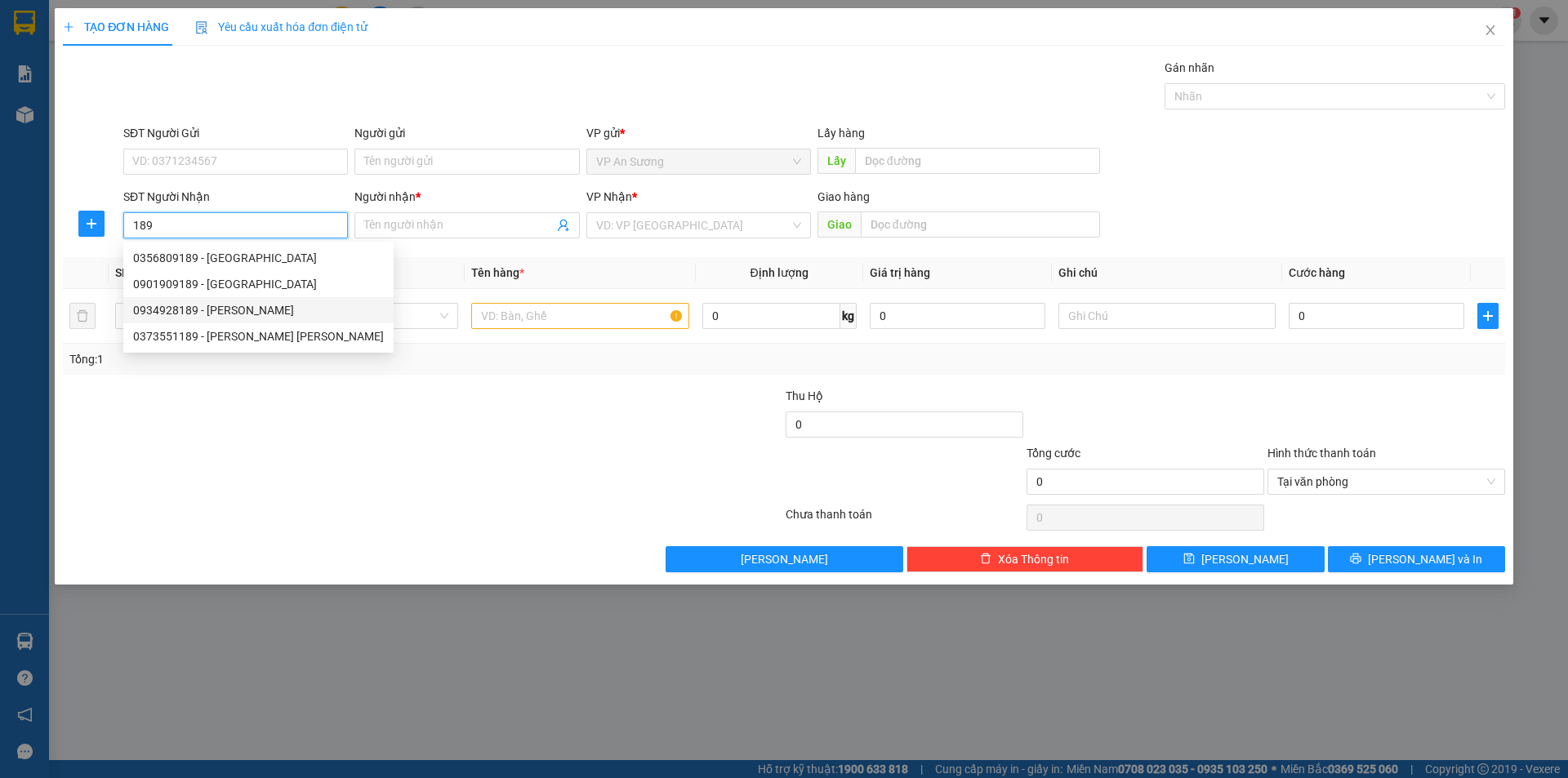
click at [194, 306] on div "0934928189 - KIM YẾN" at bounding box center [258, 310] width 251 height 18
type input "0934928189"
type input "KIM YẾN"
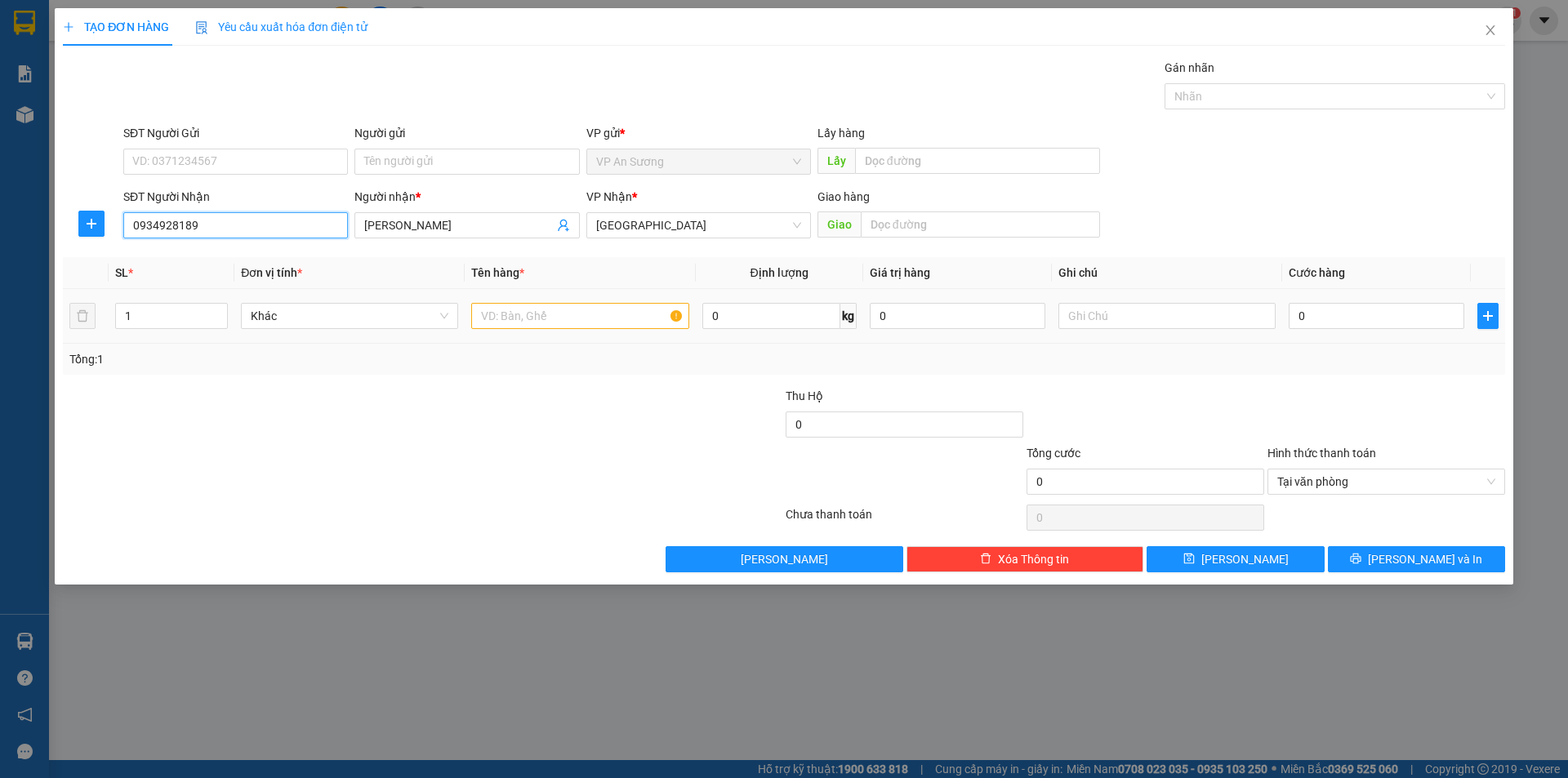
type input "0934928189"
click at [477, 306] on input "text" at bounding box center [580, 316] width 217 height 26
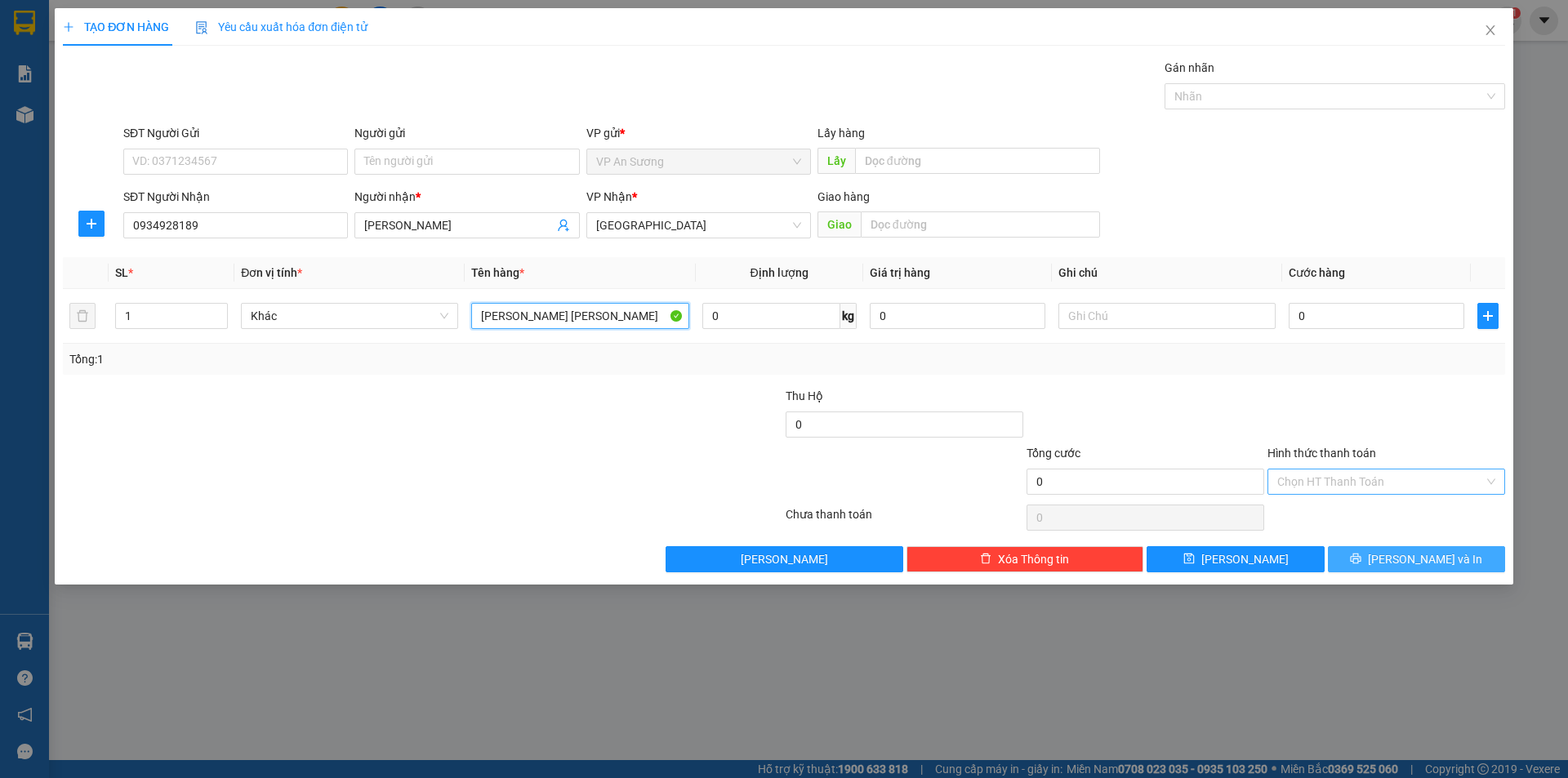
type input "lon sơn nhỏ"
click at [1405, 559] on span "[PERSON_NAME] và In" at bounding box center [1425, 559] width 114 height 18
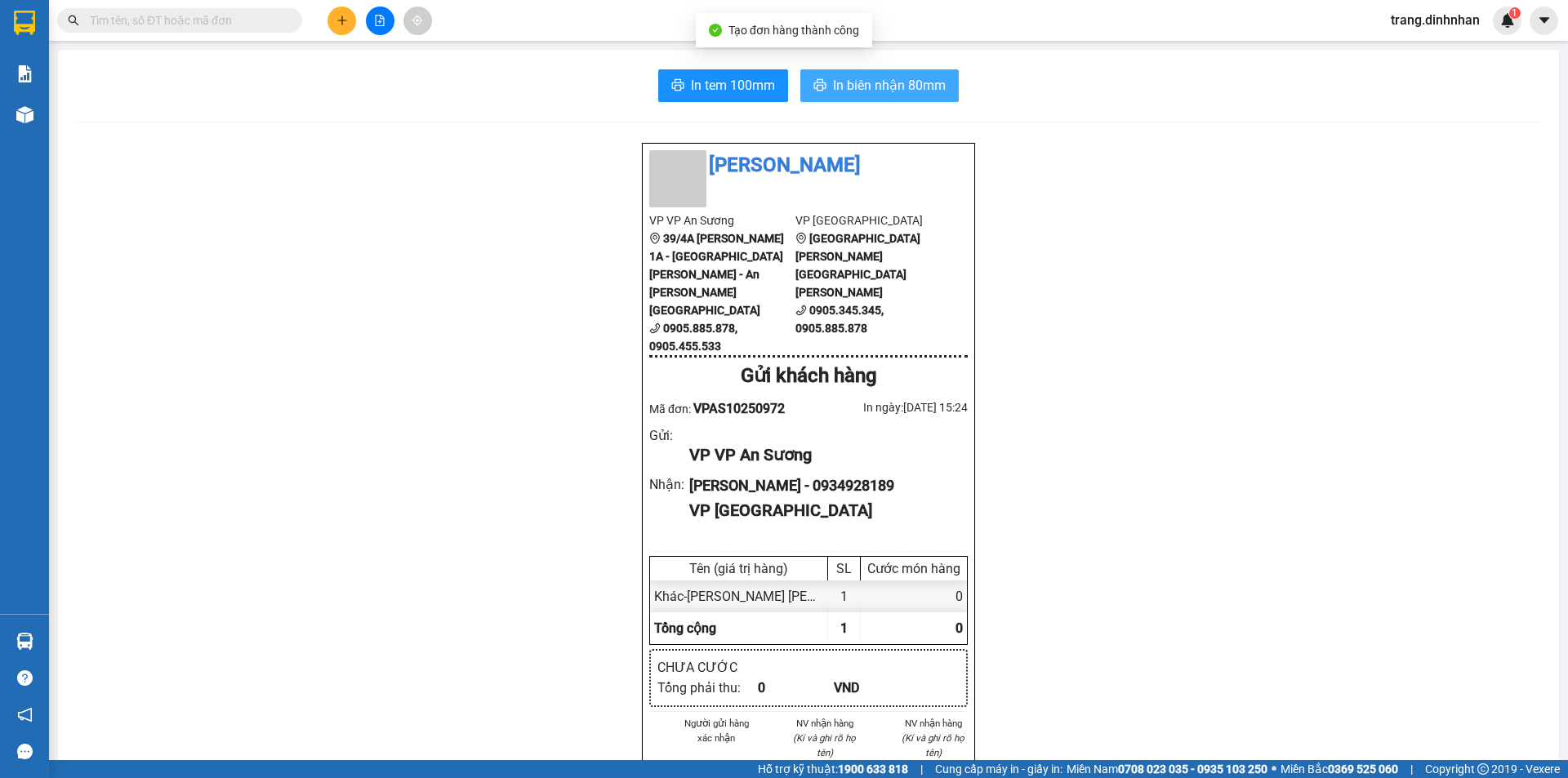
click at [865, 79] on span "In biên nhận 80mm" at bounding box center [889, 86] width 113 height 21
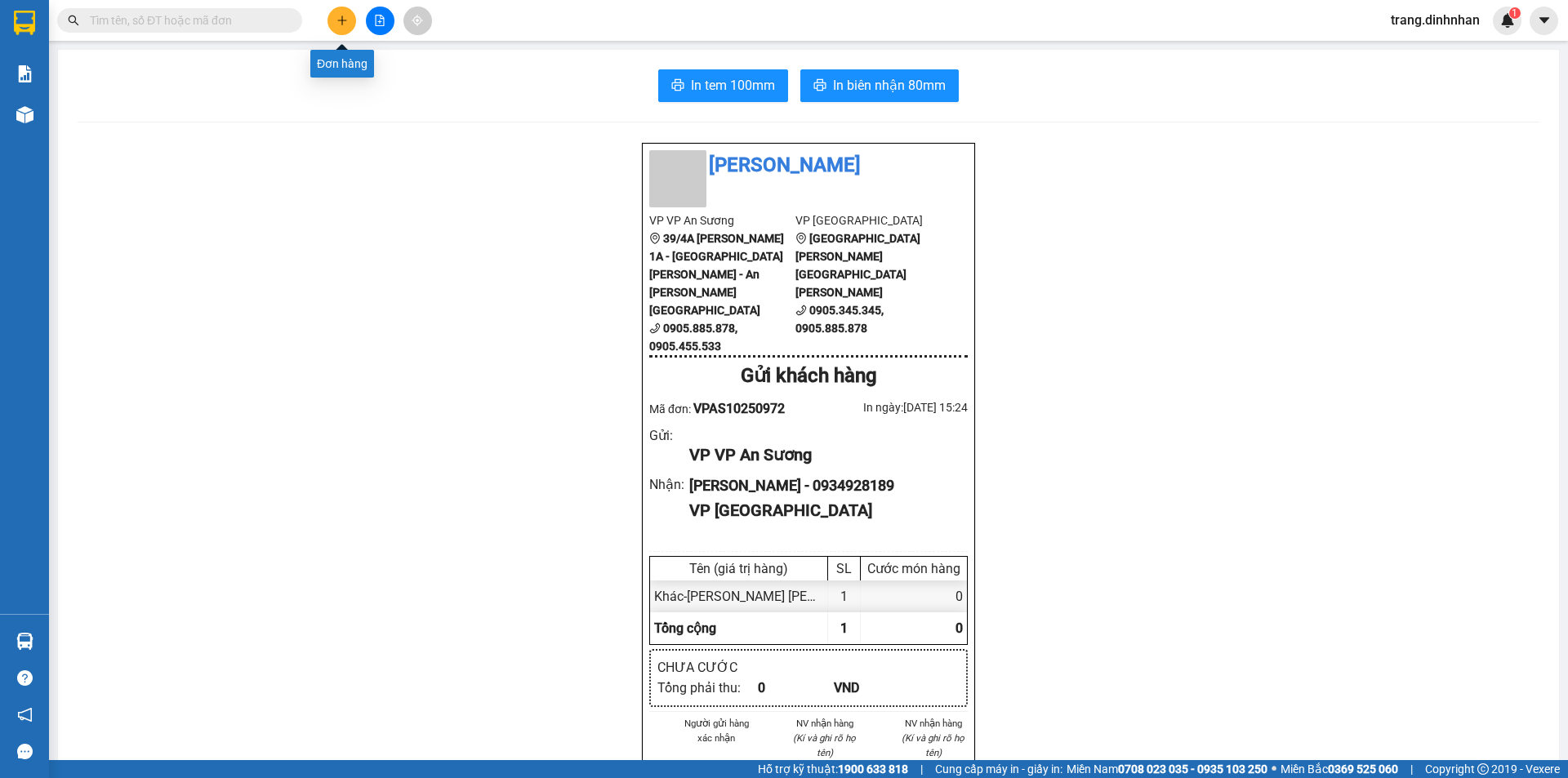
click at [344, 15] on icon "plus" at bounding box center [342, 21] width 11 height 11
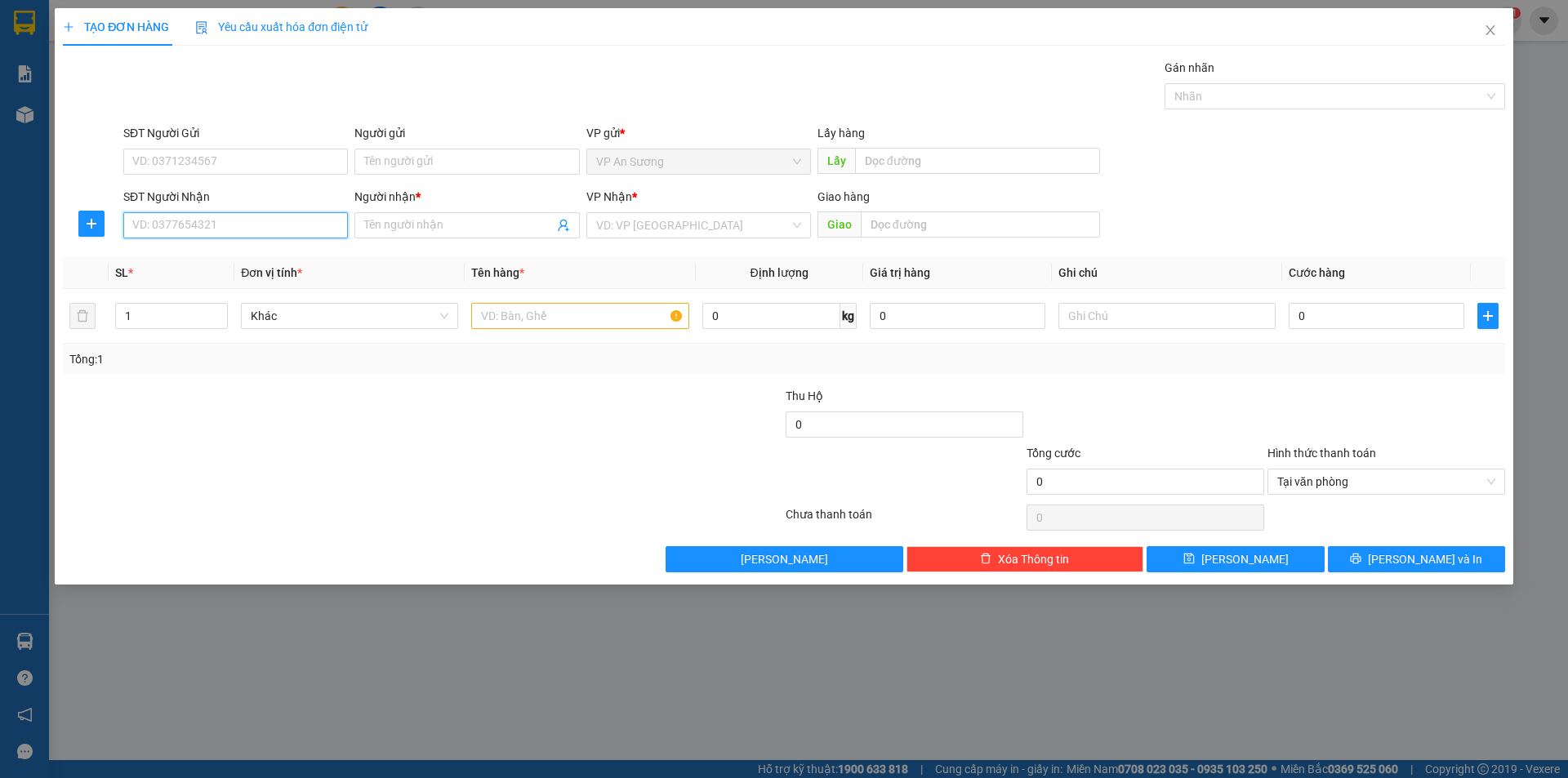
click at [247, 217] on input "SĐT Người Nhận" at bounding box center [236, 225] width 224 height 26
click at [173, 261] on div "0934905502 - Vân ( sơn )" at bounding box center [242, 257] width 219 height 18
type input "0934905502"
type input "Vân ( sơn )"
type input "0934905502"
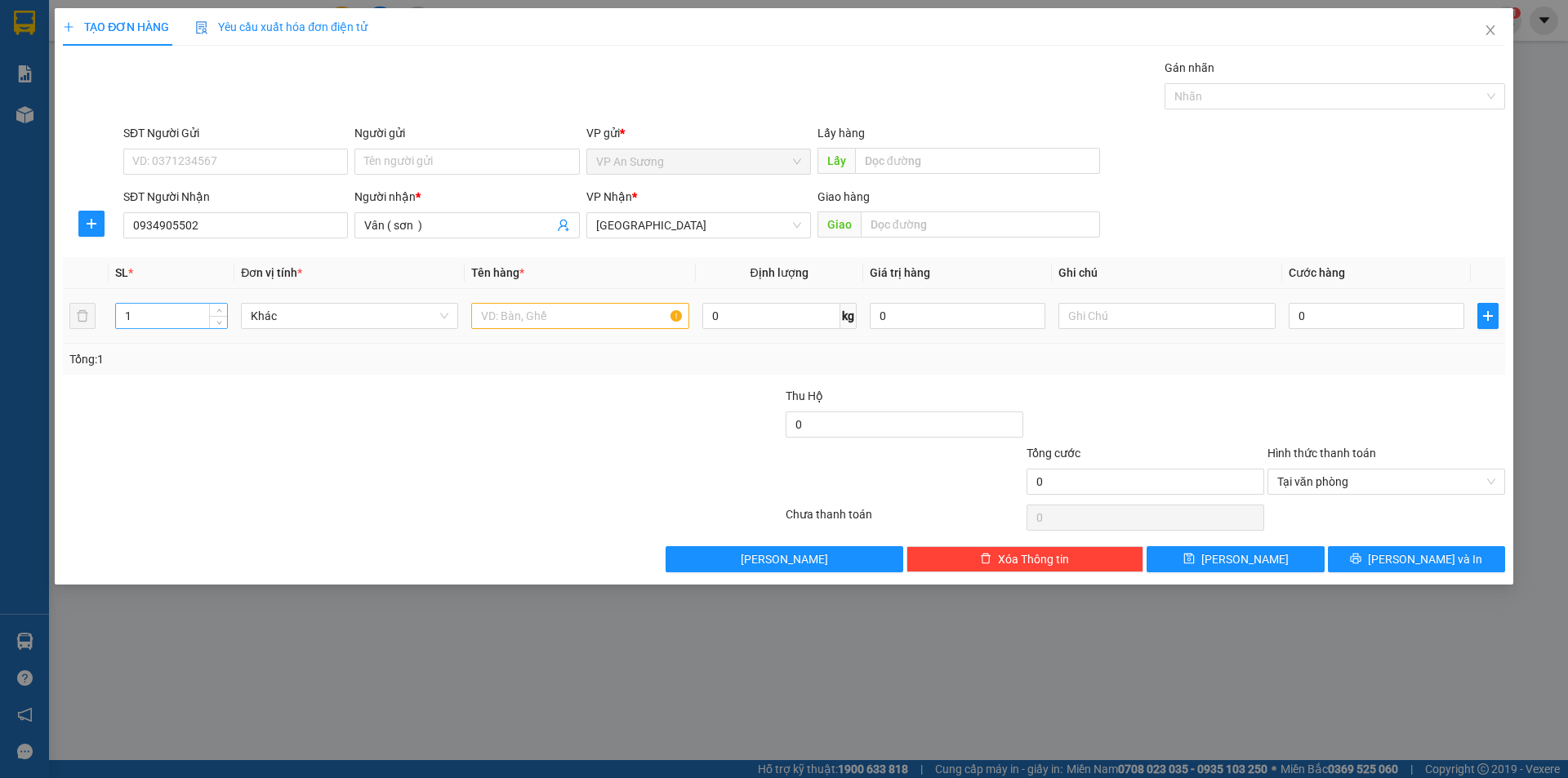
click at [152, 312] on input "1" at bounding box center [172, 316] width 111 height 25
type input "3"
click at [487, 315] on input "text" at bounding box center [580, 316] width 217 height 26
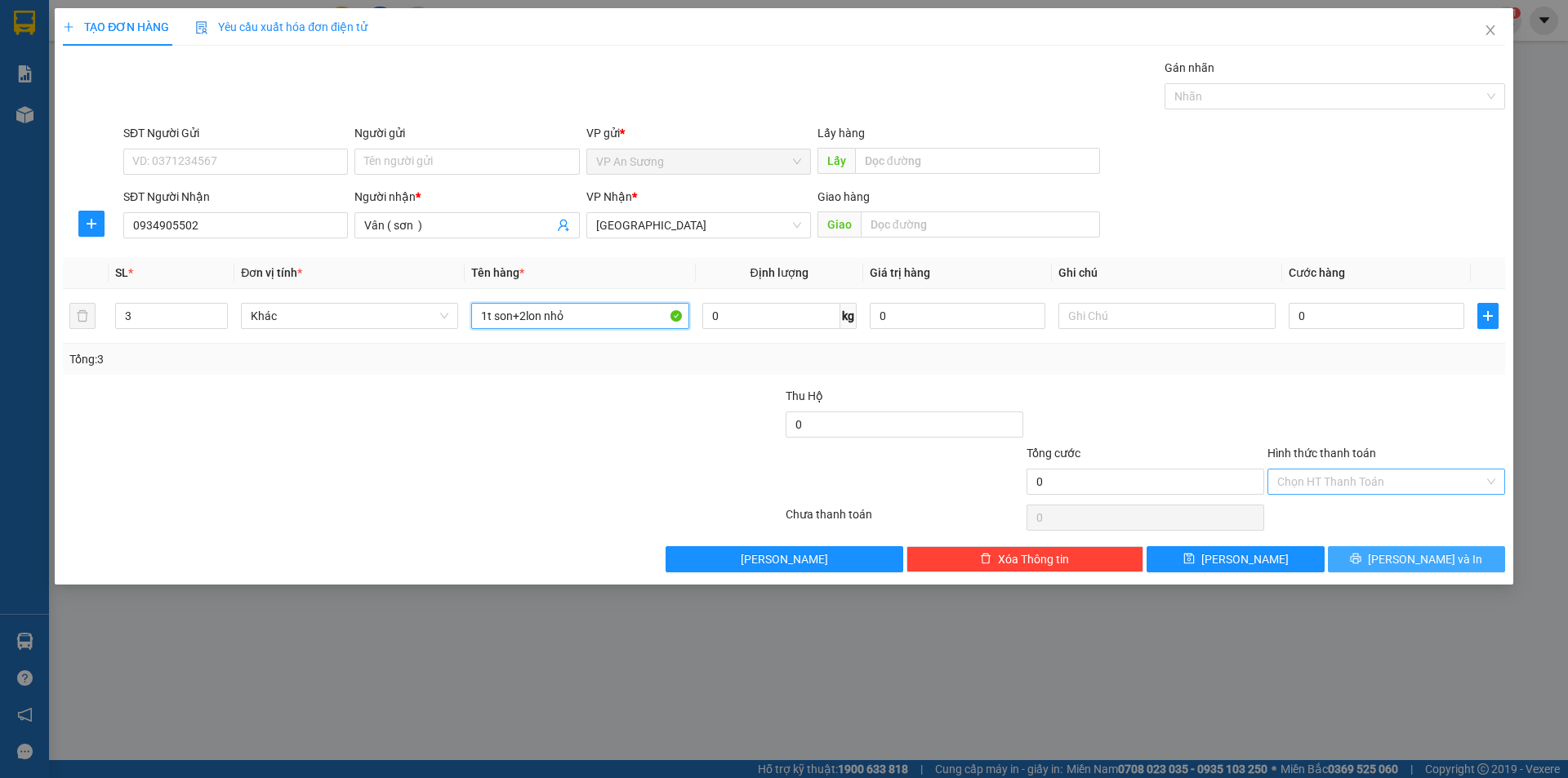
type input "1t son+2lon nhỏ"
click at [1411, 558] on span "[PERSON_NAME] và In" at bounding box center [1425, 559] width 114 height 18
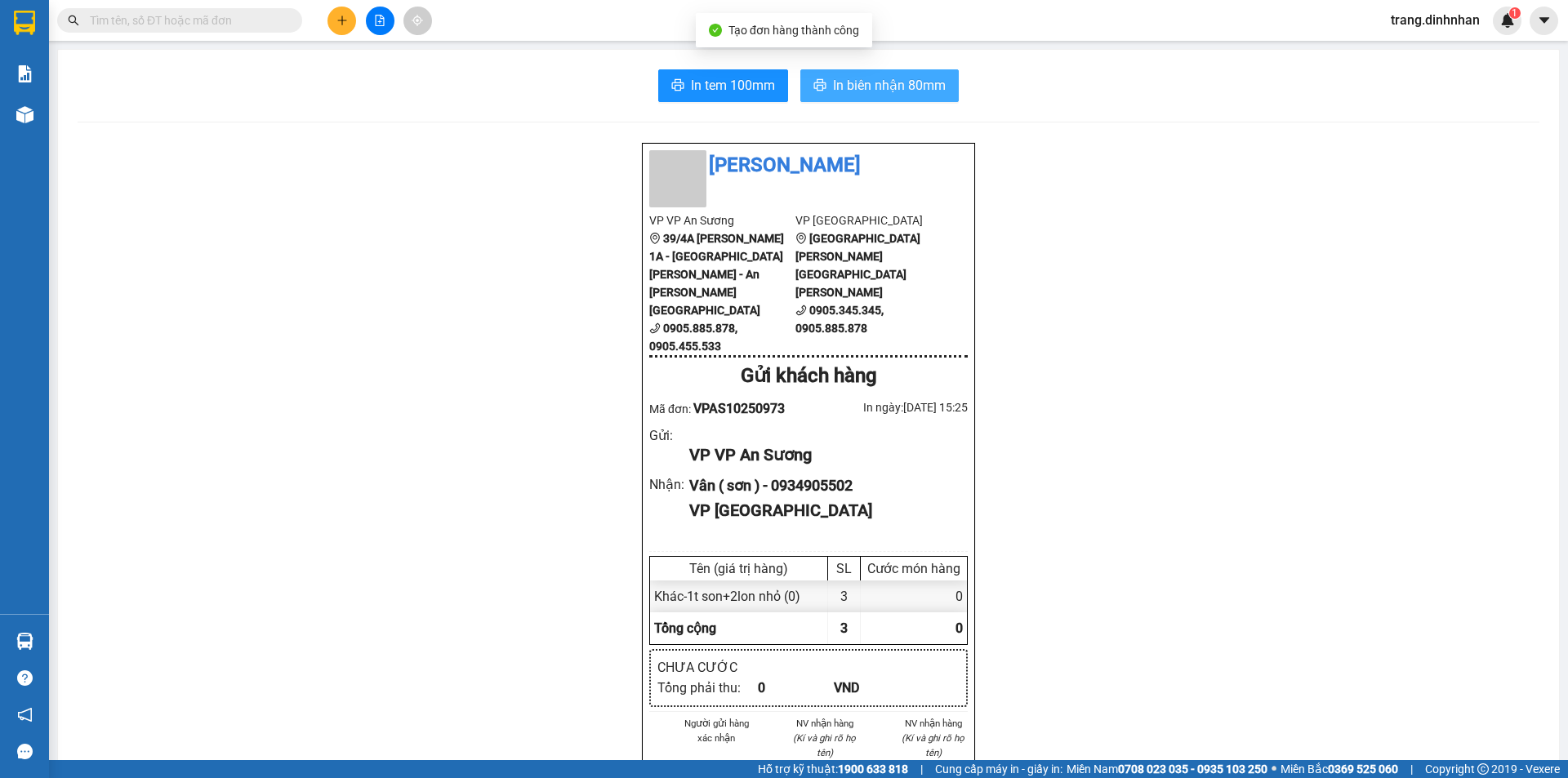
click at [861, 86] on span "In biên nhận 80mm" at bounding box center [889, 86] width 113 height 21
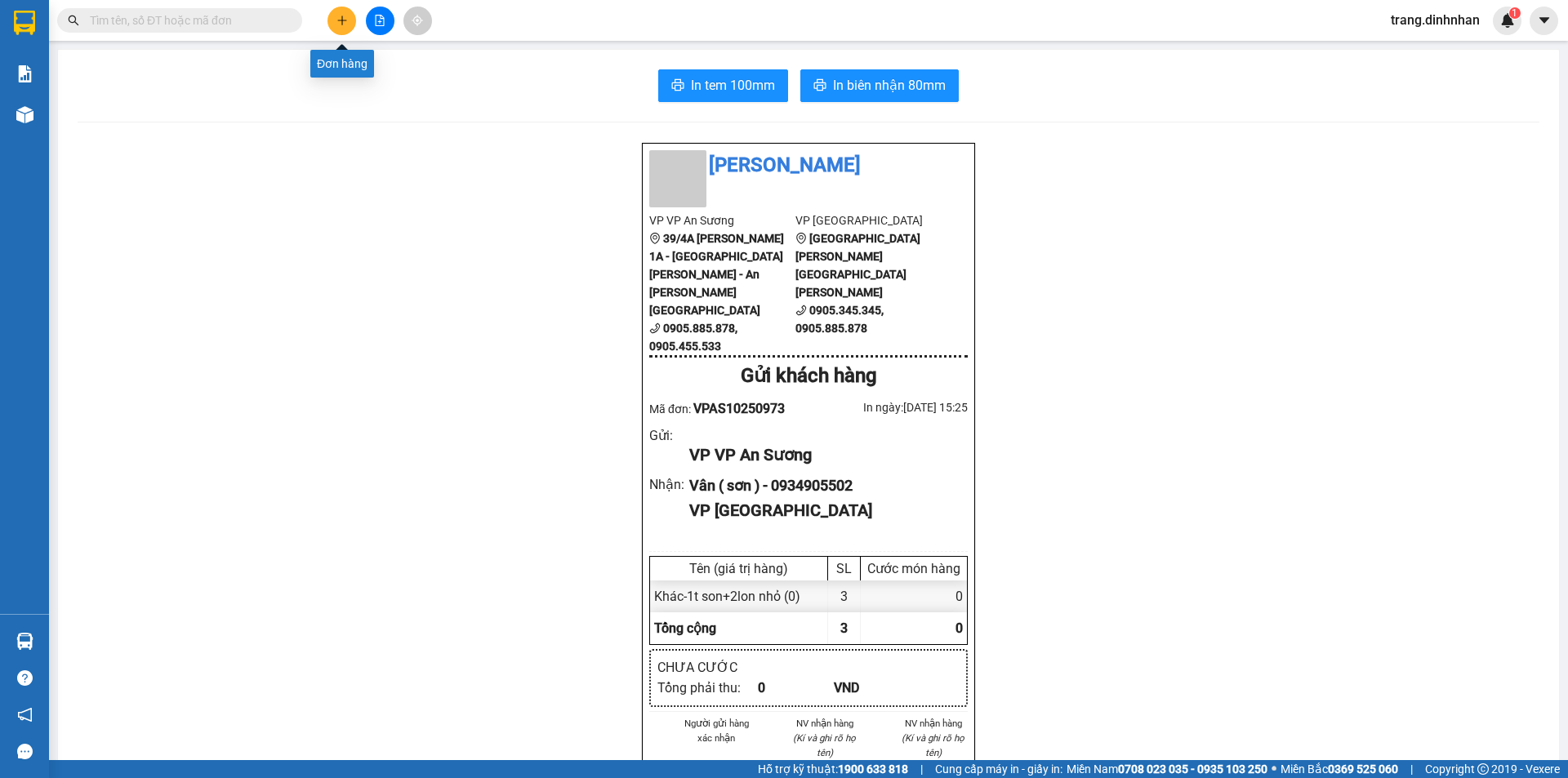
click at [351, 26] on button at bounding box center [341, 21] width 28 height 28
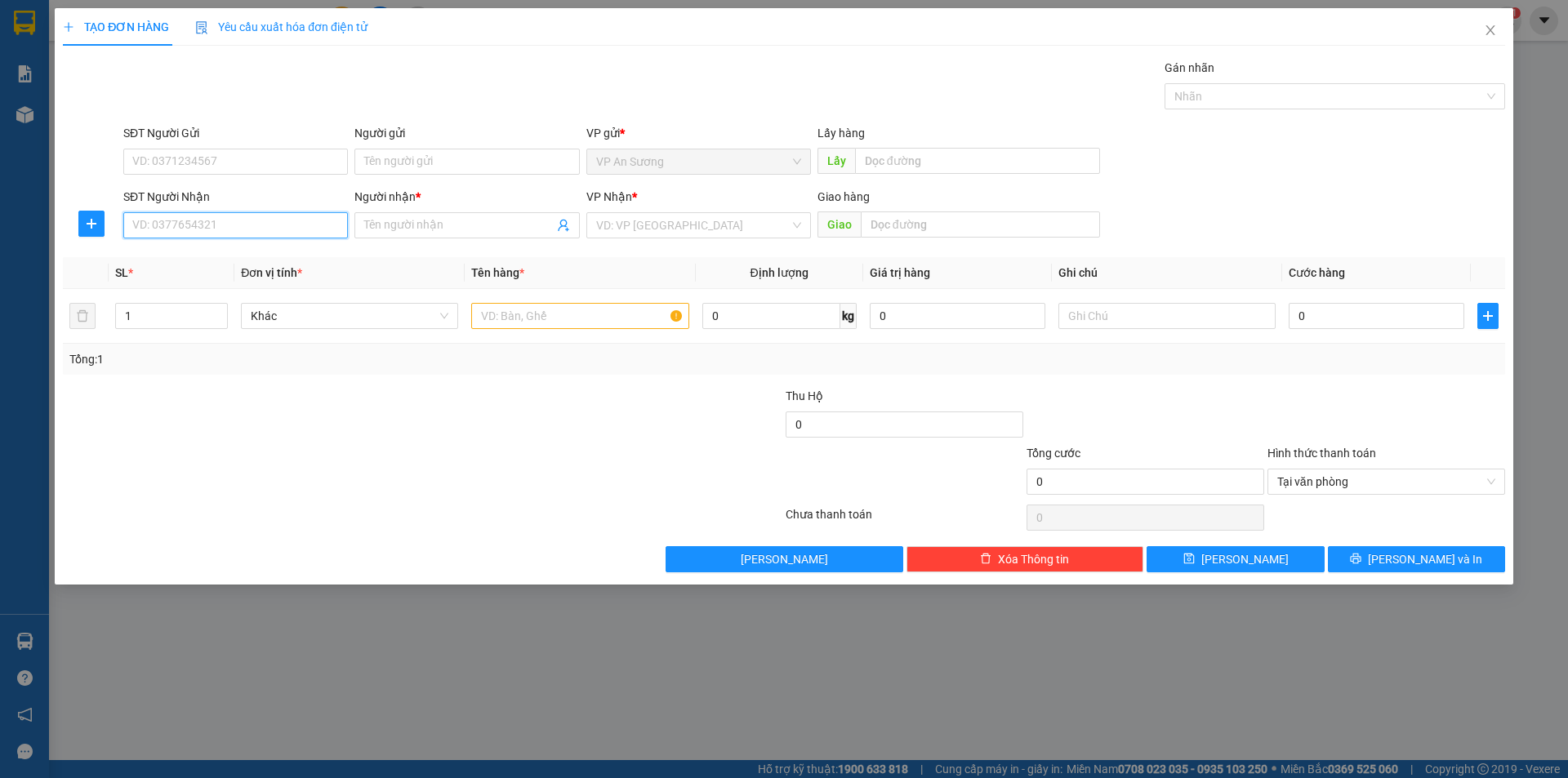
click at [251, 234] on input "SĐT Người Nhận" at bounding box center [236, 225] width 224 height 26
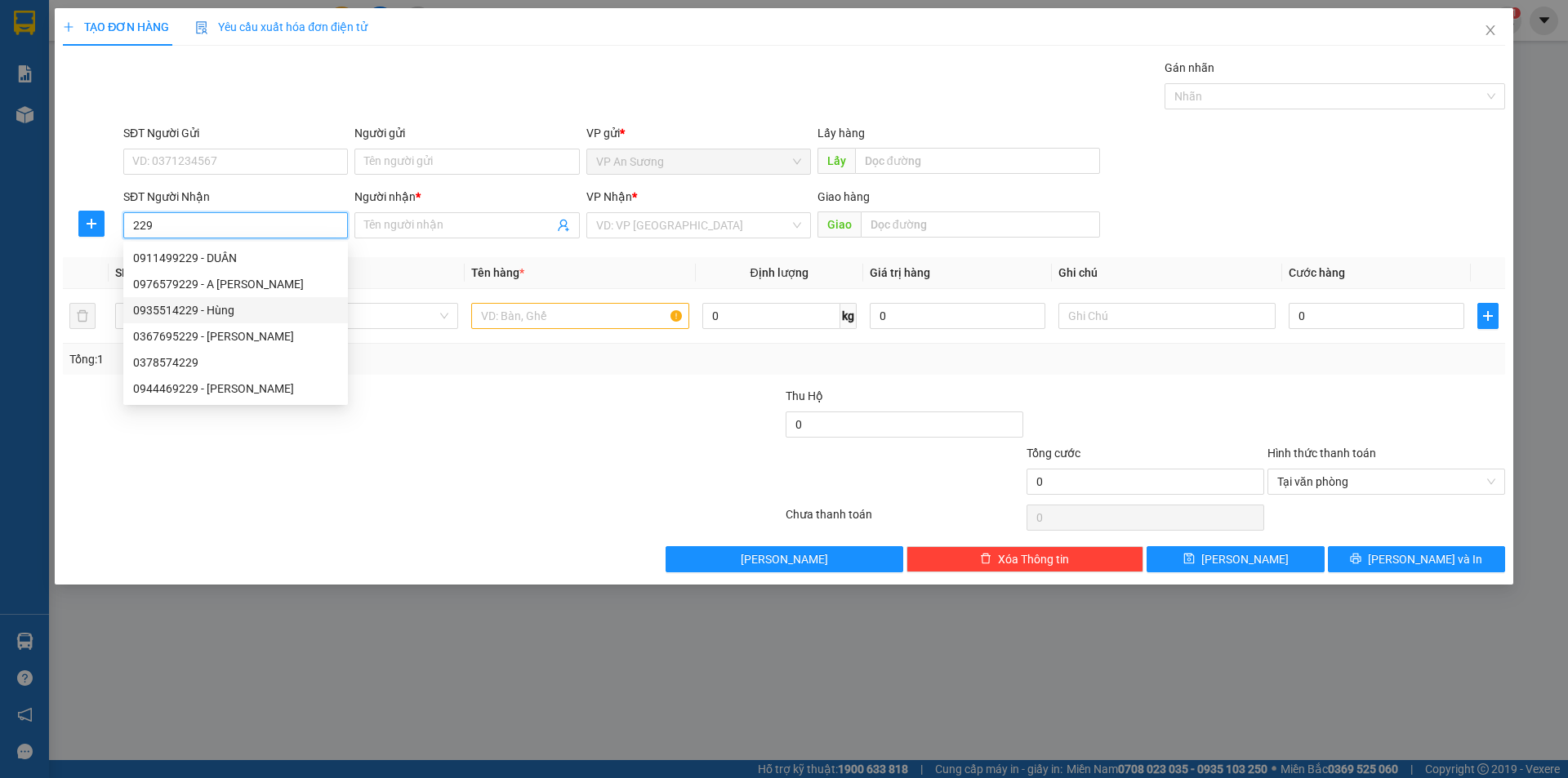
click at [157, 308] on div "0935514229 - Hùng" at bounding box center [235, 310] width 205 height 18
type input "0935514229"
type input "Hùng"
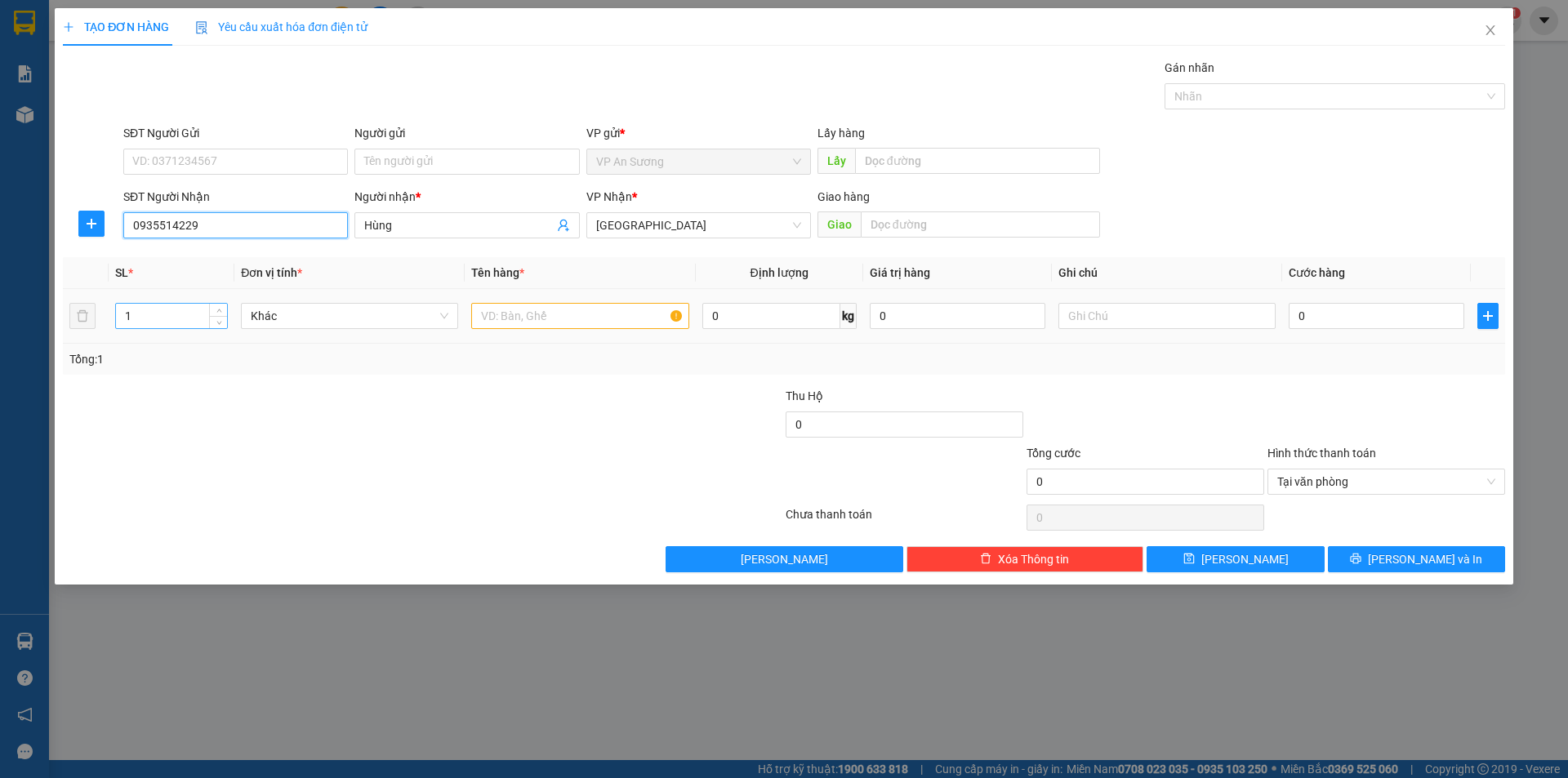
type input "0935514229"
click at [158, 309] on input "1" at bounding box center [172, 316] width 111 height 25
type input "2"
click at [497, 320] on input "text" at bounding box center [580, 316] width 217 height 26
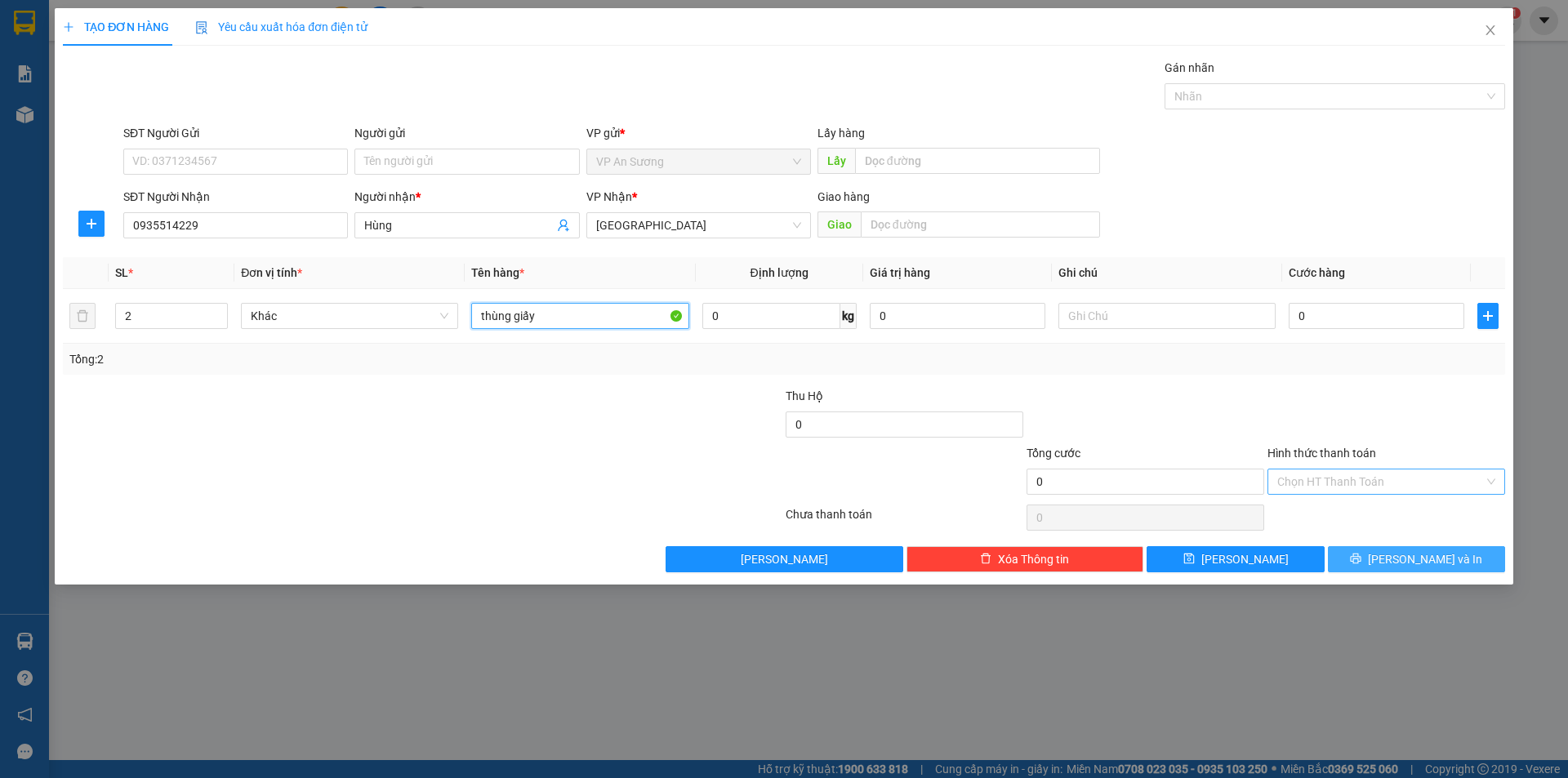
type input "thùng giấy"
click at [1397, 557] on button "[PERSON_NAME] và In" at bounding box center [1416, 559] width 177 height 26
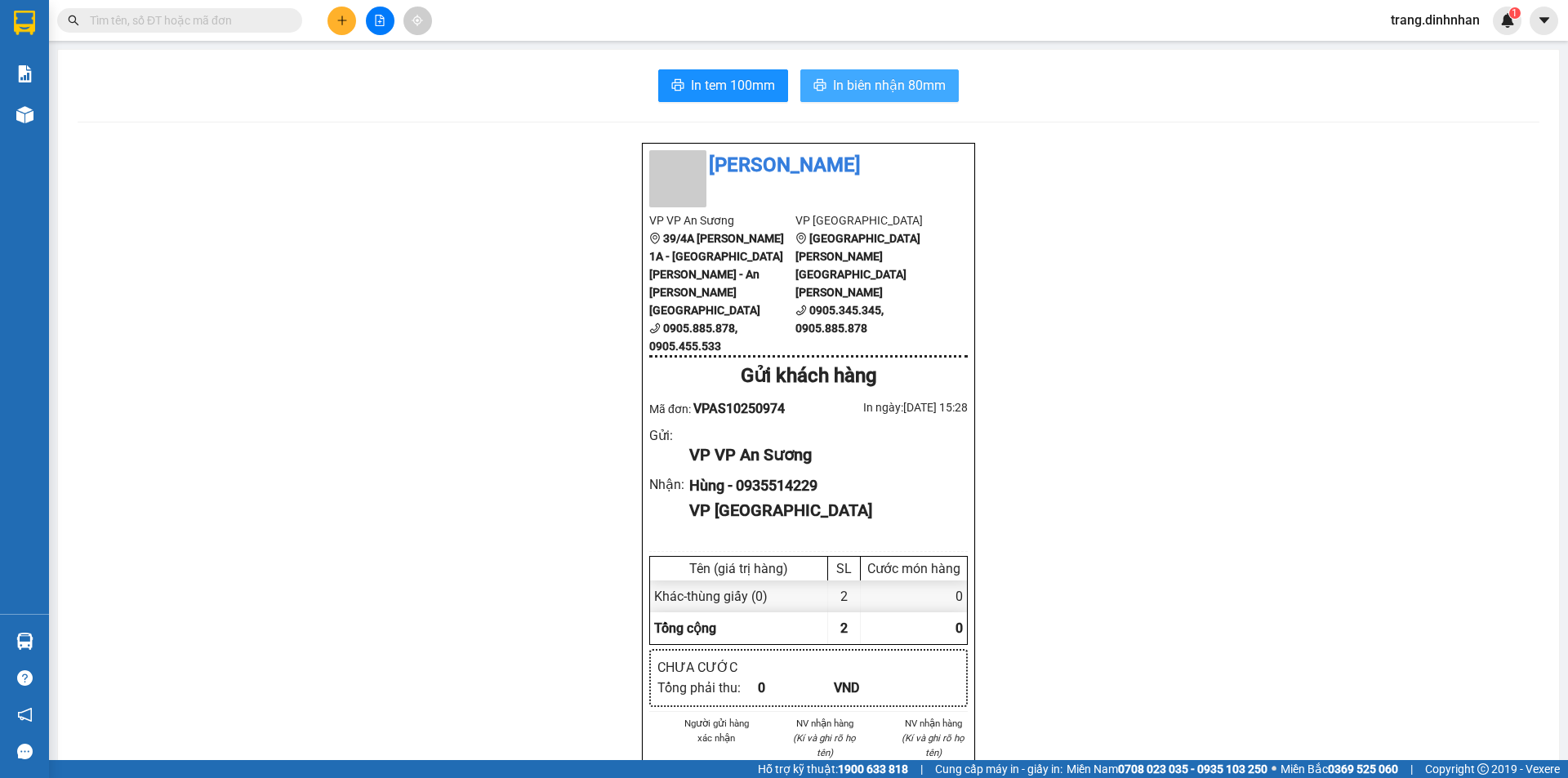
click at [867, 90] on span "In biên nhận 80mm" at bounding box center [889, 86] width 113 height 21
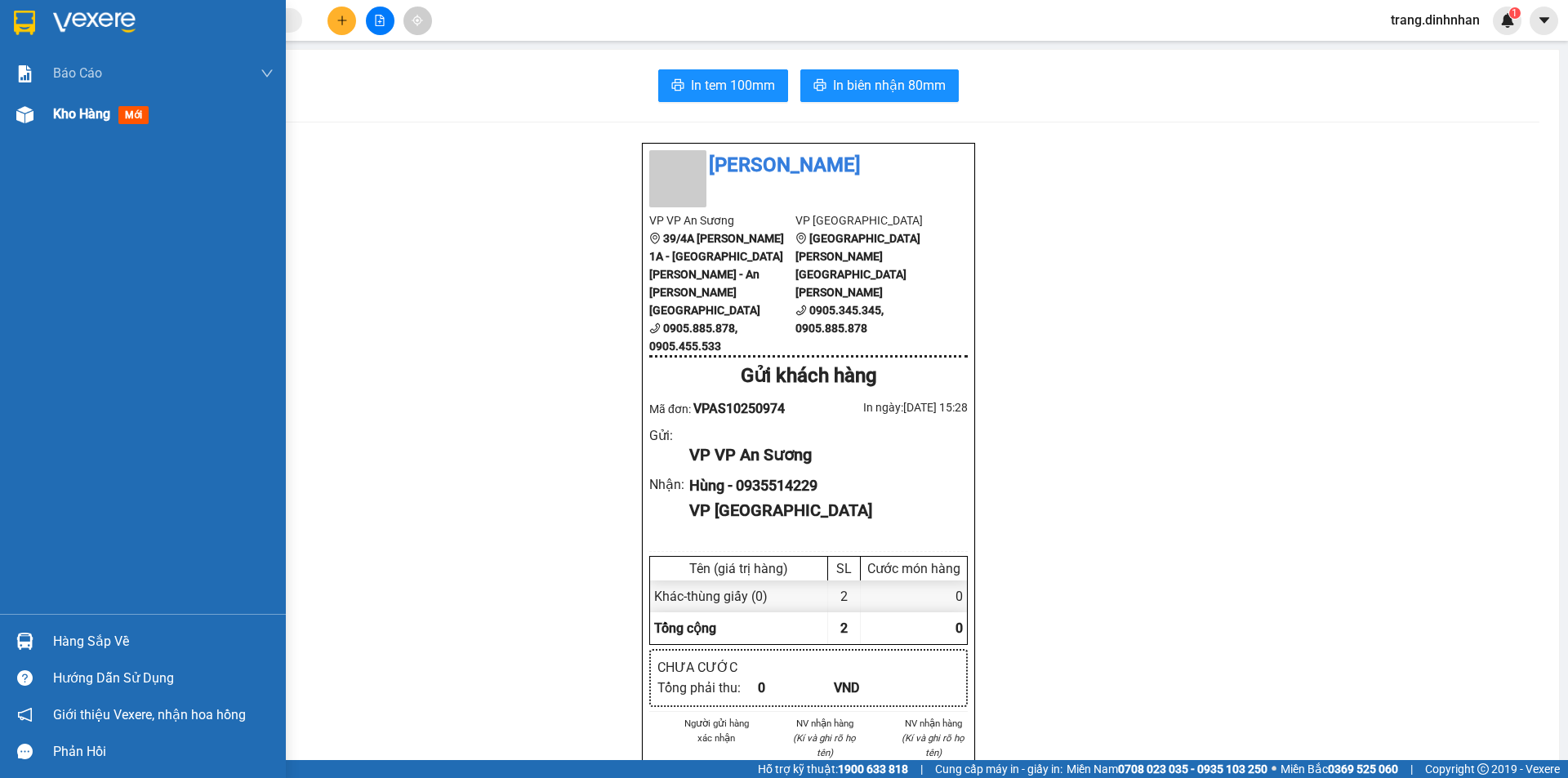
click at [91, 122] on span "Kho hàng" at bounding box center [81, 114] width 58 height 15
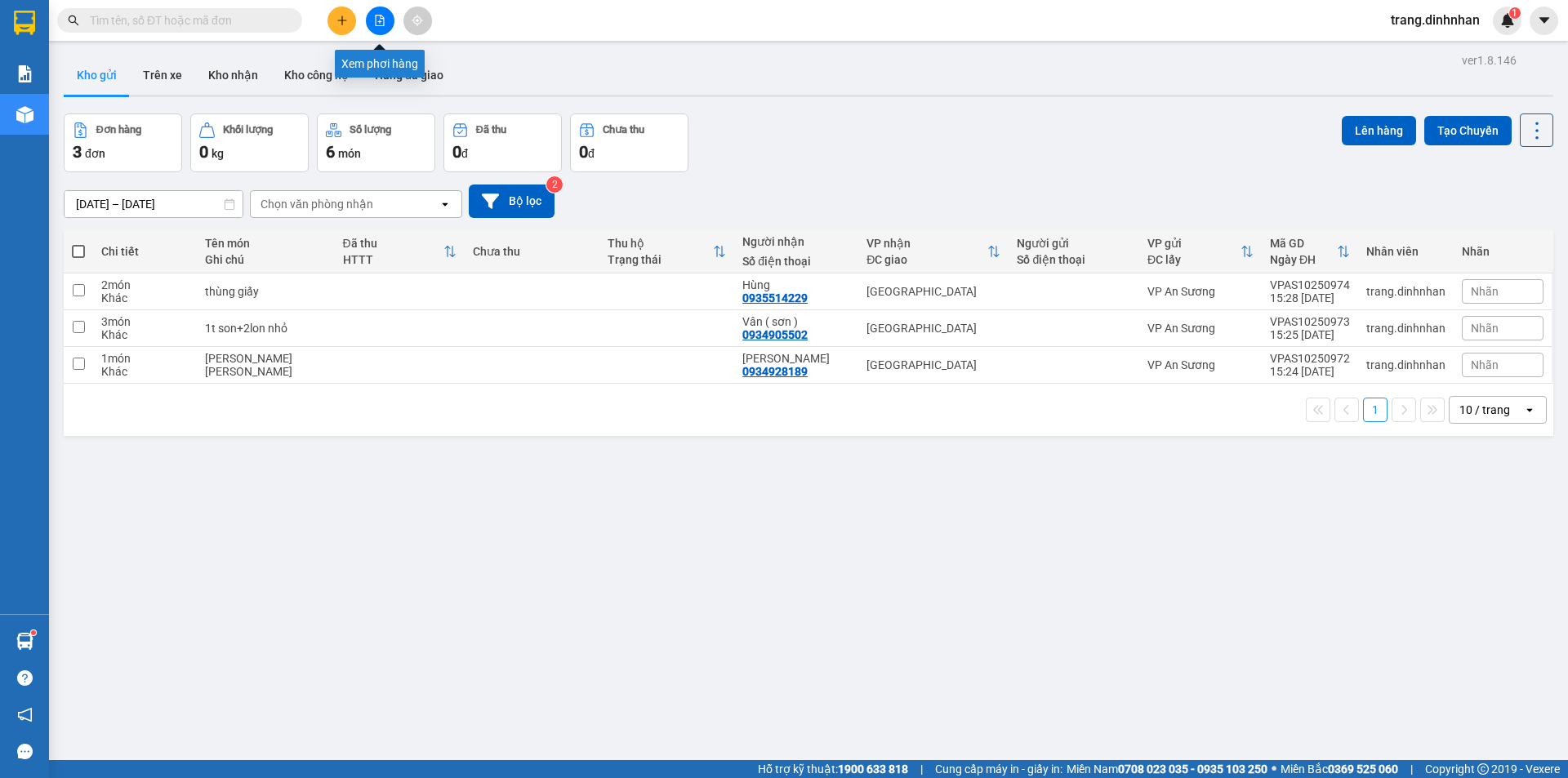
click at [368, 27] on button at bounding box center [380, 21] width 28 height 28
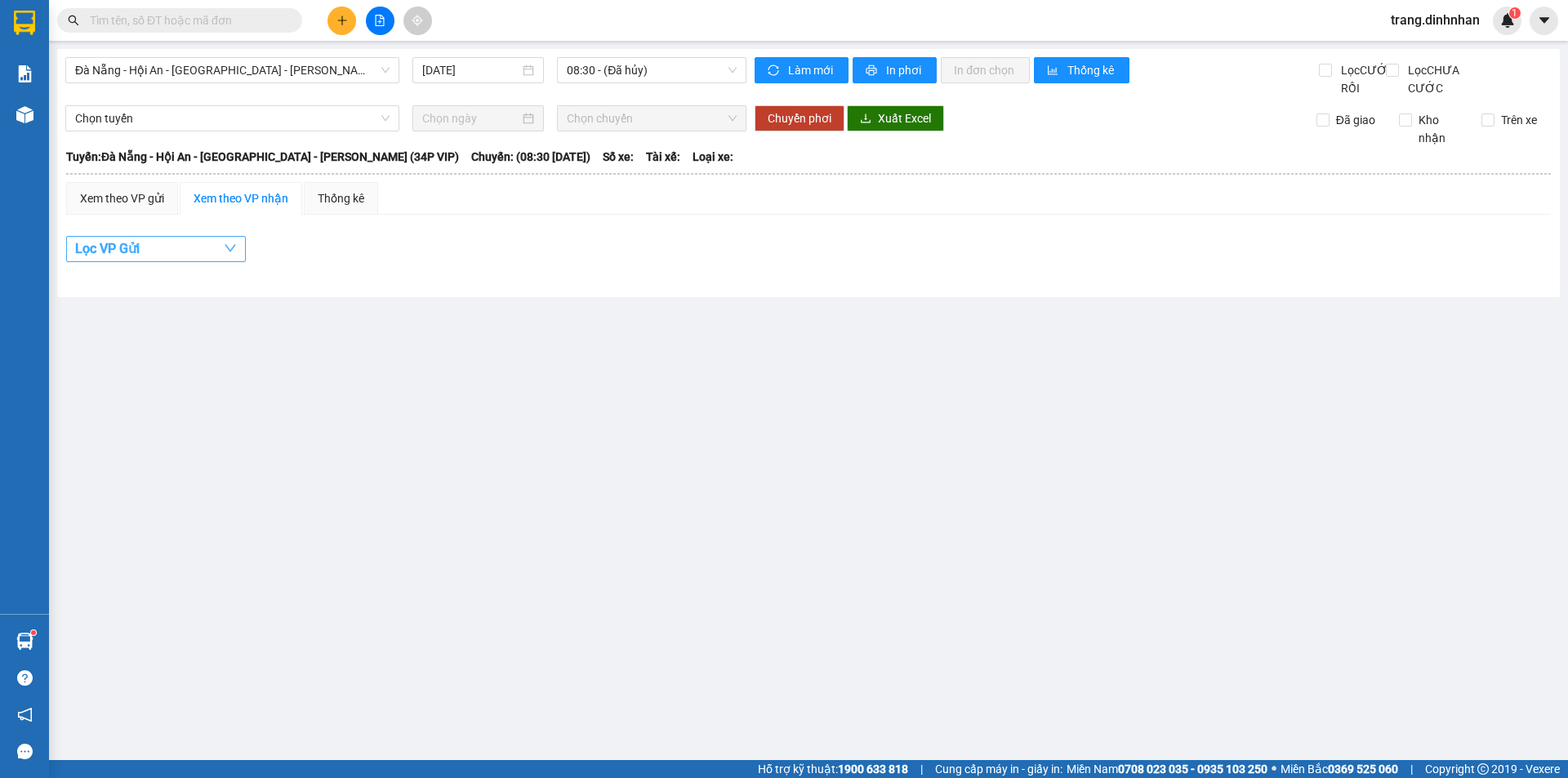
click at [132, 259] on span "Lọc VP Gửi" at bounding box center [107, 249] width 64 height 21
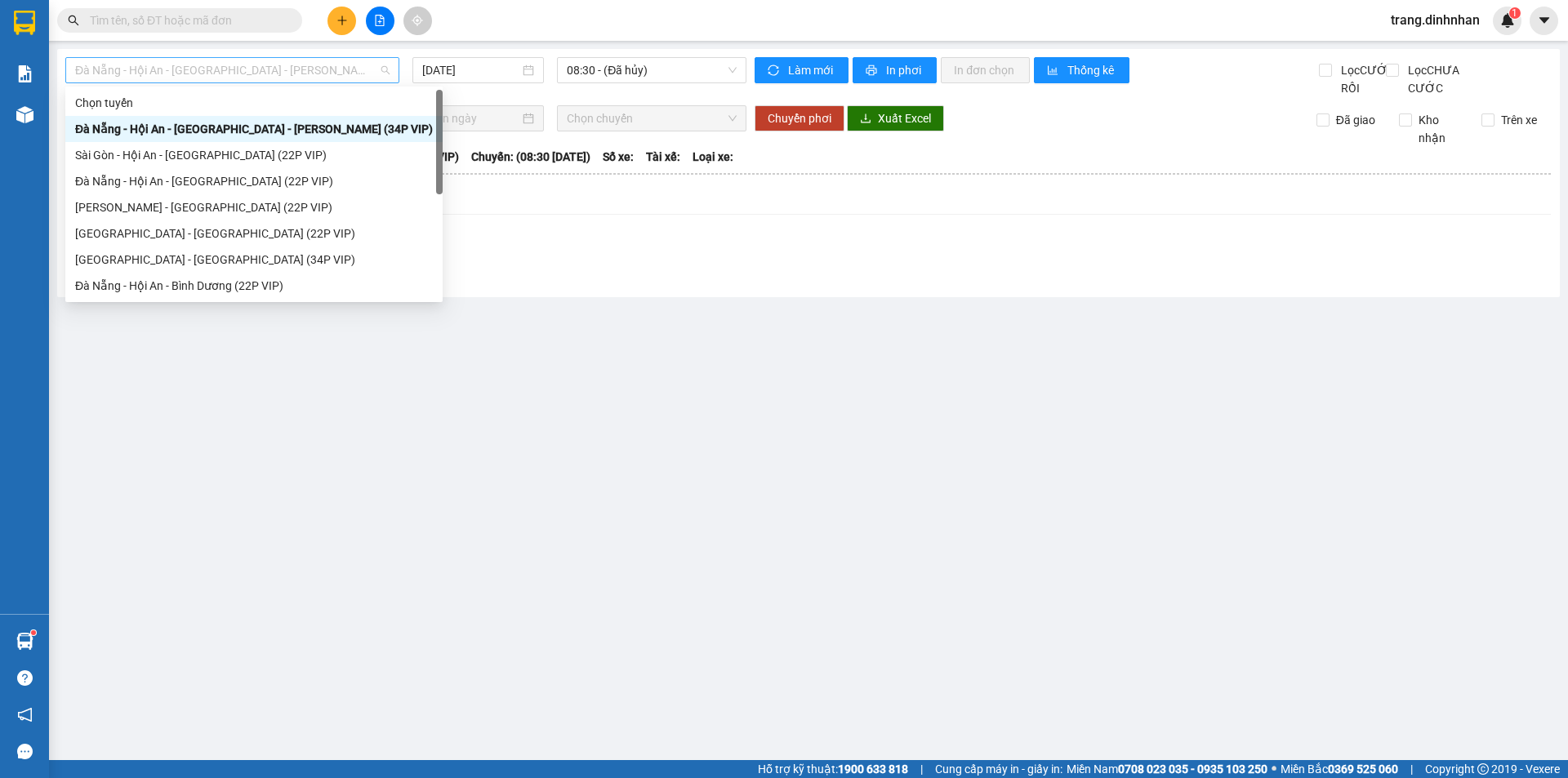
click at [335, 76] on span "Đà Nẵng - Hội An - [GEOGRAPHIC_DATA] - [GEOGRAPHIC_DATA] (34P VIP)" at bounding box center [232, 70] width 314 height 25
click at [288, 155] on div "Sài Gòn - Hội An - [GEOGRAPHIC_DATA] (22P VIP)" at bounding box center [254, 155] width 357 height 18
type input "[DATE]"
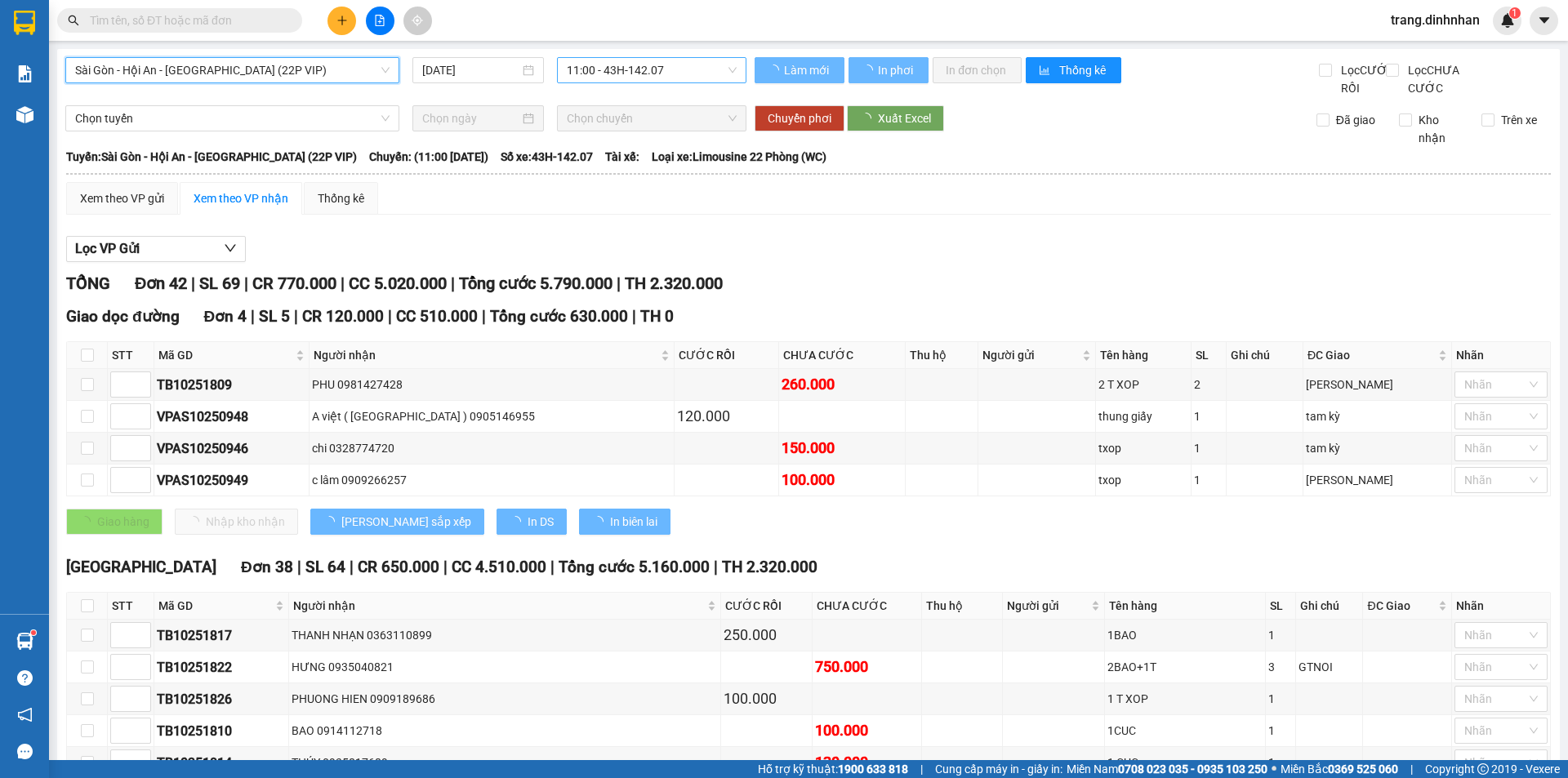
click at [683, 70] on span "11:00 - 43H-142.07" at bounding box center [652, 70] width 170 height 25
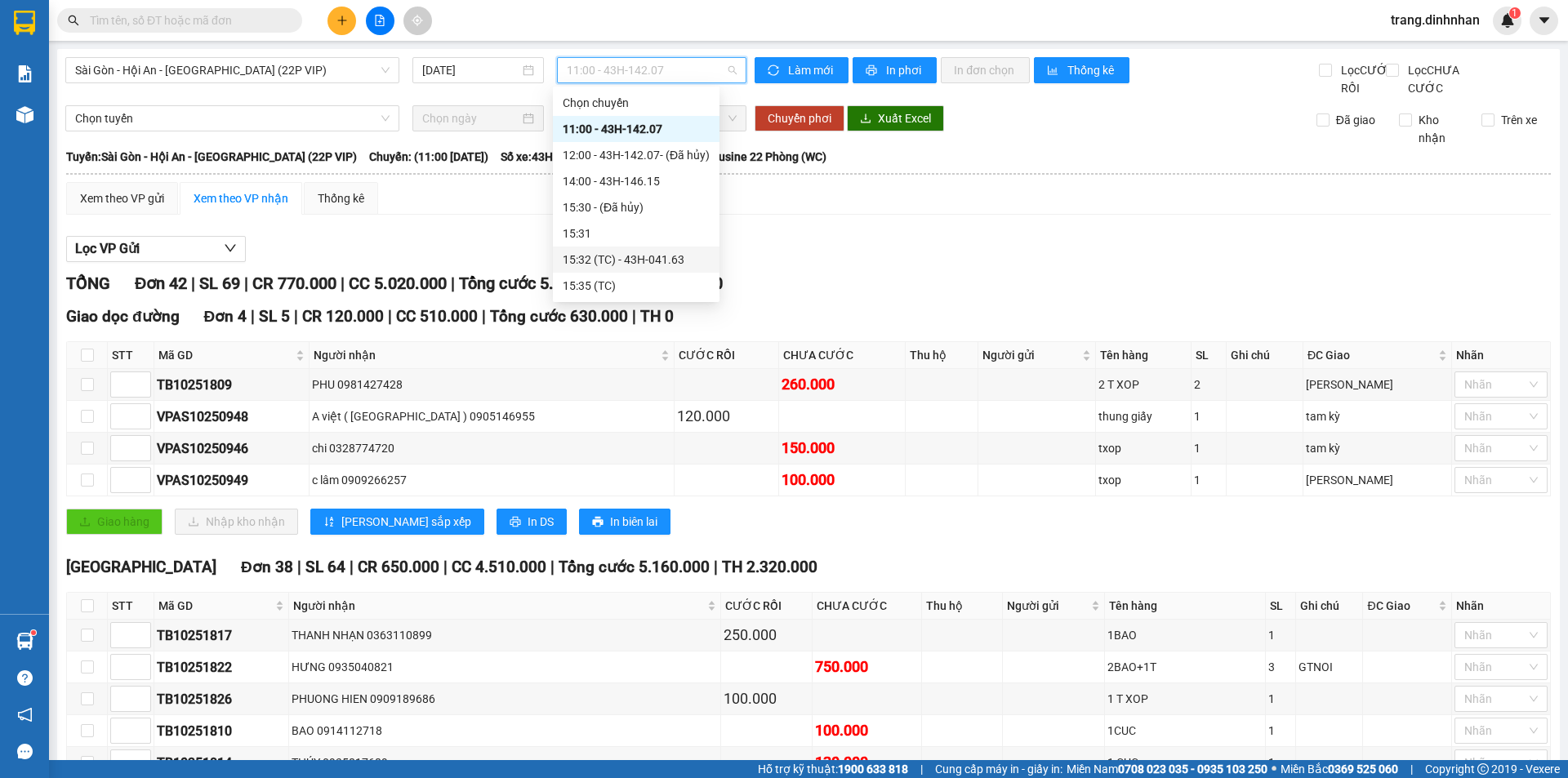
click at [646, 256] on div "15:32 (TC) - 43H-041.63" at bounding box center [636, 259] width 147 height 18
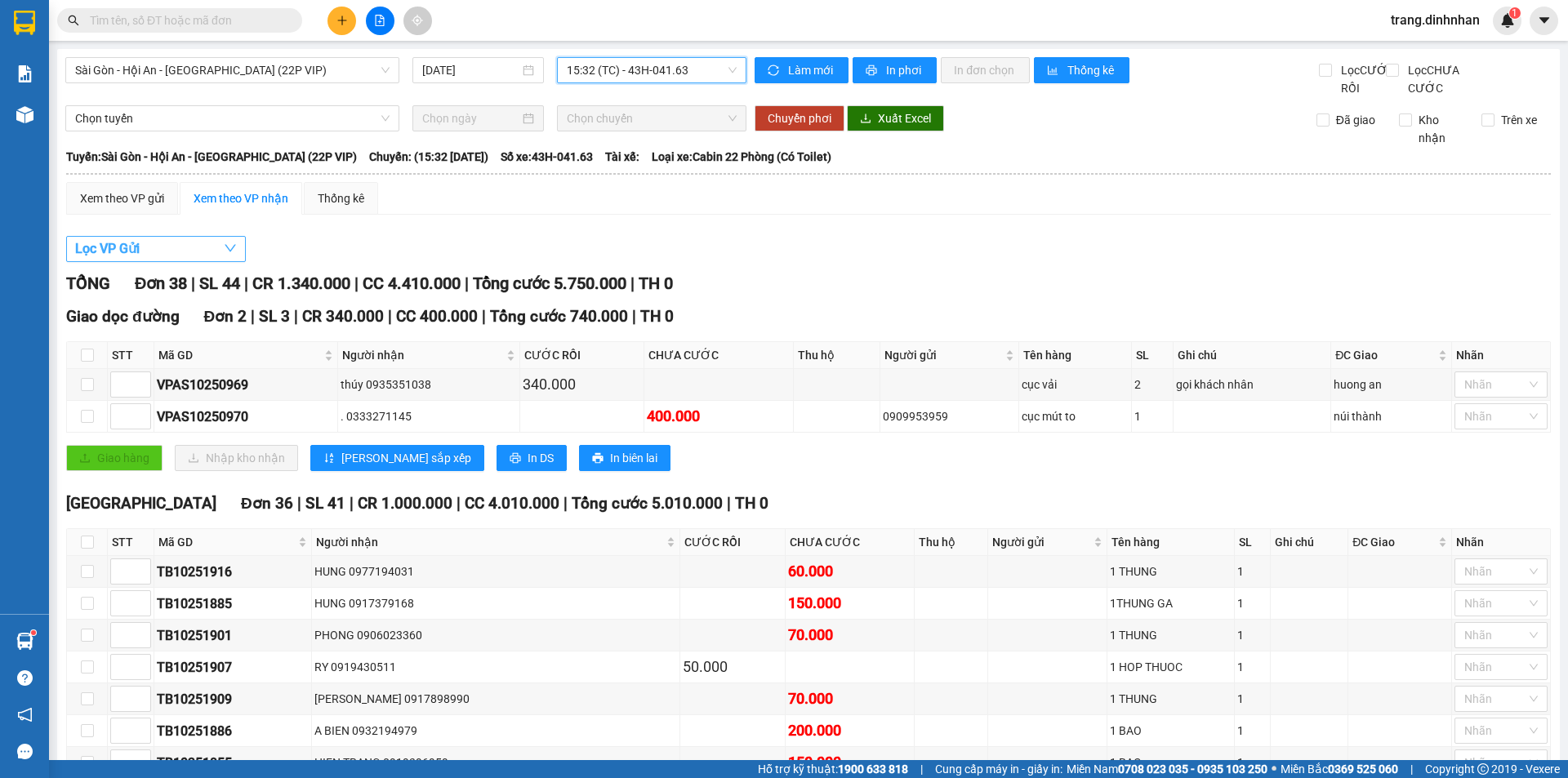
click at [94, 256] on button "Lọc VP Gửi" at bounding box center [156, 249] width 180 height 26
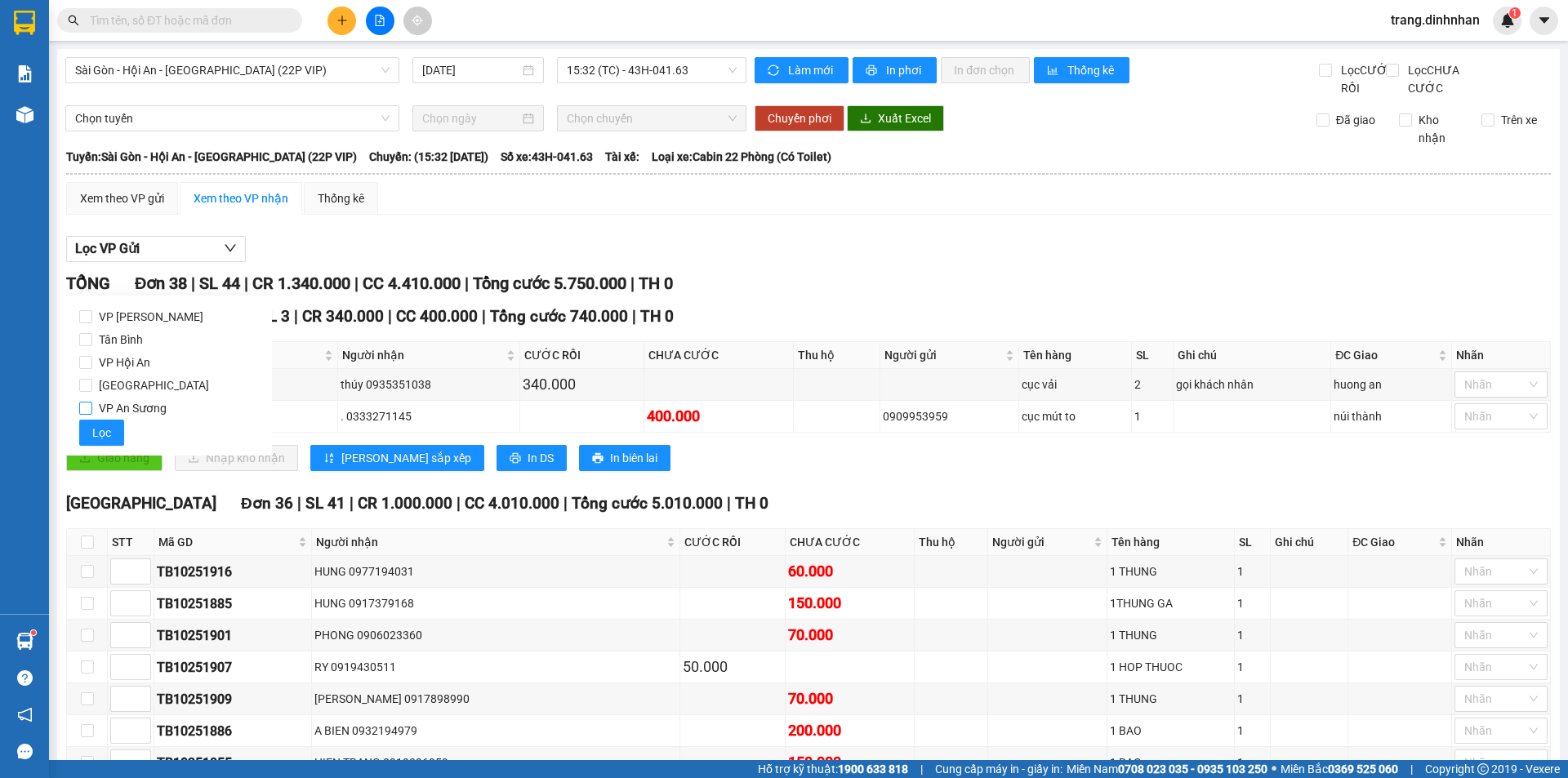
click at [89, 411] on input "VP An Sương" at bounding box center [86, 408] width 13 height 13
checkbox input "true"
click at [87, 430] on button "Lọc" at bounding box center [102, 433] width 45 height 26
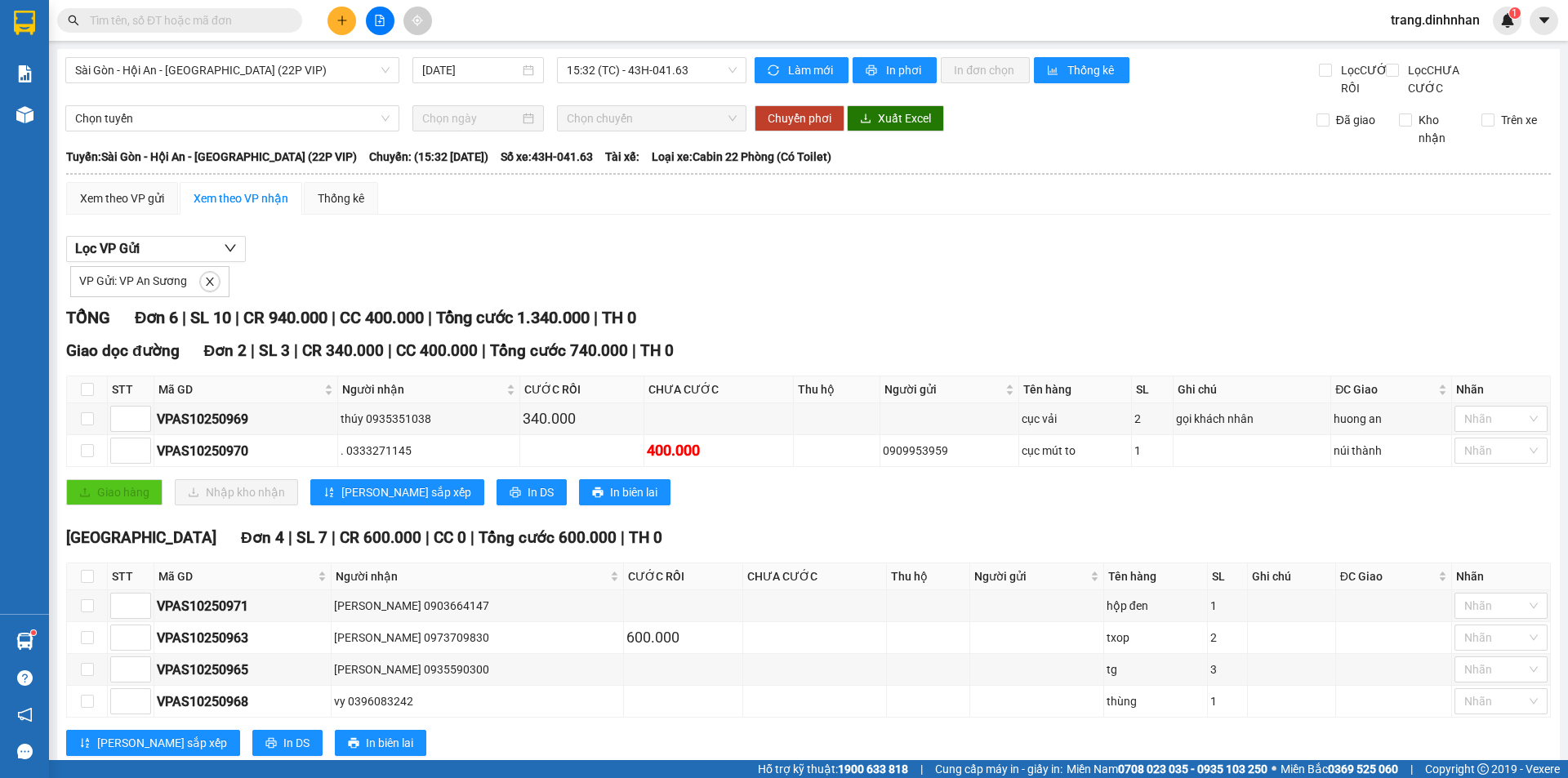
click at [333, 22] on button at bounding box center [341, 21] width 28 height 28
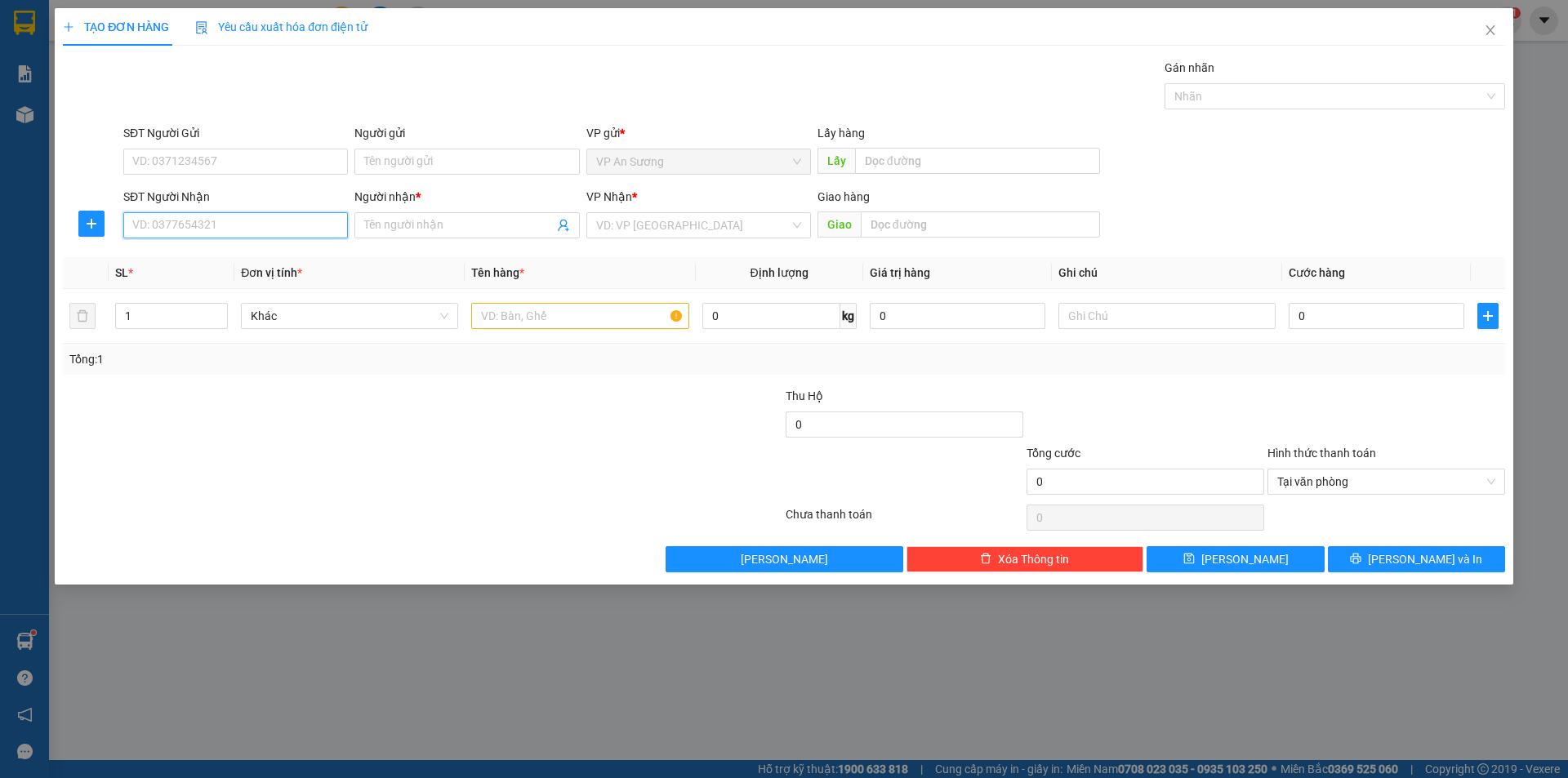
click at [255, 225] on input "SĐT Người Nhận" at bounding box center [236, 225] width 224 height 26
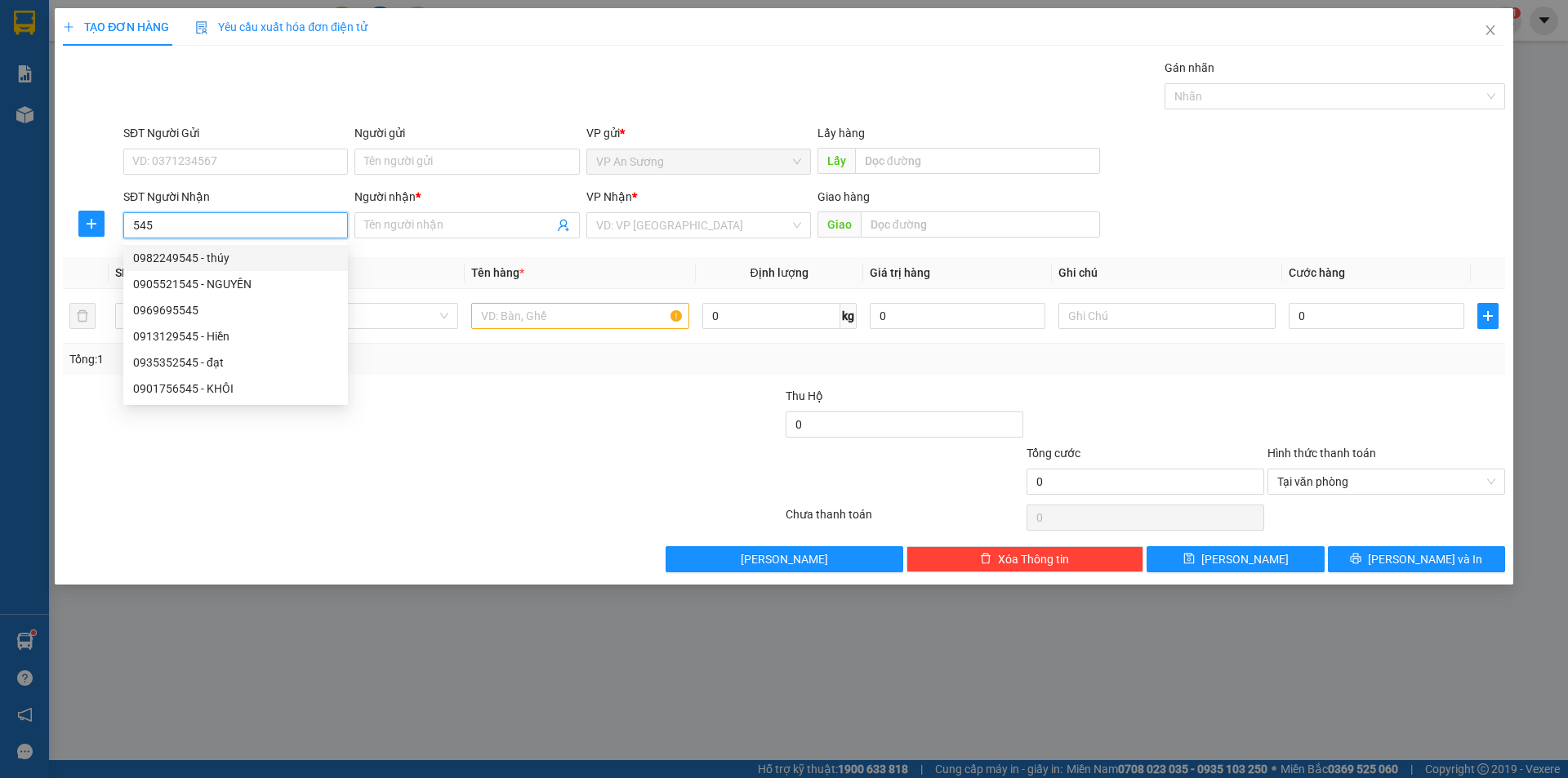
click at [206, 259] on div "0982249545 - thúy" at bounding box center [235, 257] width 205 height 18
type input "0982249545"
type input "thúy"
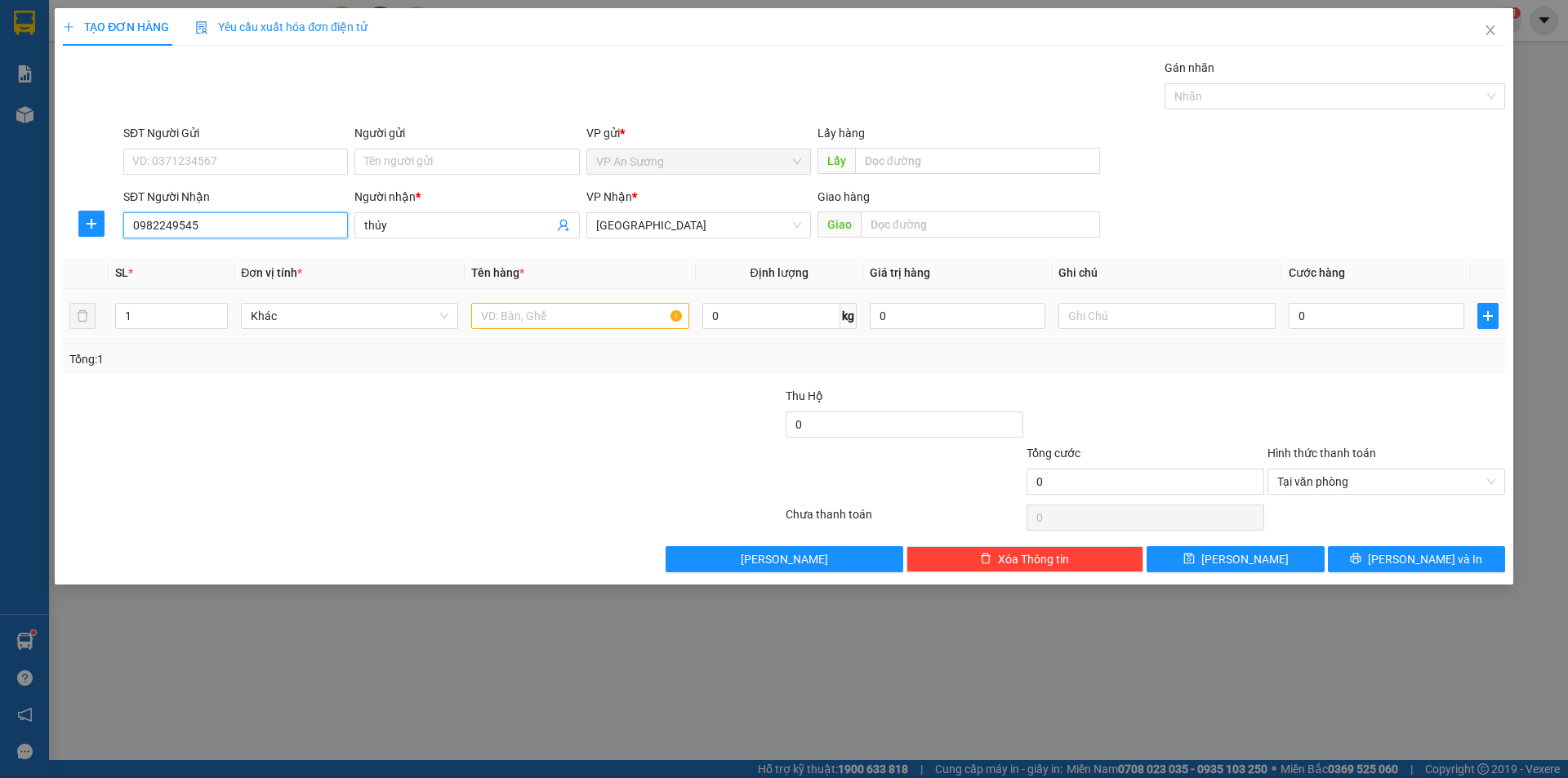
type input "0982249545"
click at [481, 315] on input "text" at bounding box center [580, 316] width 217 height 26
type input "thùng giáy"
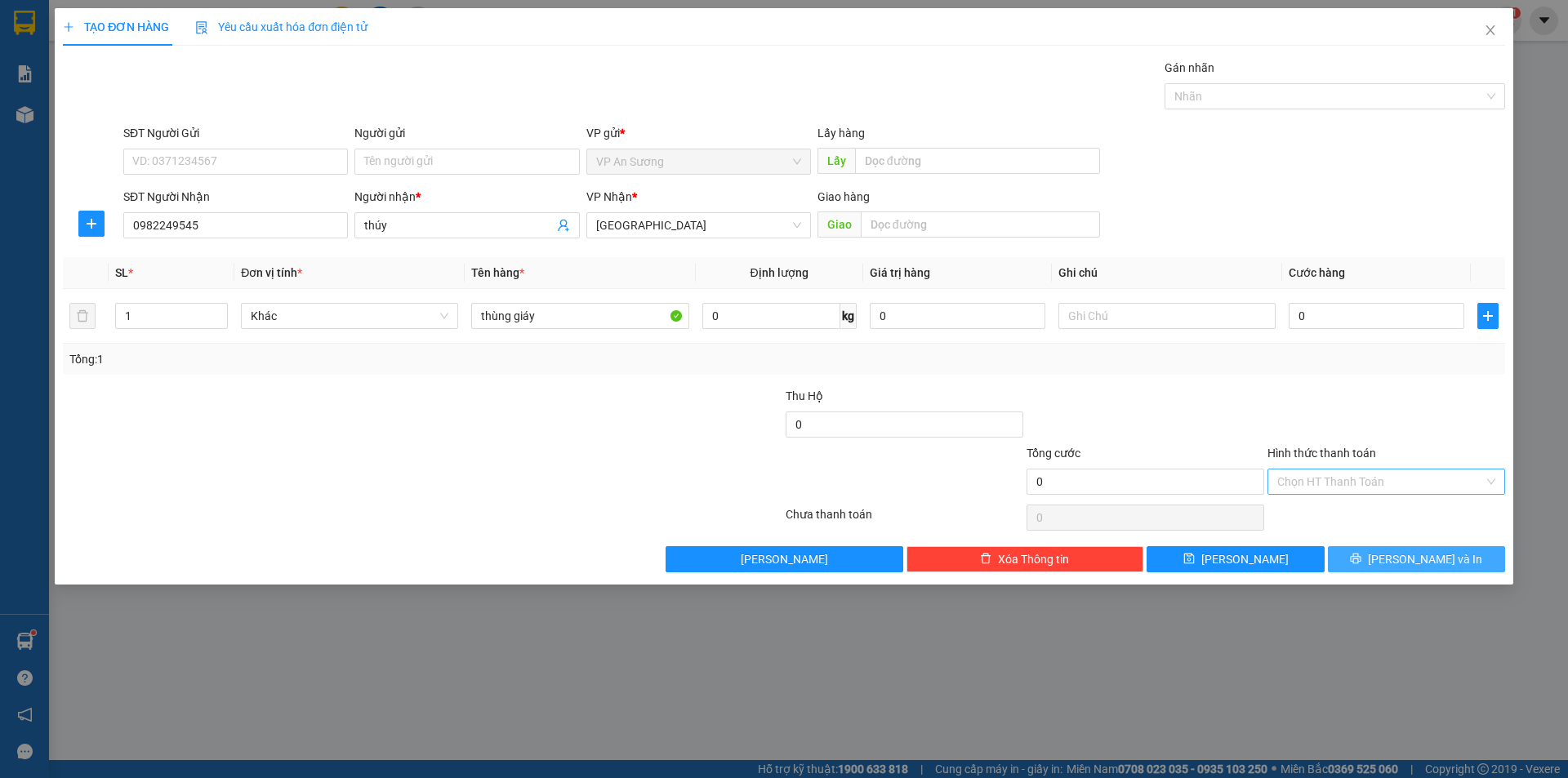
click at [1366, 558] on button "[PERSON_NAME] và In" at bounding box center [1416, 559] width 177 height 26
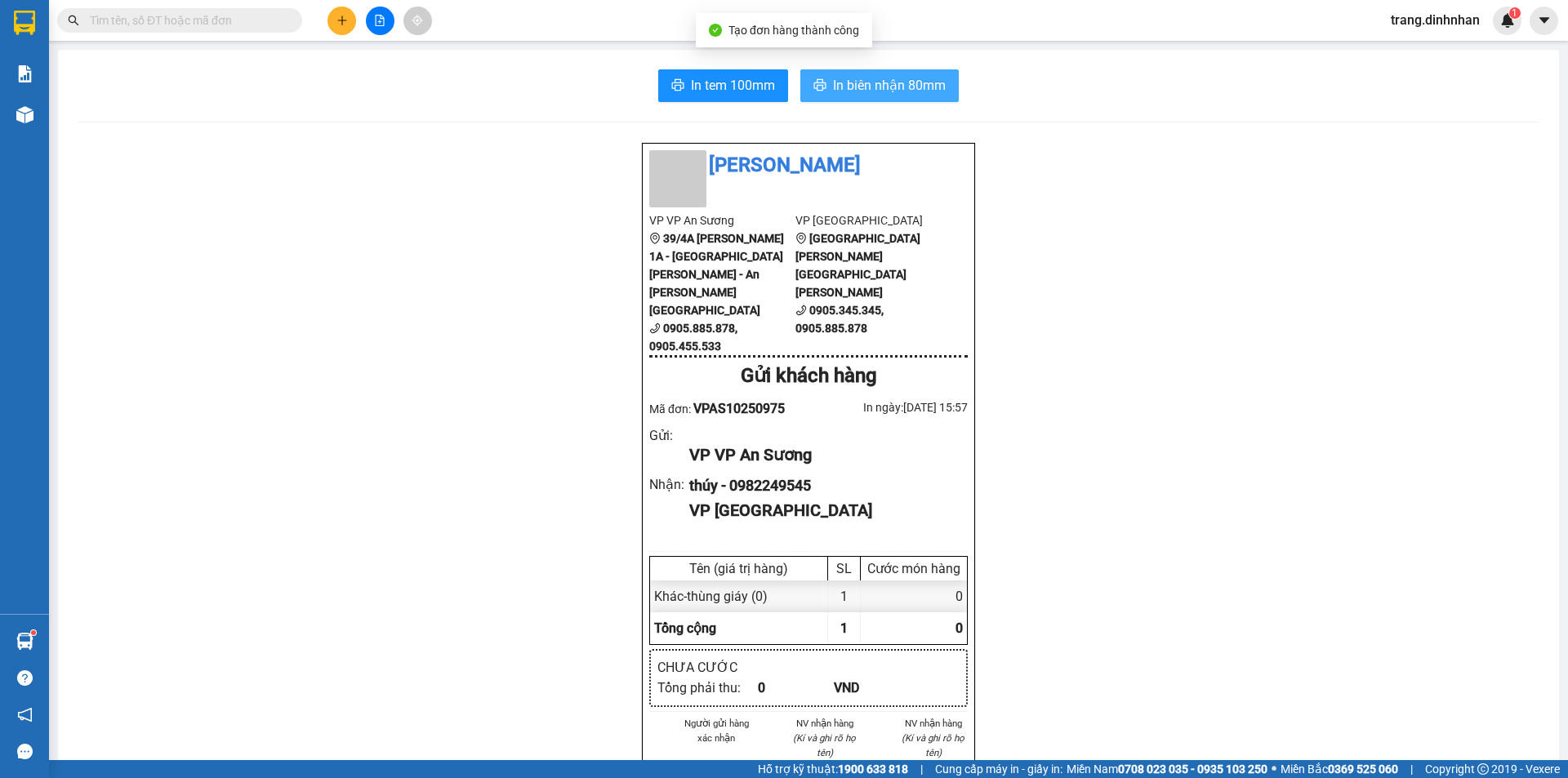
click at [886, 86] on span "In biên nhận 80mm" at bounding box center [889, 86] width 113 height 21
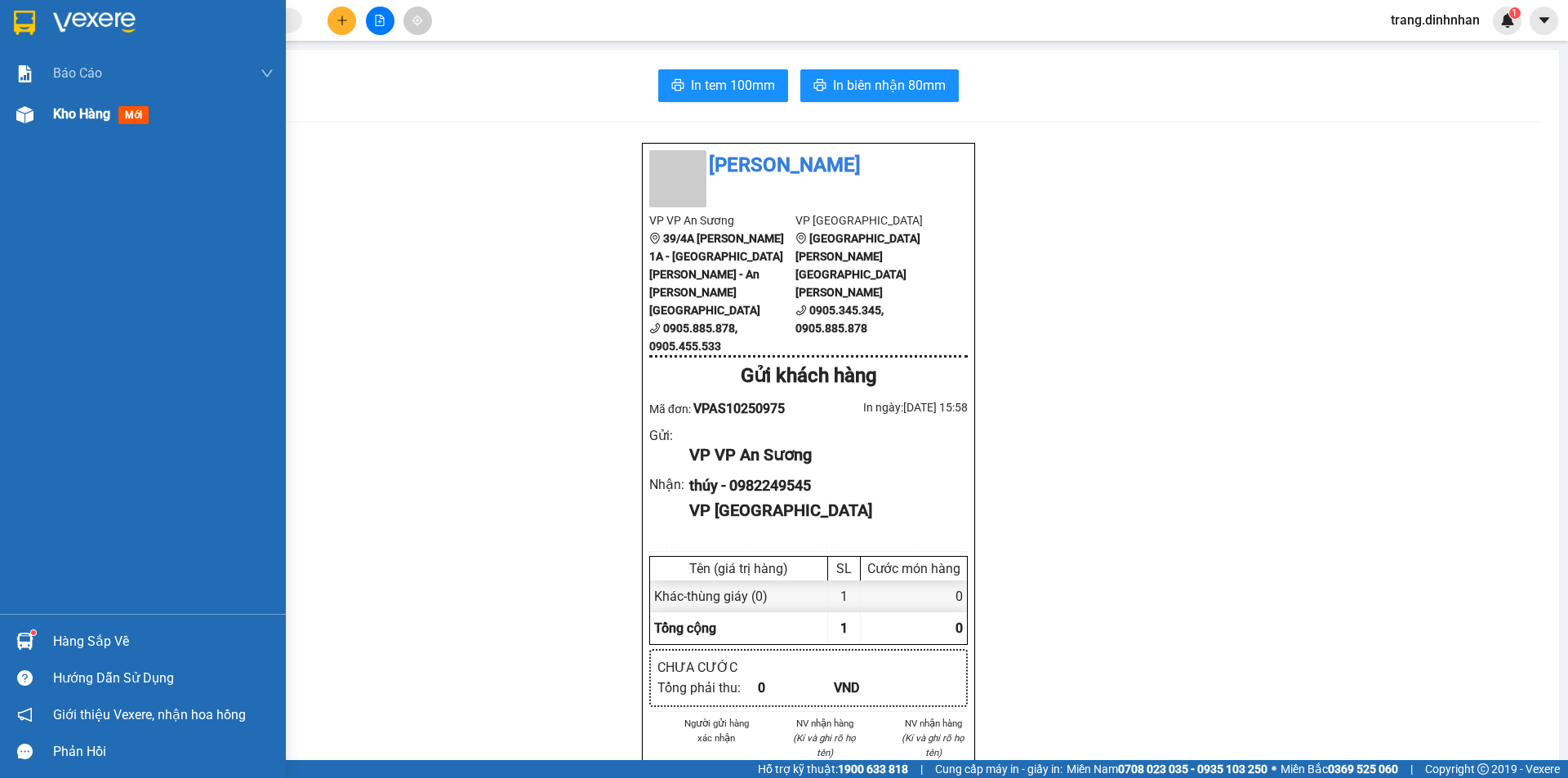
click at [72, 112] on span "Kho hàng" at bounding box center [81, 114] width 58 height 15
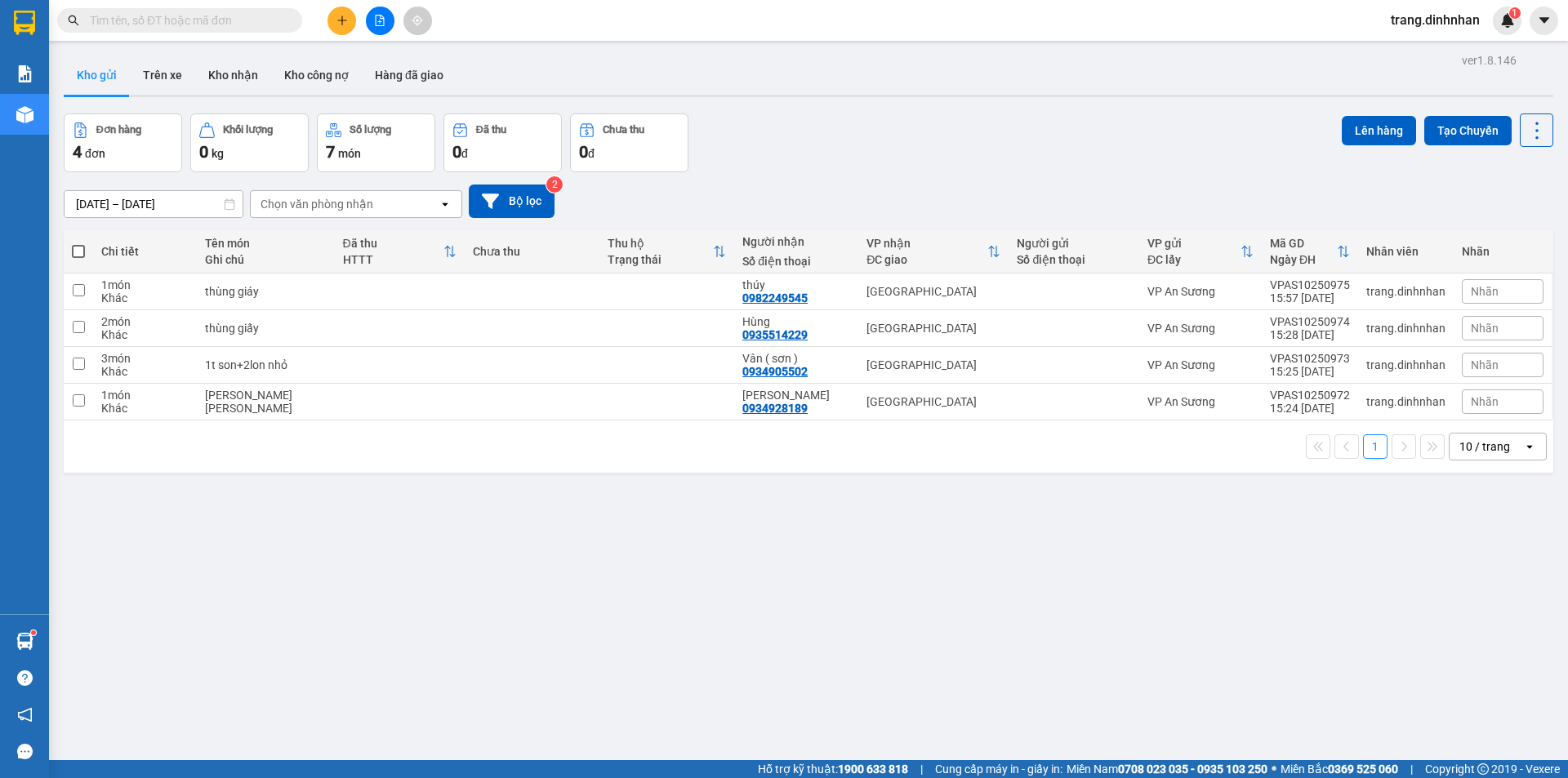
click at [78, 254] on span at bounding box center [78, 252] width 13 height 13
click at [78, 243] on input "checkbox" at bounding box center [78, 243] width 0 height 0
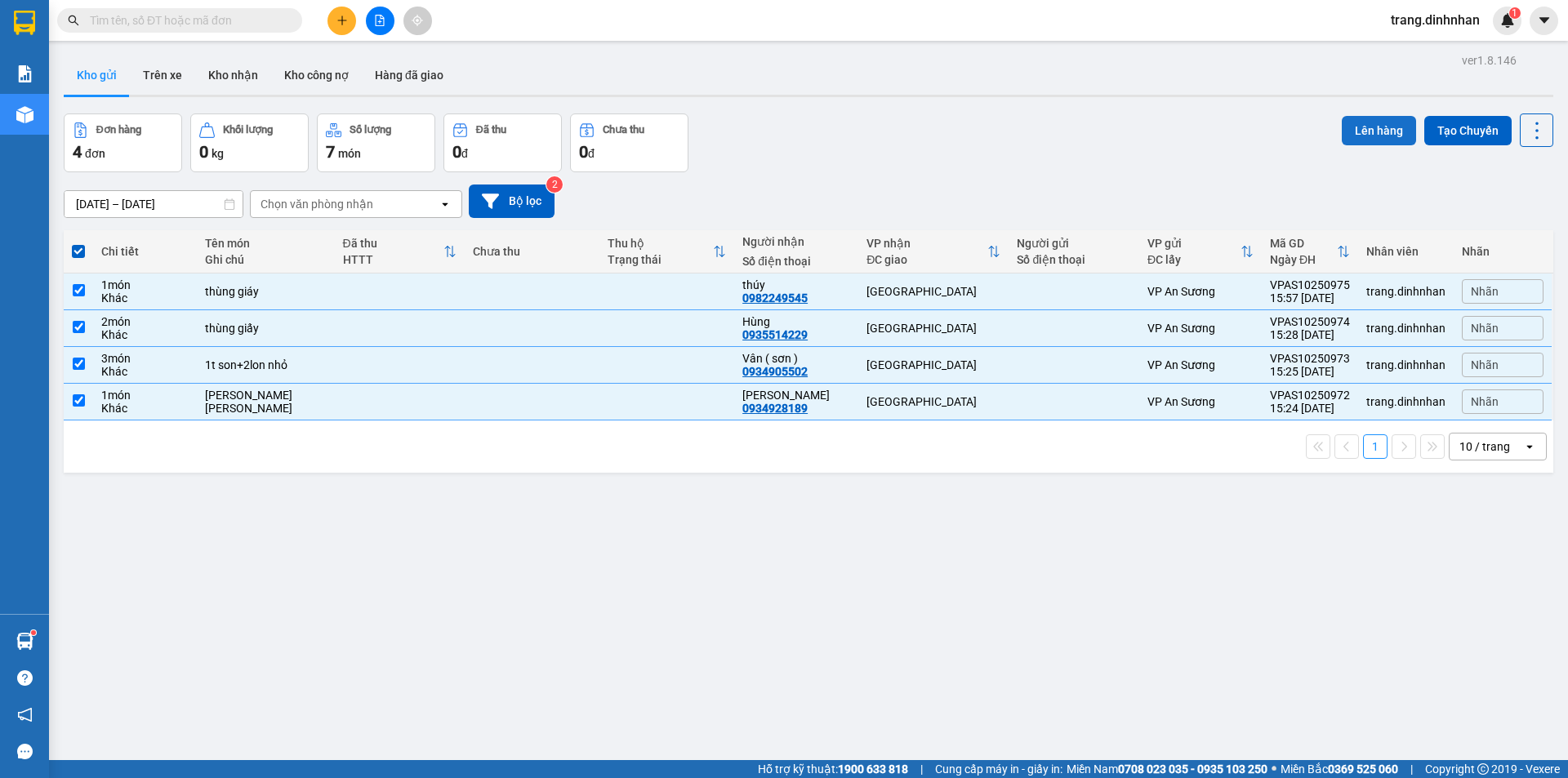
click at [1342, 133] on button "Lên hàng" at bounding box center [1378, 130] width 74 height 29
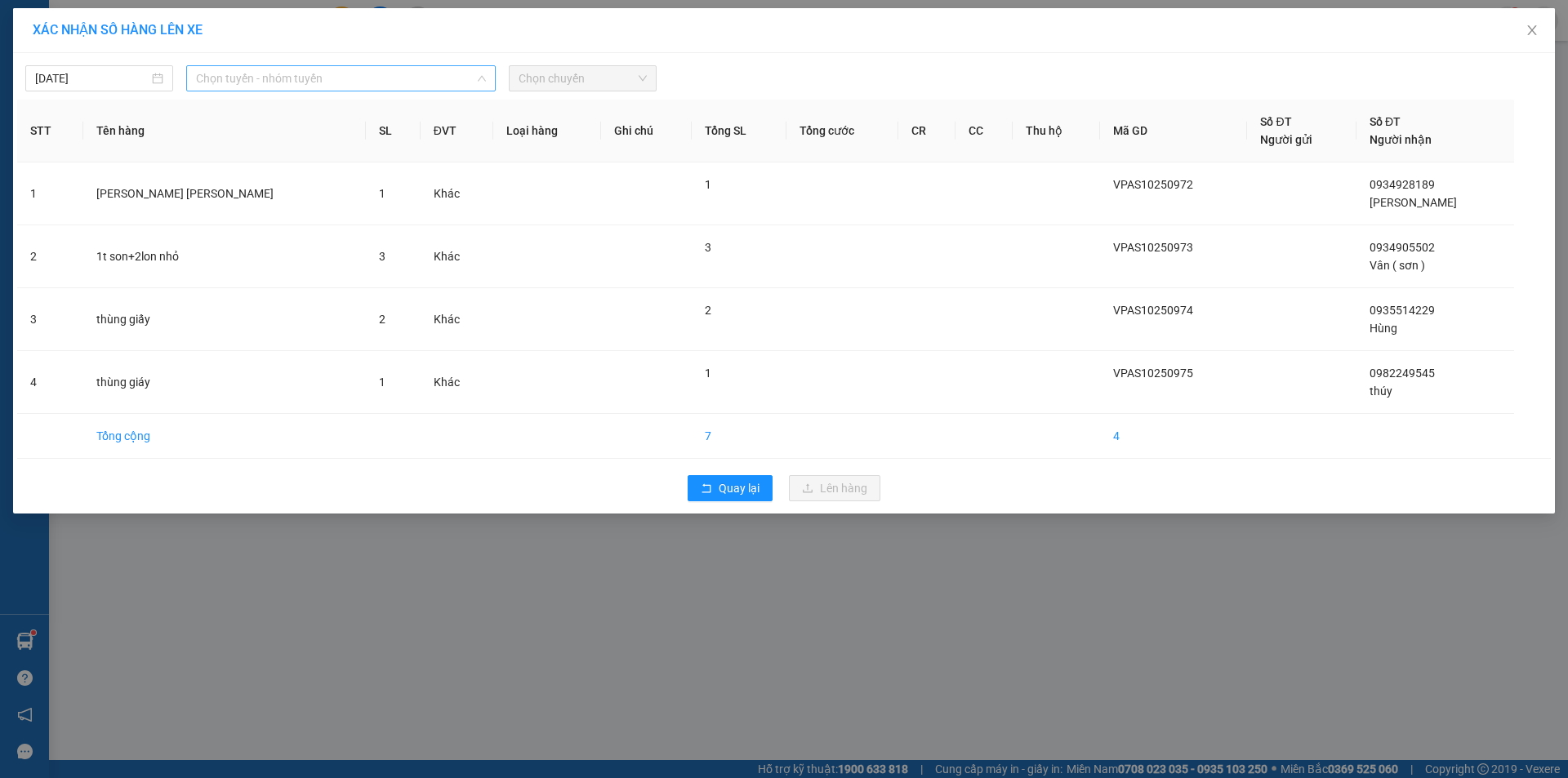
click at [442, 81] on span "Chọn tuyến - nhóm tuyến" at bounding box center [340, 78] width 289 height 25
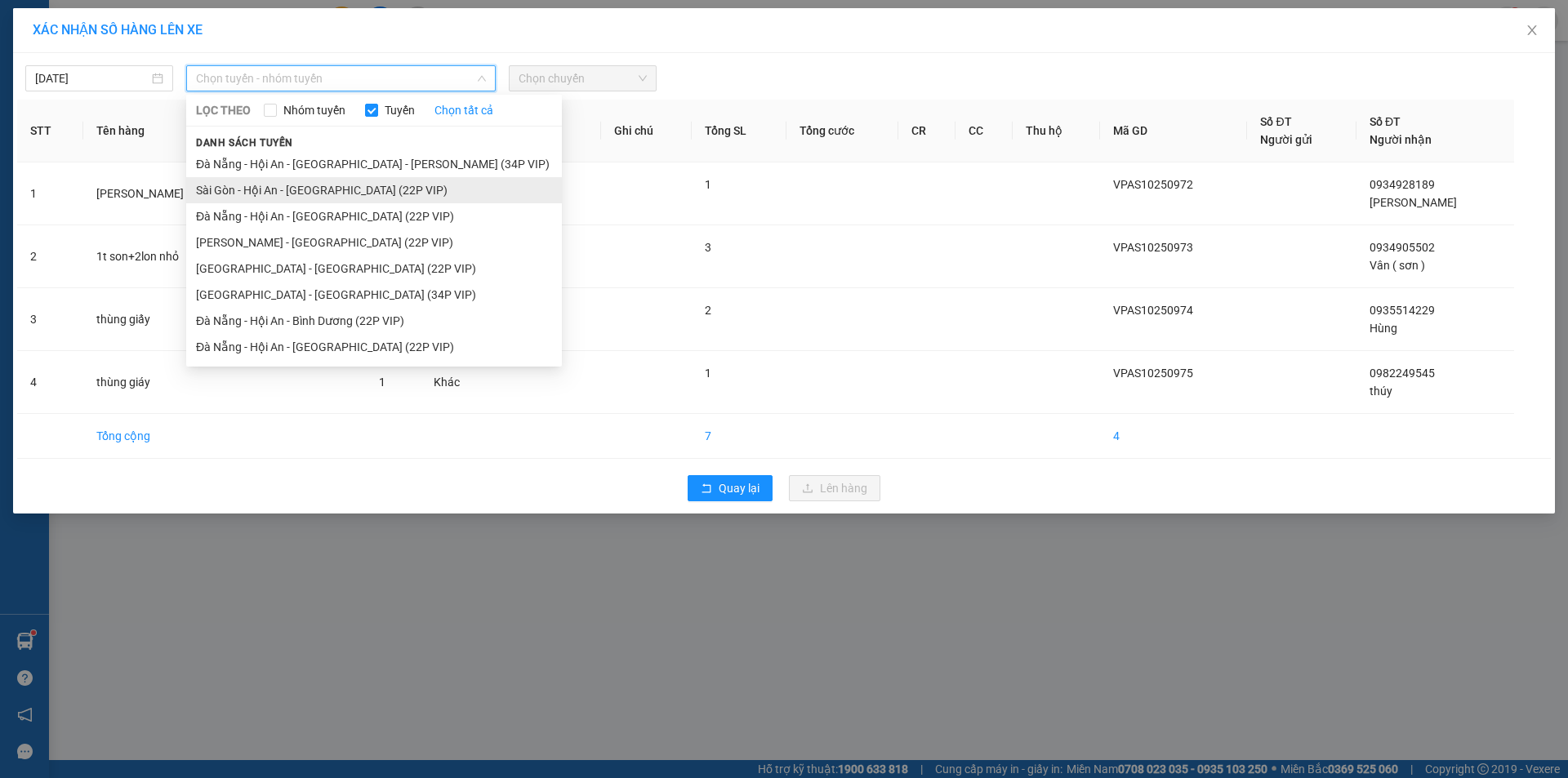
click at [366, 187] on li "Sài Gòn - Hội An - Đà Nẵng (22P VIP)" at bounding box center [373, 190] width 375 height 26
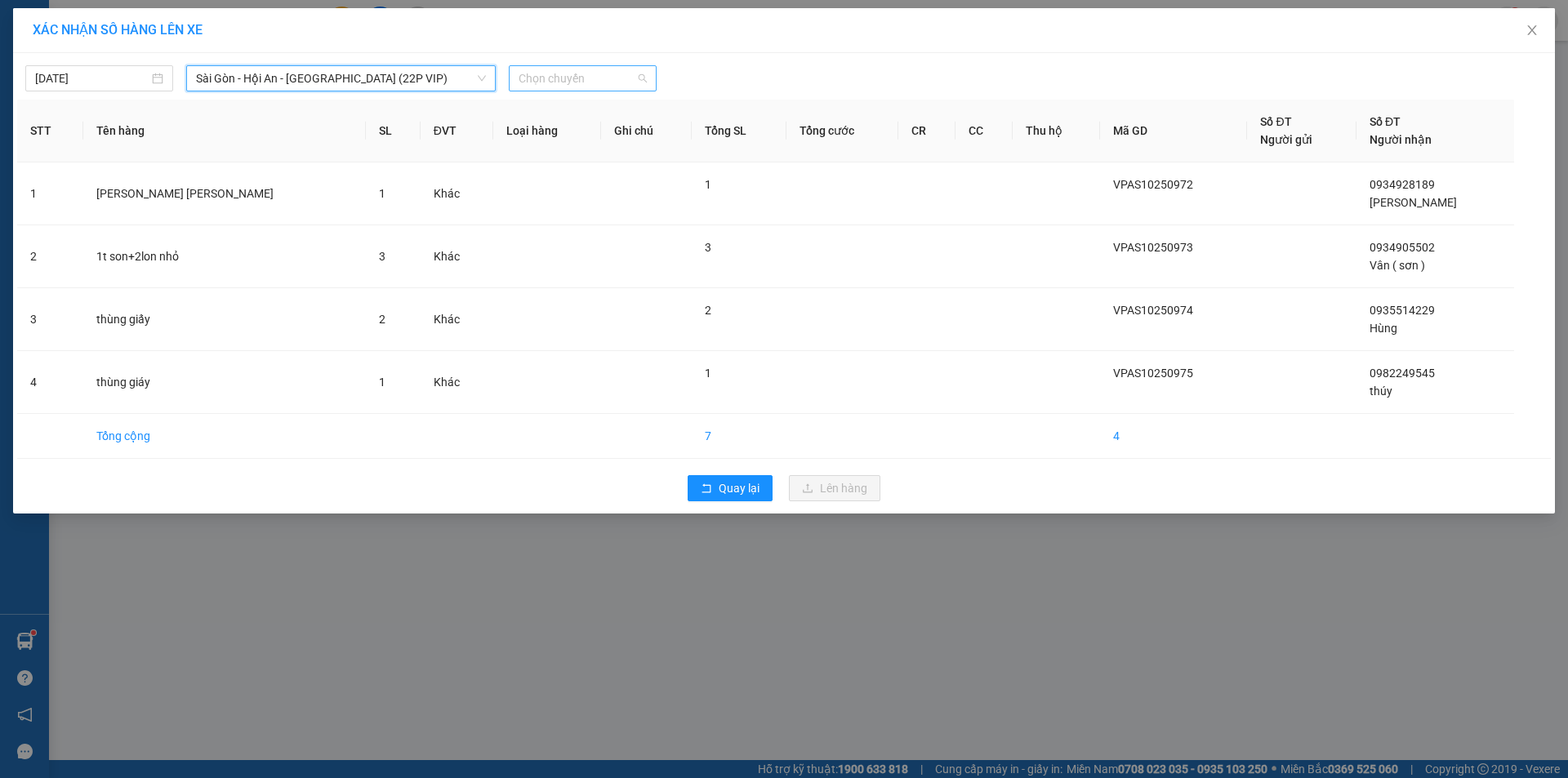
click at [587, 80] on span "Chọn chuyến" at bounding box center [583, 78] width 128 height 25
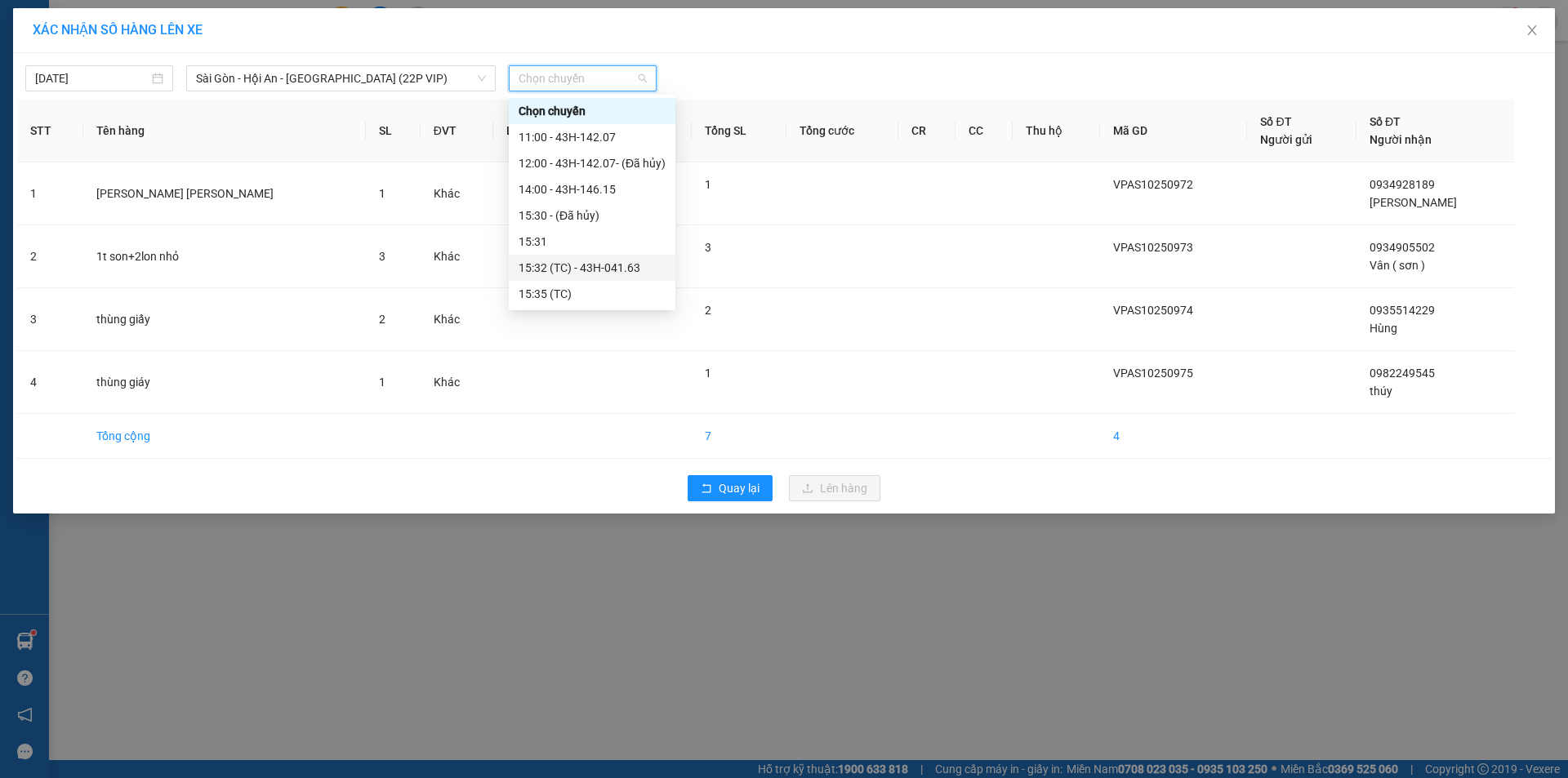
click at [601, 271] on div "15:32 (TC) - 43H-041.63" at bounding box center [592, 268] width 147 height 18
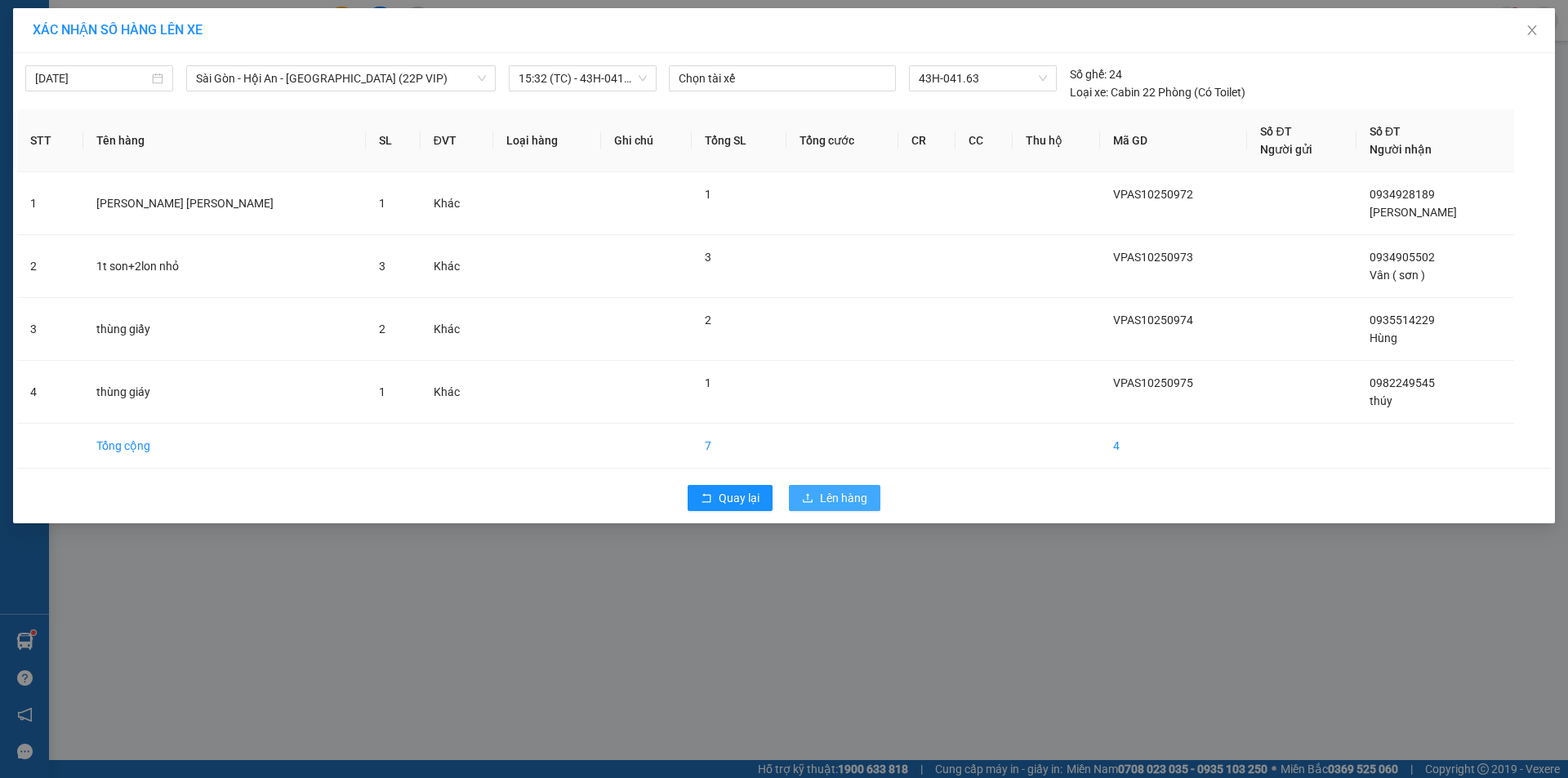
click at [815, 504] on button "Lên hàng" at bounding box center [834, 498] width 91 height 26
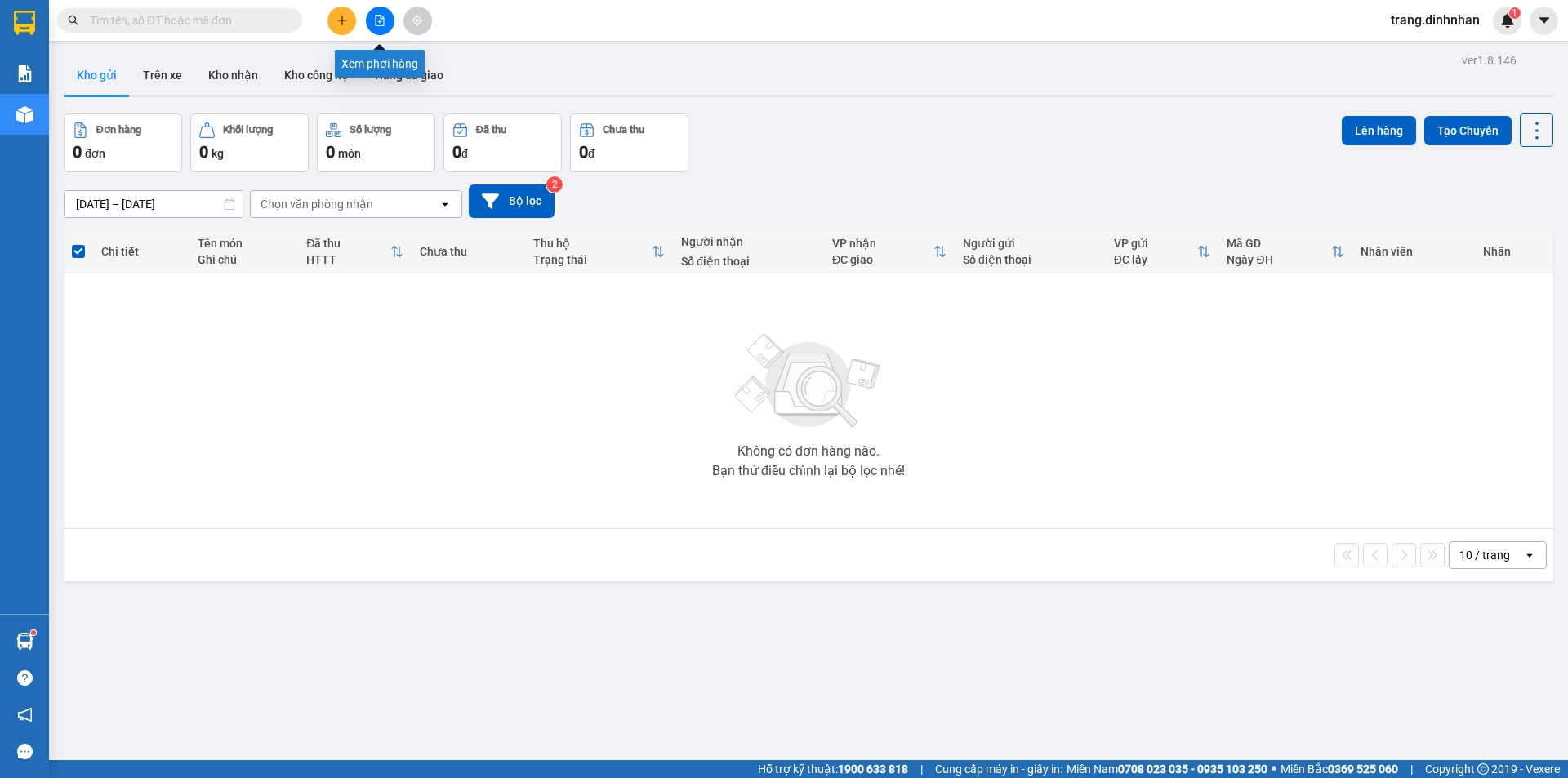
click at [372, 25] on button at bounding box center [380, 21] width 28 height 28
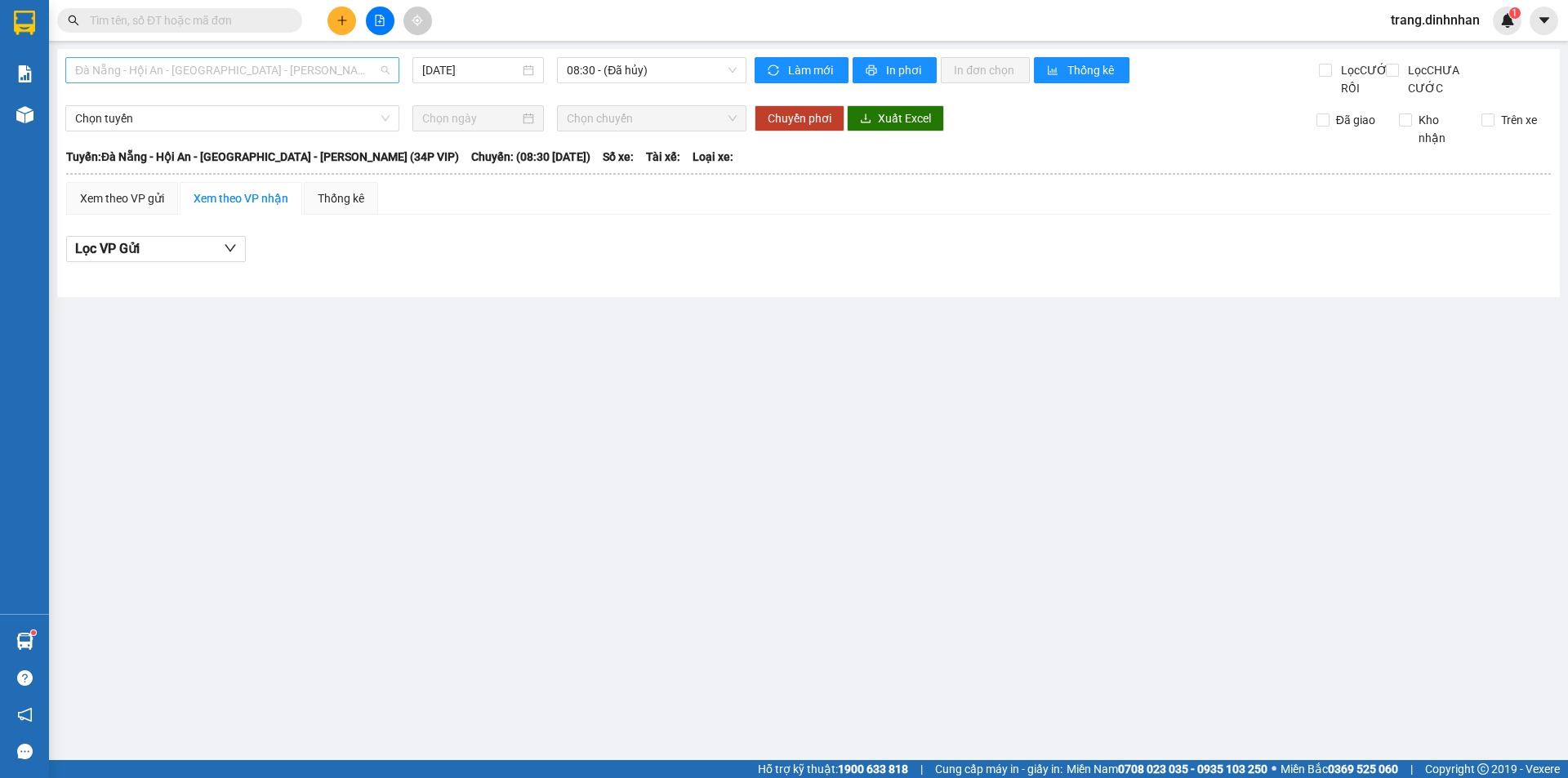
click at [363, 64] on span "Đà Nẵng - Hội An - Sài Gòn - Bình Dương (34P VIP)" at bounding box center [232, 70] width 314 height 25
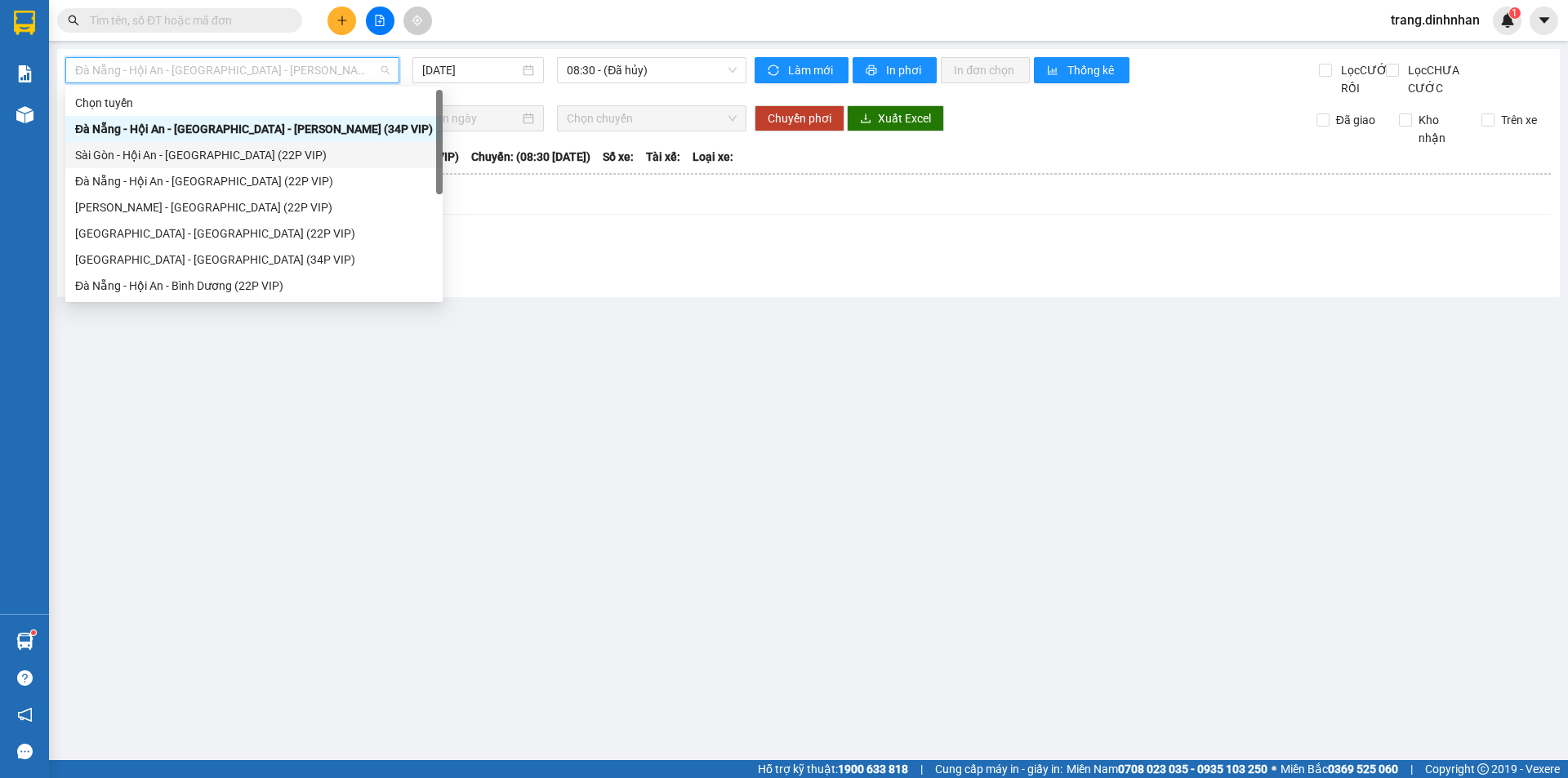
click at [256, 158] on div "Sài Gòn - Hội An - Đà Nẵng (22P VIP)" at bounding box center [254, 155] width 357 height 18
type input "[DATE]"
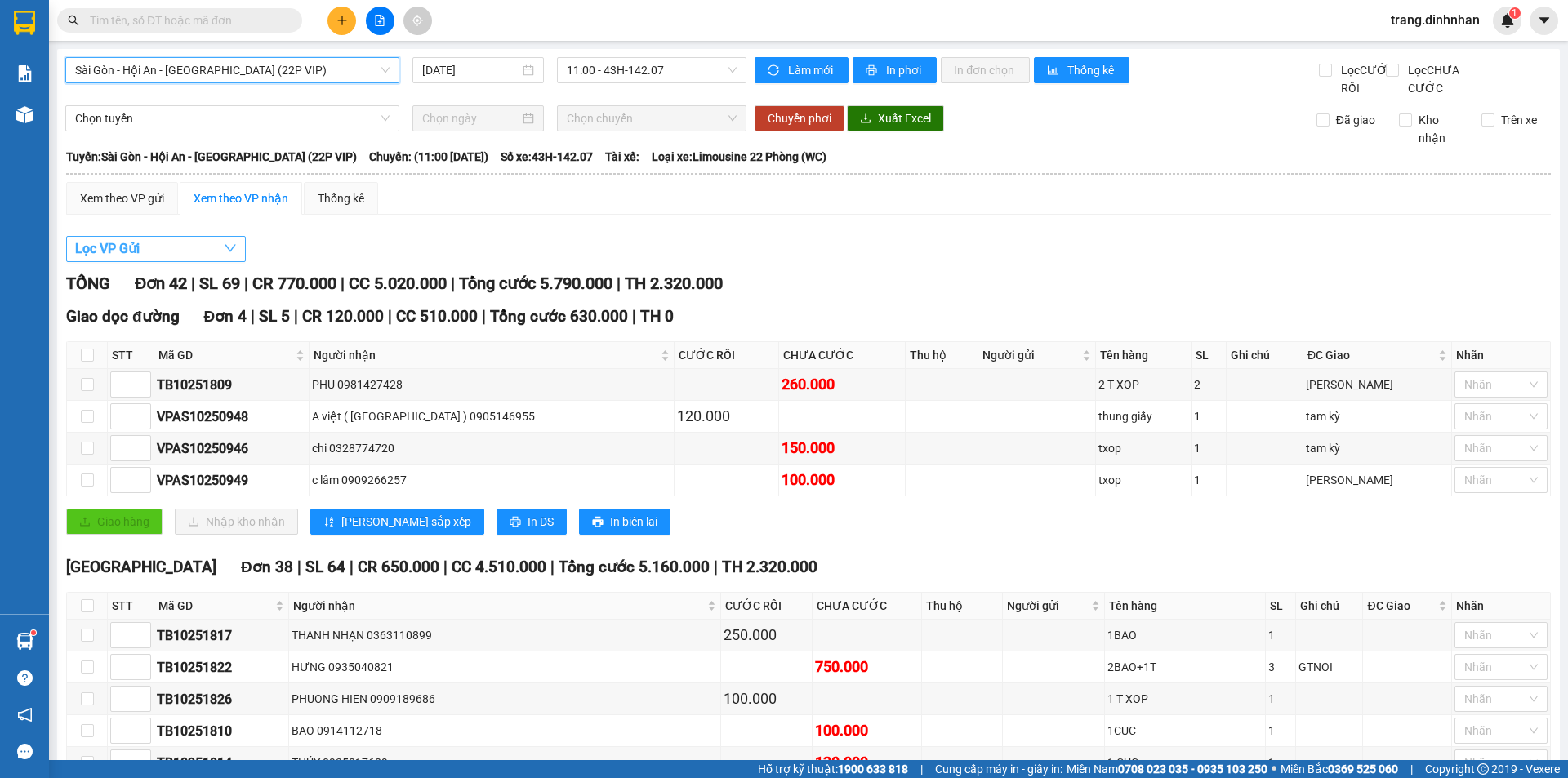
click at [107, 259] on span "Lọc VP Gửi" at bounding box center [107, 249] width 64 height 21
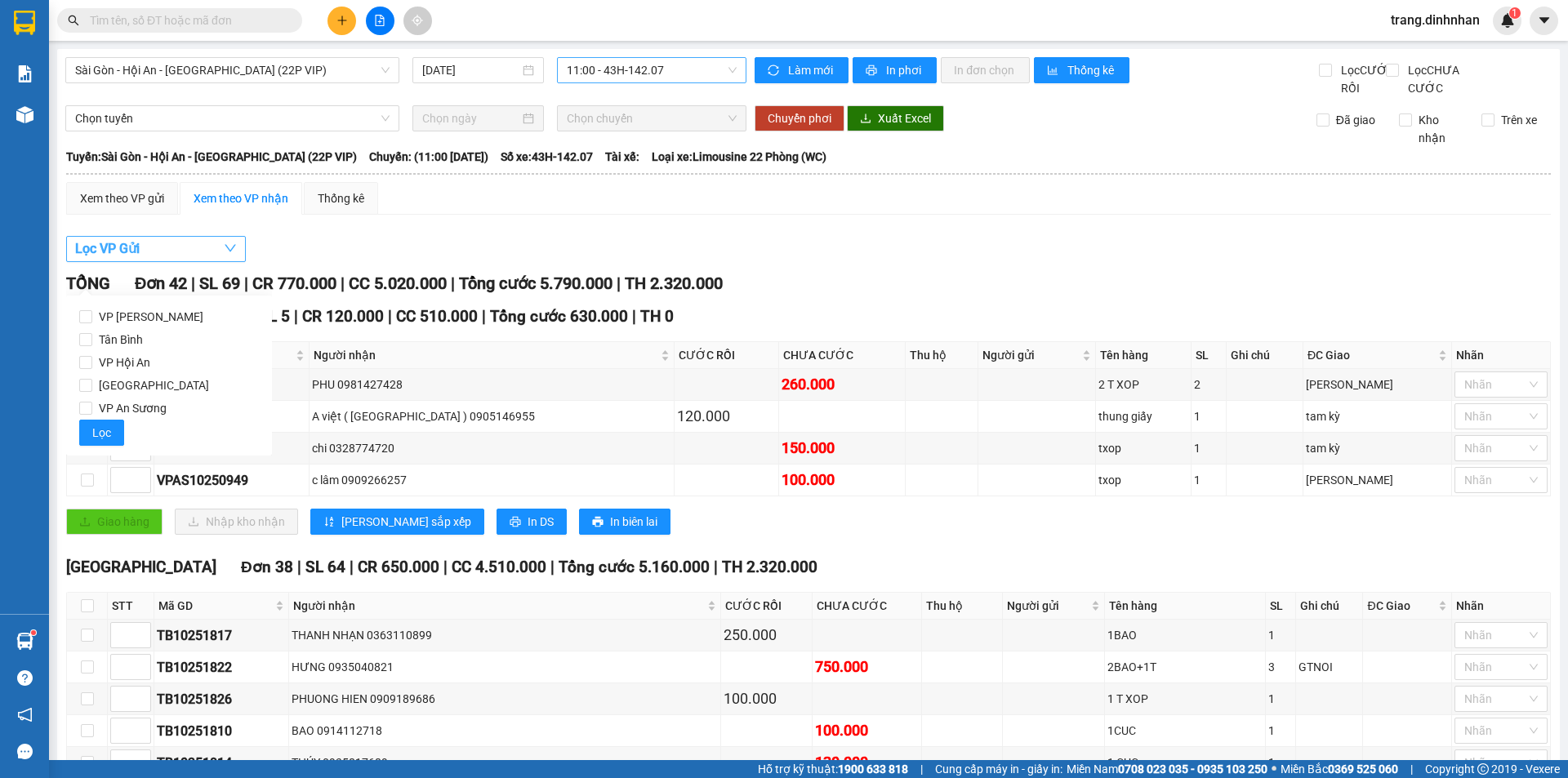
click at [684, 64] on span "11:00 - 43H-142.07" at bounding box center [652, 70] width 170 height 25
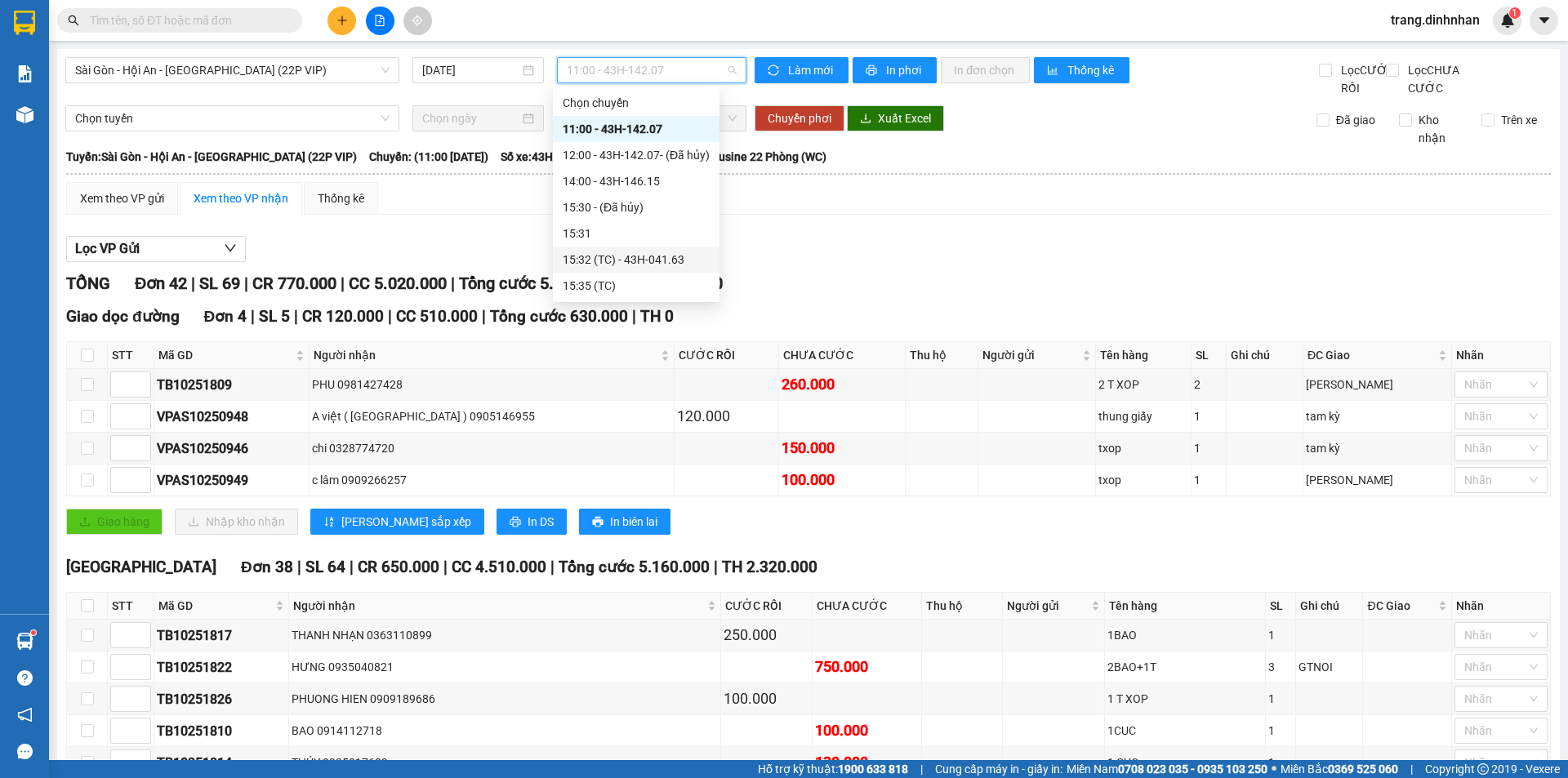
click at [644, 256] on div "15:32 (TC) - 43H-041.63" at bounding box center [636, 259] width 147 height 18
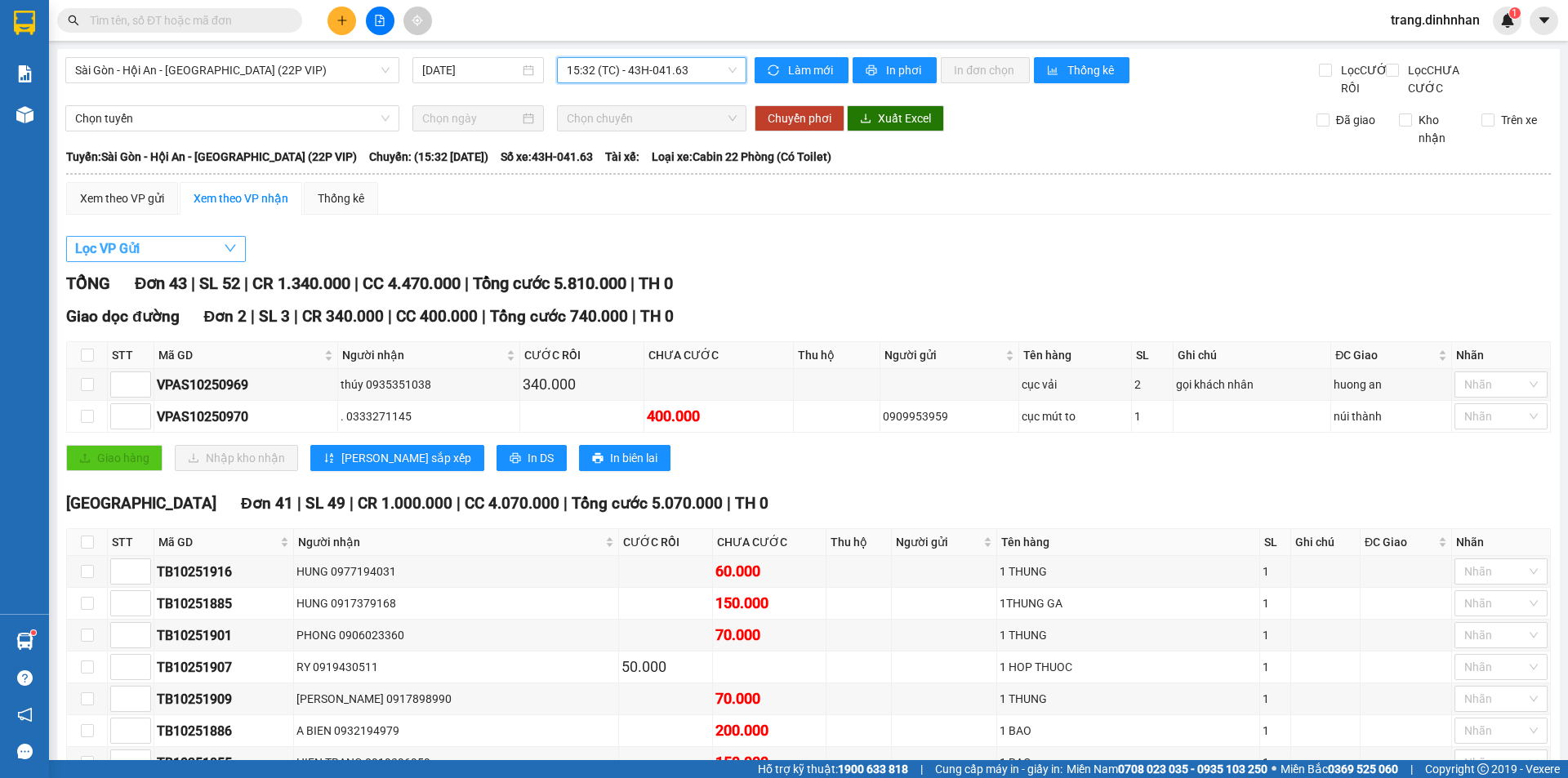
click at [83, 259] on span "Lọc VP Gửi" at bounding box center [107, 249] width 64 height 21
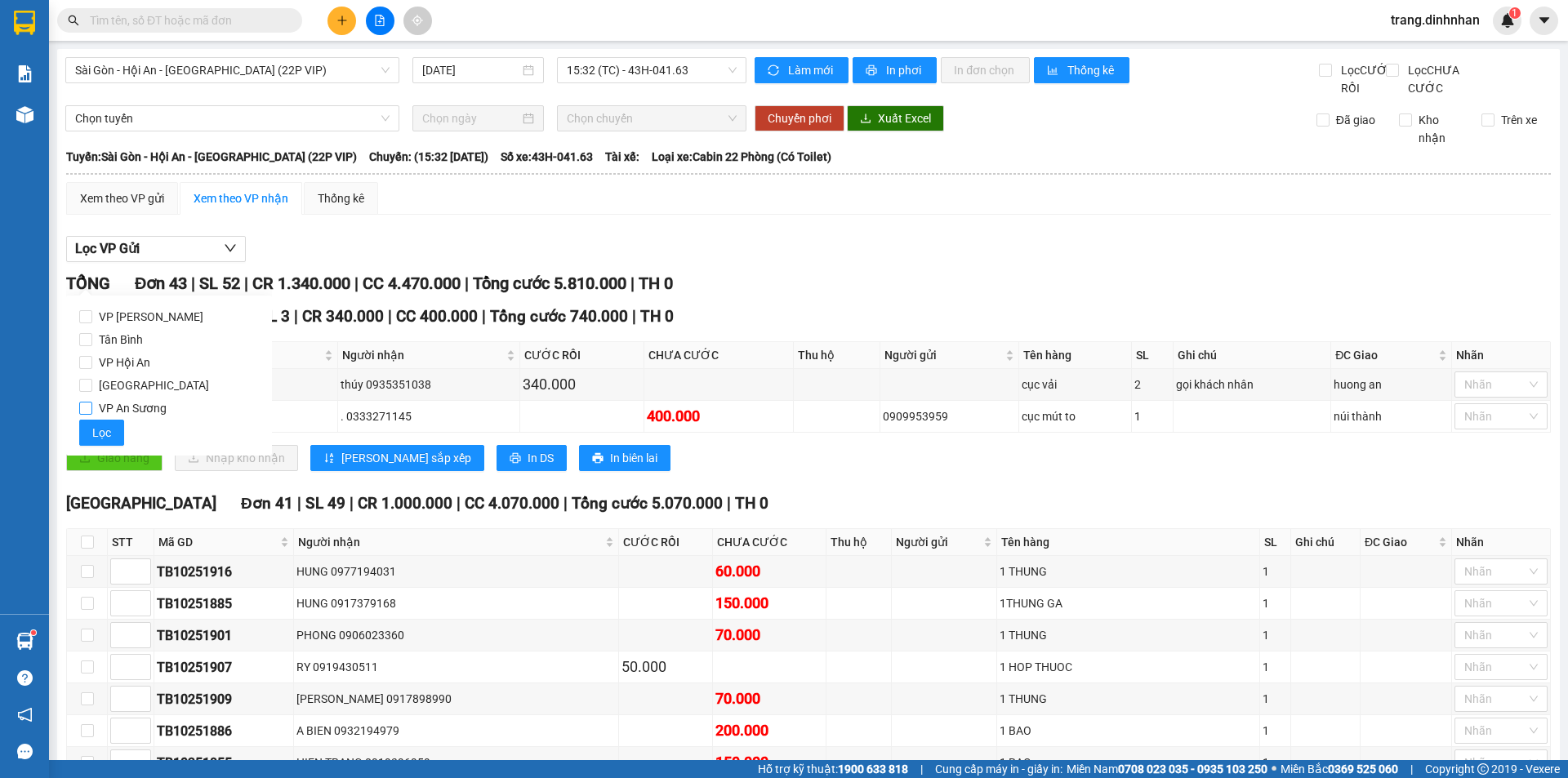
click at [83, 407] on input "VP An Sương" at bounding box center [86, 408] width 13 height 13
click at [105, 434] on span "Lọc" at bounding box center [102, 433] width 19 height 18
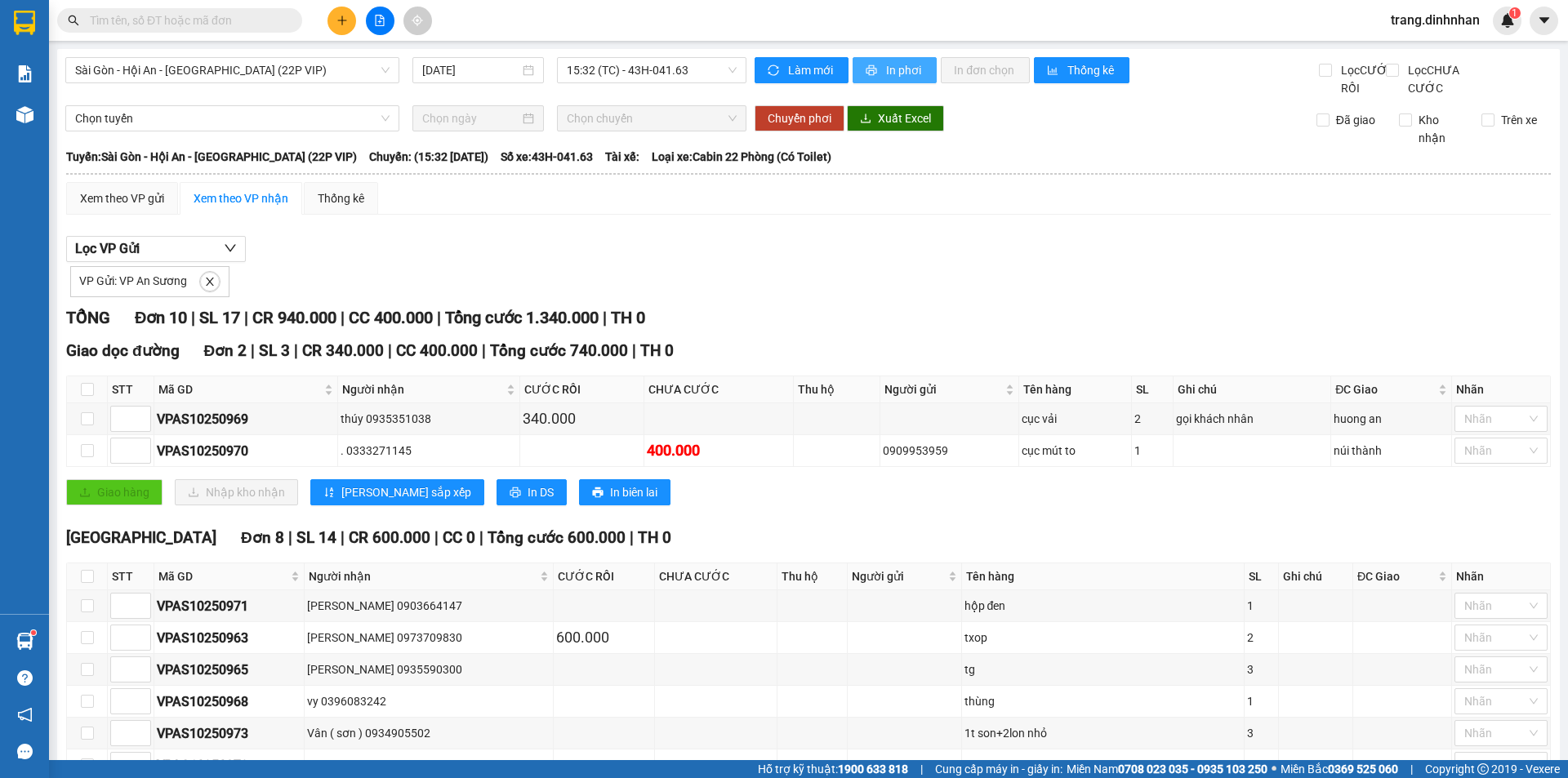
click at [867, 70] on icon "printer" at bounding box center [871, 70] width 10 height 10
click at [337, 17] on icon "plus" at bounding box center [342, 21] width 11 height 11
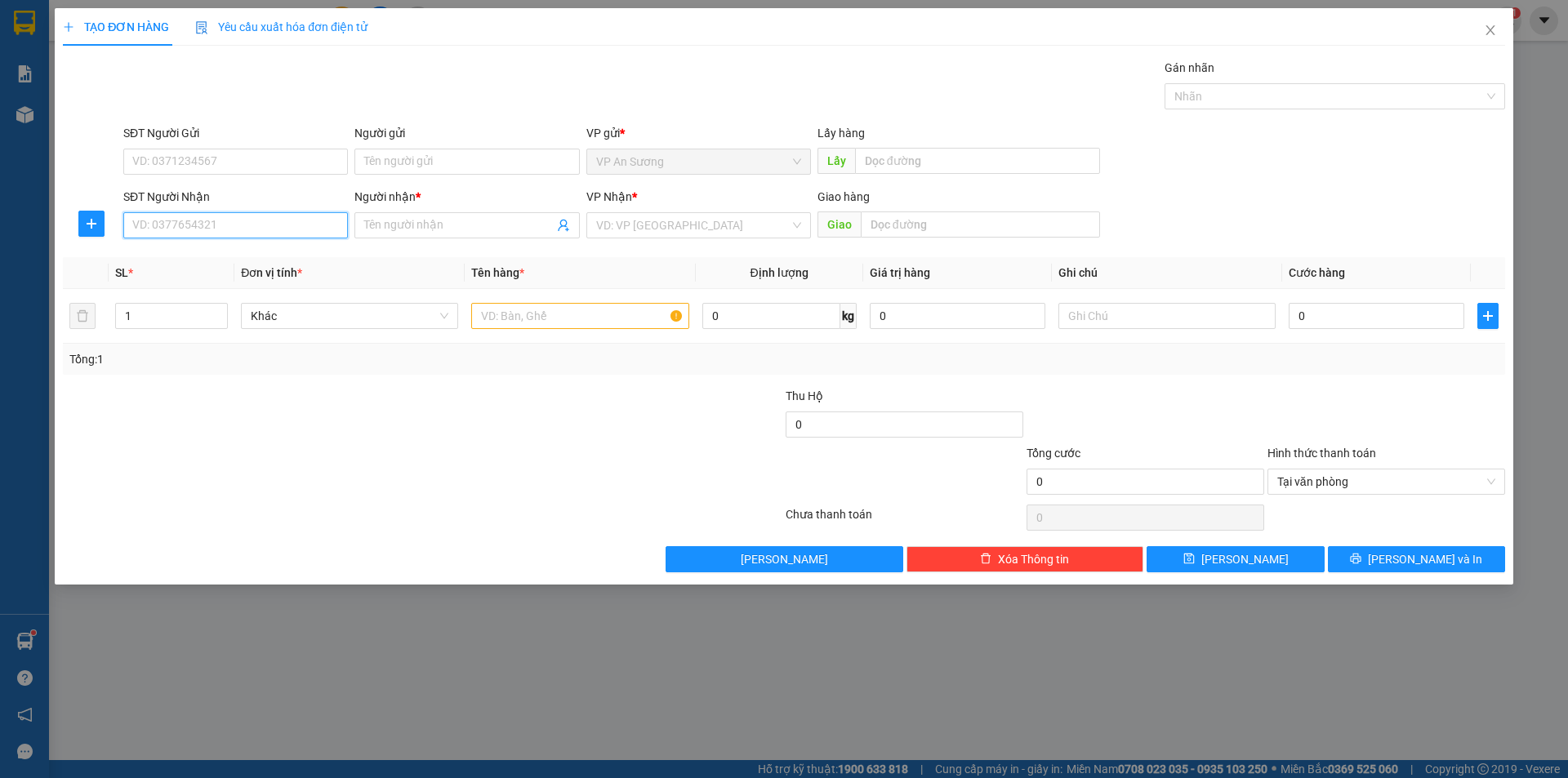
click at [309, 223] on input "SĐT Người Nhận" at bounding box center [236, 225] width 224 height 26
click at [632, 224] on input "search" at bounding box center [692, 225] width 193 height 25
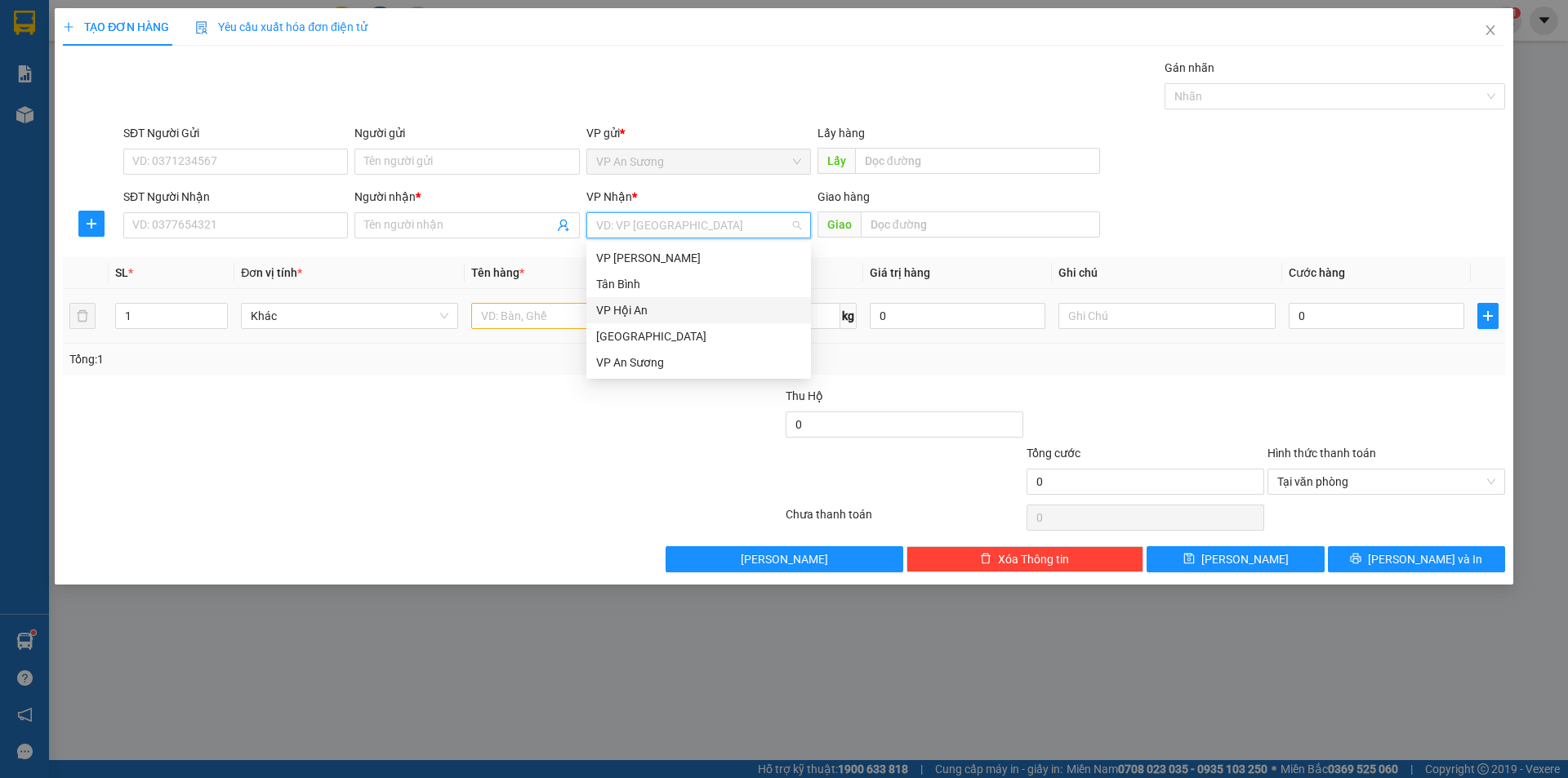
drag, startPoint x: 605, startPoint y: 302, endPoint x: 619, endPoint y: 296, distance: 15.2
click at [606, 302] on div "VP Hội An" at bounding box center [698, 310] width 205 height 18
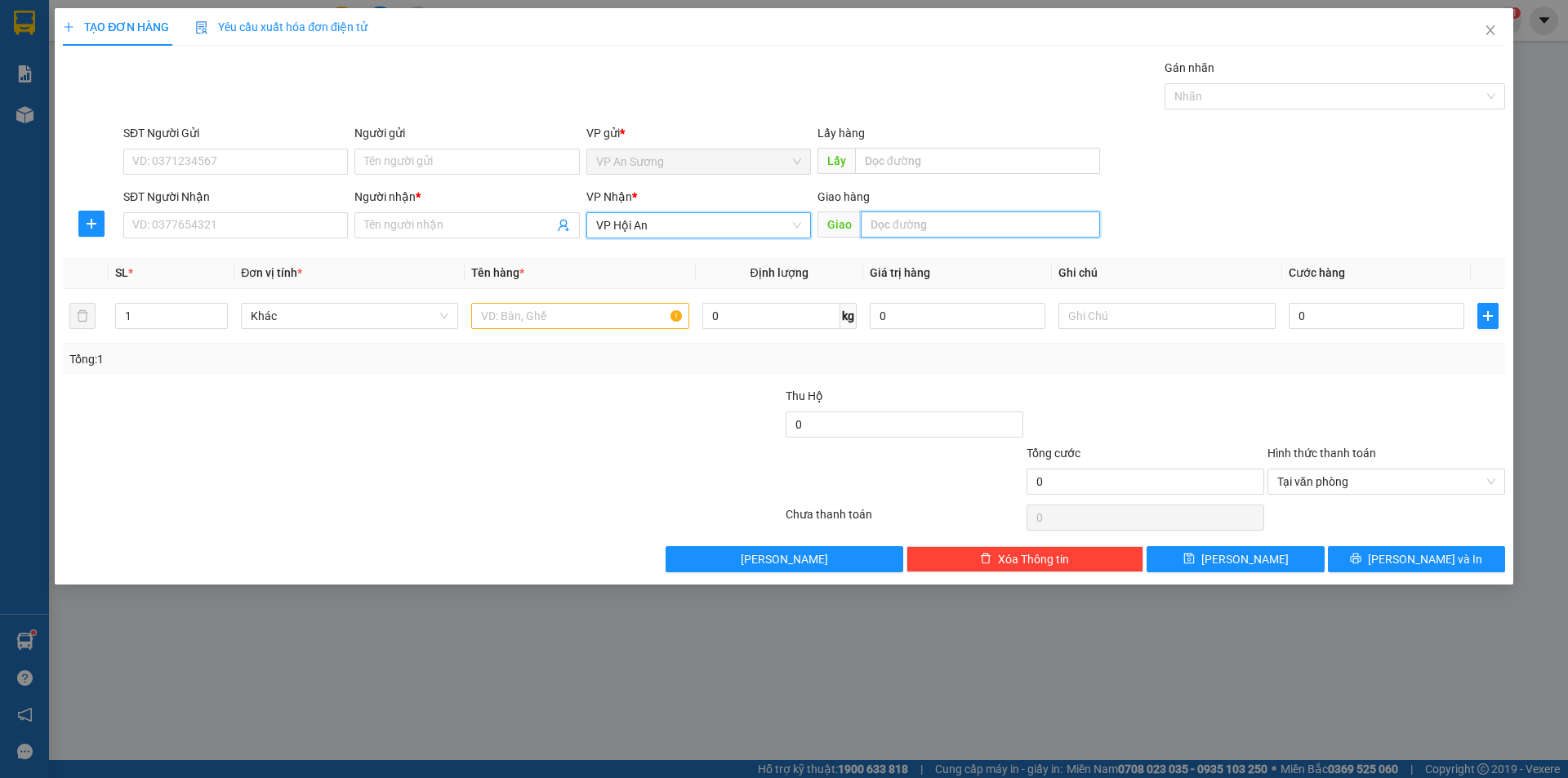
click at [903, 222] on input "text" at bounding box center [981, 224] width 239 height 26
type input "hội an"
click at [500, 313] on input "text" at bounding box center [580, 316] width 217 height 26
type input "l"
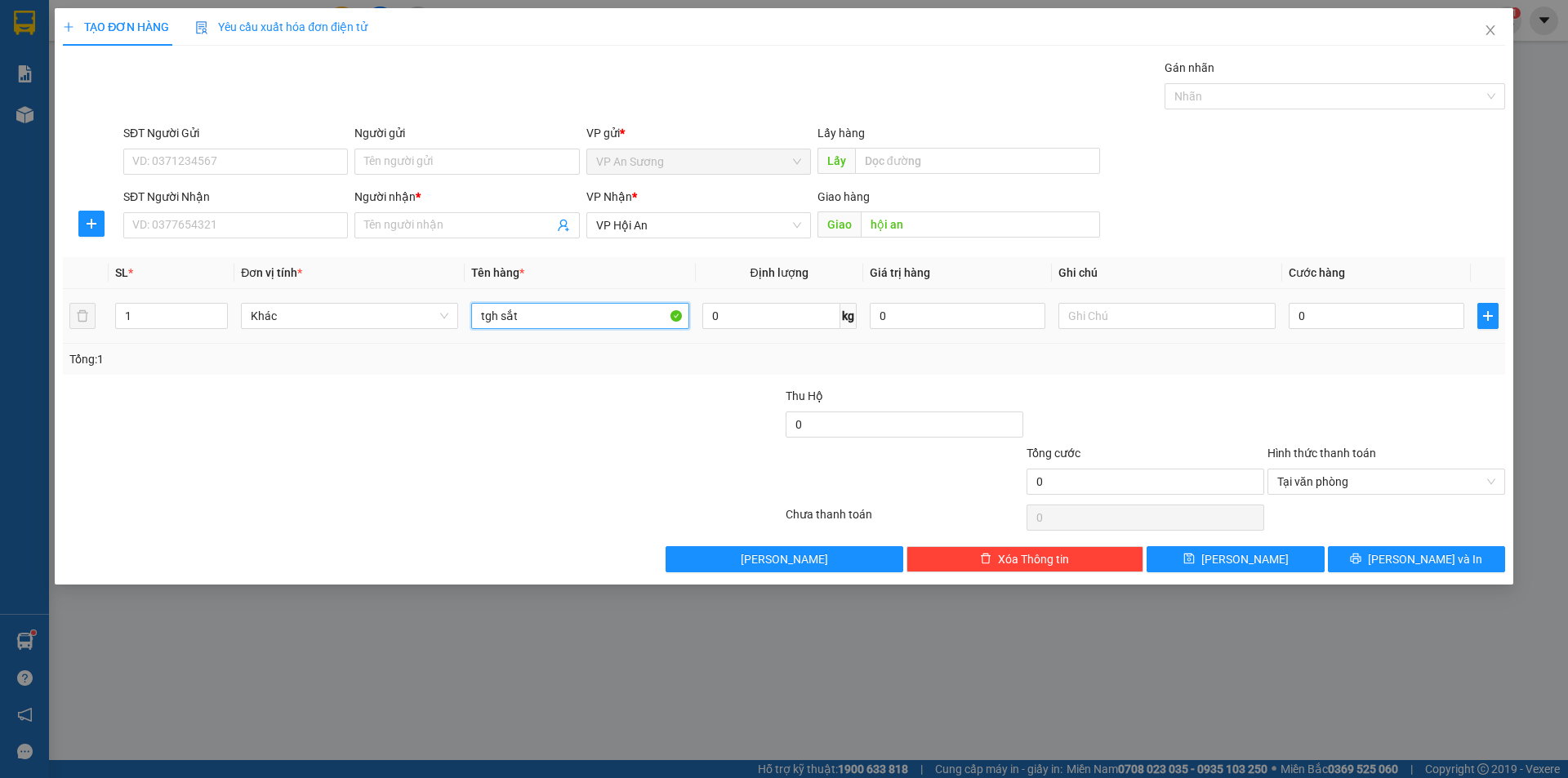
click at [500, 314] on input "tgh sắt" at bounding box center [580, 316] width 217 height 26
type input "tg sắt"
click at [293, 217] on input "SĐT Người Nhận" at bounding box center [236, 225] width 224 height 26
click at [297, 217] on input "SĐT Người Nhận" at bounding box center [236, 225] width 224 height 26
click at [293, 232] on input "SĐT Người Nhận" at bounding box center [236, 225] width 224 height 26
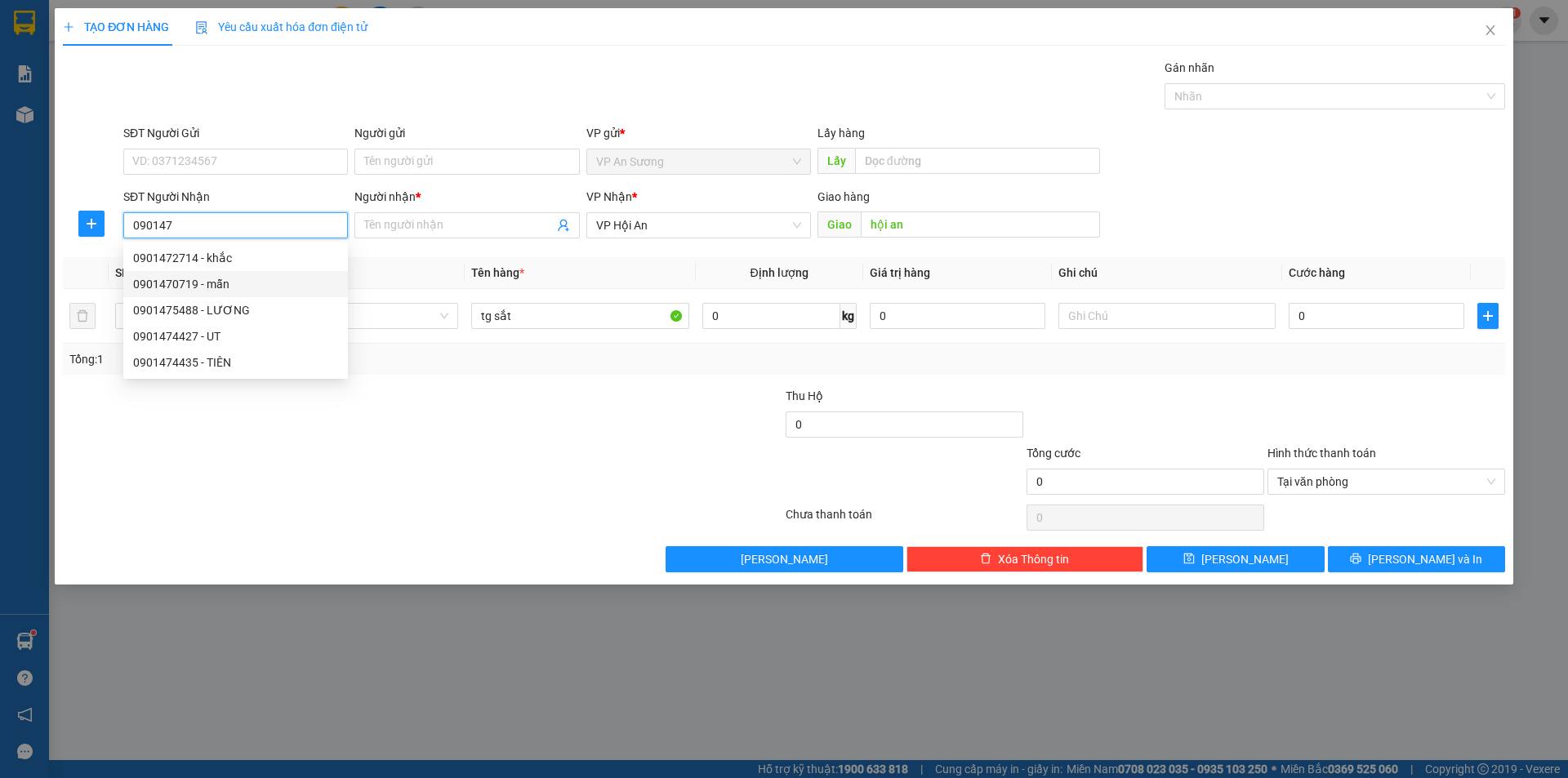
click at [224, 284] on div "0901470719 - mẫn" at bounding box center [235, 284] width 205 height 18
type input "0901470719"
type input "mẫn"
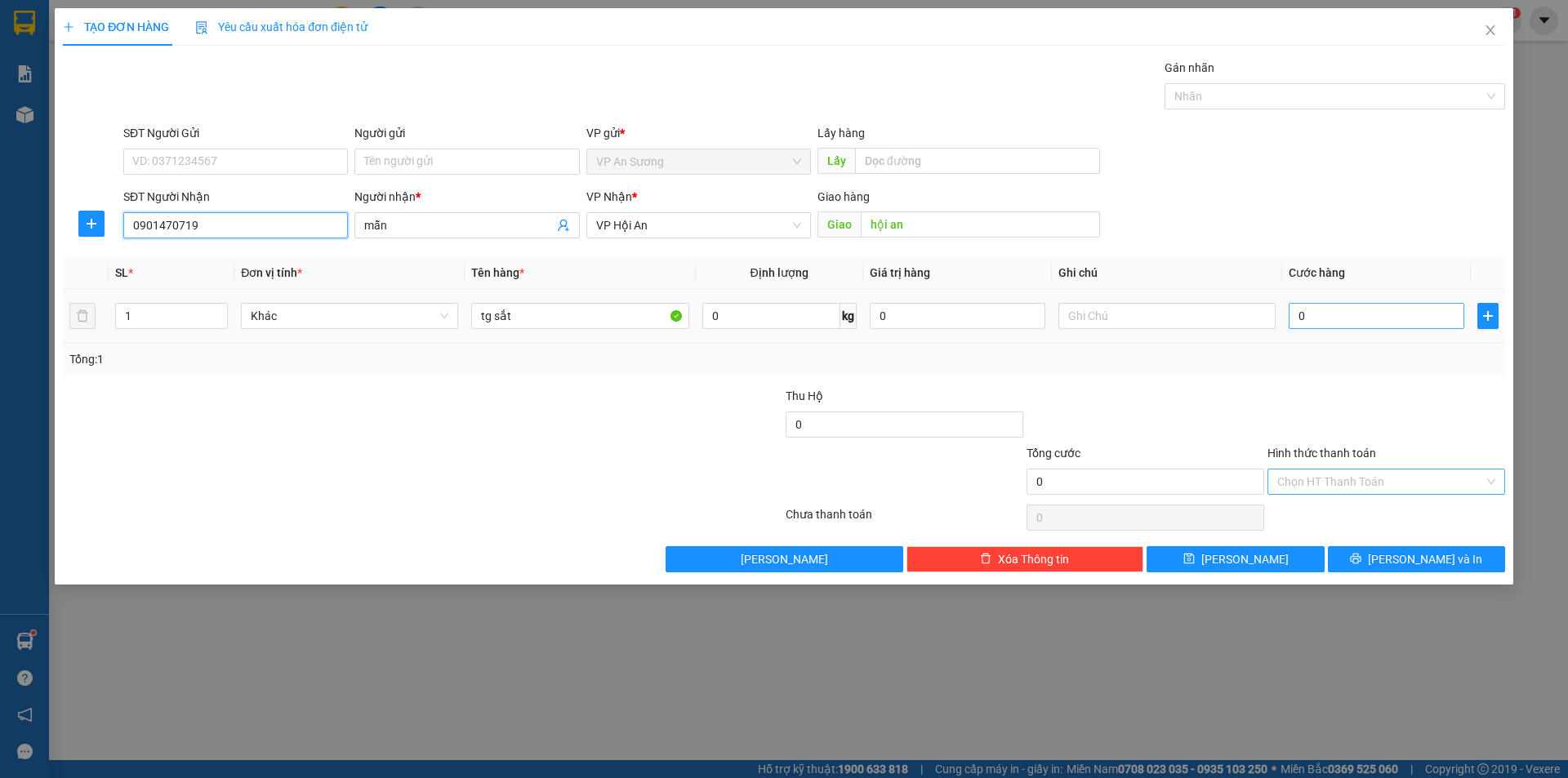
type input "0901470719"
click at [1289, 312] on input "0" at bounding box center [1377, 316] width 175 height 26
type input "1"
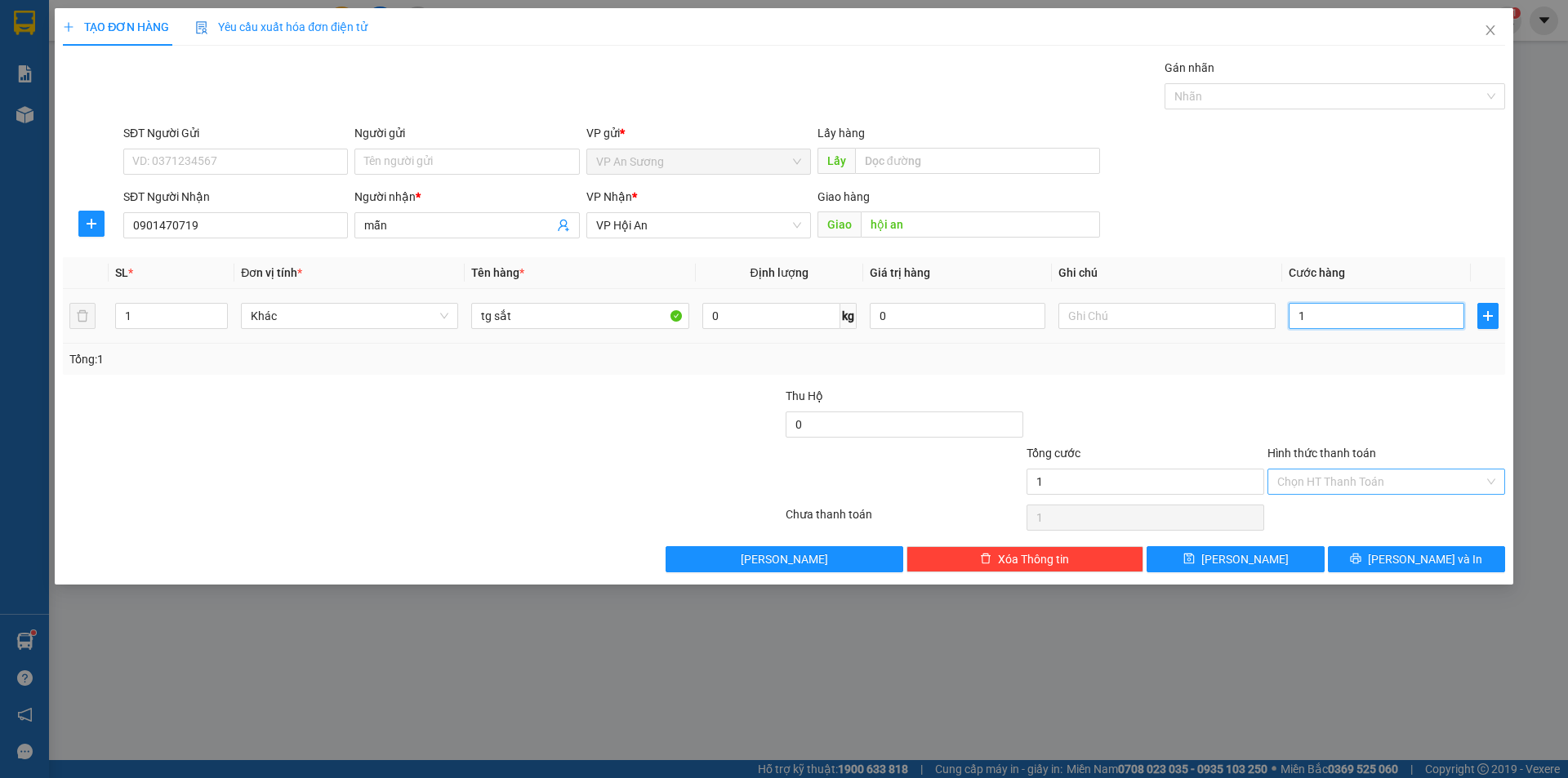
type input "10"
type input "100"
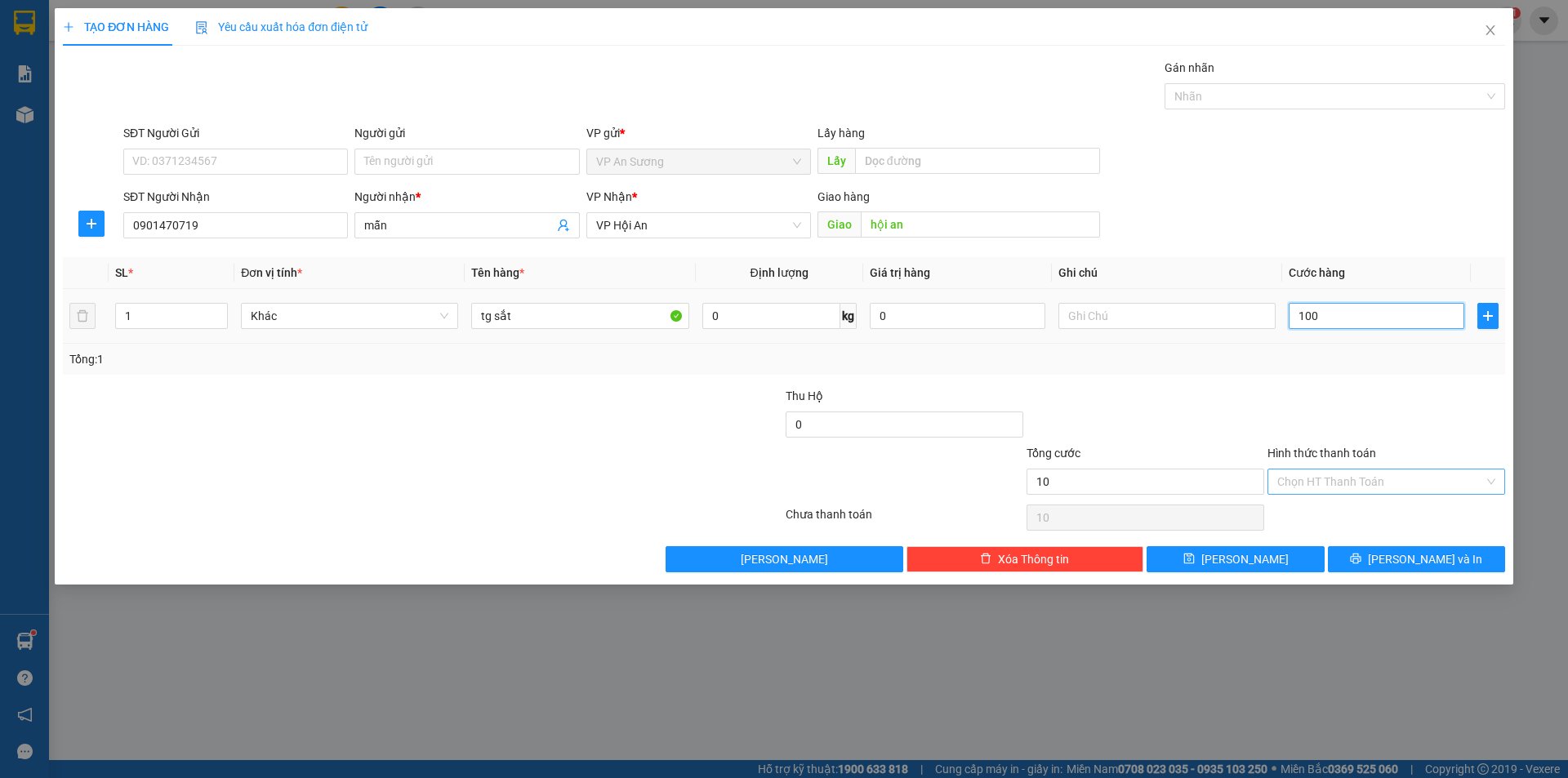
type input "100"
type input "1.000"
type input "10.000"
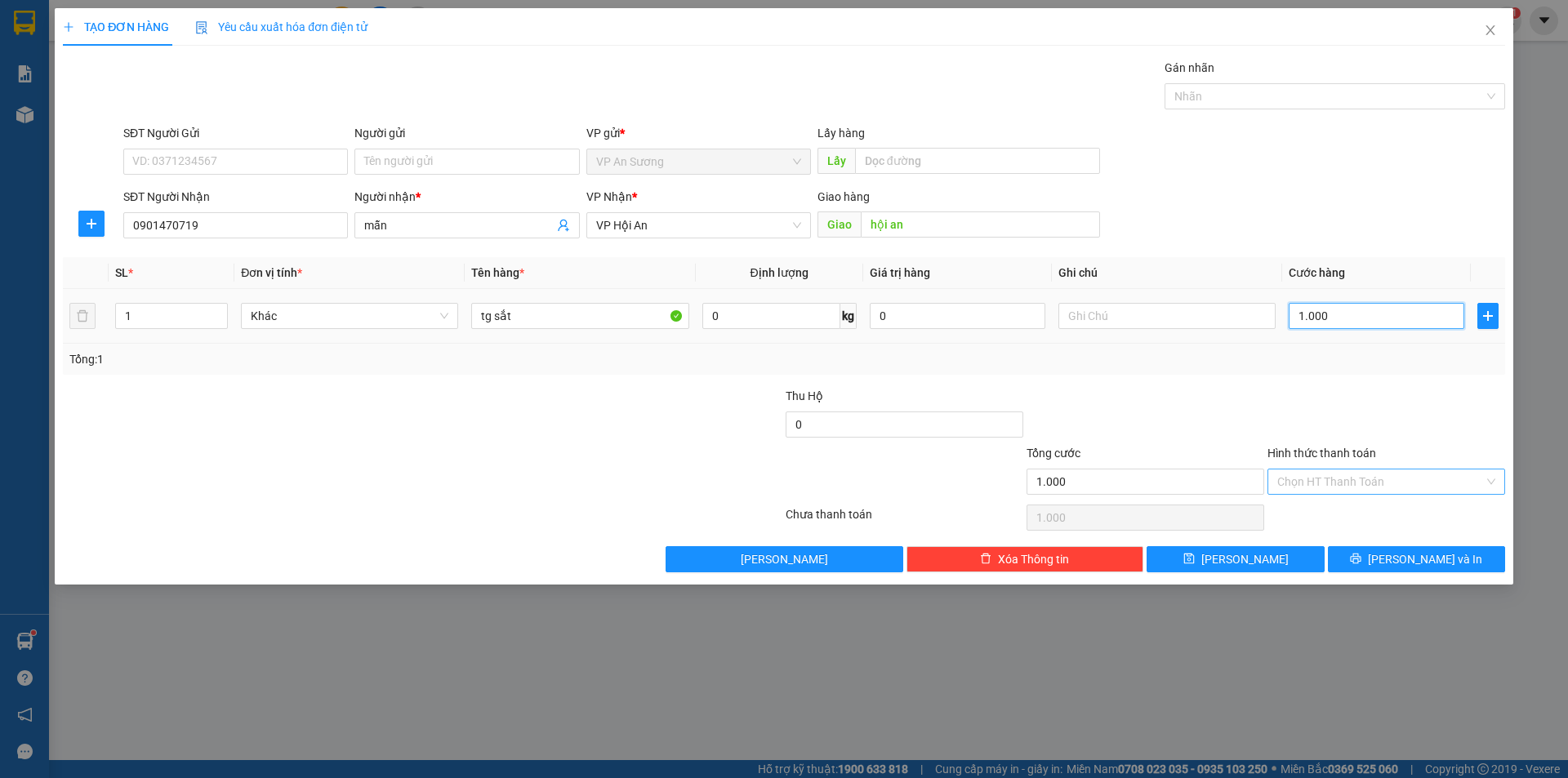
type input "10.000"
click at [1392, 474] on input "Hình thức thanh toán" at bounding box center [1380, 482] width 206 height 25
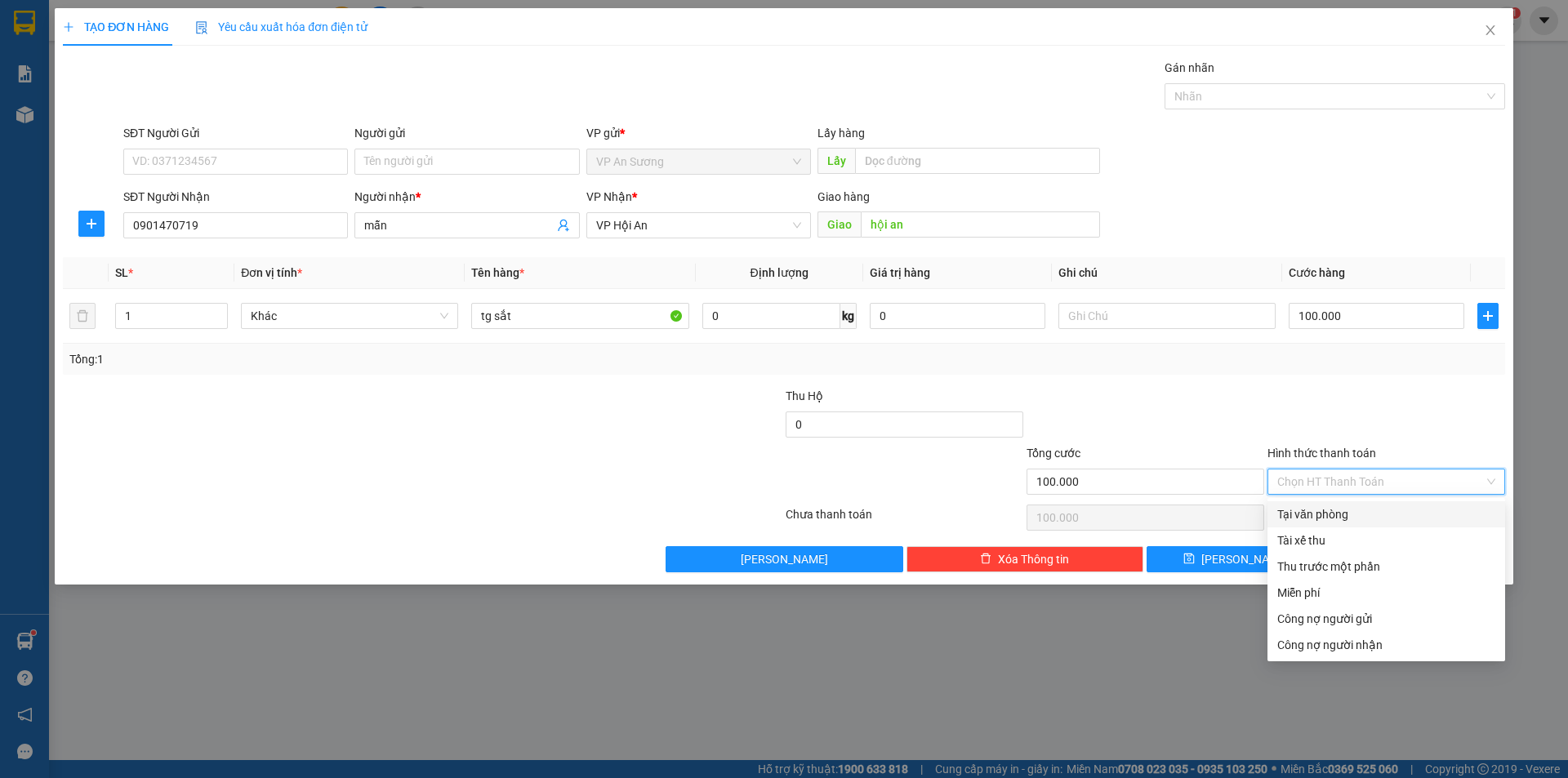
click at [1328, 515] on div "Tại văn phòng" at bounding box center [1386, 514] width 218 height 18
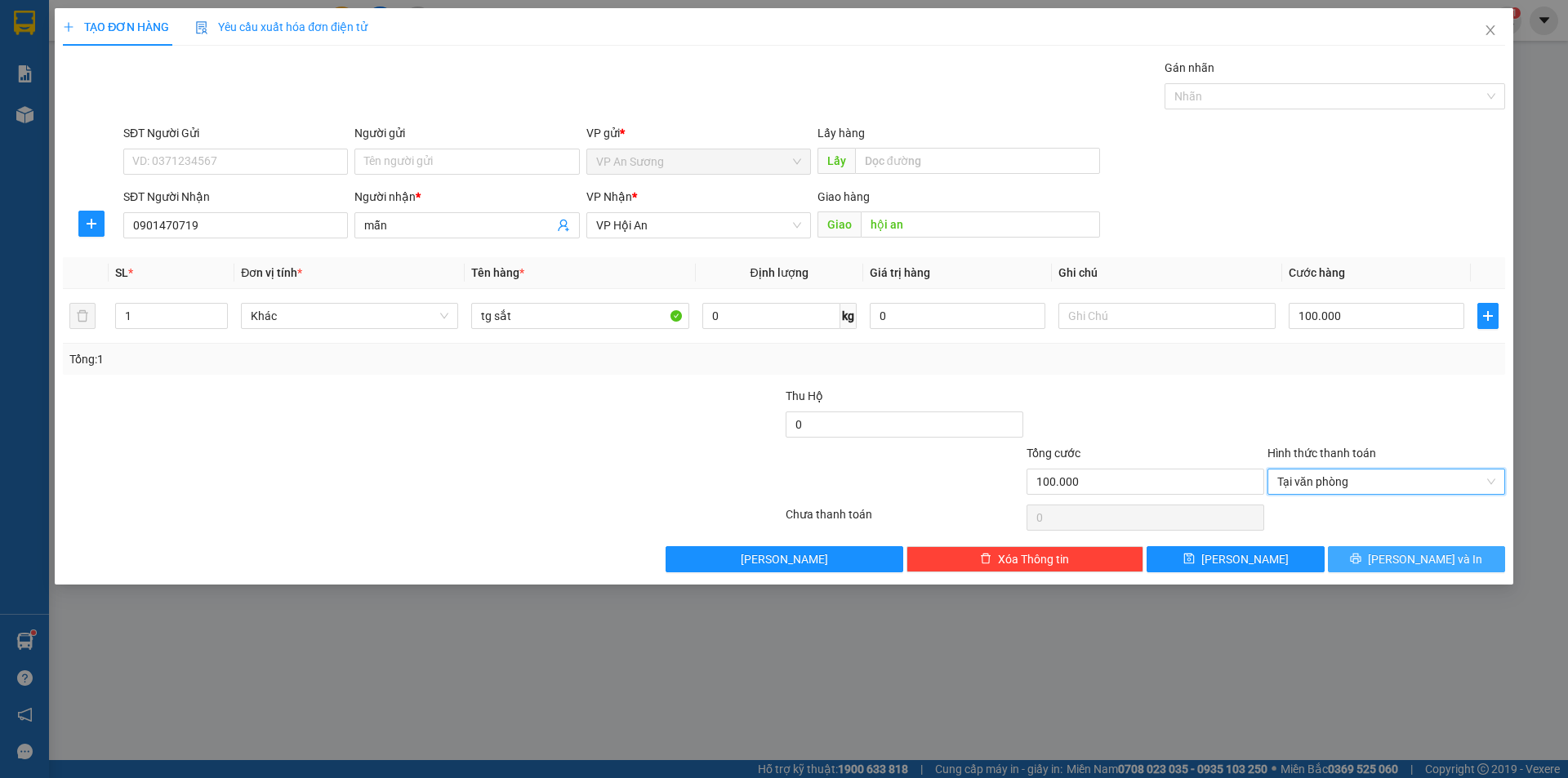
click at [1399, 559] on button "[PERSON_NAME] và In" at bounding box center [1416, 559] width 177 height 26
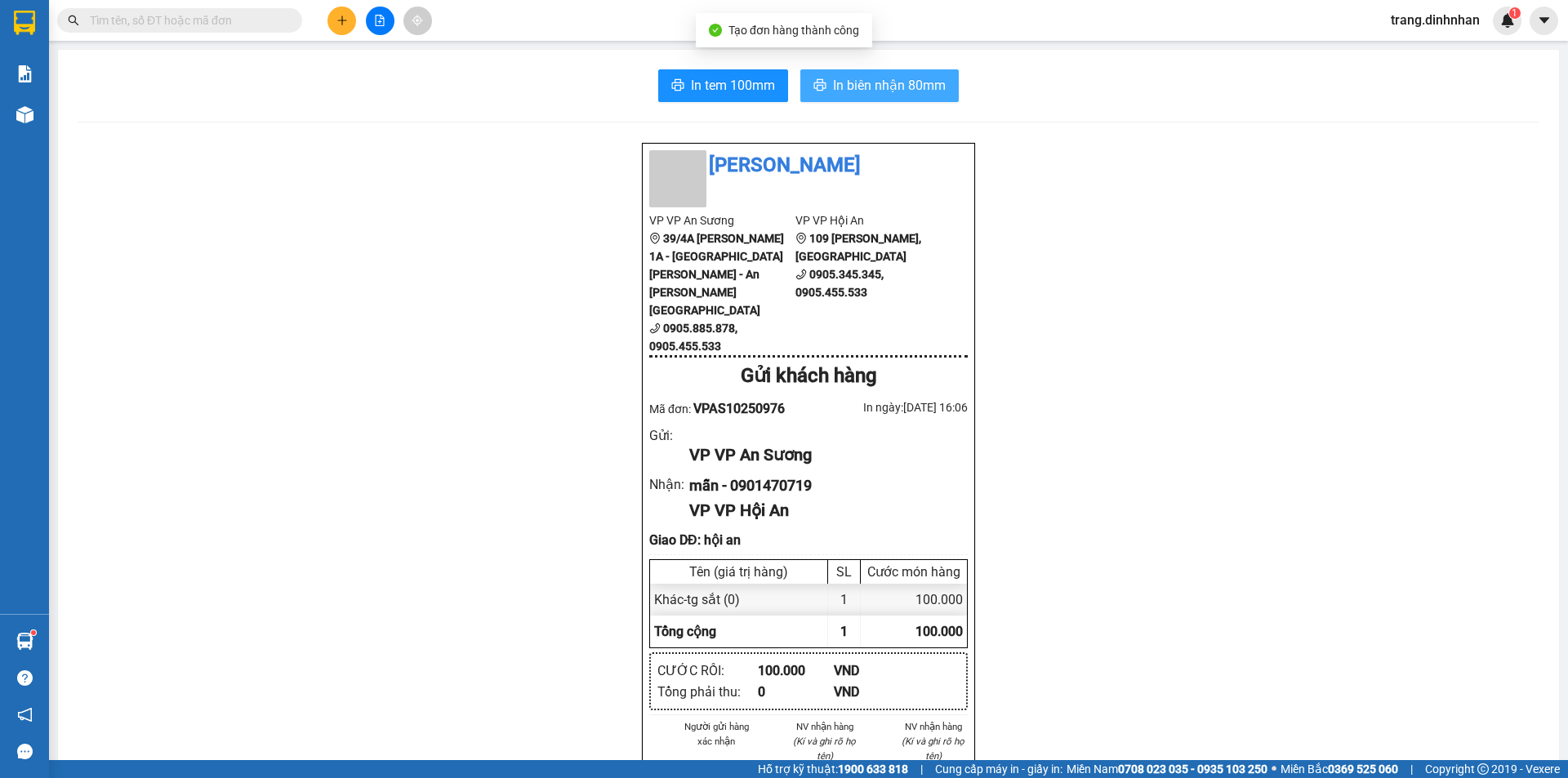
click at [886, 79] on span "In biên nhận 80mm" at bounding box center [889, 86] width 113 height 21
click at [333, 26] on button at bounding box center [341, 21] width 28 height 28
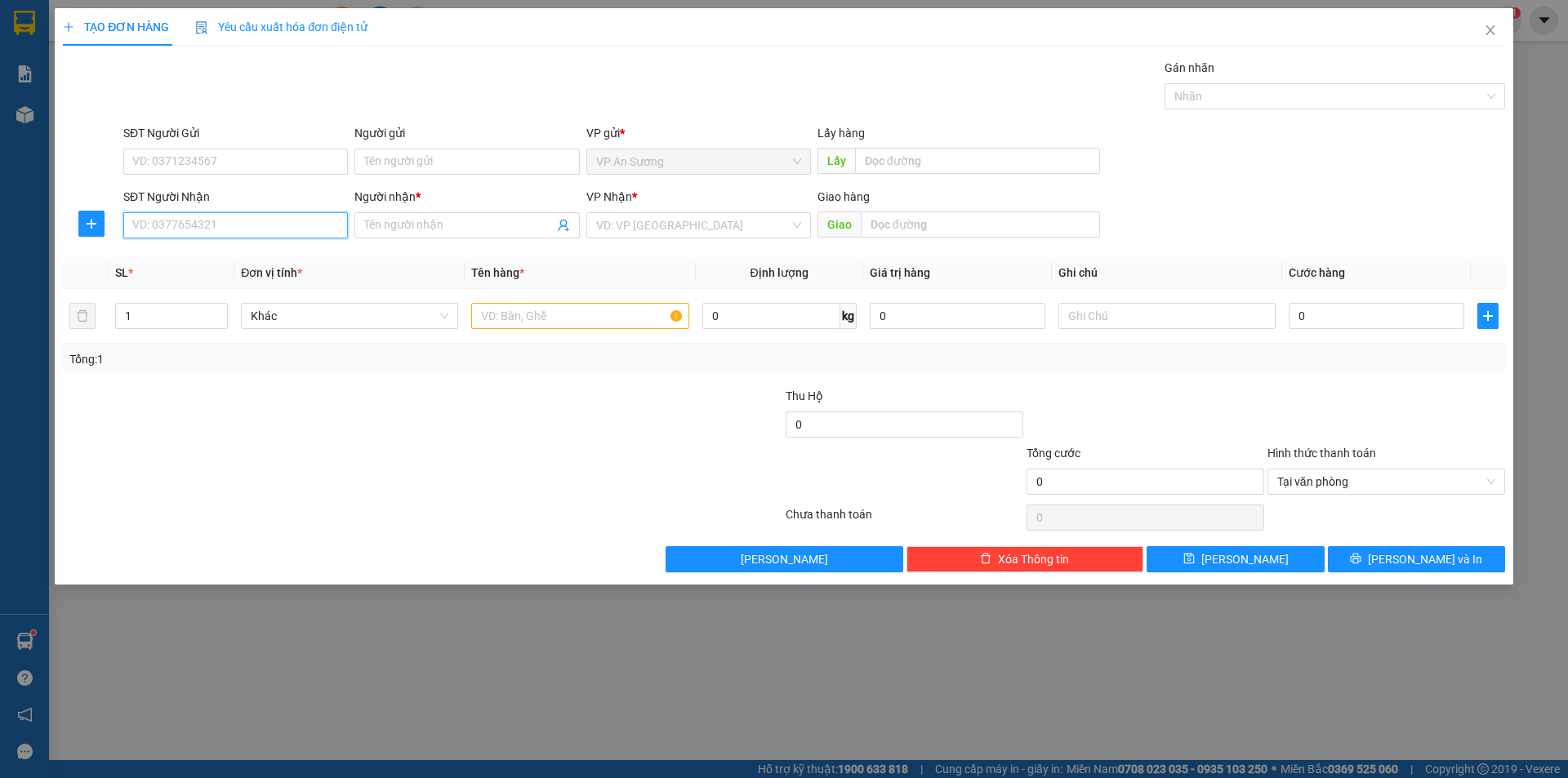
click at [230, 220] on input "SĐT Người Nhận" at bounding box center [236, 225] width 224 height 26
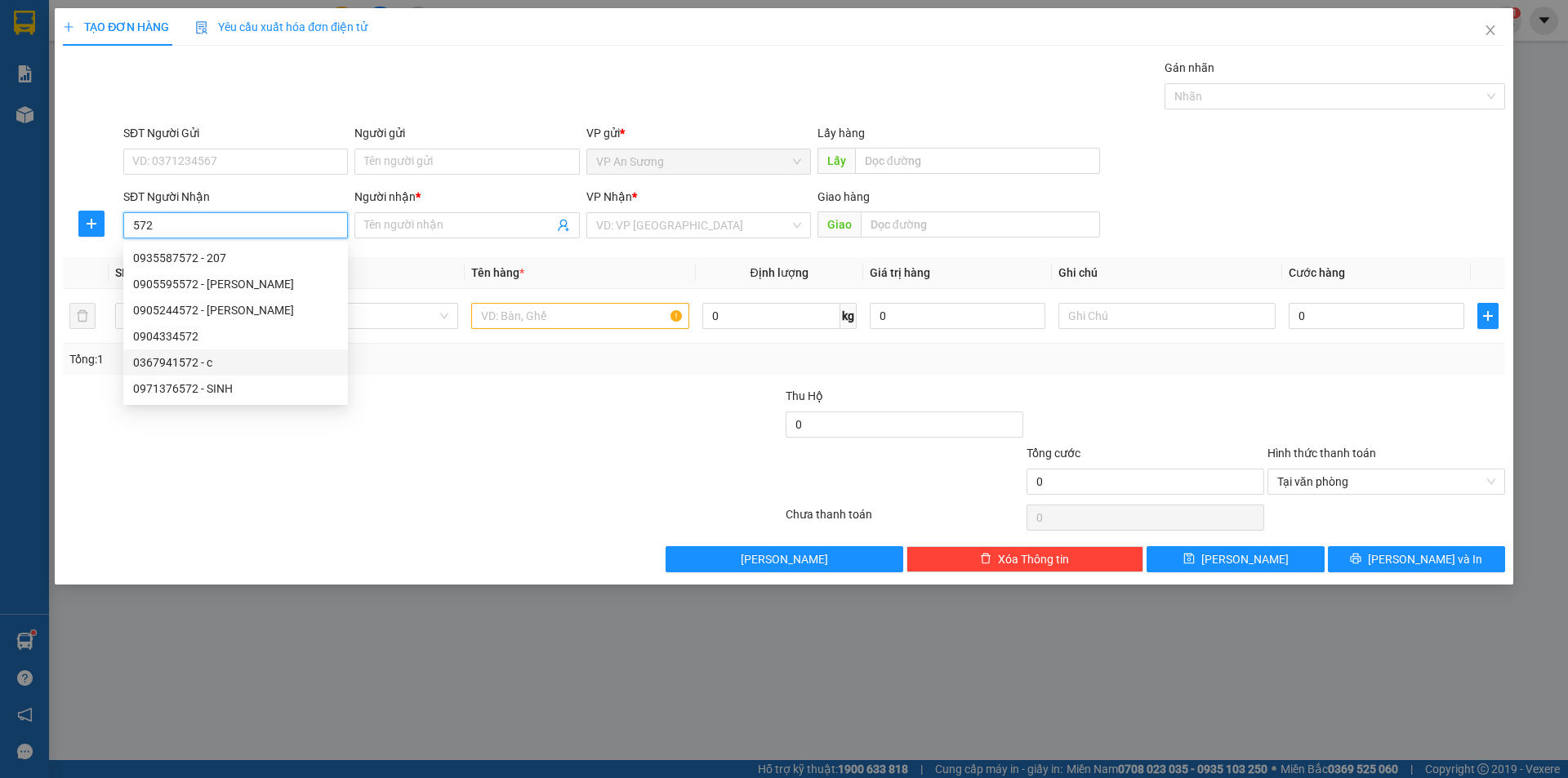
click at [157, 363] on div "0367941572 - c" at bounding box center [235, 362] width 205 height 18
type input "0367941572"
type input "c"
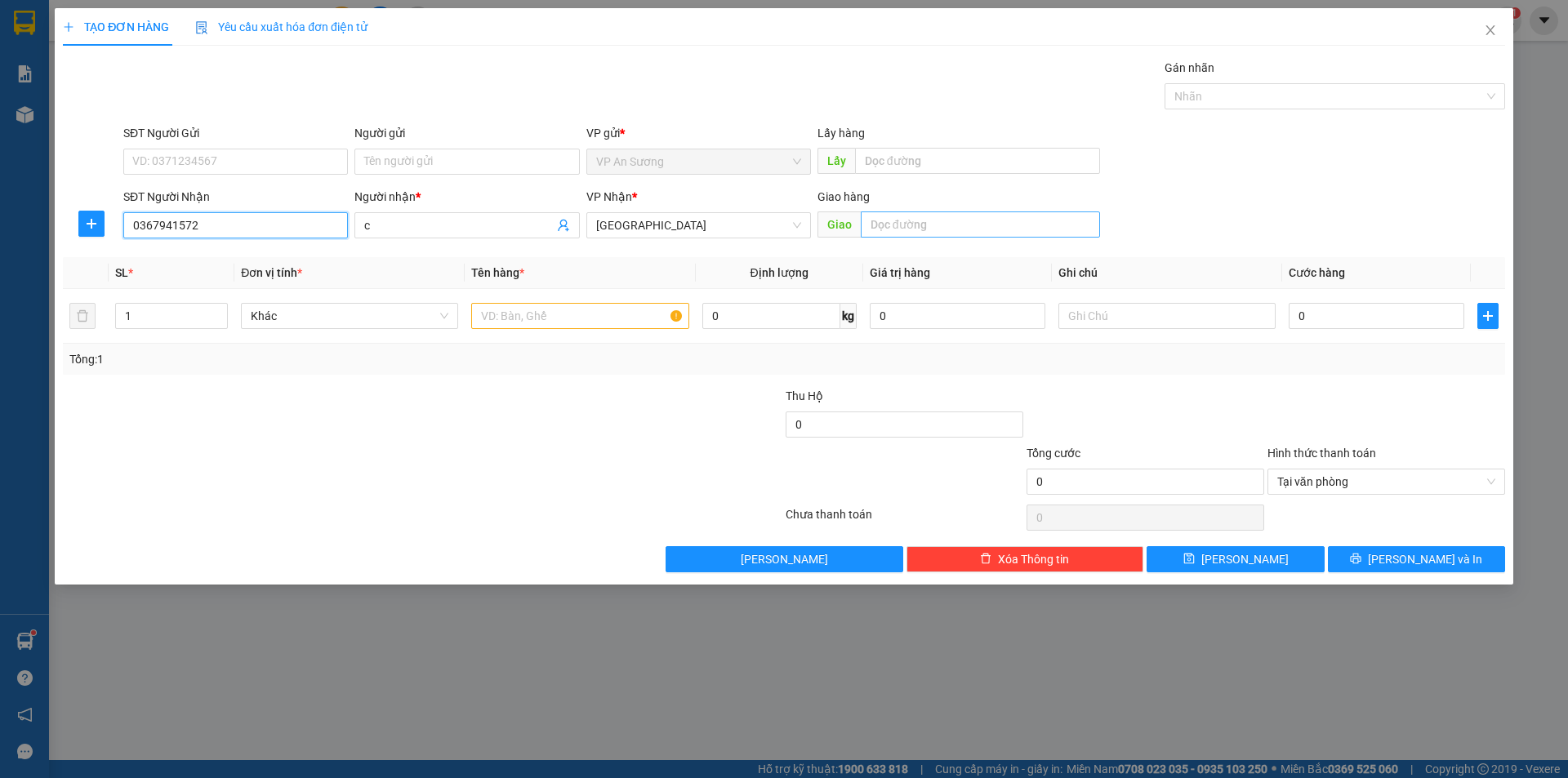
type input "0367941572"
click at [874, 221] on input "text" at bounding box center [981, 224] width 239 height 26
click at [897, 223] on input "n7uis thành" at bounding box center [981, 224] width 239 height 26
type input "núi thành"
click at [503, 317] on input "text" at bounding box center [580, 316] width 217 height 26
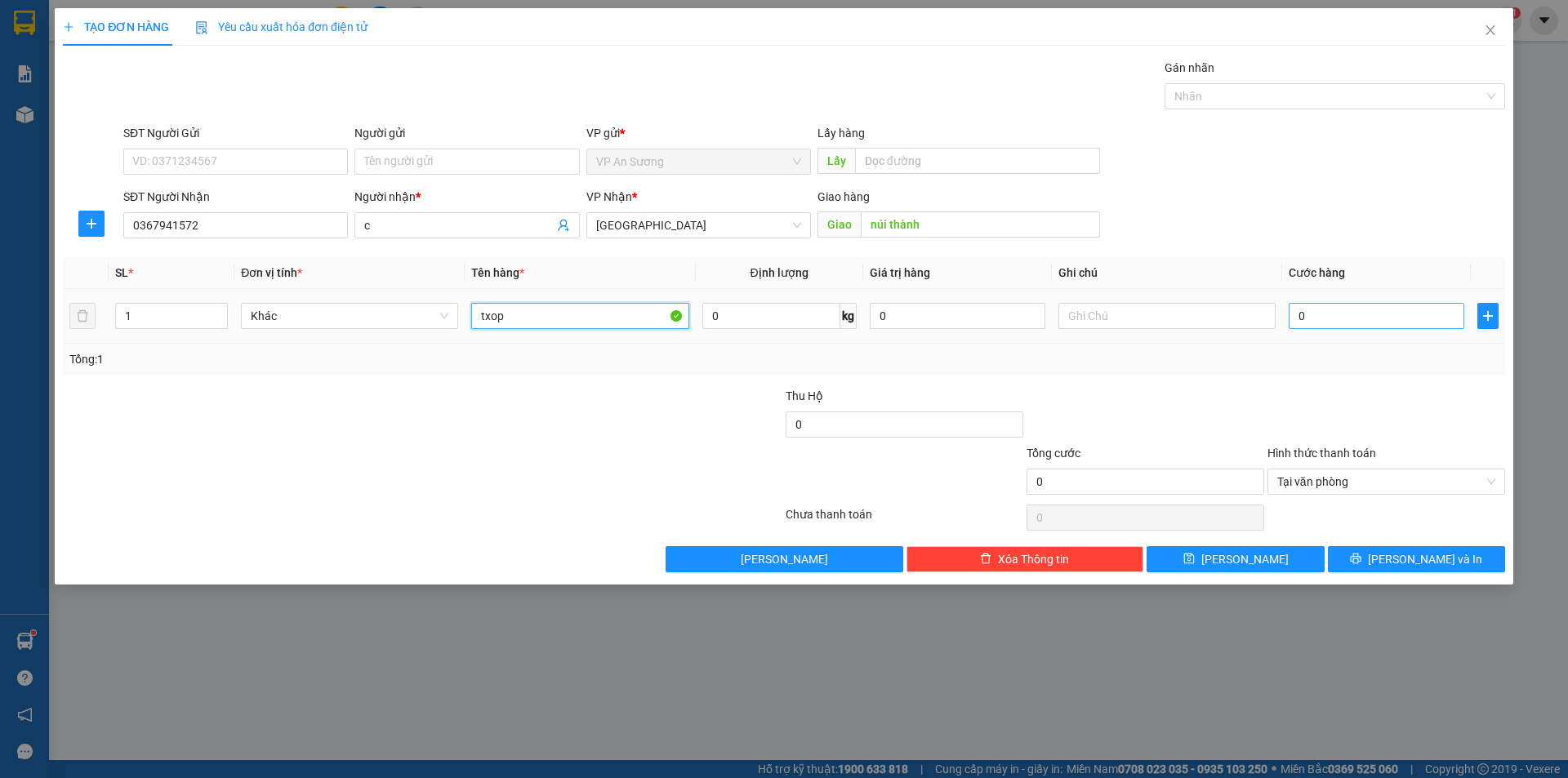
type input "txop"
click at [1291, 313] on input "0" at bounding box center [1377, 316] width 175 height 26
type input "1"
type input "15"
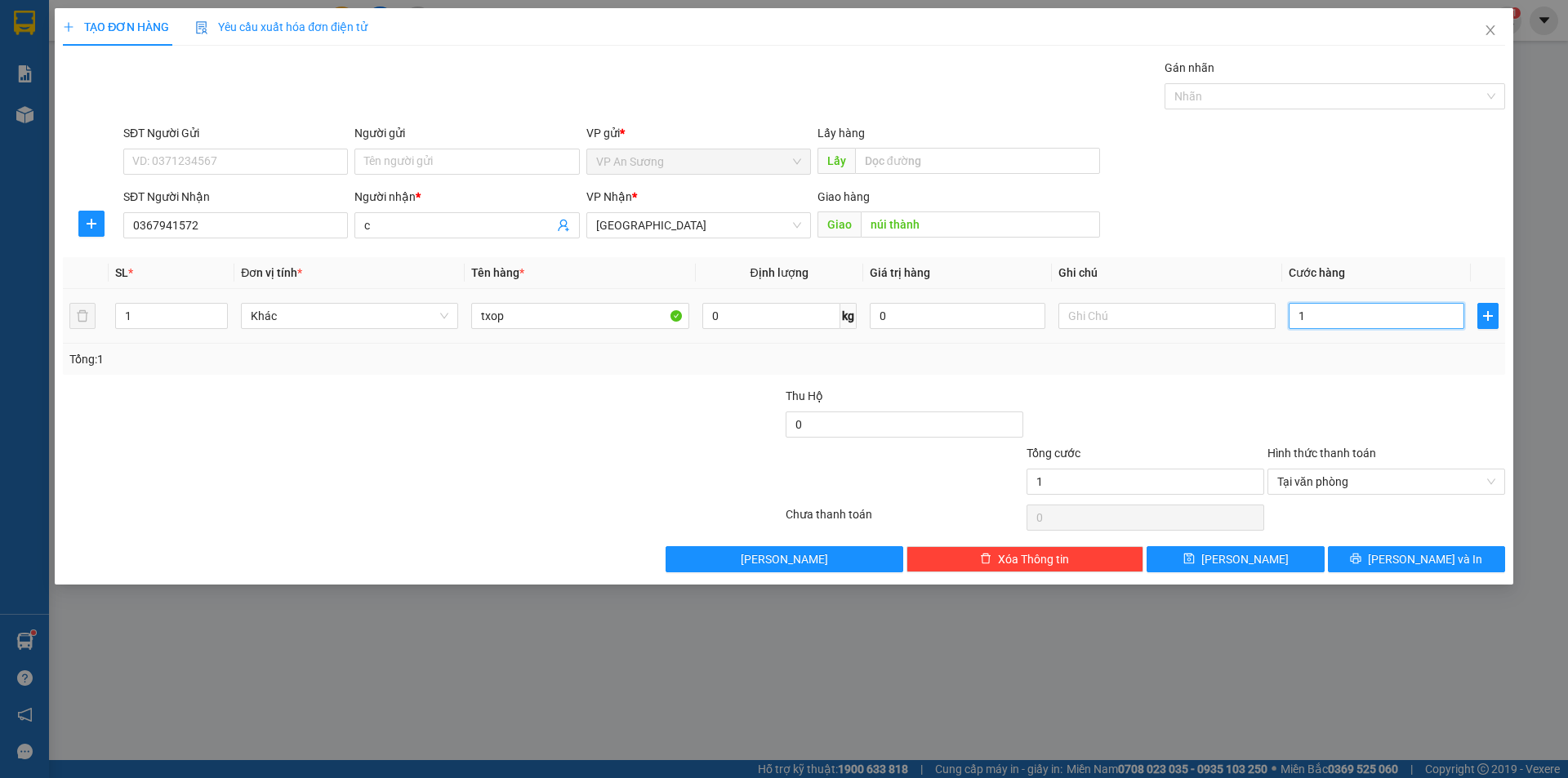
type input "15"
type input "150"
type input "1.500"
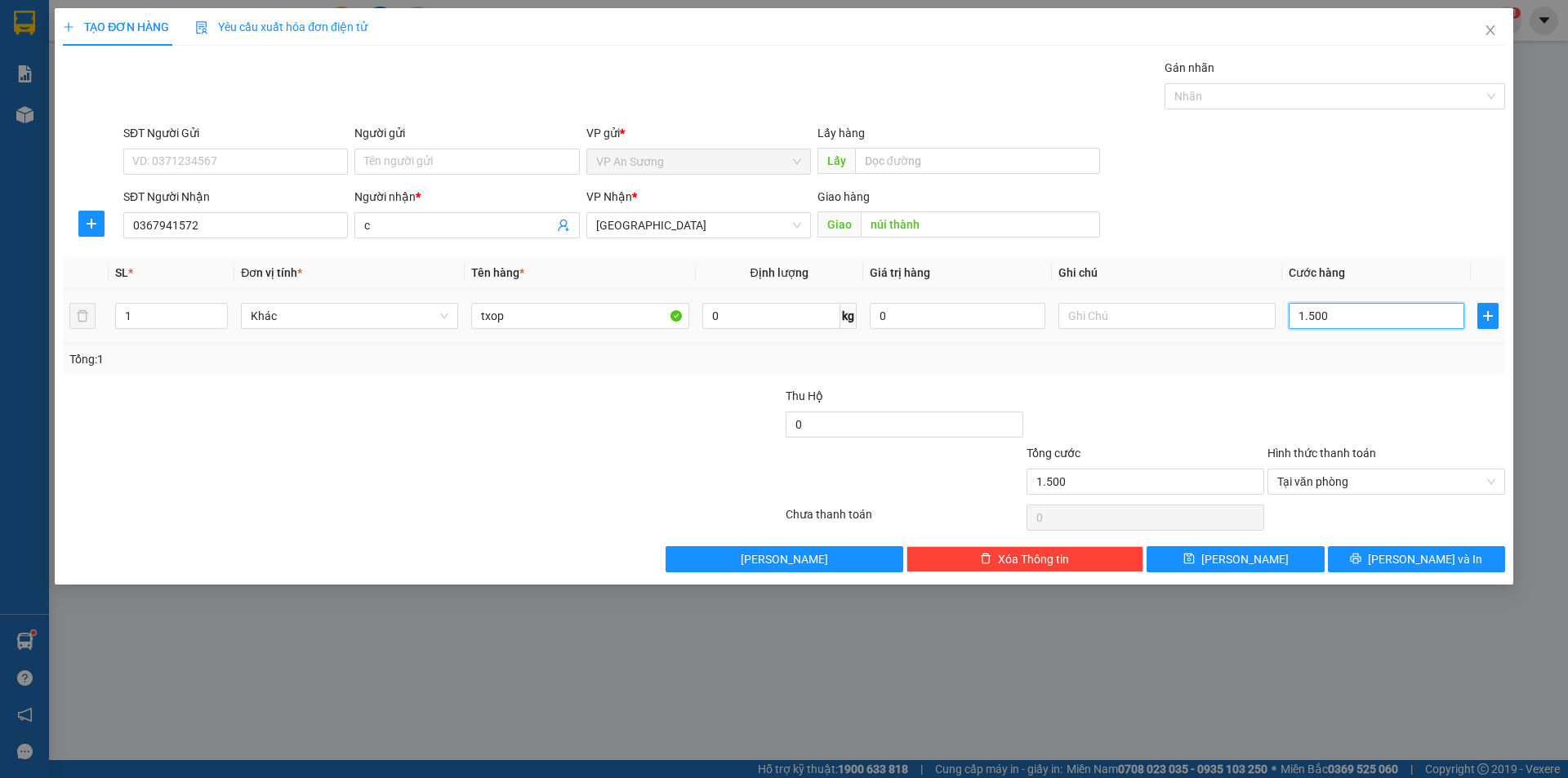
type input "15.000"
type input "150.000"
click at [1362, 555] on icon "printer" at bounding box center [1356, 558] width 10 height 10
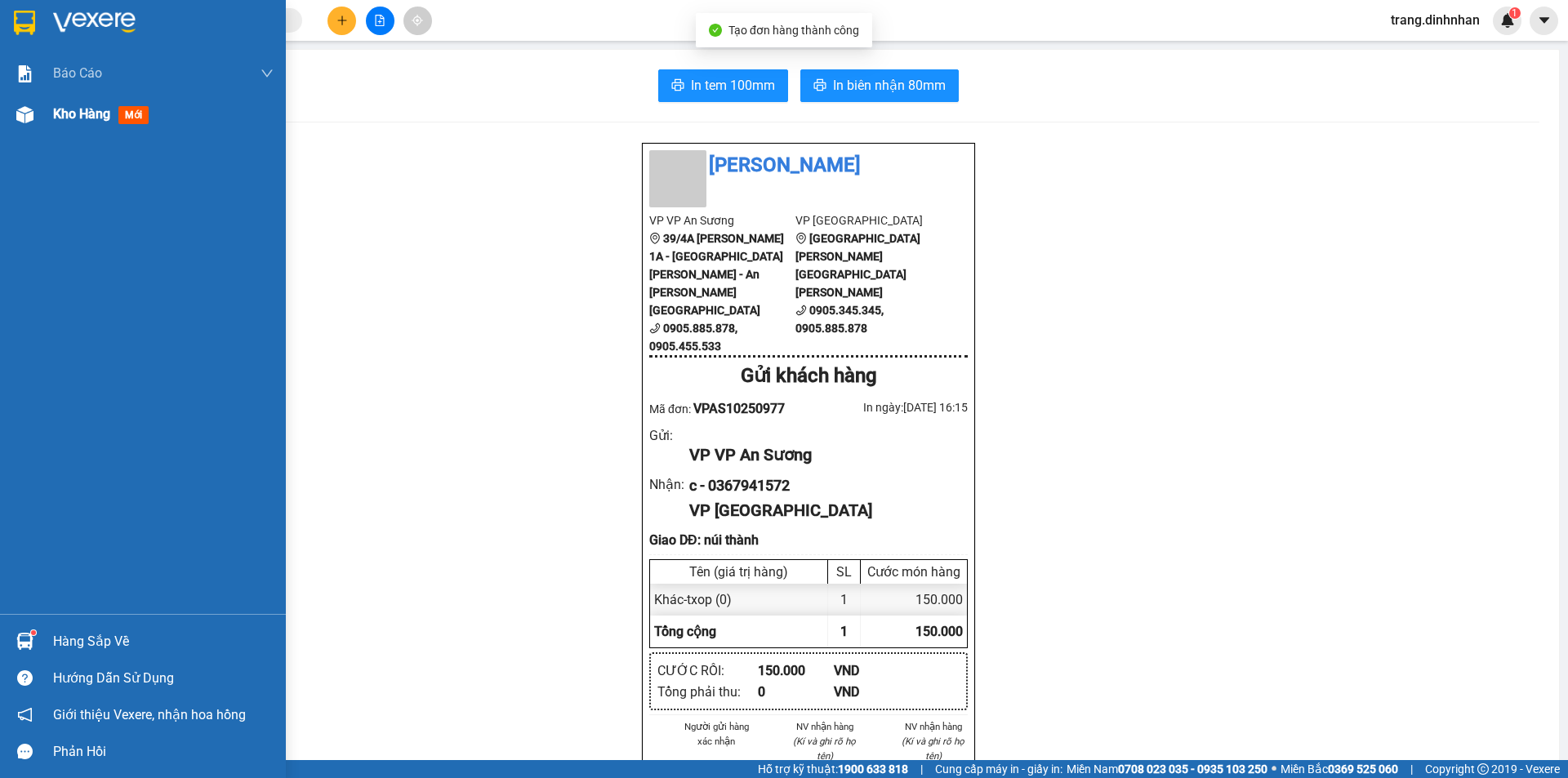
click at [60, 109] on div "In tem 100mm In biên nhận 80mm Đình Nhân VP VP An Sương 39/4A Quốc Lộ 1A - Tân …" at bounding box center [808, 676] width 1501 height 1252
click at [93, 118] on span "Kho hàng" at bounding box center [81, 114] width 58 height 15
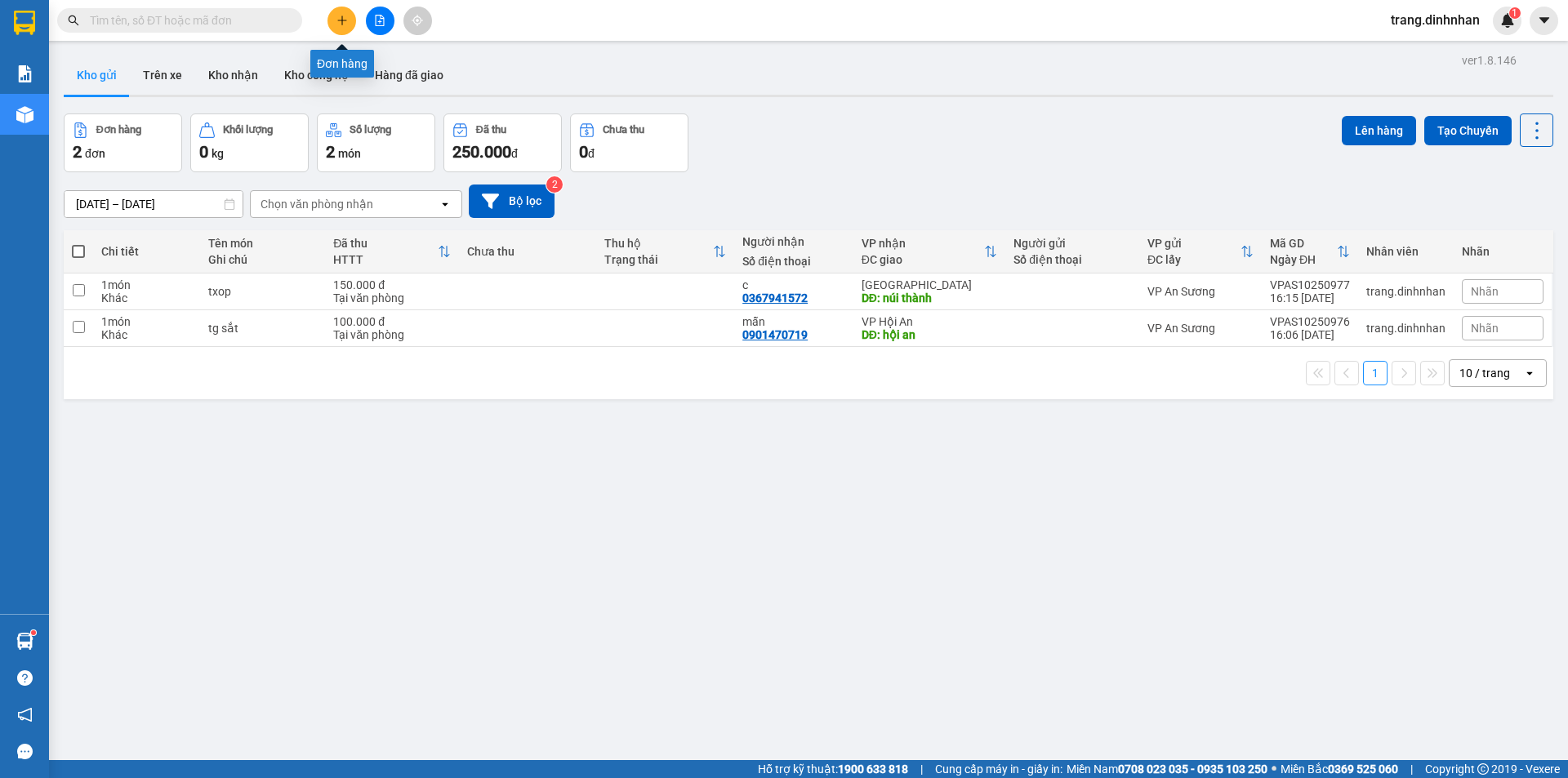
click at [343, 17] on icon "plus" at bounding box center [342, 21] width 11 height 11
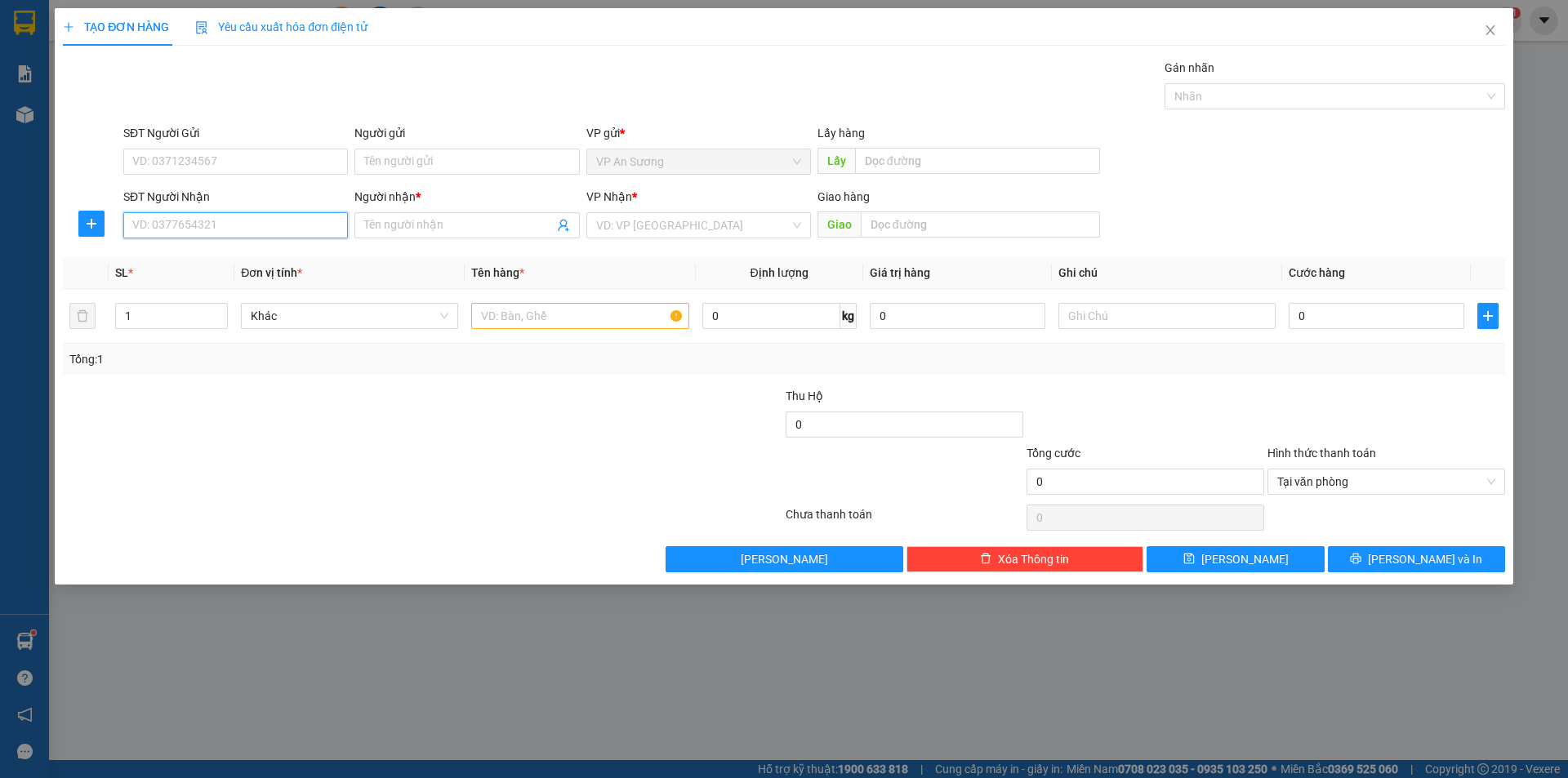
click at [301, 227] on input "SĐT Người Nhận" at bounding box center [236, 225] width 224 height 26
type input "0935888195"
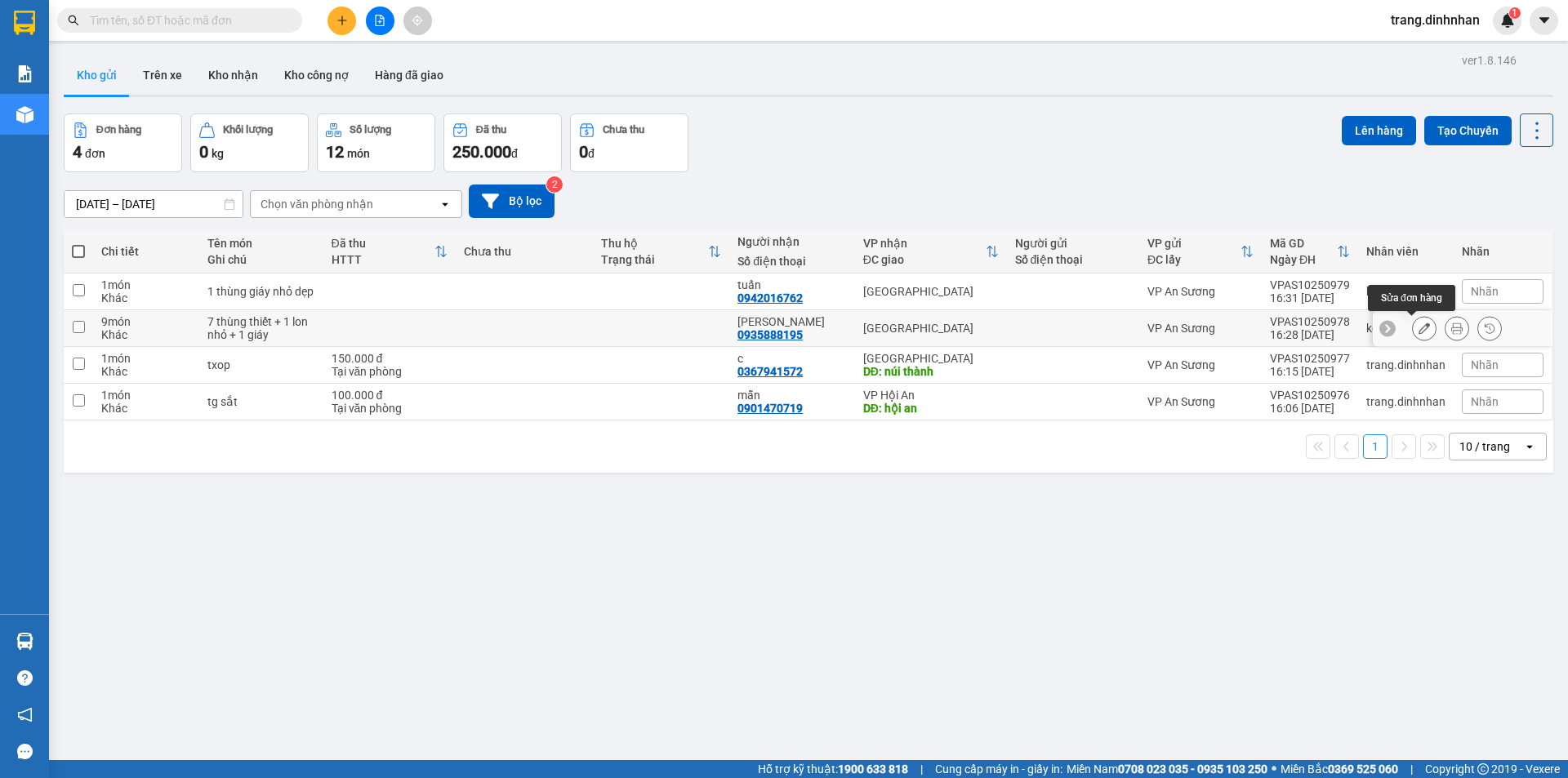
click at [1419, 333] on icon at bounding box center [1425, 328] width 11 height 11
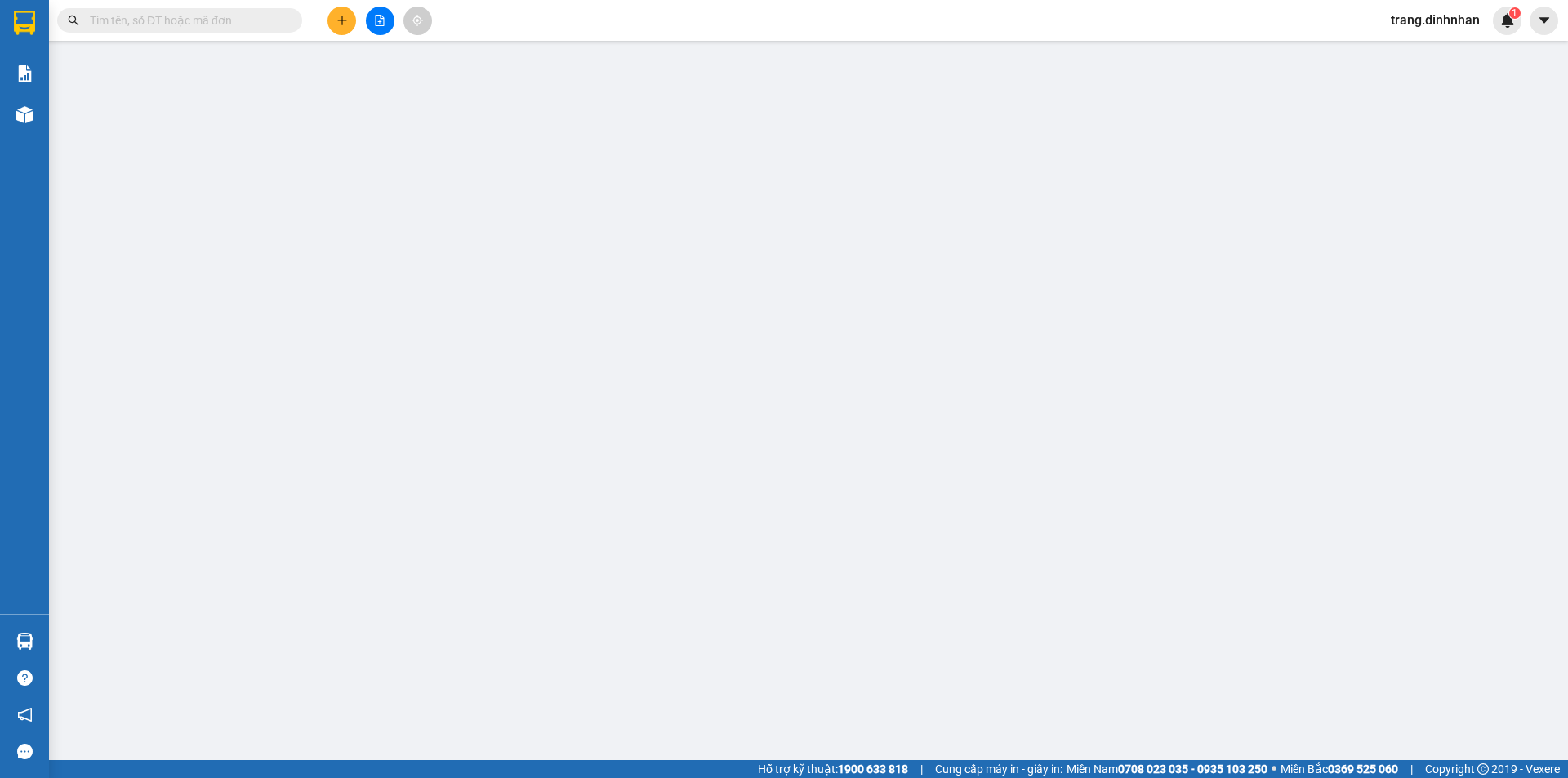
type input "0935888195"
type input "[PERSON_NAME]"
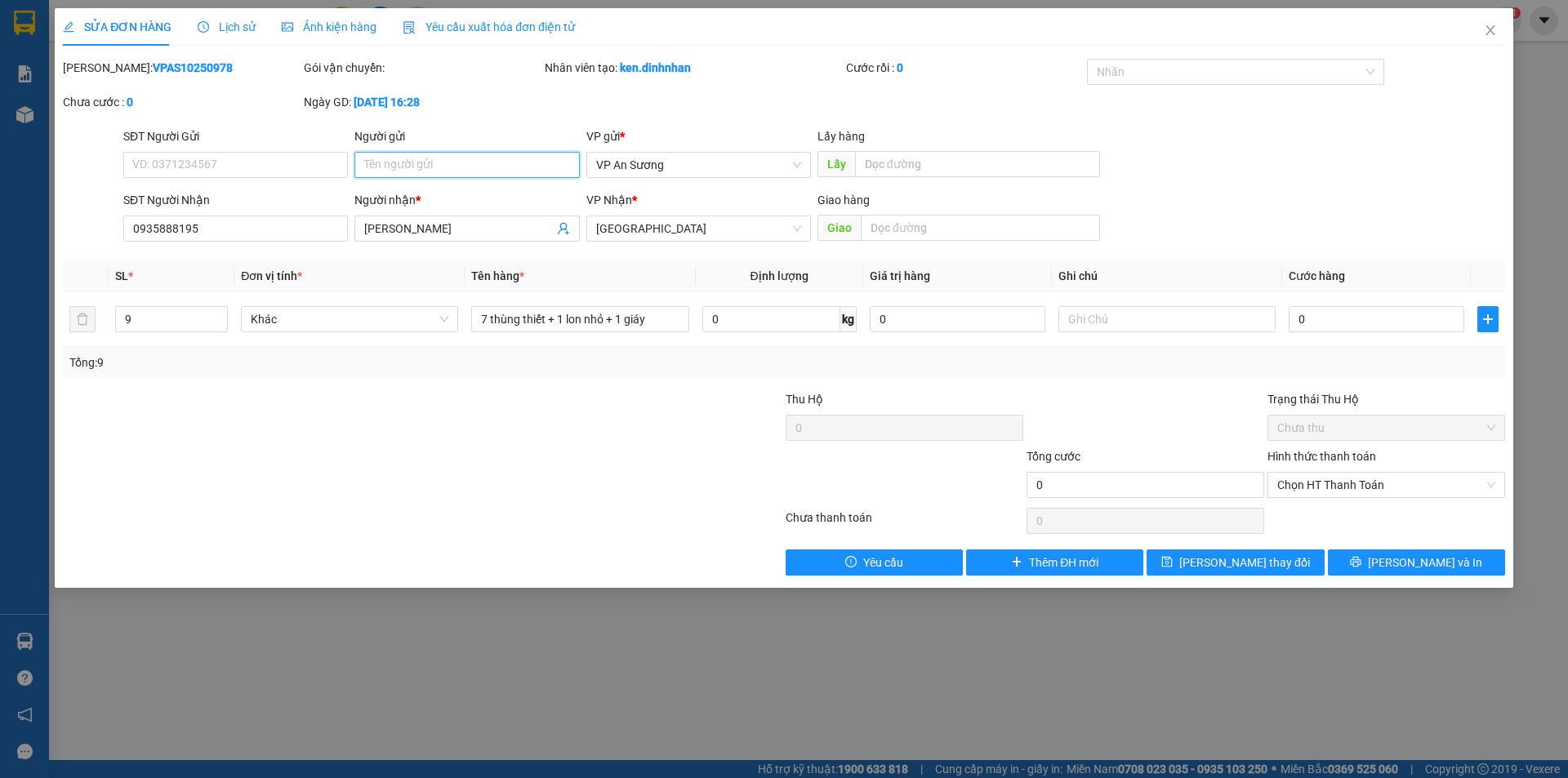
click at [382, 168] on input "Người gửi" at bounding box center [467, 165] width 224 height 26
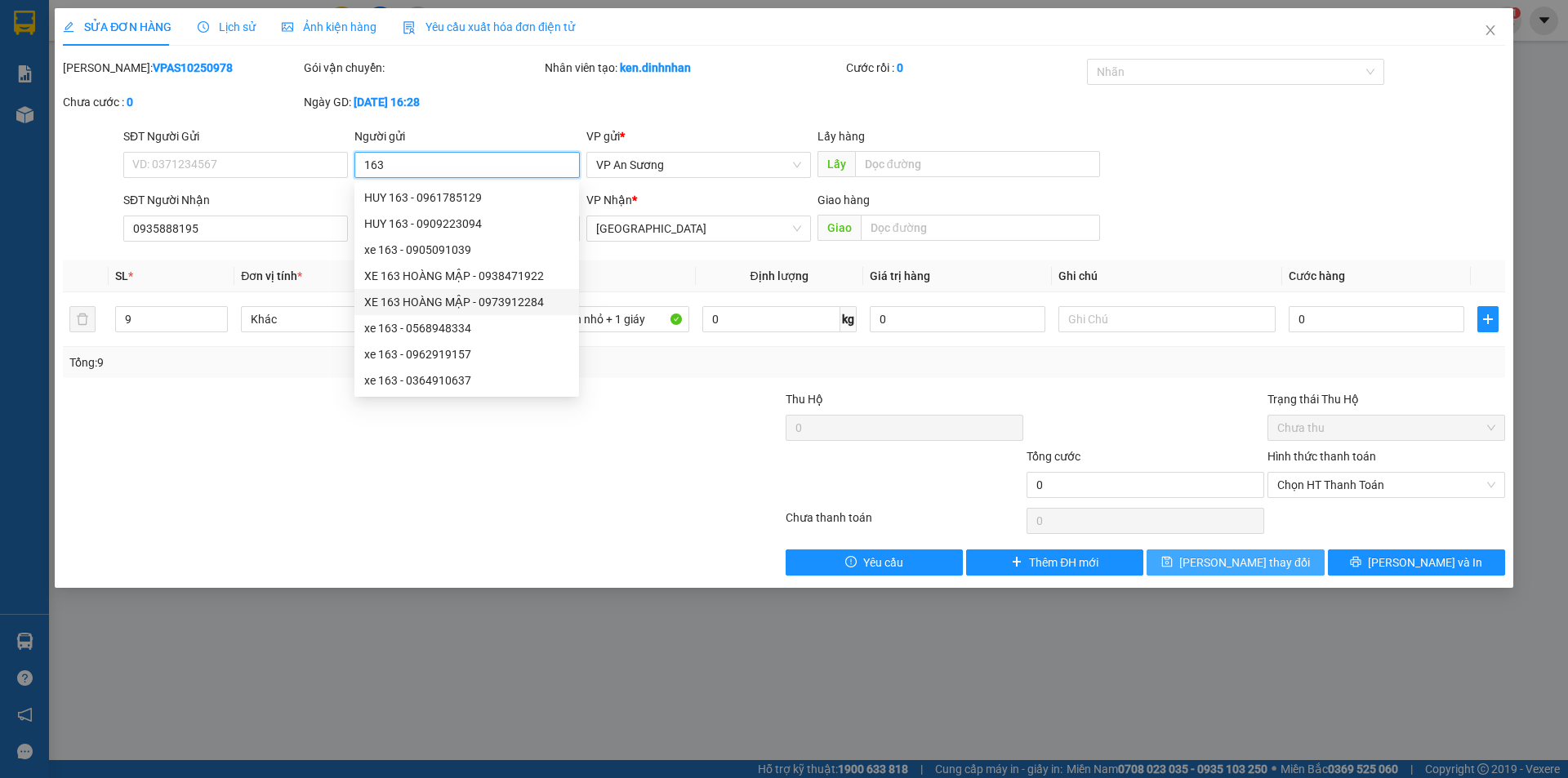
type input "163"
click at [1253, 567] on span "[PERSON_NAME] thay đổi" at bounding box center [1245, 562] width 131 height 18
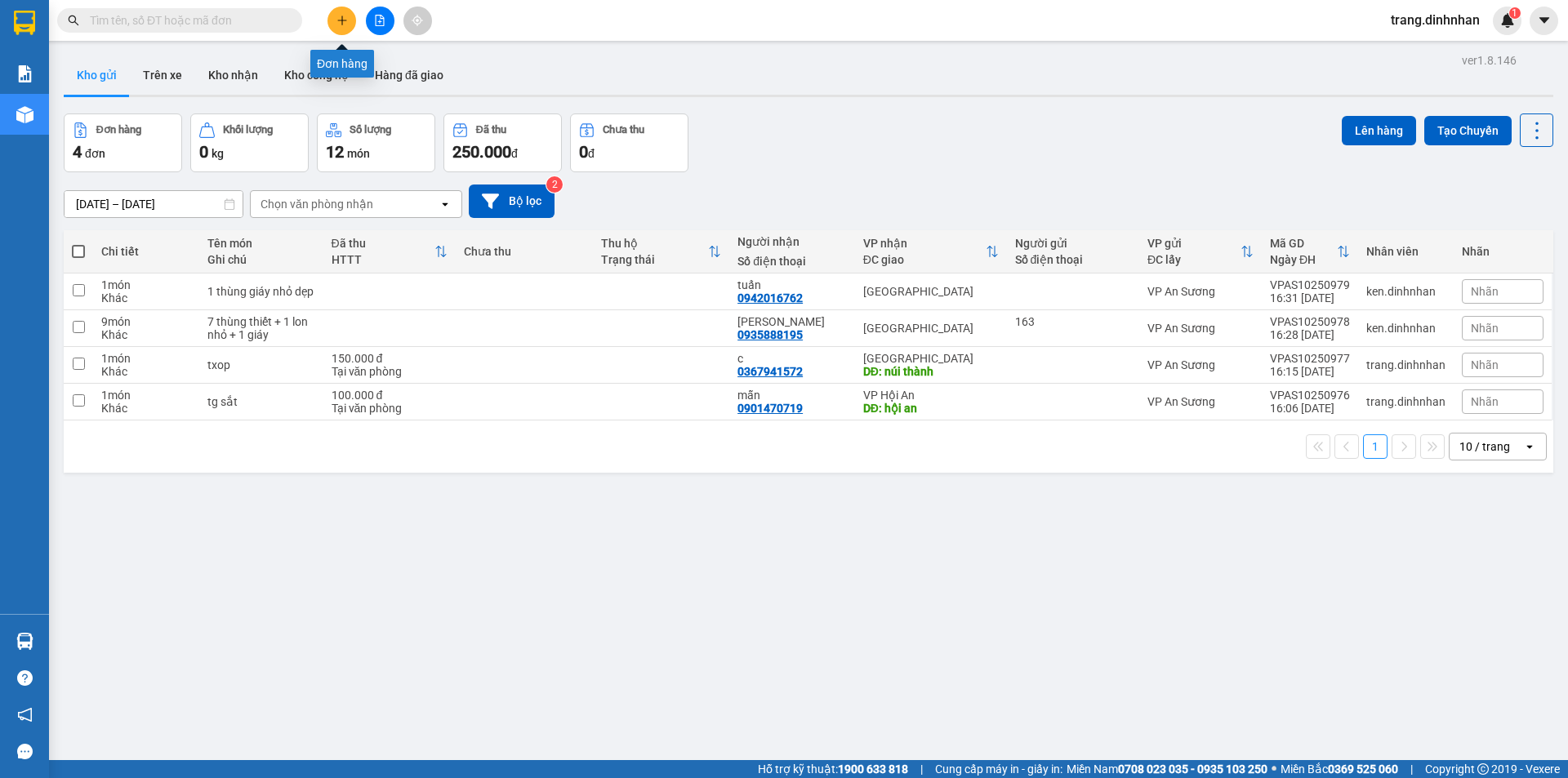
click at [333, 22] on button at bounding box center [341, 21] width 28 height 28
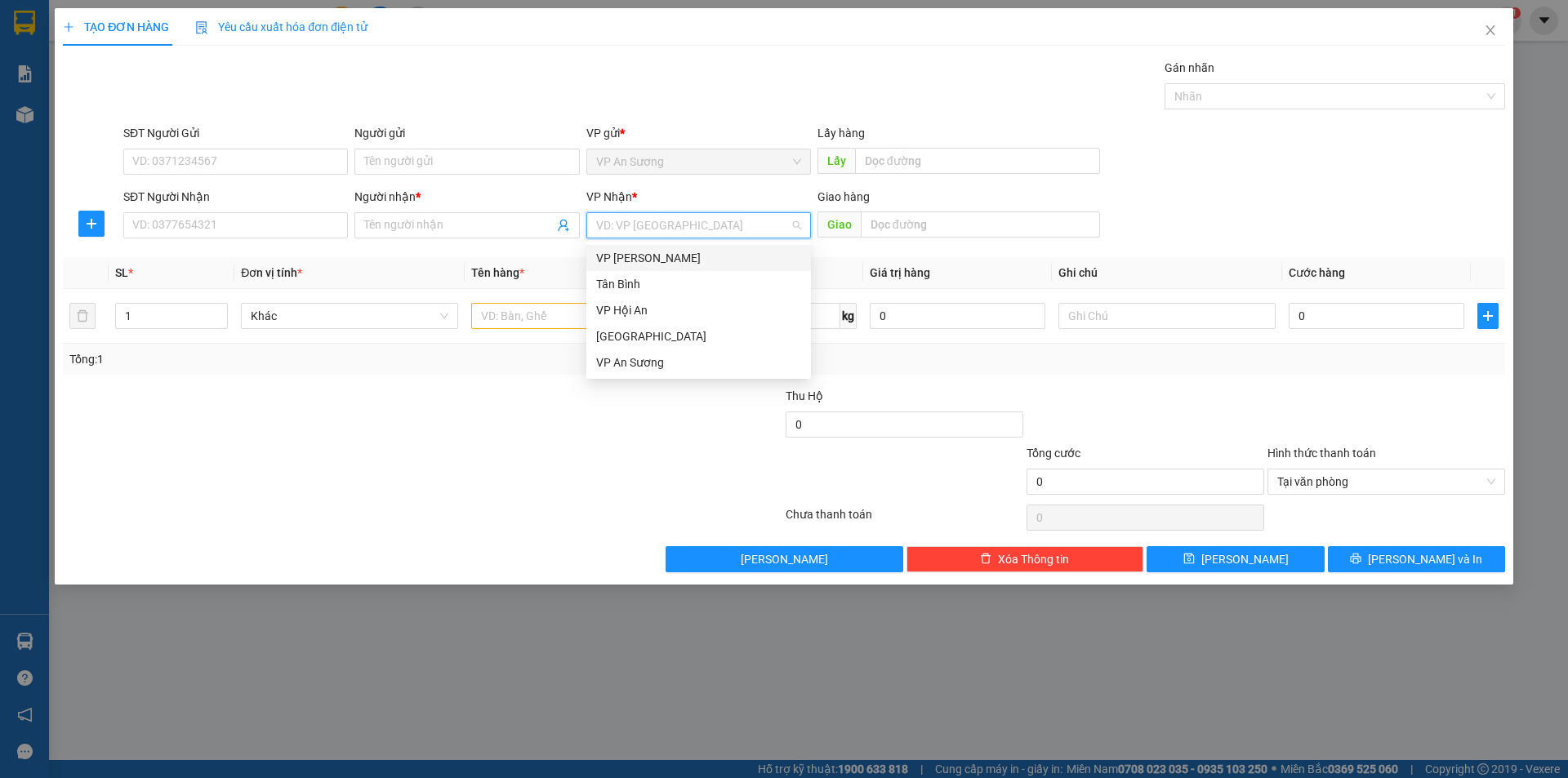
click at [621, 213] on input "search" at bounding box center [692, 225] width 193 height 25
click at [647, 335] on div "[GEOGRAPHIC_DATA]" at bounding box center [698, 336] width 205 height 18
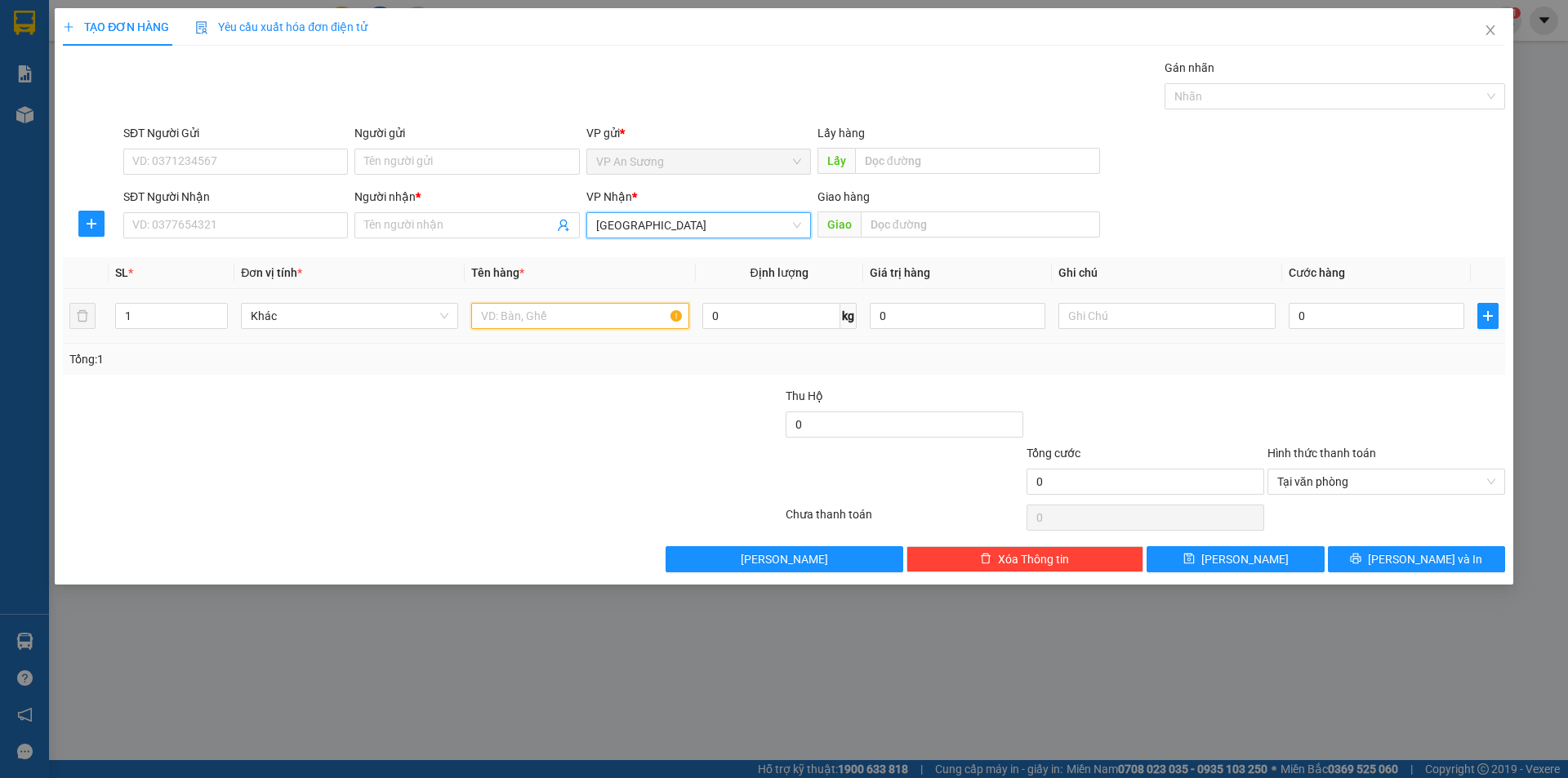
click at [491, 321] on input "text" at bounding box center [580, 316] width 217 height 26
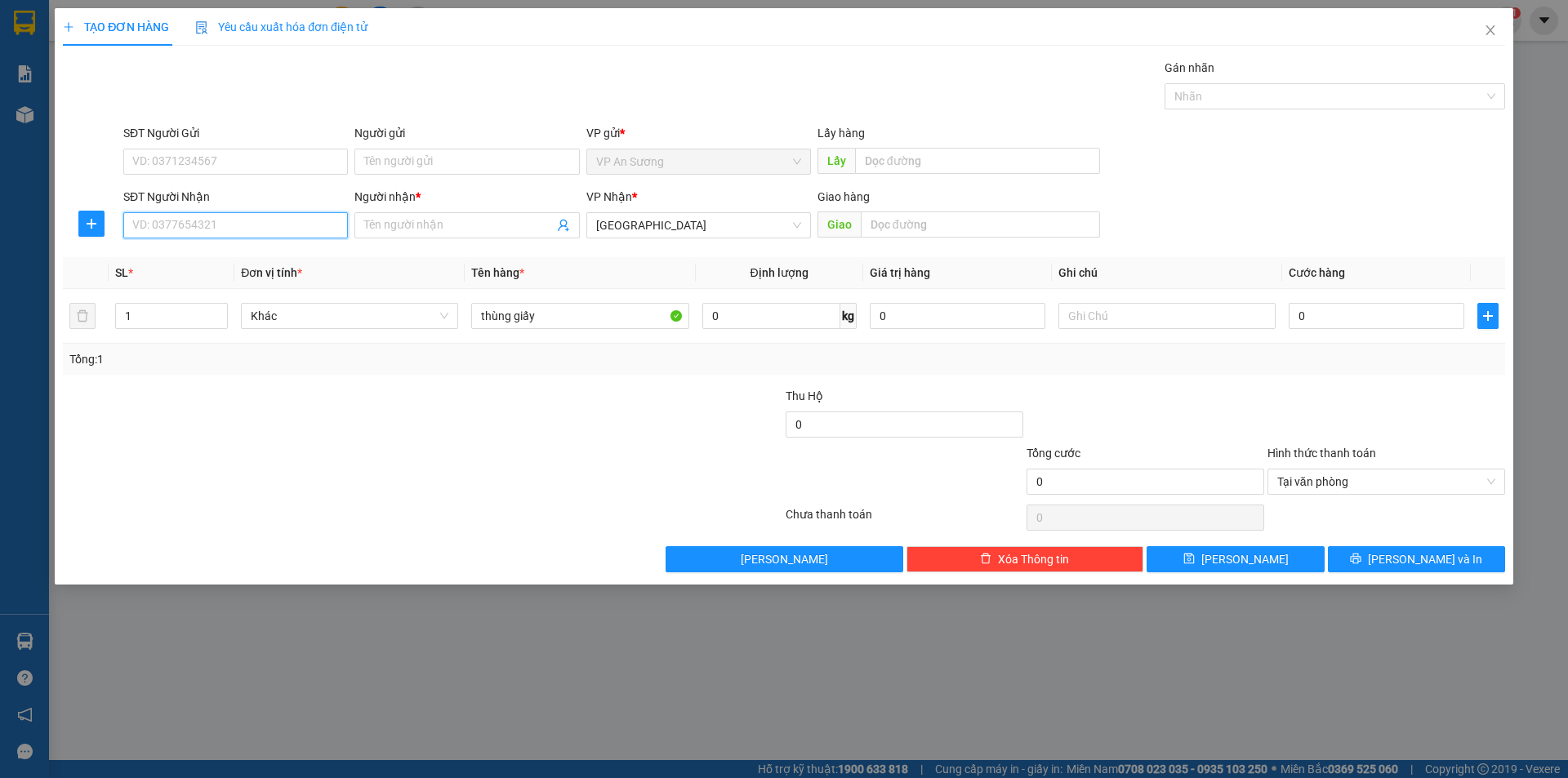
click at [332, 226] on input "SĐT Người Nhận" at bounding box center [236, 225] width 224 height 26
click at [580, 287] on th "Tên hàng *" at bounding box center [580, 273] width 230 height 32
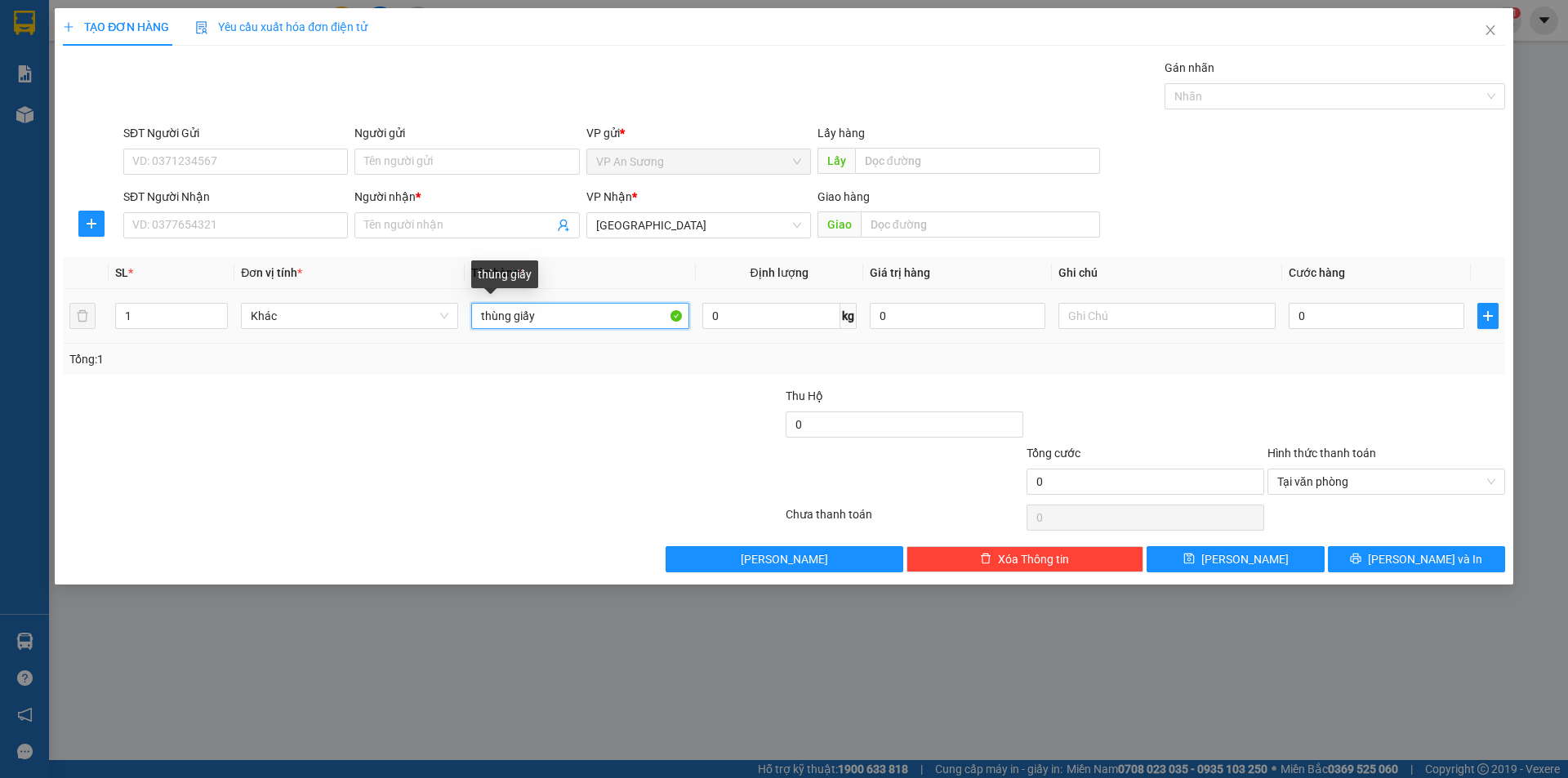
click at [560, 313] on input "thùng giấy" at bounding box center [580, 316] width 217 height 26
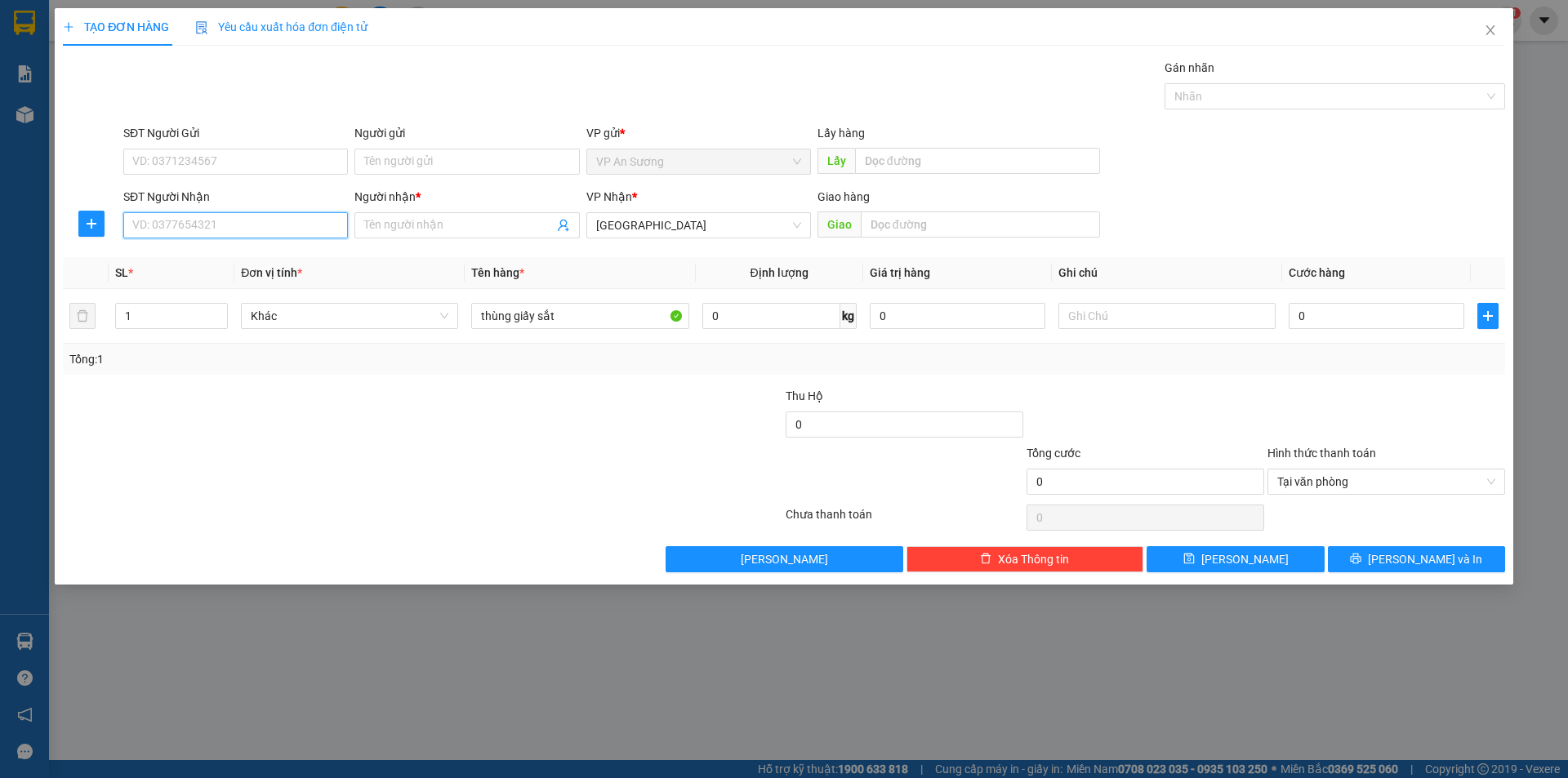
click at [302, 215] on input "SĐT Người Nhận" at bounding box center [236, 225] width 224 height 26
click at [607, 294] on td "thùng giấy sắt" at bounding box center [580, 317] width 230 height 55
click at [603, 302] on div "thùng giấy sắt" at bounding box center [580, 316] width 217 height 33
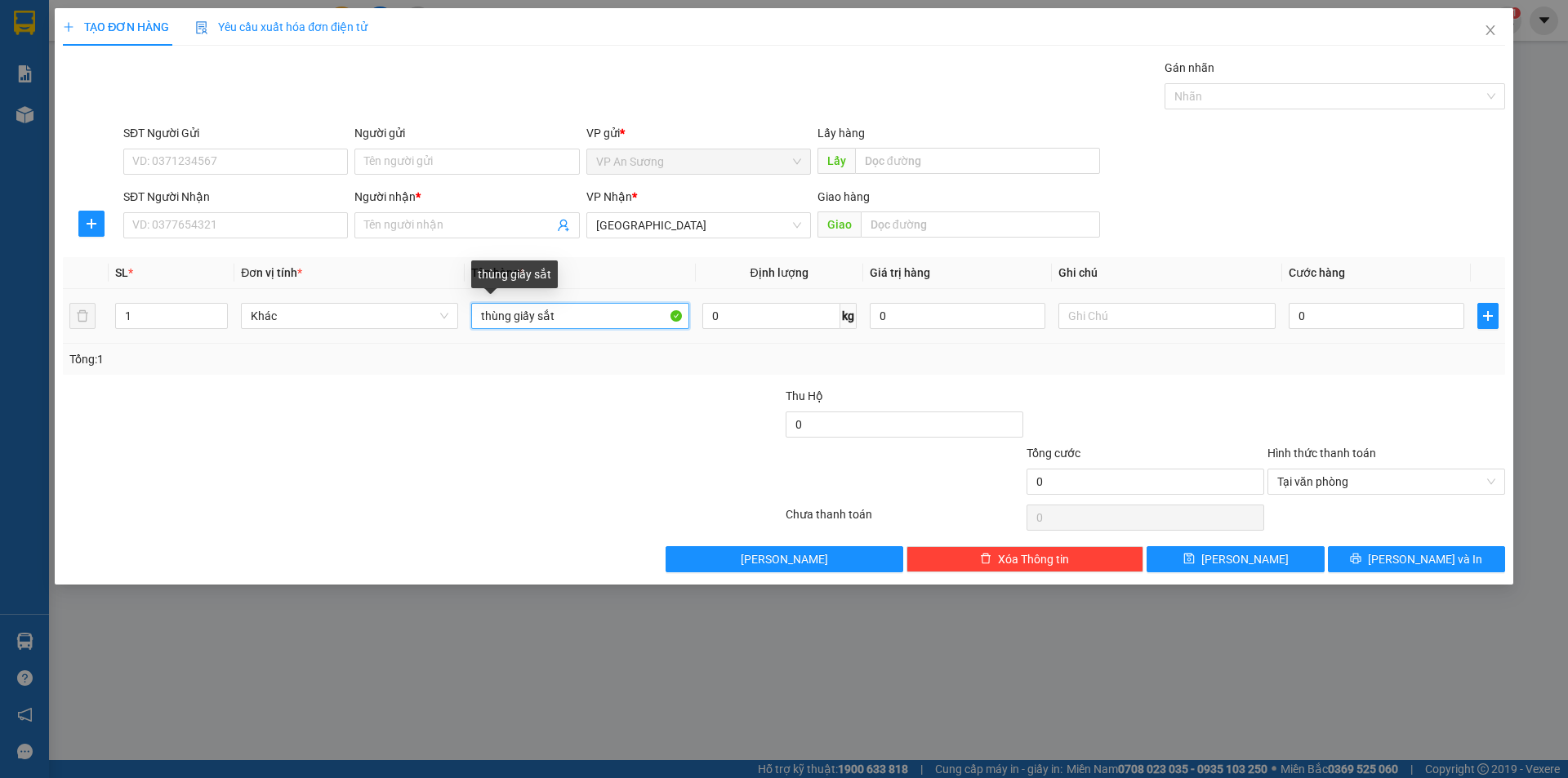
click at [597, 308] on input "thùng giấy sắt" at bounding box center [580, 316] width 217 height 26
type input "t"
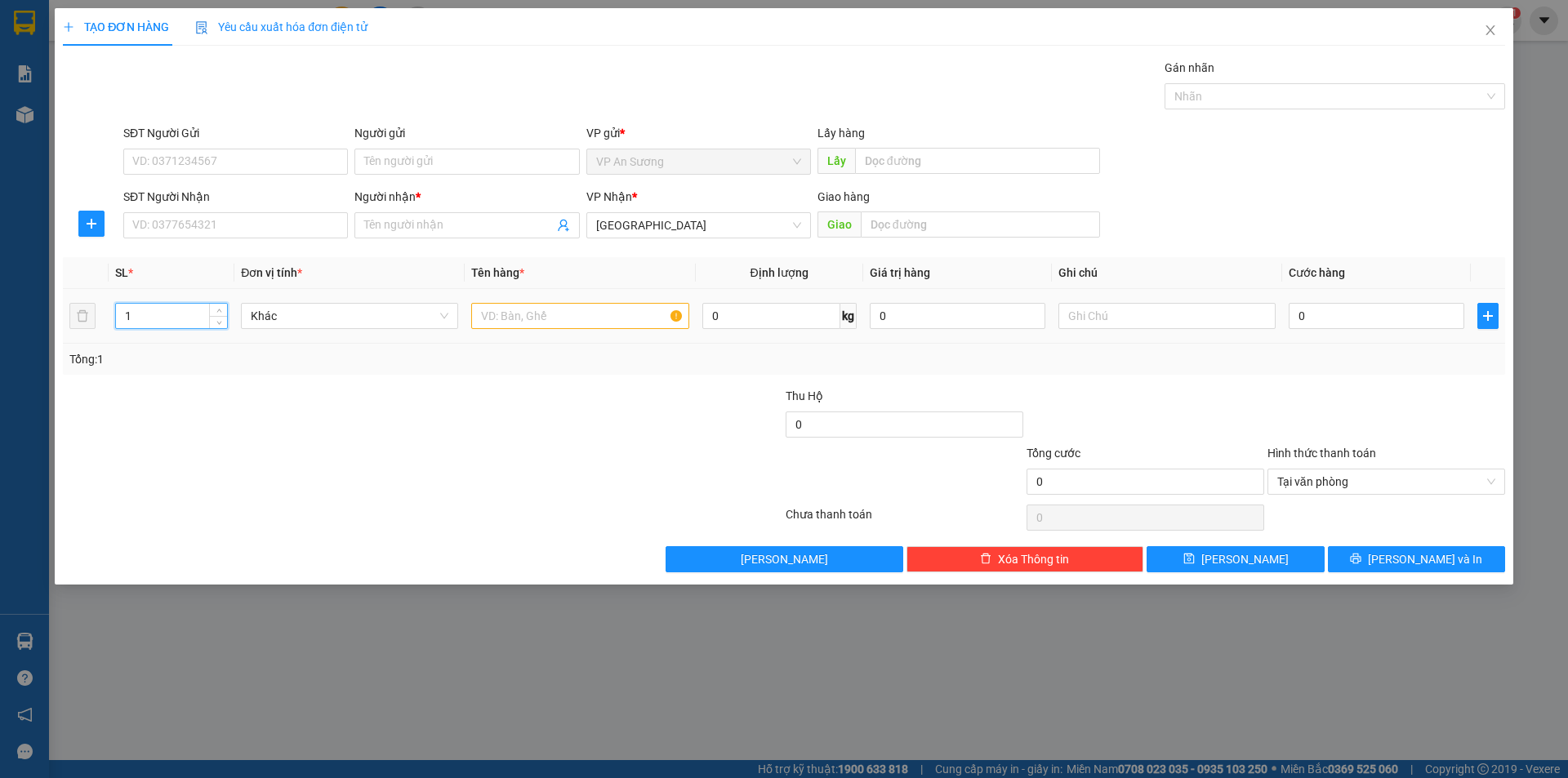
click at [181, 313] on input "1" at bounding box center [172, 316] width 111 height 25
click at [1496, 31] on icon "close" at bounding box center [1491, 30] width 13 height 13
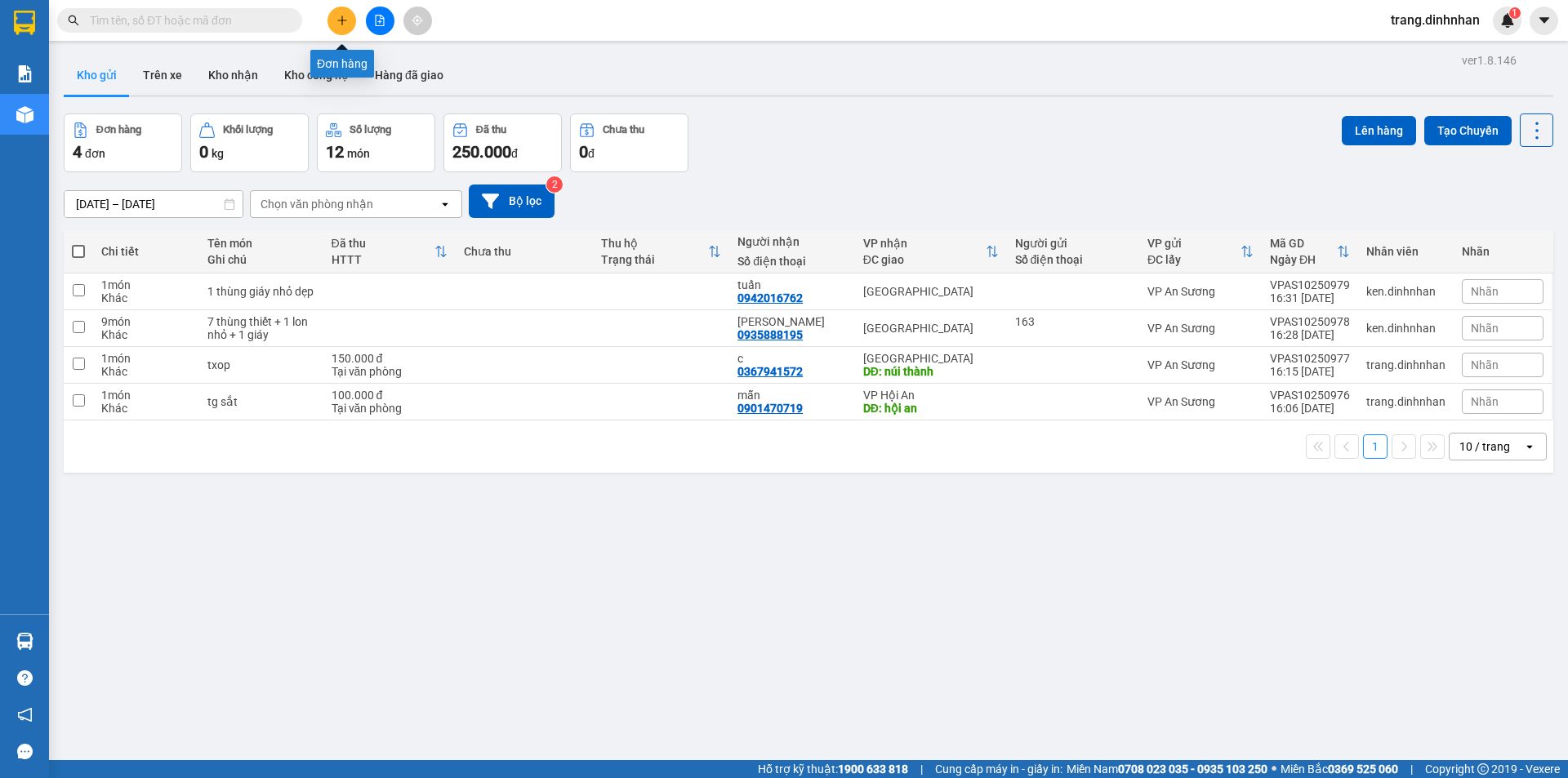
click at [335, 24] on button at bounding box center [341, 21] width 28 height 28
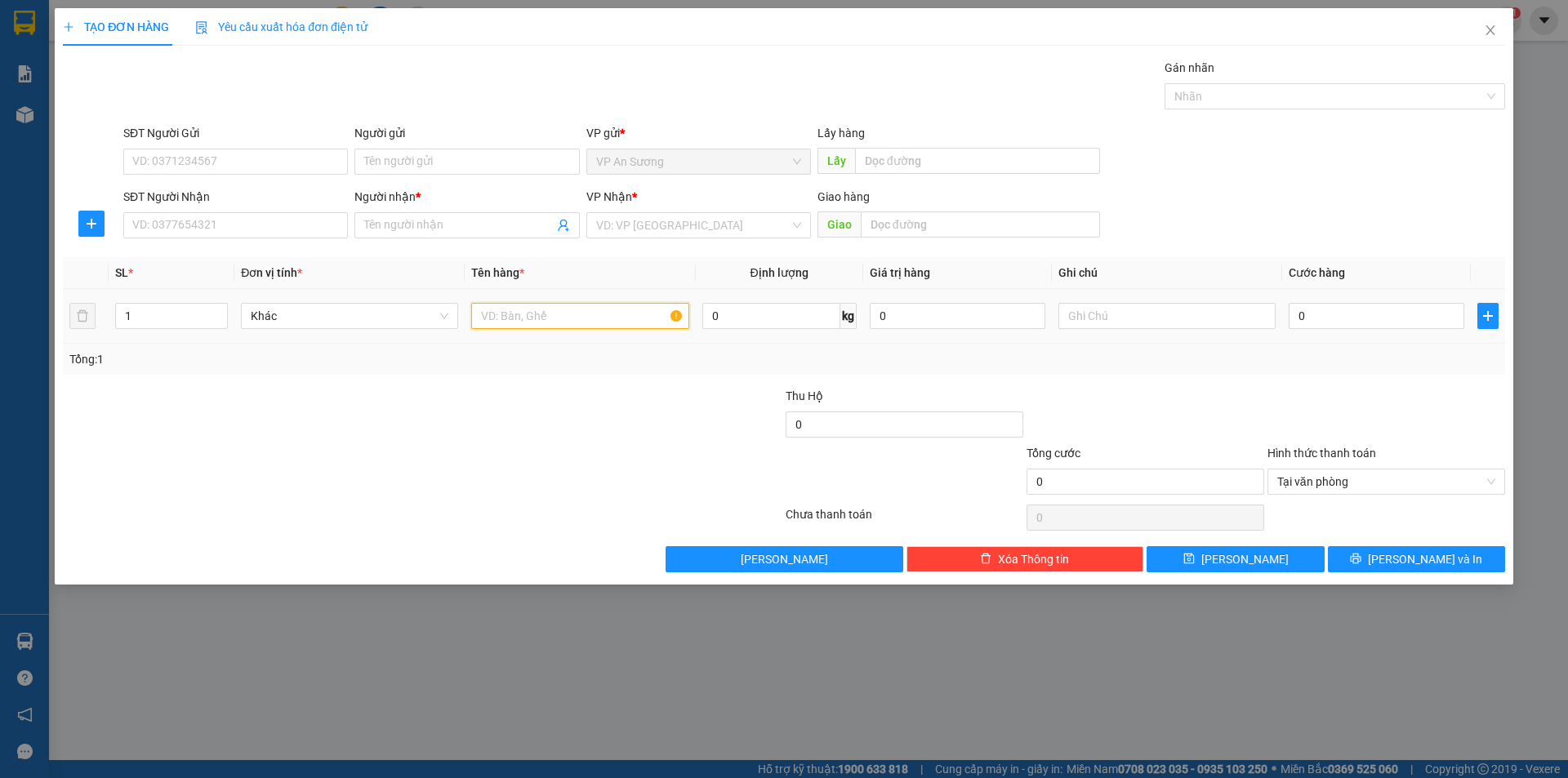
click at [491, 312] on input "text" at bounding box center [580, 316] width 217 height 26
type input "txop"
click at [613, 226] on input "search" at bounding box center [692, 225] width 193 height 25
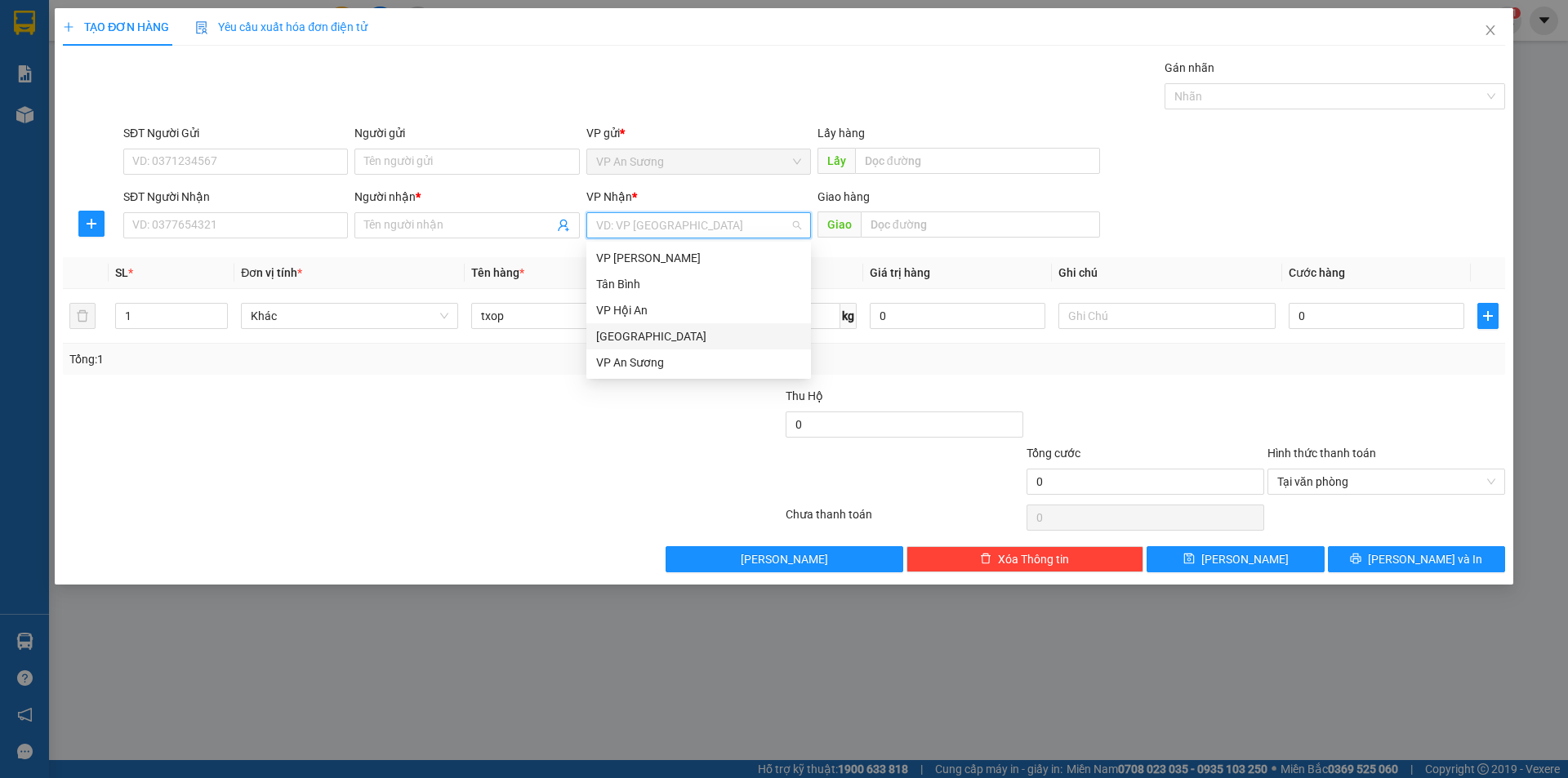
click at [631, 339] on div "[GEOGRAPHIC_DATA]" at bounding box center [698, 336] width 205 height 18
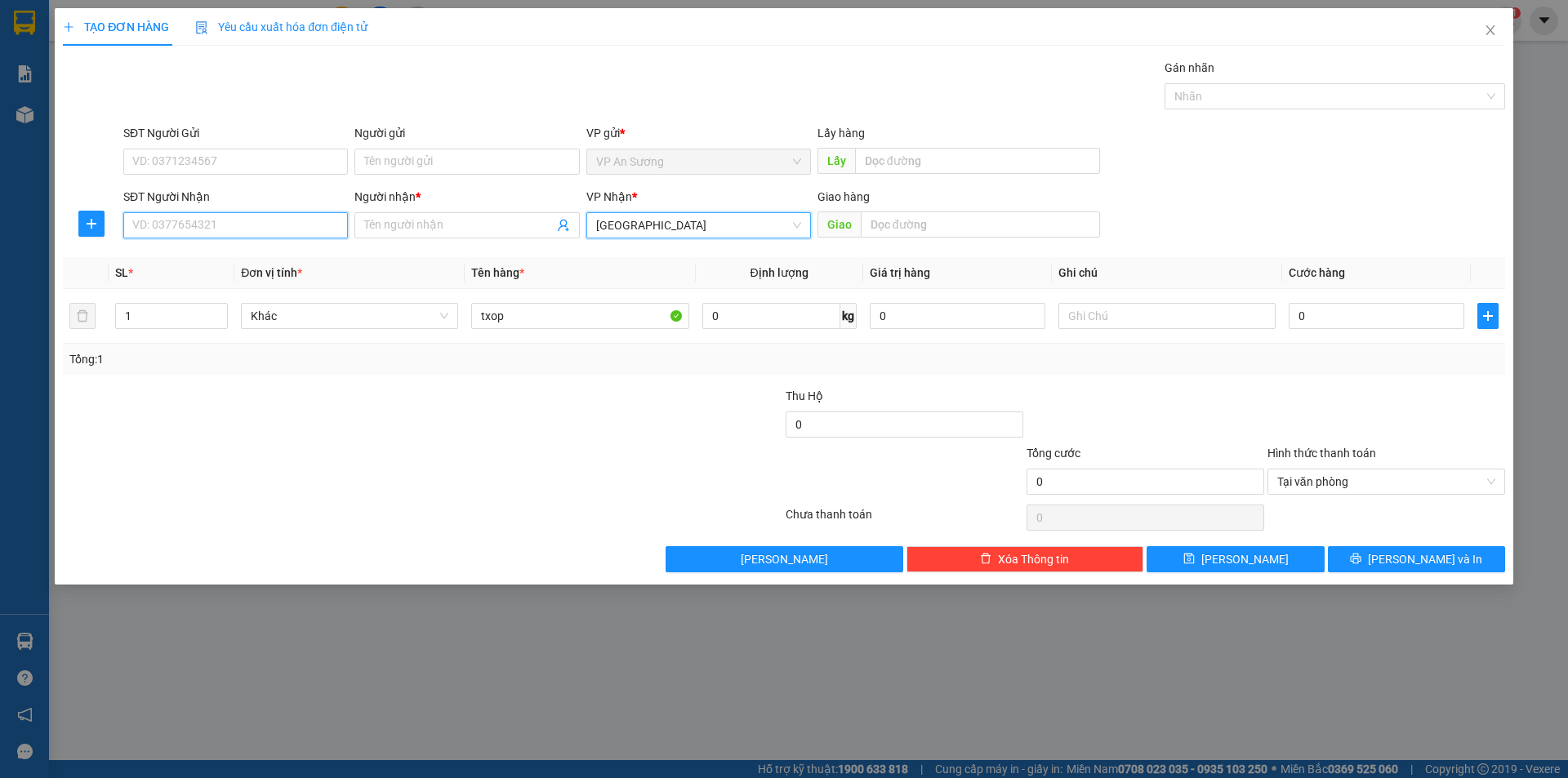
click at [308, 229] on input "SĐT Người Nhận" at bounding box center [236, 225] width 224 height 26
type input "0902637989"
click at [208, 260] on div "0902637989 - PHU" at bounding box center [235, 257] width 205 height 18
type input "PHU"
type input "0902637989"
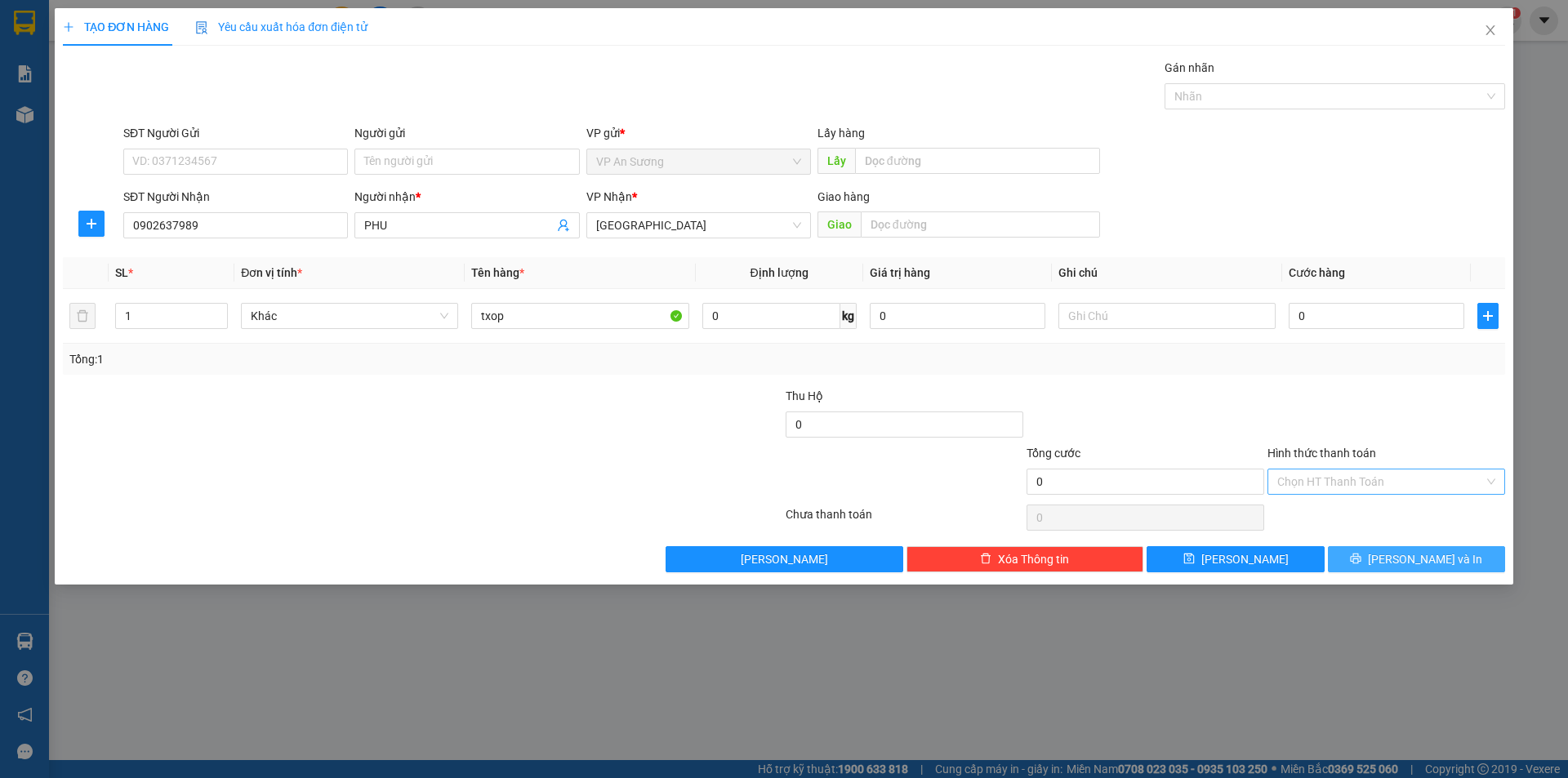
click at [1429, 555] on span "[PERSON_NAME] và In" at bounding box center [1425, 559] width 114 height 18
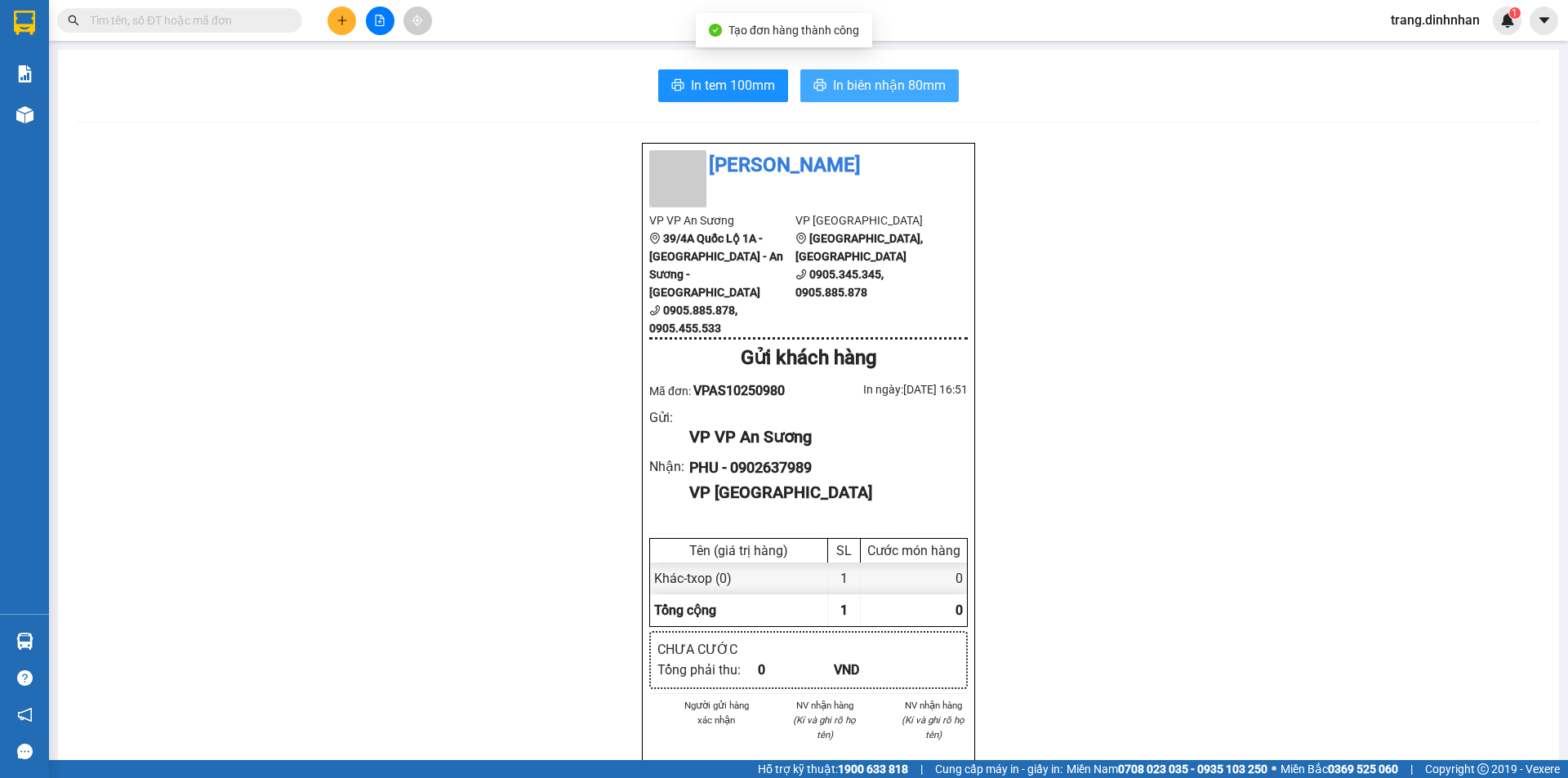
click at [901, 91] on span "In biên nhận 80mm" at bounding box center [889, 86] width 113 height 21
click at [326, 25] on div at bounding box center [380, 21] width 123 height 28
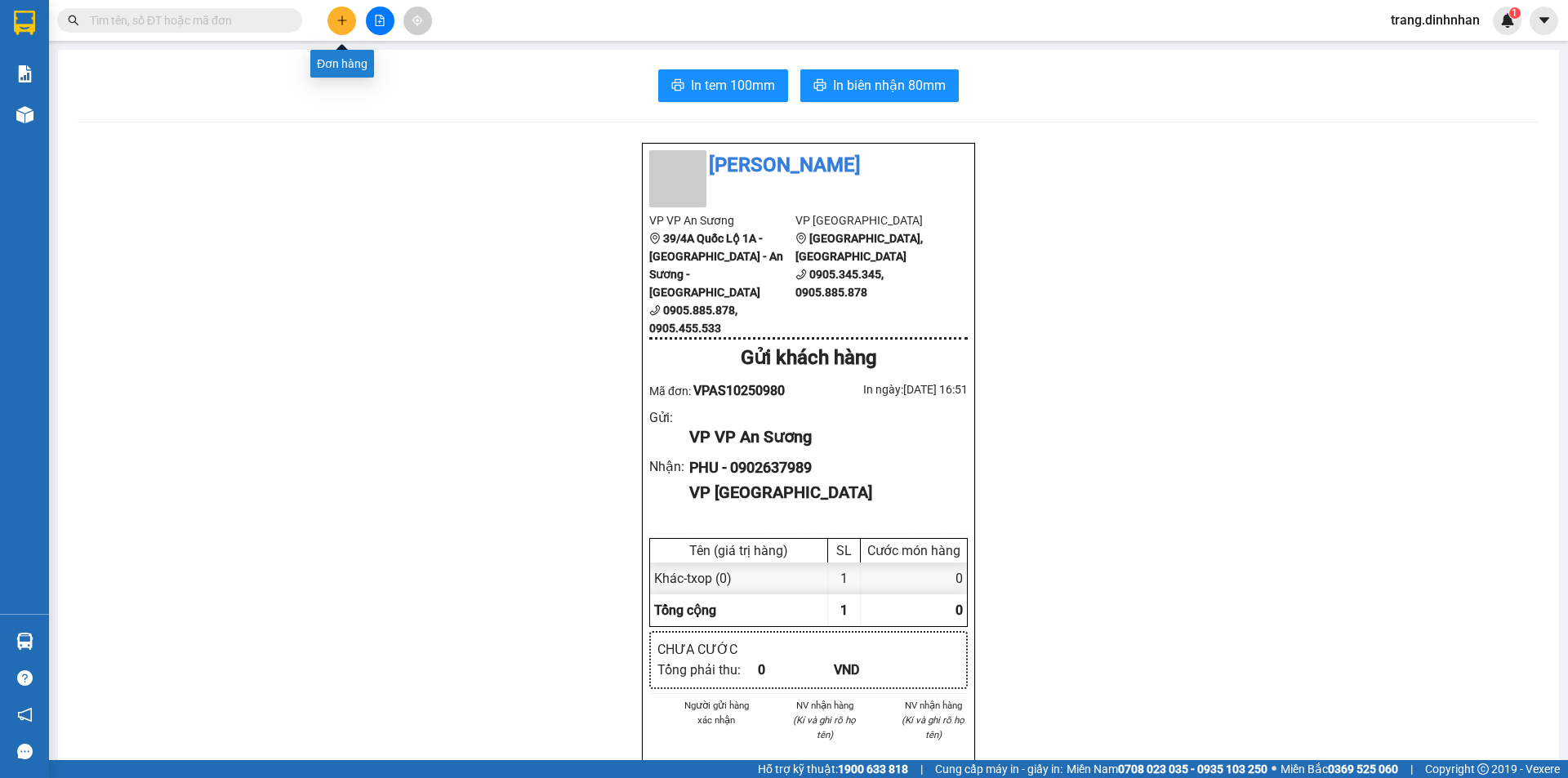
click at [338, 25] on icon "plus" at bounding box center [342, 21] width 11 height 11
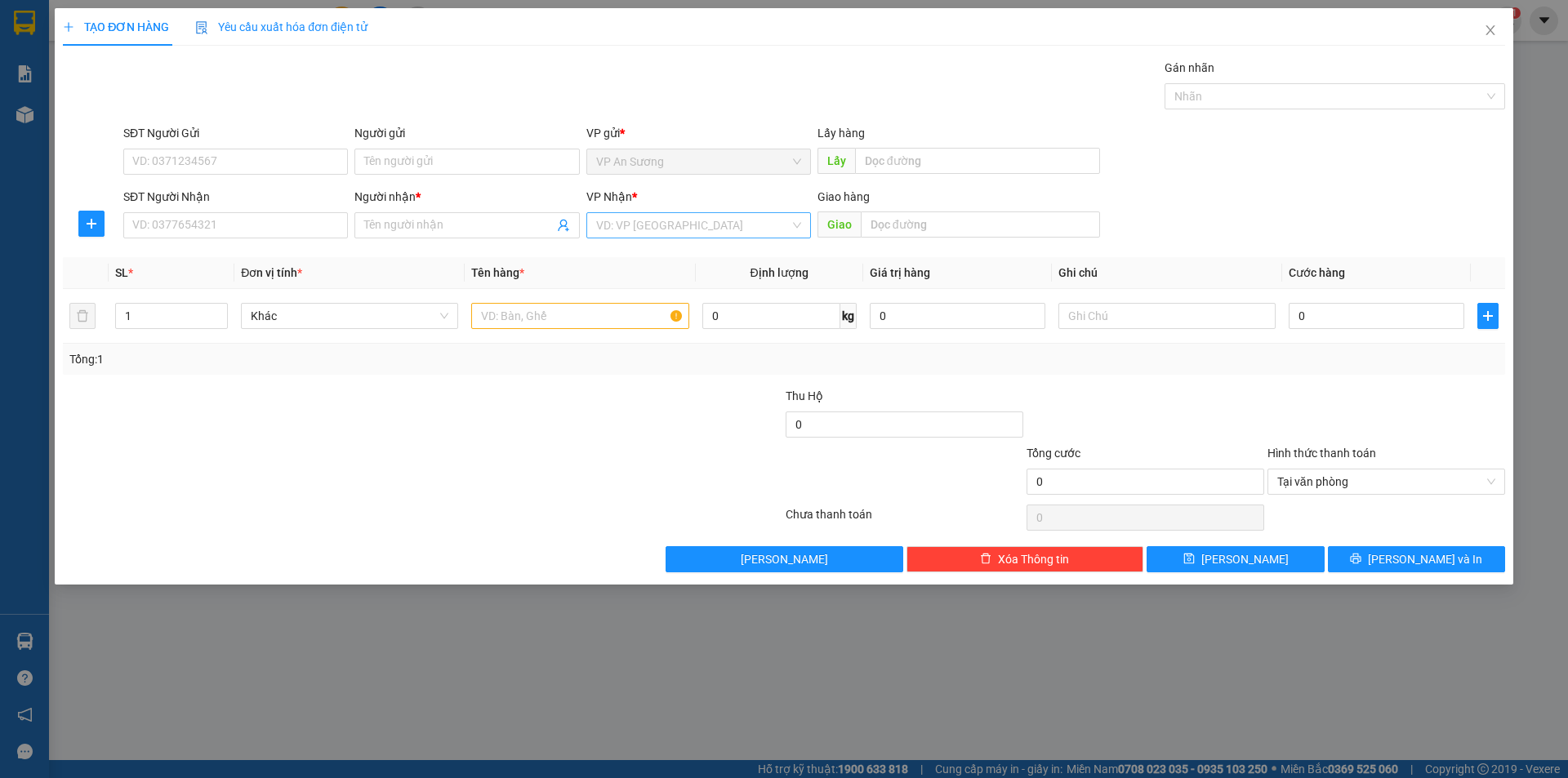
click at [604, 221] on input "search" at bounding box center [692, 225] width 193 height 25
click at [613, 328] on div "[GEOGRAPHIC_DATA]" at bounding box center [698, 336] width 205 height 18
click at [513, 316] on input "text" at bounding box center [580, 316] width 217 height 26
type input "bao"
click at [310, 229] on input "SĐT Người Nhận" at bounding box center [236, 225] width 224 height 26
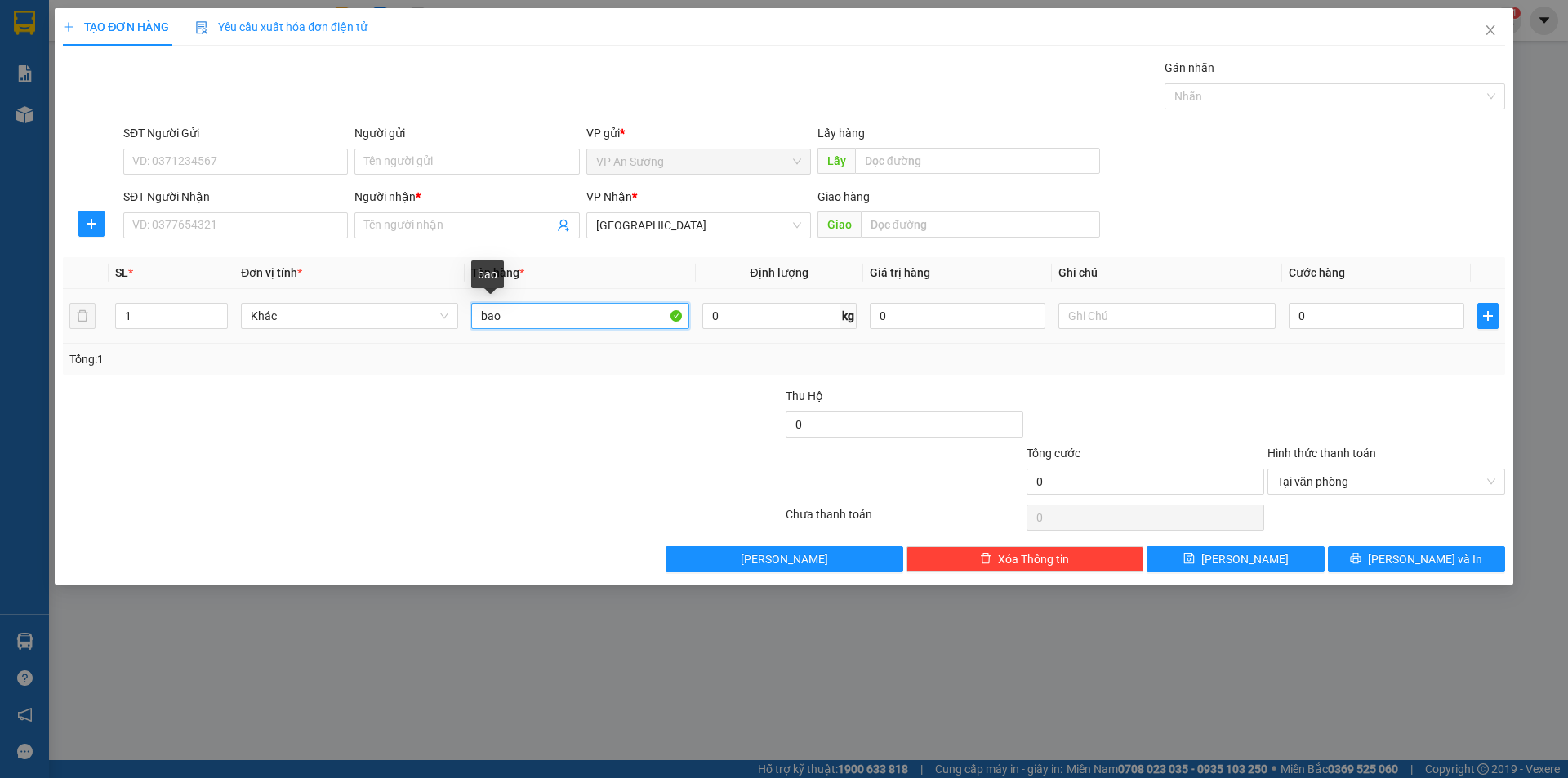
click at [516, 312] on input "bao" at bounding box center [580, 316] width 217 height 26
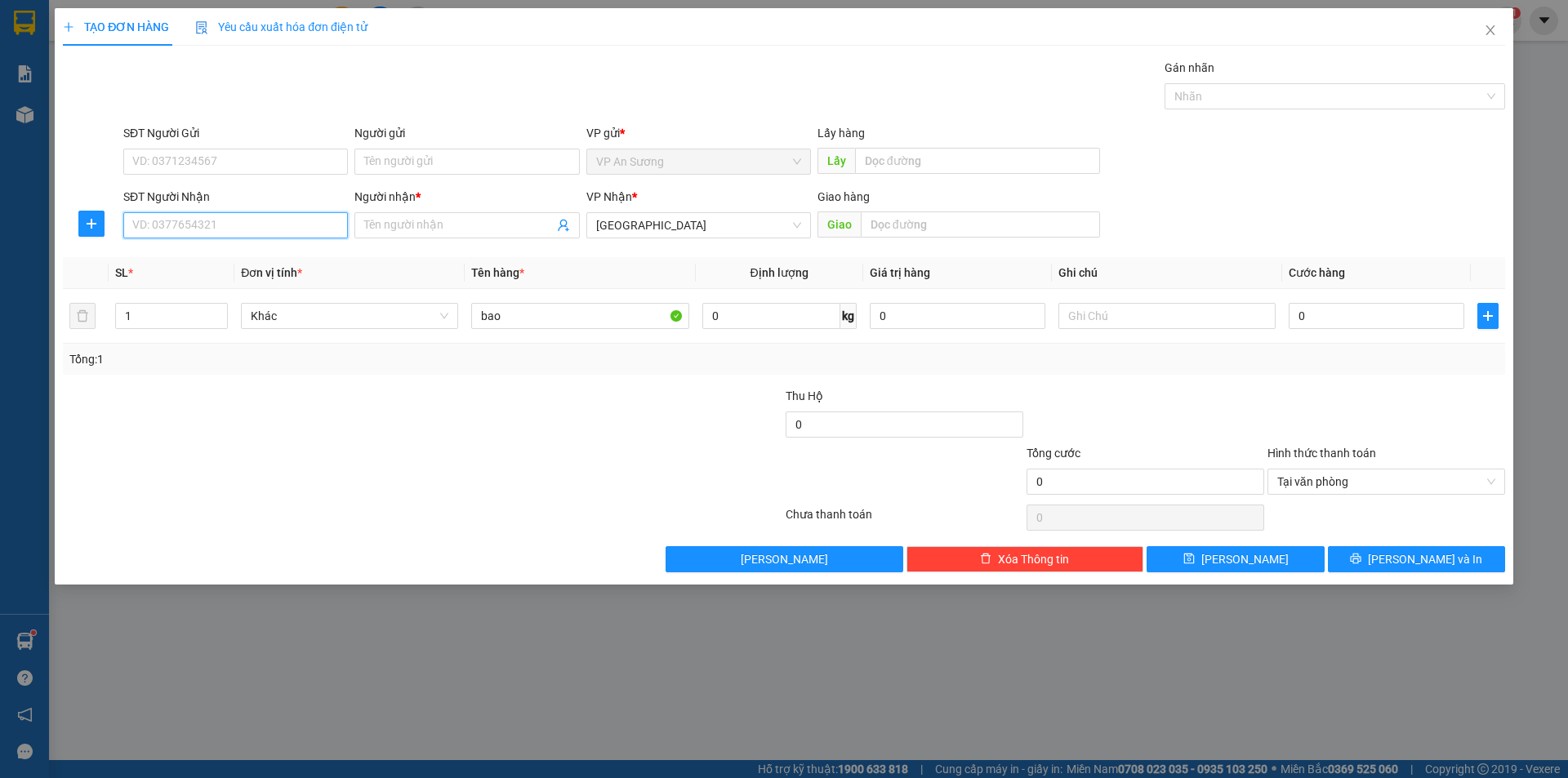
click at [314, 230] on input "SĐT Người Nhận" at bounding box center [236, 225] width 224 height 26
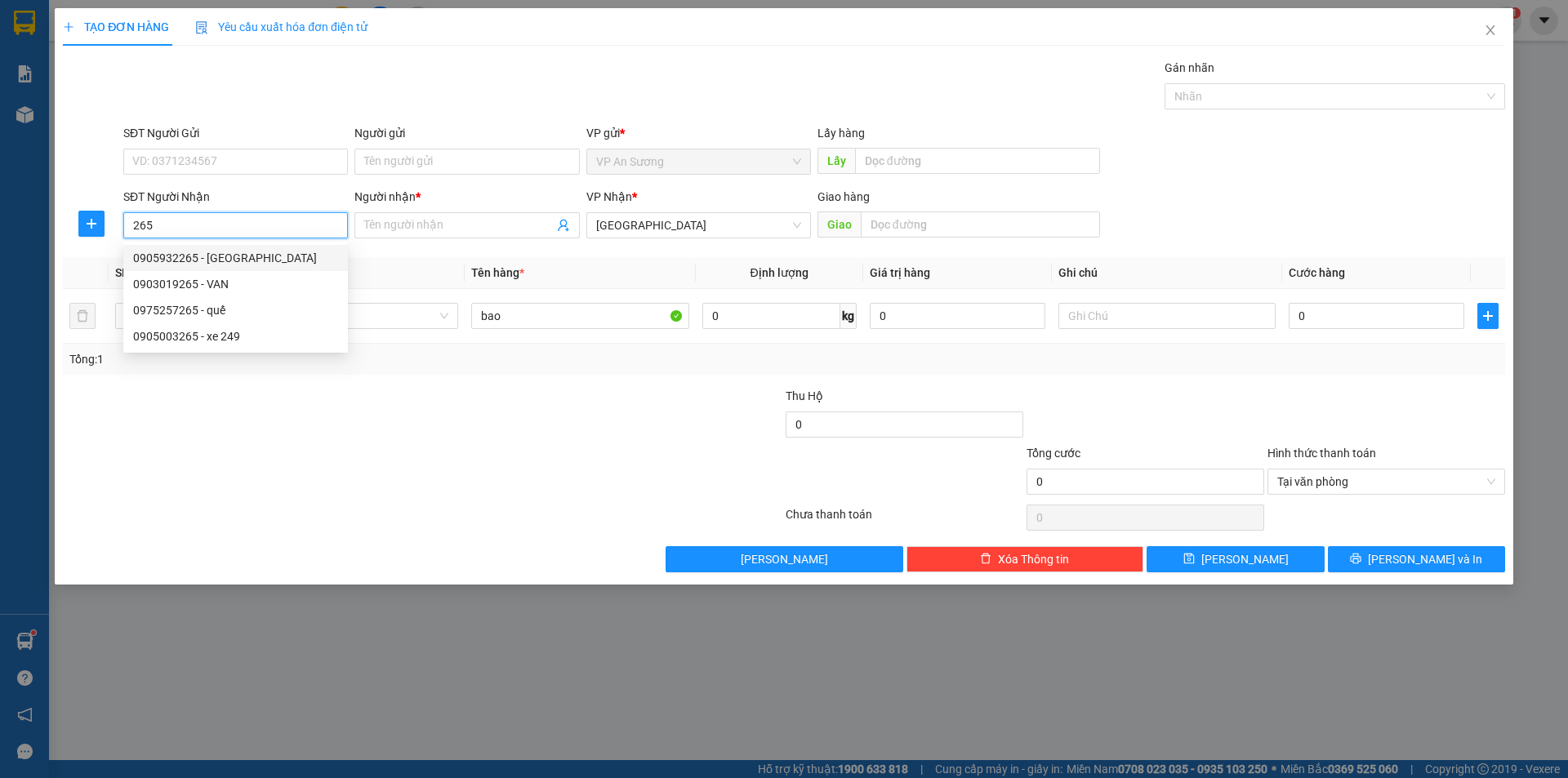
click at [278, 259] on div "0905932265 - [GEOGRAPHIC_DATA]" at bounding box center [235, 257] width 205 height 18
type input "0905932265"
type input "[PERSON_NAME]"
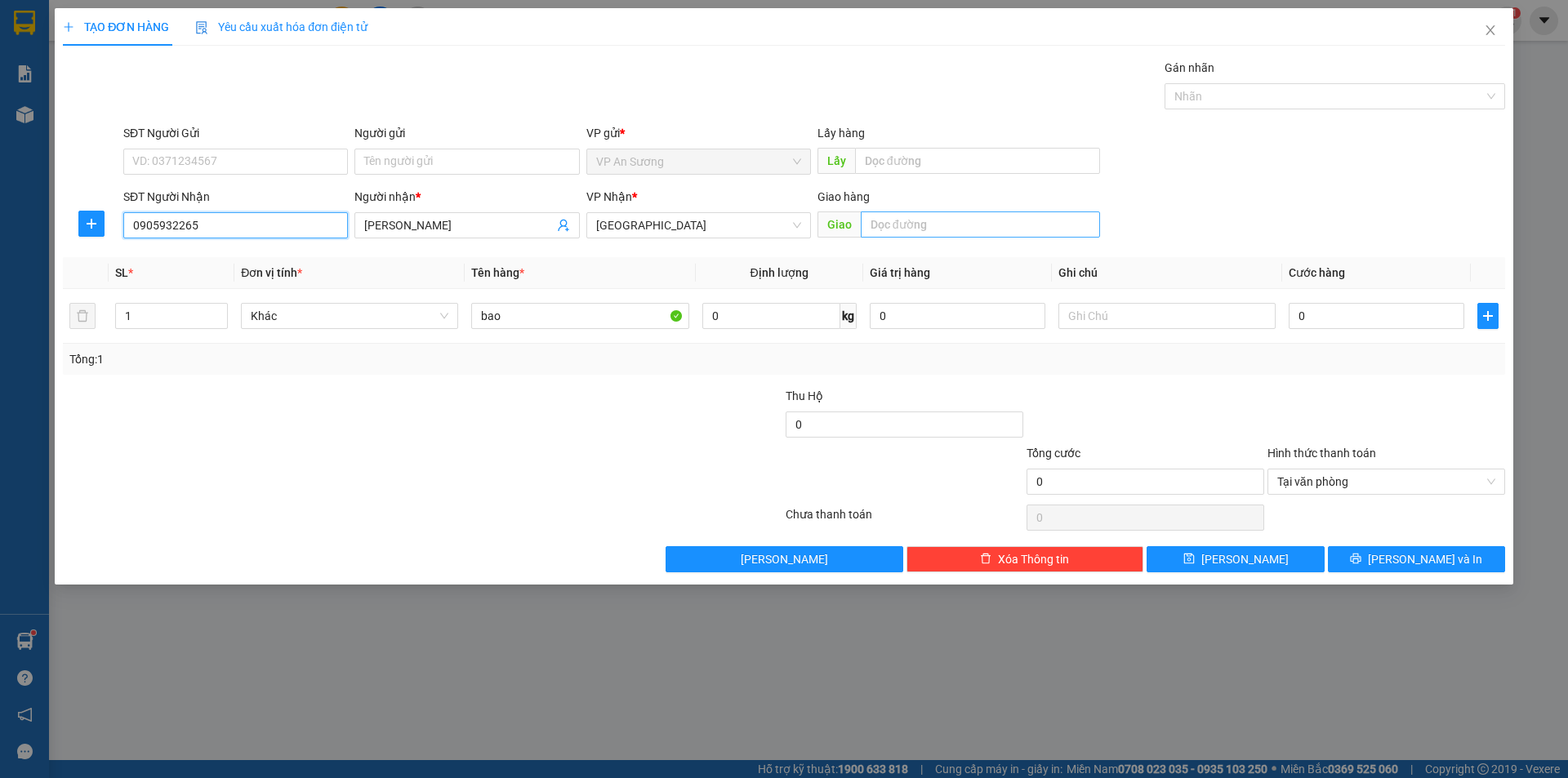
type input "0905932265"
click at [912, 223] on input "text" at bounding box center [981, 224] width 239 height 26
type input "d"
type input "điện bàn"
click at [1296, 312] on input "0" at bounding box center [1377, 316] width 175 height 26
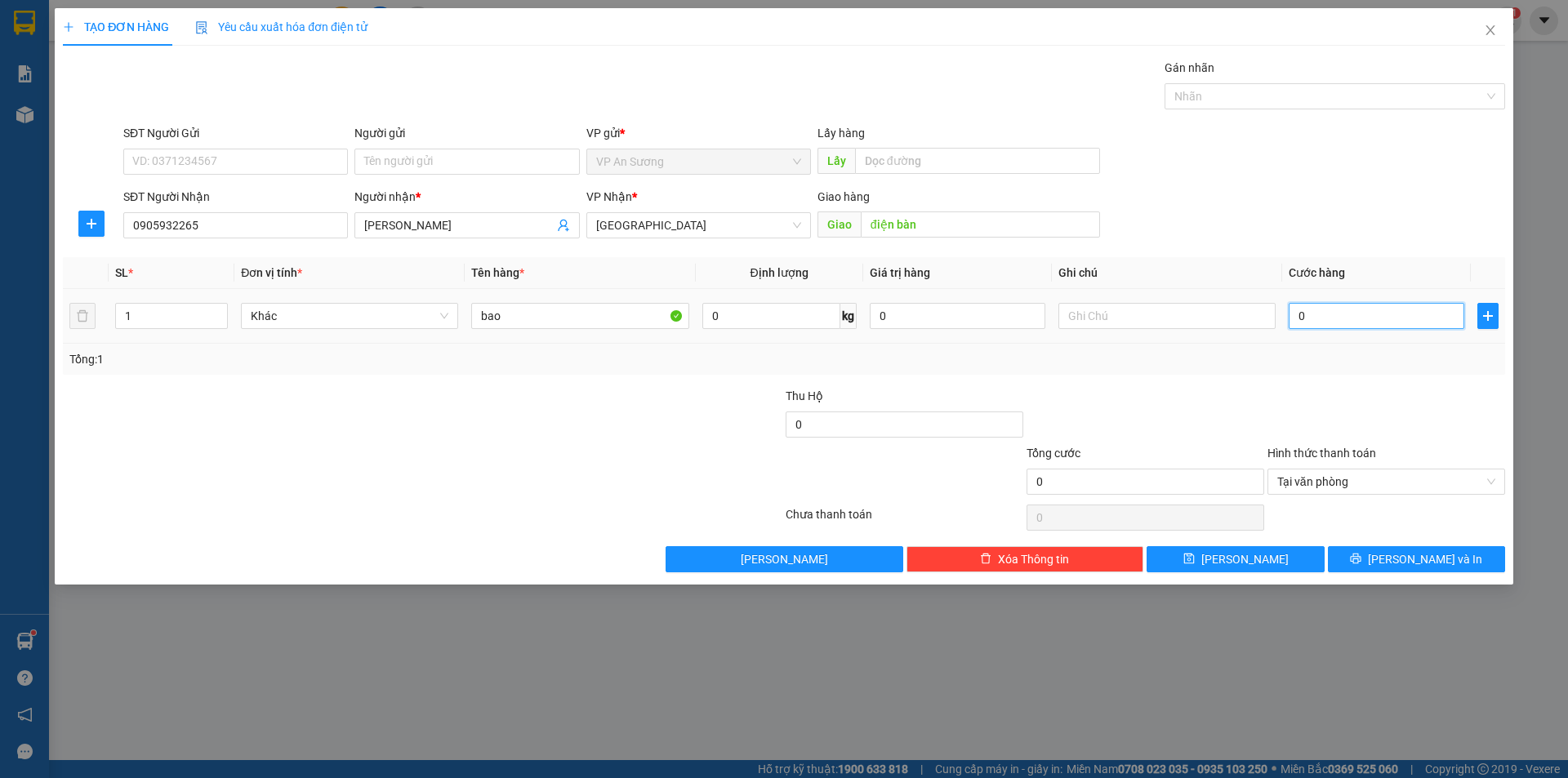
type input "1"
type input "15"
type input "150"
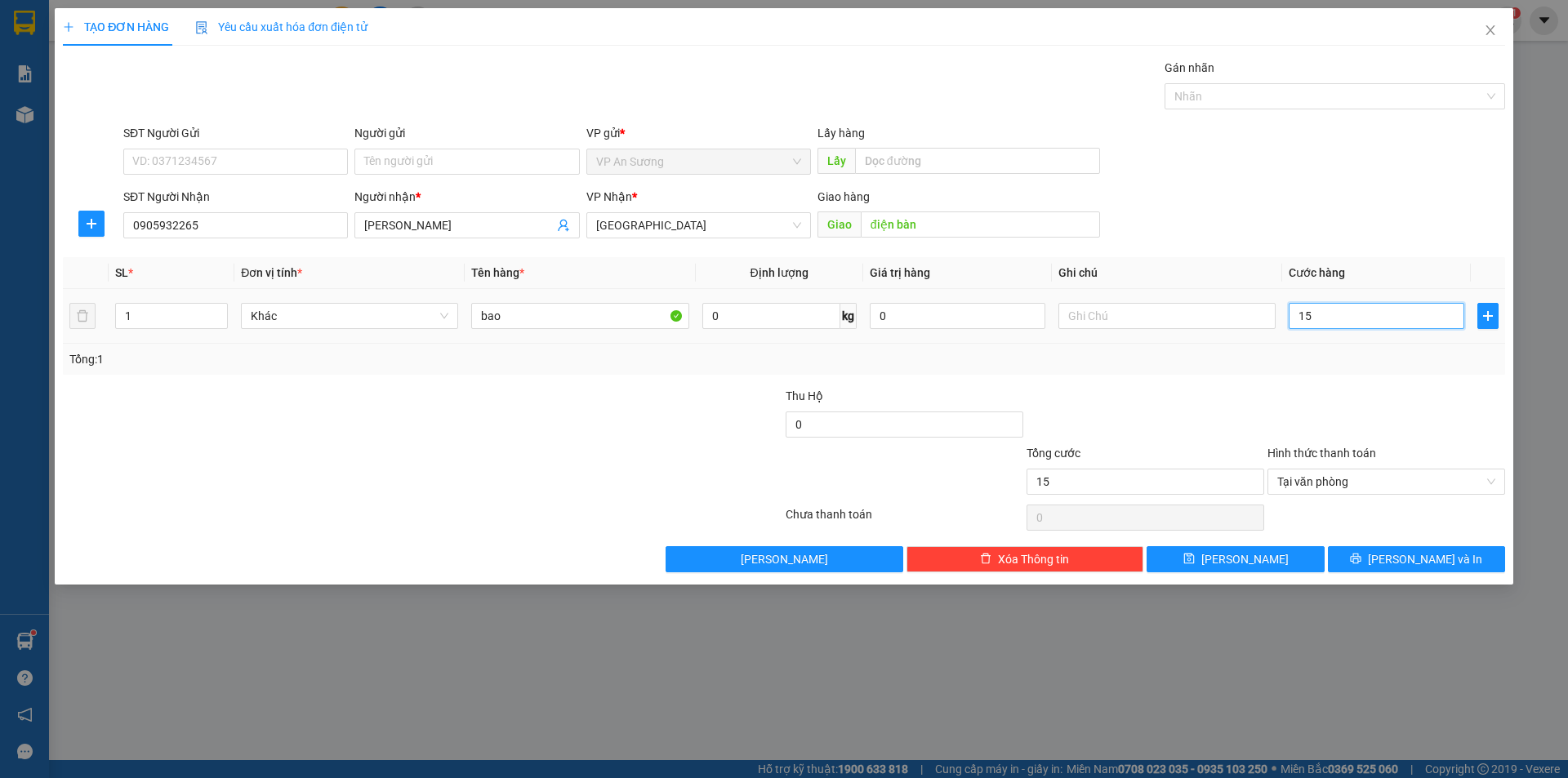
type input "150"
type input "1.500"
type input "15.000"
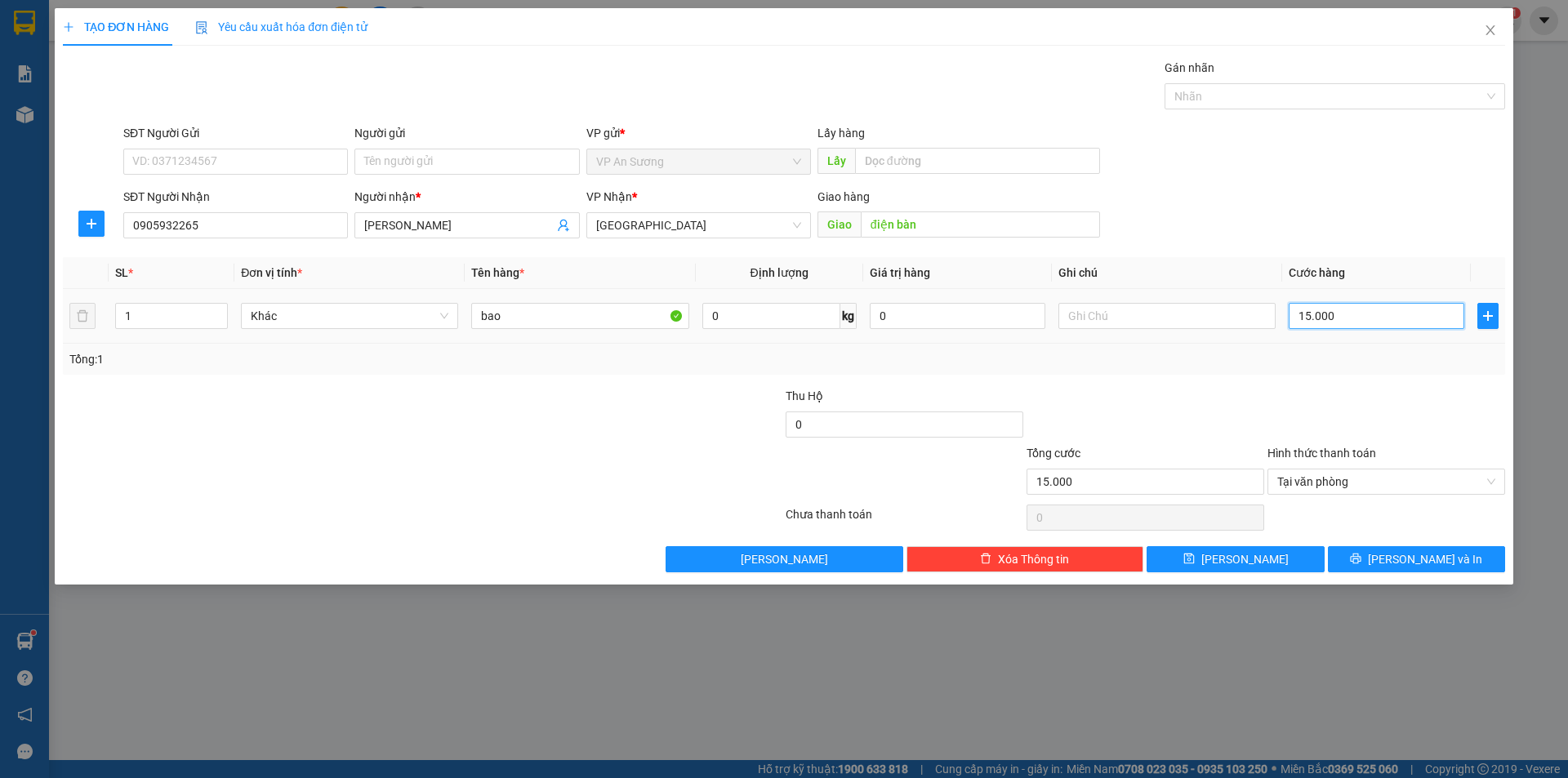
type input "150.000"
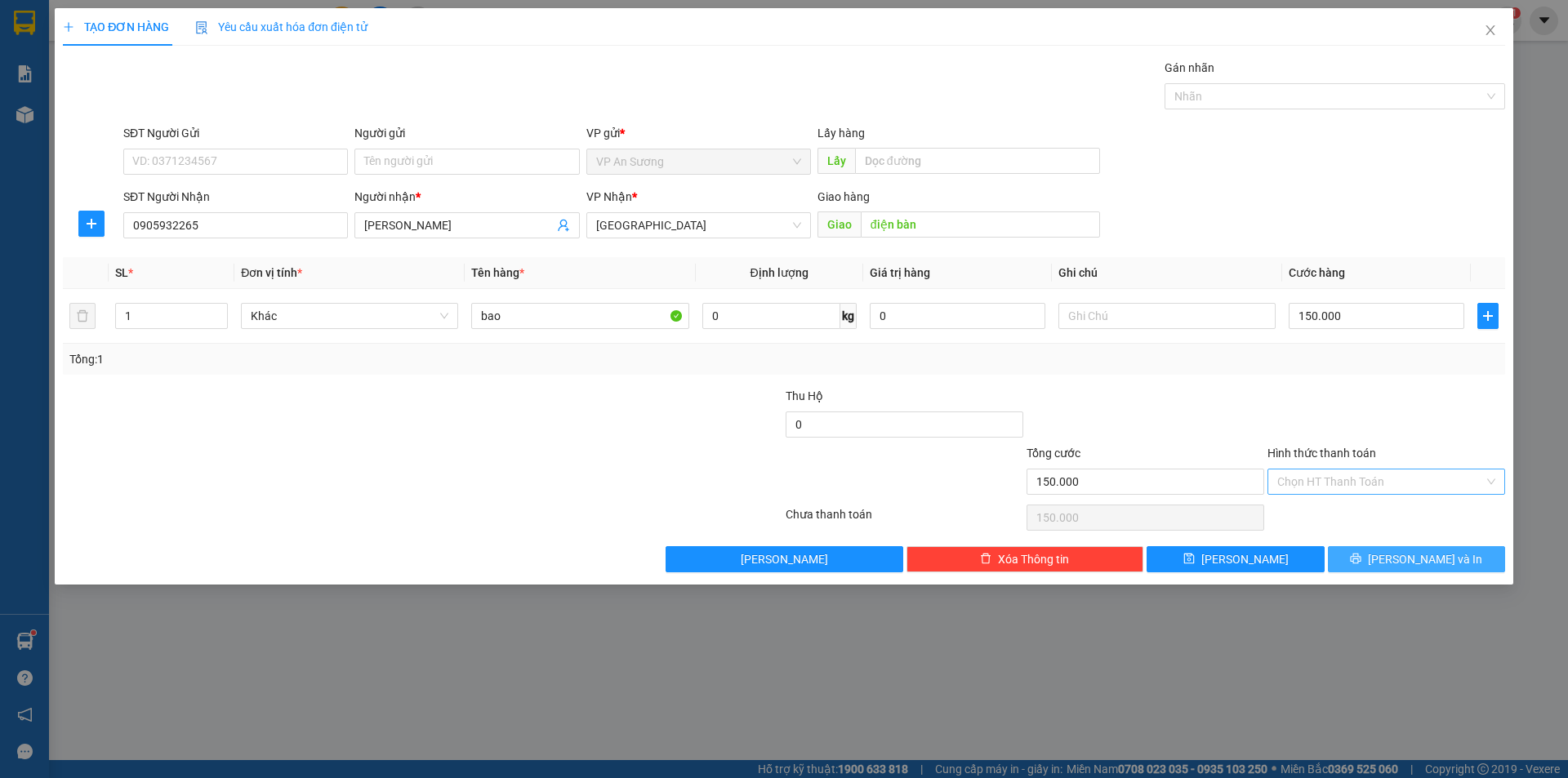
click at [1413, 554] on span "[PERSON_NAME] và In" at bounding box center [1425, 559] width 114 height 18
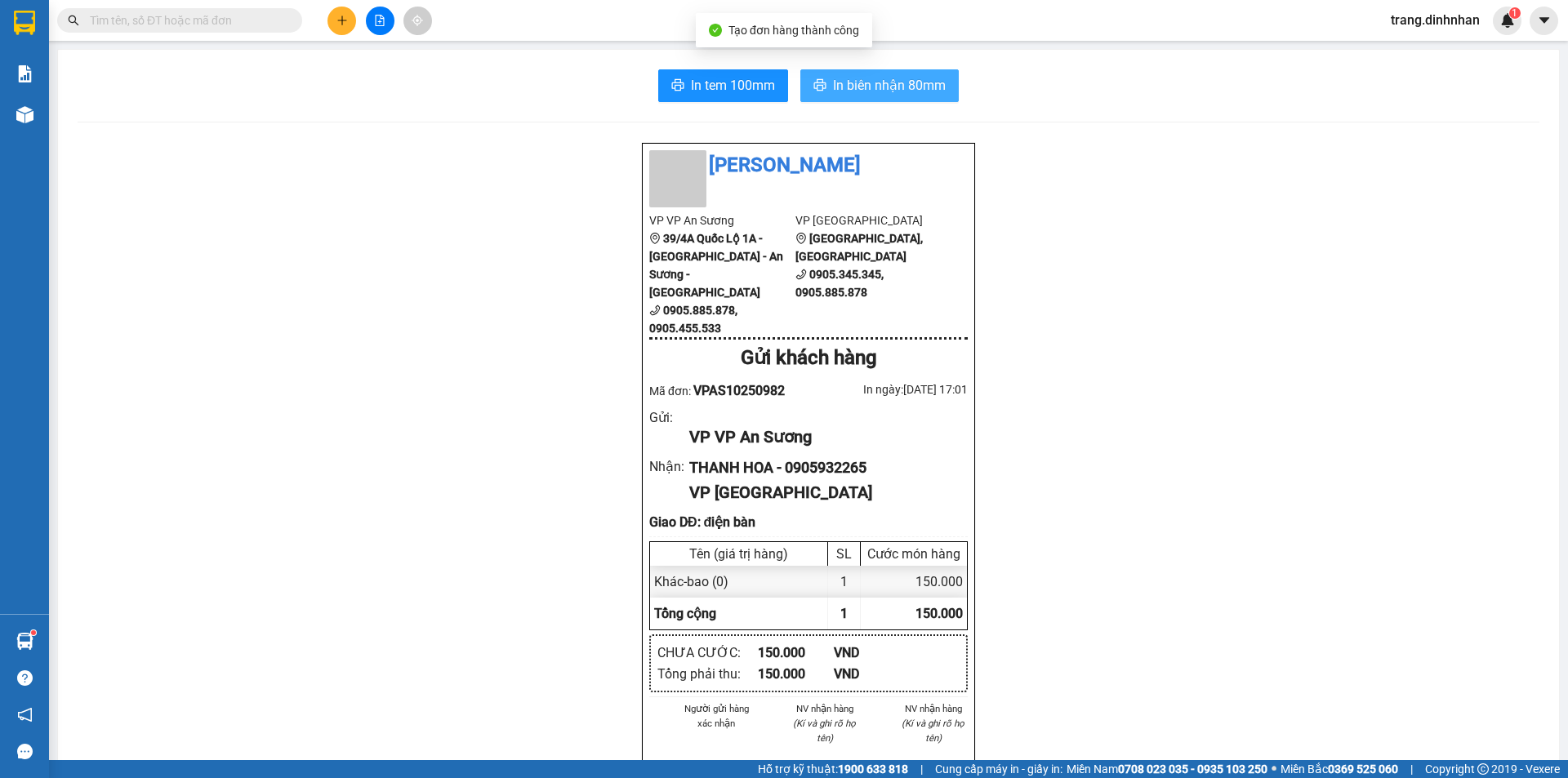
click at [900, 84] on span "In biên nhận 80mm" at bounding box center [889, 86] width 113 height 21
click at [338, 27] on button at bounding box center [341, 21] width 28 height 28
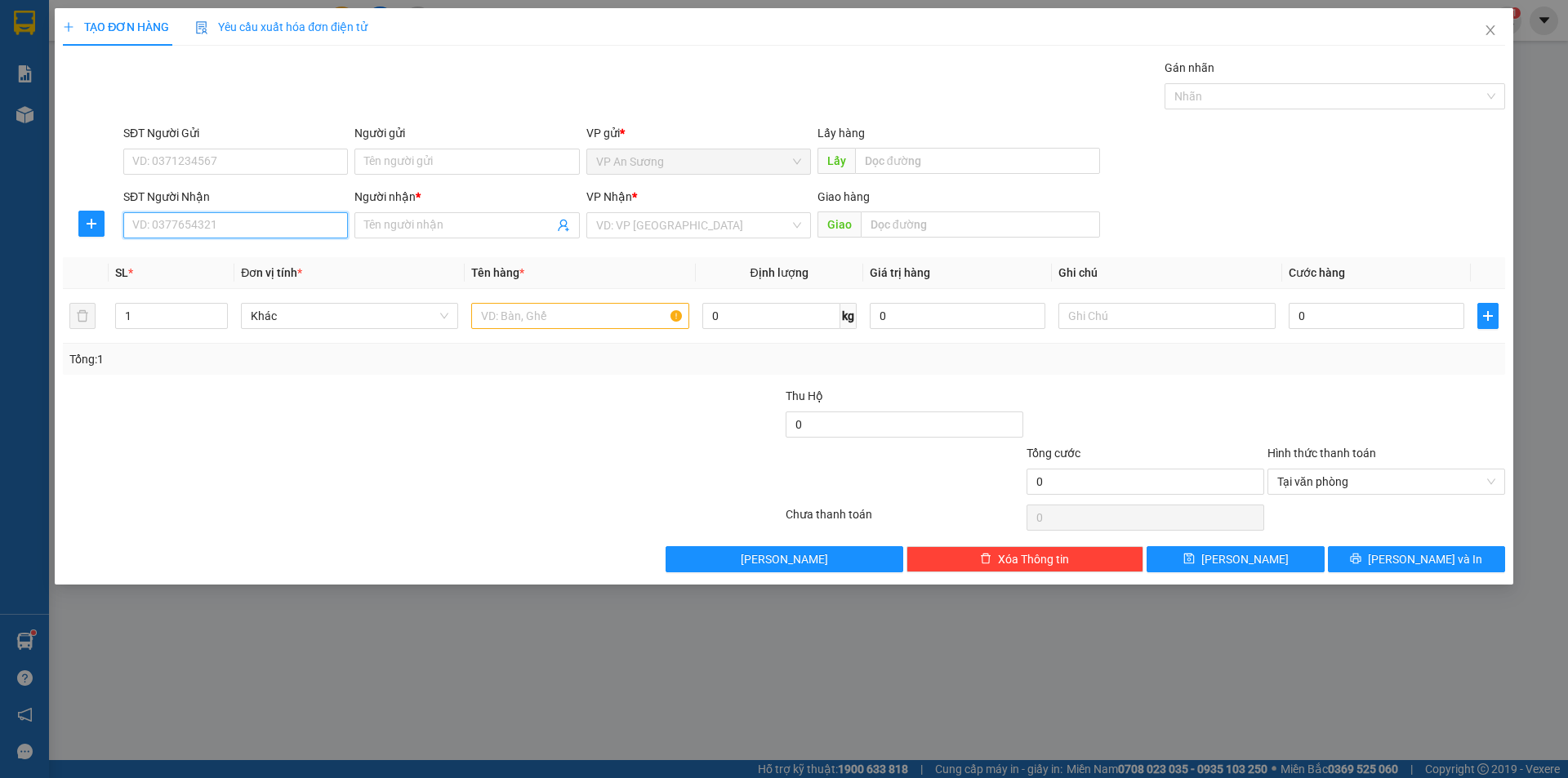
click at [298, 229] on input "SĐT Người Nhận" at bounding box center [236, 225] width 224 height 26
type input "0988377255"
click at [390, 224] on input "Người nhận *" at bounding box center [458, 225] width 189 height 18
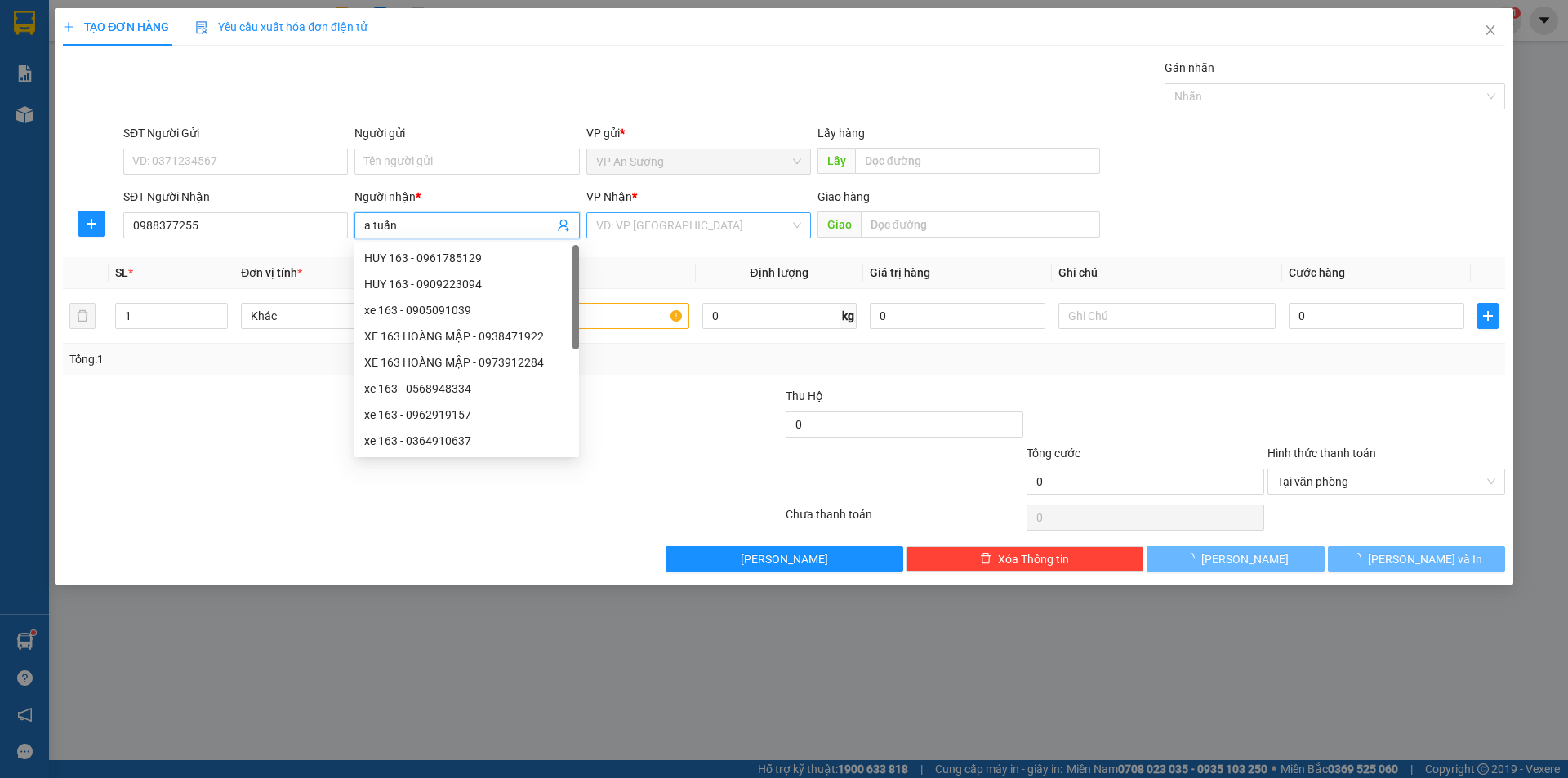
type input "a tuấn"
click at [627, 230] on input "search" at bounding box center [692, 225] width 193 height 25
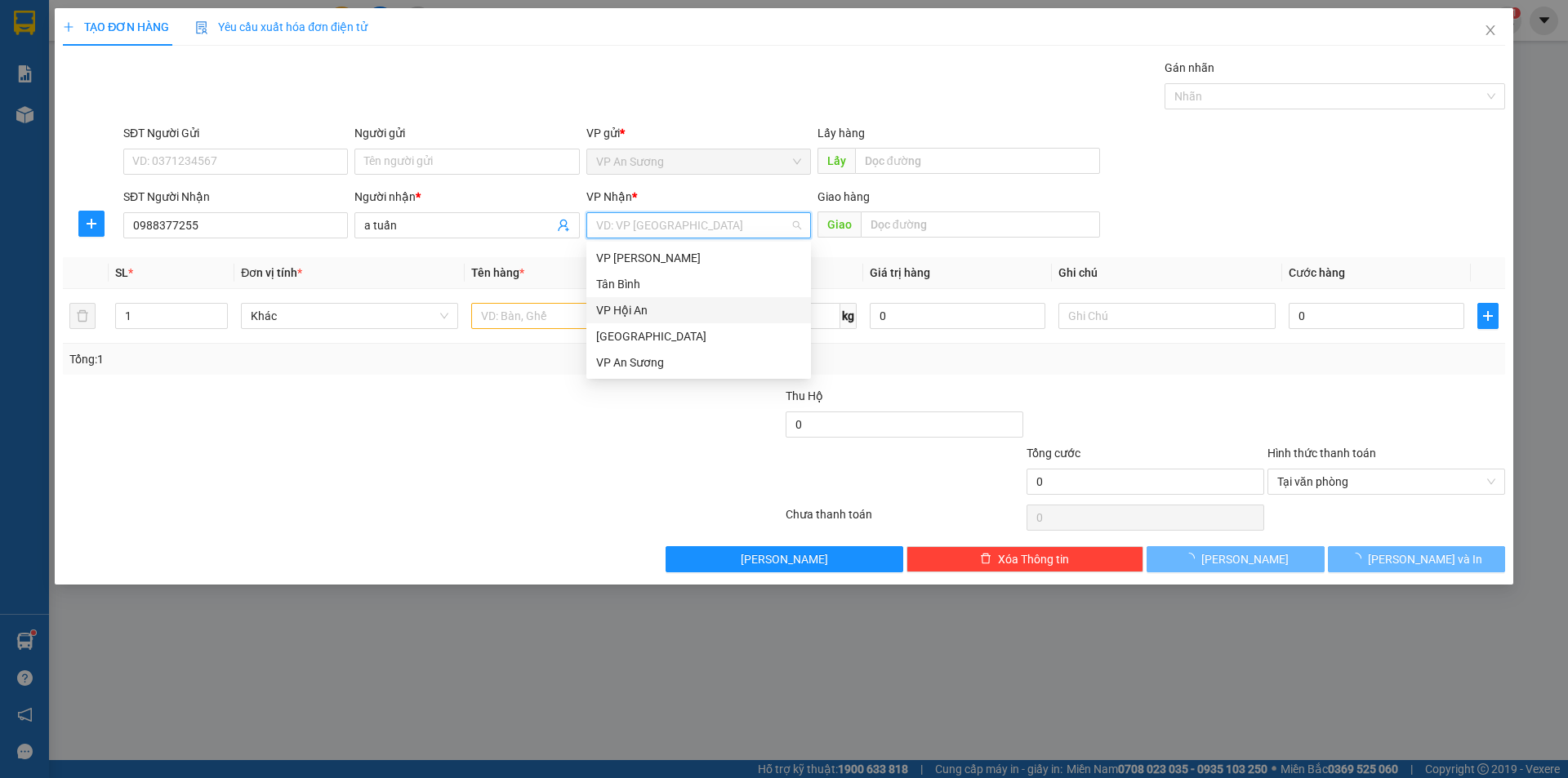
click at [635, 299] on div "VP Hội An" at bounding box center [699, 310] width 224 height 26
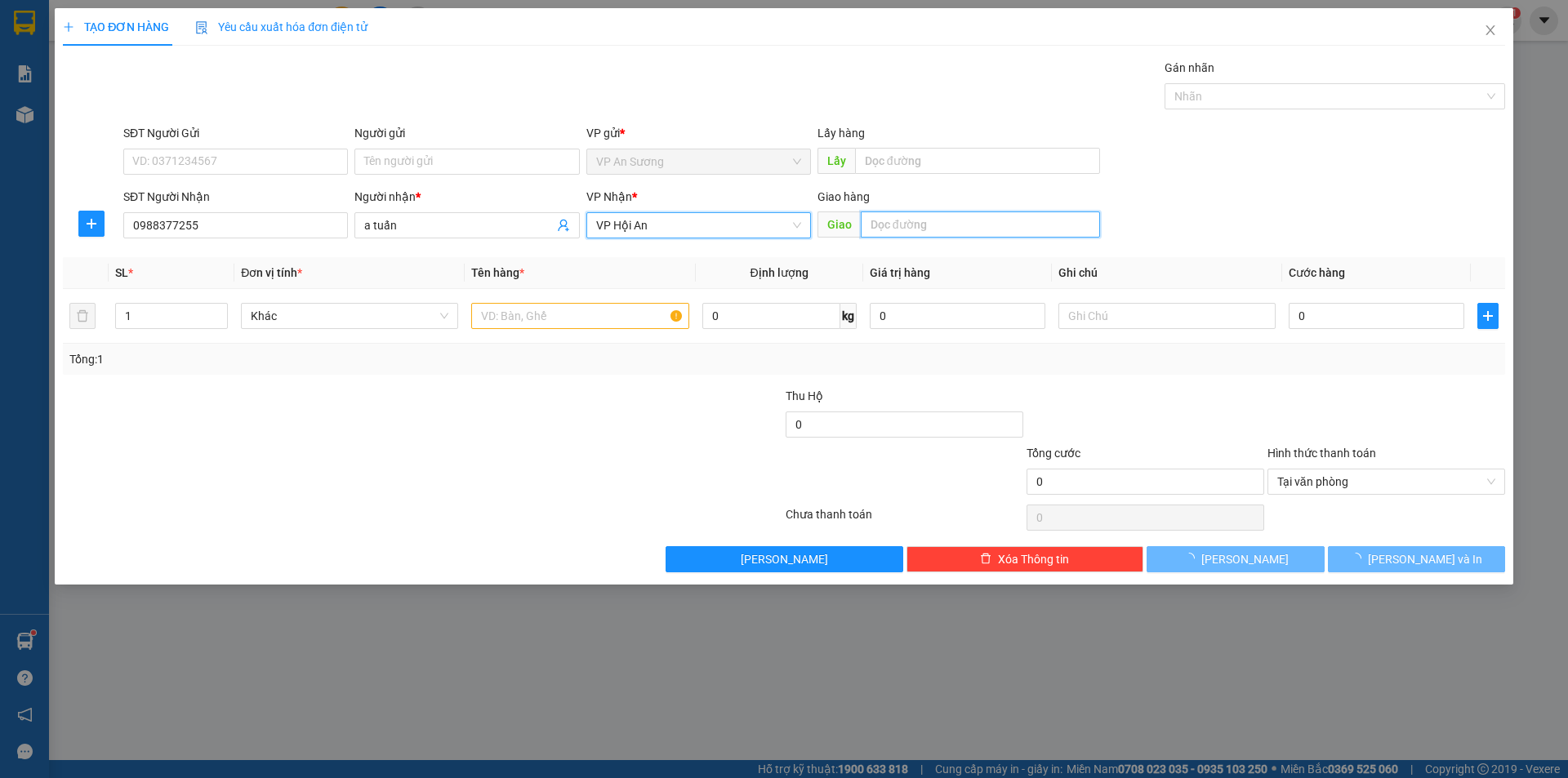
click at [883, 223] on input "text" at bounding box center [981, 224] width 239 height 26
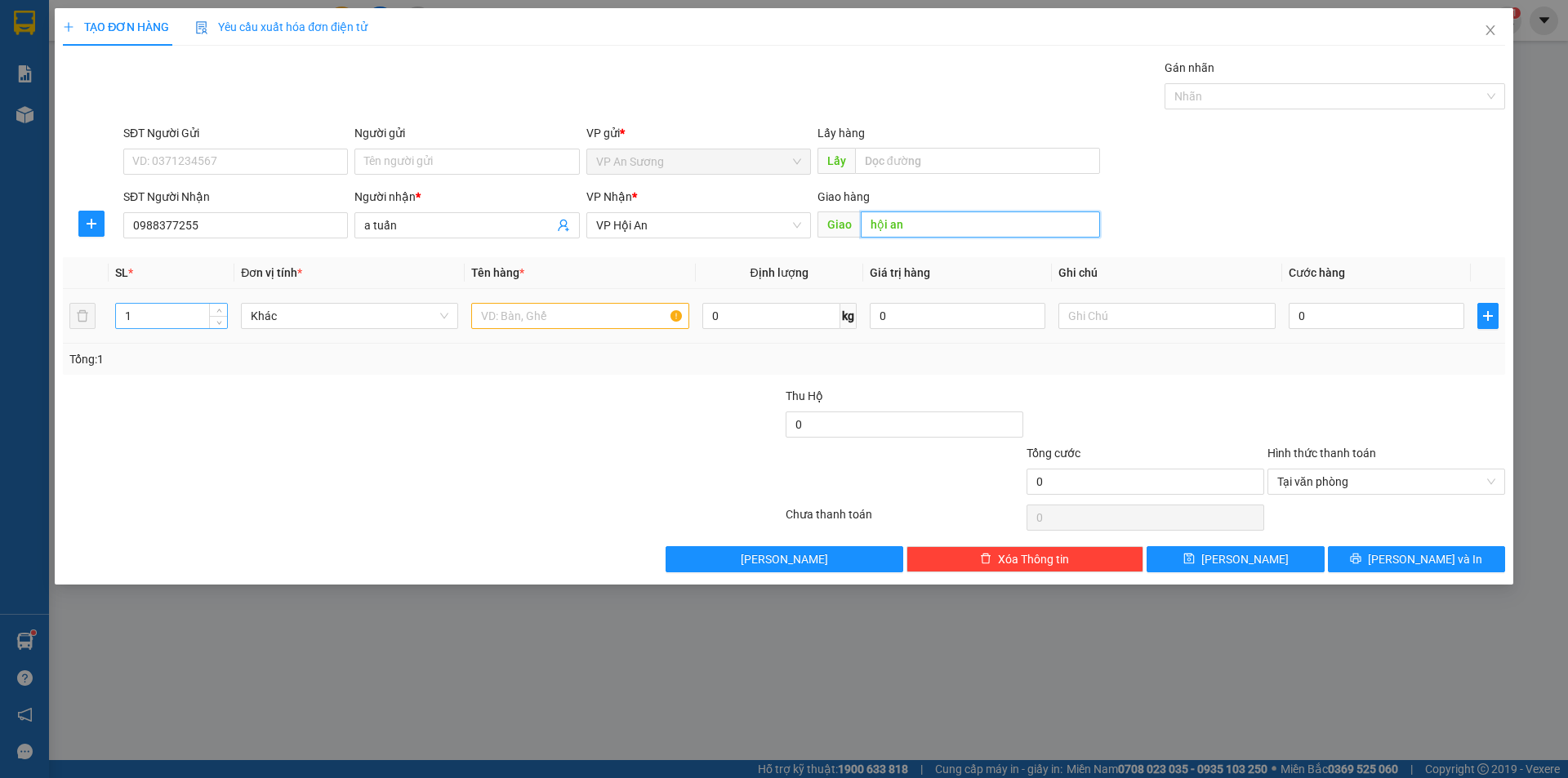
type input "hội an"
click at [173, 314] on input "1" at bounding box center [172, 316] width 111 height 25
type input "2"
click at [490, 308] on input "text" at bounding box center [580, 316] width 217 height 26
type input "bao sắt"
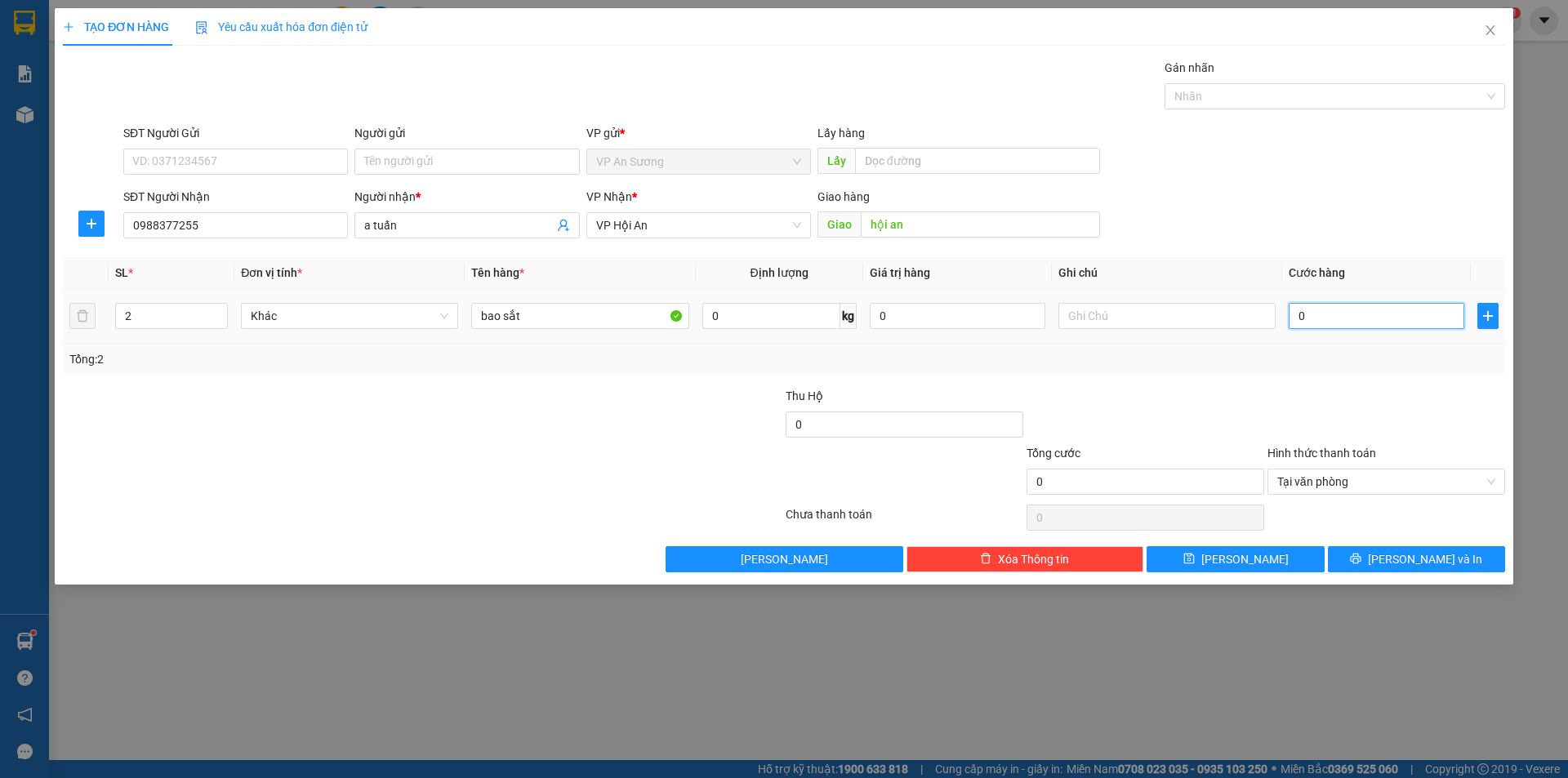
click at [1291, 312] on input "0" at bounding box center [1377, 316] width 175 height 26
type input "4"
type input "40"
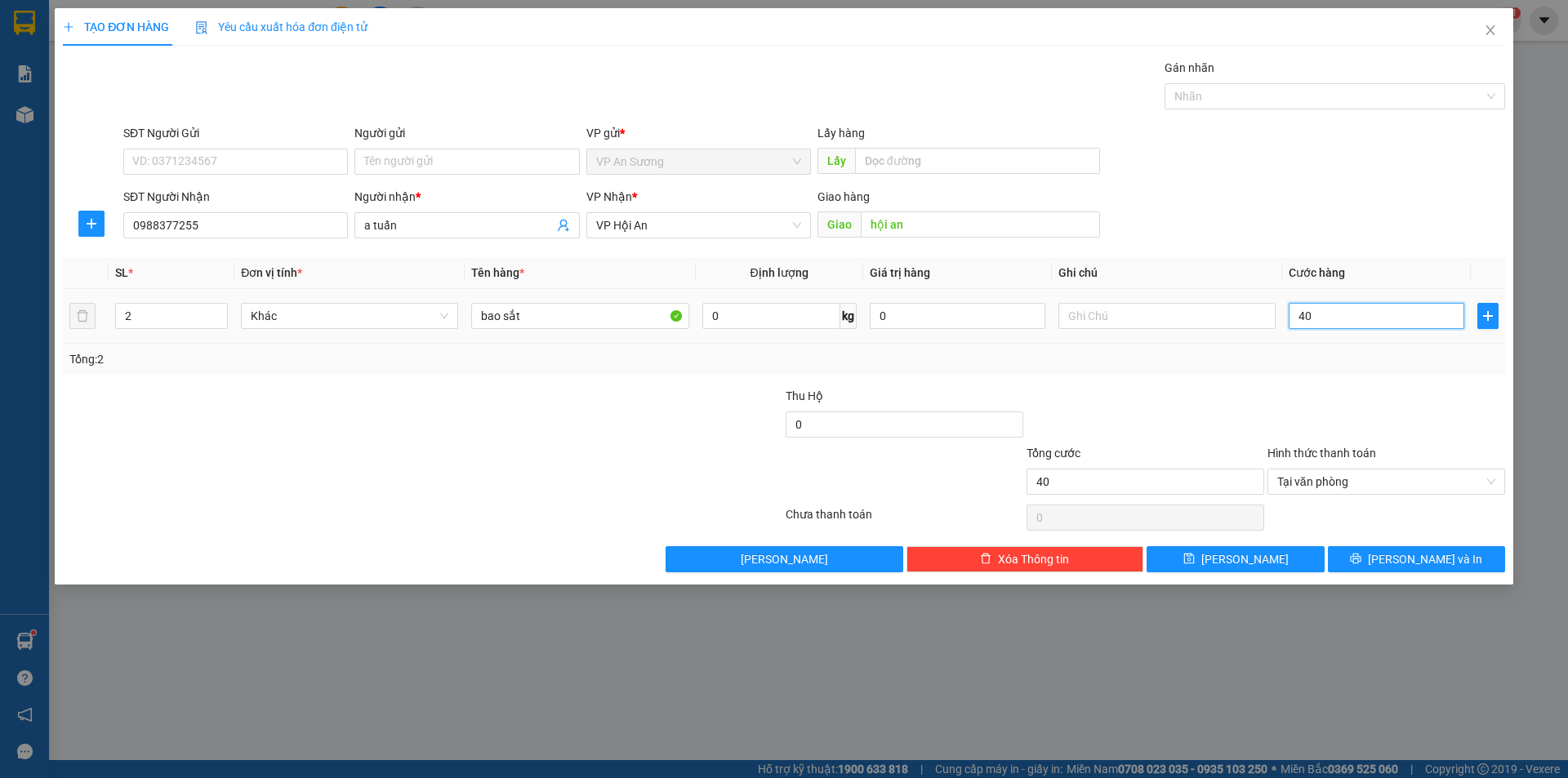
type input "400"
type input "4.000"
type input "40.000"
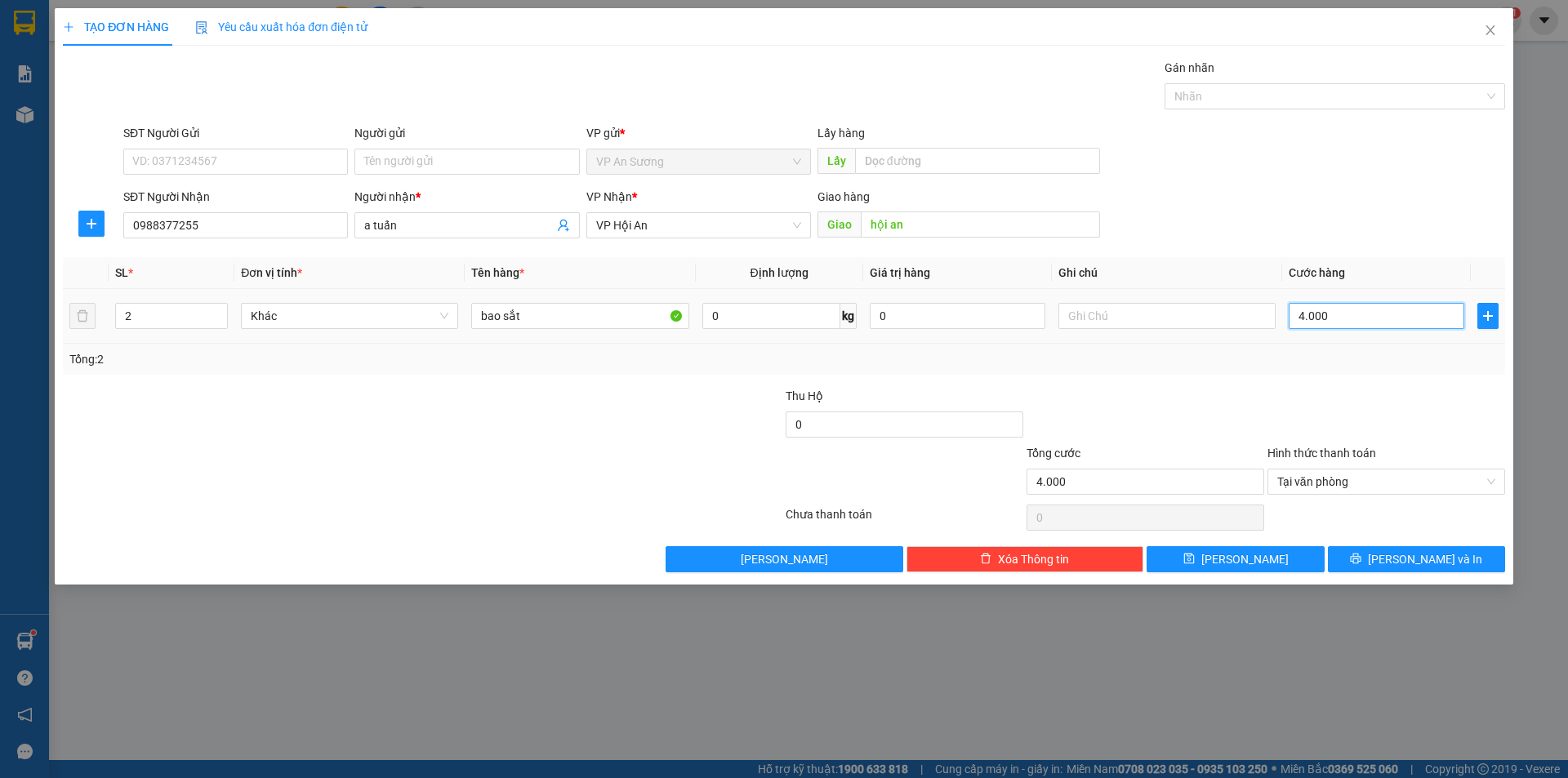
type input "40.000"
type input "400.000"
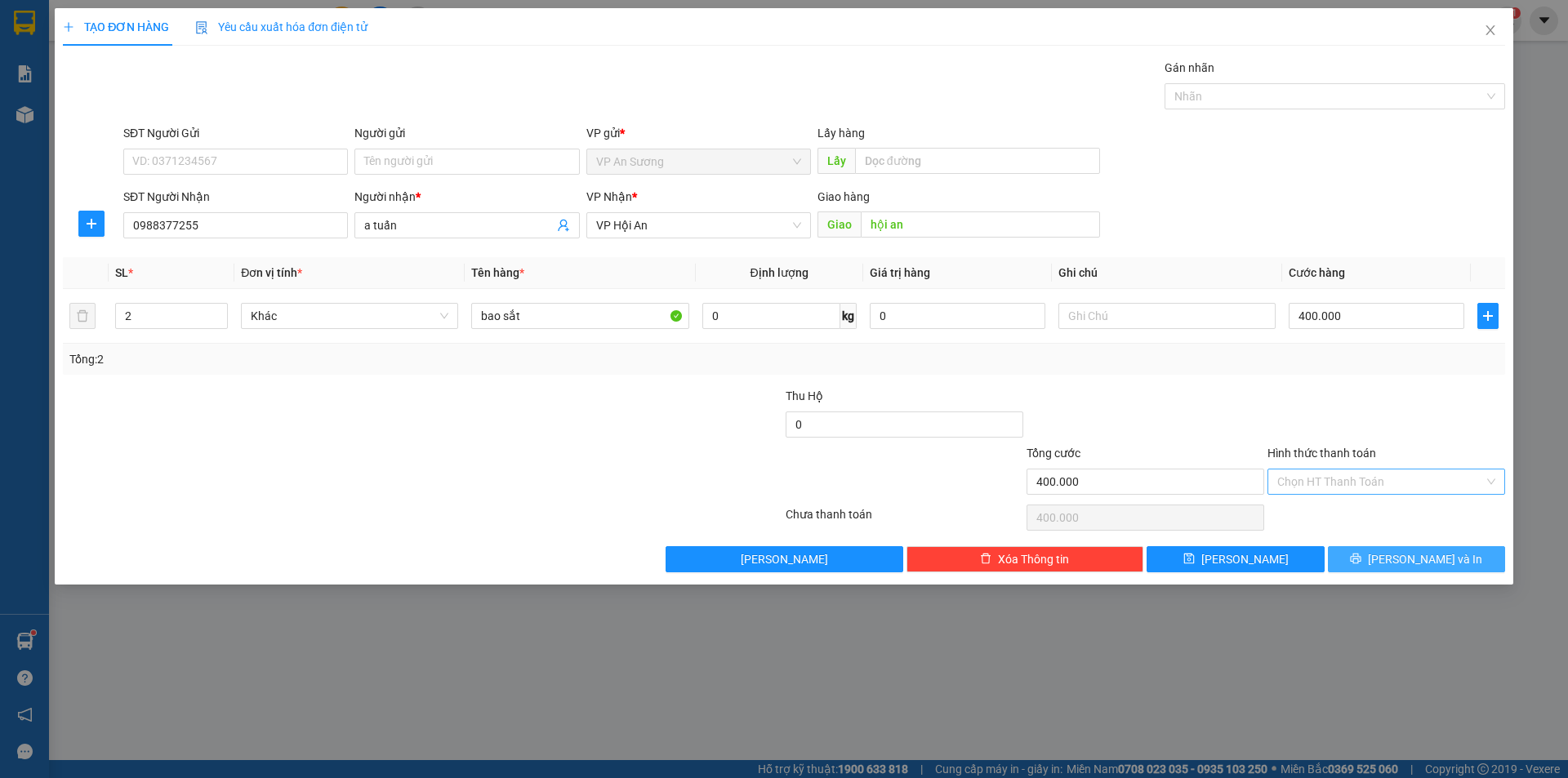
click at [1372, 563] on button "[PERSON_NAME] và In" at bounding box center [1416, 559] width 177 height 26
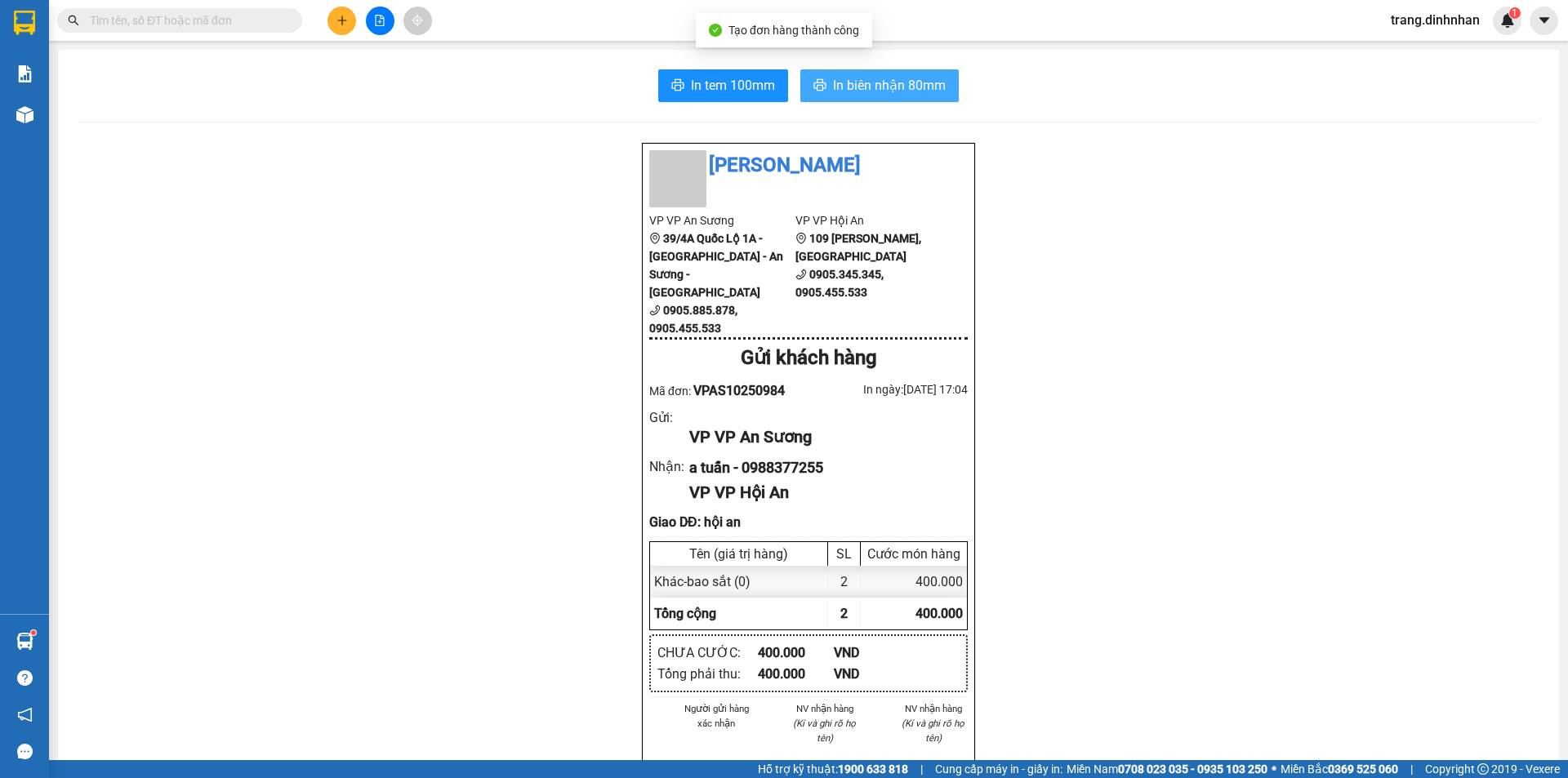
click at [888, 86] on span "In biên nhận 80mm" at bounding box center [889, 86] width 113 height 21
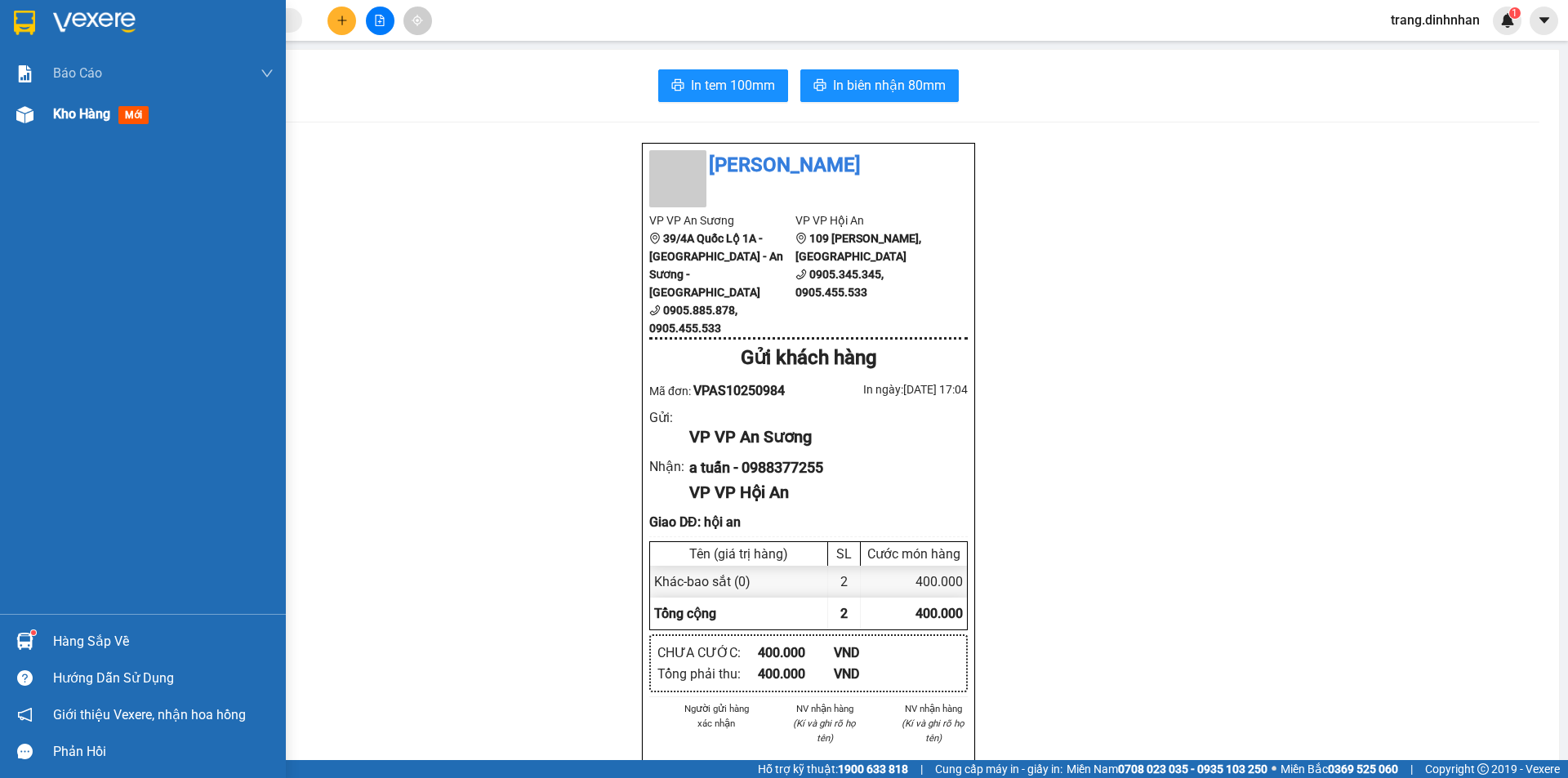
click at [90, 117] on span "Kho hàng" at bounding box center [81, 114] width 58 height 15
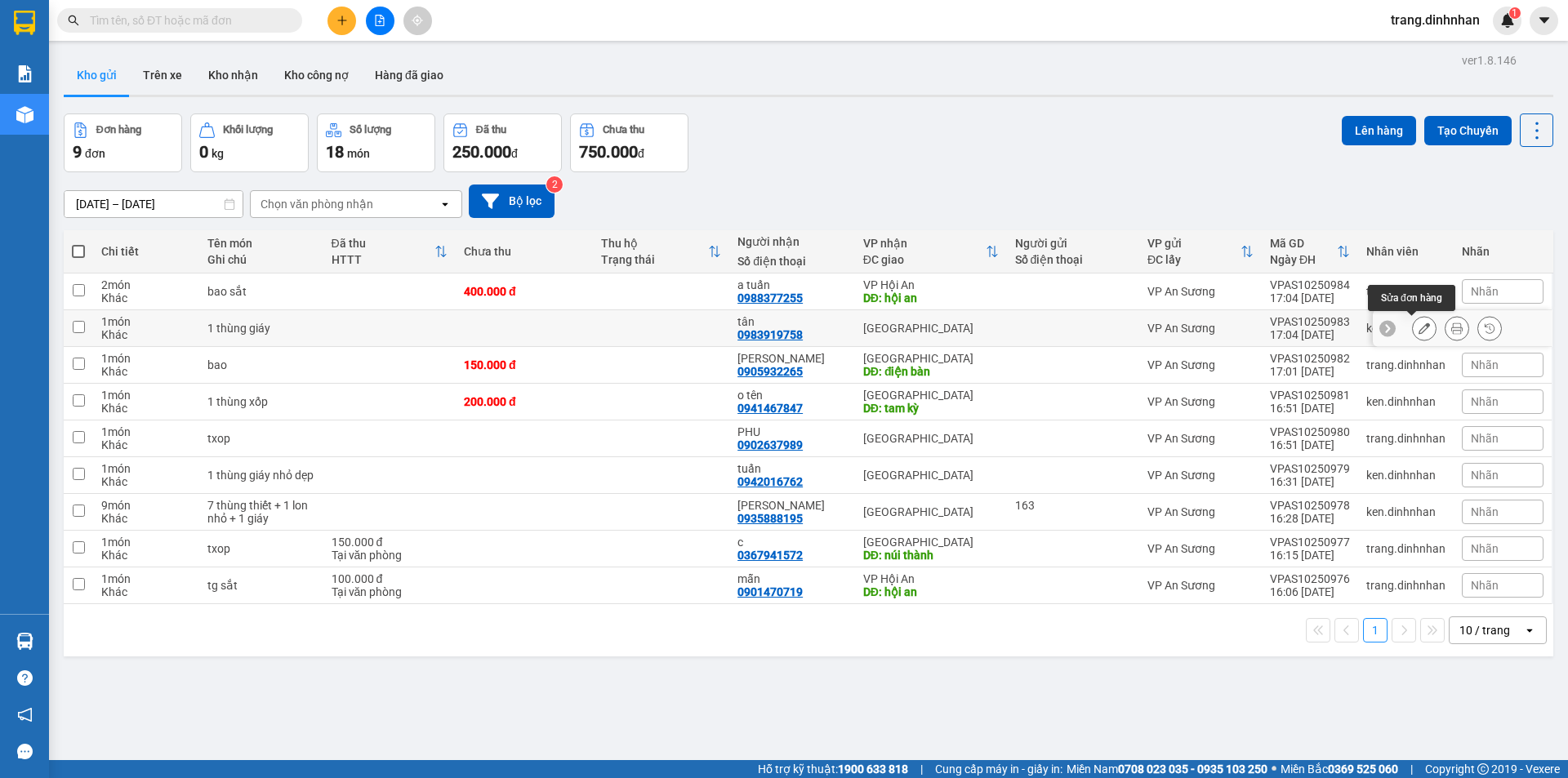
click at [1419, 325] on icon at bounding box center [1425, 328] width 11 height 11
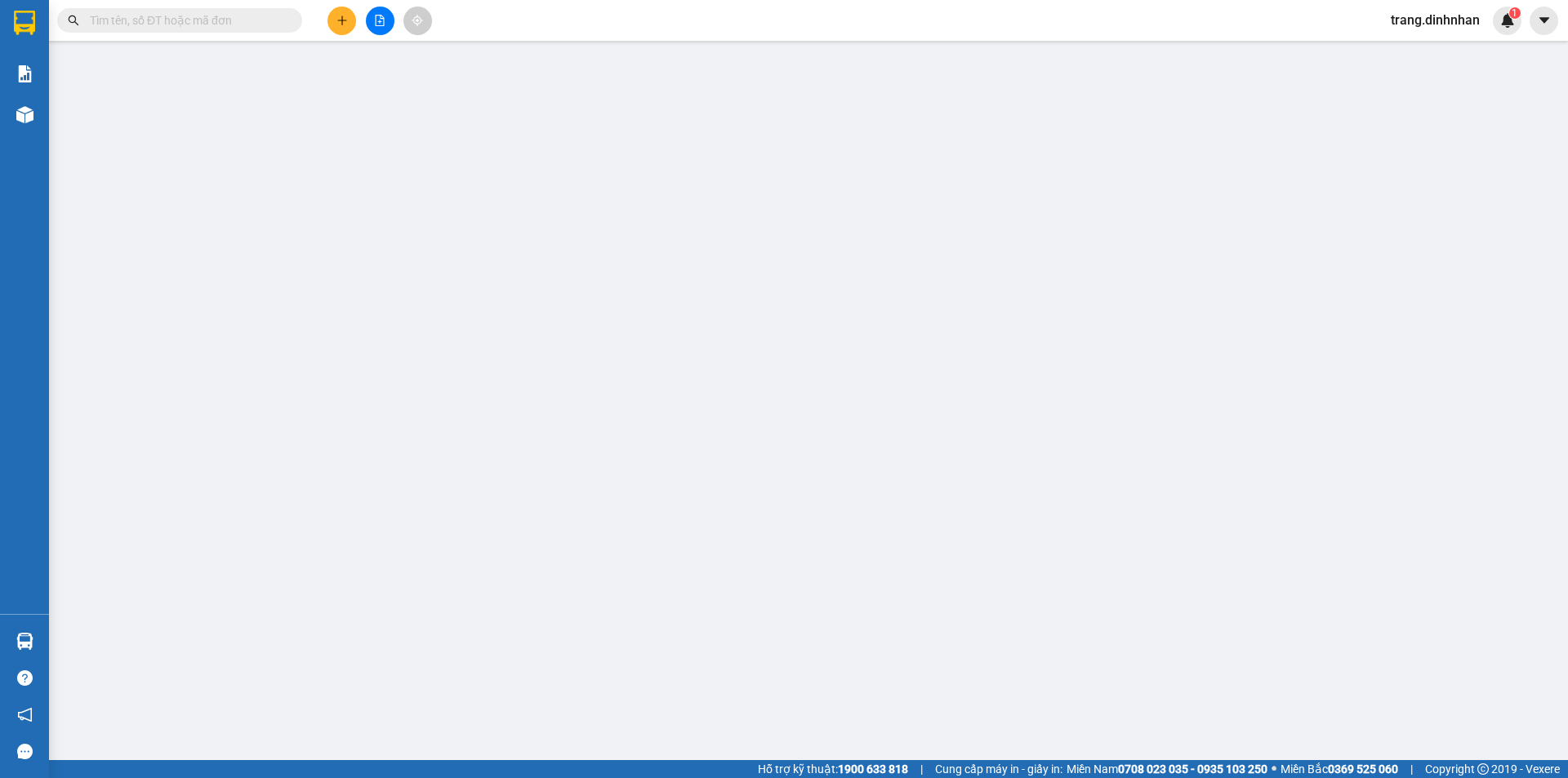
type input "0983919758"
type input "tân"
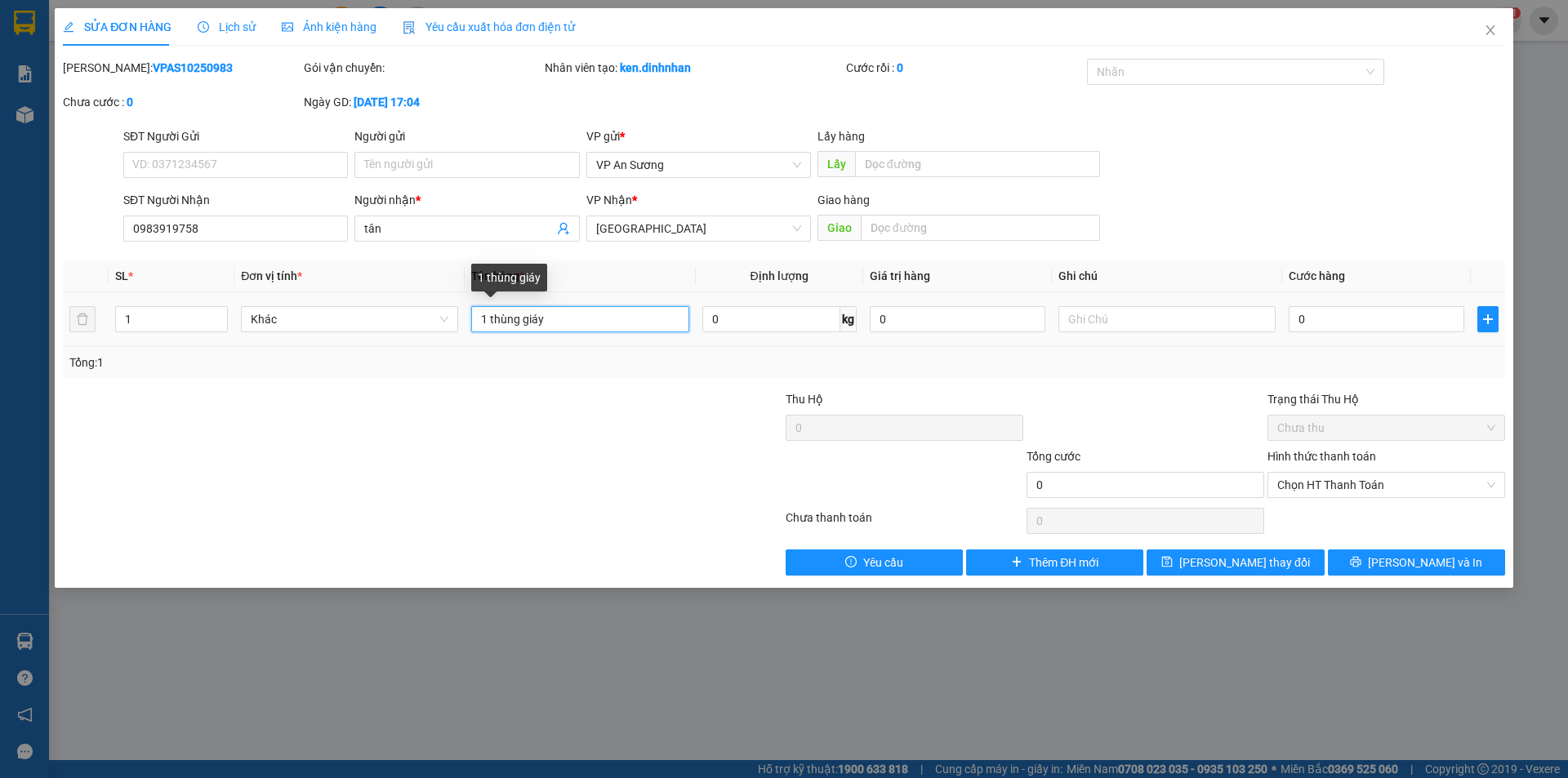
click at [592, 318] on input "1 thùng giáy" at bounding box center [580, 320] width 217 height 26
type input "1 thùng giáy săt"
click at [1291, 313] on input "0" at bounding box center [1377, 320] width 175 height 26
type input "1"
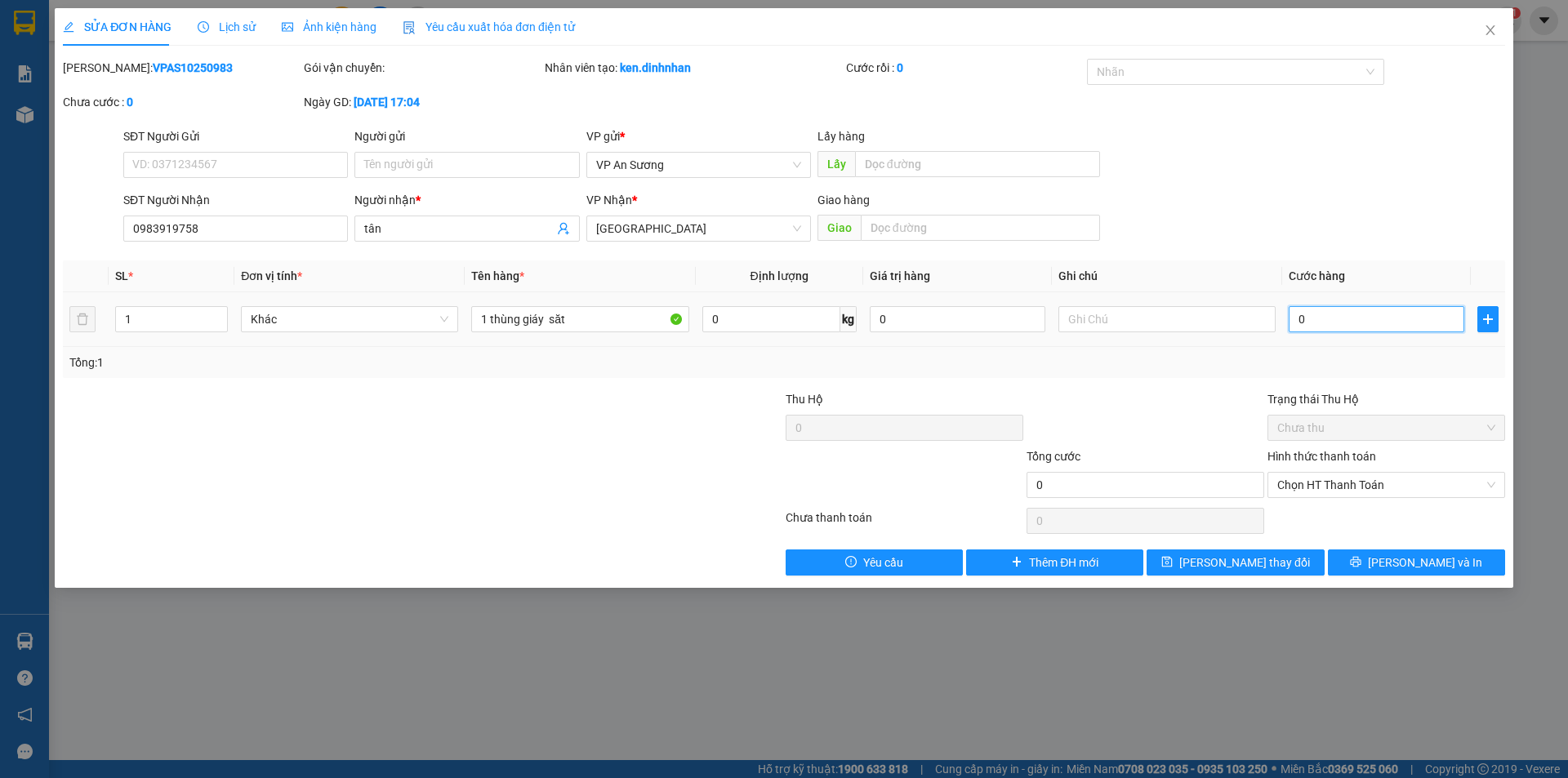
type input "1"
type input "15"
type input "150"
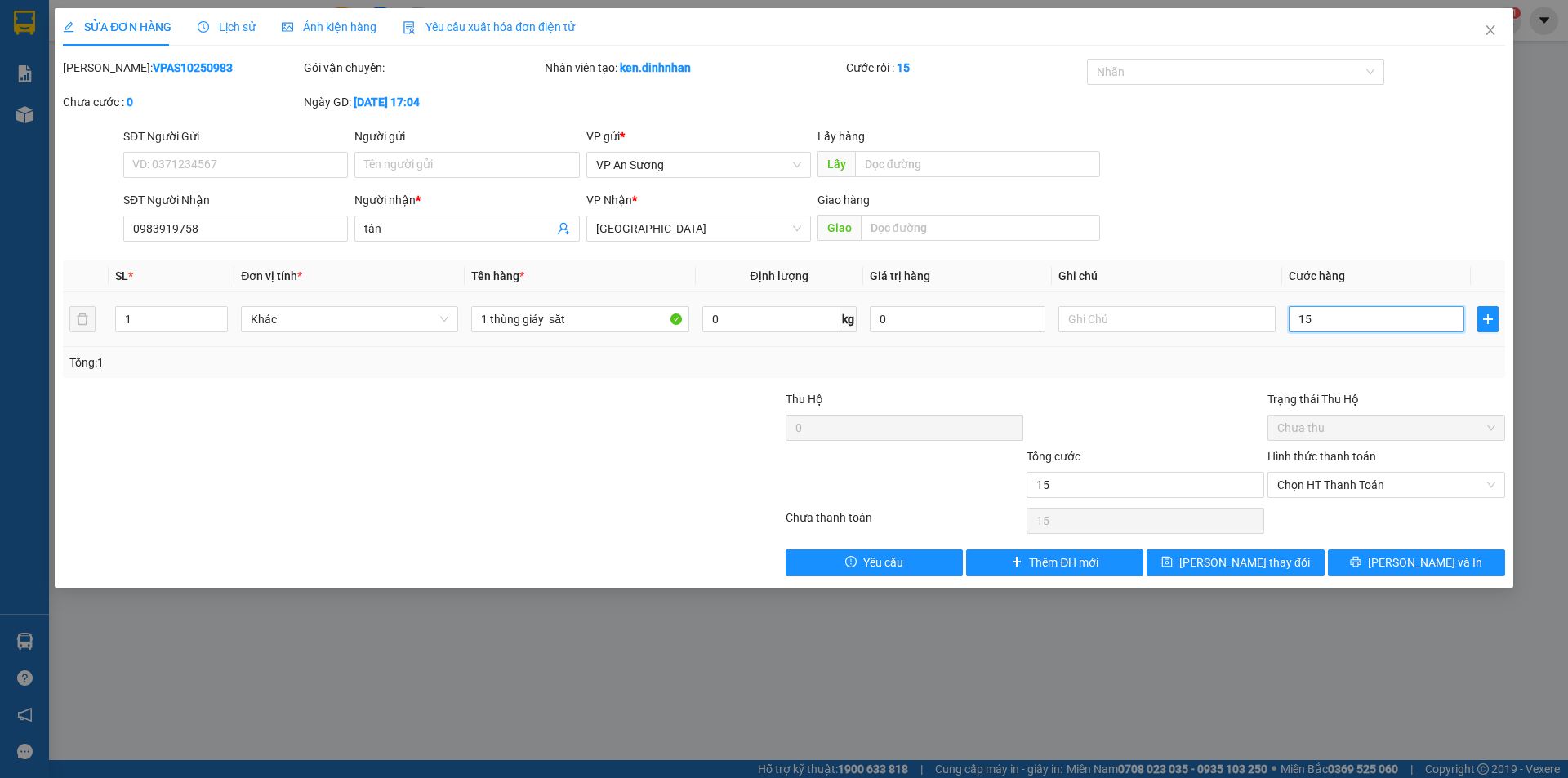
type input "150"
type input "1.500"
type input "15.000"
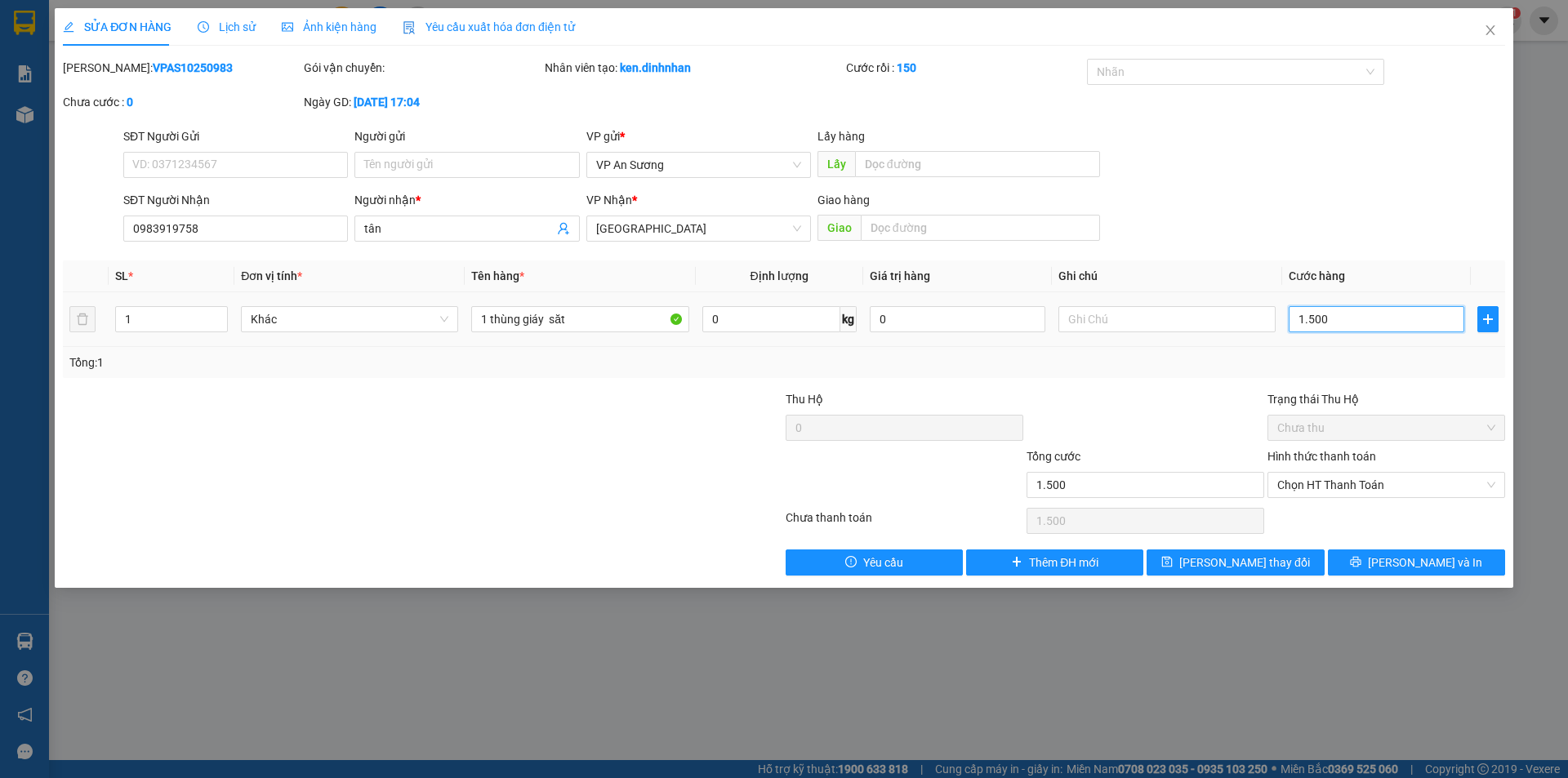
type input "15.000"
type input "150.000"
click at [1394, 480] on span "Chọn HT Thanh Toán" at bounding box center [1386, 486] width 218 height 25
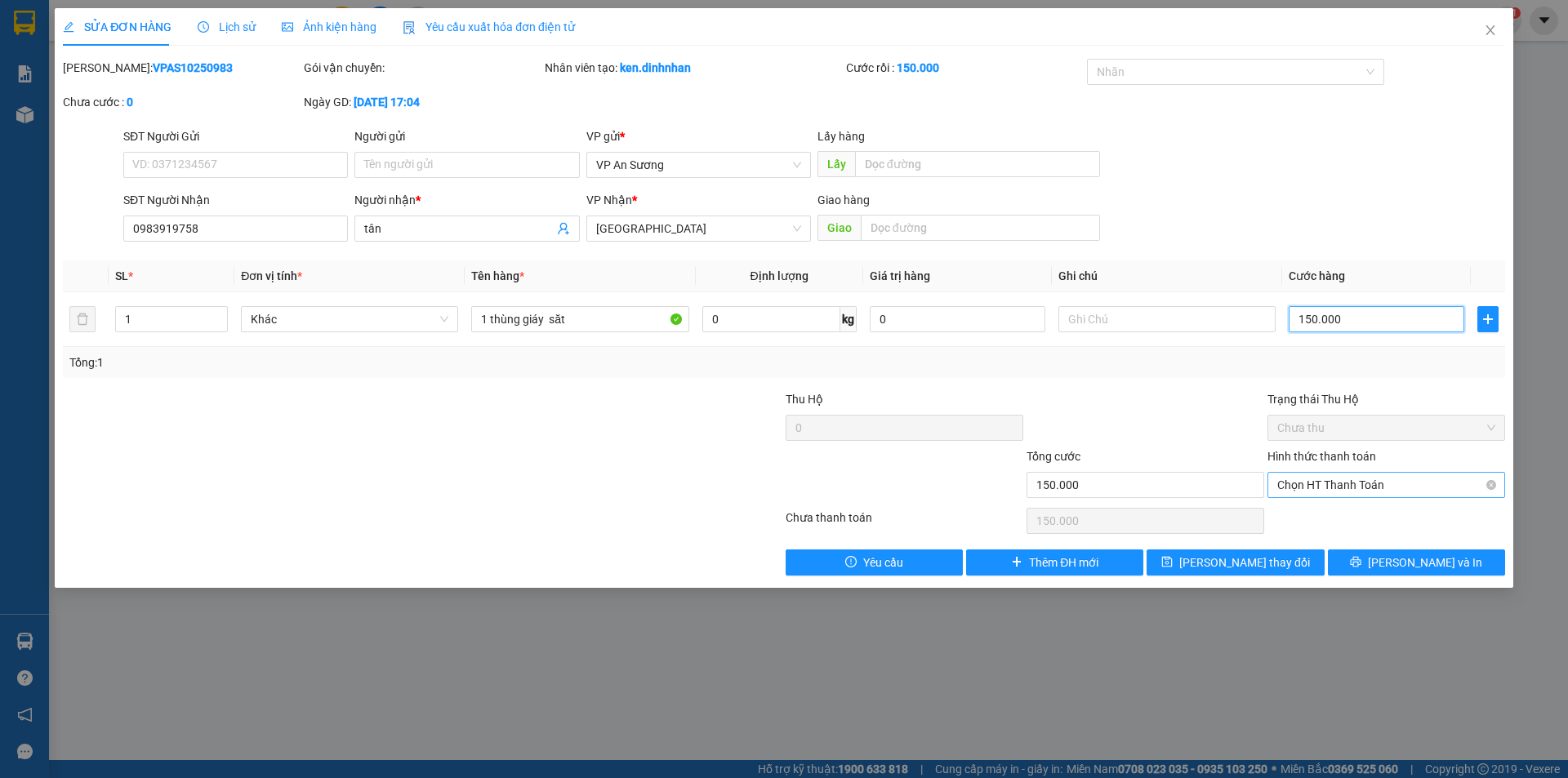
type input "150.000"
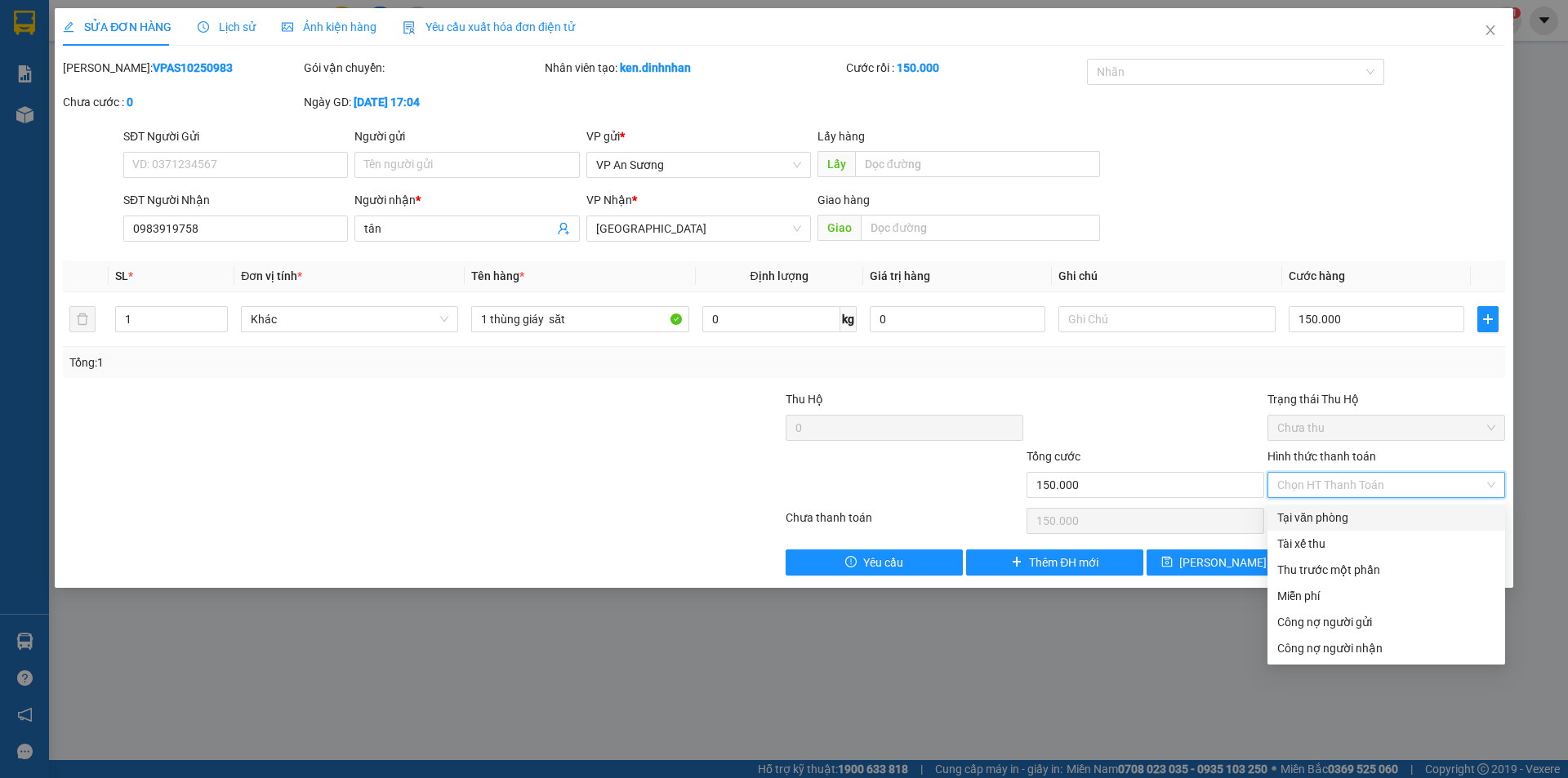
click at [1330, 516] on div "Tại văn phòng" at bounding box center [1386, 518] width 218 height 18
type input "0"
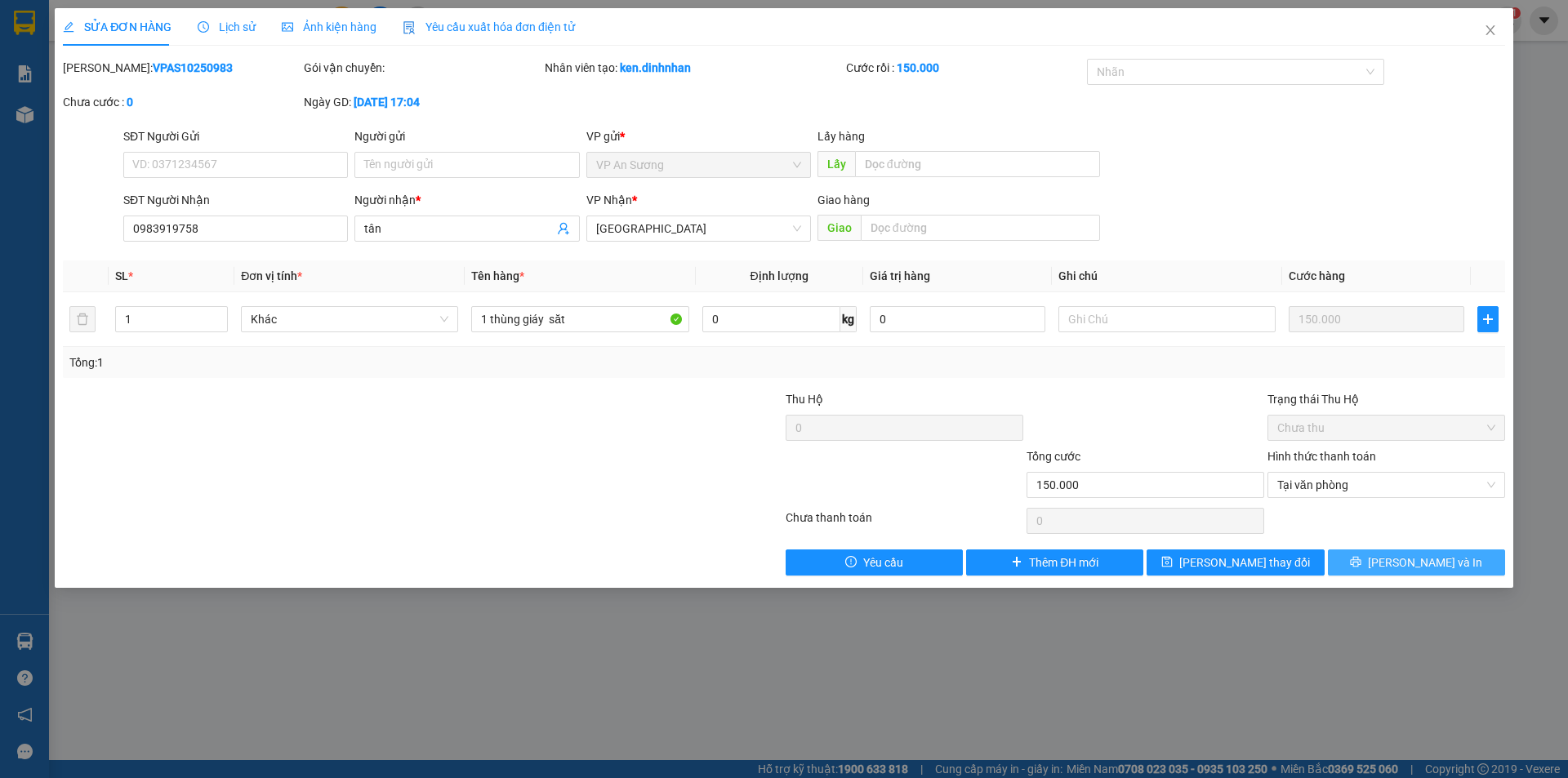
click at [1369, 554] on button "[PERSON_NAME] và In" at bounding box center [1416, 563] width 177 height 26
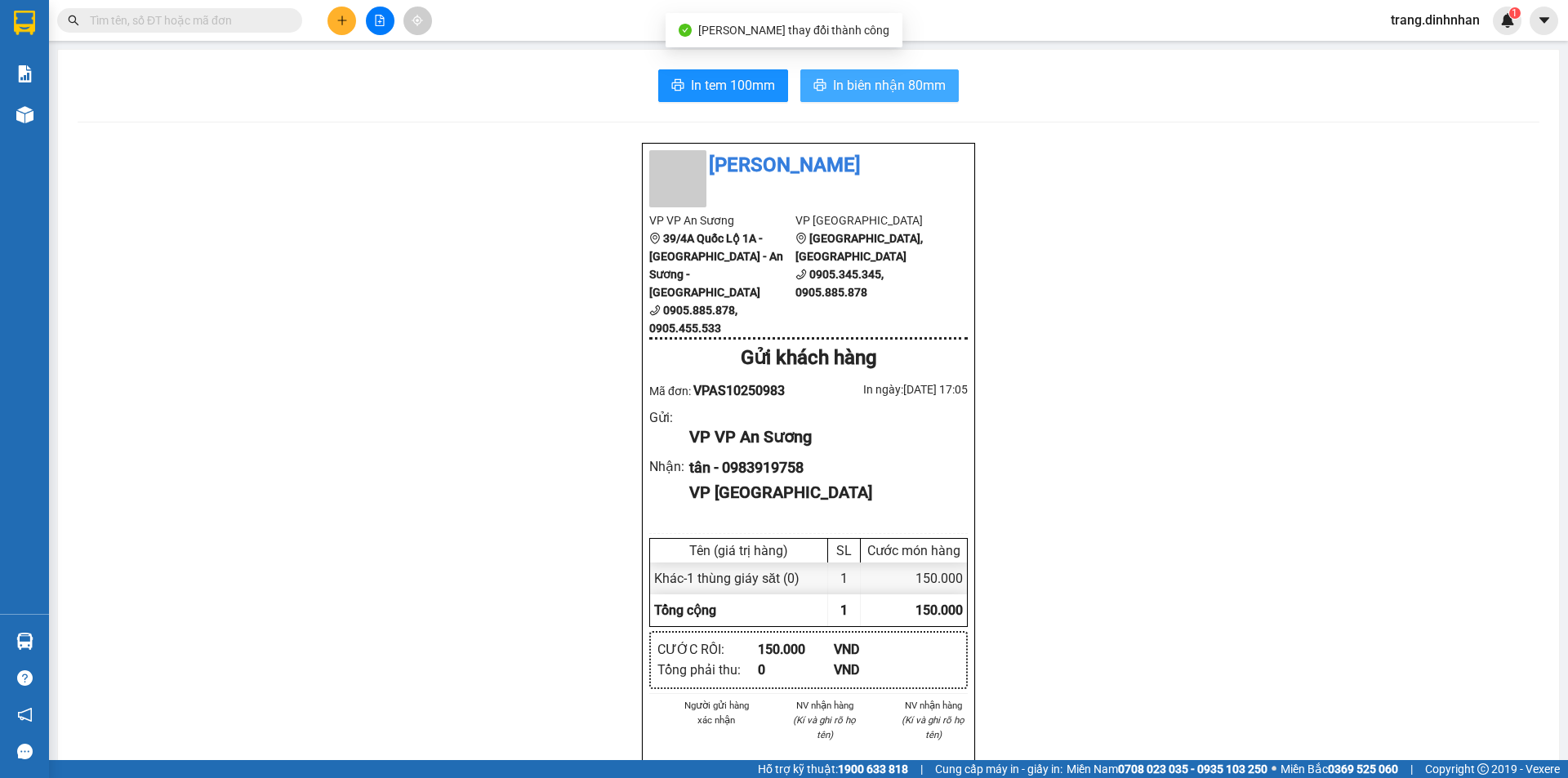
click at [882, 90] on span "In biên nhận 80mm" at bounding box center [889, 86] width 113 height 21
click at [335, 8] on button at bounding box center [341, 21] width 28 height 28
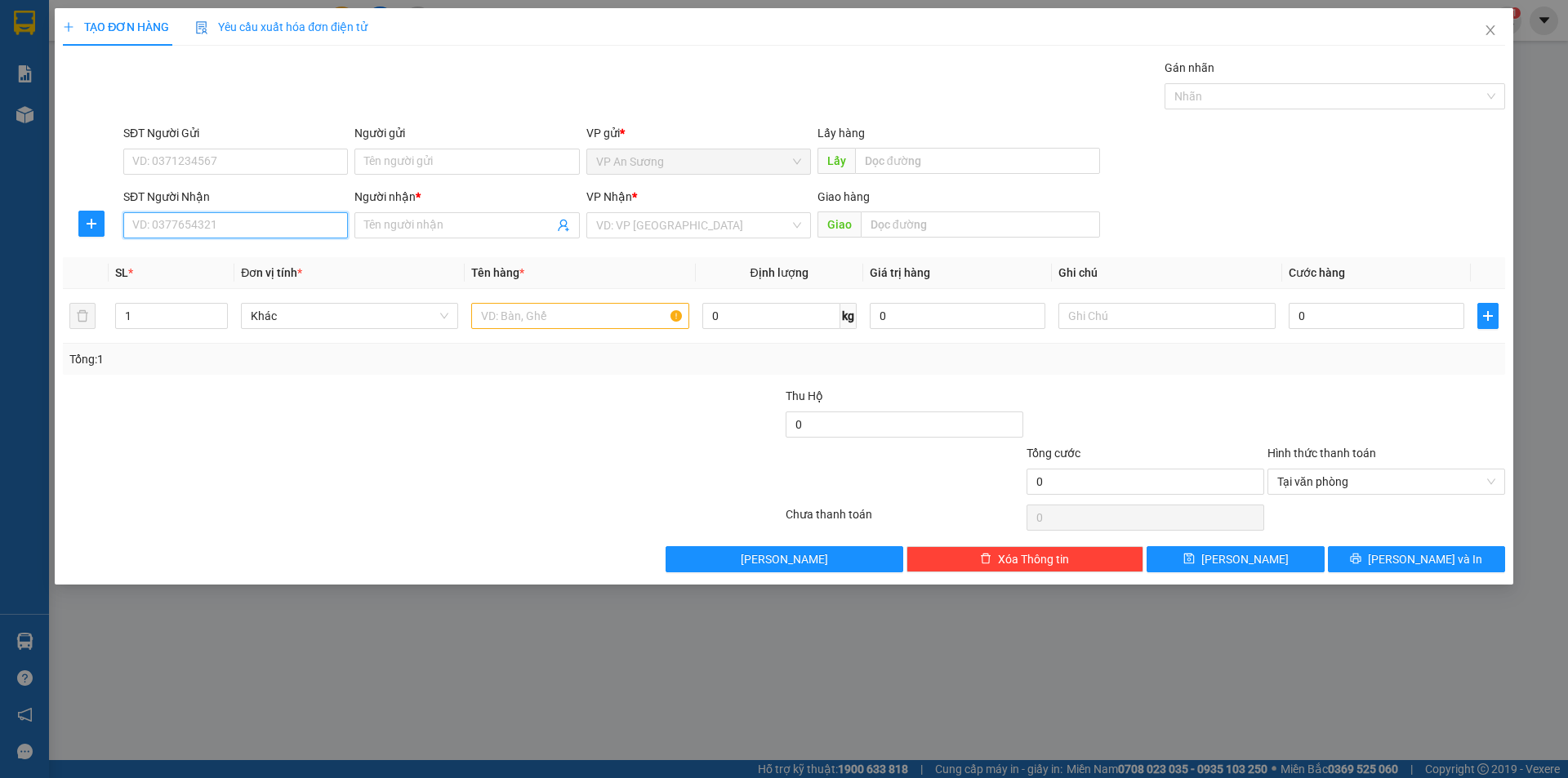
click at [220, 223] on input "SĐT Người Nhận" at bounding box center [236, 225] width 224 height 26
click at [183, 308] on div "0702412209 - vy" at bounding box center [235, 310] width 205 height 18
type input "0702412209"
type input "vy"
type input "0702412209"
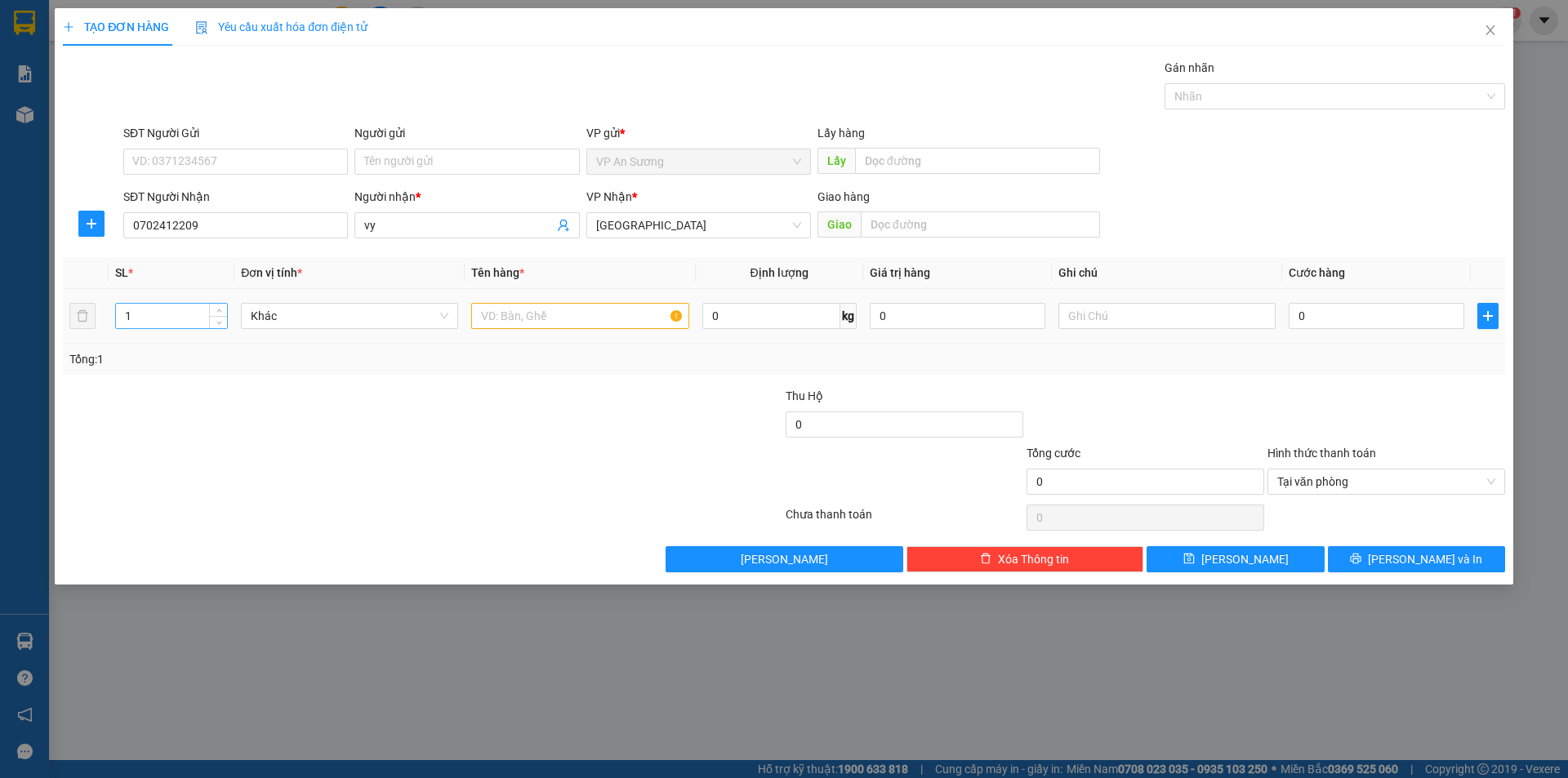
click at [176, 323] on input "1" at bounding box center [172, 316] width 111 height 25
type input "13"
click at [511, 315] on input "text" at bounding box center [580, 316] width 217 height 26
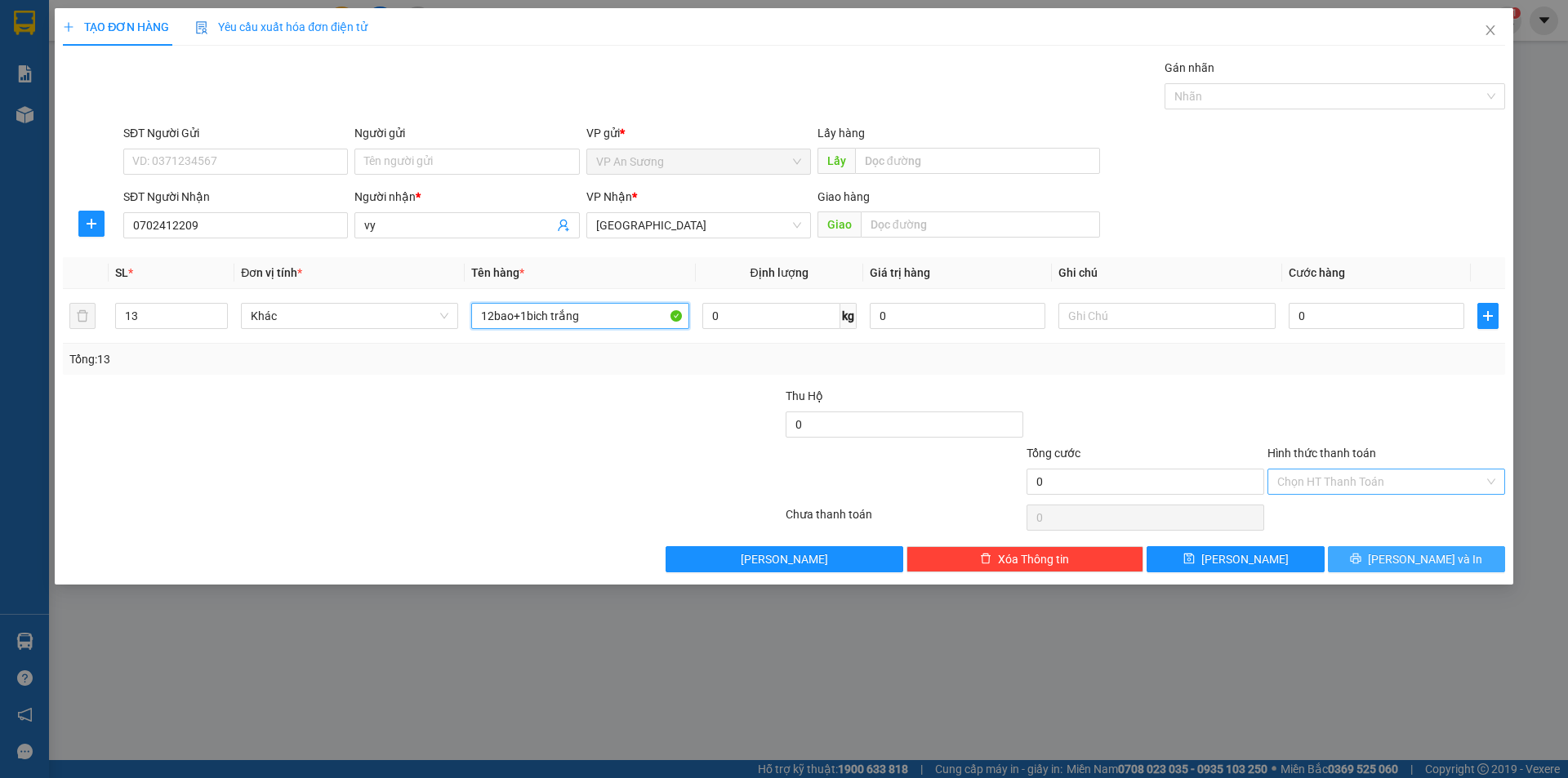
type input "12bao+1bich trắng"
drag, startPoint x: 1425, startPoint y: 567, endPoint x: 1441, endPoint y: 540, distance: 31.4
click at [1431, 567] on span "[PERSON_NAME] và In" at bounding box center [1425, 559] width 114 height 18
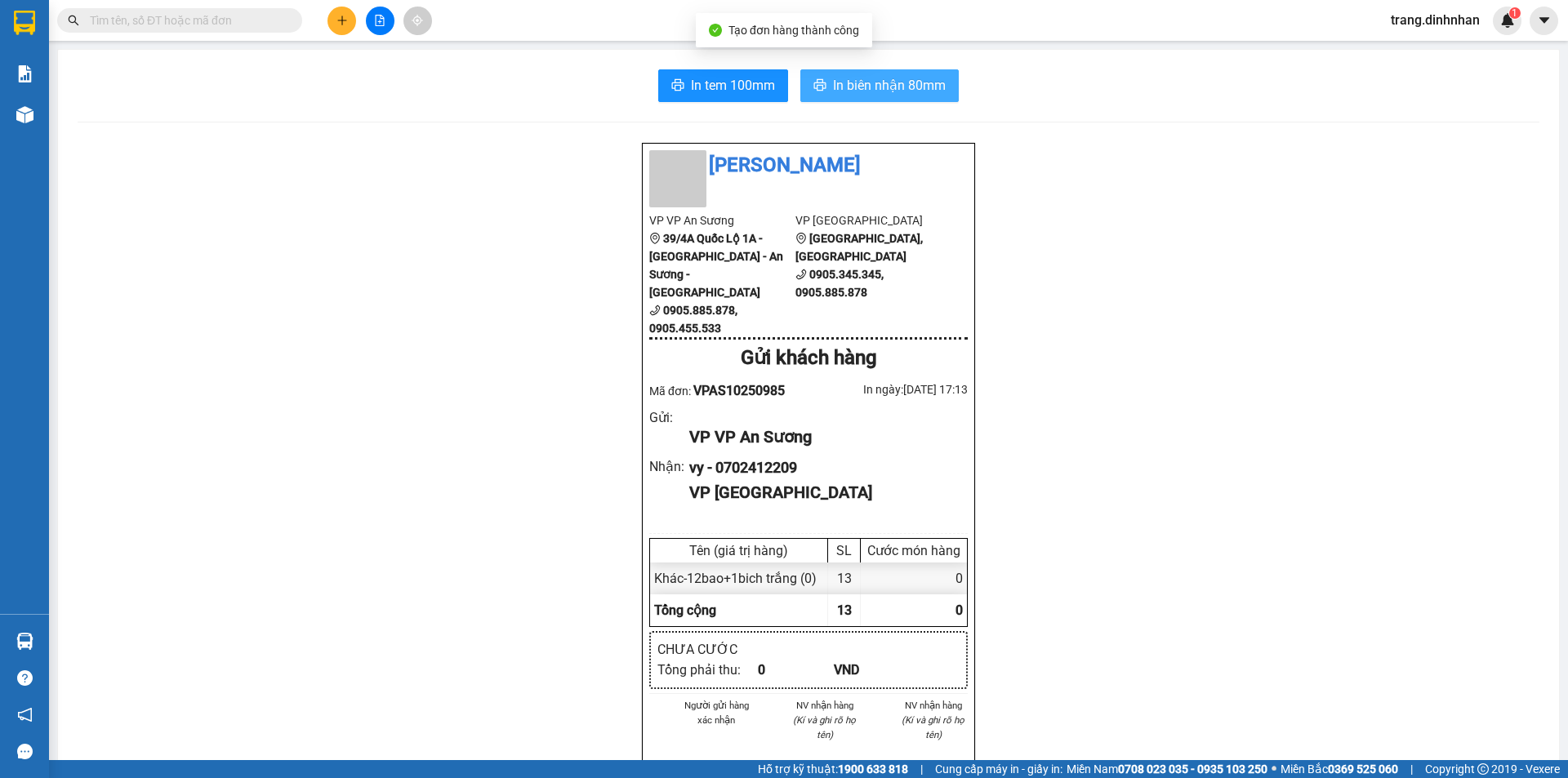
click at [833, 79] on span "In biên nhận 80mm" at bounding box center [889, 86] width 113 height 21
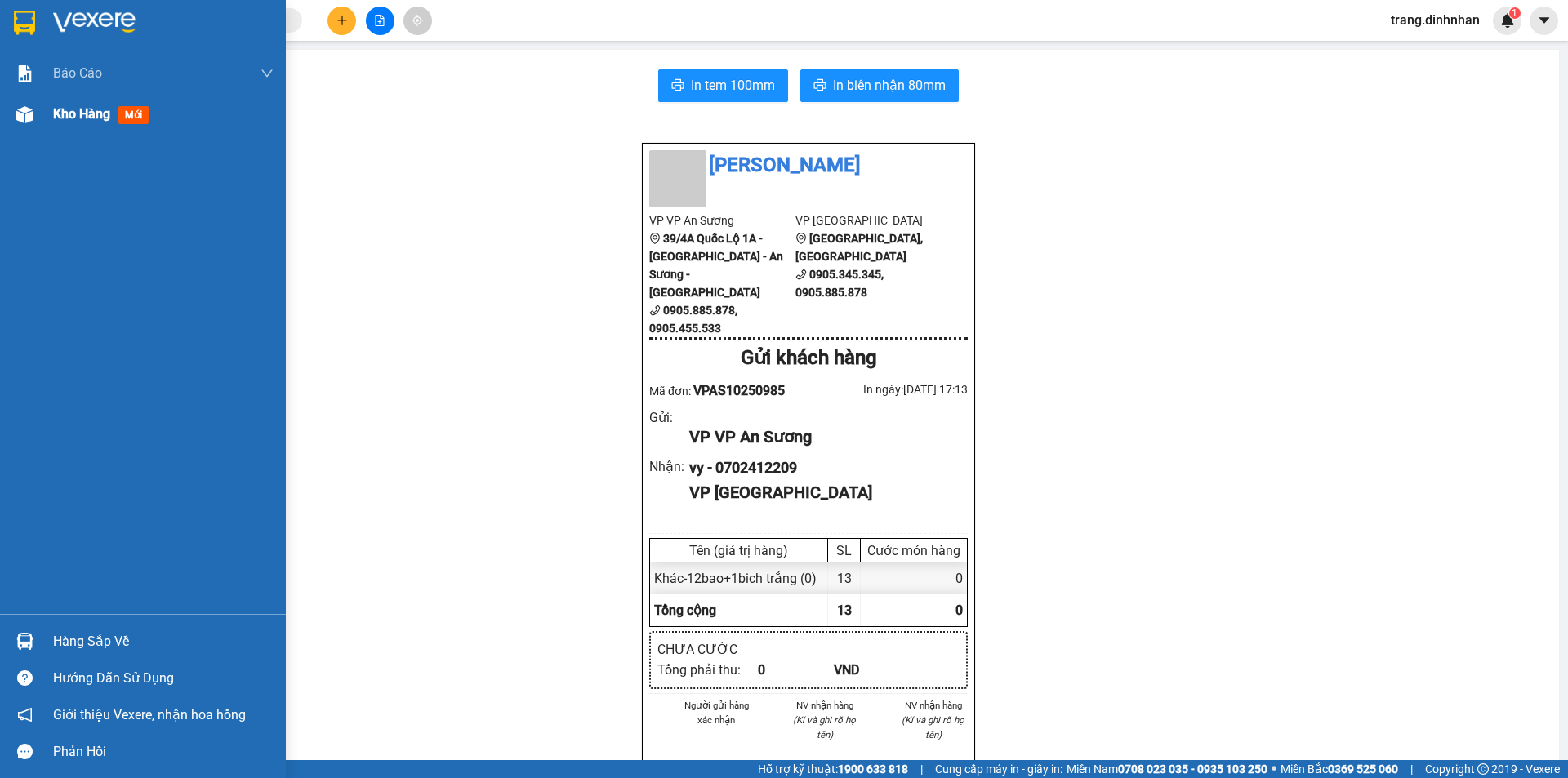
click at [74, 124] on div "Kho hàng mới" at bounding box center [104, 114] width 102 height 21
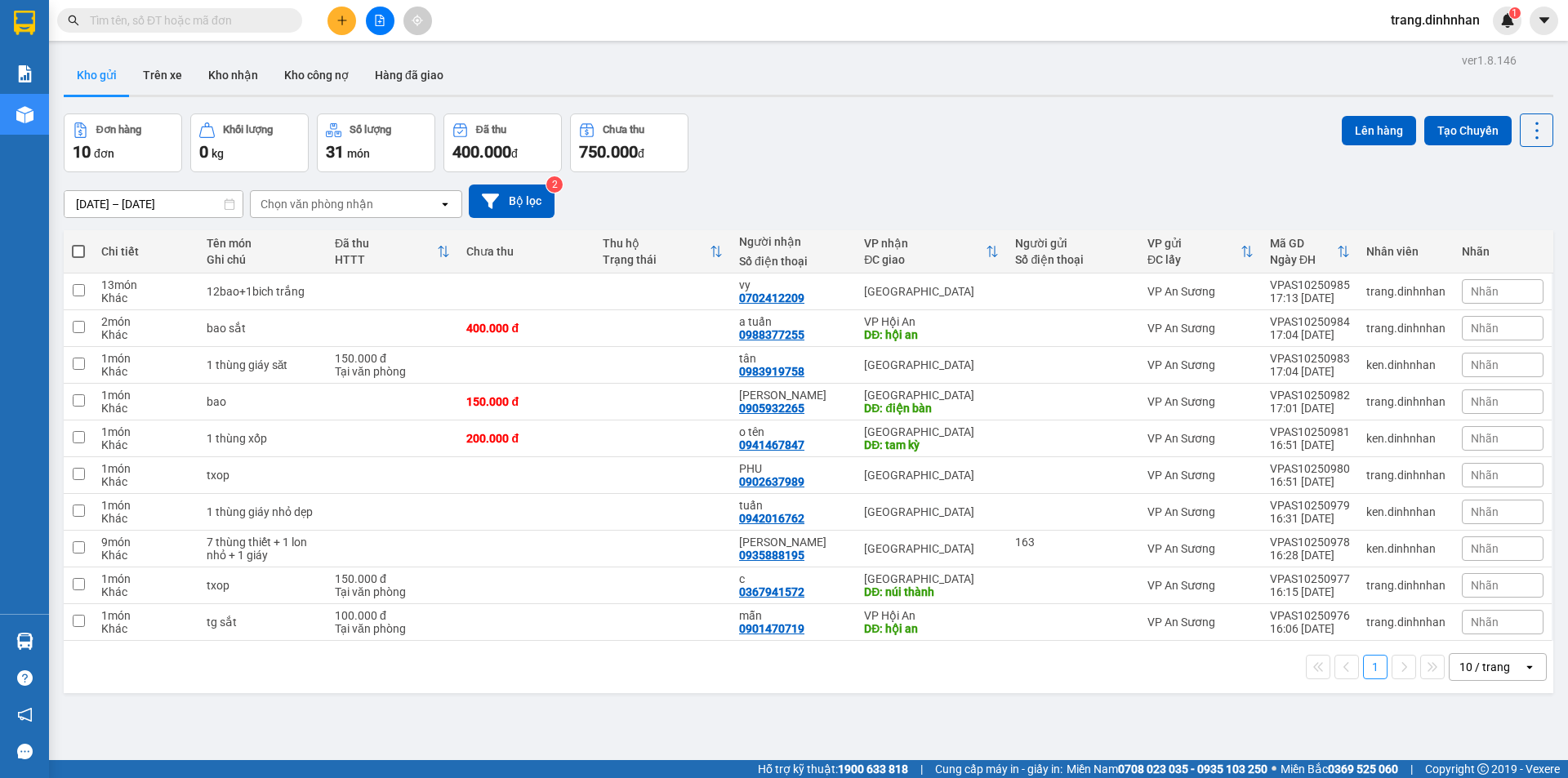
click at [76, 248] on span at bounding box center [78, 252] width 13 height 13
click at [78, 243] on input "checkbox" at bounding box center [78, 243] width 0 height 0
checkbox input "true"
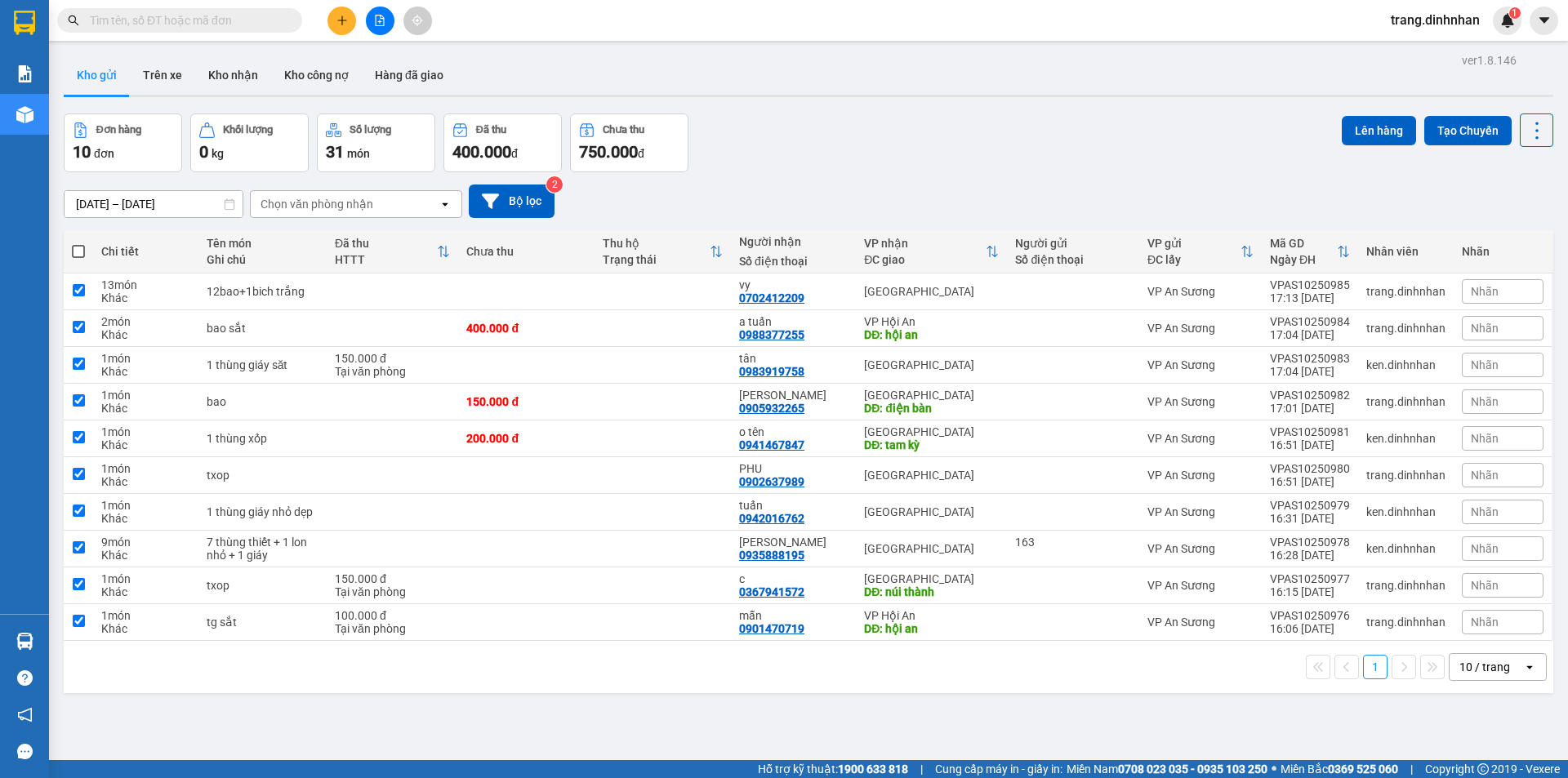
checkbox input "true"
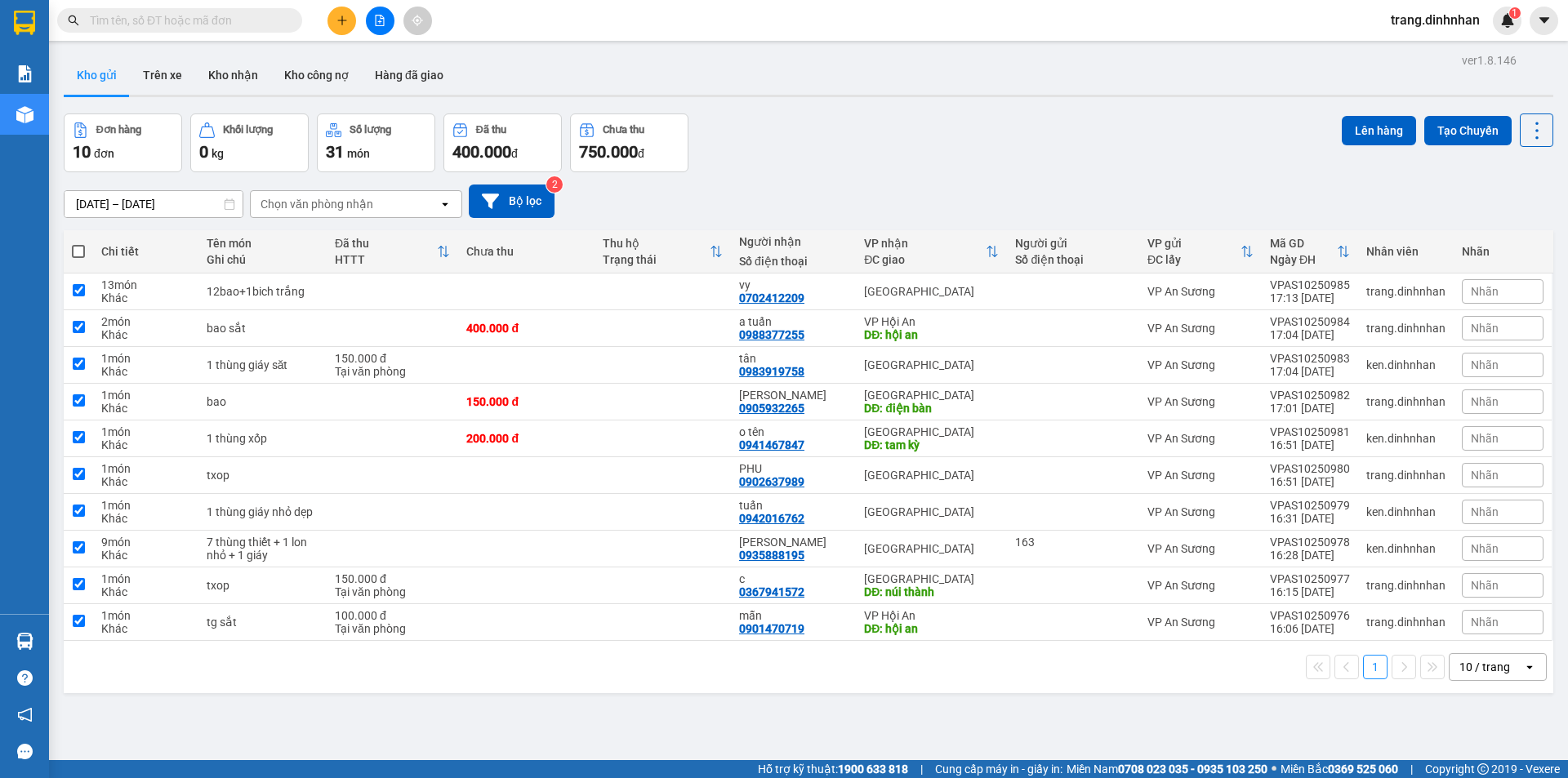
checkbox input "true"
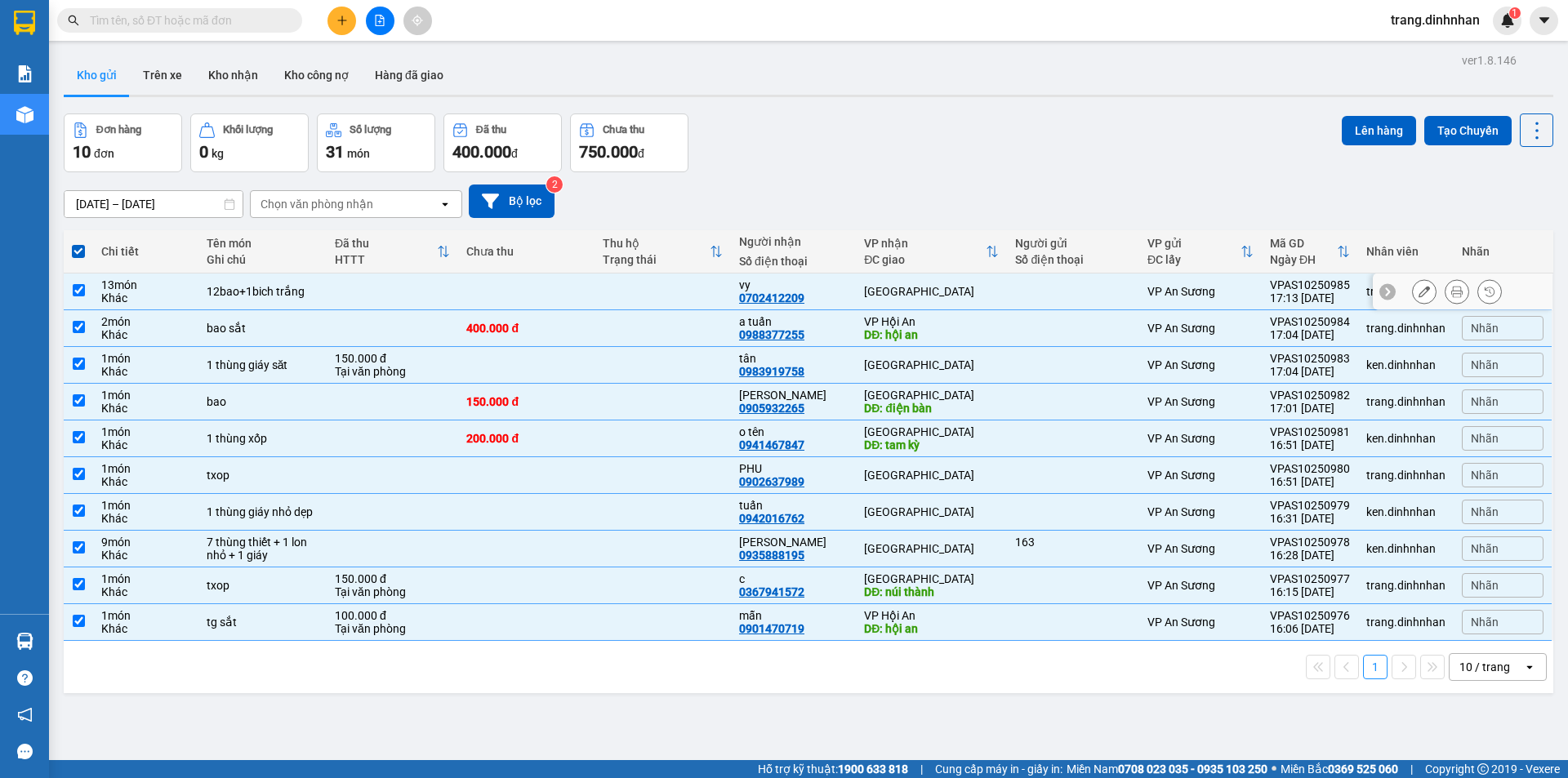
click at [426, 286] on td at bounding box center [392, 291] width 132 height 37
checkbox input "false"
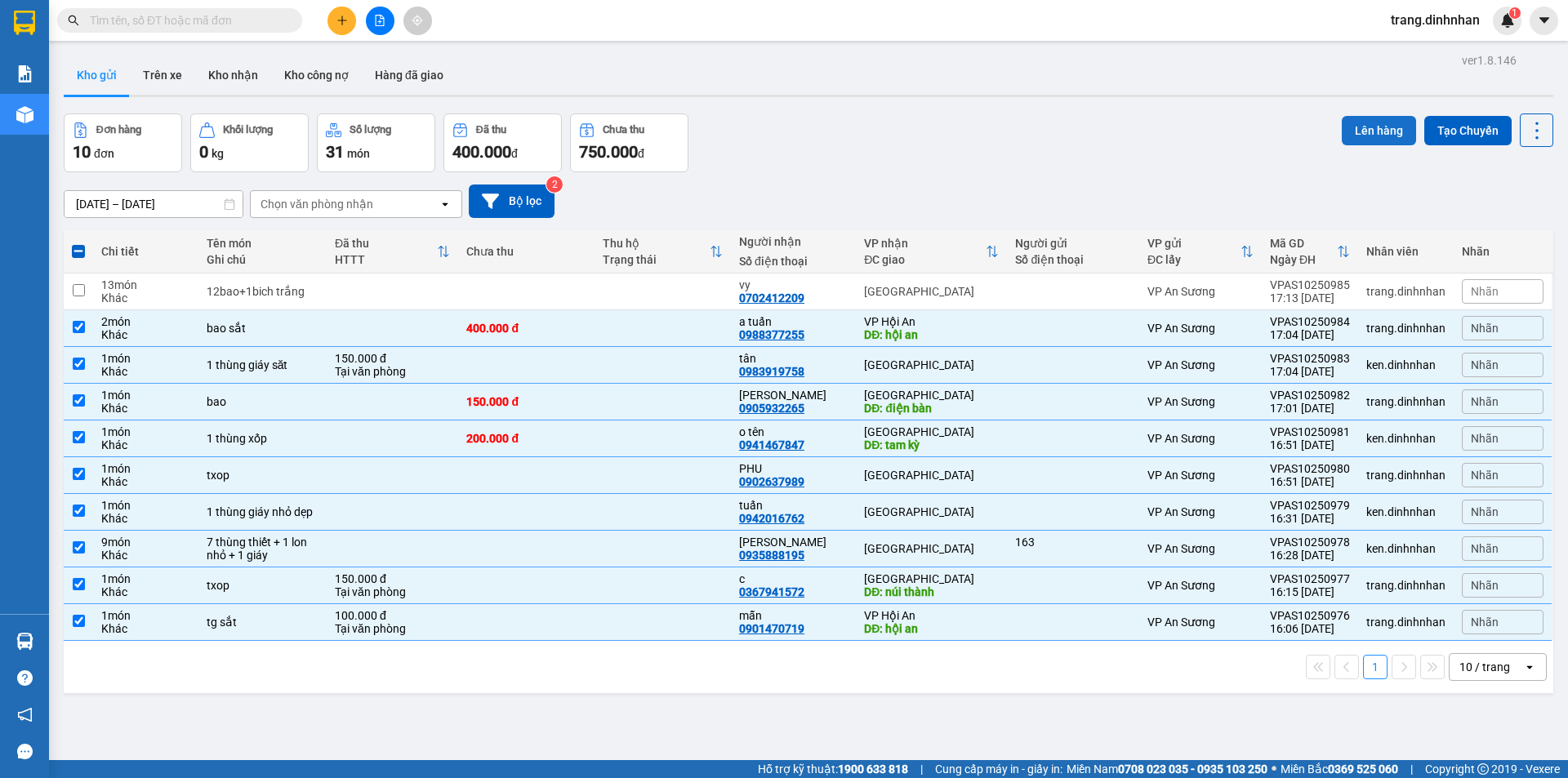
click at [1355, 128] on button "Lên hàng" at bounding box center [1378, 130] width 74 height 29
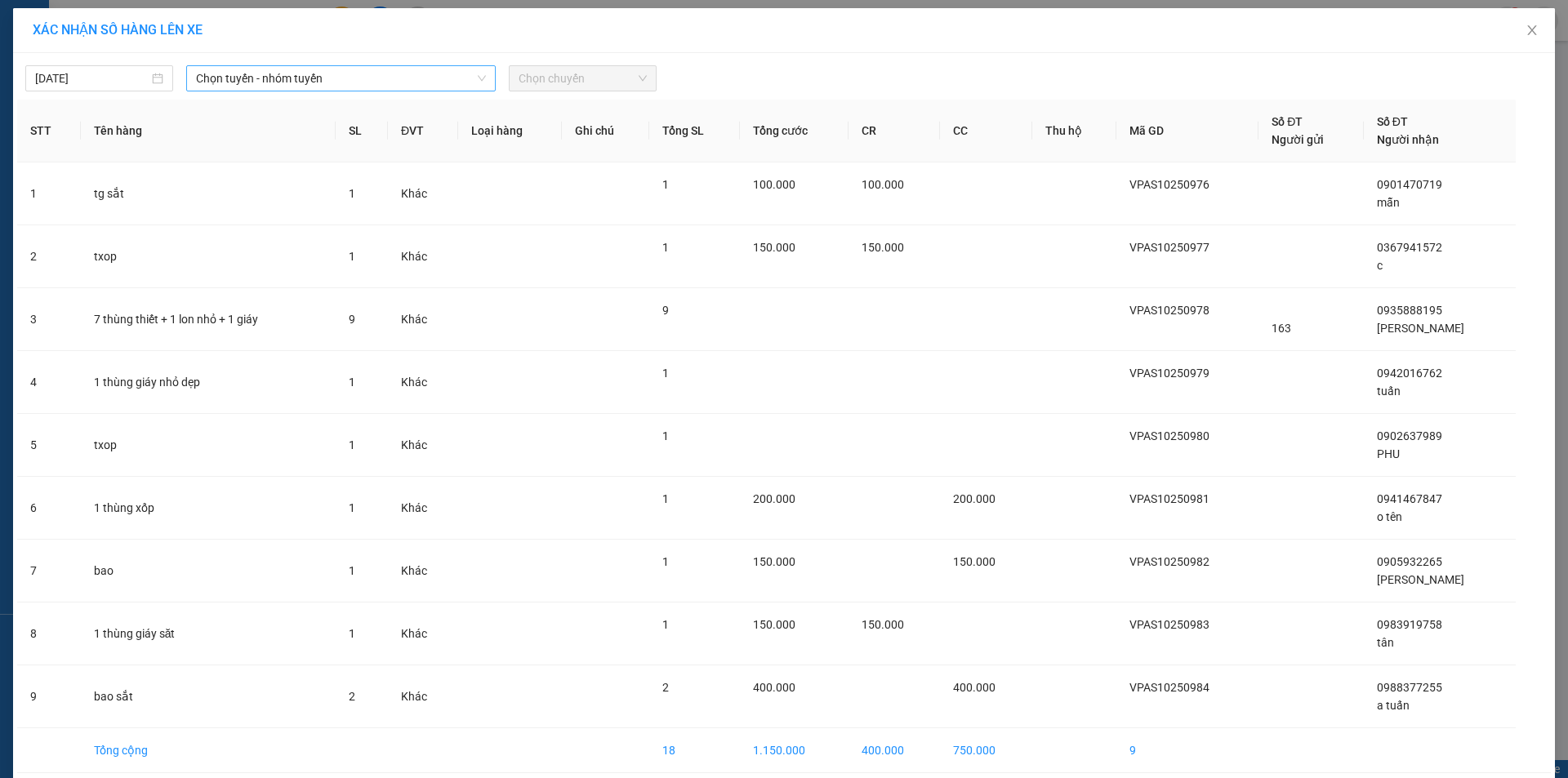
click at [457, 72] on span "Chọn tuyến - nhóm tuyến" at bounding box center [340, 78] width 289 height 25
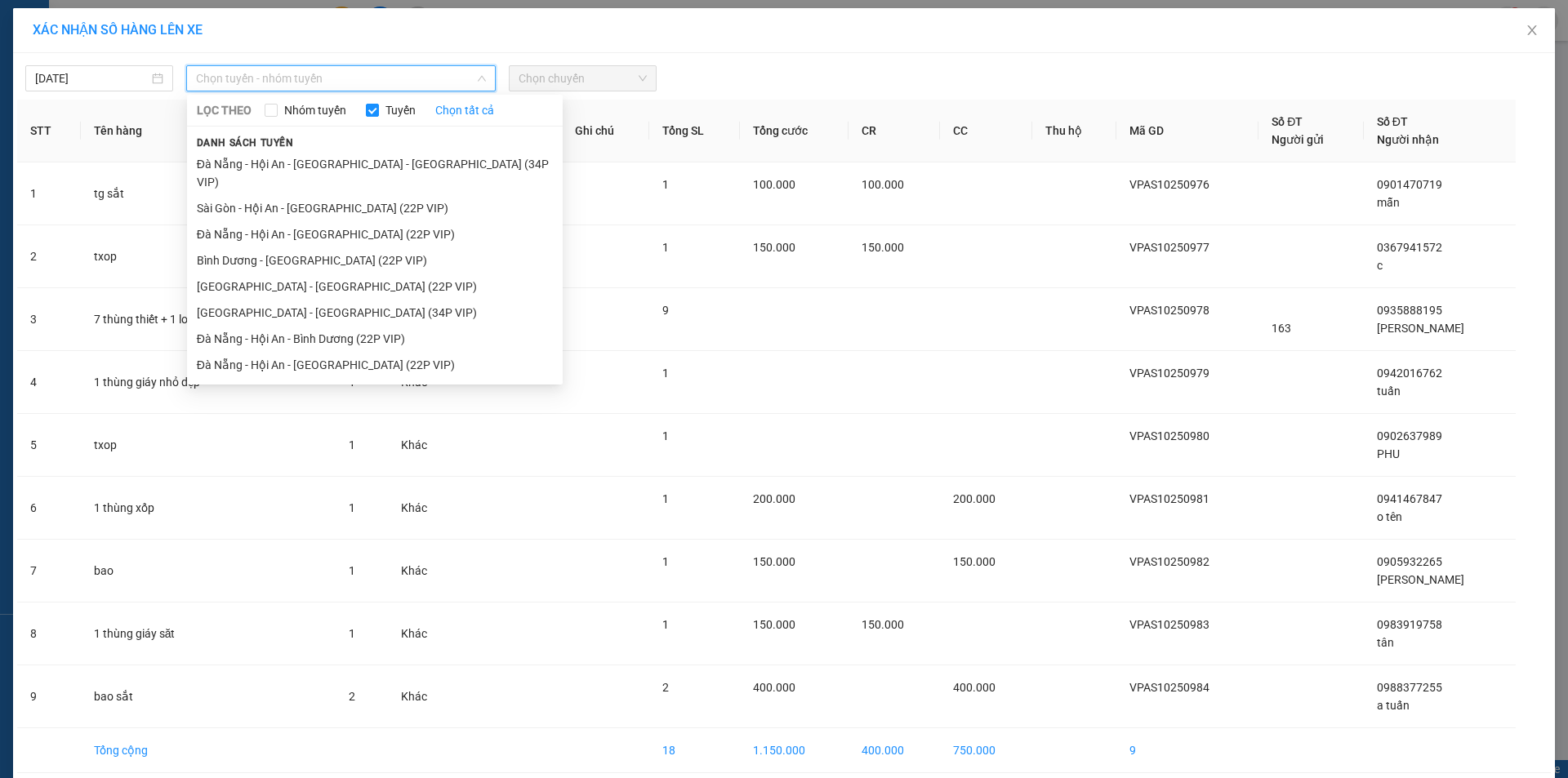
drag, startPoint x: 407, startPoint y: 190, endPoint x: 551, endPoint y: 157, distance: 147.7
click at [412, 195] on li "Sài Gòn - Hội An - [GEOGRAPHIC_DATA] (22P VIP)" at bounding box center [374, 208] width 375 height 26
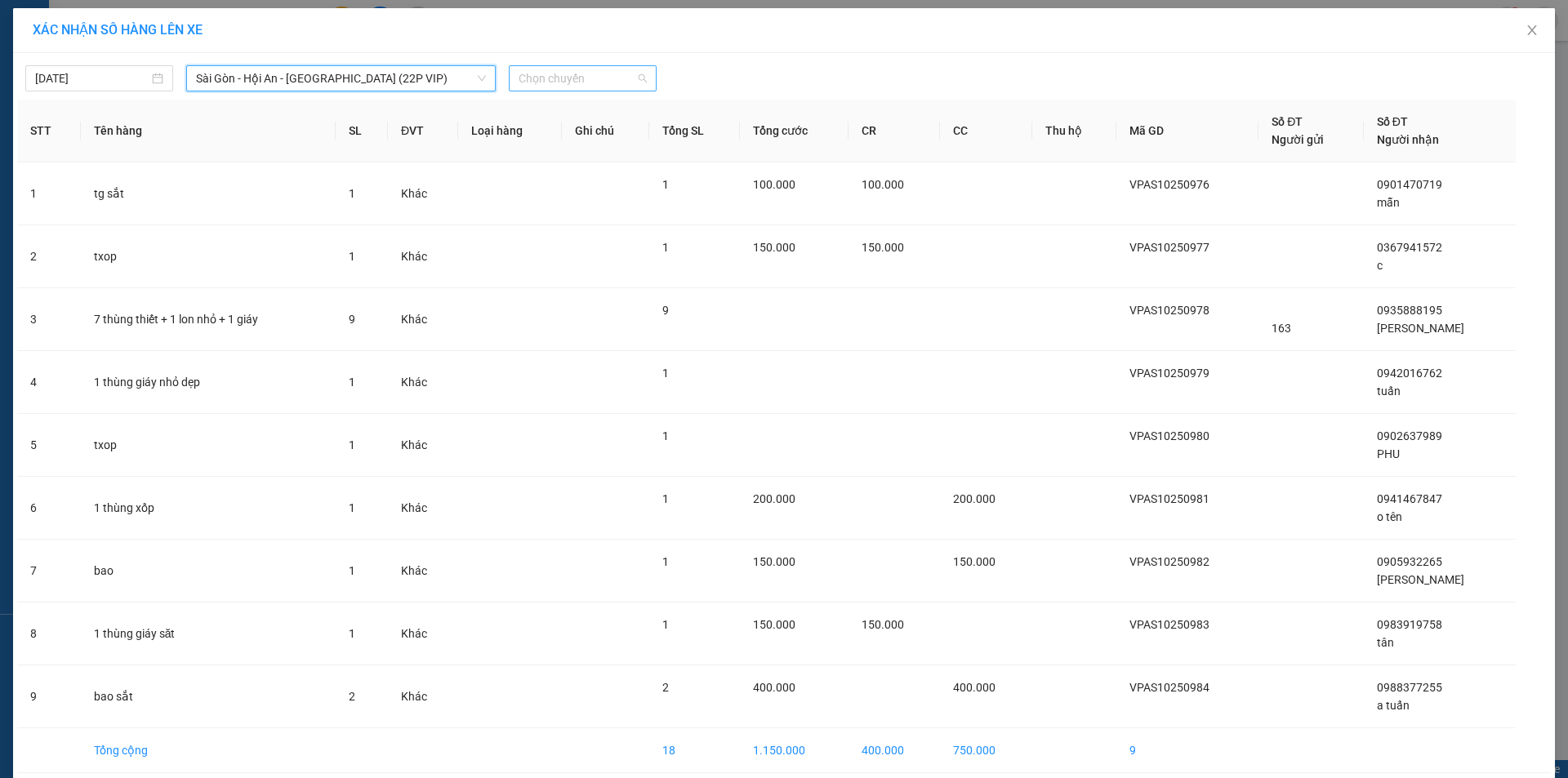
click at [619, 76] on span "Chọn chuyến" at bounding box center [583, 78] width 128 height 25
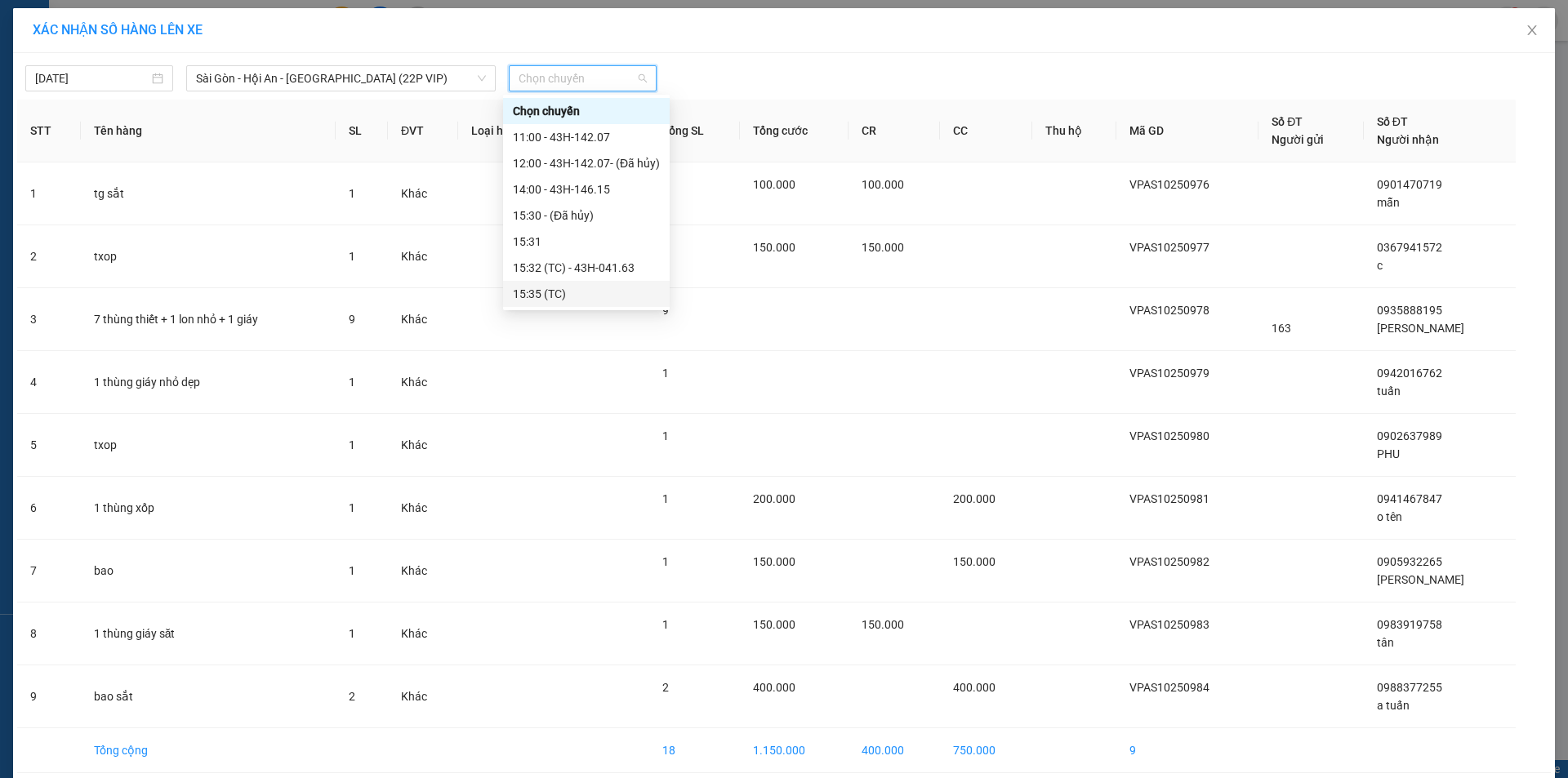
scroll to position [52, 0]
click at [580, 287] on div "18:00 - 43H-102.57" at bounding box center [586, 293] width 147 height 18
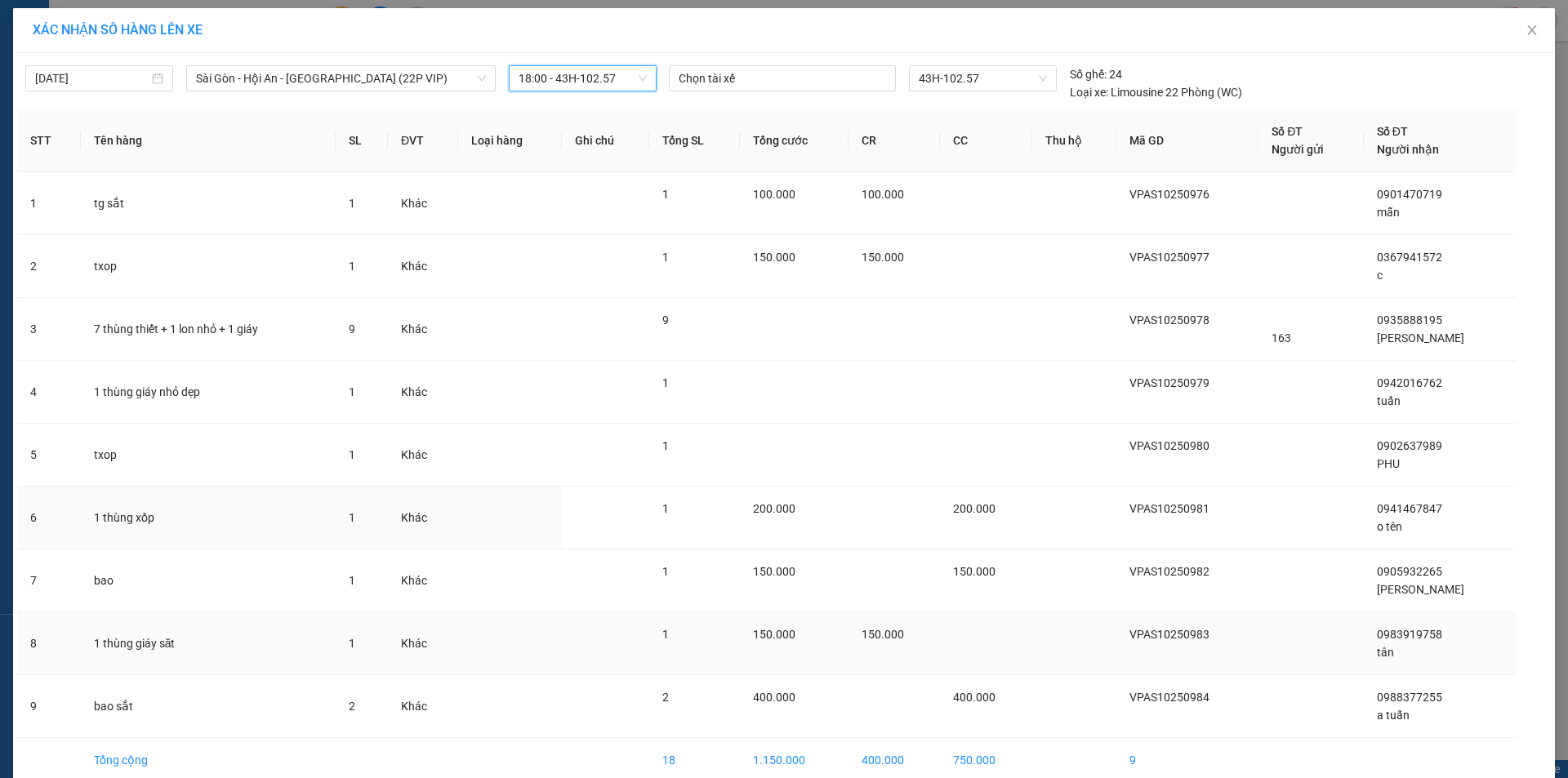
scroll to position [79, 0]
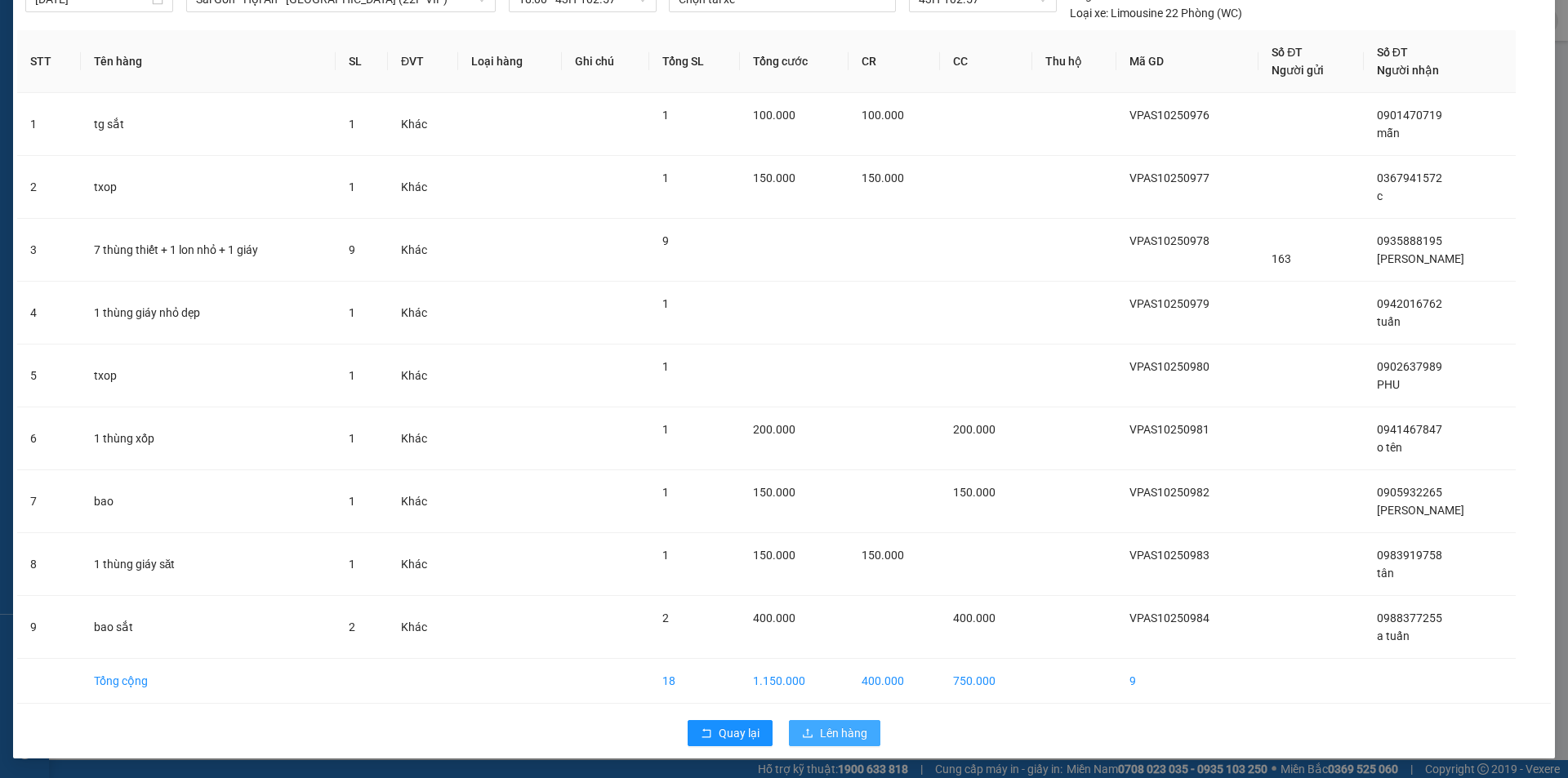
click at [845, 731] on span "Lên hàng" at bounding box center [844, 733] width 47 height 18
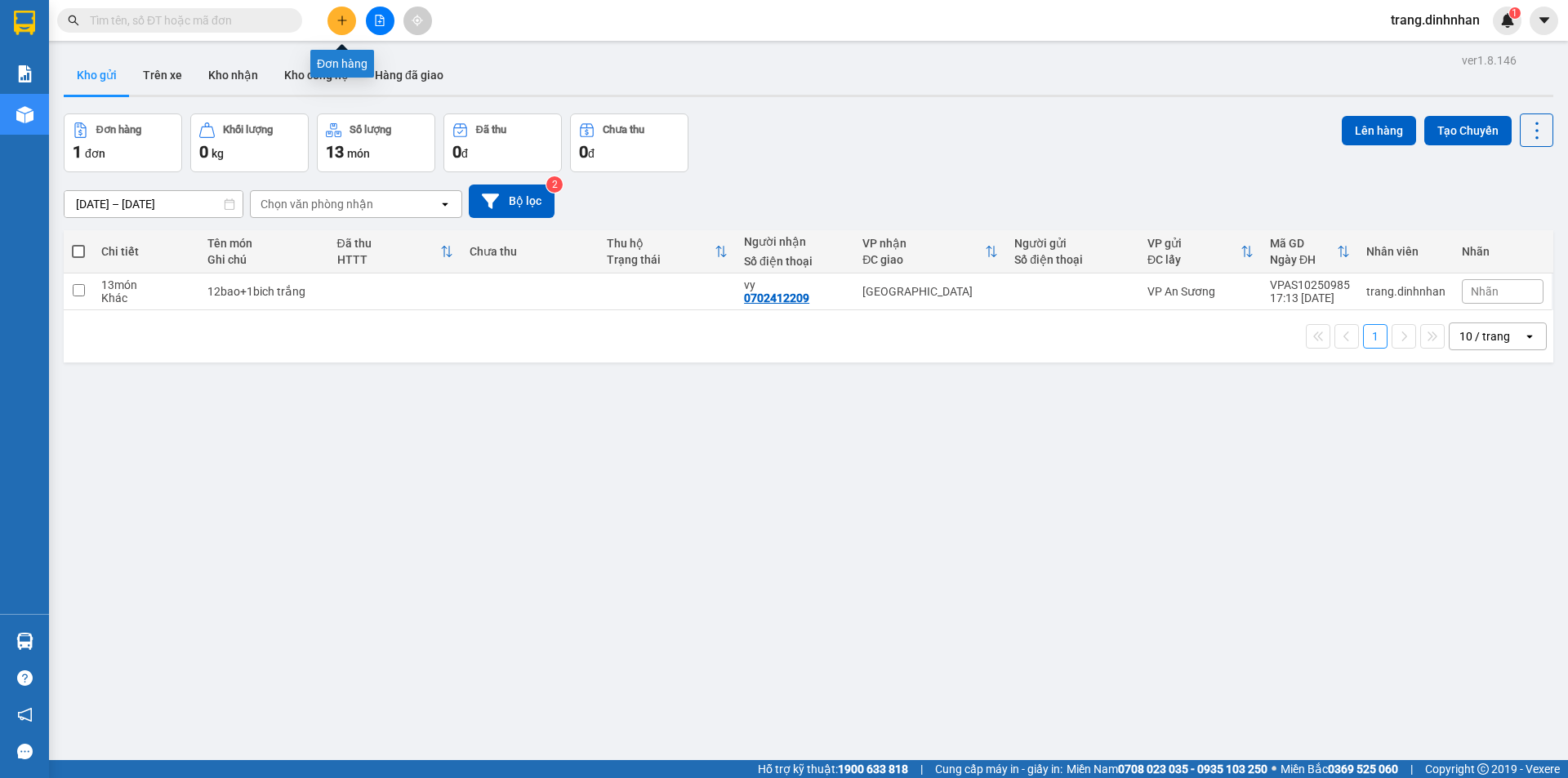
click at [347, 23] on icon "plus" at bounding box center [342, 21] width 11 height 11
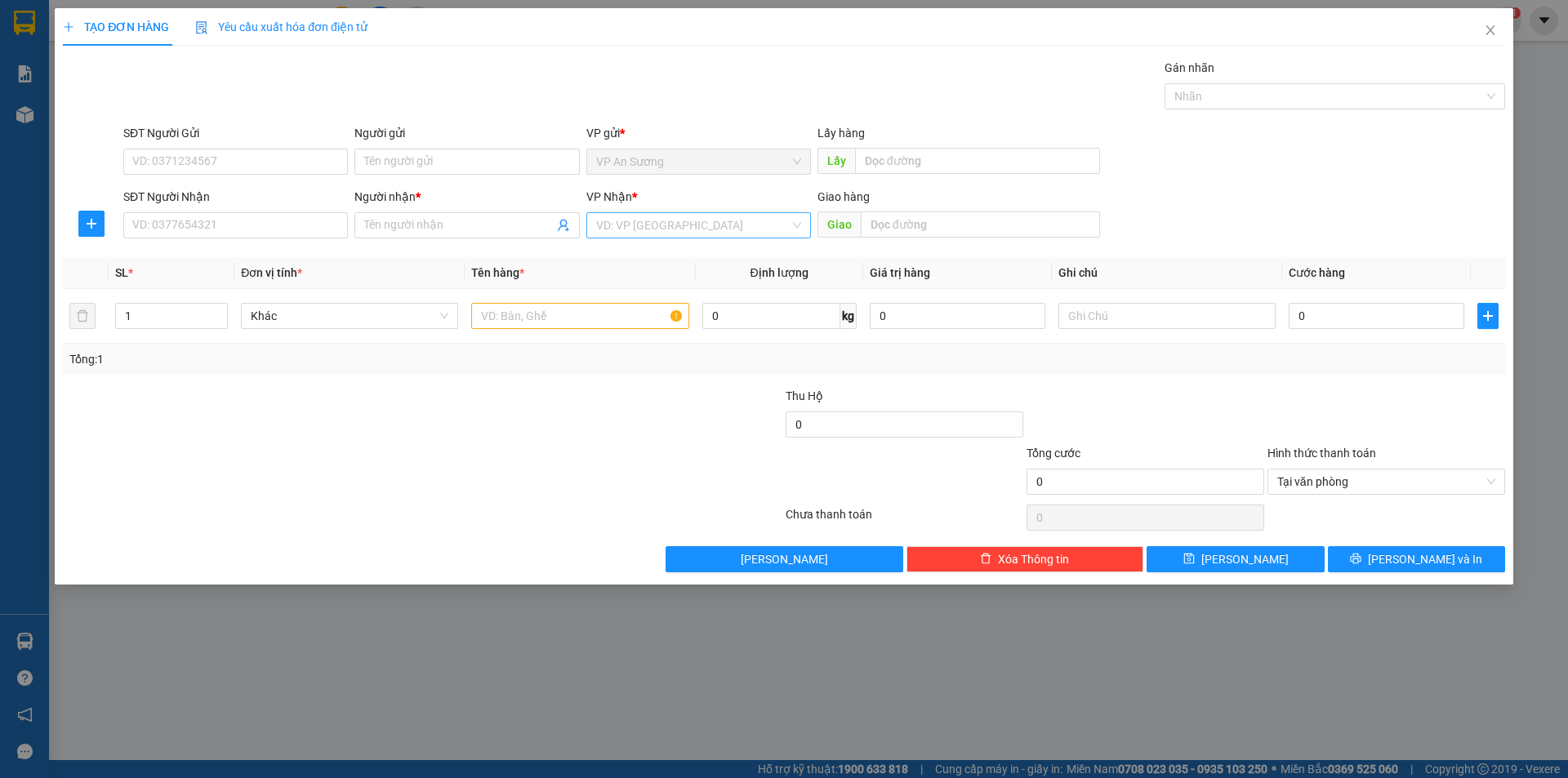
click at [602, 225] on input "search" at bounding box center [692, 225] width 193 height 25
click at [609, 332] on div "[GEOGRAPHIC_DATA]" at bounding box center [698, 336] width 205 height 18
click at [492, 315] on input "text" at bounding box center [580, 316] width 217 height 26
type input "bì giấy tờ"
click at [315, 223] on input "SĐT Người Nhận" at bounding box center [236, 225] width 224 height 26
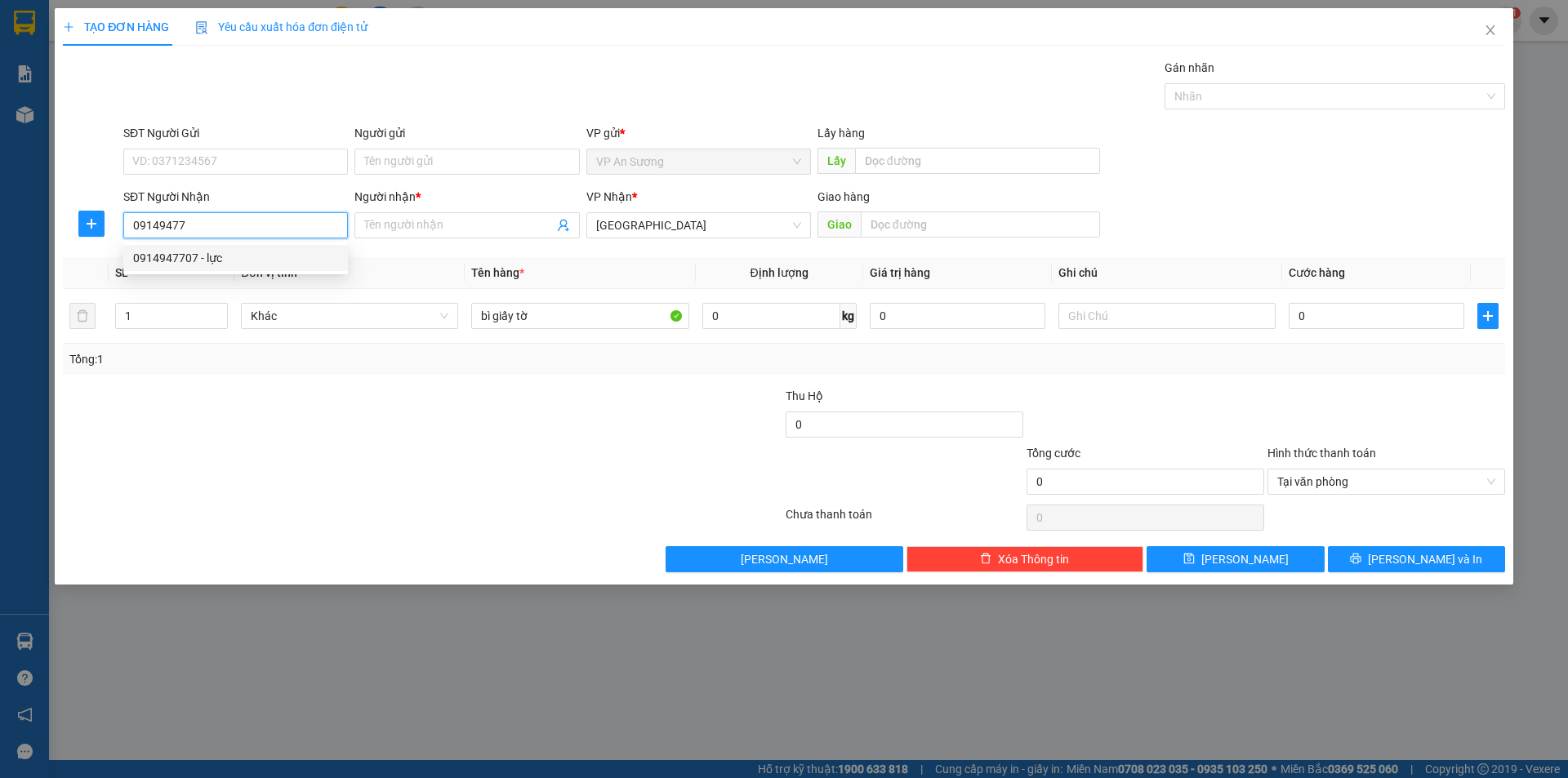
click at [215, 258] on div "0914947707 - lực" at bounding box center [235, 257] width 205 height 18
type input "0914947707"
type input "lực"
type input "0914947707"
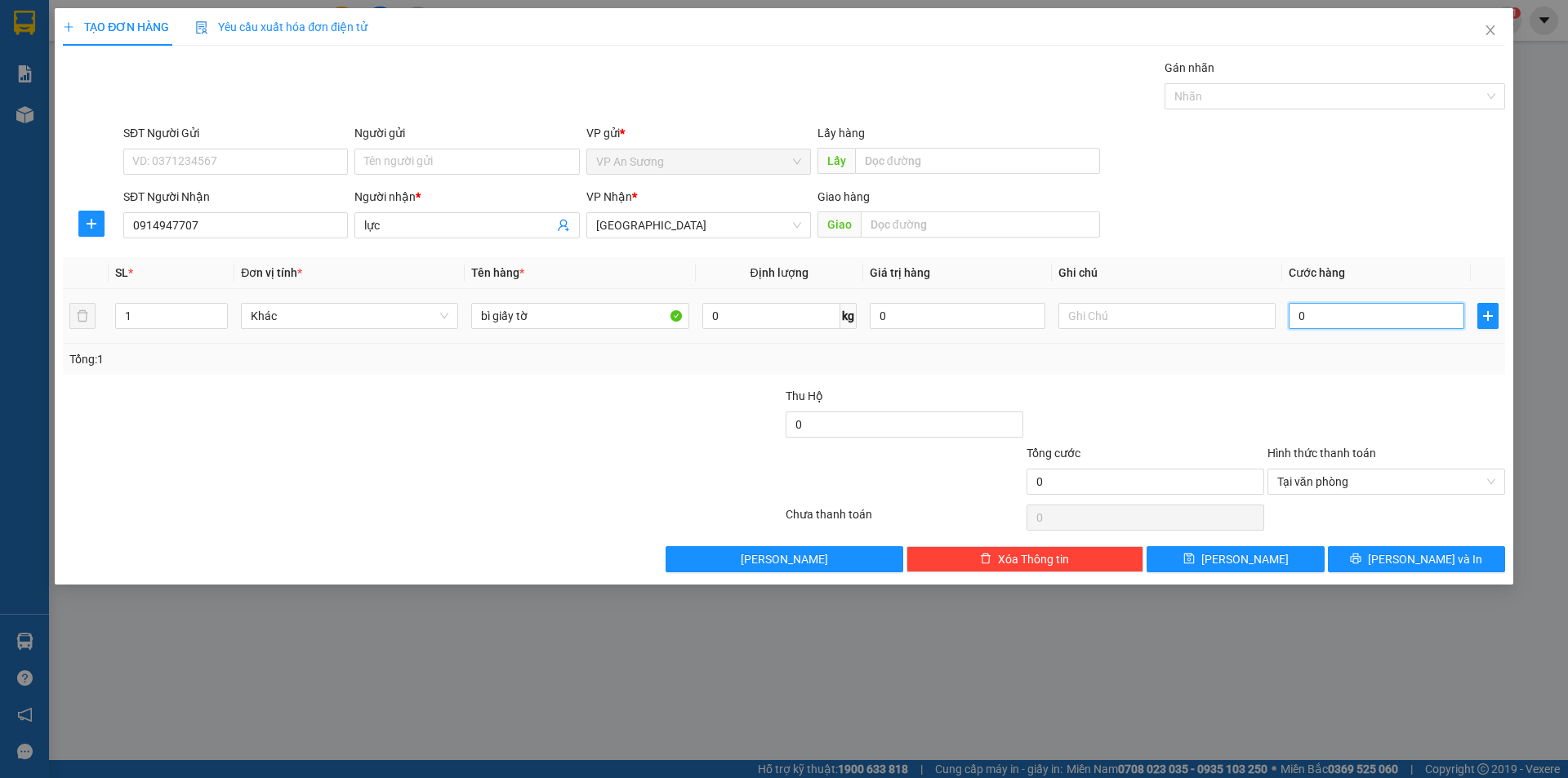
click at [1292, 317] on input "0" at bounding box center [1377, 316] width 175 height 26
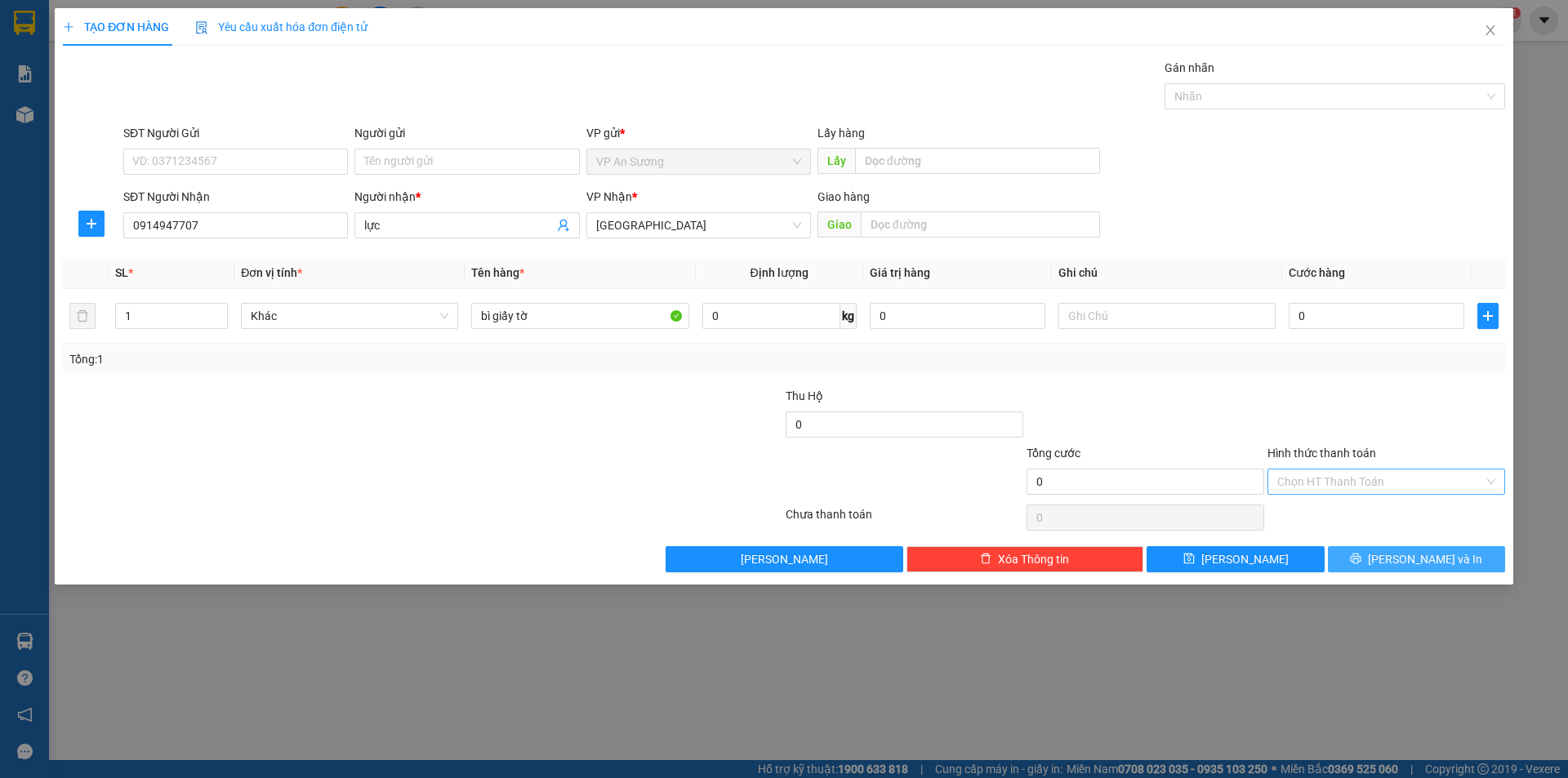
click at [1414, 559] on span "[PERSON_NAME] và In" at bounding box center [1425, 559] width 114 height 18
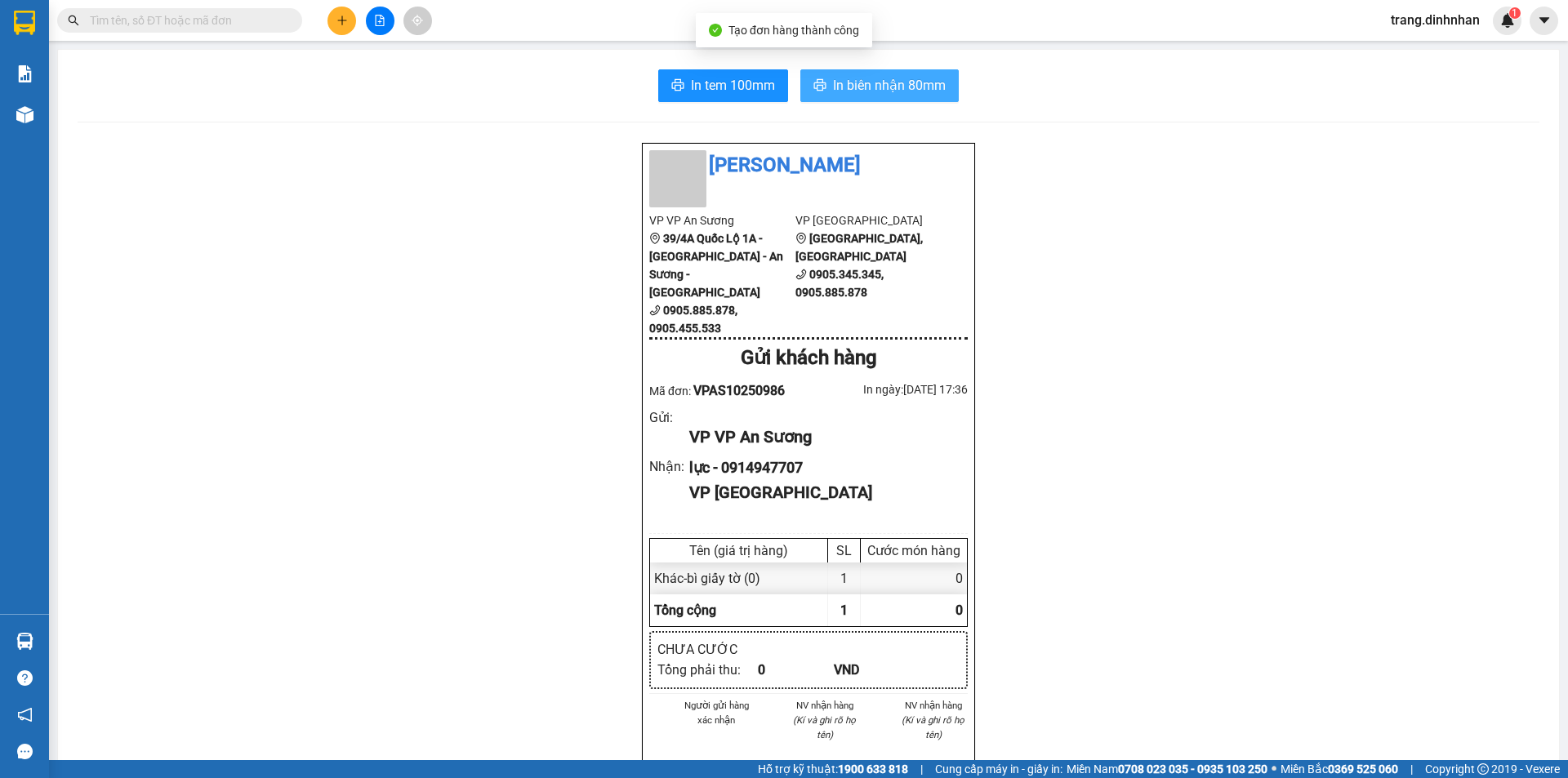
click at [833, 94] on span "In biên nhận 80mm" at bounding box center [889, 86] width 113 height 21
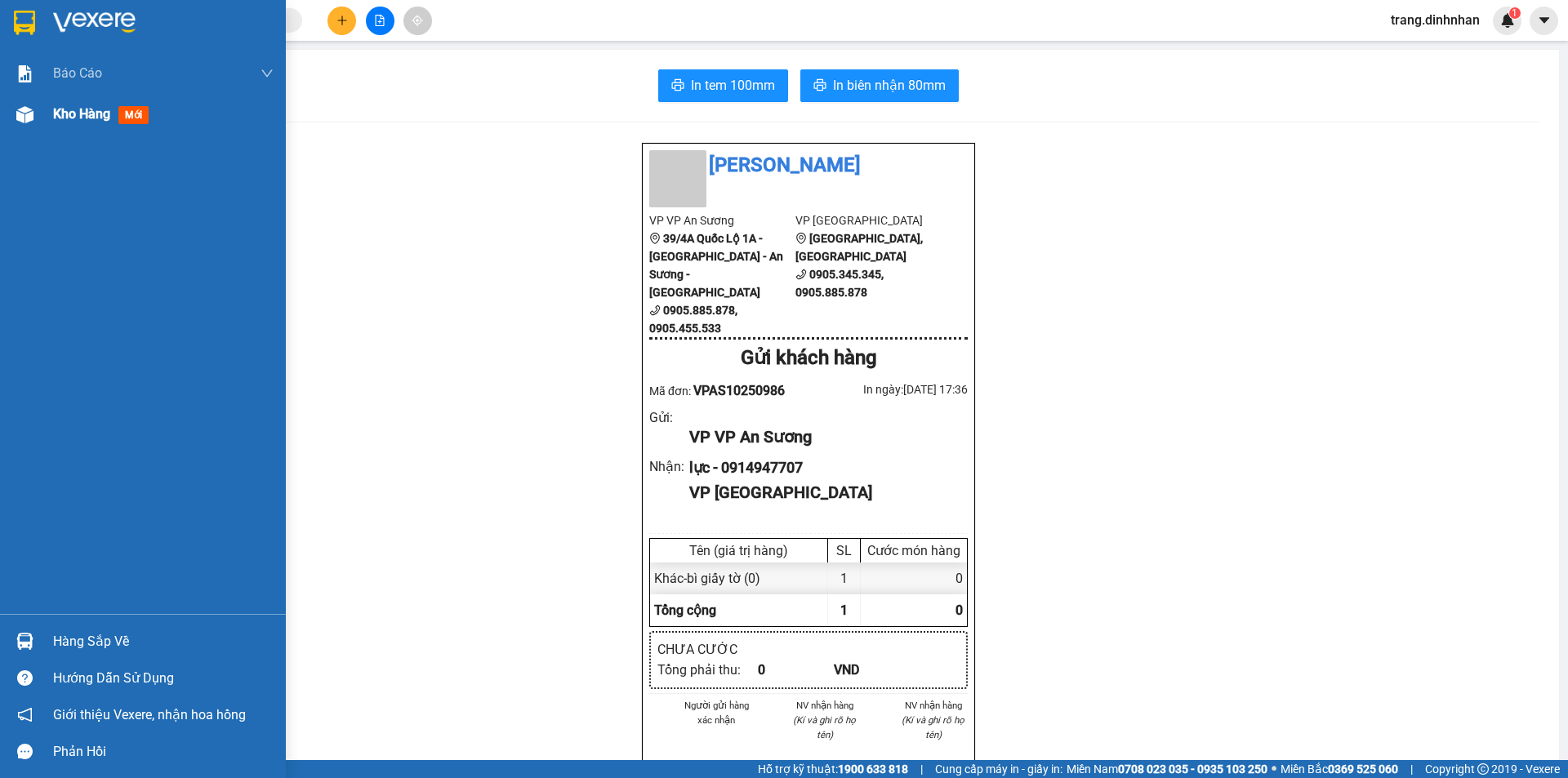
click at [68, 120] on span "Kho hàng" at bounding box center [81, 114] width 58 height 15
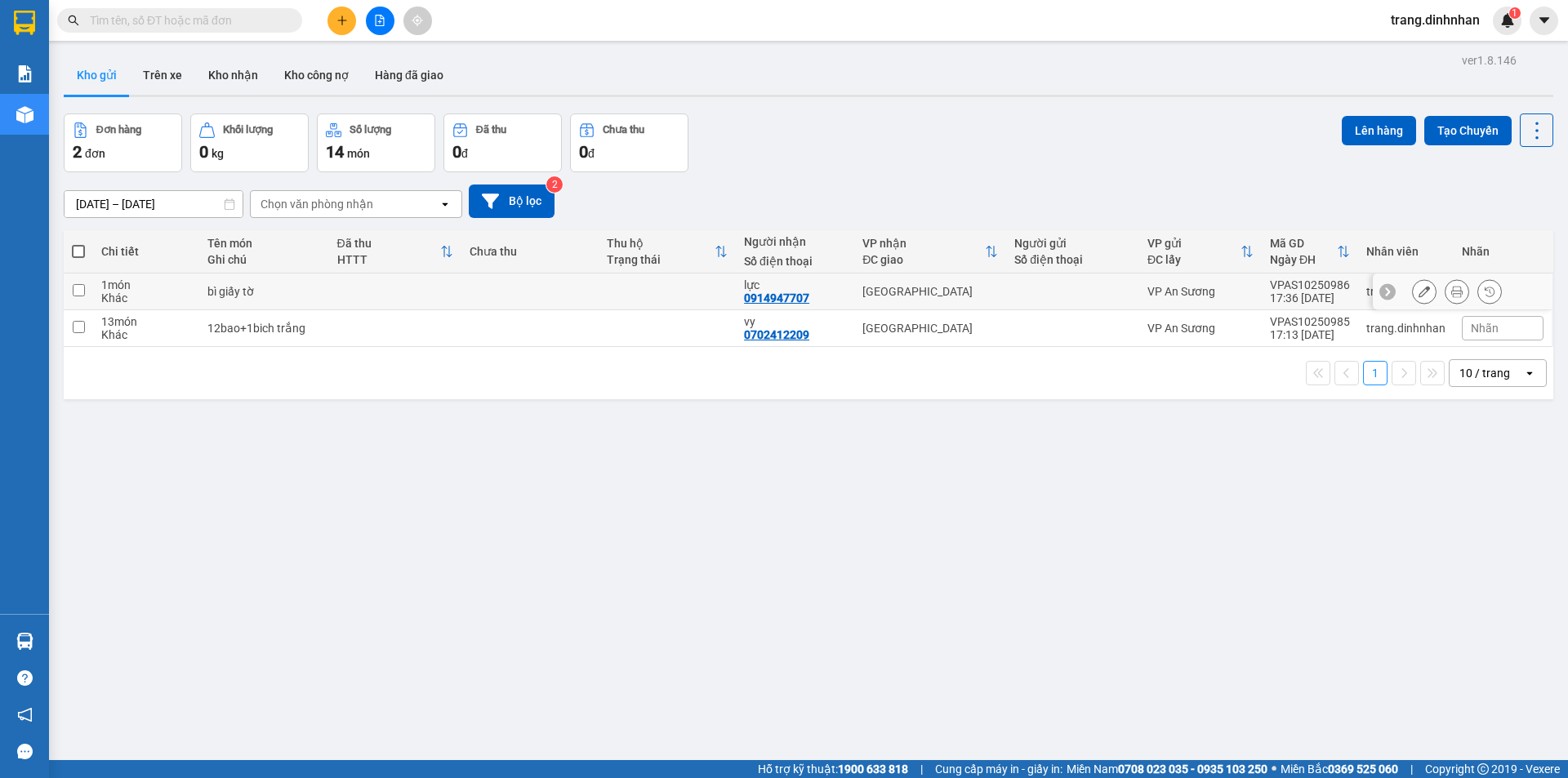
click at [1032, 291] on div at bounding box center [1073, 291] width 117 height 13
checkbox input "true"
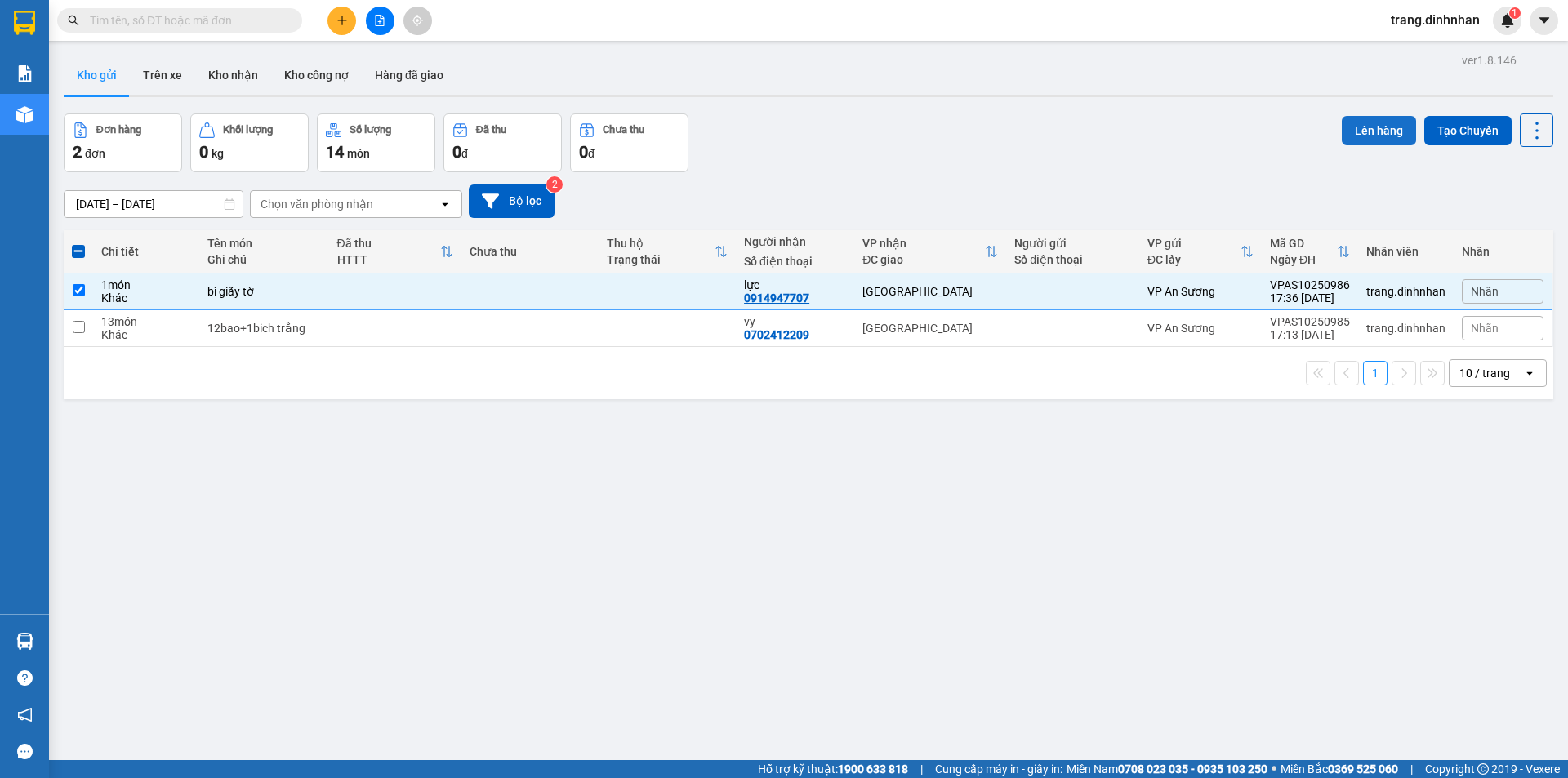
click at [1342, 128] on button "Lên hàng" at bounding box center [1378, 130] width 74 height 29
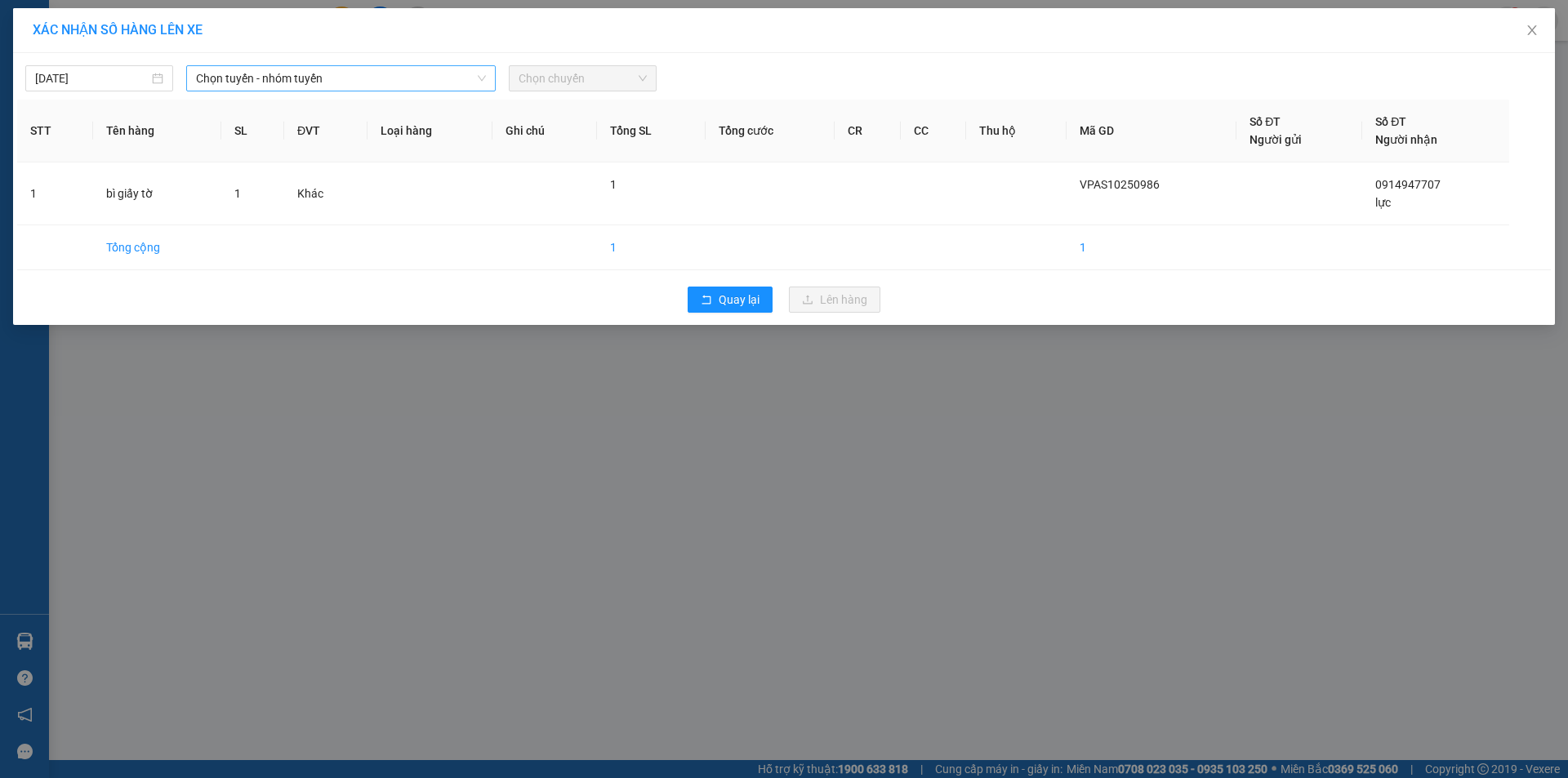
click at [482, 75] on icon "down" at bounding box center [482, 78] width 9 height 9
click at [442, 84] on span "Chọn tuyến - nhóm tuyến" at bounding box center [340, 78] width 289 height 25
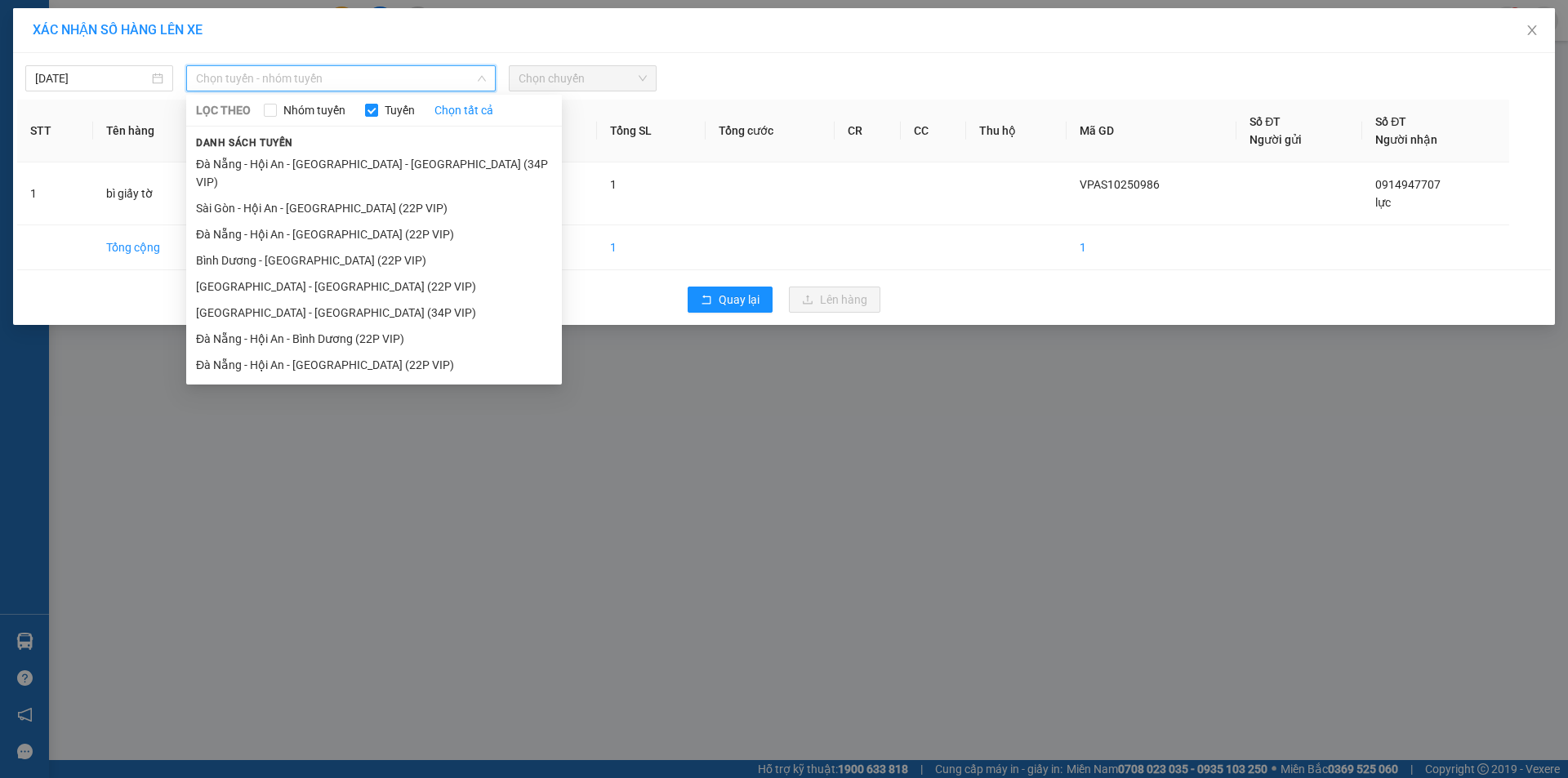
drag, startPoint x: 400, startPoint y: 185, endPoint x: 564, endPoint y: 109, distance: 180.8
click at [404, 195] on li "Sài Gòn - Hội An - [GEOGRAPHIC_DATA] (22P VIP)" at bounding box center [373, 208] width 375 height 26
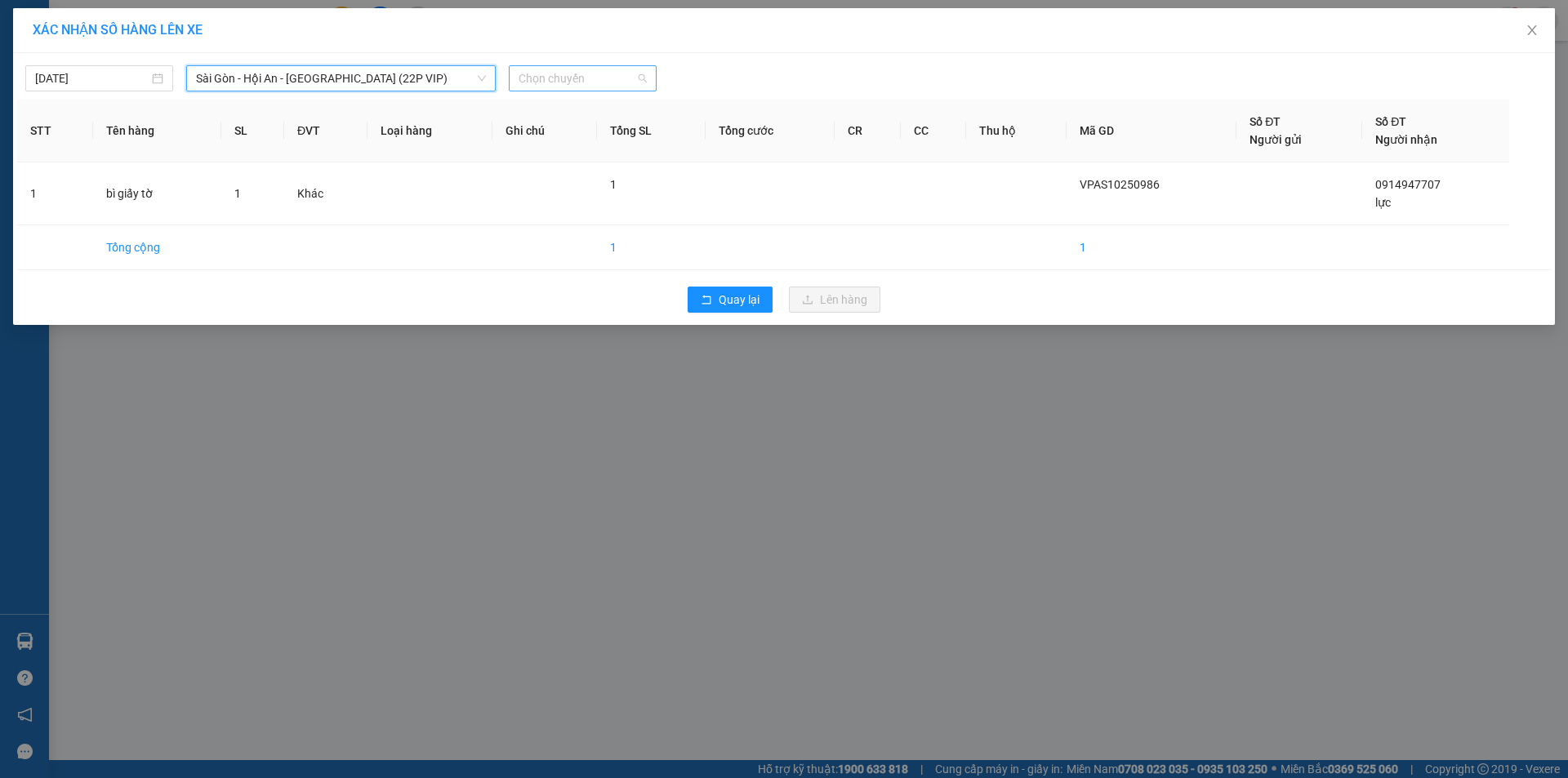
click at [590, 76] on span "Chọn chuyến" at bounding box center [583, 78] width 128 height 25
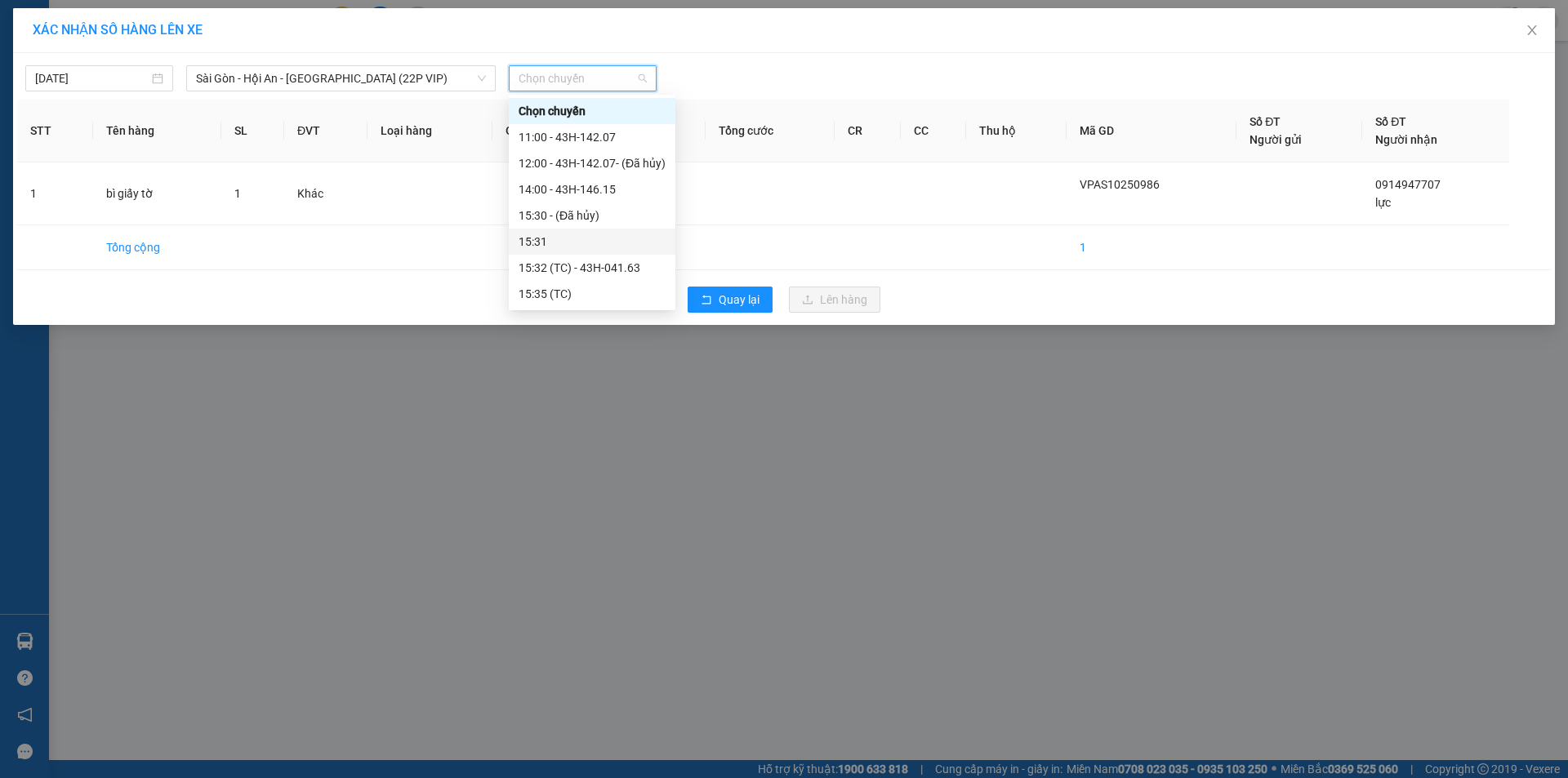
scroll to position [52, 0]
click at [601, 293] on div "18:00 - 43H-102.57" at bounding box center [592, 293] width 147 height 18
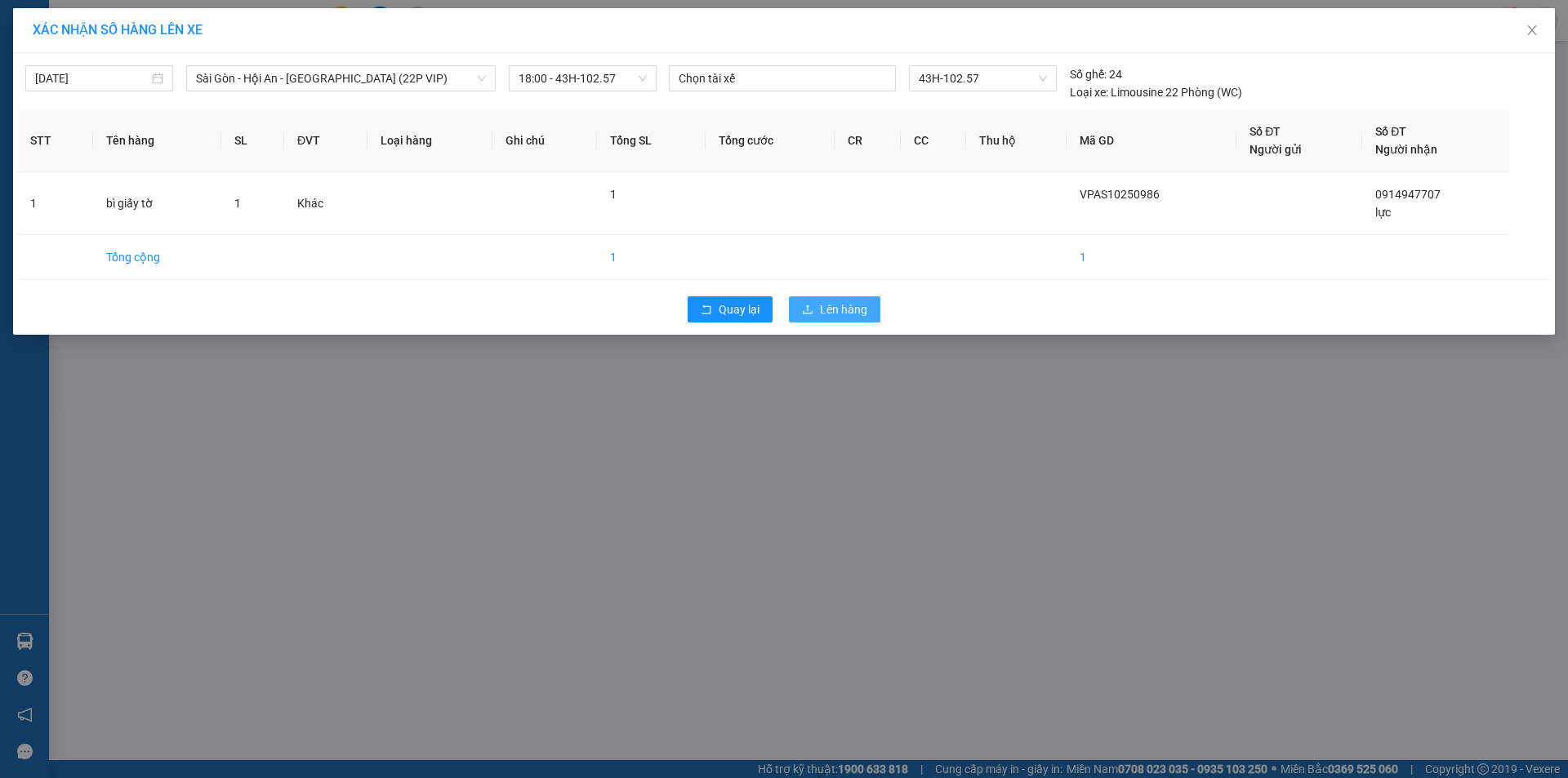
click at [816, 308] on button "Lên hàng" at bounding box center [834, 309] width 91 height 26
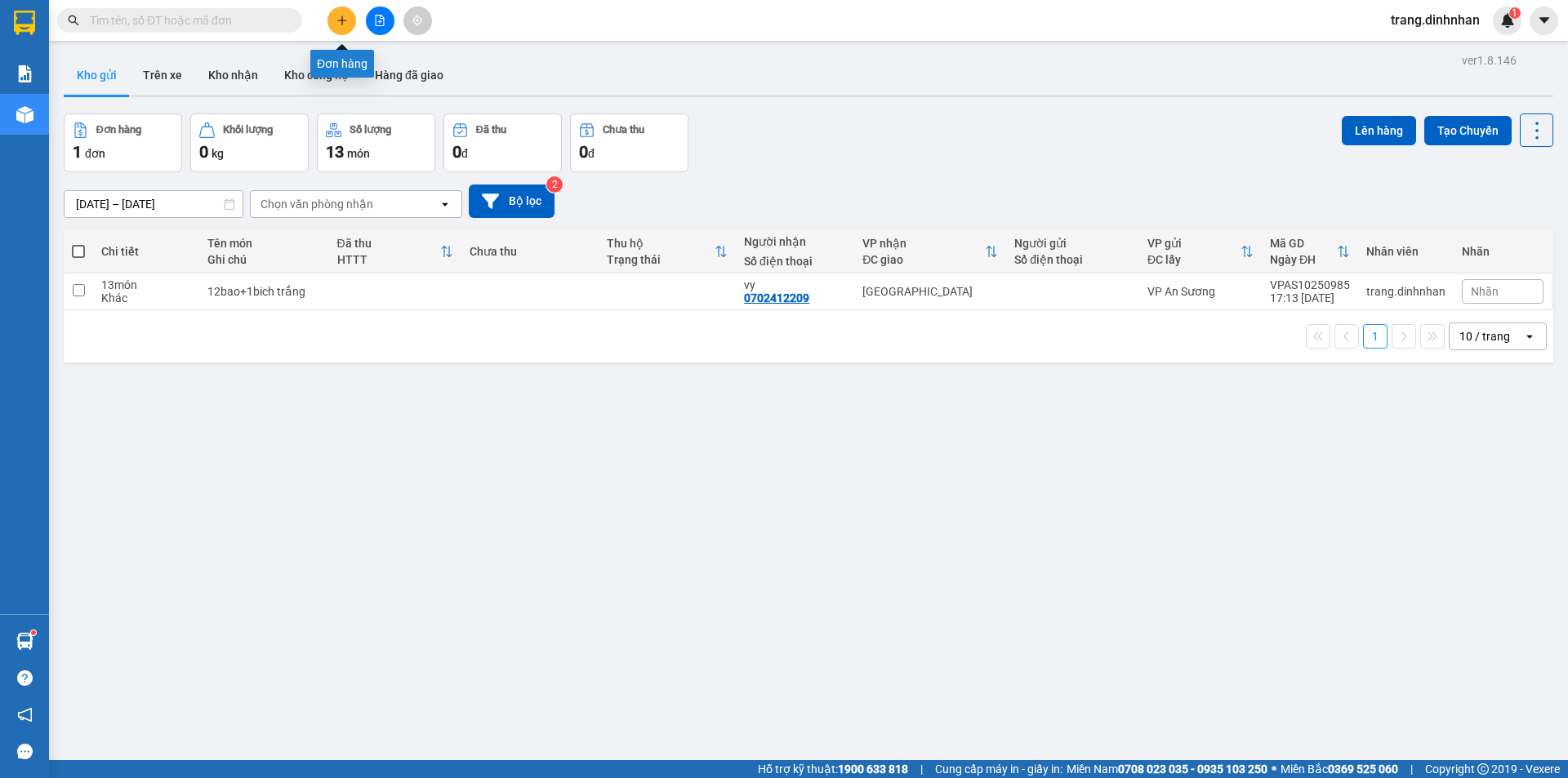
click at [334, 25] on button at bounding box center [341, 21] width 28 height 28
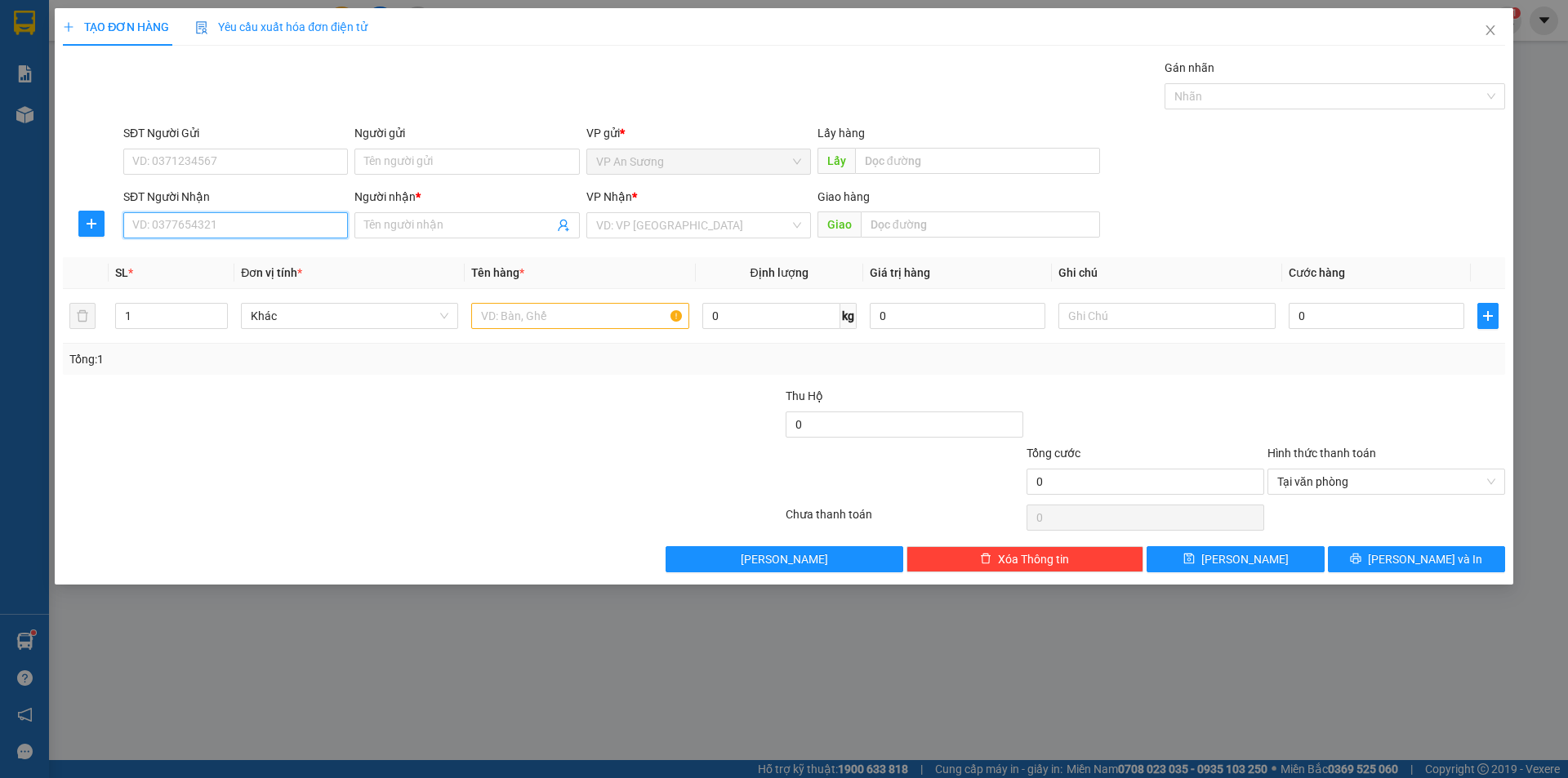
click at [266, 235] on input "SĐT Người Nhận" at bounding box center [236, 225] width 224 height 26
click at [195, 253] on div "0936117123 - LE NGAN" at bounding box center [235, 257] width 205 height 18
type input "0936117123"
type input "LE NGAN"
type input "0936117123"
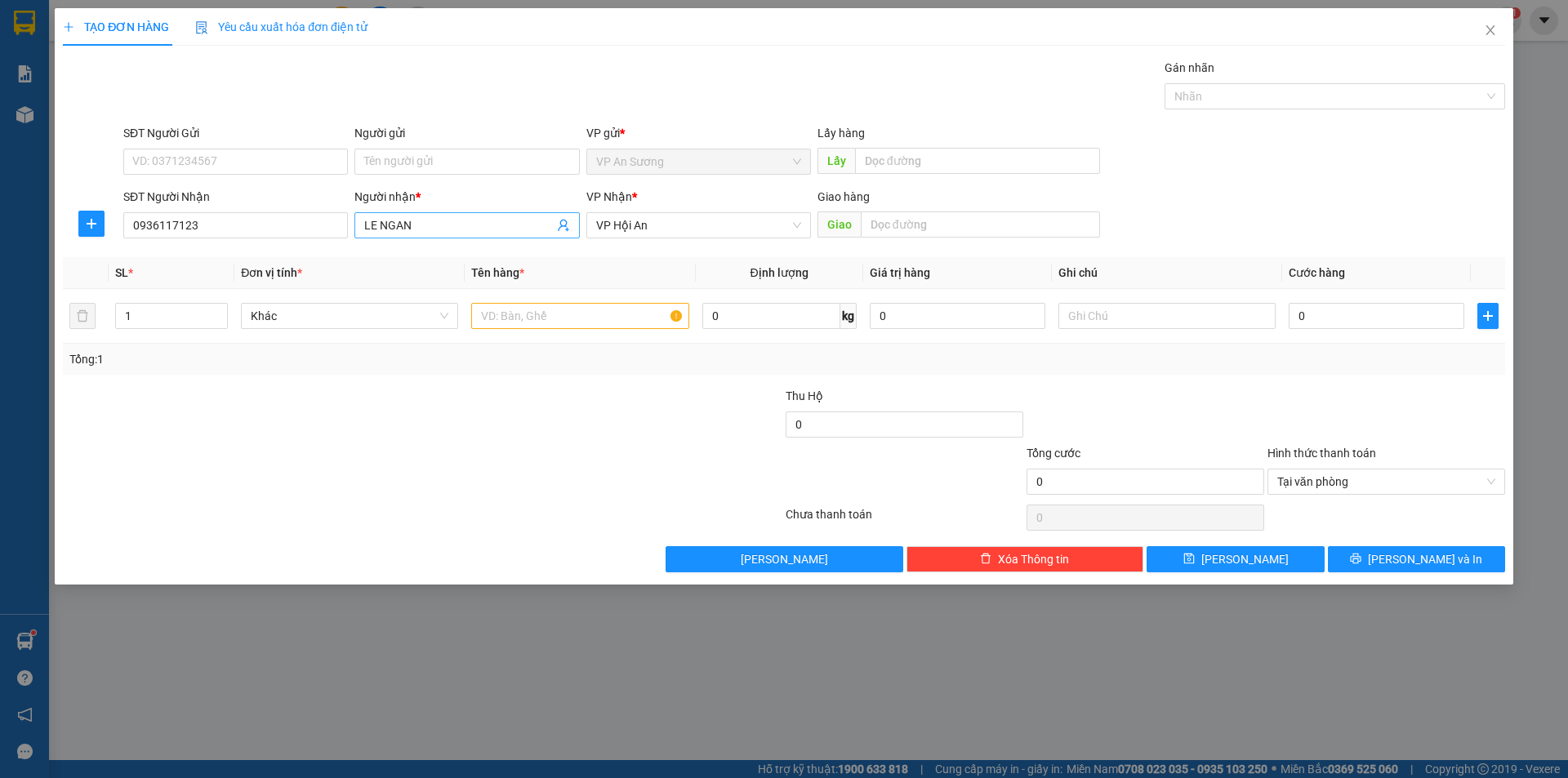
click at [448, 223] on input "LE NGAN" at bounding box center [458, 225] width 189 height 18
type input "L"
type input "a lợi"
click at [949, 212] on input "text" at bounding box center [981, 224] width 239 height 26
type input "hội an"
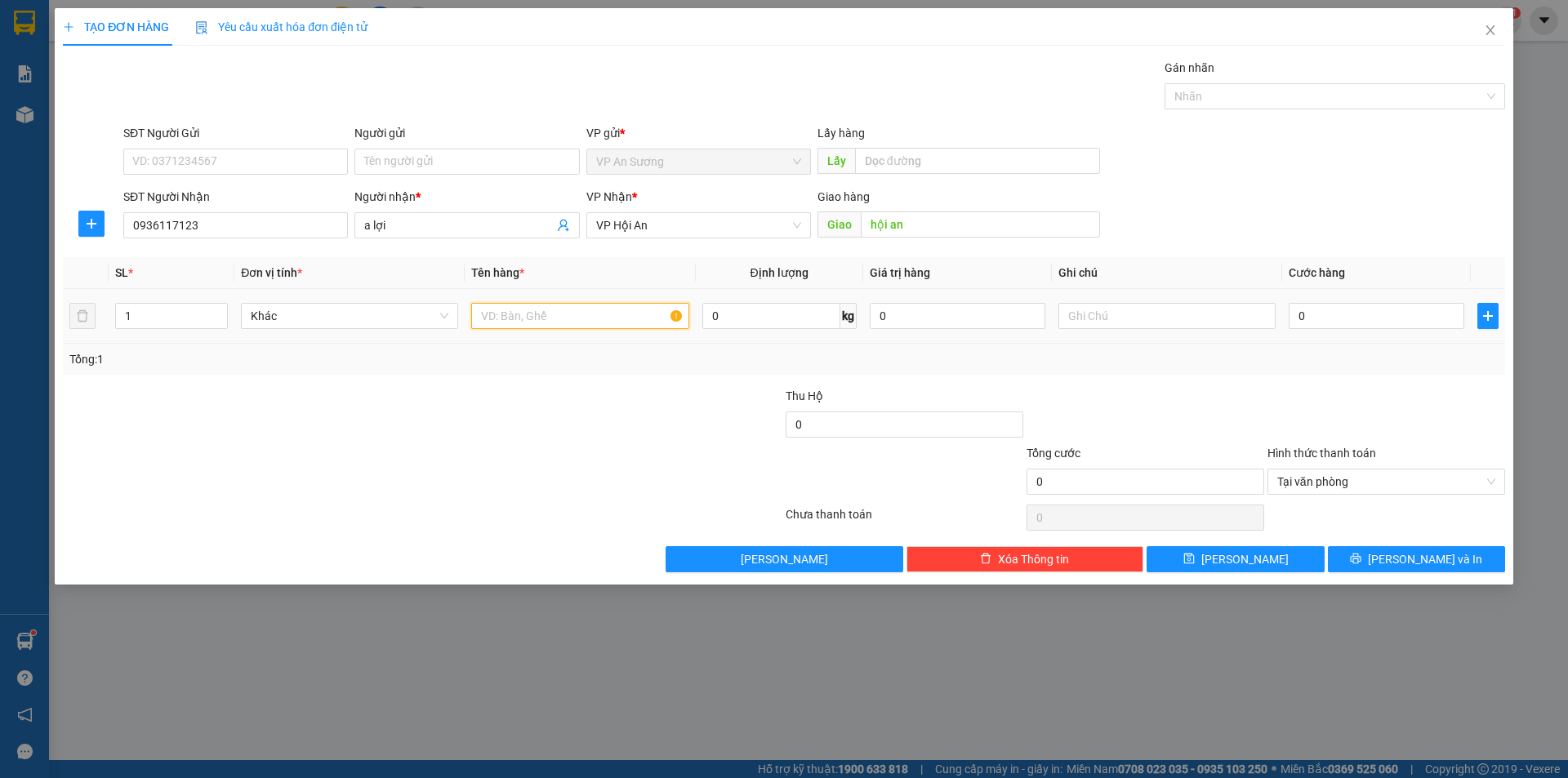
click at [543, 318] on input "text" at bounding box center [580, 316] width 217 height 26
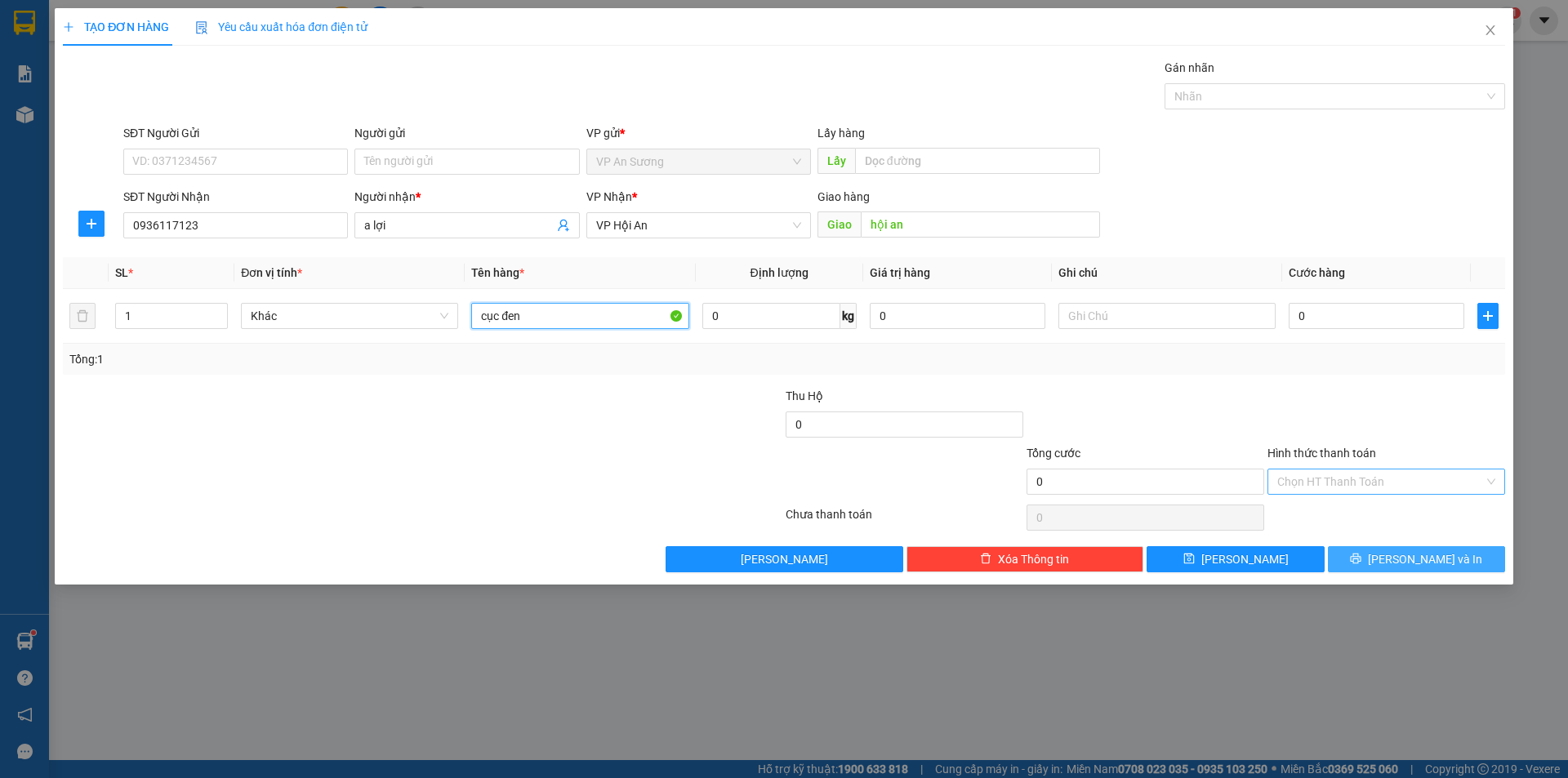
type input "cục đen"
click at [1437, 551] on span "[PERSON_NAME] và In" at bounding box center [1425, 559] width 114 height 18
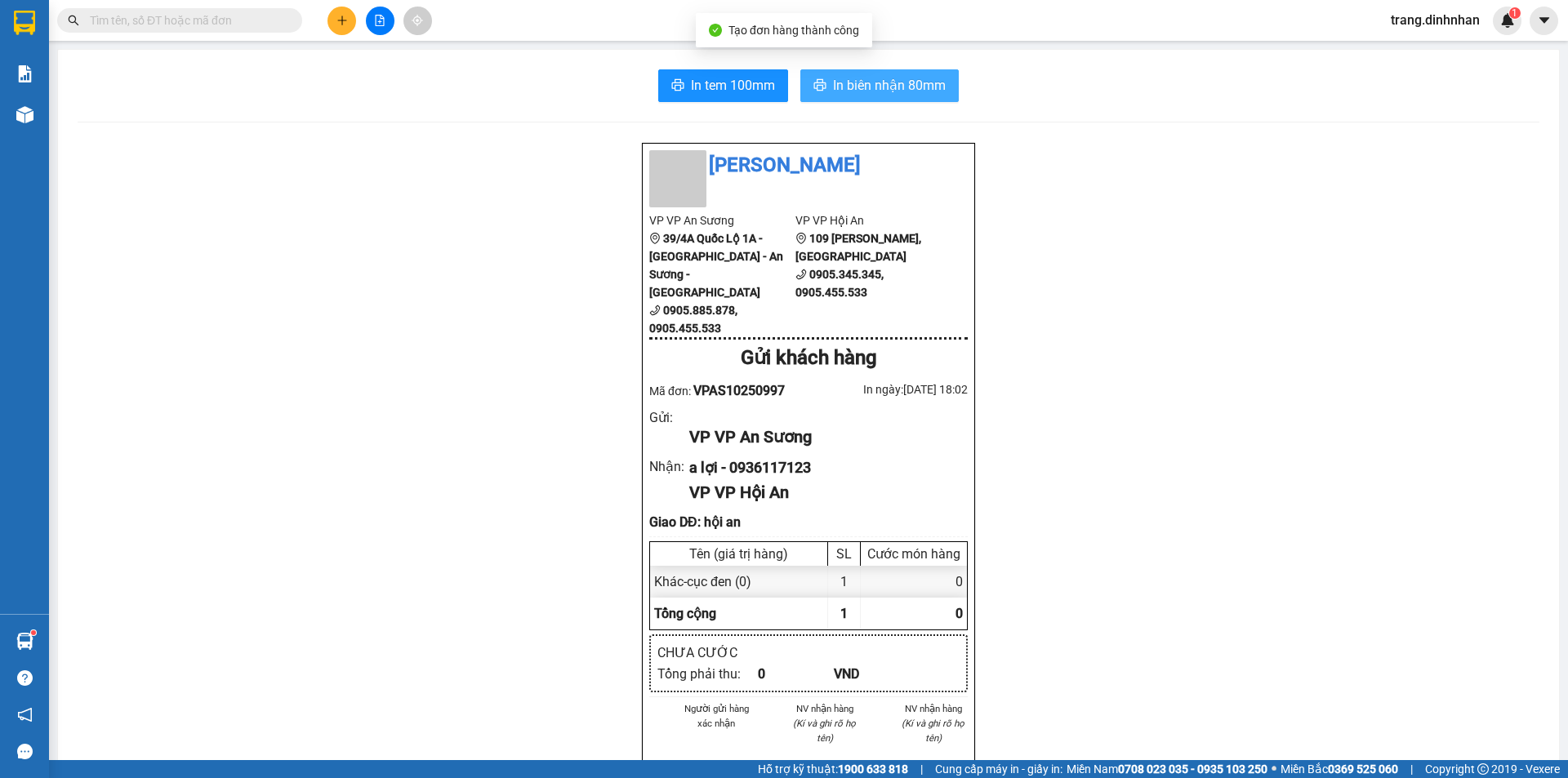
click at [917, 95] on button "In biên nhận 80mm" at bounding box center [880, 86] width 158 height 33
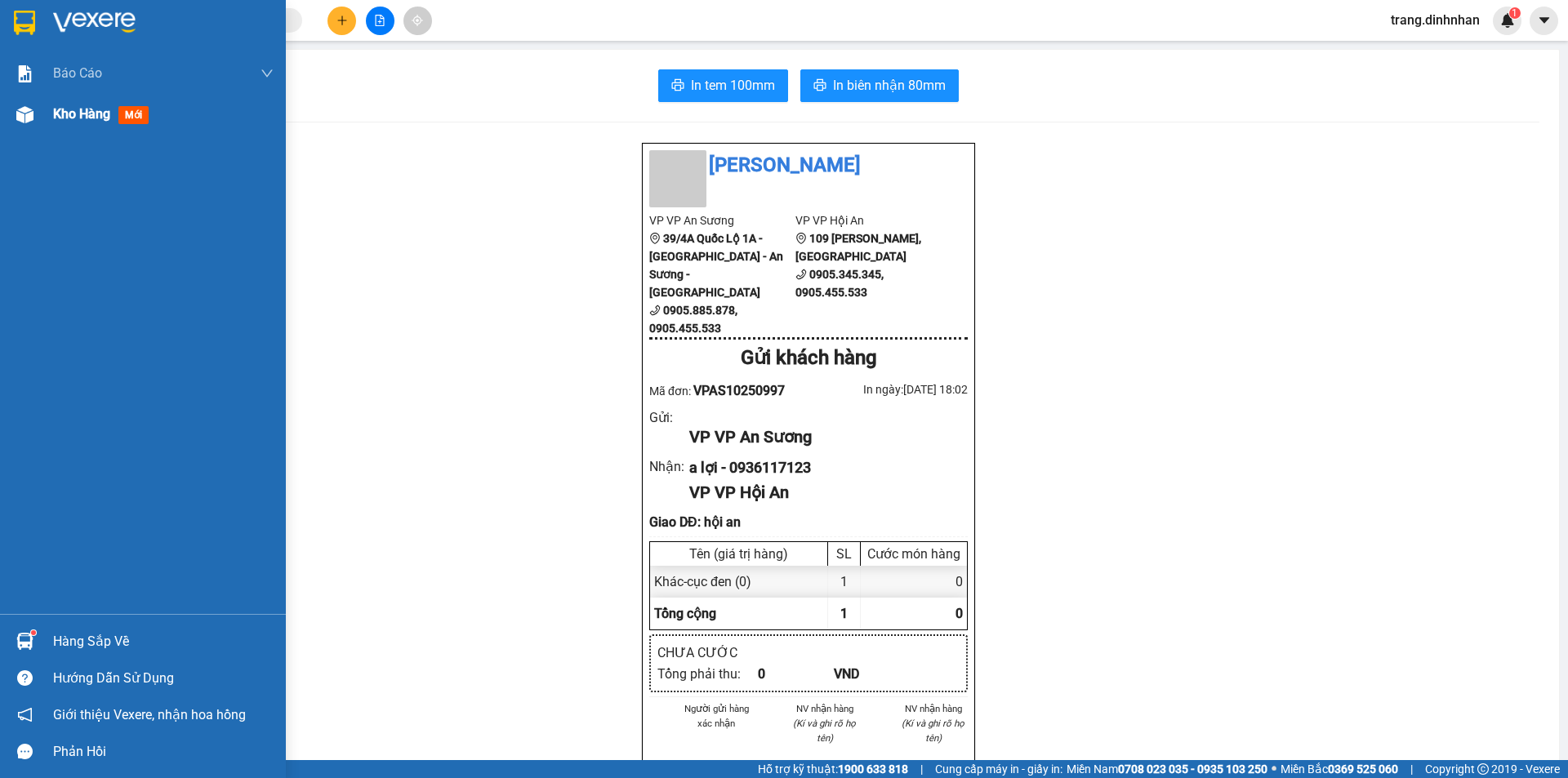
click at [66, 124] on div "Kho hàng mới" at bounding box center [104, 114] width 102 height 21
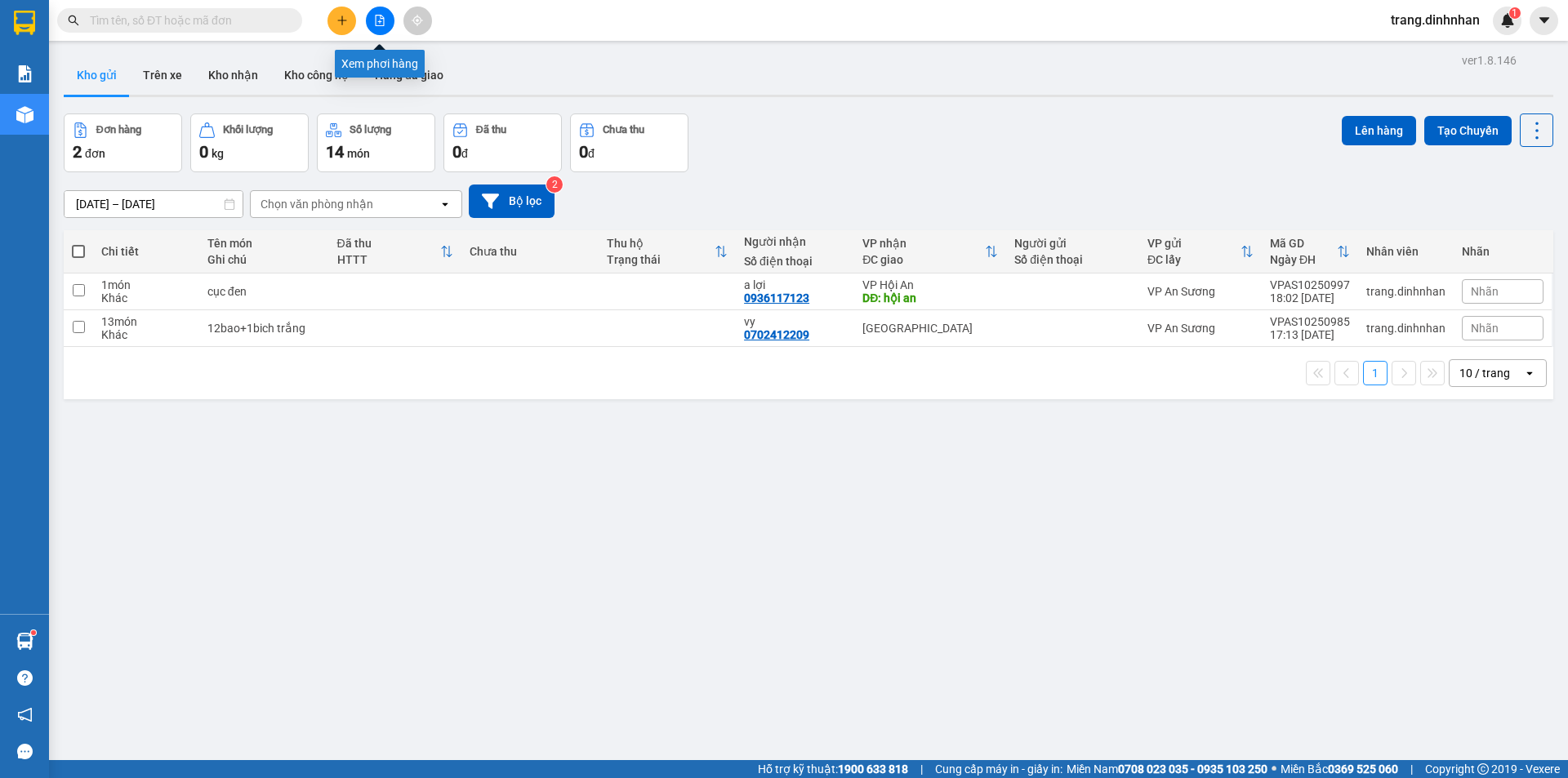
click at [381, 26] on button at bounding box center [380, 21] width 28 height 28
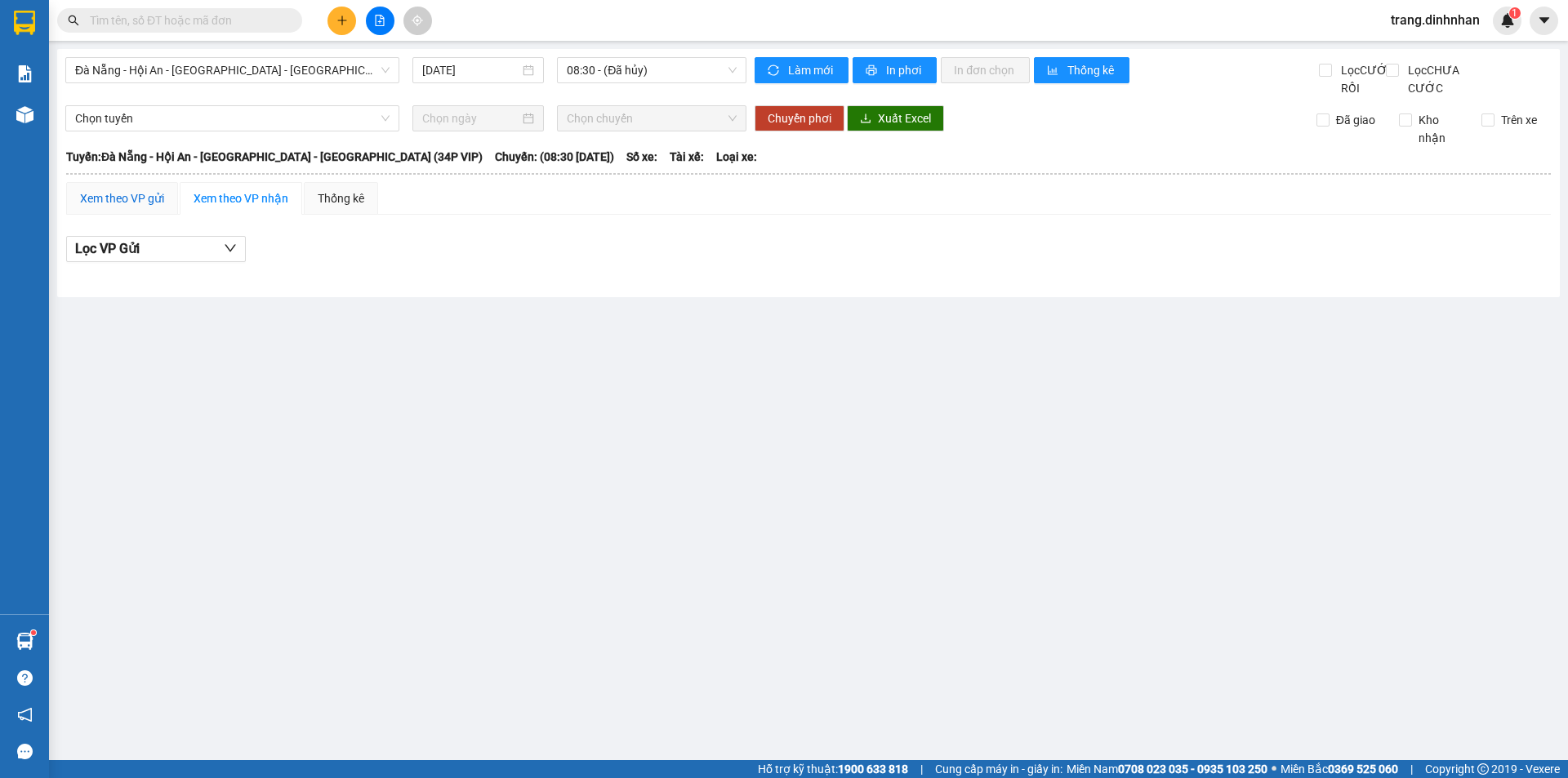
click at [94, 207] on div "Xem theo VP gửi" at bounding box center [122, 198] width 84 height 18
click at [374, 70] on span "Đà Nẵng - Hội An - [GEOGRAPHIC_DATA] - [GEOGRAPHIC_DATA] (34P VIP)" at bounding box center [232, 70] width 314 height 25
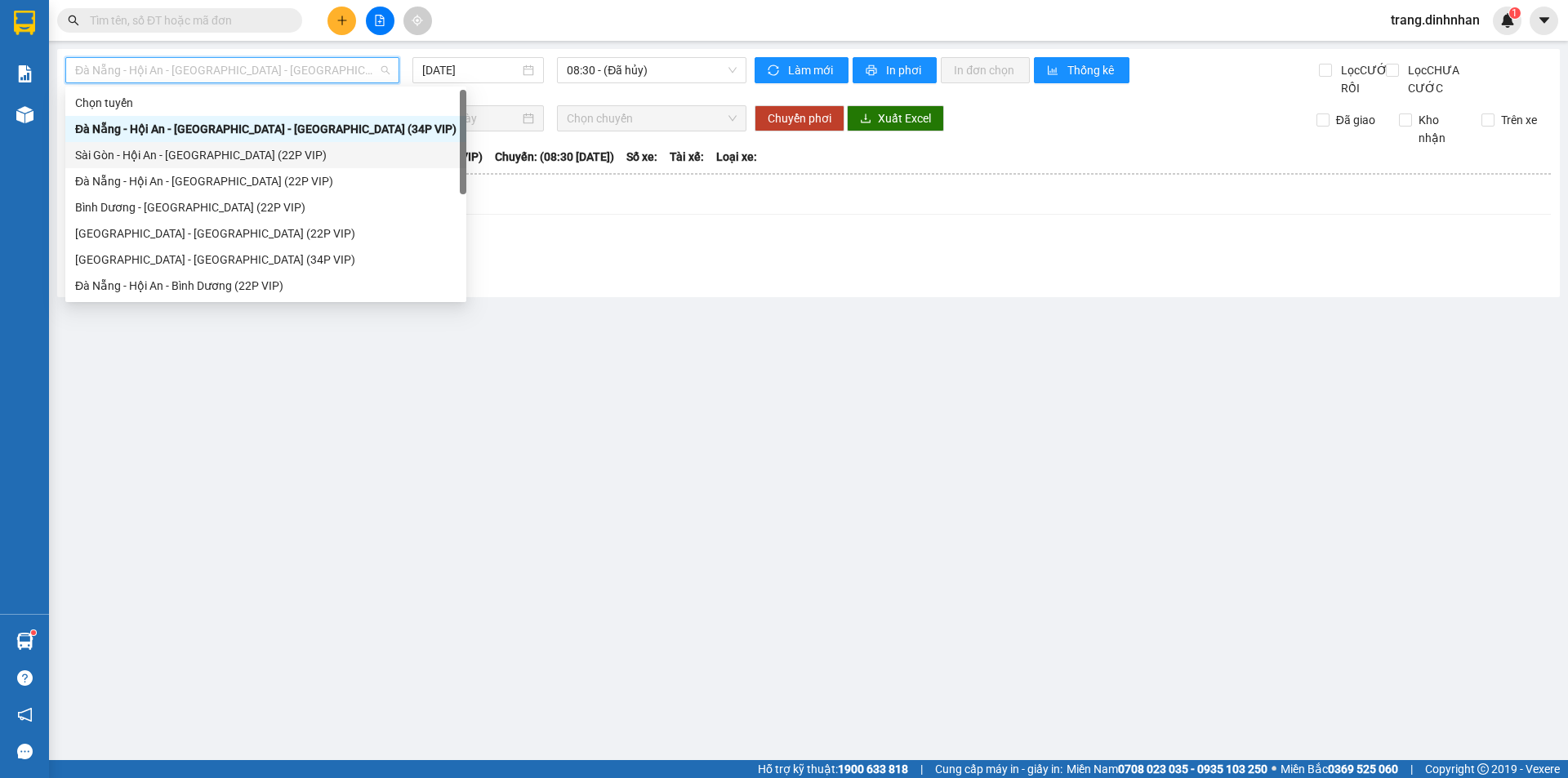
drag, startPoint x: 278, startPoint y: 156, endPoint x: 634, endPoint y: 105, distance: 359.6
click at [283, 156] on div "Sài Gòn - Hội An - [GEOGRAPHIC_DATA] (22P VIP)" at bounding box center [266, 155] width 381 height 18
type input "[DATE]"
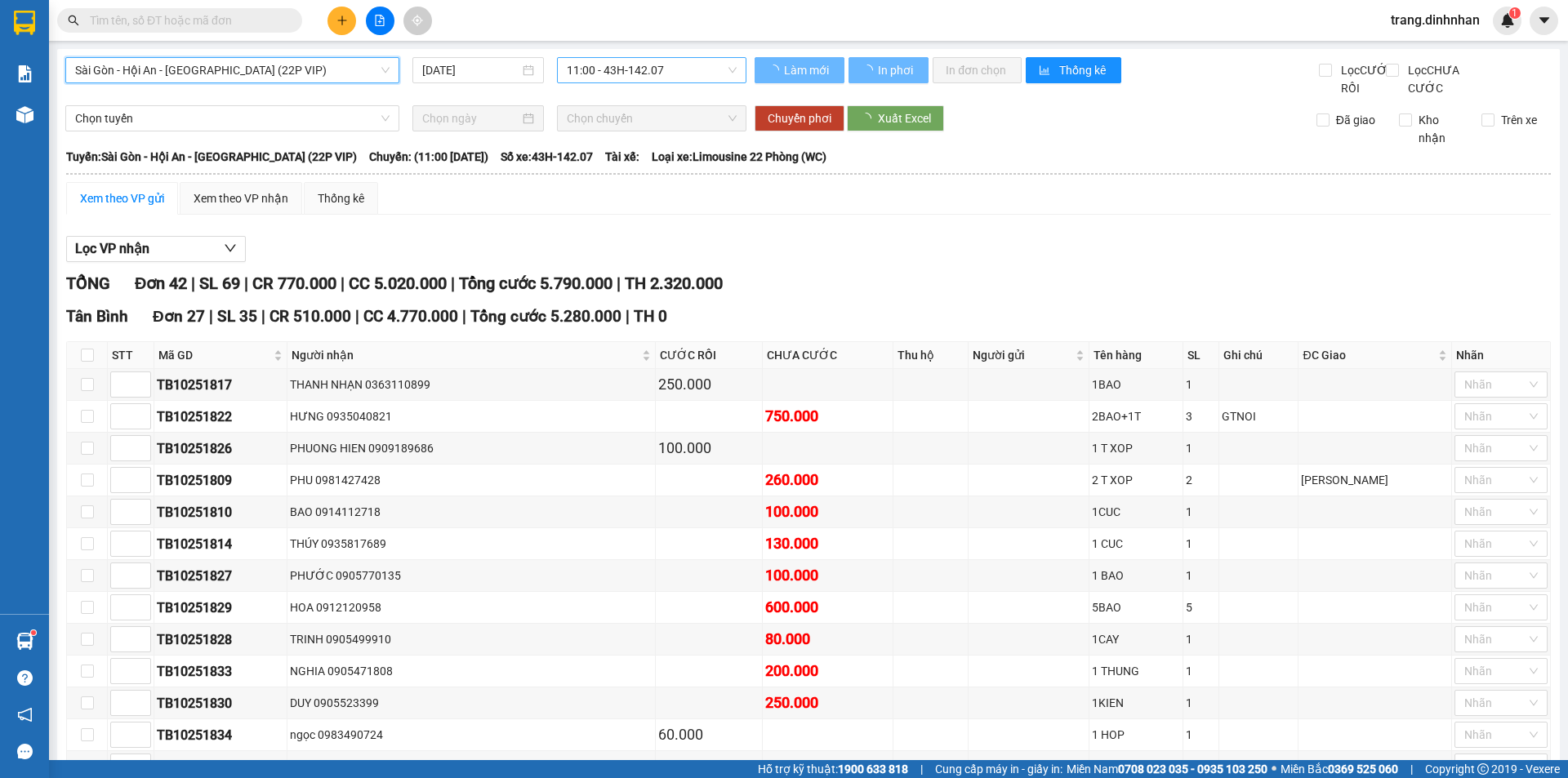
click at [727, 70] on span "11:00 - 43H-142.07" at bounding box center [652, 70] width 170 height 25
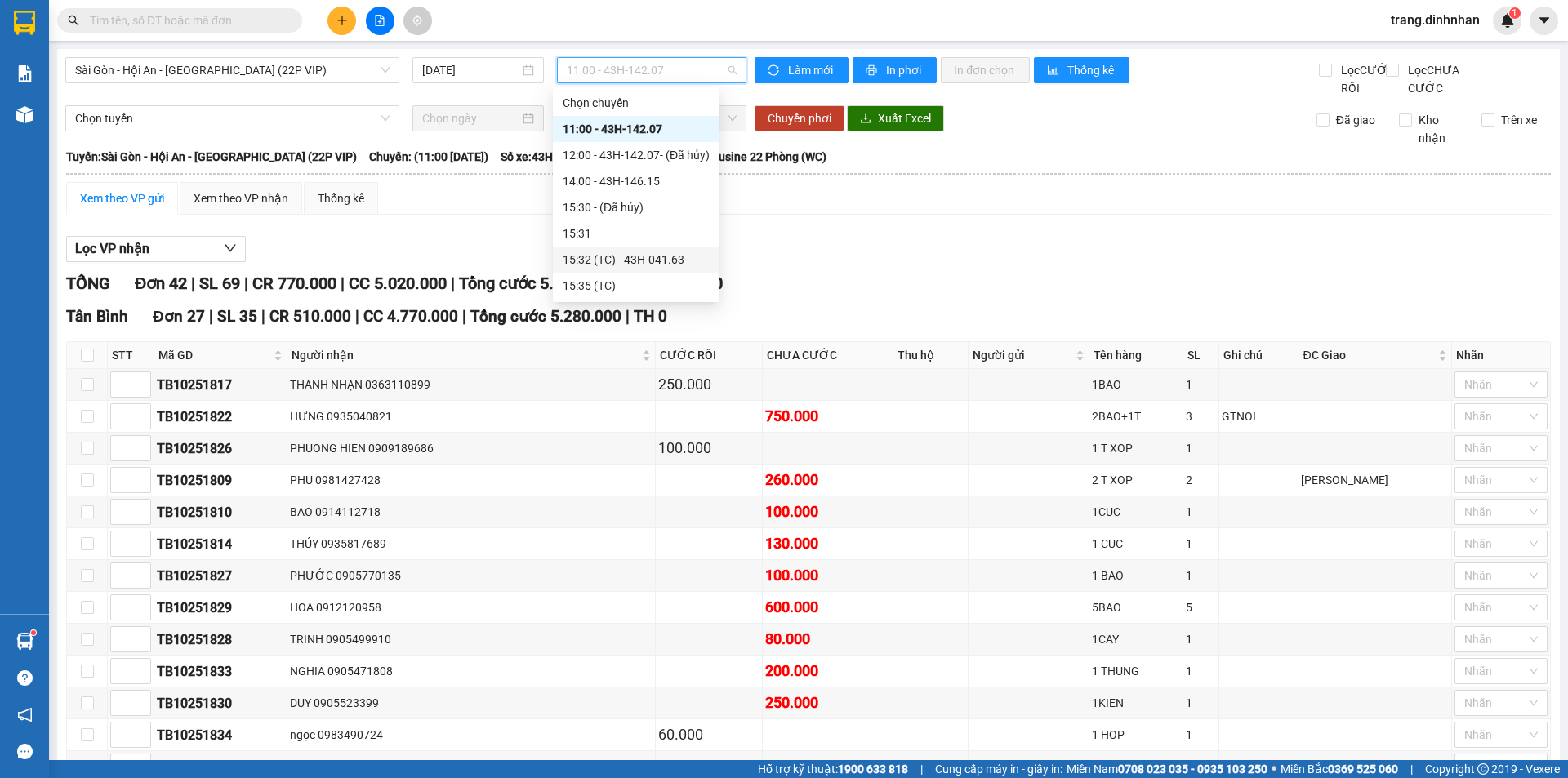
scroll to position [52, 0]
click at [613, 279] on div "18:00 - 43H-102.57" at bounding box center [636, 286] width 147 height 18
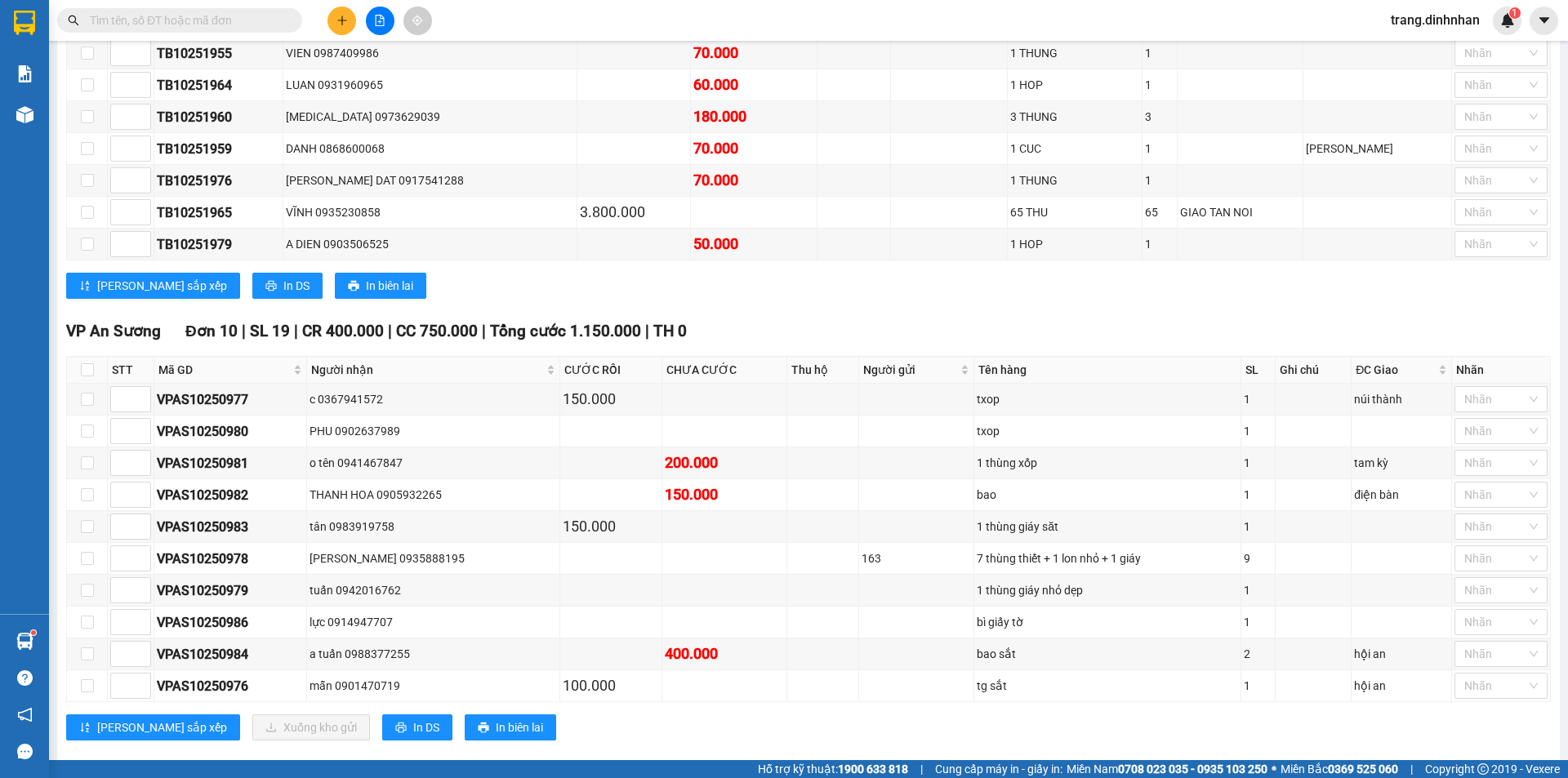
scroll to position [1841, 0]
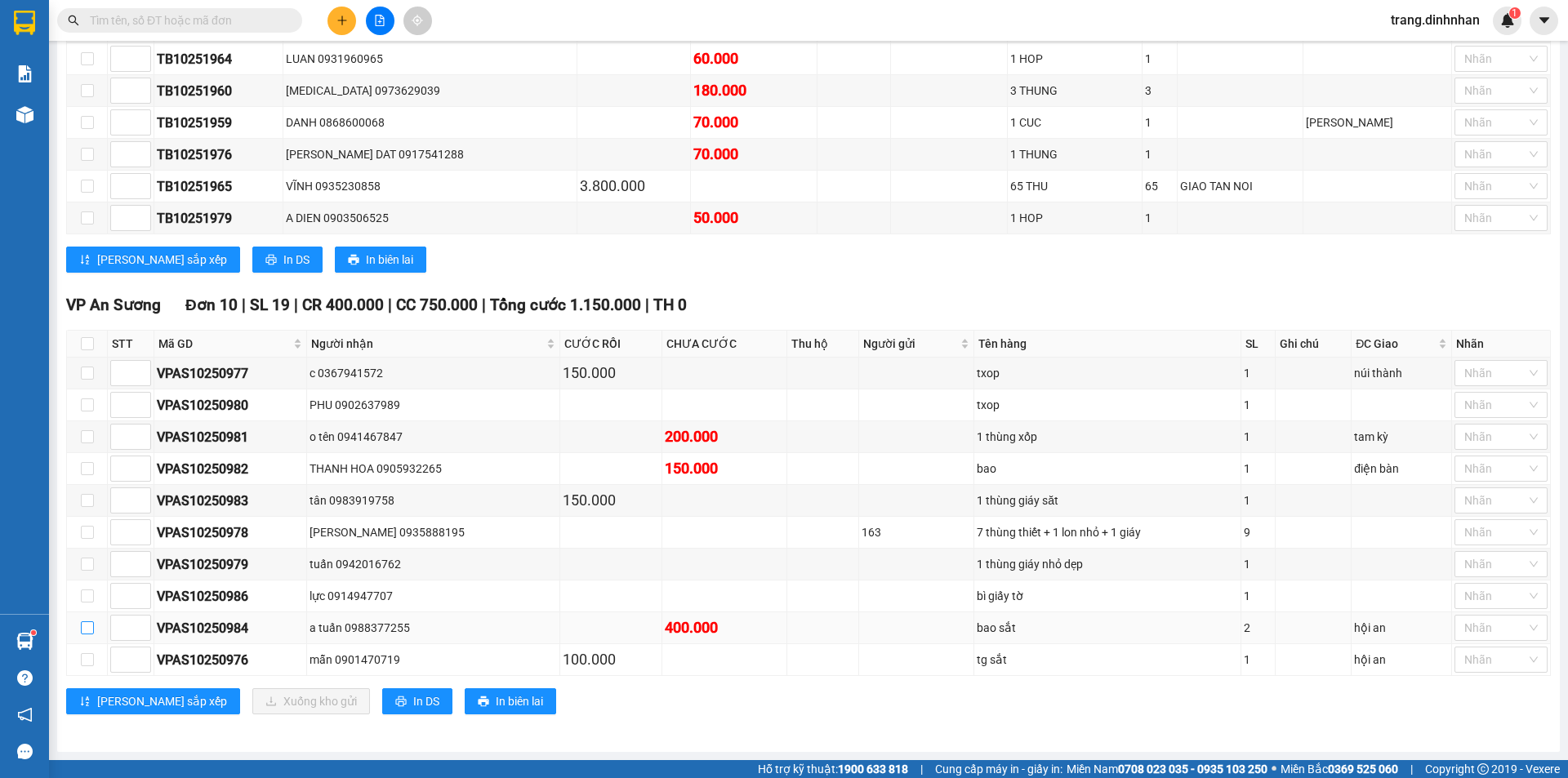
click at [88, 621] on input "checkbox" at bounding box center [88, 628] width 13 height 13
checkbox input "true"
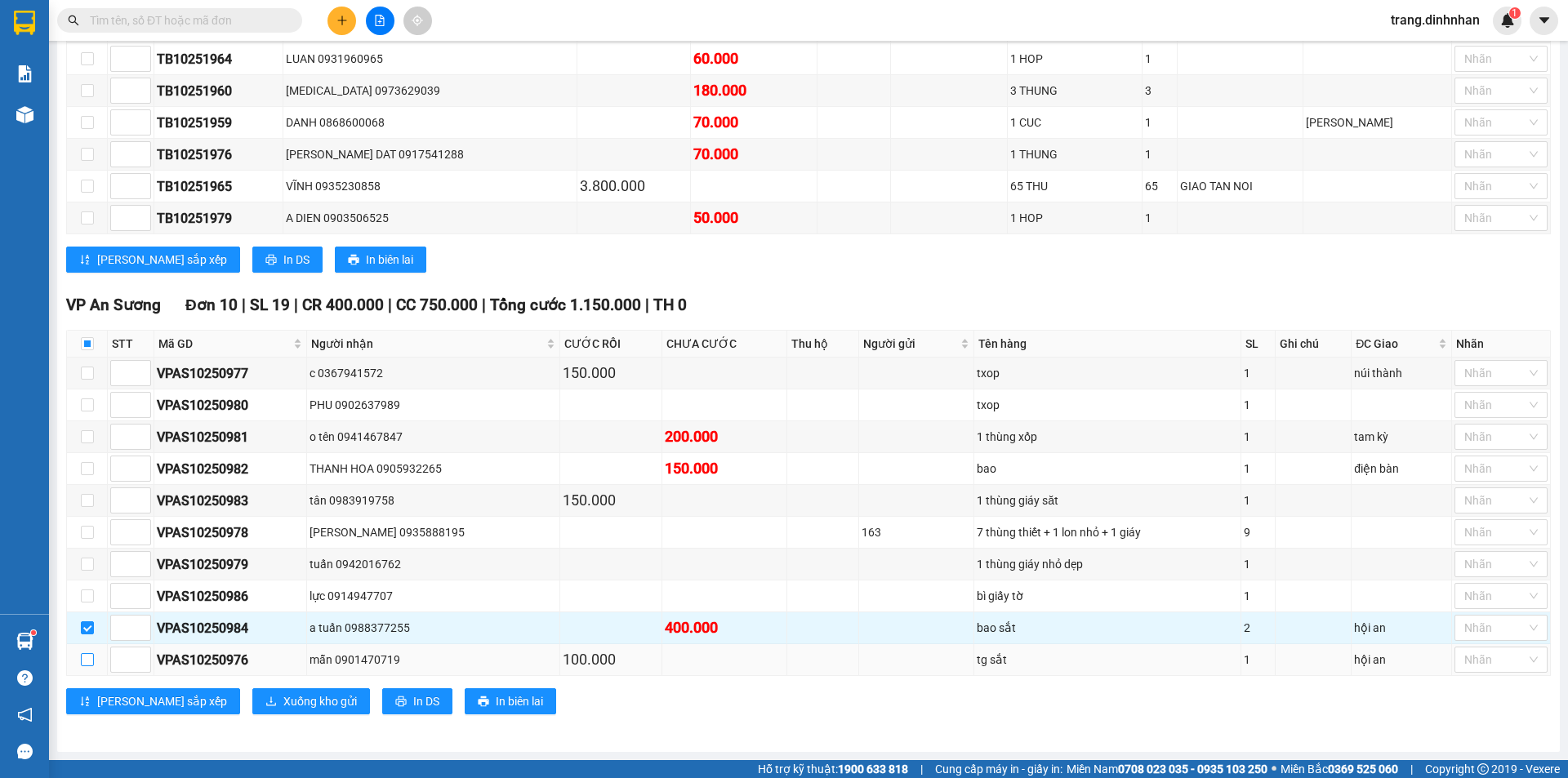
click at [87, 654] on input "checkbox" at bounding box center [88, 660] width 13 height 13
checkbox input "true"
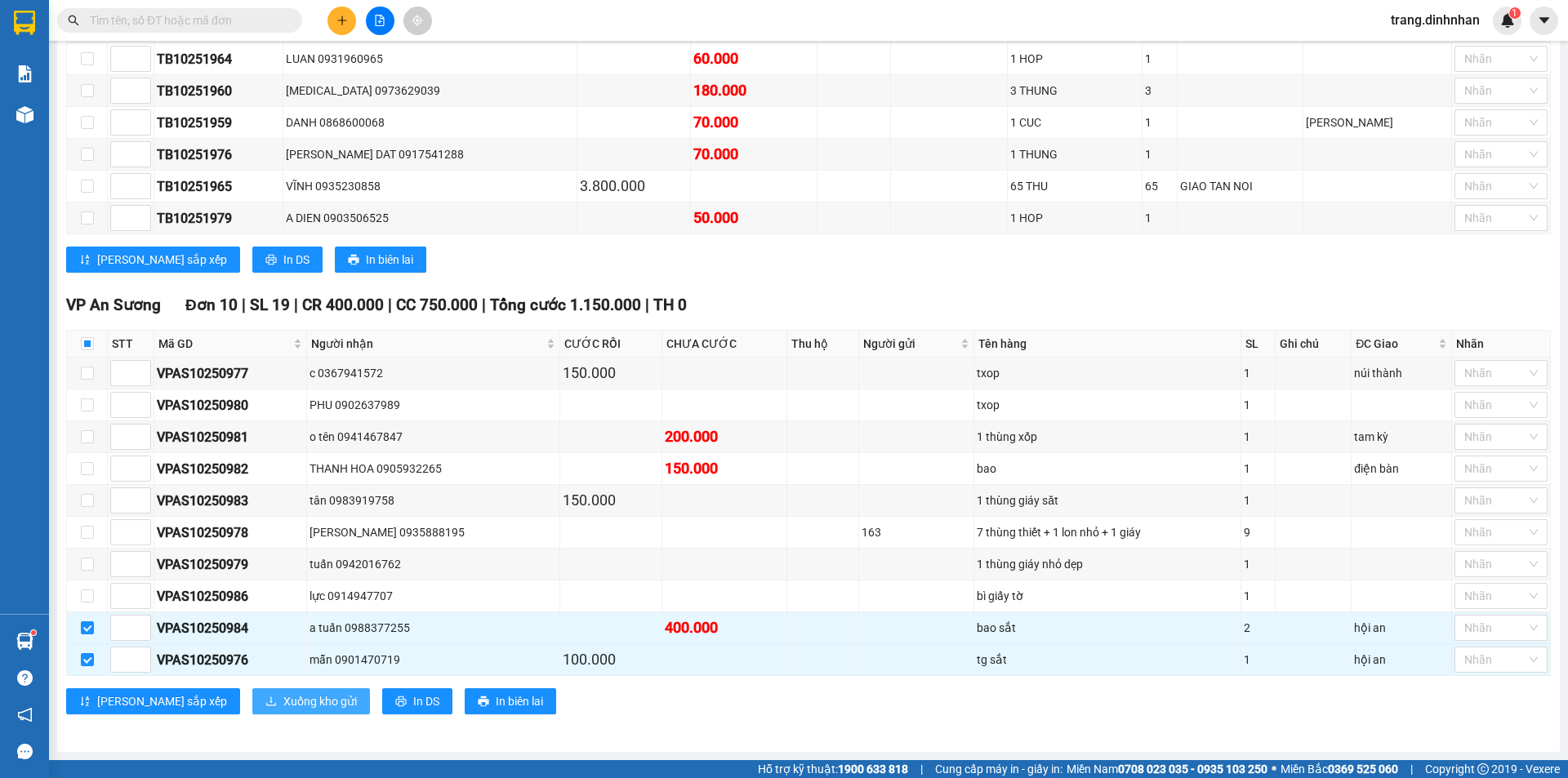
click at [284, 695] on span "Xuống kho gửi" at bounding box center [321, 702] width 74 height 18
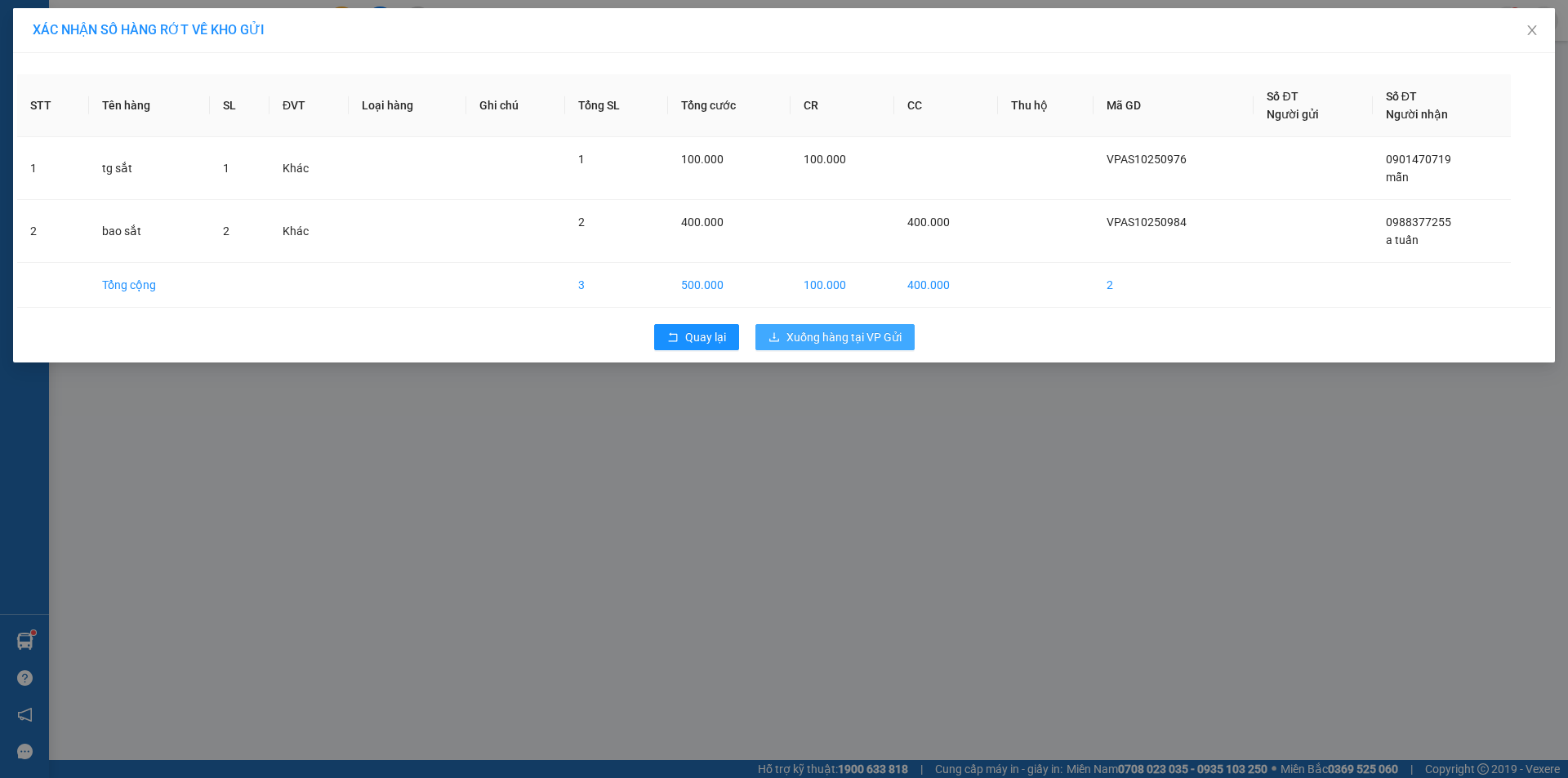
drag, startPoint x: 840, startPoint y: 331, endPoint x: 851, endPoint y: 313, distance: 21.1
click at [837, 331] on span "Xuống hàng tại VP Gửi" at bounding box center [844, 337] width 115 height 18
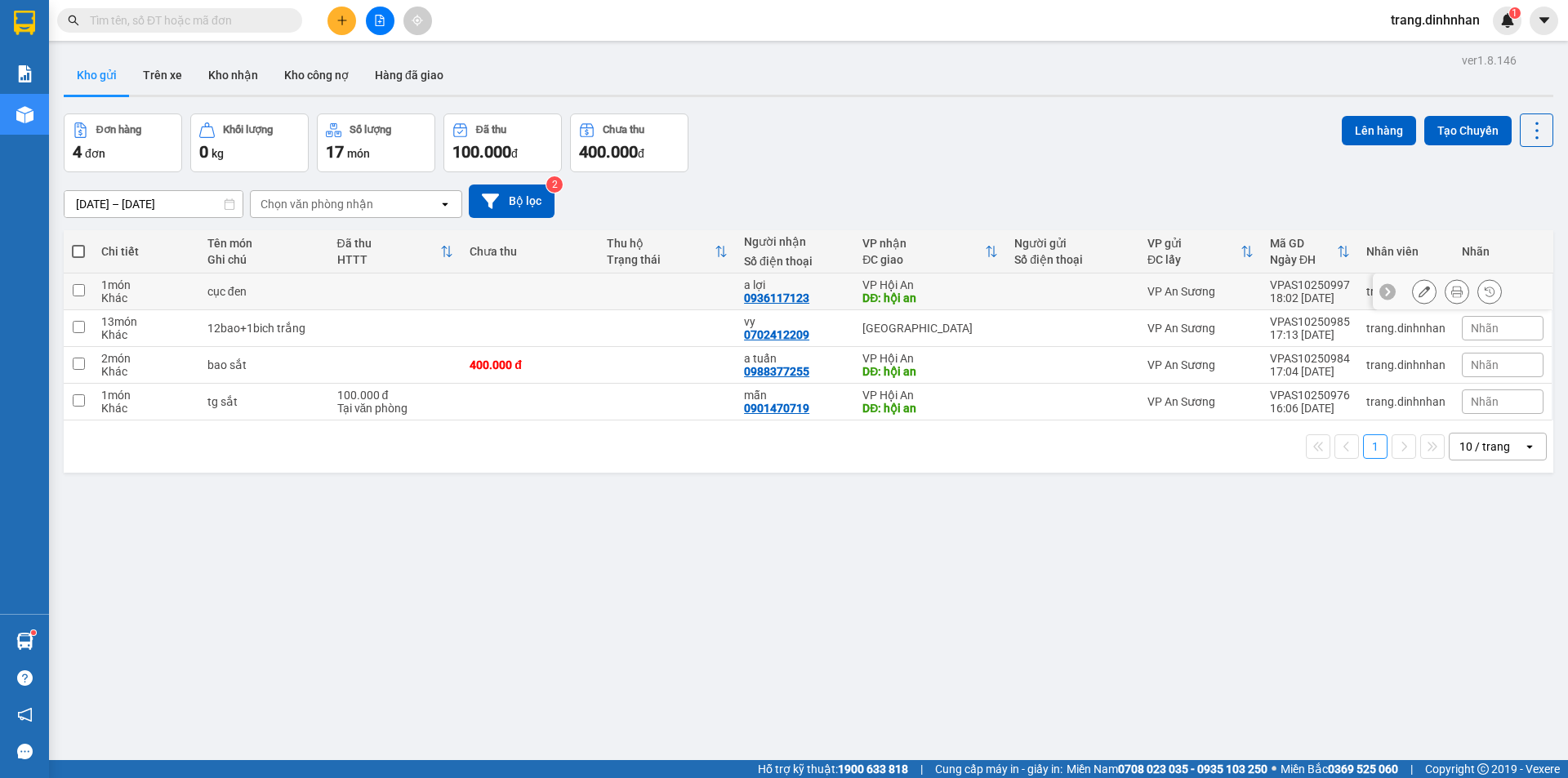
click at [1021, 284] on td at bounding box center [1072, 291] width 133 height 37
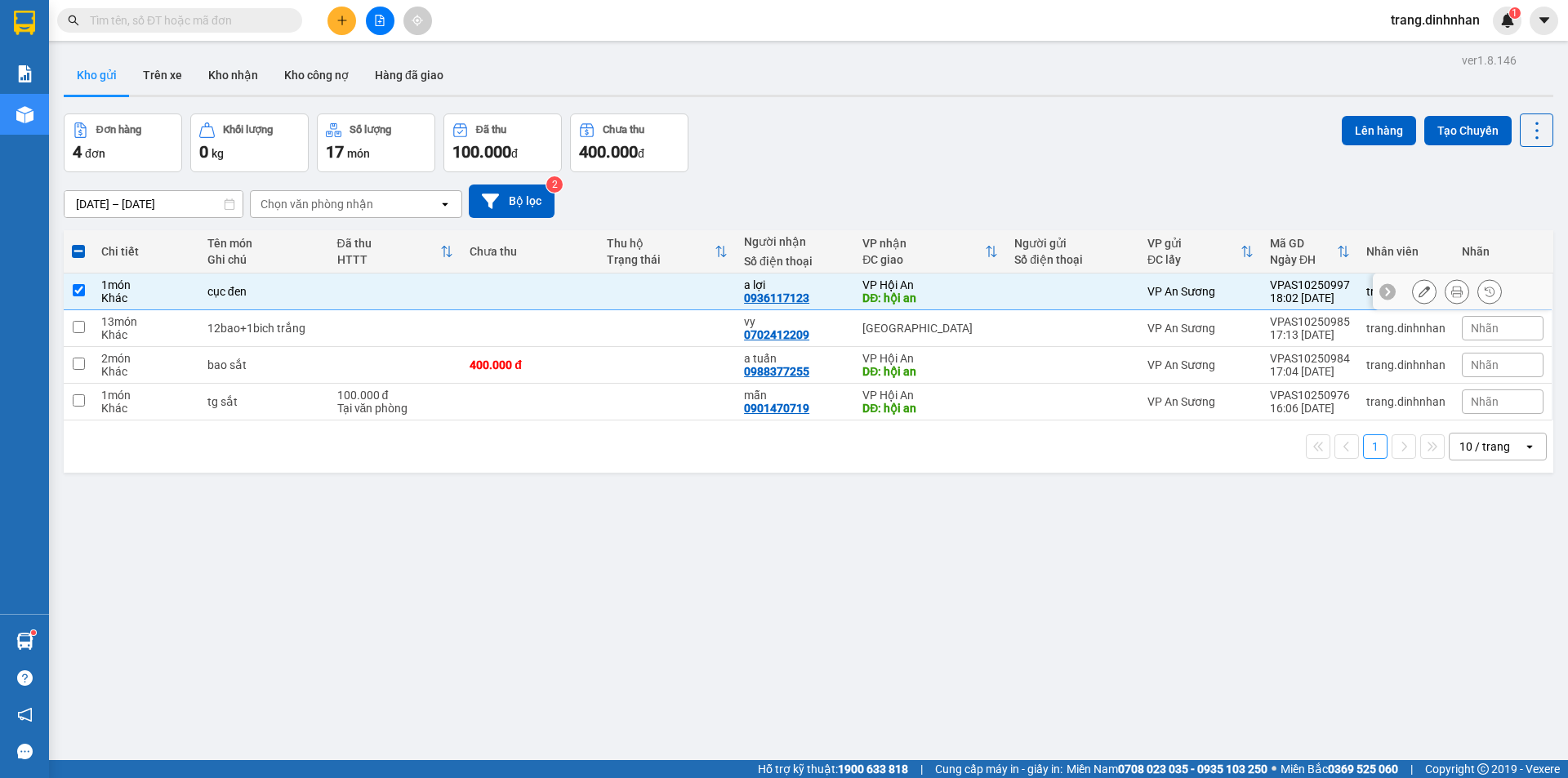
click at [968, 288] on div "VP Hội An" at bounding box center [931, 285] width 136 height 13
checkbox input "false"
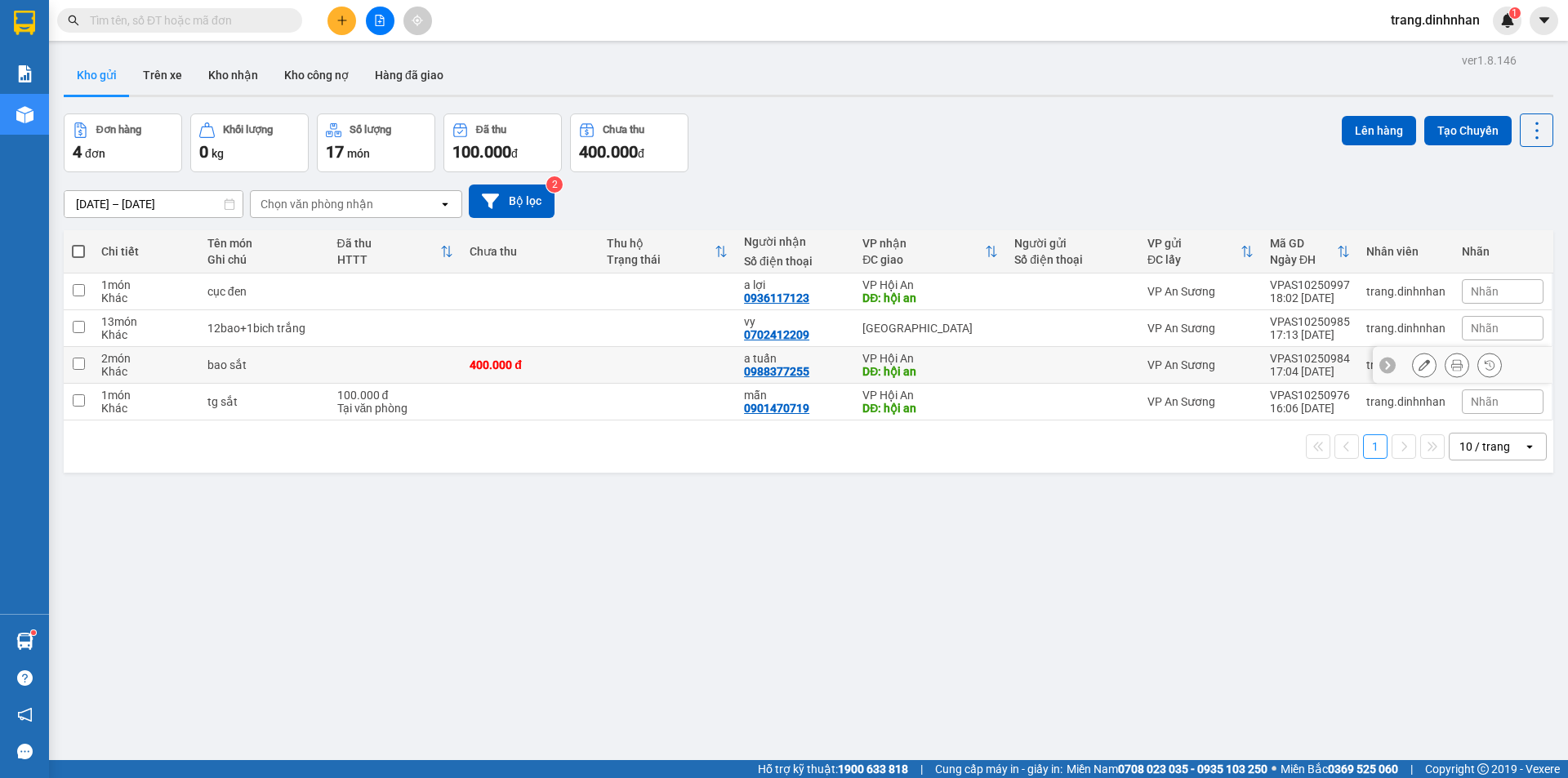
click at [992, 370] on div "DĐ: hội an" at bounding box center [931, 372] width 136 height 13
checkbox input "true"
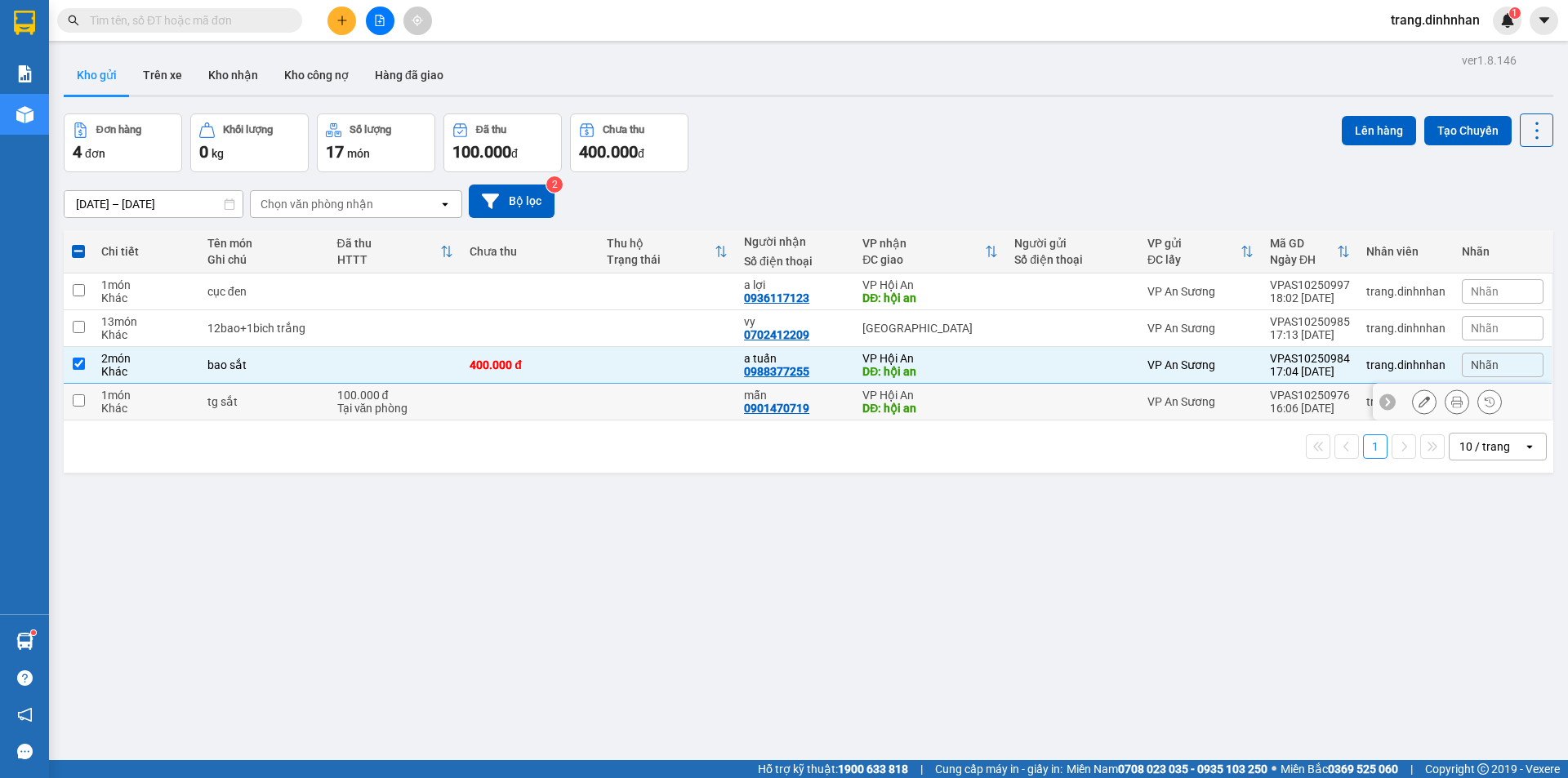
click at [980, 398] on div "VP Hội An" at bounding box center [931, 395] width 136 height 13
checkbox input "true"
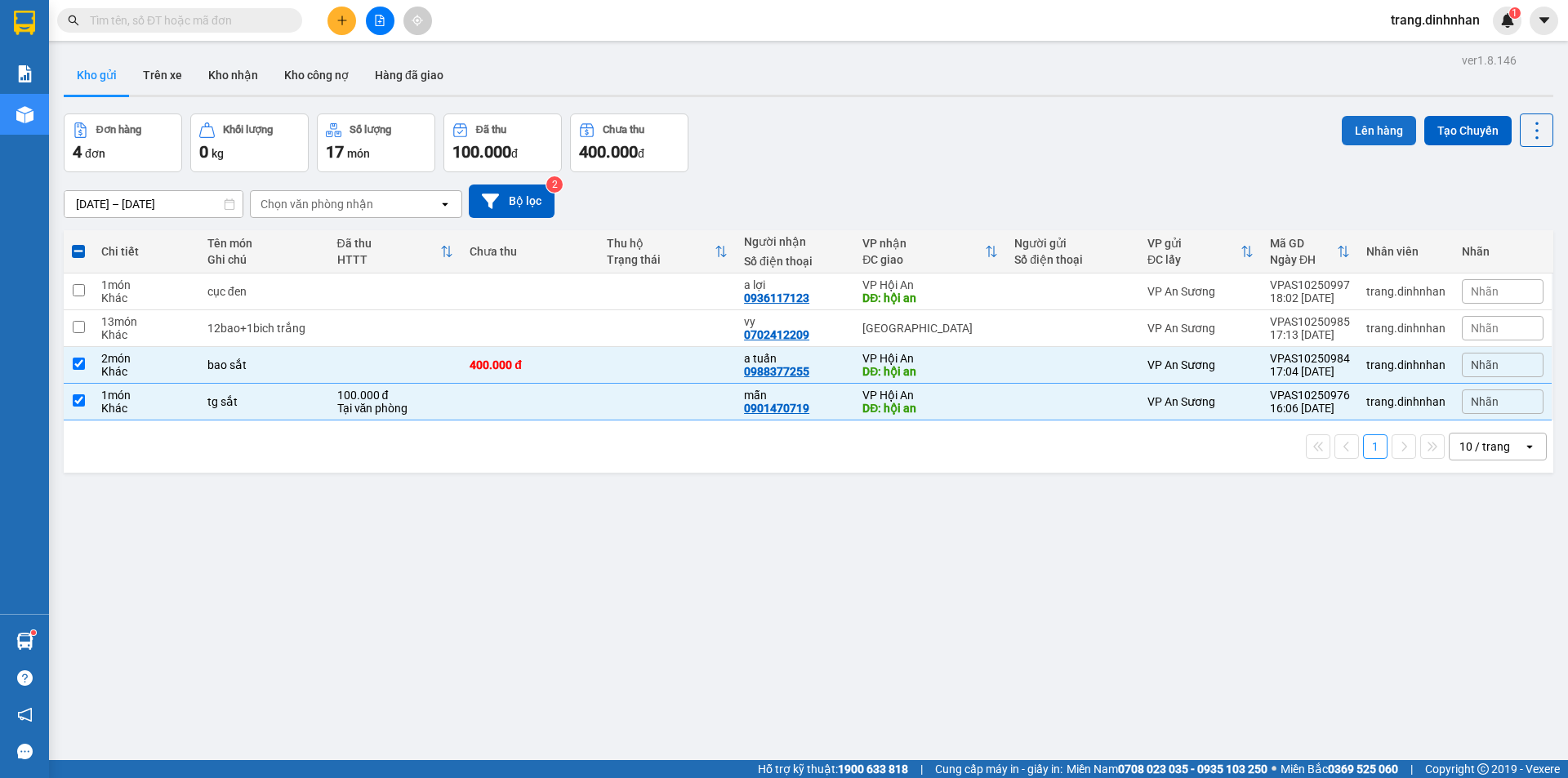
click at [1367, 125] on button "Lên hàng" at bounding box center [1378, 130] width 74 height 29
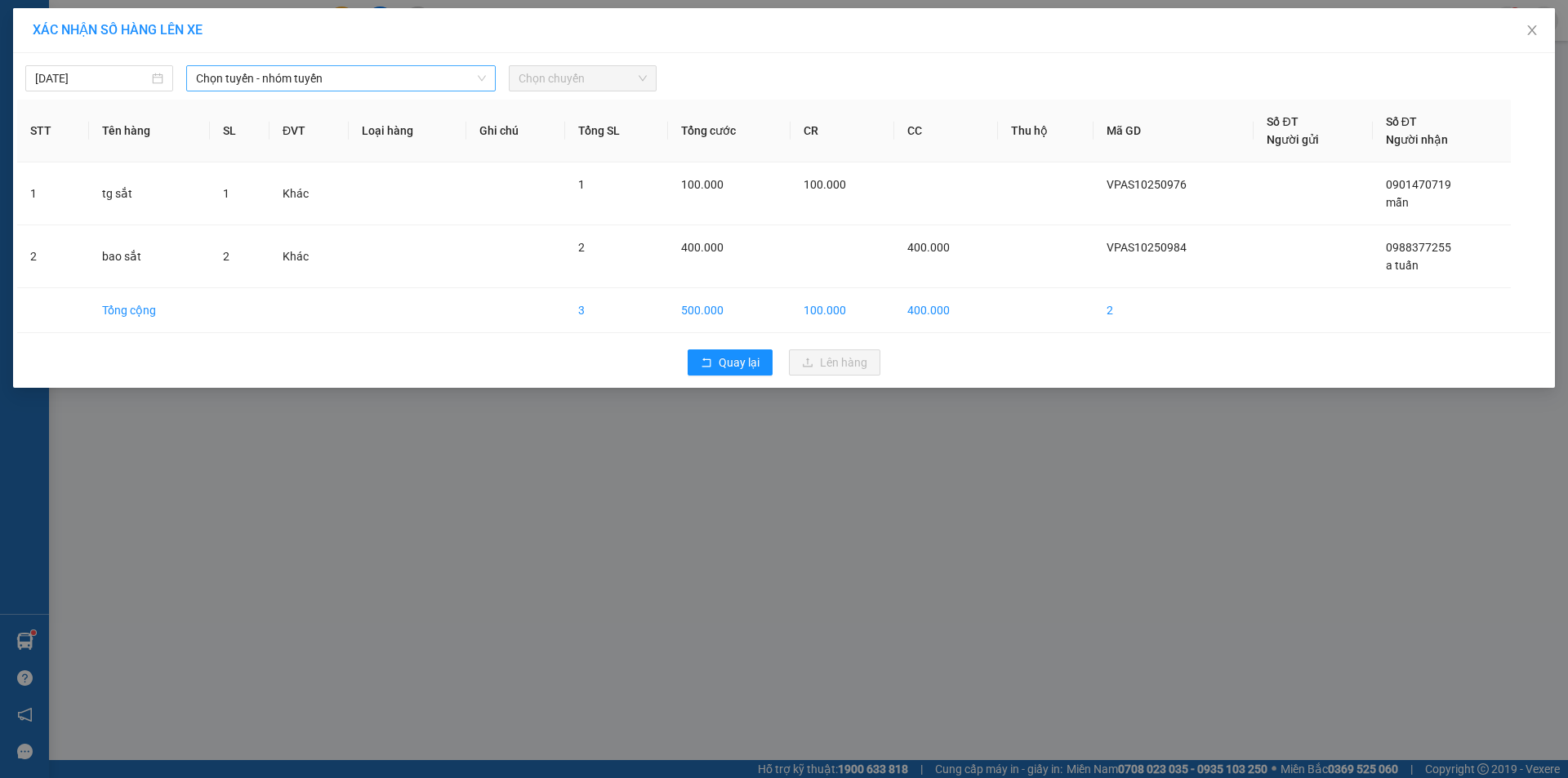
click at [458, 75] on span "Chọn tuyến - nhóm tuyến" at bounding box center [340, 78] width 289 height 25
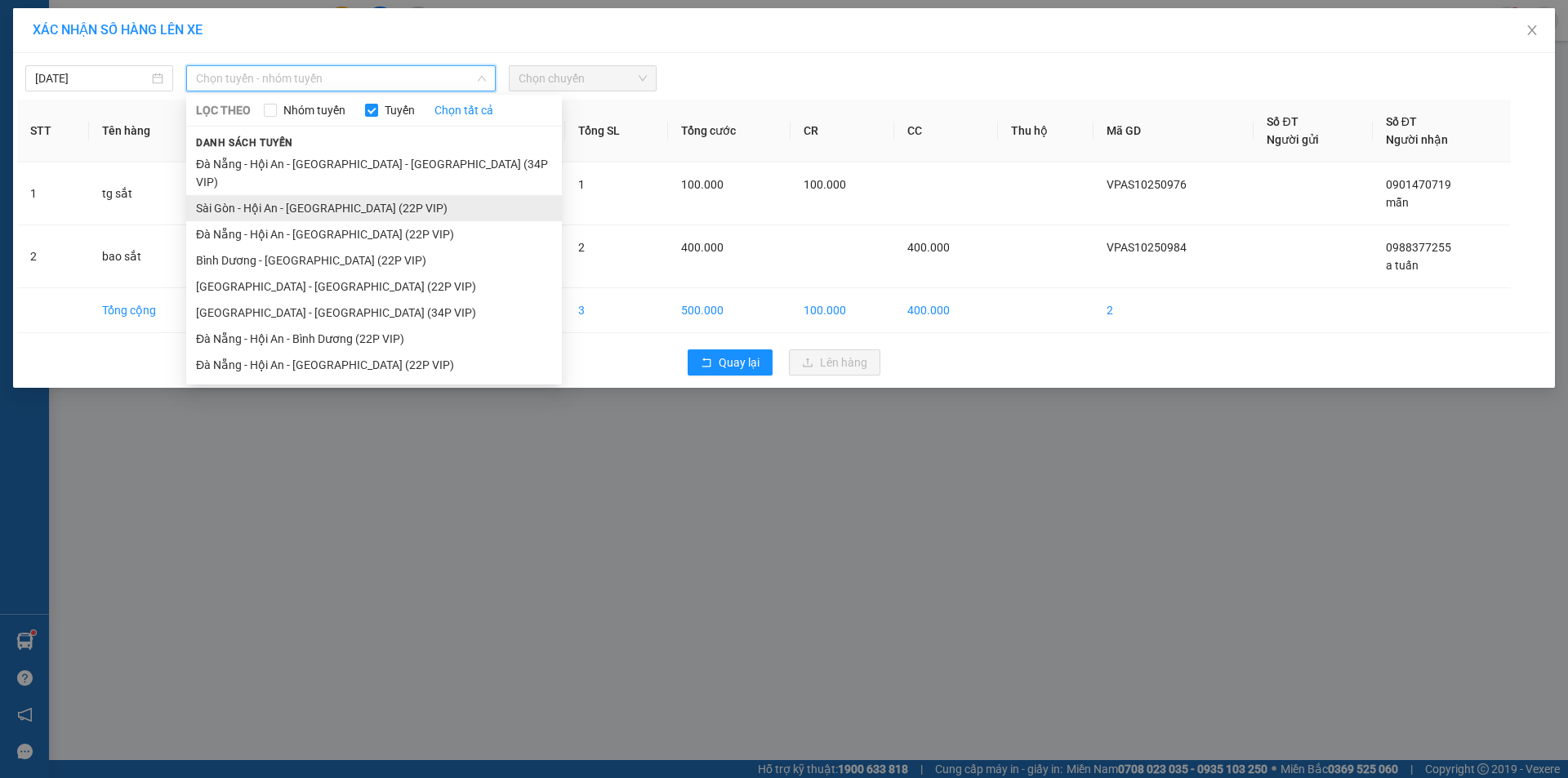
click at [402, 195] on li "Sài Gòn - Hội An - [GEOGRAPHIC_DATA] (22P VIP)" at bounding box center [373, 208] width 375 height 26
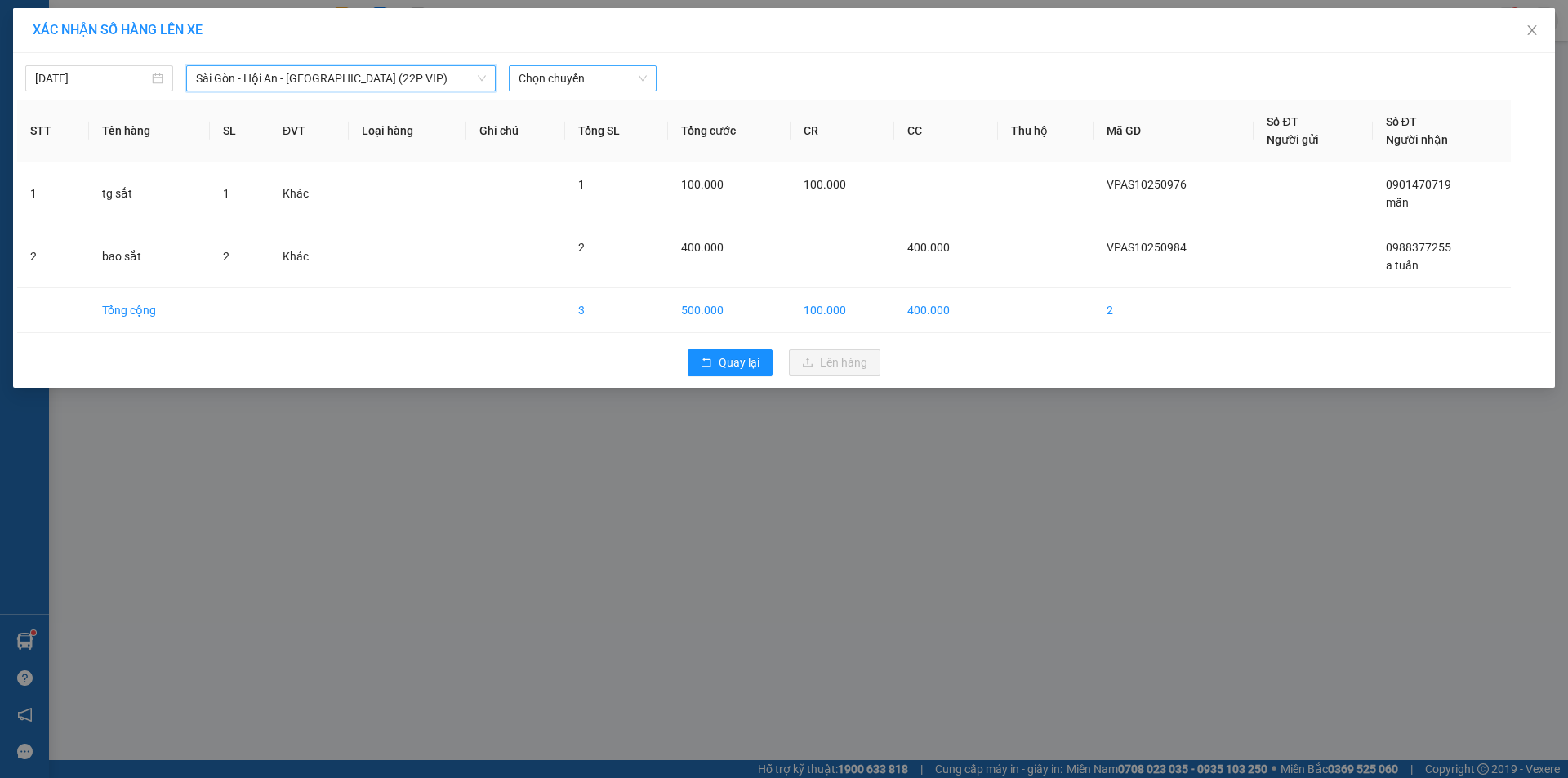
click at [607, 78] on span "Chọn chuyến" at bounding box center [583, 78] width 128 height 25
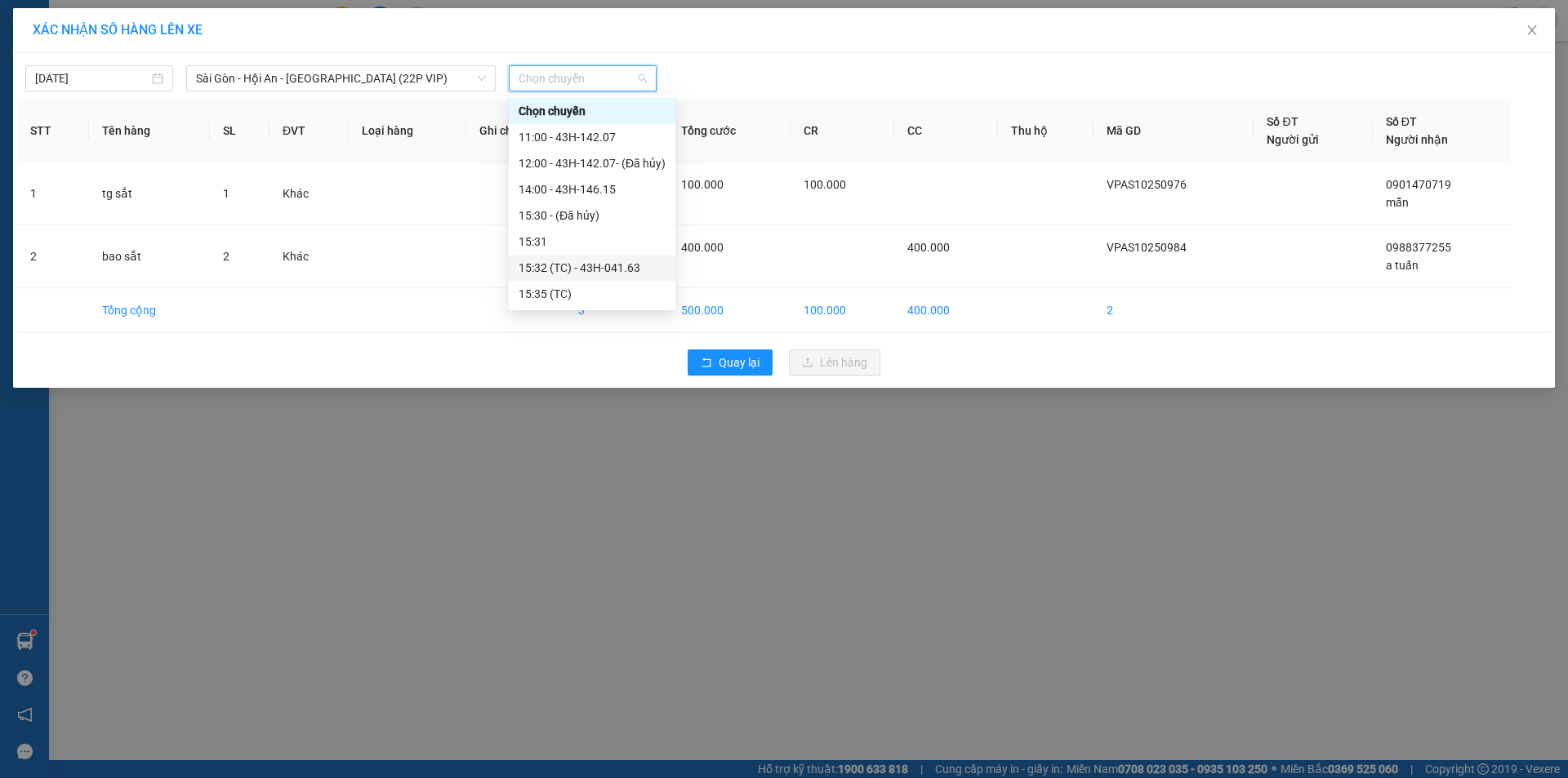
scroll to position [52, 0]
click at [581, 288] on div "18:00 - 43H-102.57" at bounding box center [592, 293] width 147 height 18
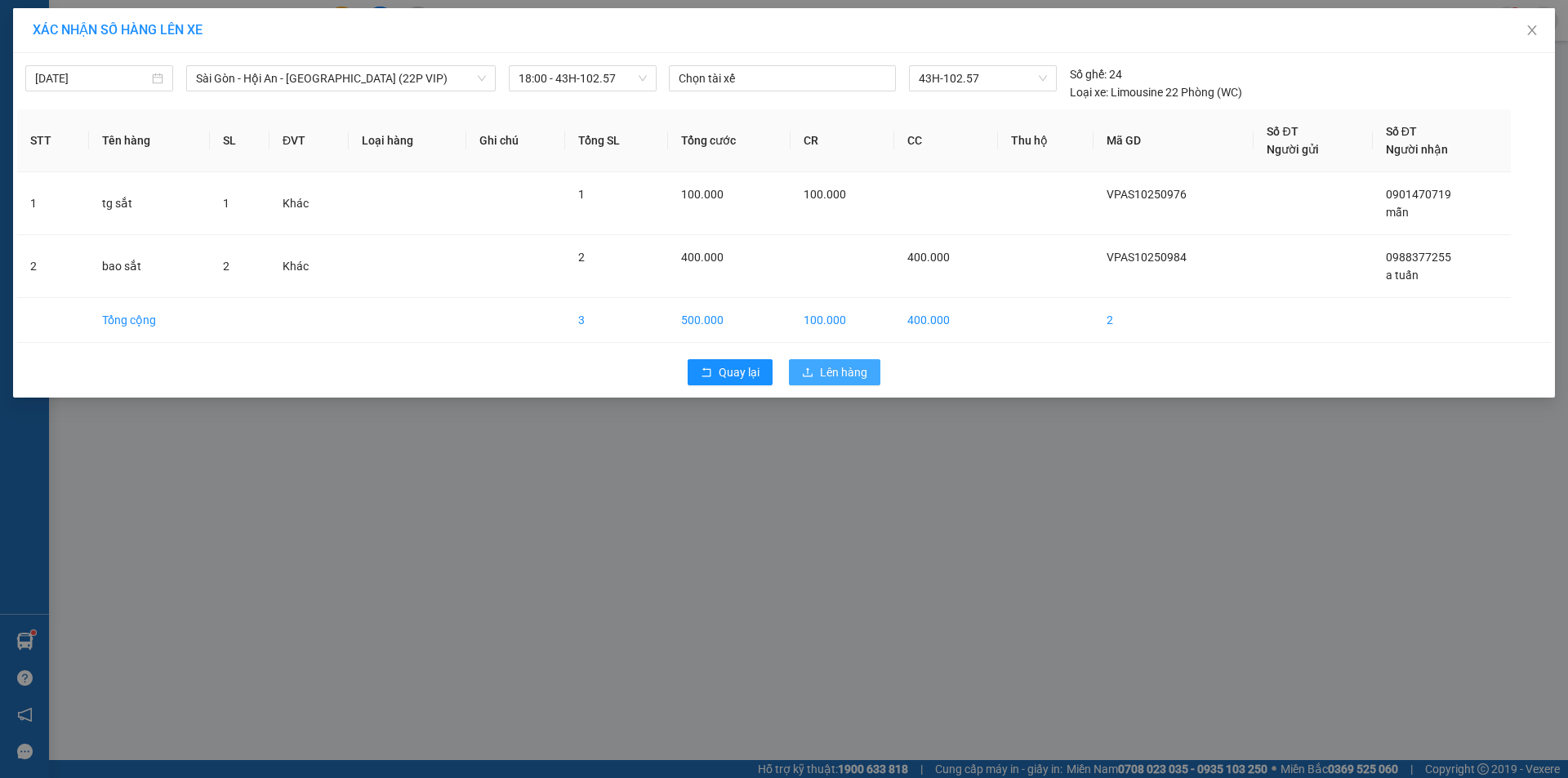
click at [817, 370] on button "Lên hàng" at bounding box center [834, 372] width 91 height 26
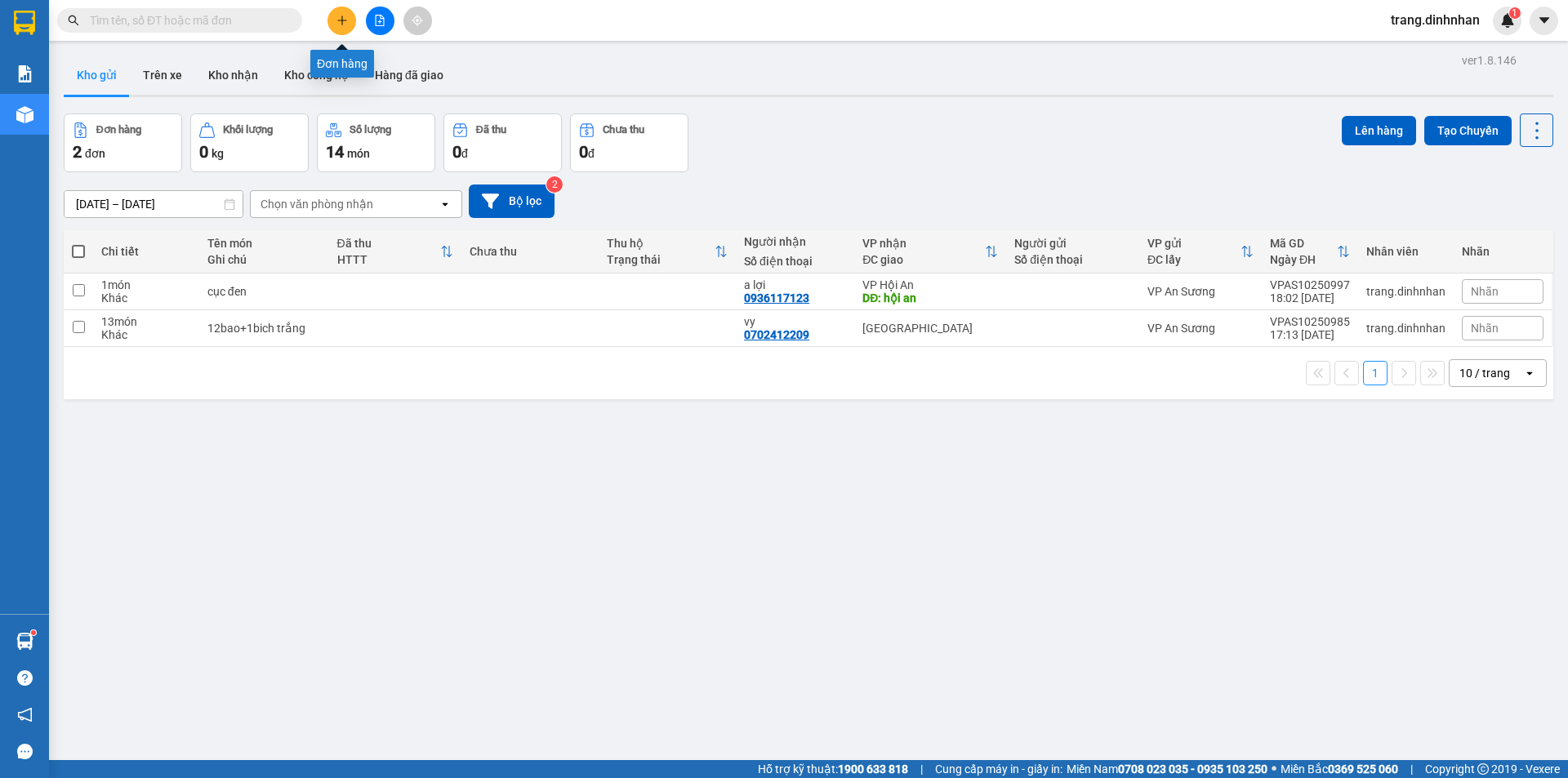
click at [343, 22] on icon "plus" at bounding box center [342, 21] width 11 height 11
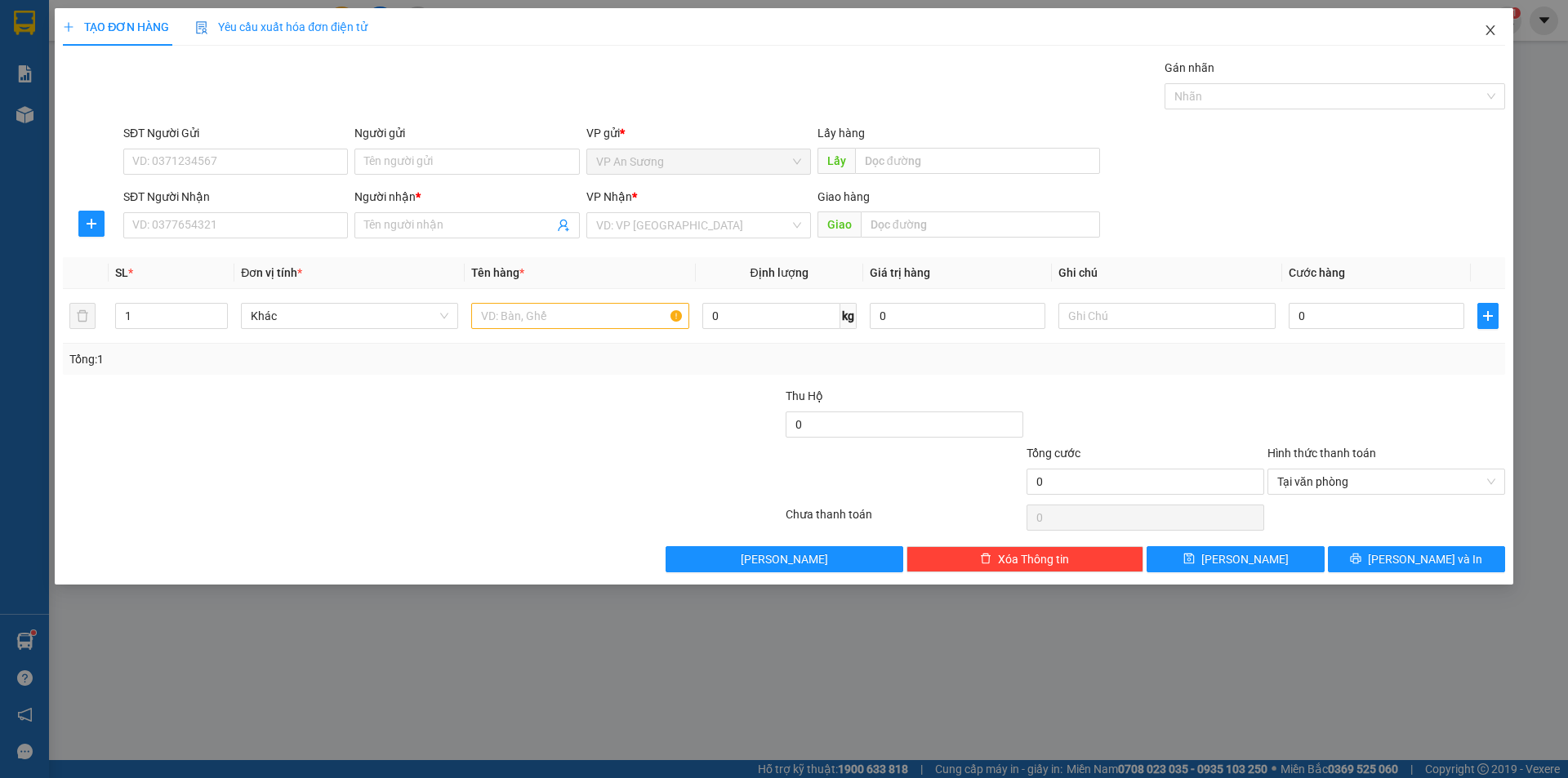
click at [1488, 27] on icon "close" at bounding box center [1491, 30] width 9 height 9
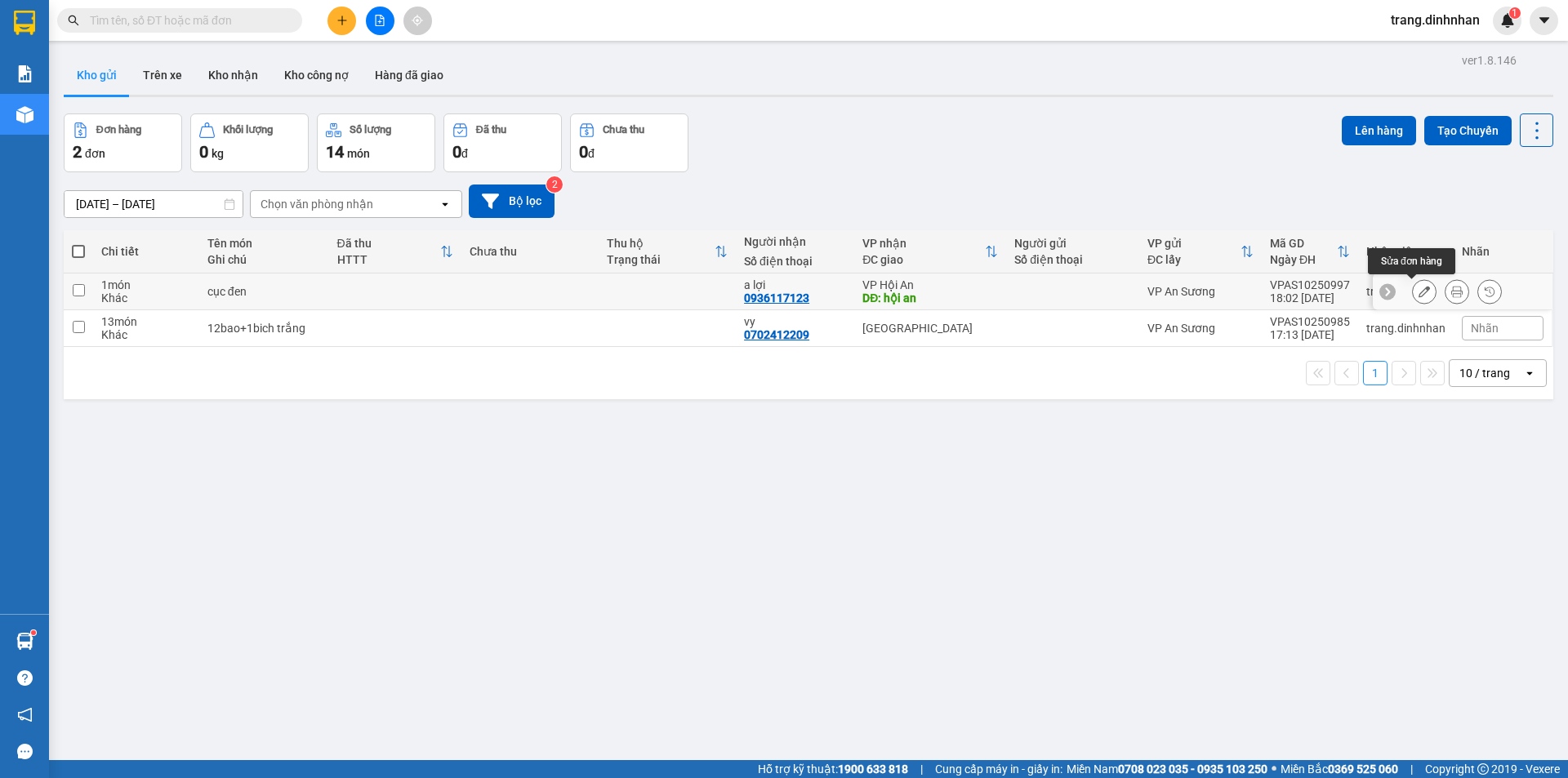
click at [1419, 292] on icon at bounding box center [1425, 291] width 11 height 11
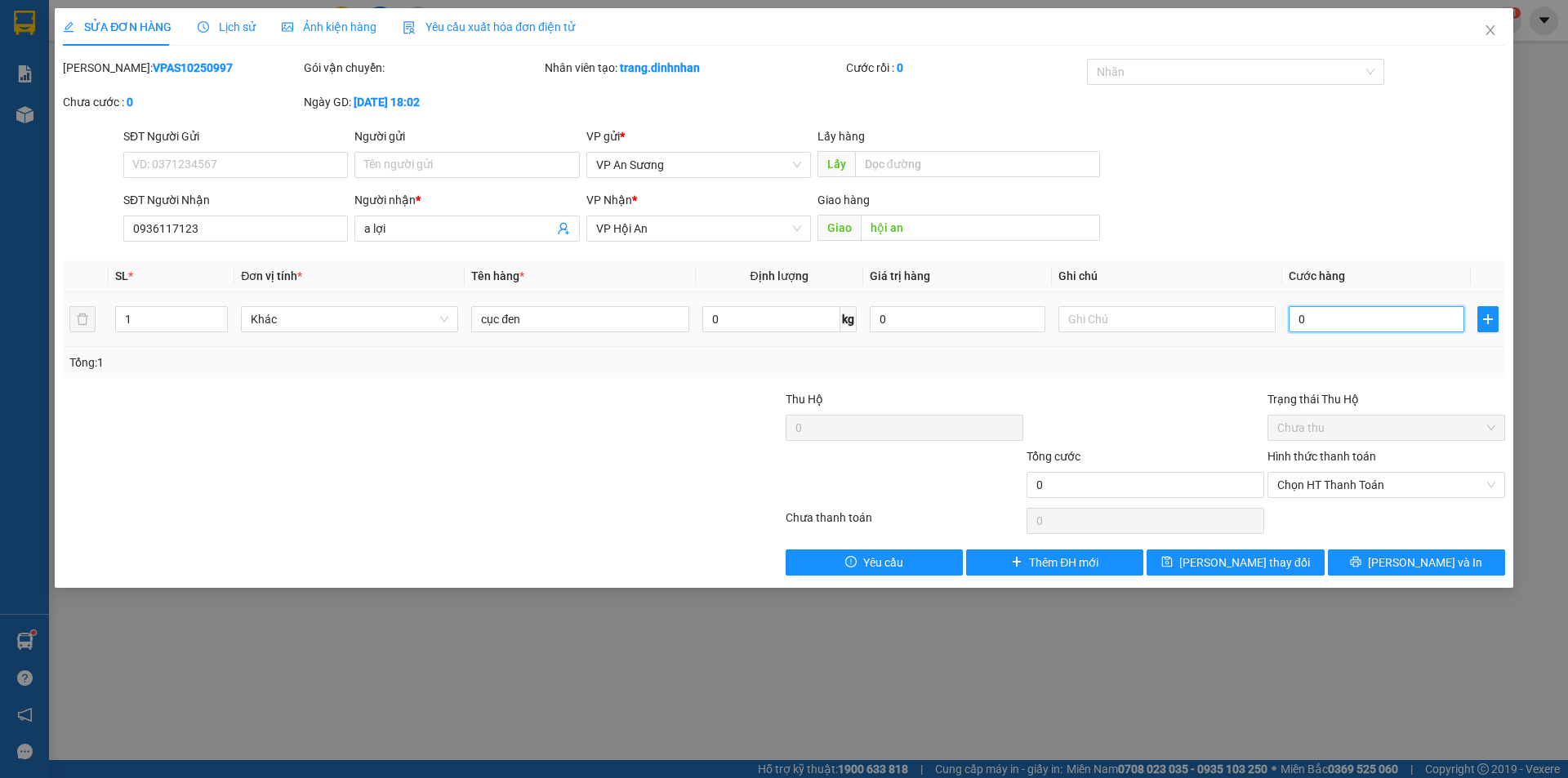
click at [1296, 318] on input "0" at bounding box center [1377, 320] width 175 height 26
type input "1"
type input "17"
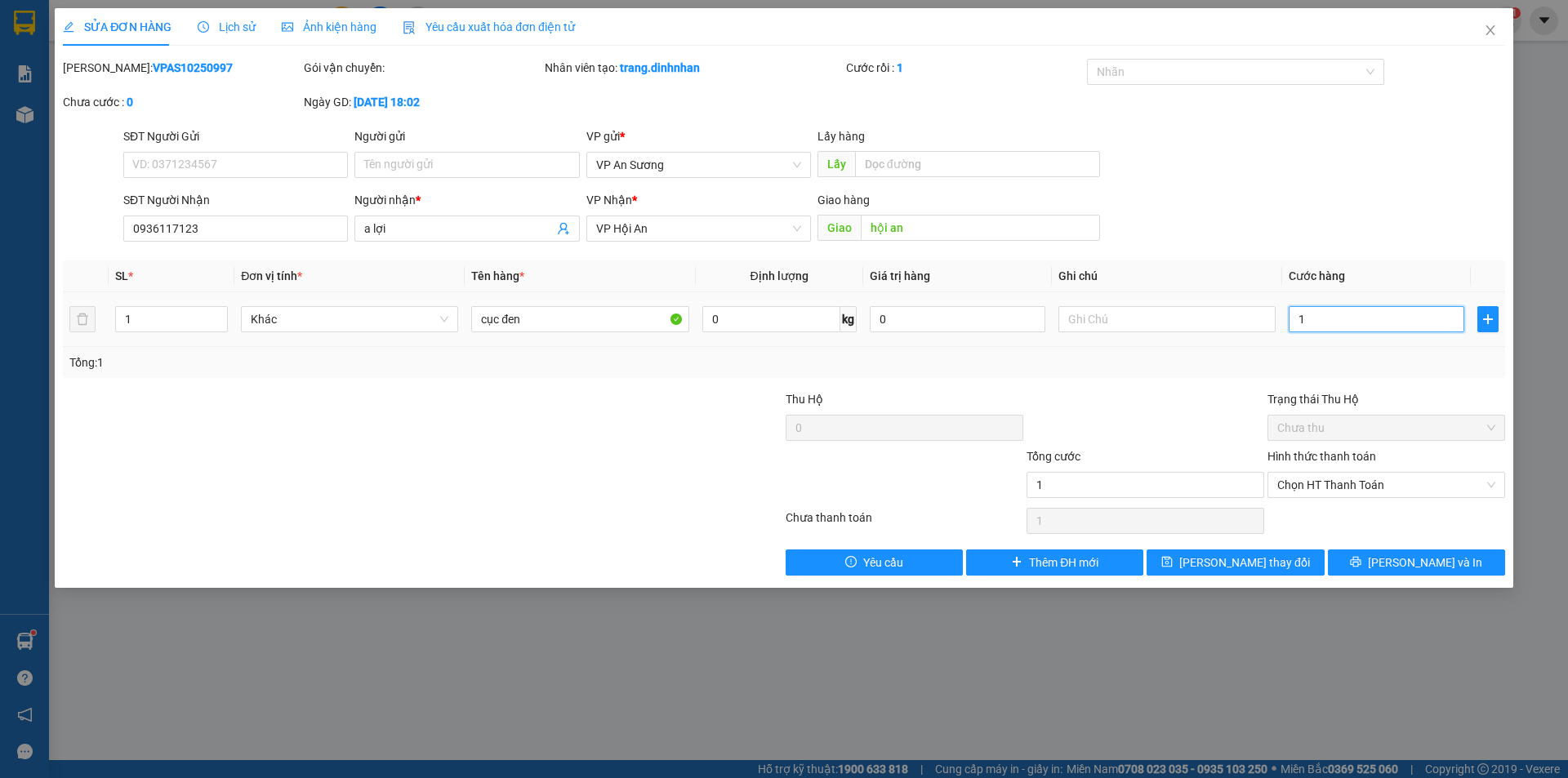
type input "17"
type input "170"
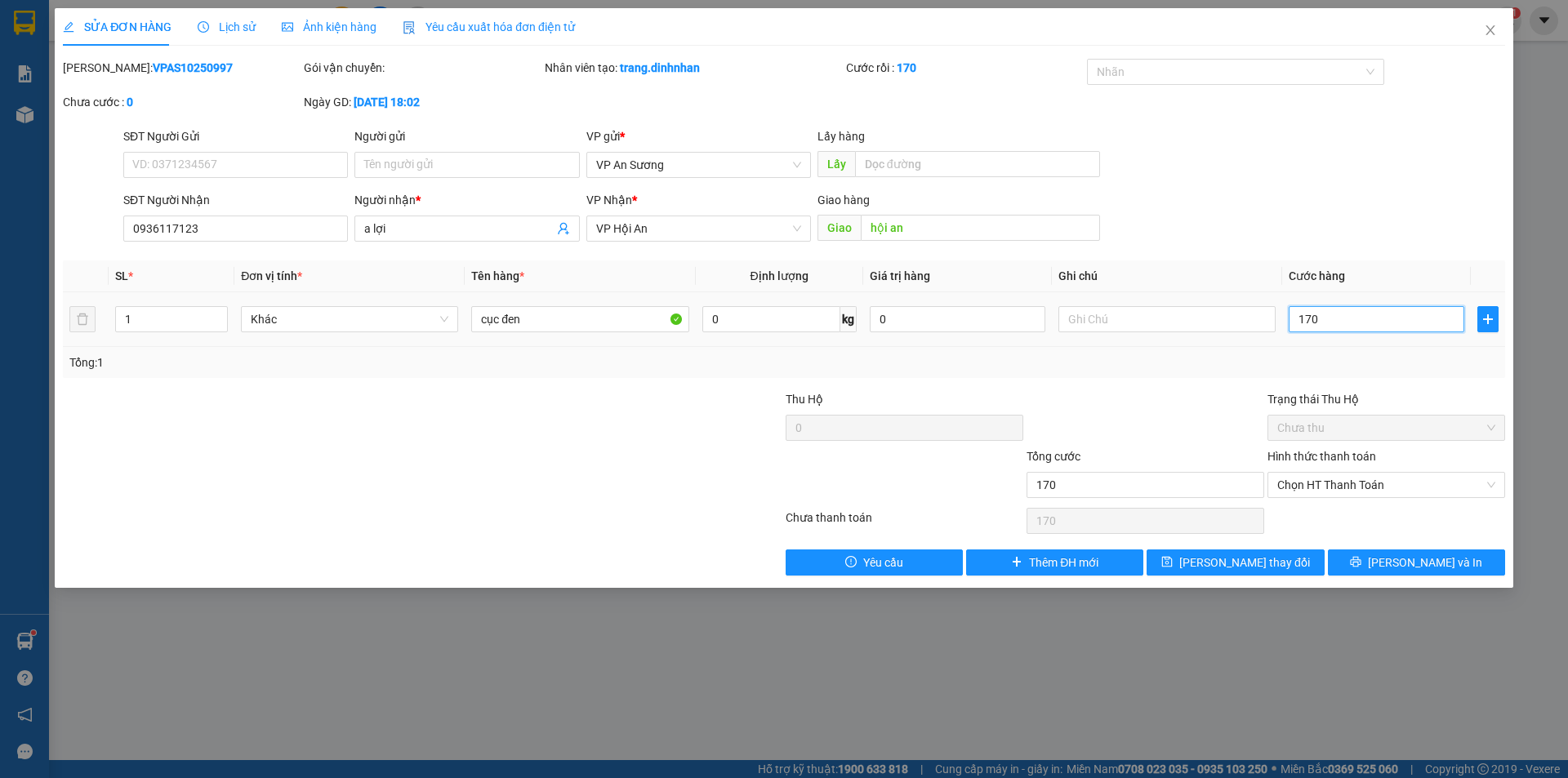
type input "1.700"
type input "17.000"
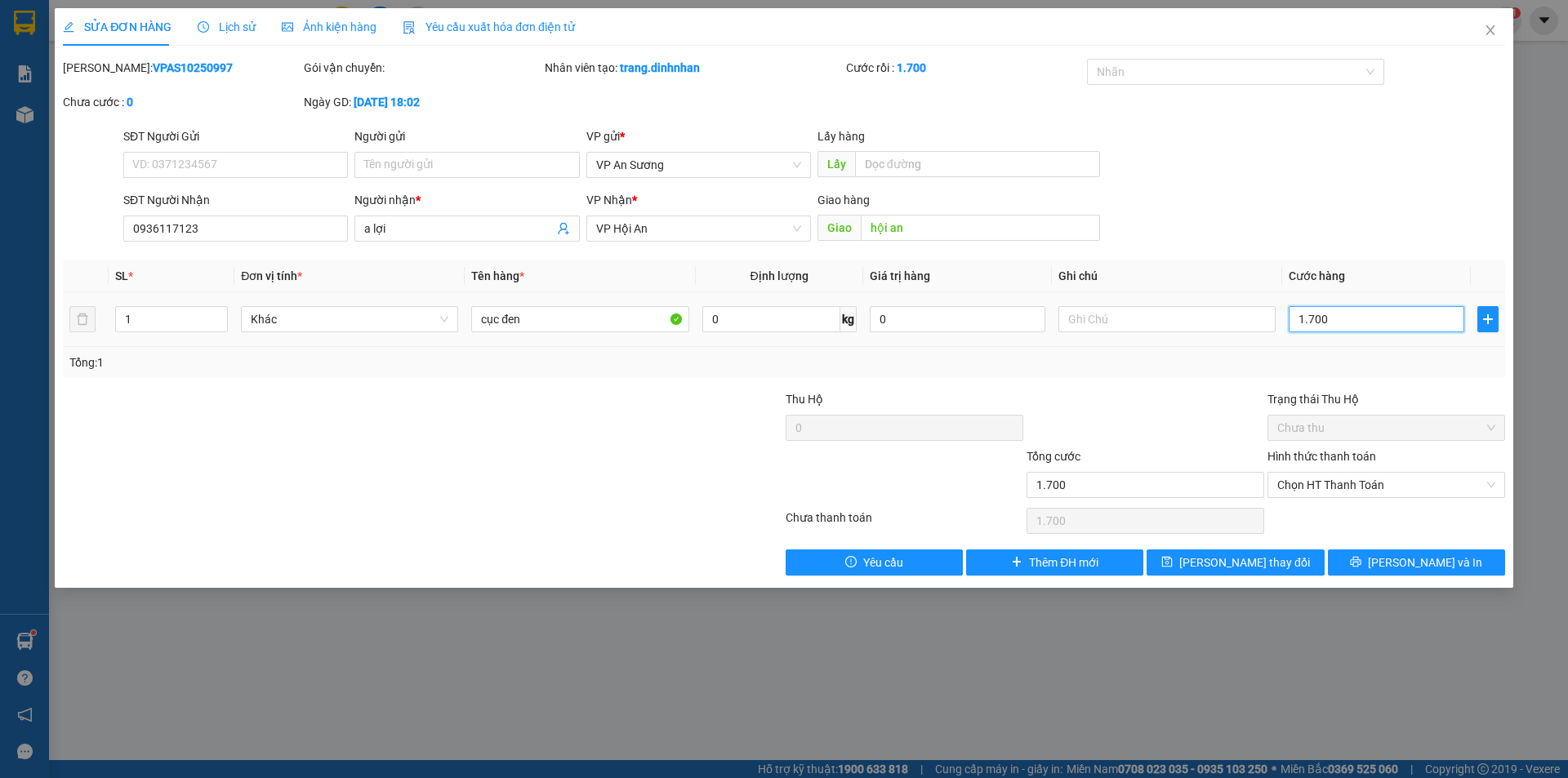
type input "17.000"
type input "170.000"
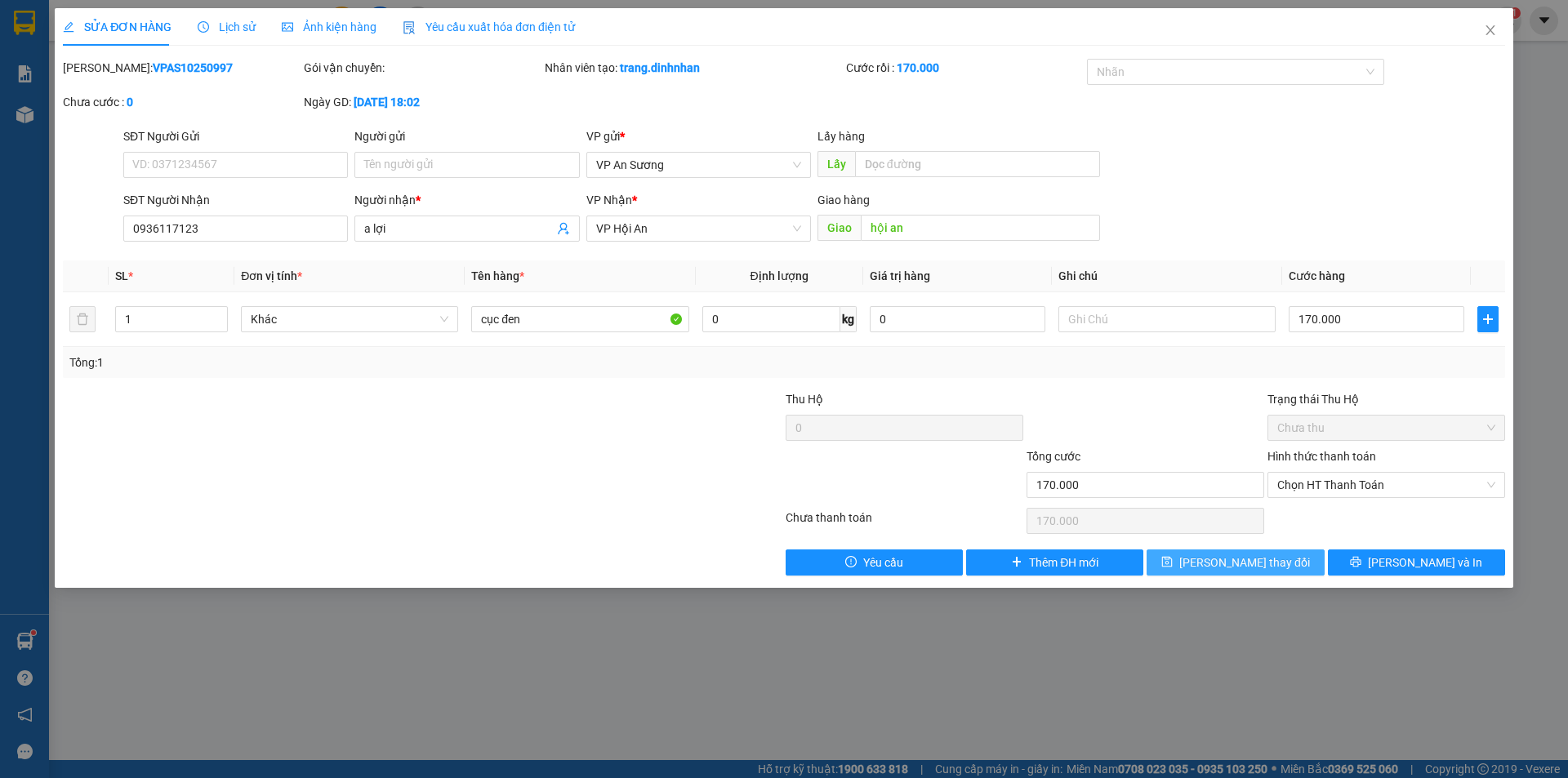
click at [1258, 561] on span "[PERSON_NAME] thay đổi" at bounding box center [1245, 562] width 131 height 18
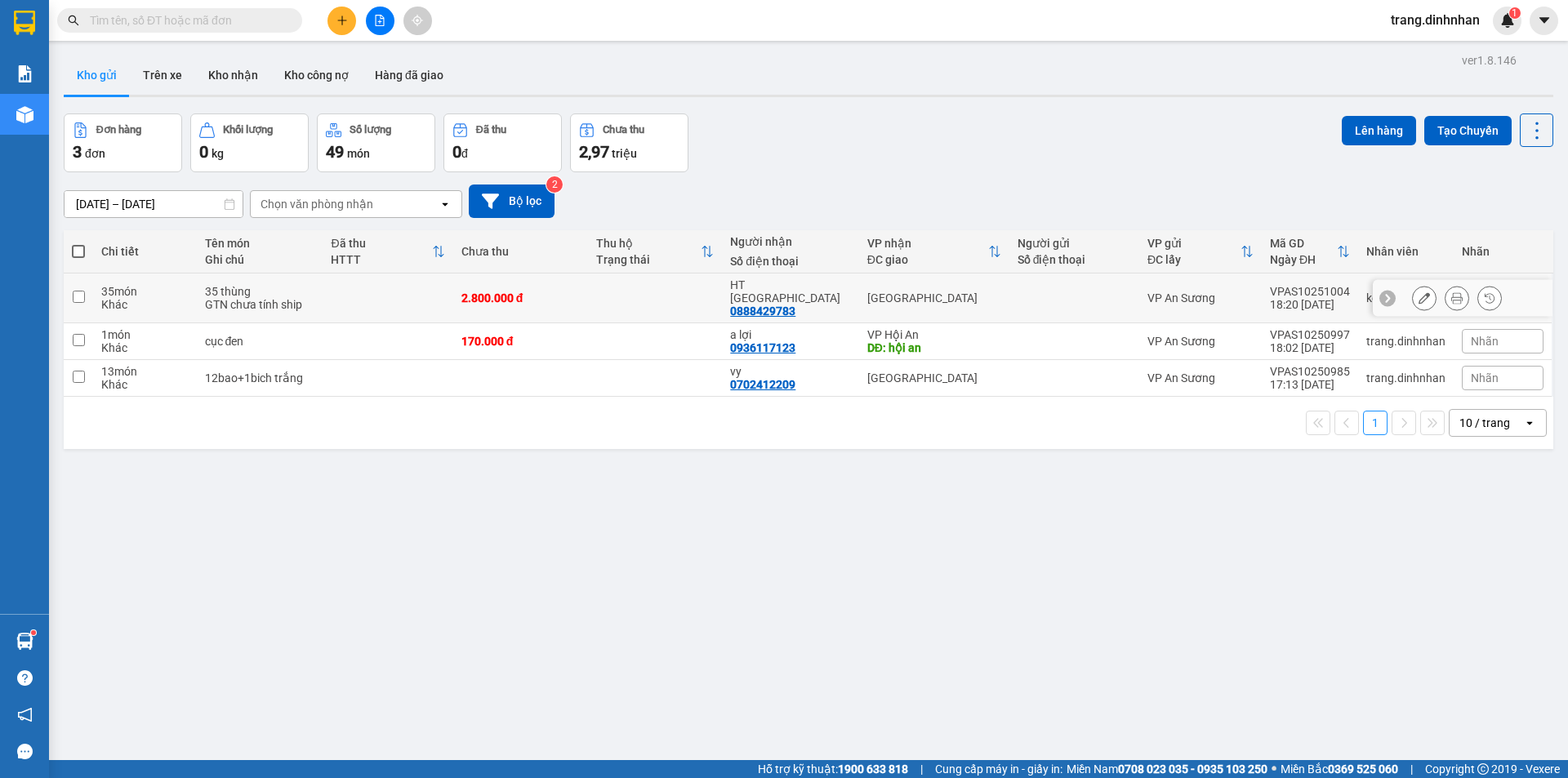
click at [1103, 291] on div at bounding box center [1074, 298] width 113 height 13
checkbox input "true"
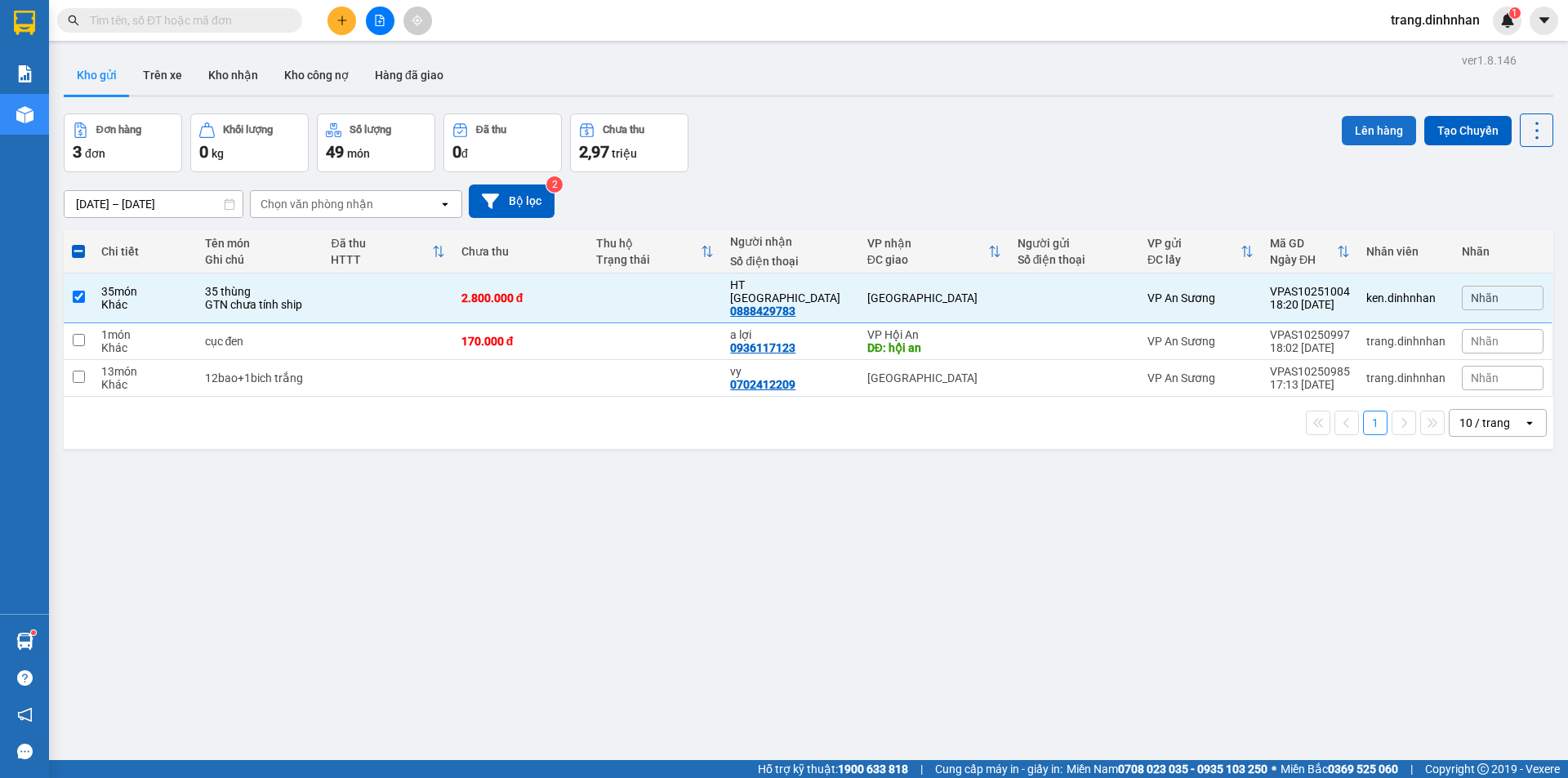
click at [1356, 128] on button "Lên hàng" at bounding box center [1378, 130] width 74 height 29
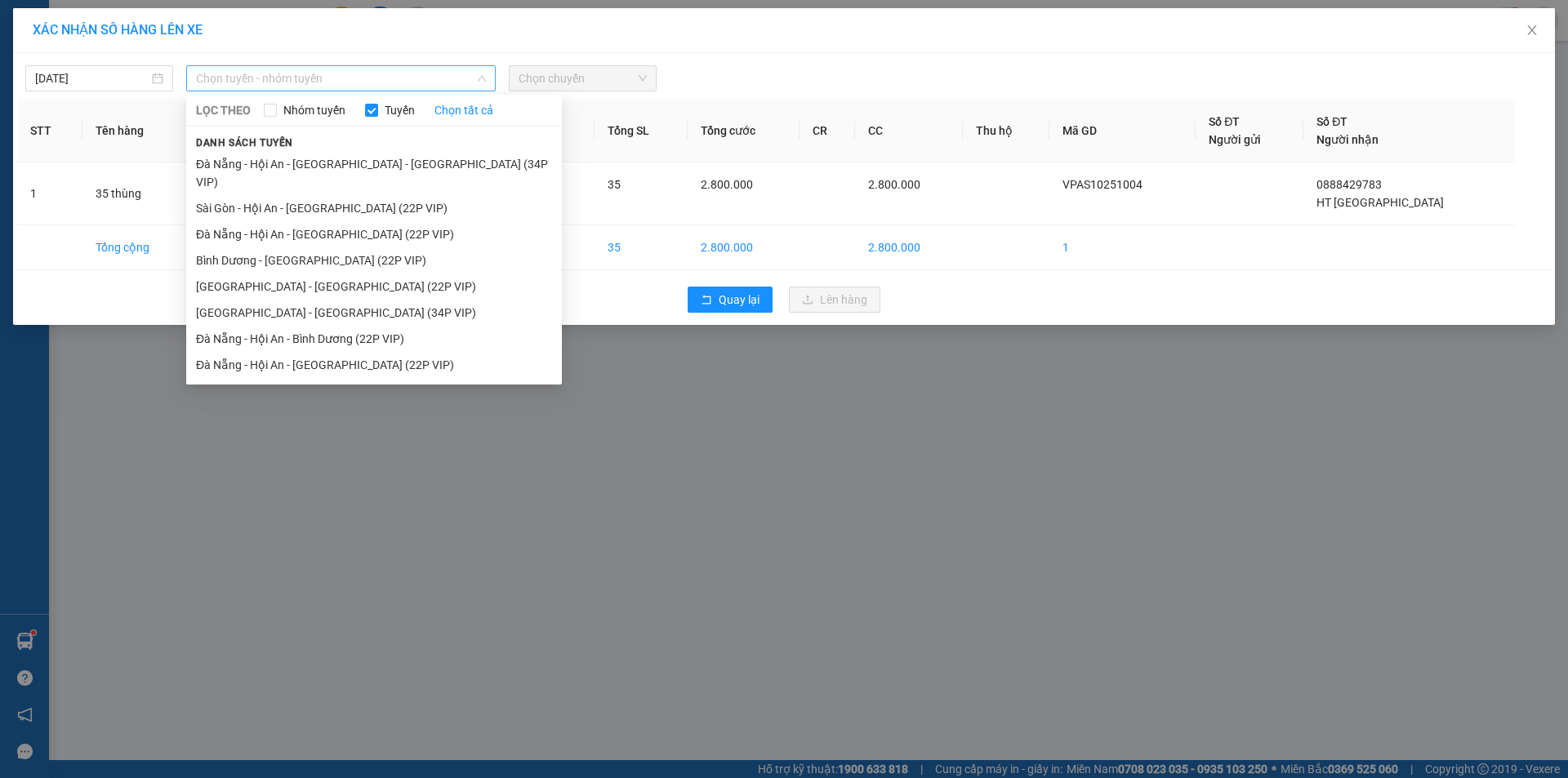
click at [453, 76] on span "Chọn tuyến - nhóm tuyến" at bounding box center [340, 78] width 289 height 25
click at [397, 195] on li "Sài Gòn - Hội An - [GEOGRAPHIC_DATA] (22P VIP)" at bounding box center [373, 208] width 375 height 26
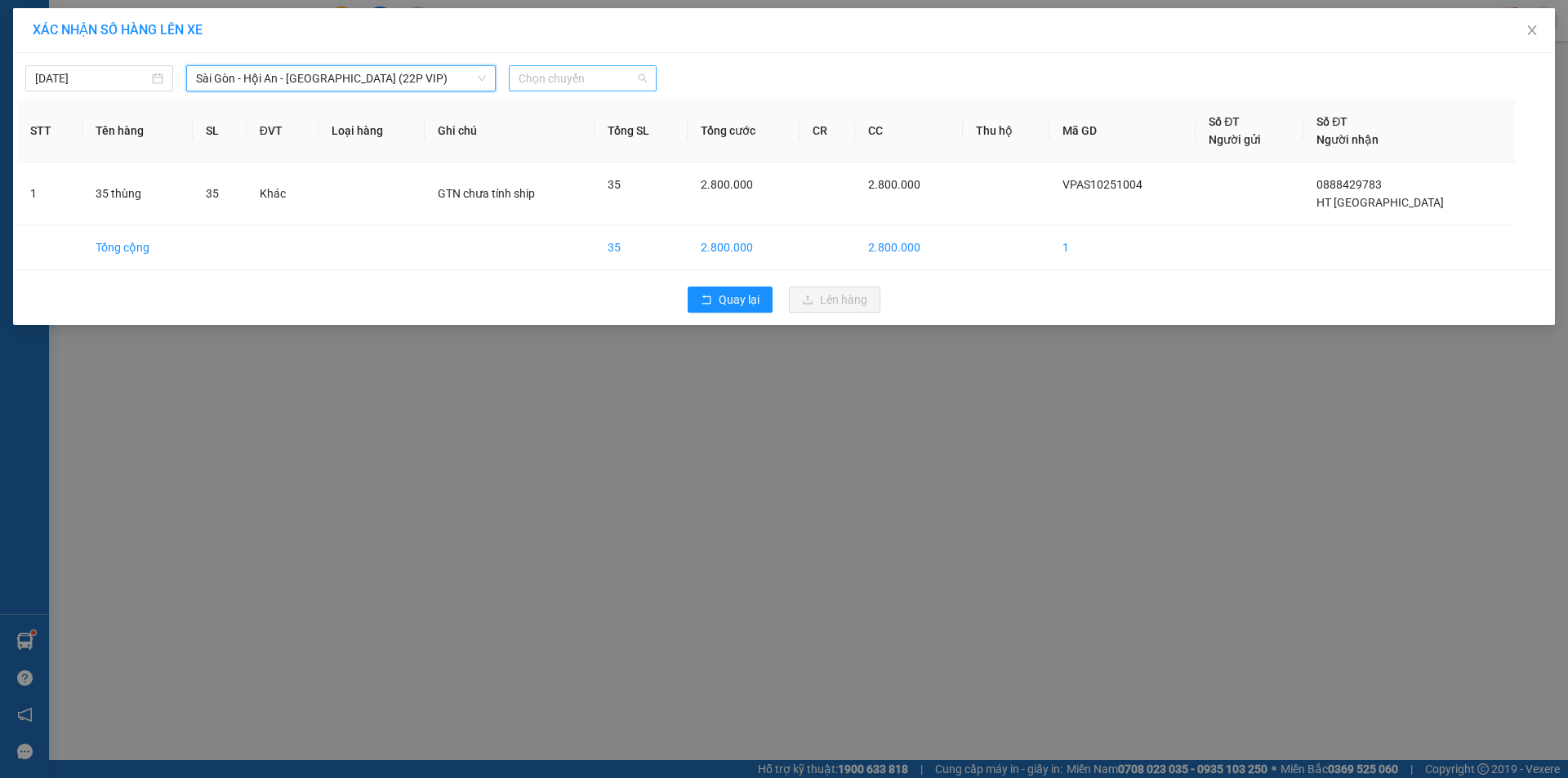
click at [595, 85] on span "Chọn chuyến" at bounding box center [583, 78] width 128 height 25
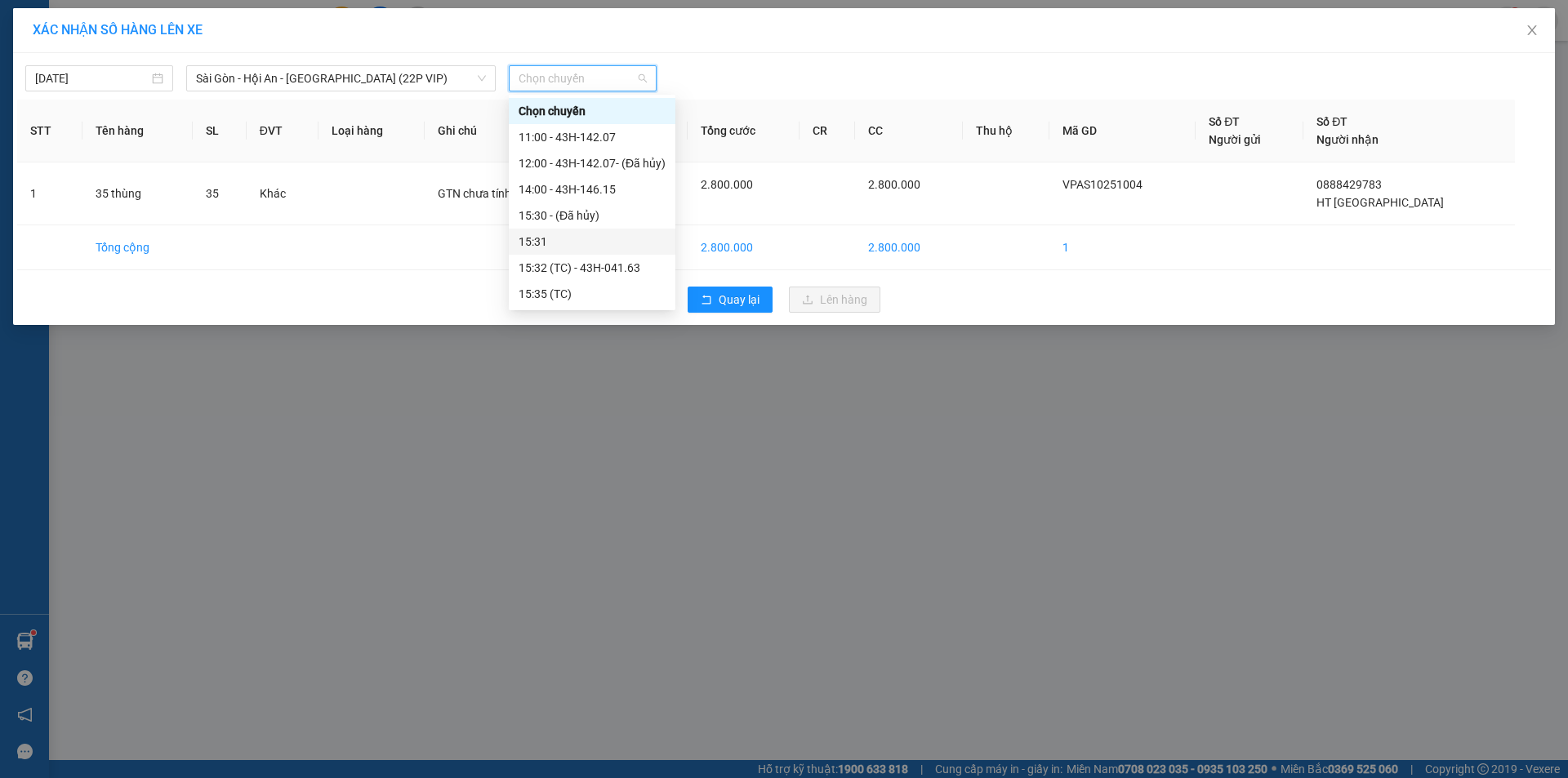
scroll to position [52, 0]
click at [569, 290] on div "18:00 - 43H-102.57" at bounding box center [592, 293] width 147 height 18
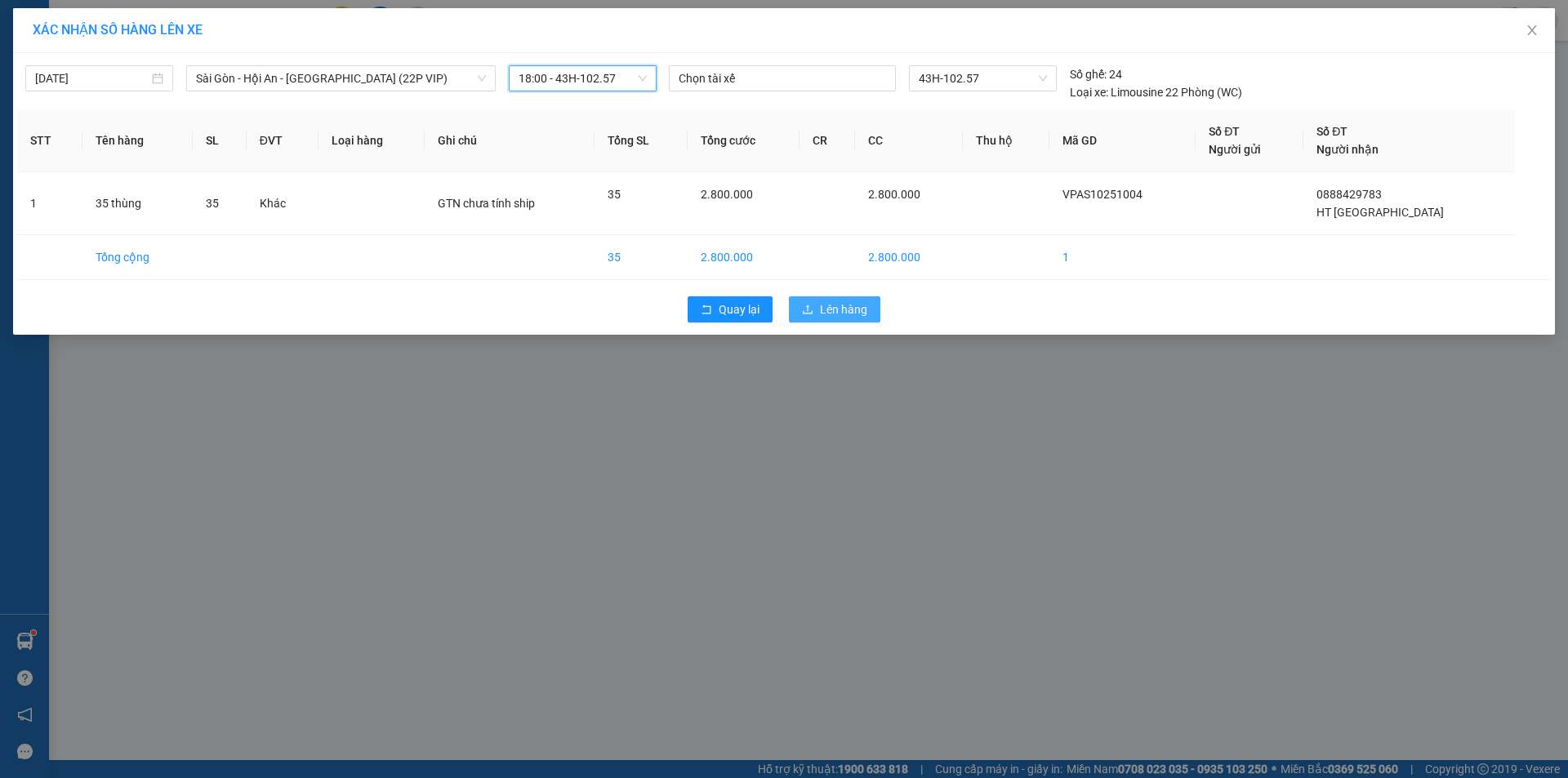
click at [816, 309] on button "Lên hàng" at bounding box center [834, 309] width 91 height 26
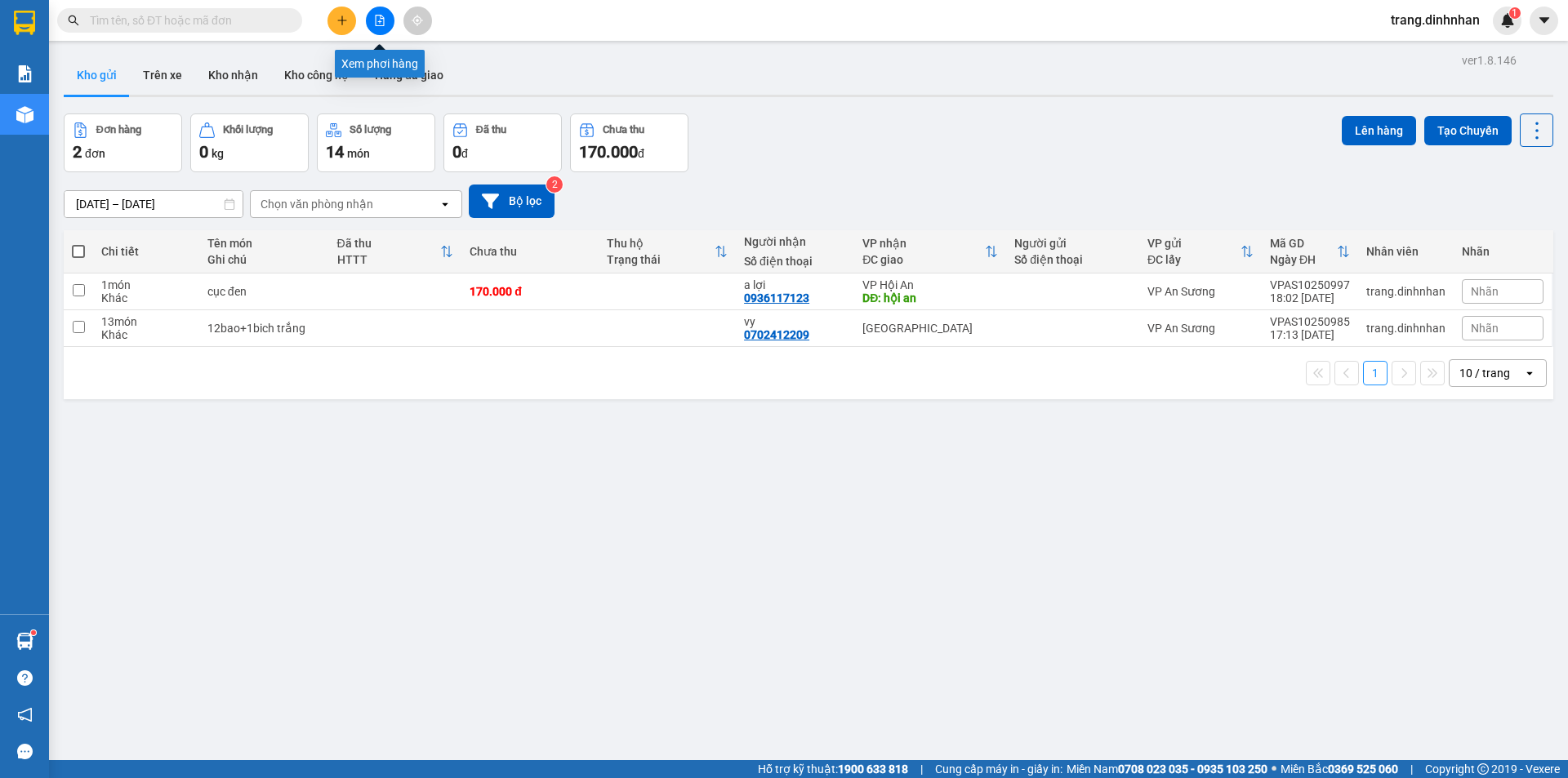
click at [377, 27] on button at bounding box center [380, 21] width 28 height 28
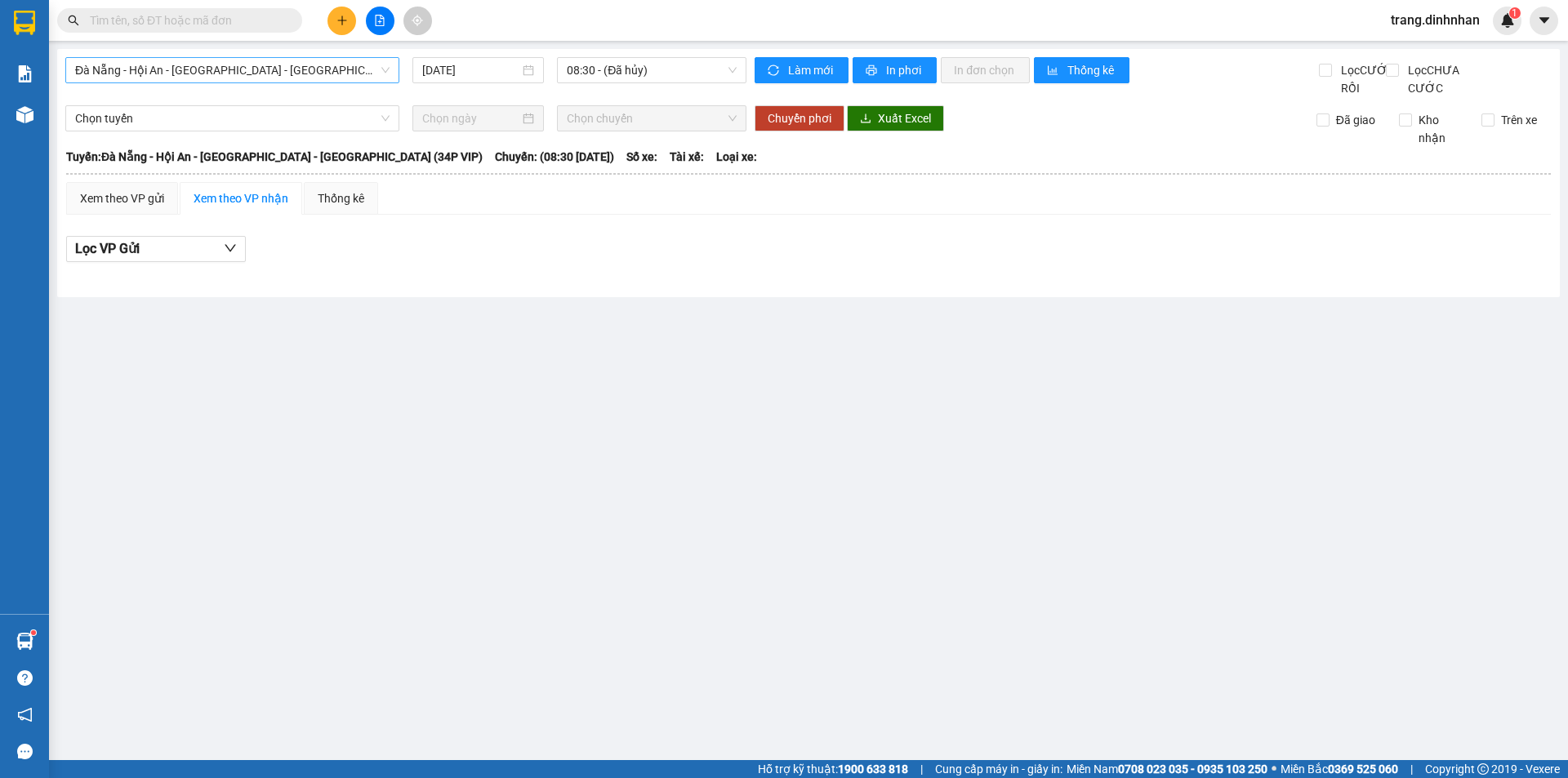
click at [360, 70] on span "Đà Nẵng - Hội An - [GEOGRAPHIC_DATA] - [GEOGRAPHIC_DATA] (34P VIP)" at bounding box center [232, 70] width 314 height 25
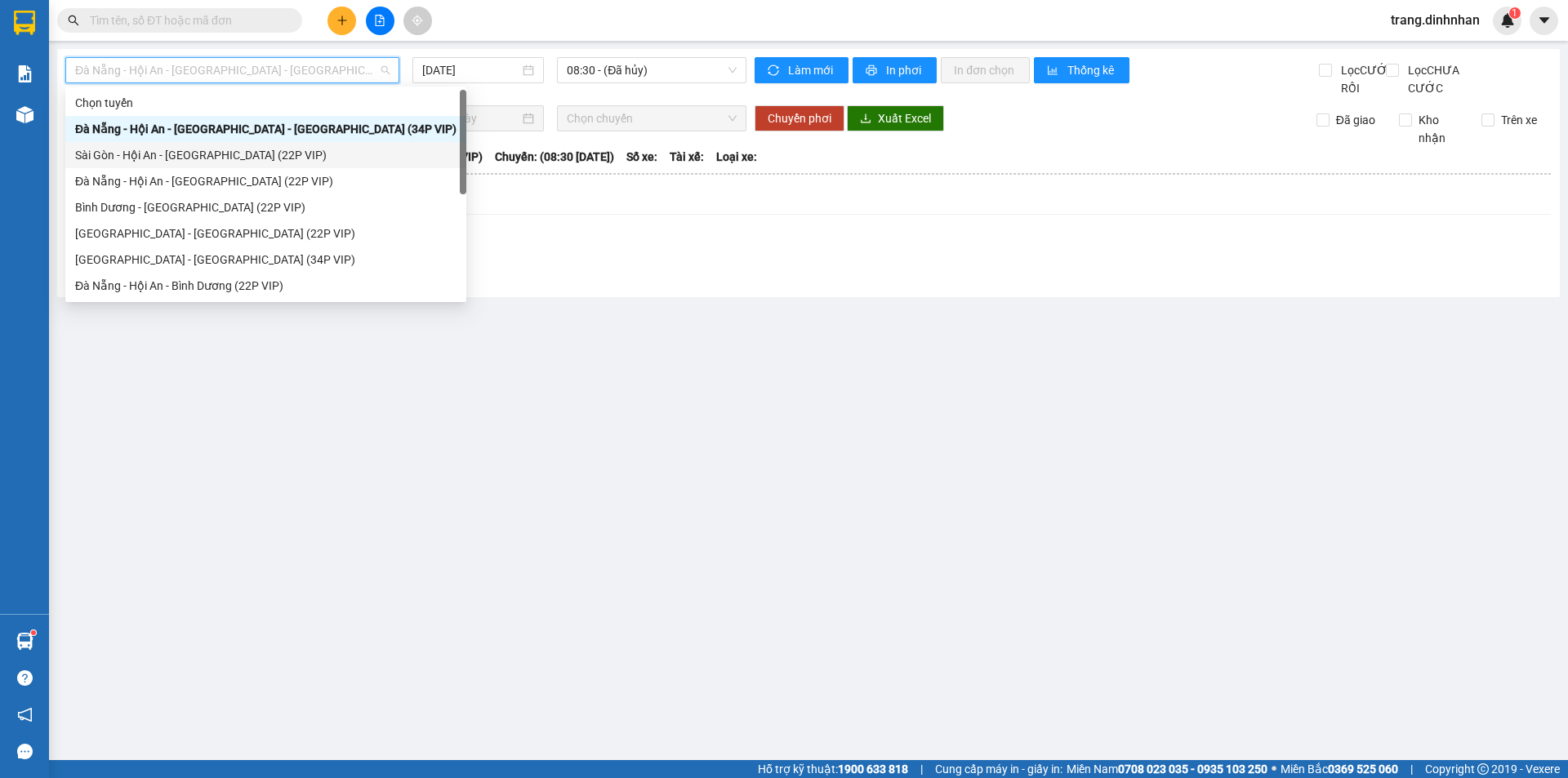
click at [263, 158] on div "Sài Gòn - Hội An - [GEOGRAPHIC_DATA] (22P VIP)" at bounding box center [266, 155] width 381 height 18
type input "[DATE]"
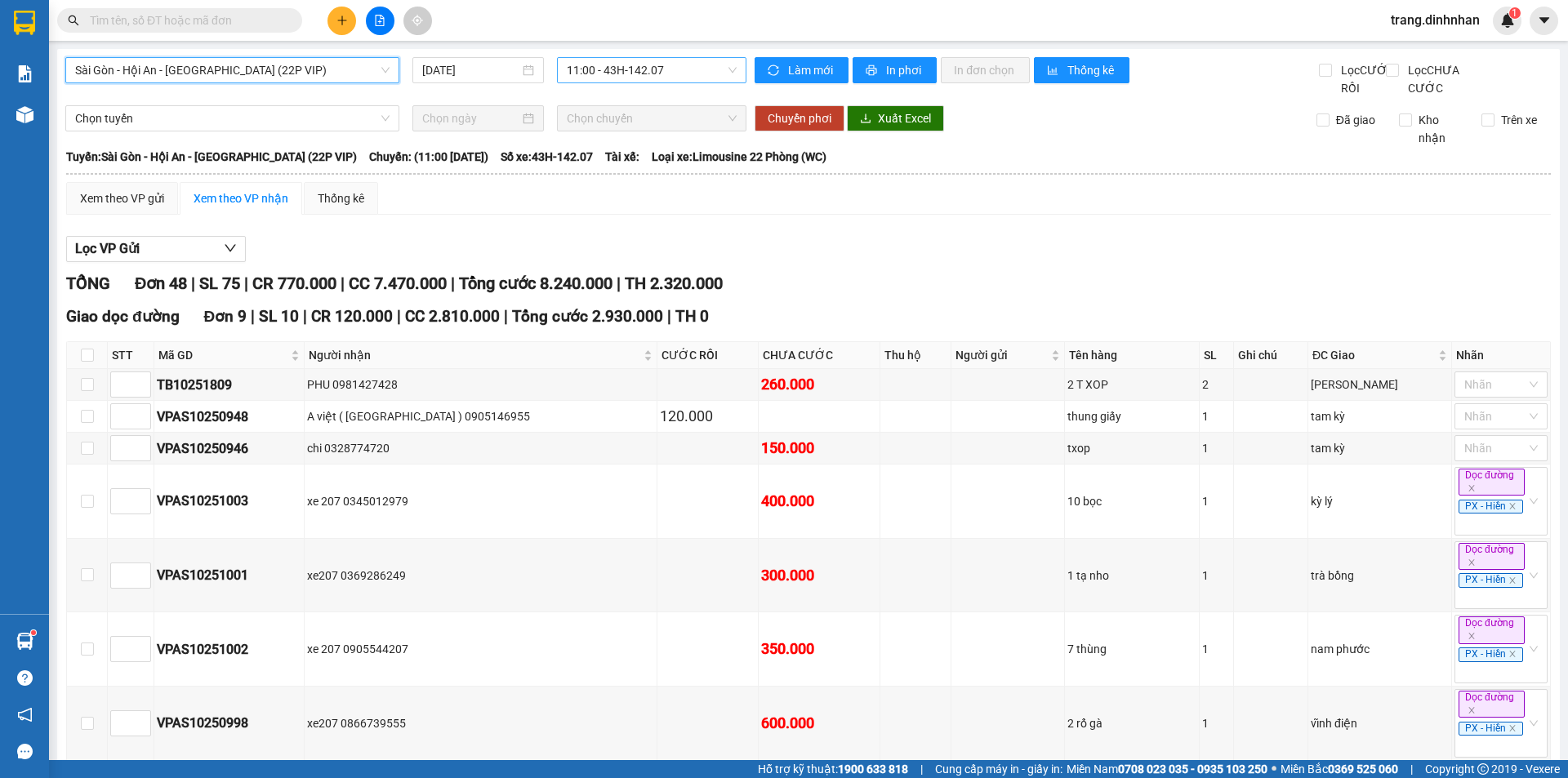
click at [679, 64] on span "11:00 - 43H-142.07" at bounding box center [652, 70] width 170 height 25
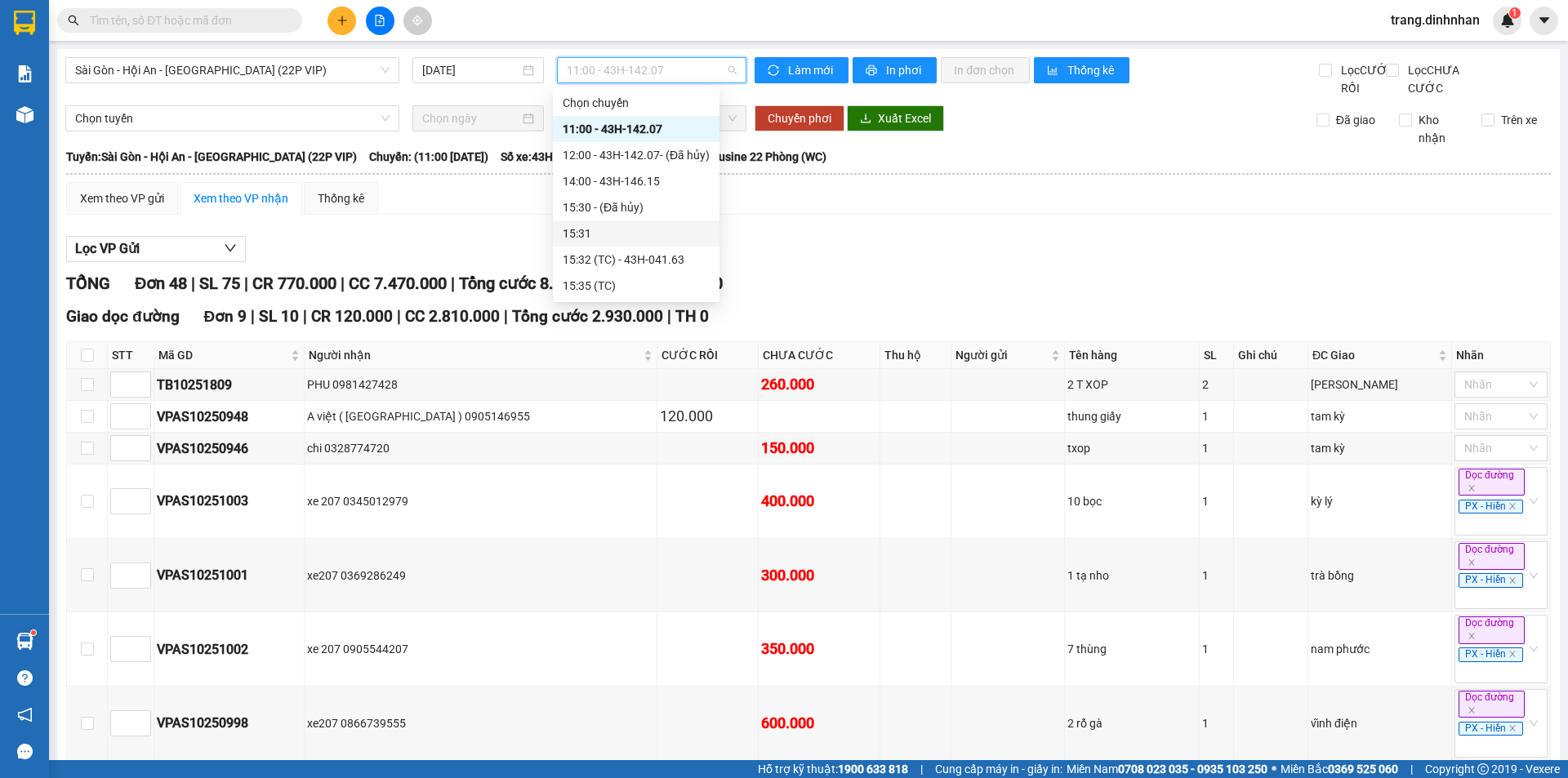
scroll to position [52, 0]
click at [832, 8] on div "Kết quả tìm kiếm ( 0 ) Bộ lọc No Data trang.dinhnhan 1" at bounding box center [784, 20] width 1568 height 41
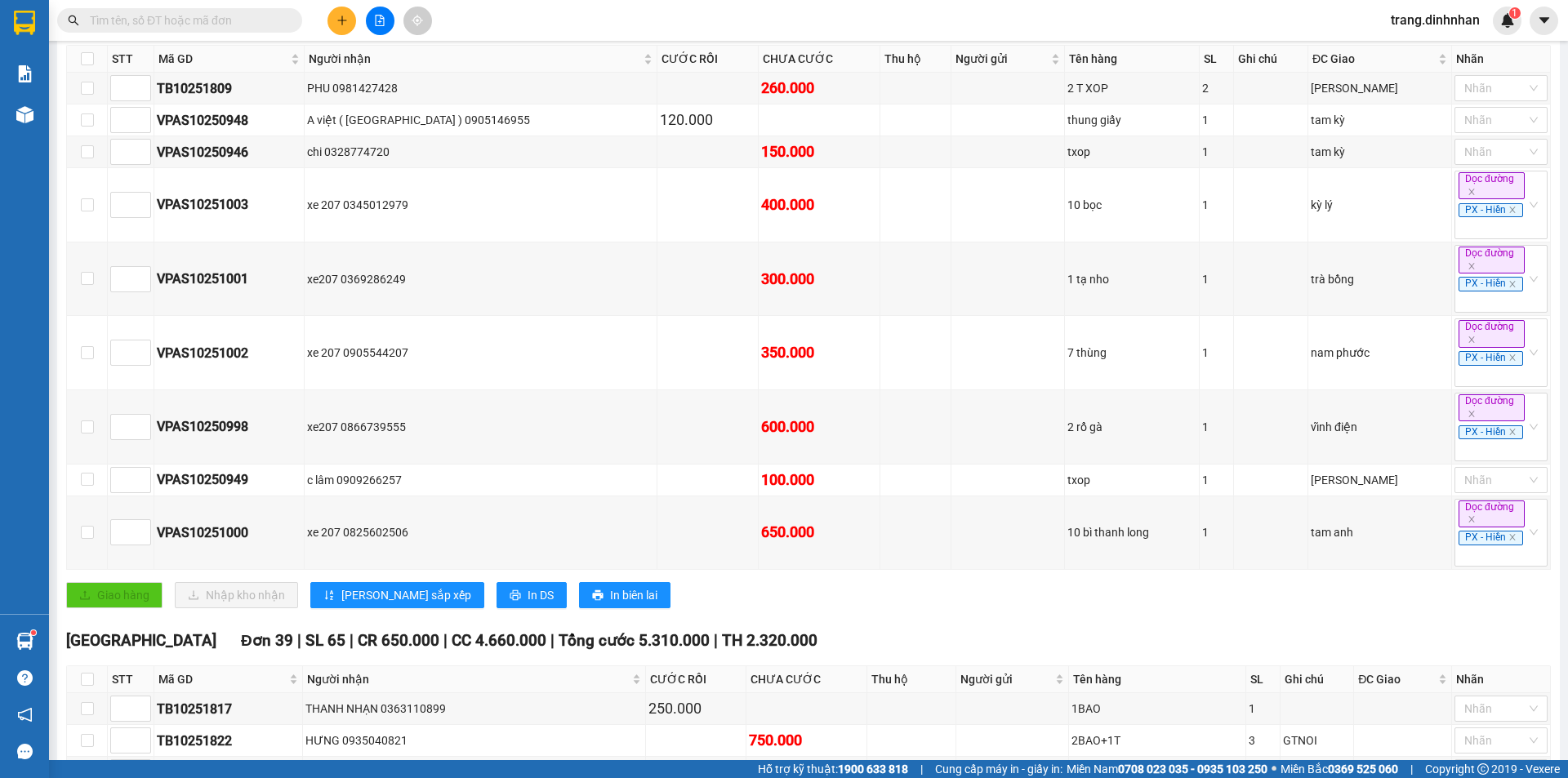
scroll to position [0, 0]
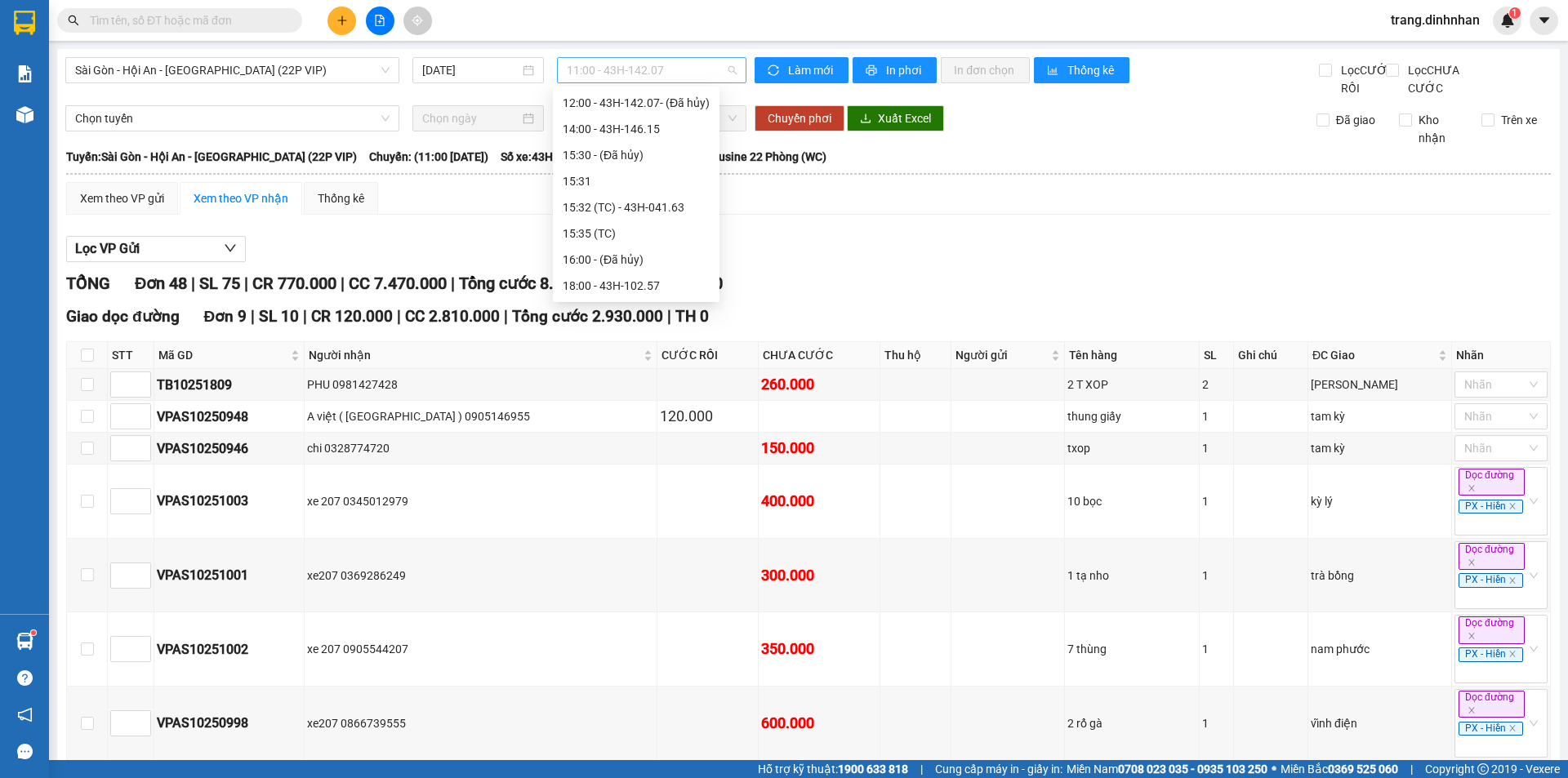
click at [693, 75] on span "11:00 - 43H-142.07" at bounding box center [652, 70] width 170 height 25
click at [629, 284] on div "18:00 - 43H-102.57" at bounding box center [636, 286] width 147 height 18
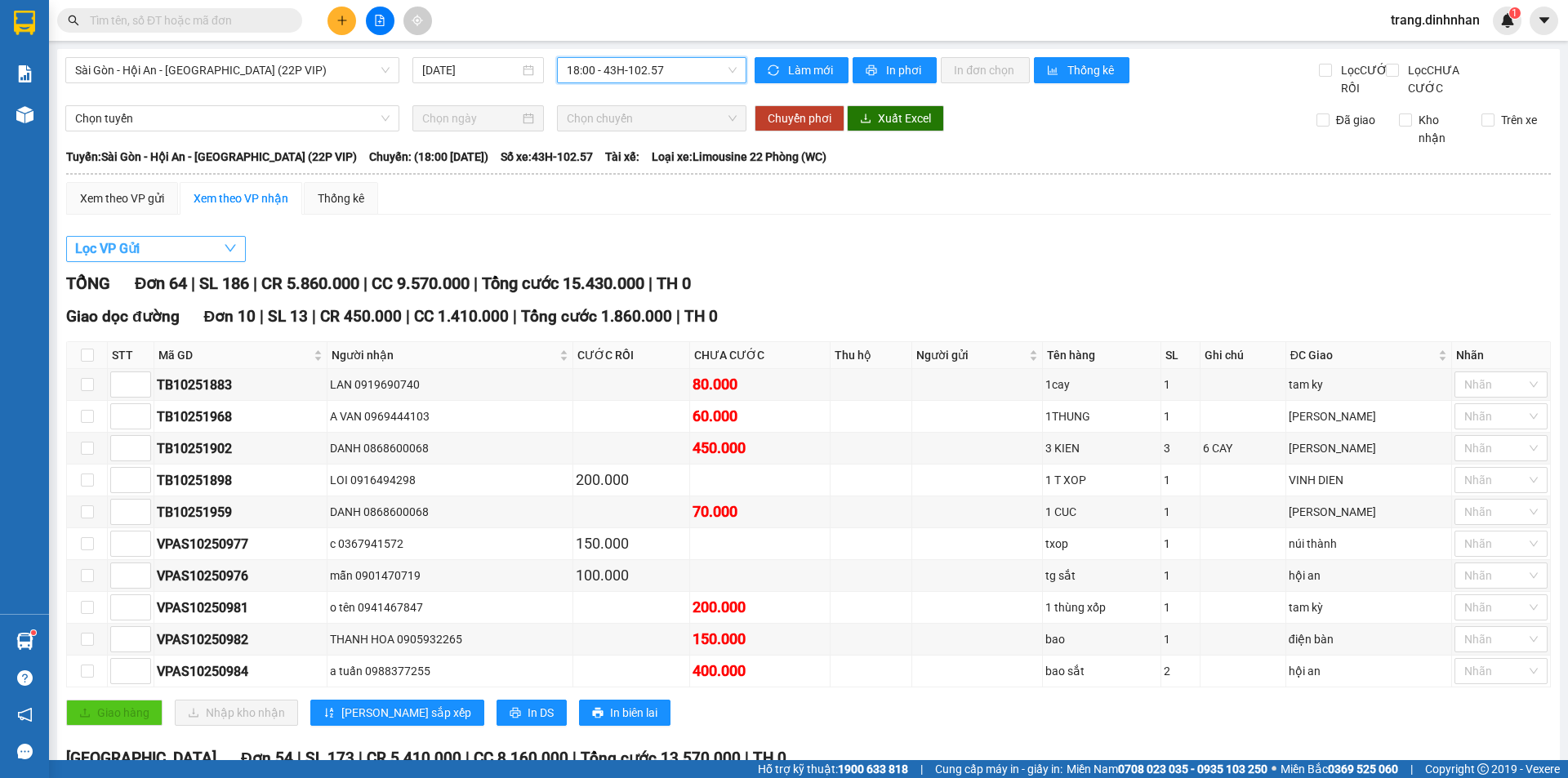
click at [88, 259] on span "Lọc VP Gửi" at bounding box center [107, 249] width 64 height 21
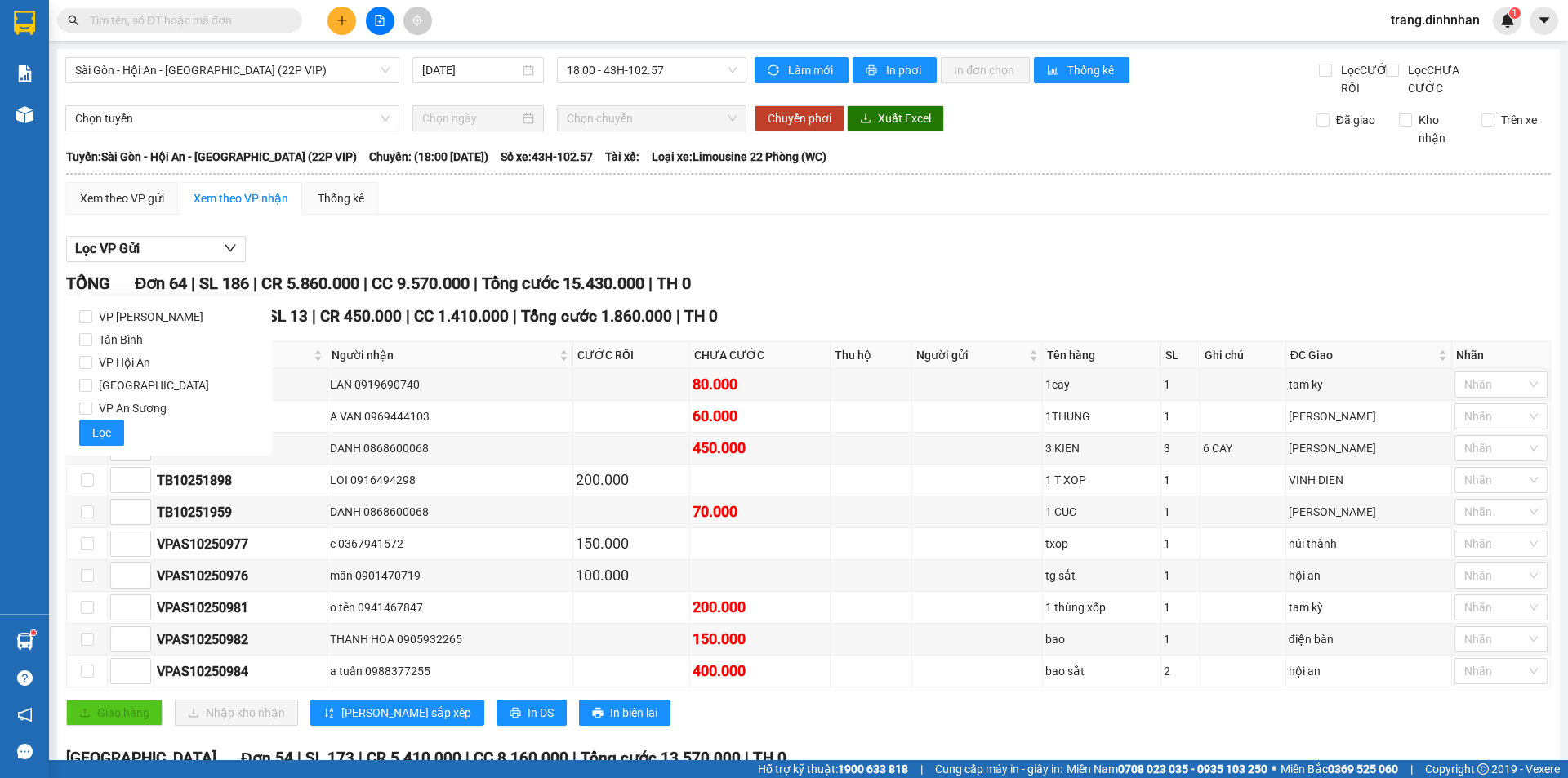
click at [78, 407] on div "VP Hà Lam Tân Bình VP Hội An Đà Nẵng VP An Sương Lọc" at bounding box center [169, 376] width 206 height 160
click at [88, 406] on input "VP An Sương" at bounding box center [86, 408] width 13 height 13
checkbox input "true"
click at [90, 434] on button "Lọc" at bounding box center [102, 433] width 45 height 26
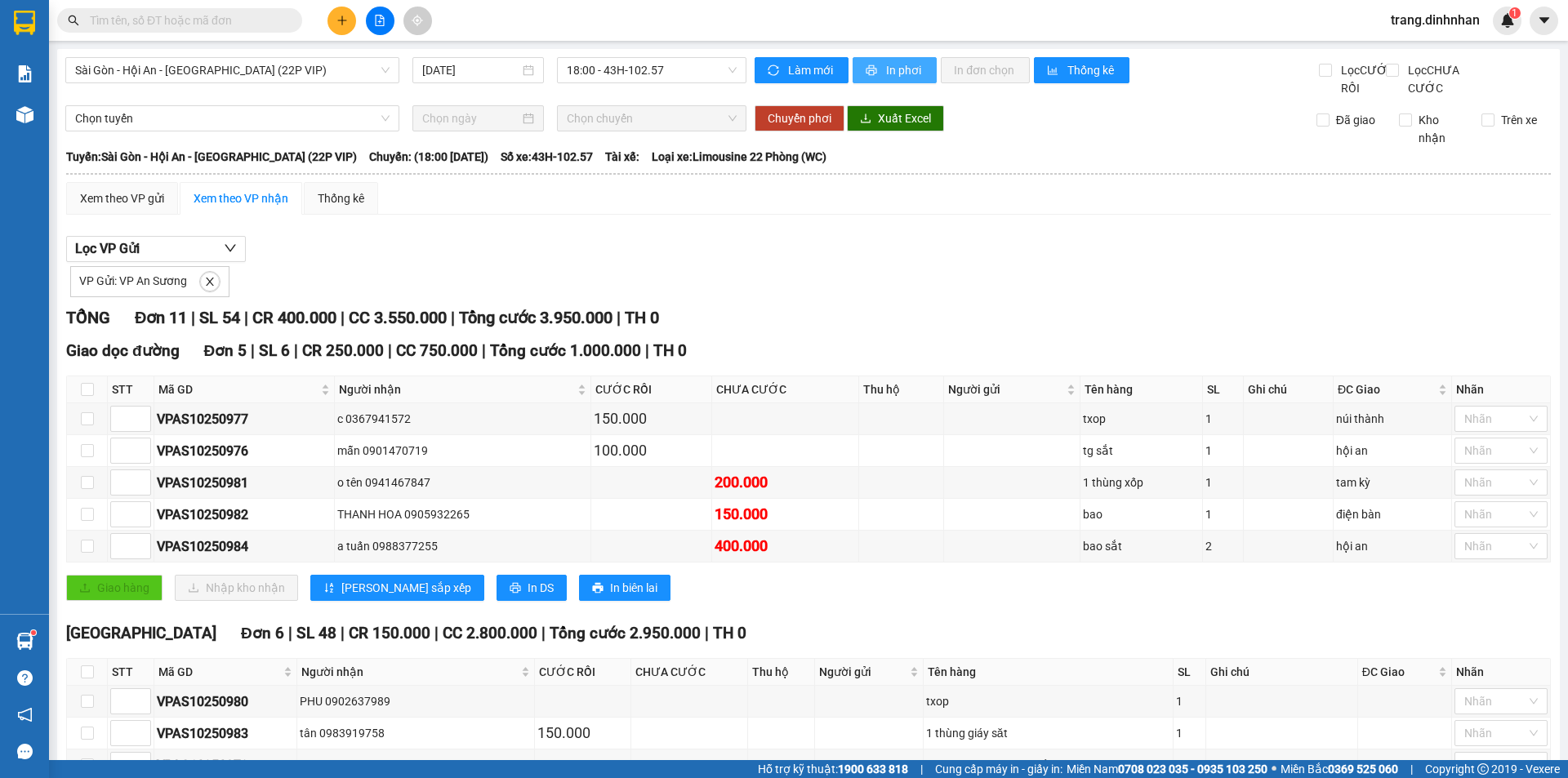
click at [867, 69] on icon "printer" at bounding box center [871, 70] width 10 height 10
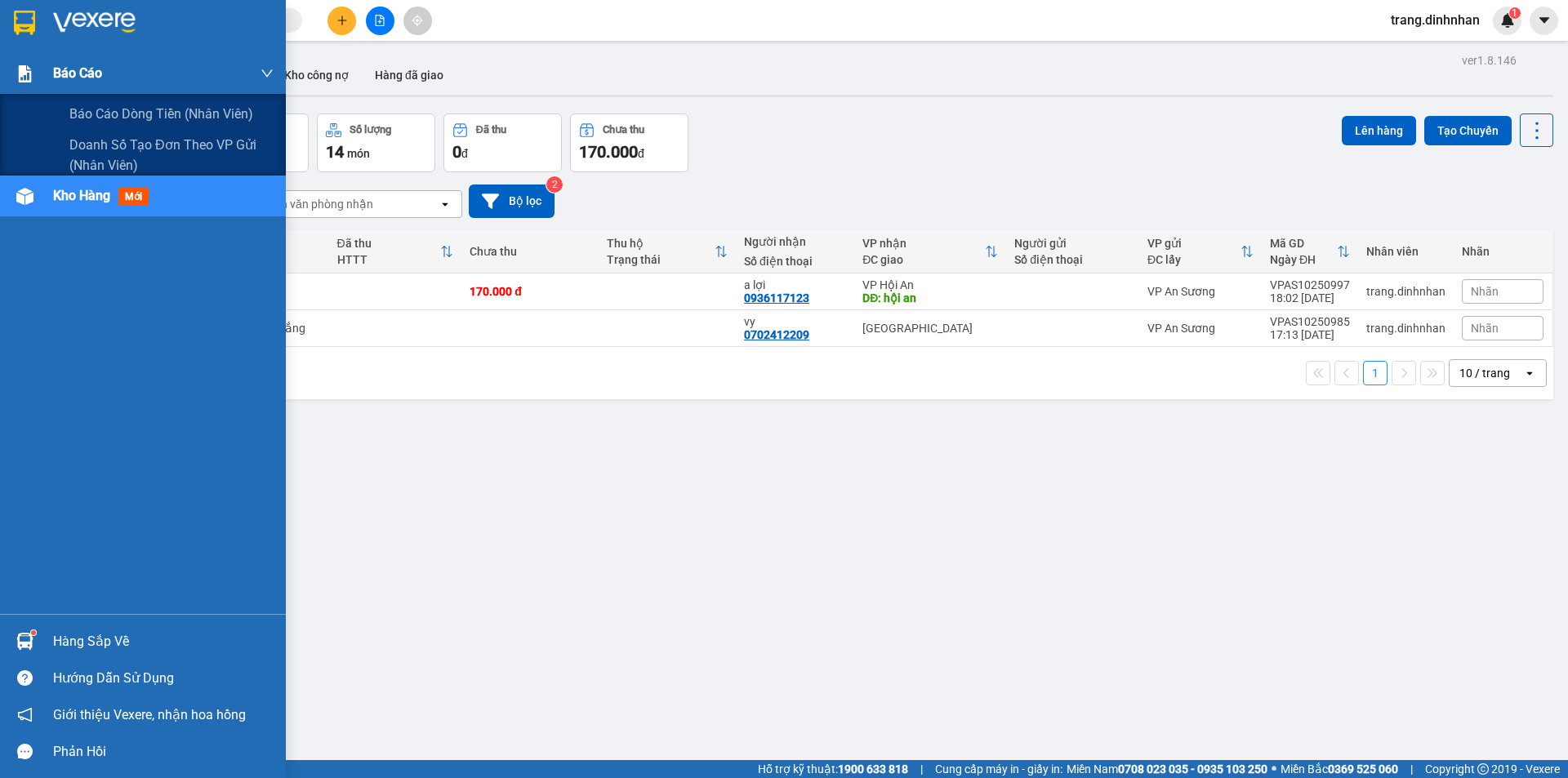
click at [69, 71] on span "Báo cáo" at bounding box center [77, 74] width 49 height 21
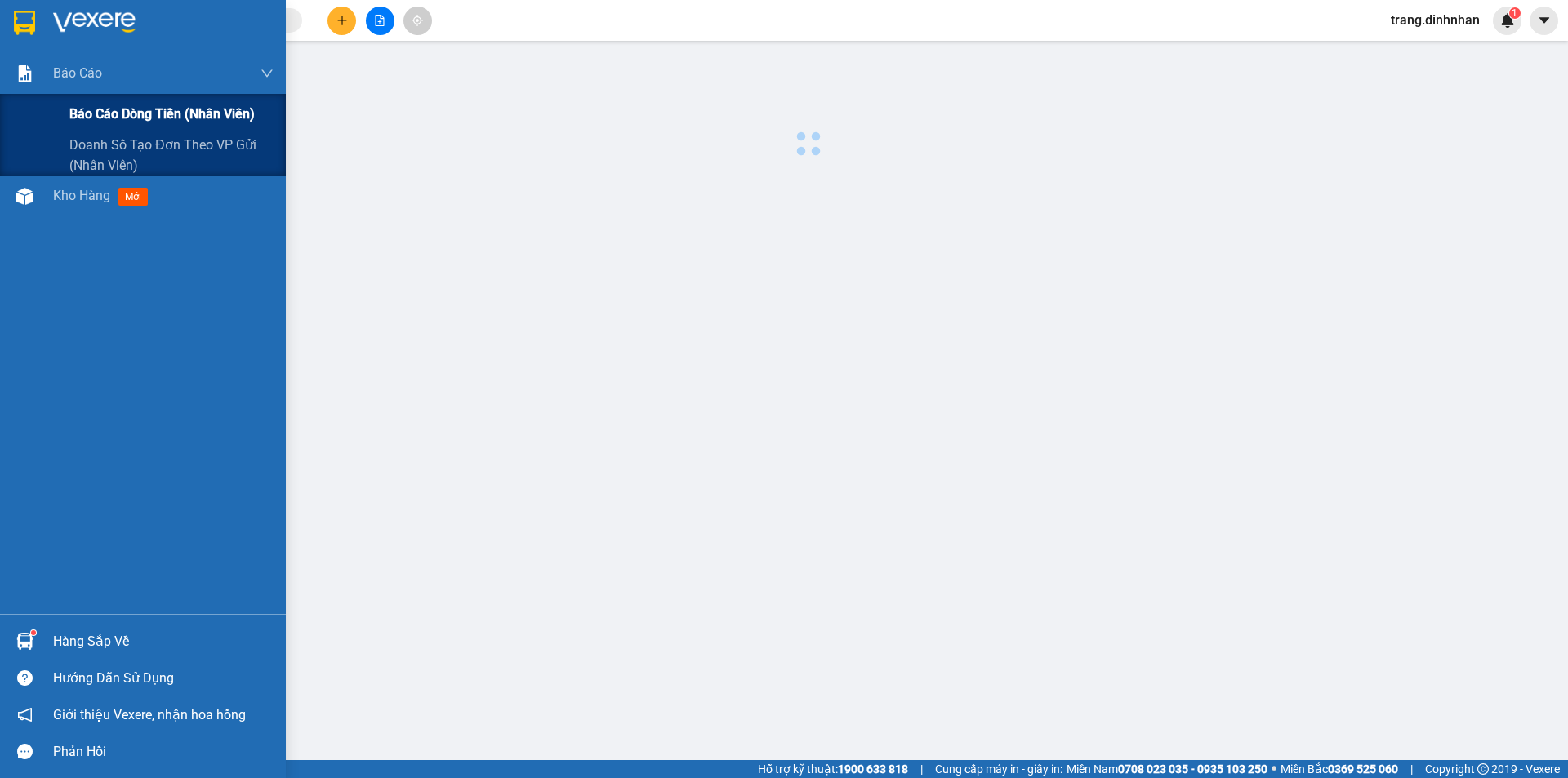
click at [97, 113] on span "Báo cáo dòng tiền (nhân viên)" at bounding box center [162, 114] width 186 height 21
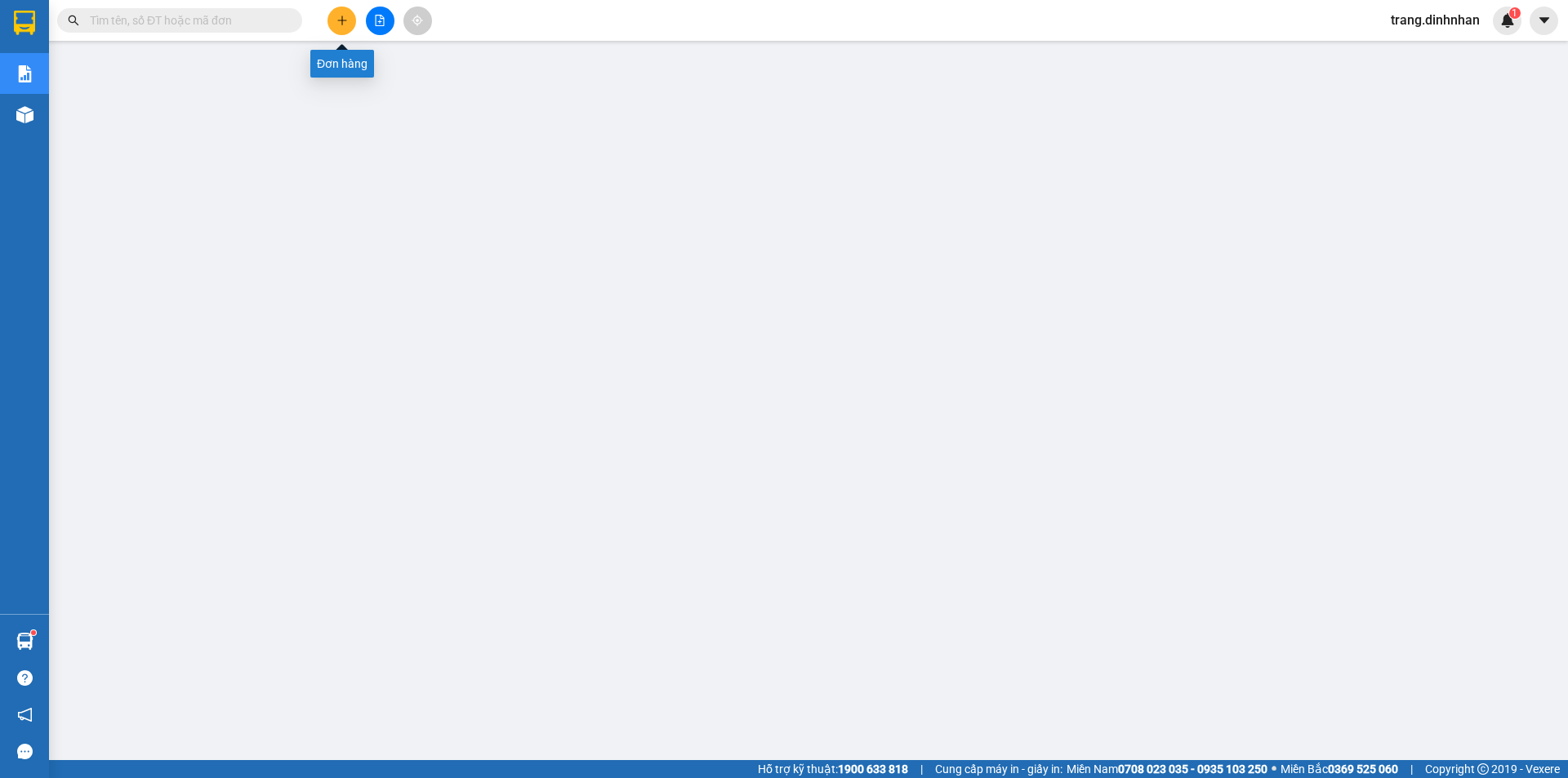
click at [347, 25] on icon "plus" at bounding box center [342, 21] width 11 height 11
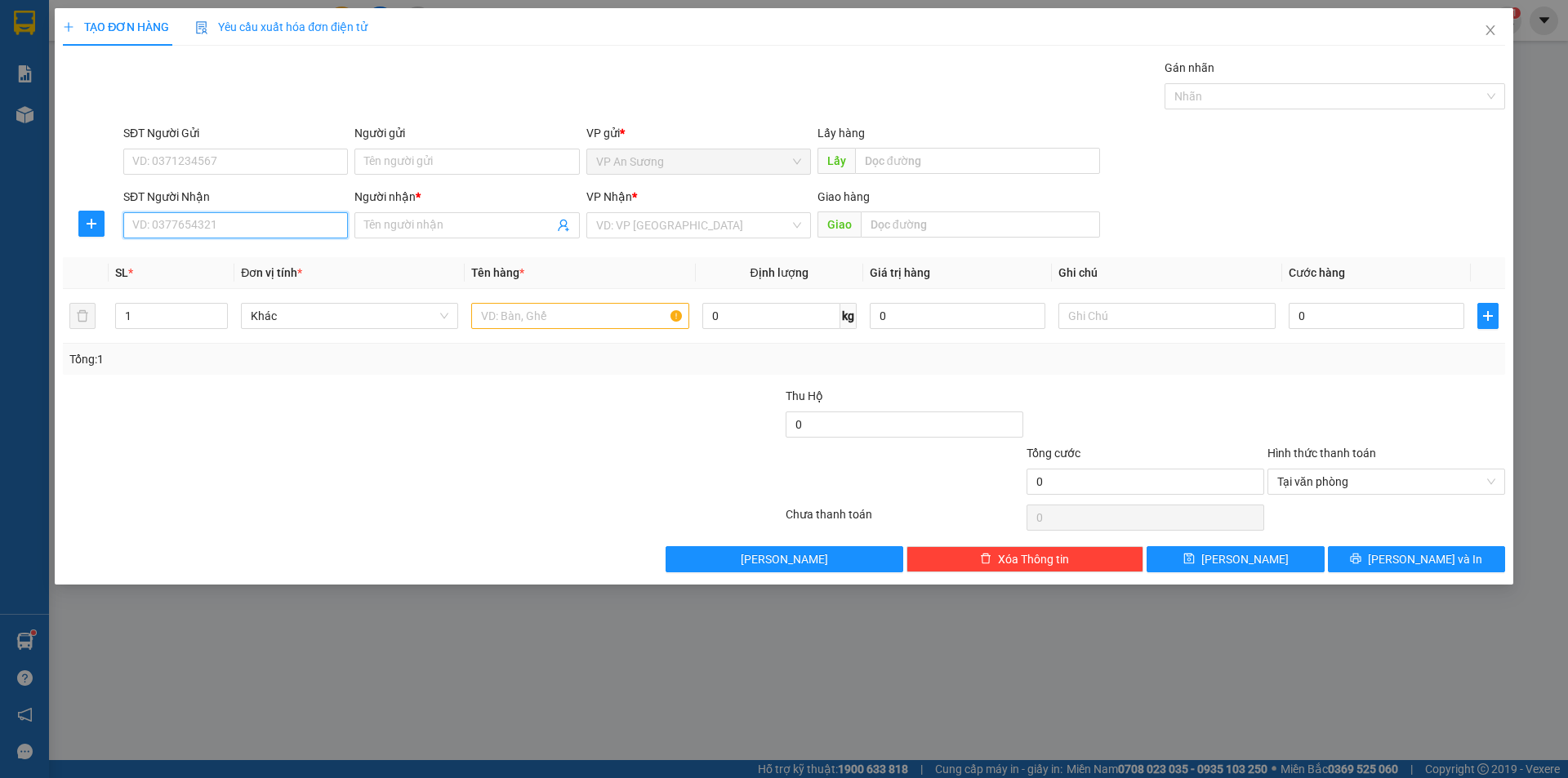
click at [252, 229] on input "SĐT Người Nhận" at bounding box center [236, 225] width 224 height 26
click at [613, 213] on input "search" at bounding box center [692, 225] width 193 height 25
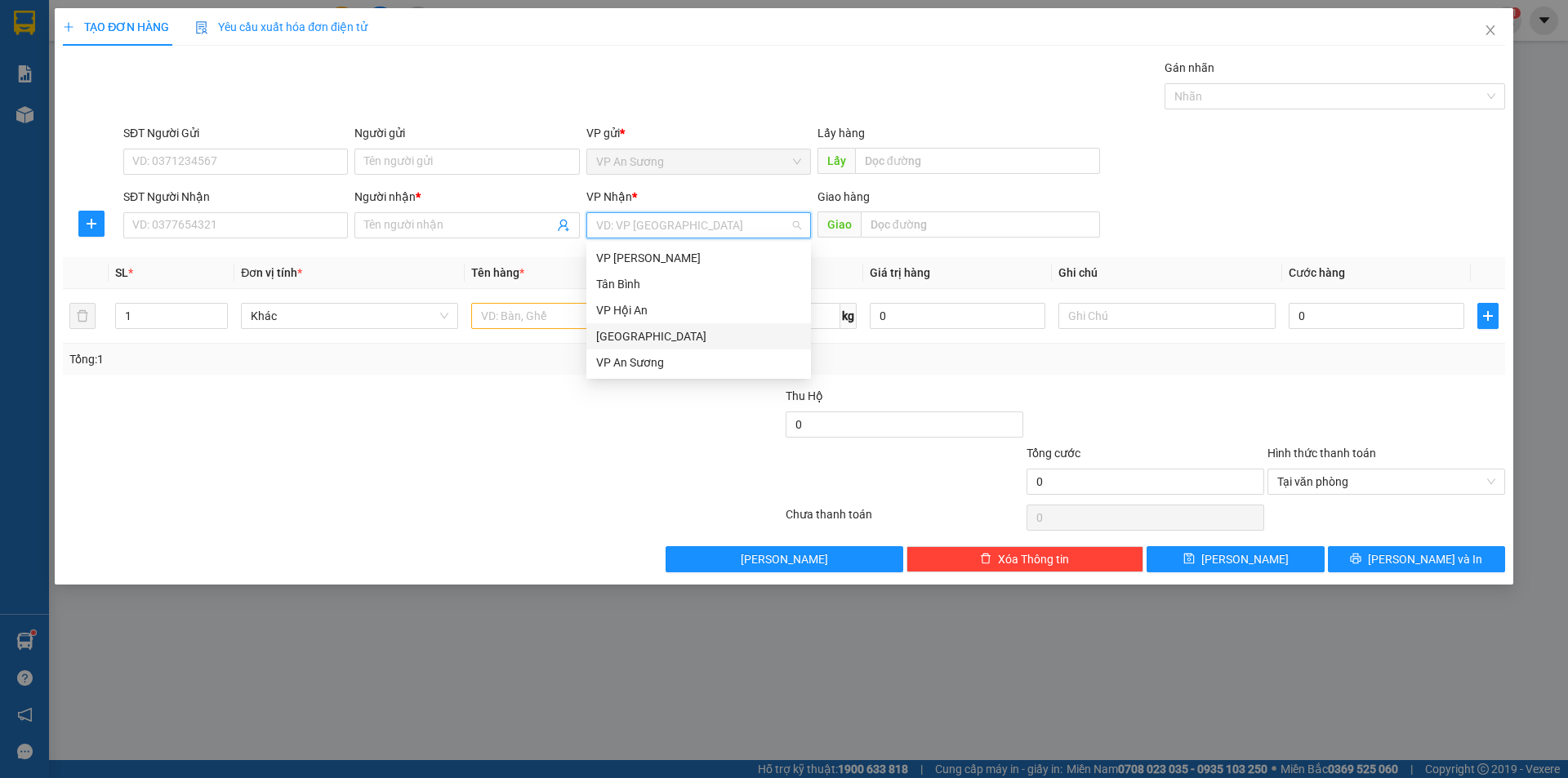
click at [611, 335] on div "[GEOGRAPHIC_DATA]" at bounding box center [698, 336] width 205 height 18
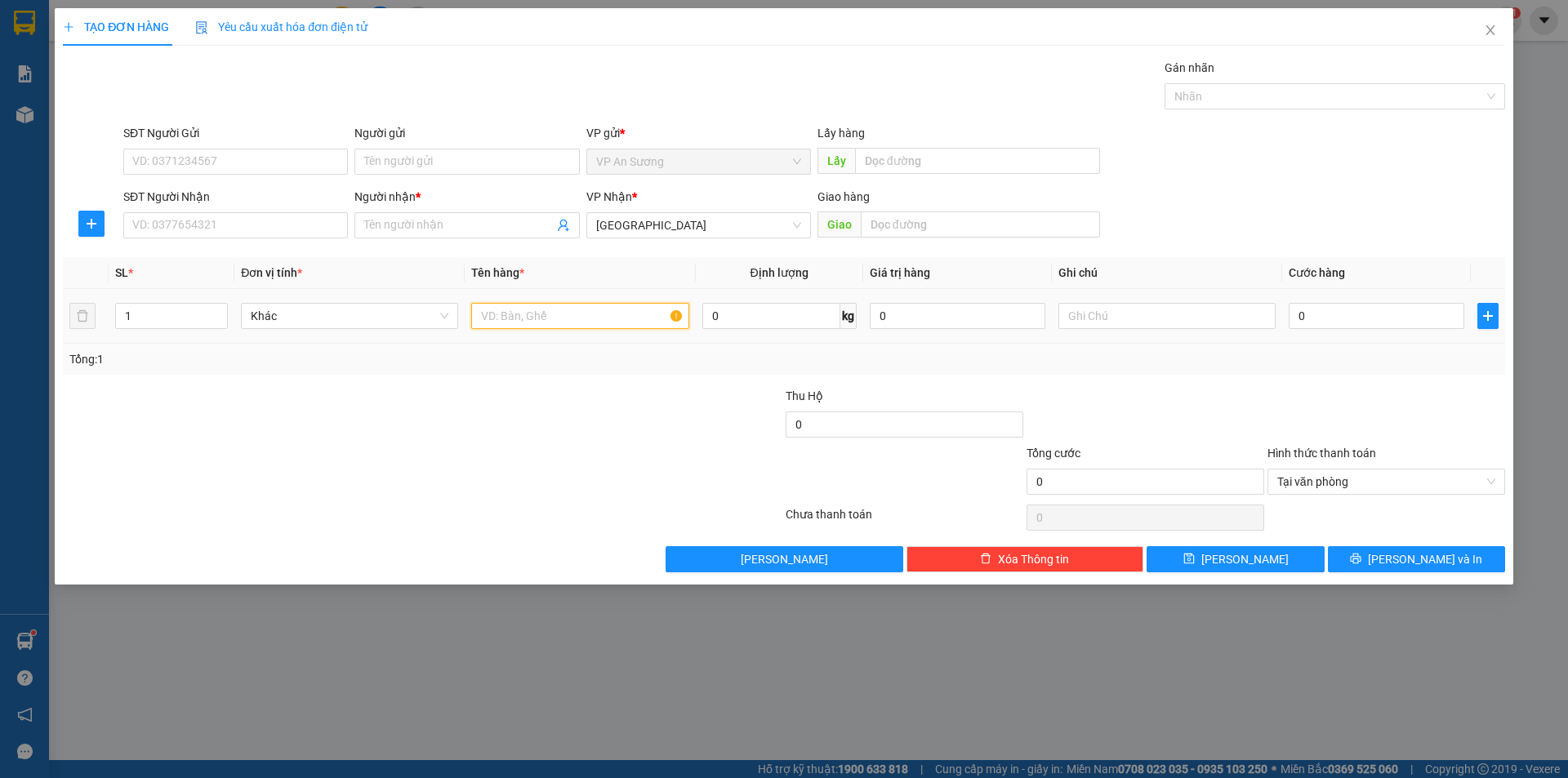
click at [494, 319] on input "text" at bounding box center [580, 316] width 217 height 26
type input "cục đen"
click at [296, 223] on input "SĐT Người Nhận" at bounding box center [236, 225] width 224 height 26
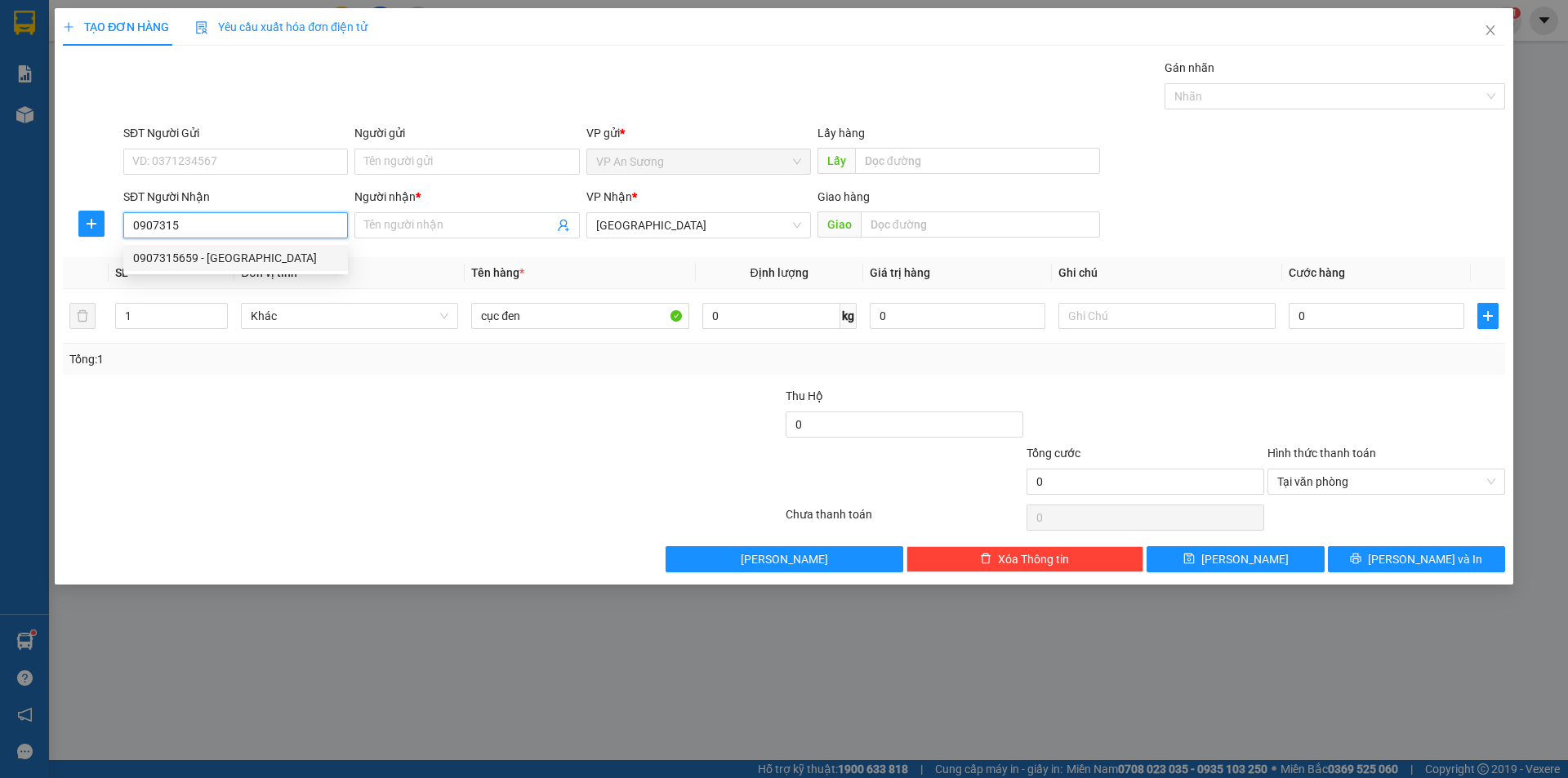
click at [206, 253] on div "0907315659 - [GEOGRAPHIC_DATA]" at bounding box center [235, 257] width 205 height 18
type input "0907315659"
type input "[PERSON_NAME]"
click at [243, 224] on input "0907315659" at bounding box center [236, 225] width 224 height 26
type input "0"
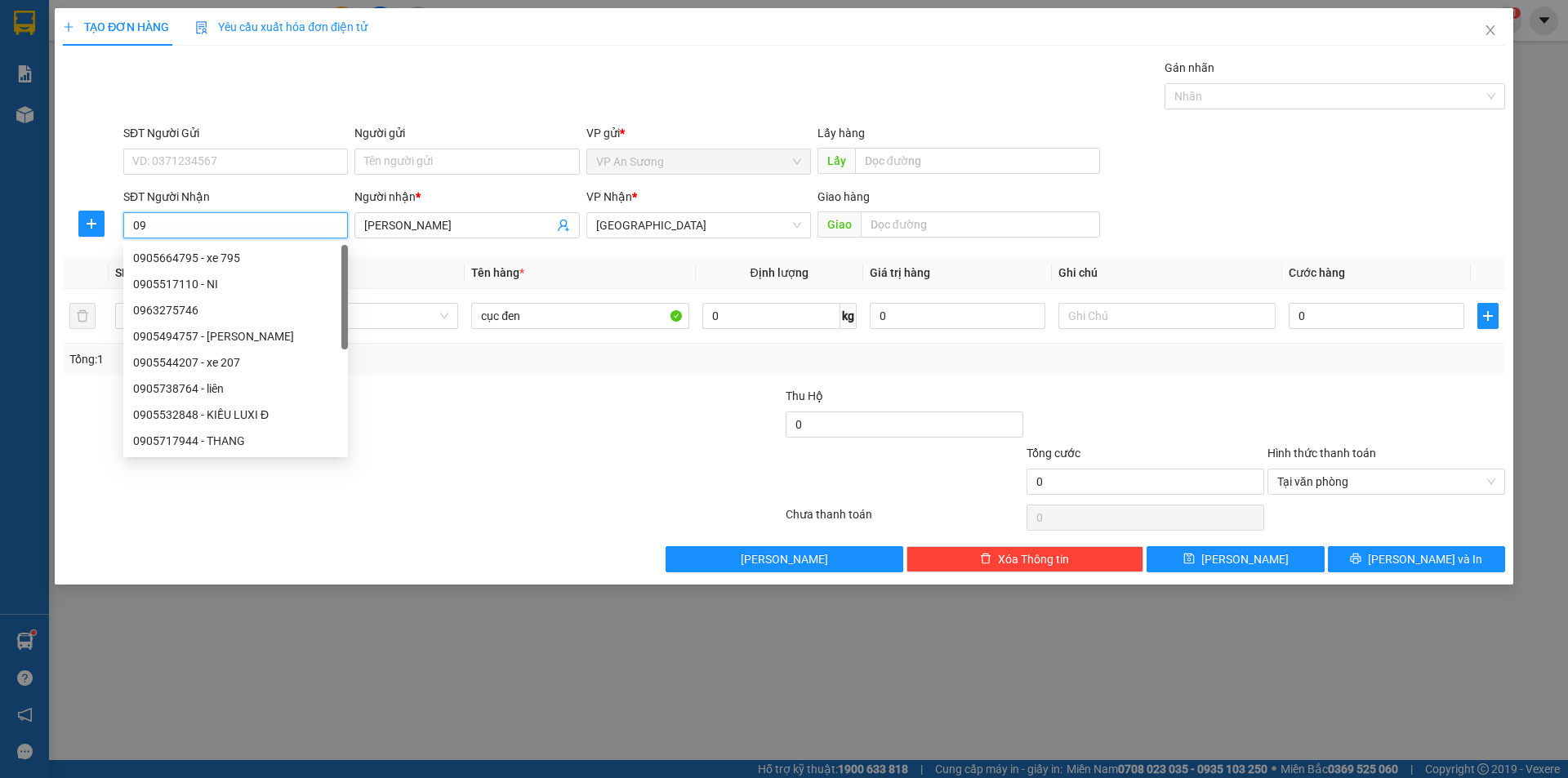
type input "0"
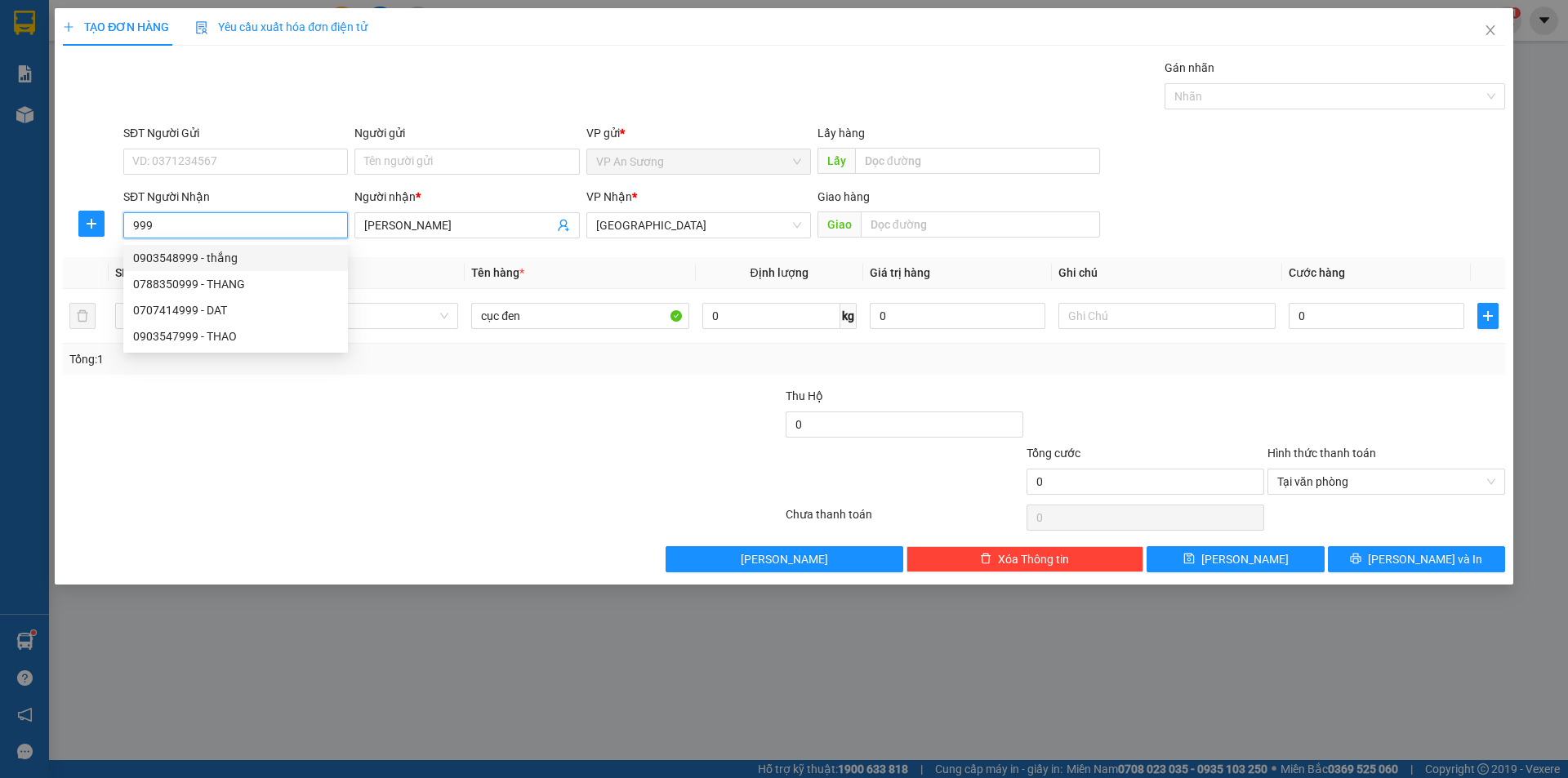
click at [215, 248] on div "0903548999 - thắng" at bounding box center [236, 258] width 224 height 26
type input "0903548999"
type input "thắng"
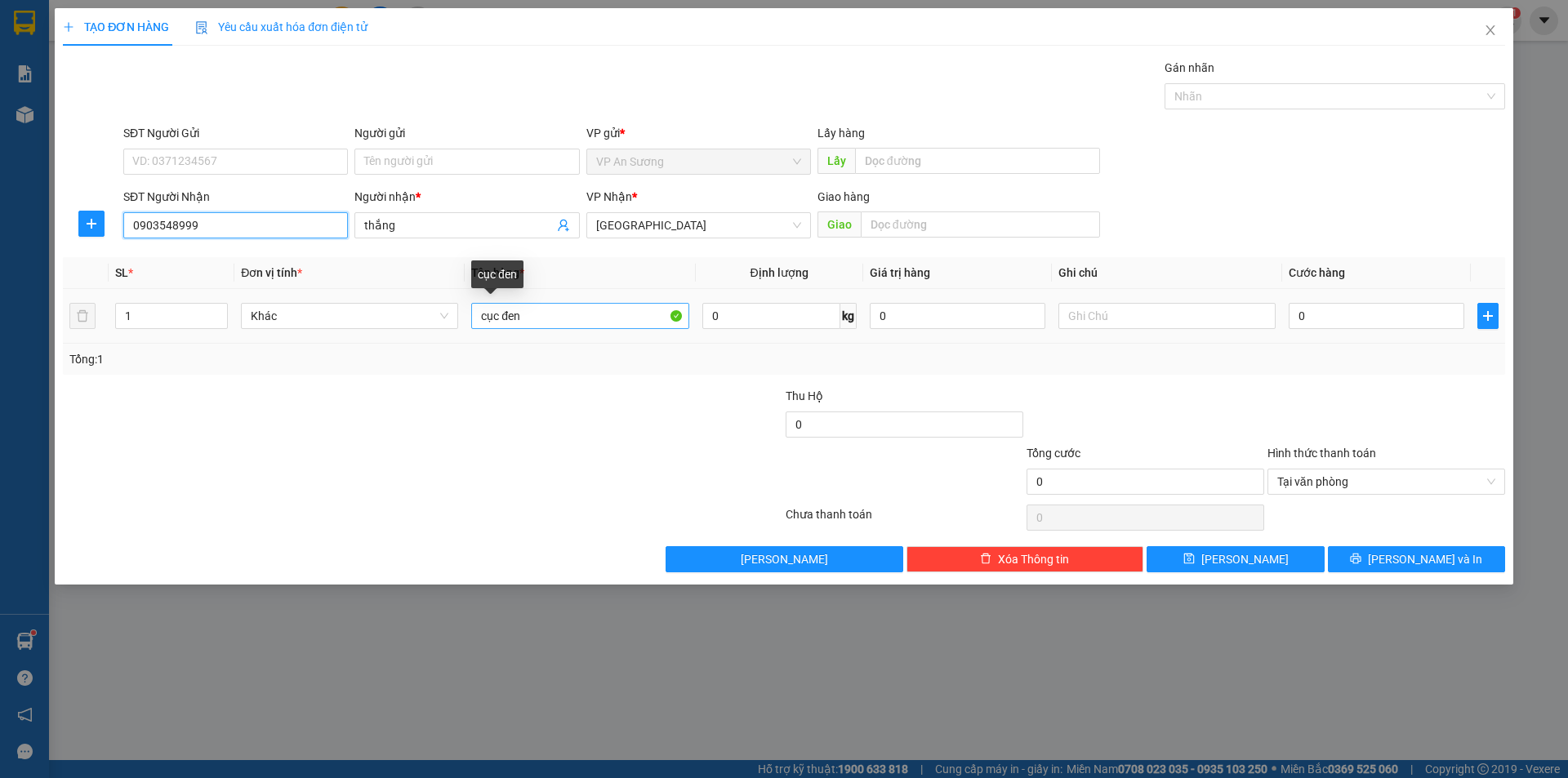
type input "0903548999"
click at [536, 320] on input "cục đen" at bounding box center [580, 316] width 217 height 26
type input "c"
type input "txop"
click at [1294, 310] on input "0" at bounding box center [1377, 316] width 175 height 26
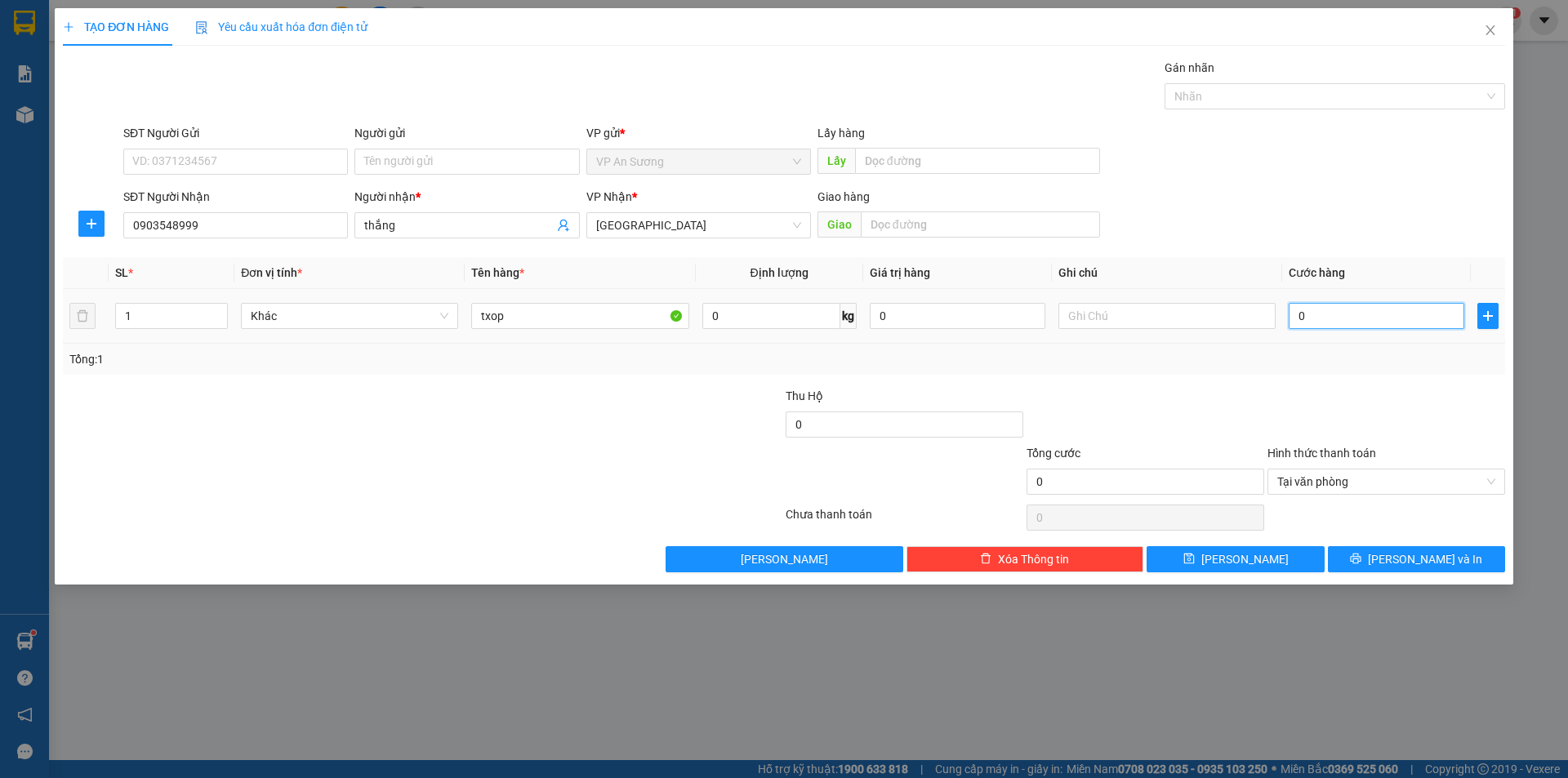
type input "1"
type input "12"
type input "120"
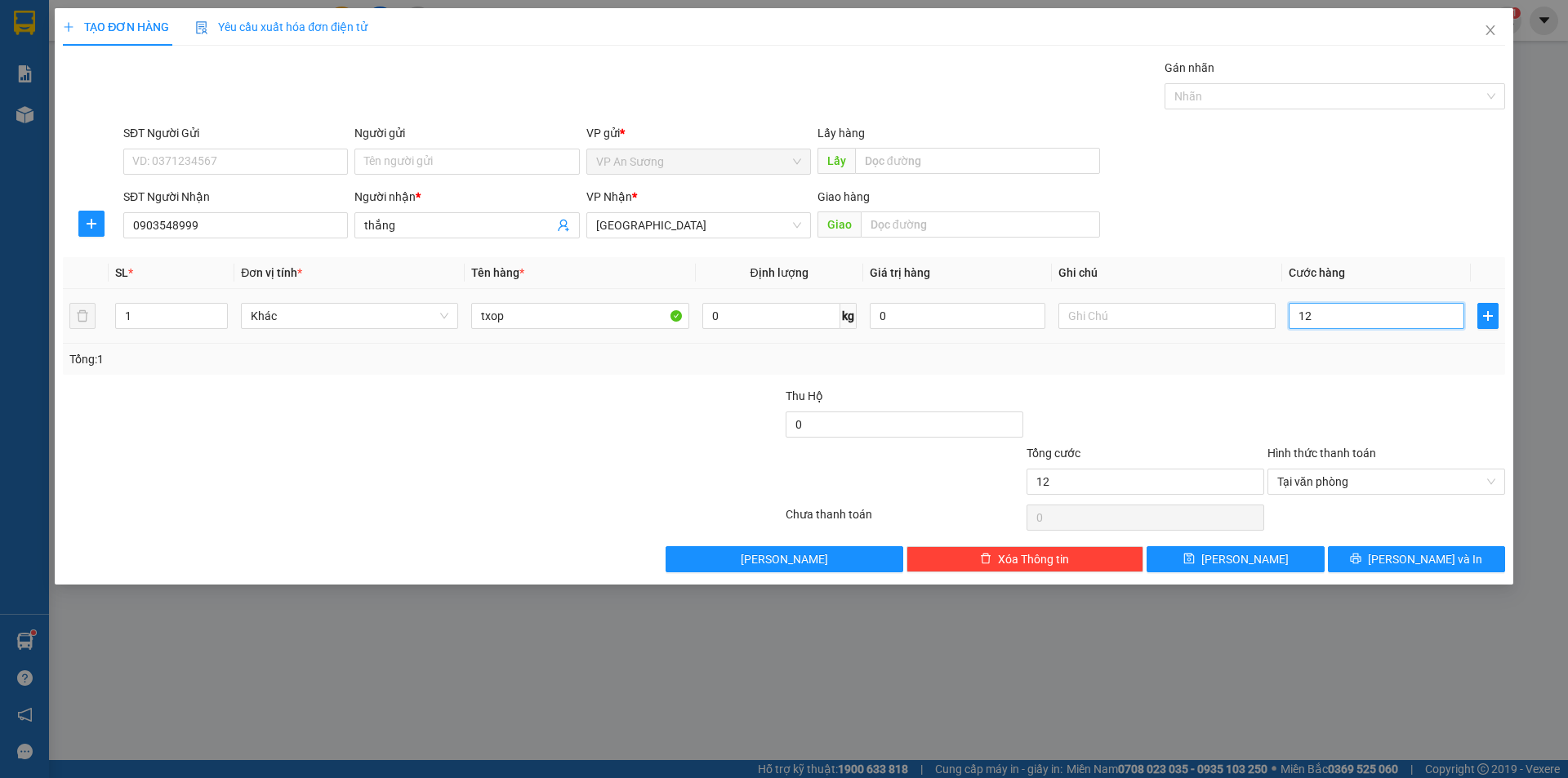
type input "120"
type input "1.200"
type input "12.000"
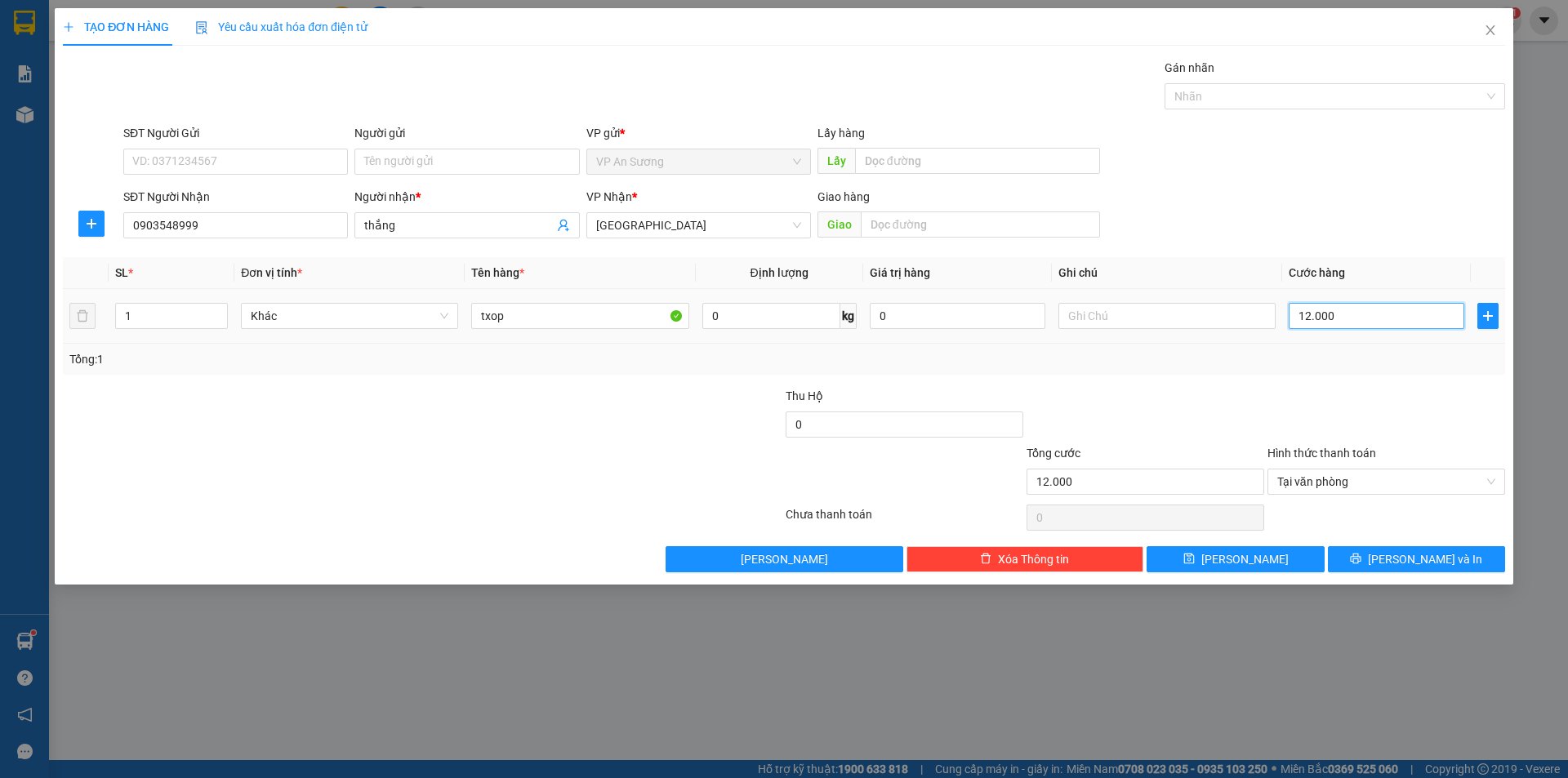
type input "120.000"
click at [1404, 556] on span "[PERSON_NAME] và In" at bounding box center [1425, 559] width 114 height 18
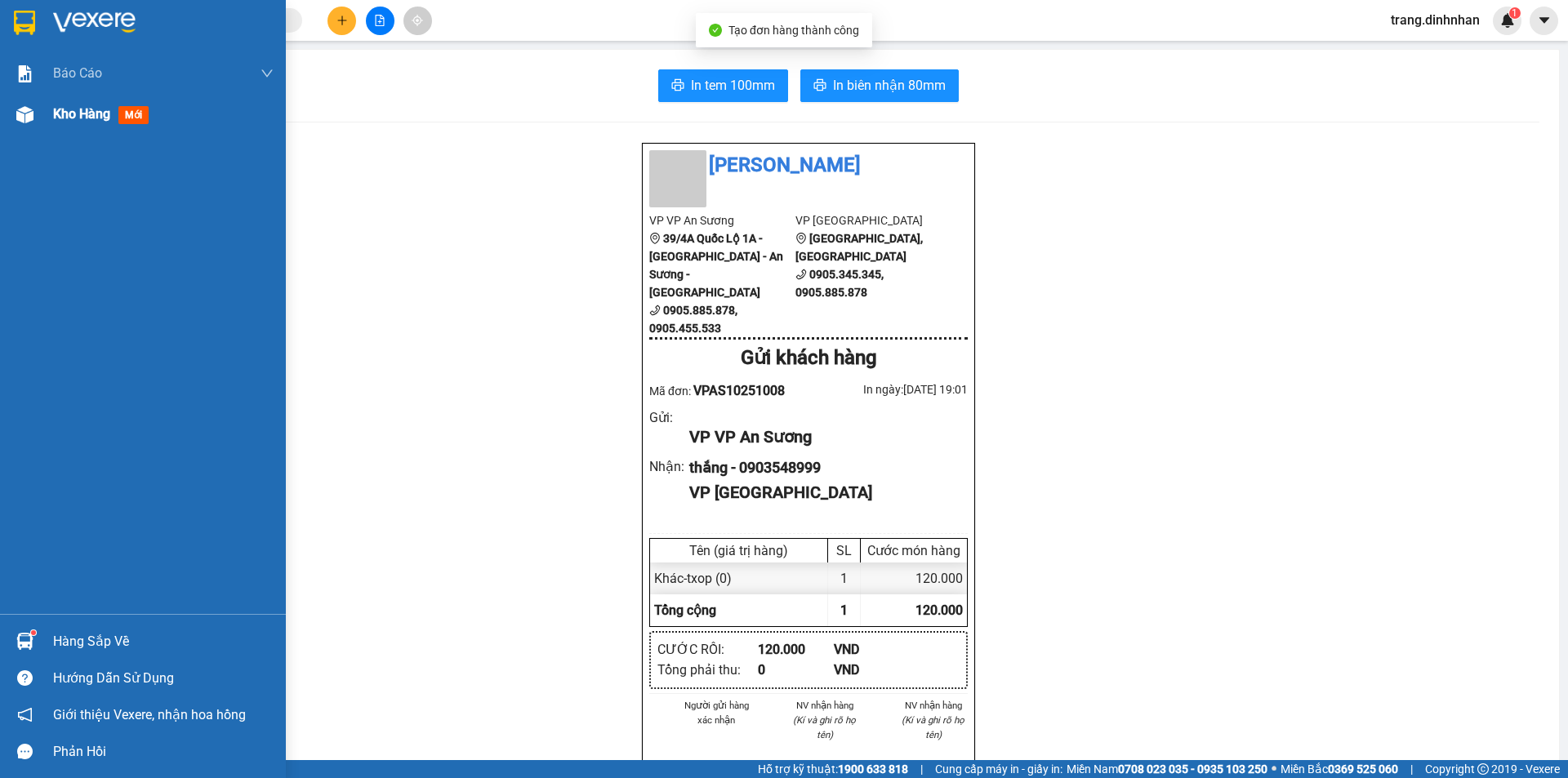
click at [96, 117] on span "Kho hàng" at bounding box center [81, 114] width 58 height 15
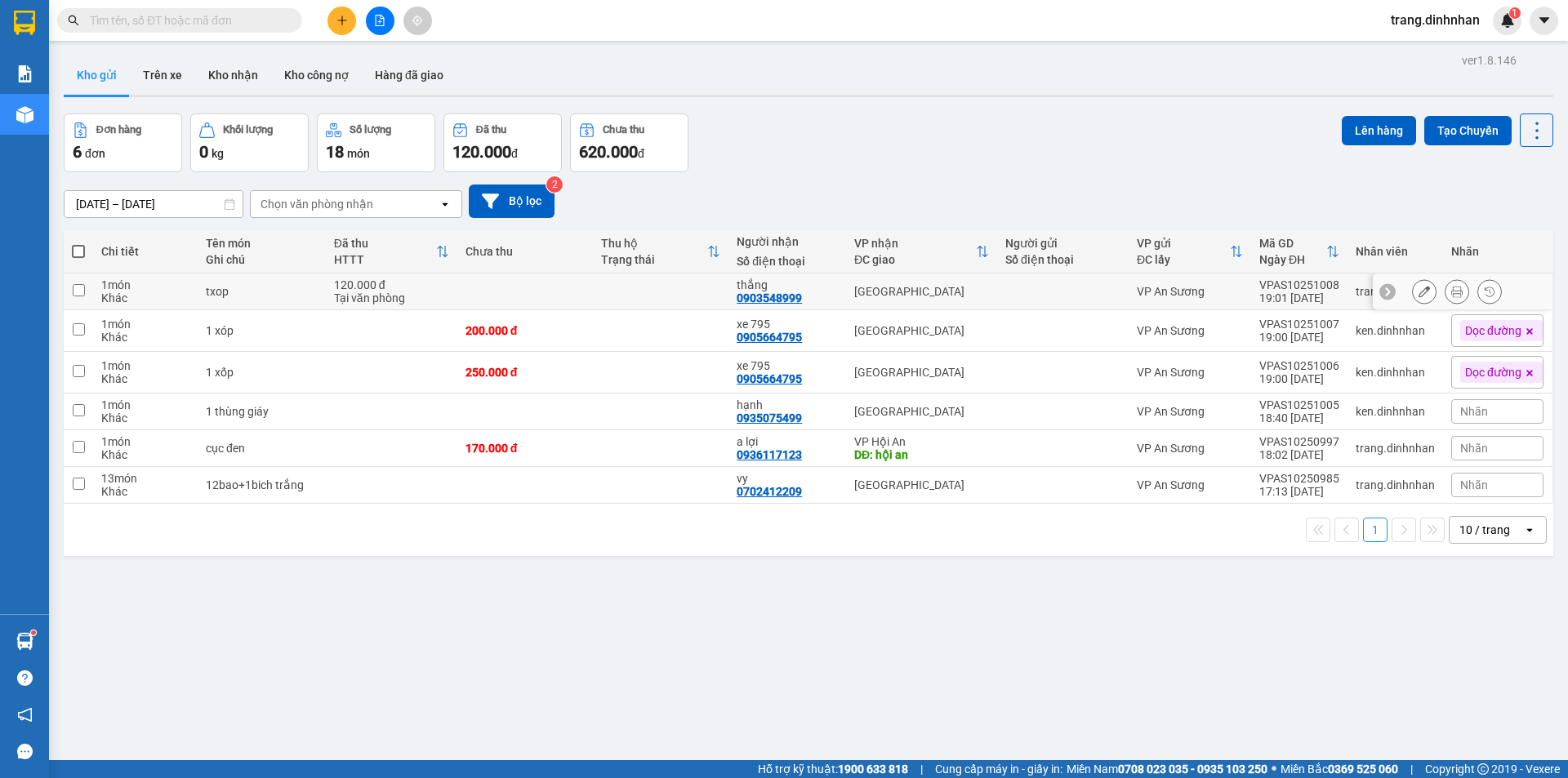
click at [955, 290] on div "[GEOGRAPHIC_DATA]" at bounding box center [921, 291] width 135 height 13
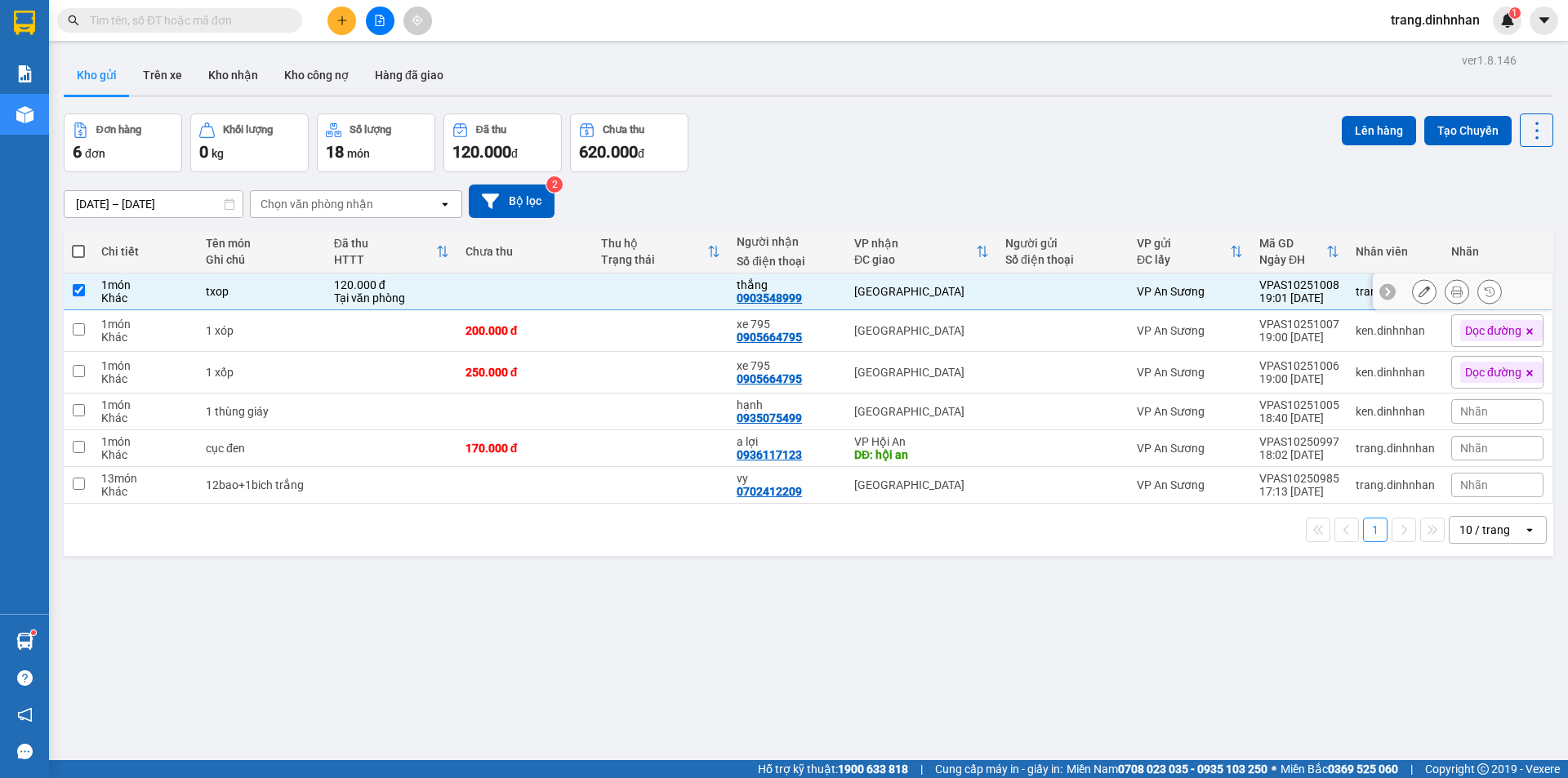
checkbox input "true"
click at [1368, 126] on button "Lên hàng" at bounding box center [1378, 130] width 74 height 29
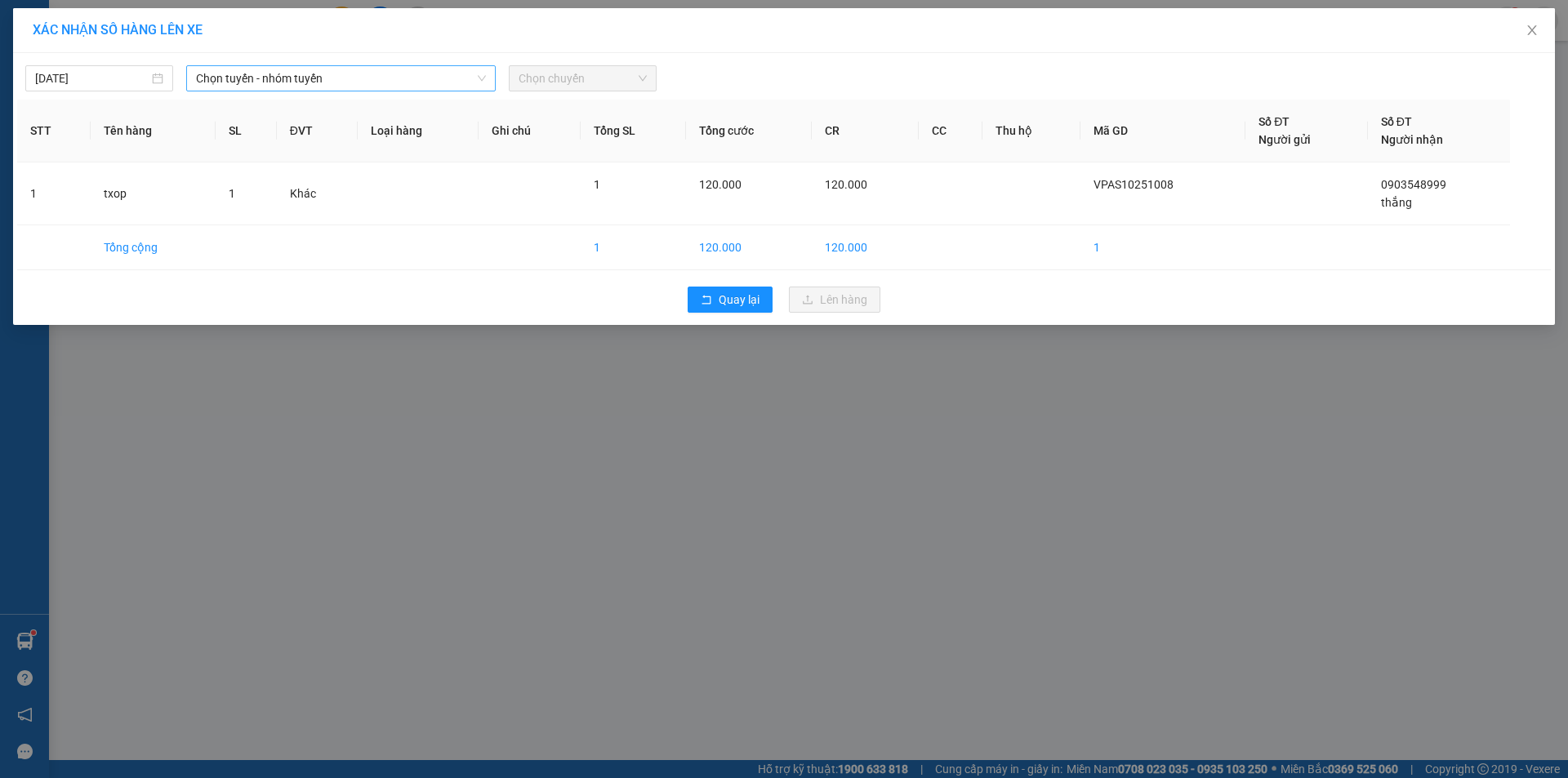
click at [456, 75] on span "Chọn tuyến - nhóm tuyến" at bounding box center [340, 78] width 289 height 25
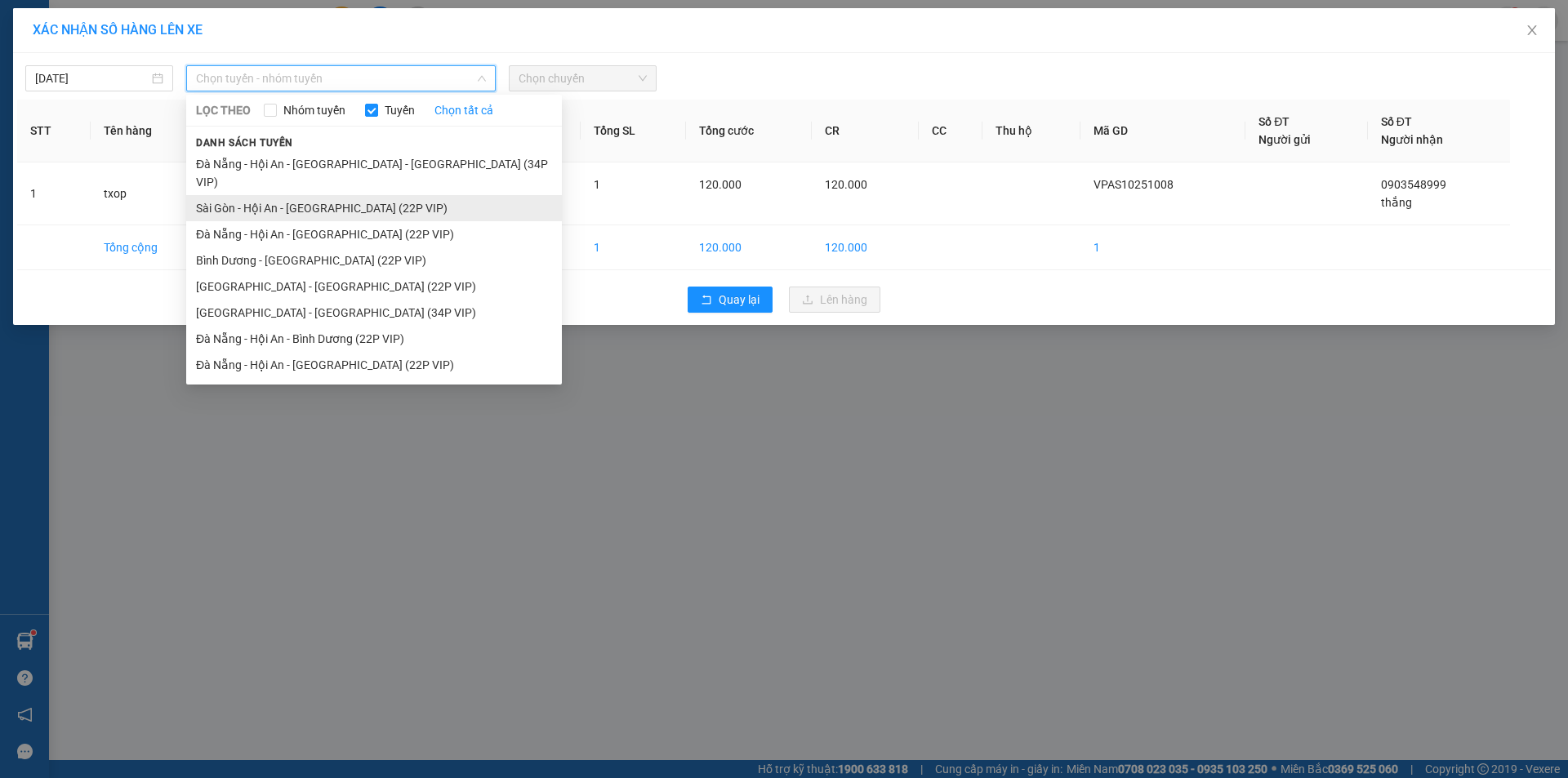
click at [380, 195] on li "Sài Gòn - Hội An - [GEOGRAPHIC_DATA] (22P VIP)" at bounding box center [373, 208] width 375 height 26
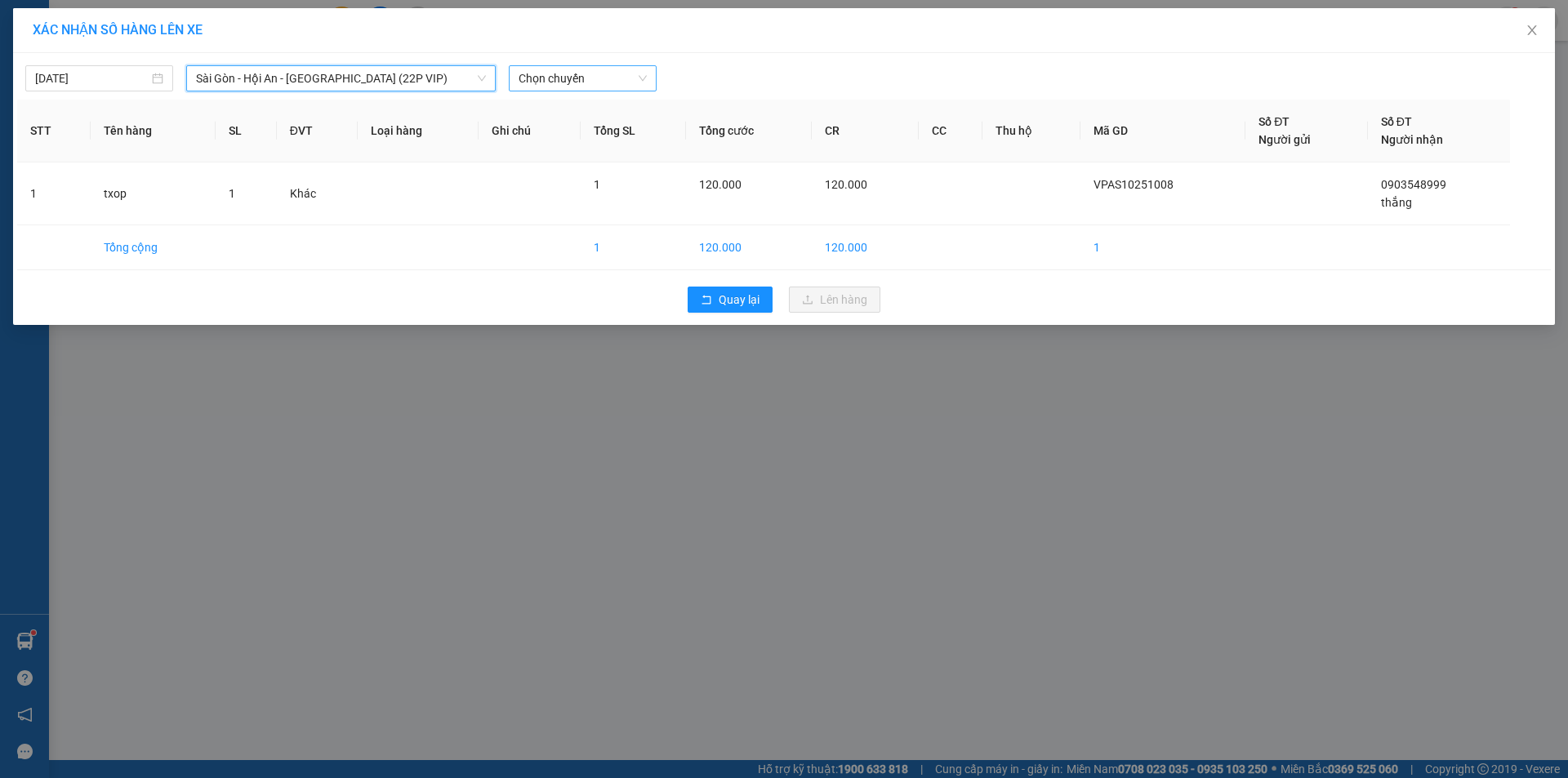
click at [605, 75] on span "Chọn chuyến" at bounding box center [583, 78] width 128 height 25
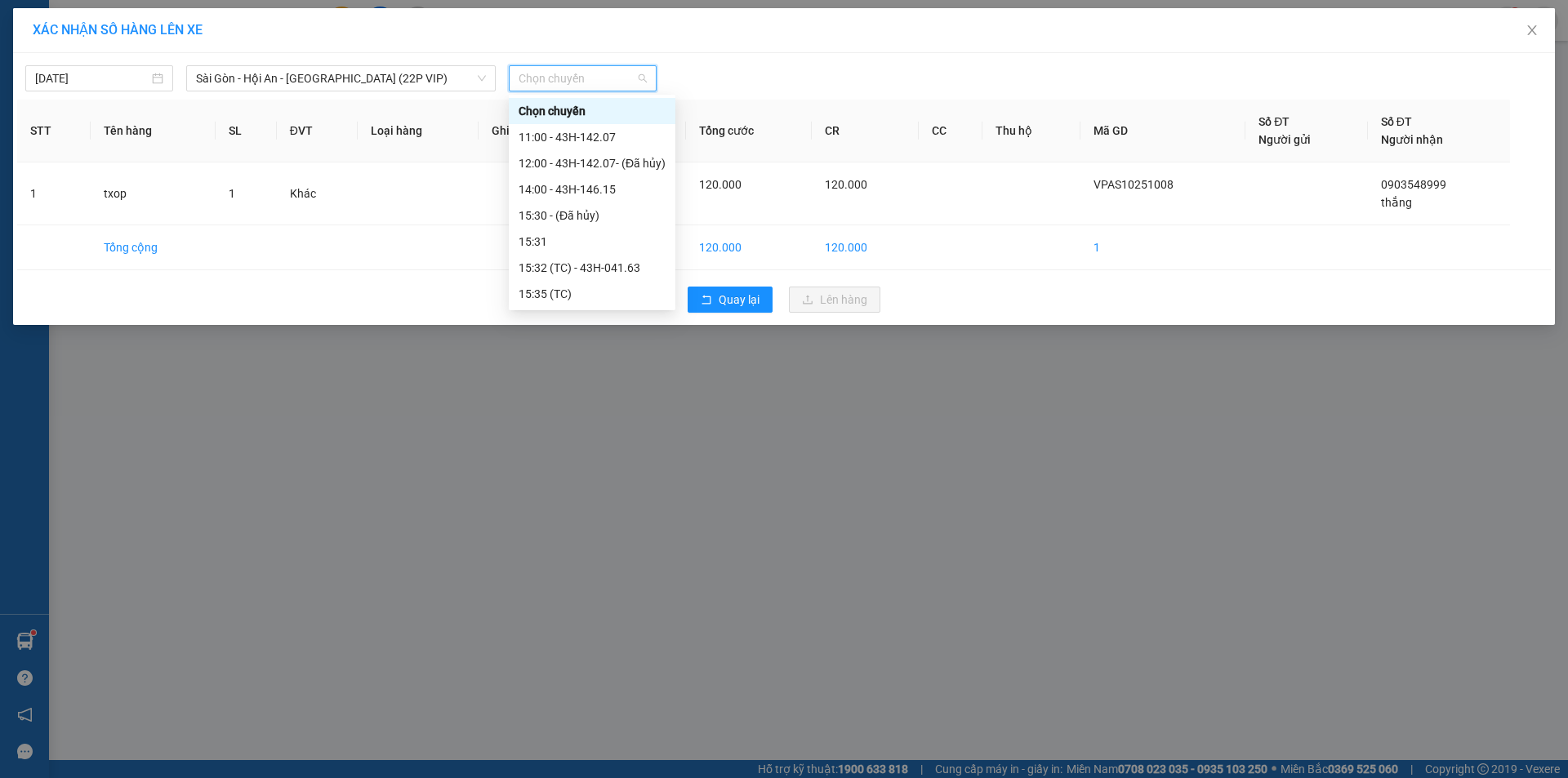
scroll to position [52, 0]
click at [600, 291] on div "18:00 - 43H-102.57" at bounding box center [592, 293] width 147 height 18
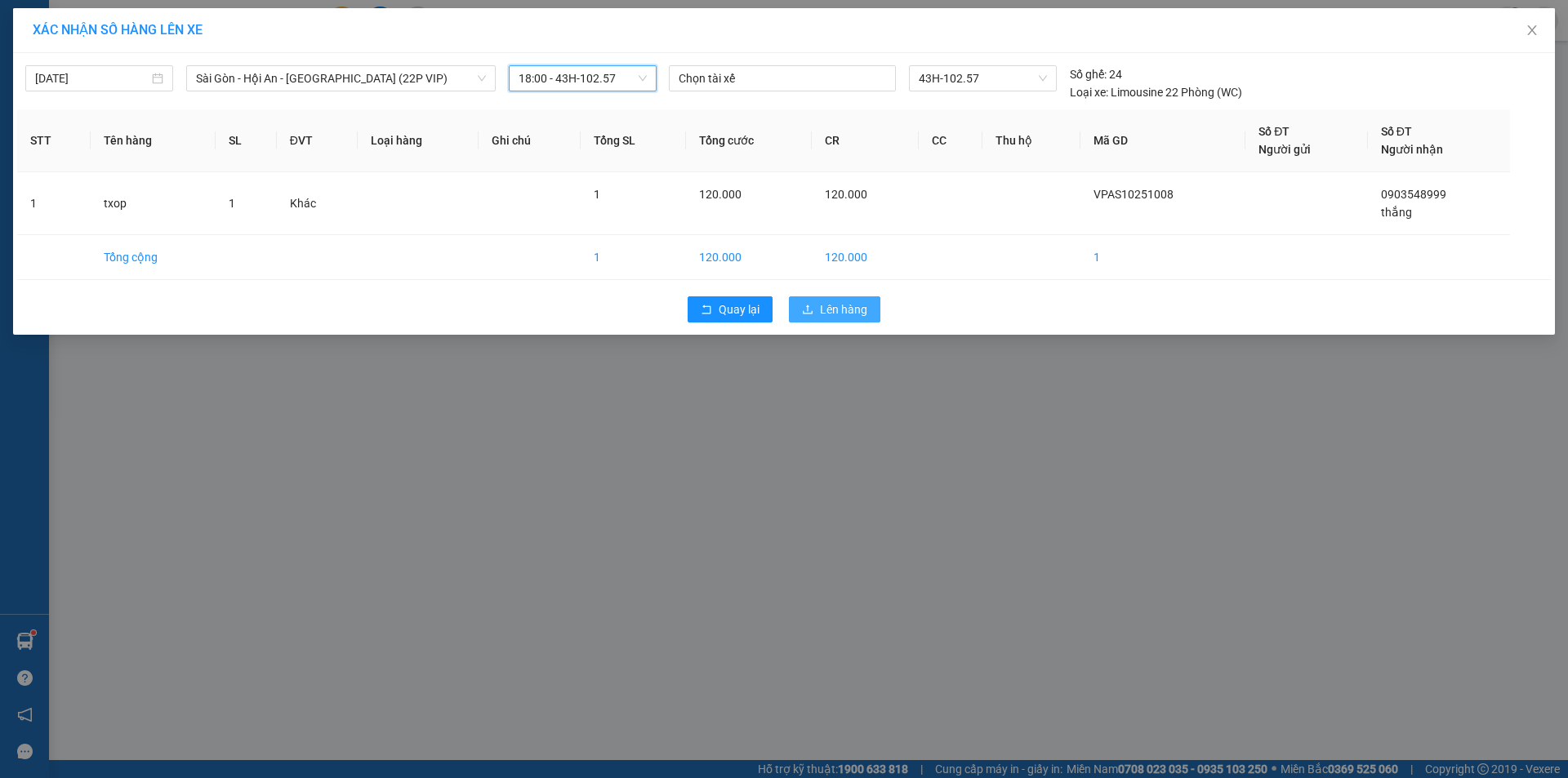
click at [819, 306] on button "Lên hàng" at bounding box center [834, 309] width 91 height 26
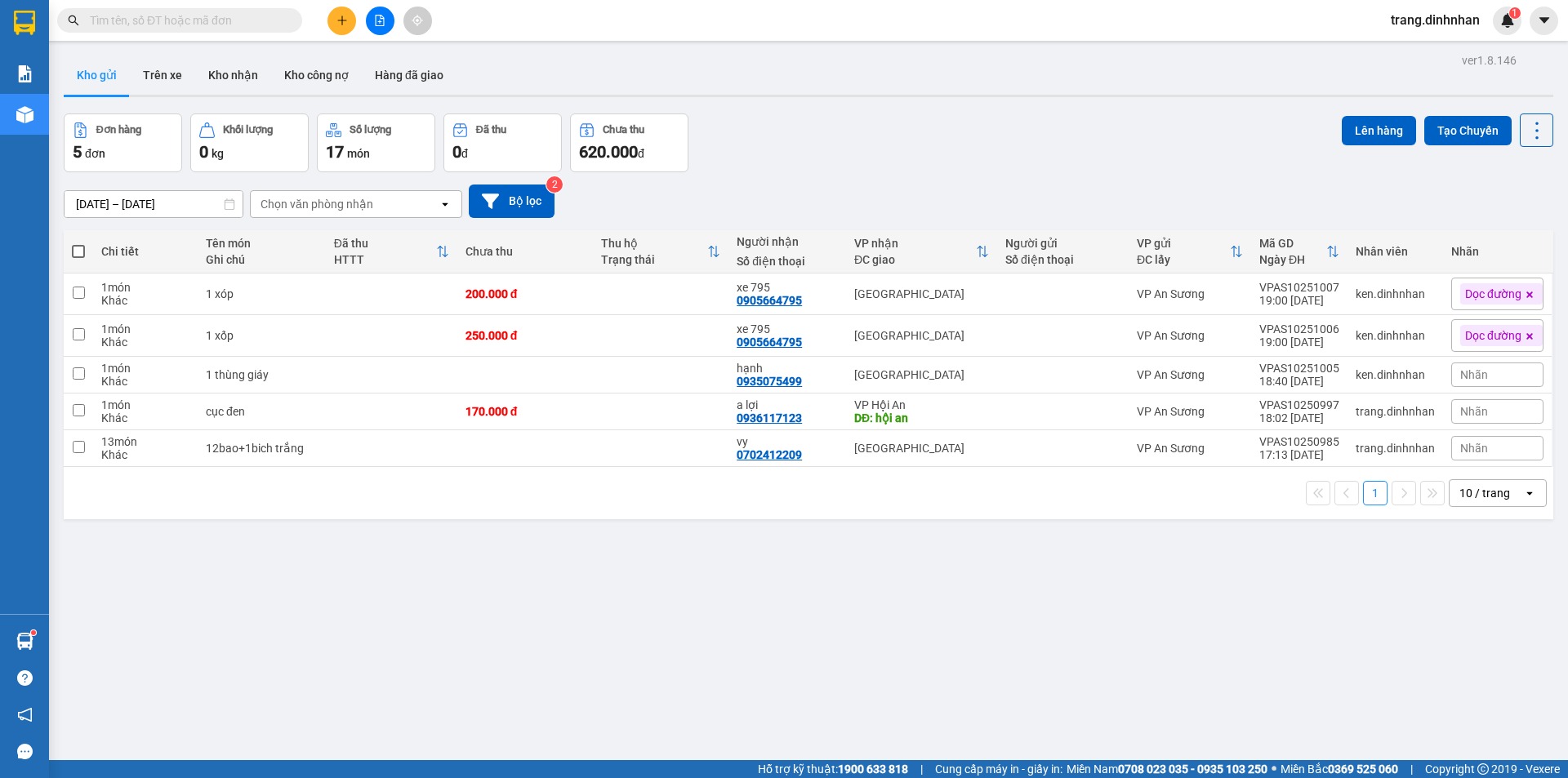
click at [338, 29] on button at bounding box center [341, 21] width 28 height 28
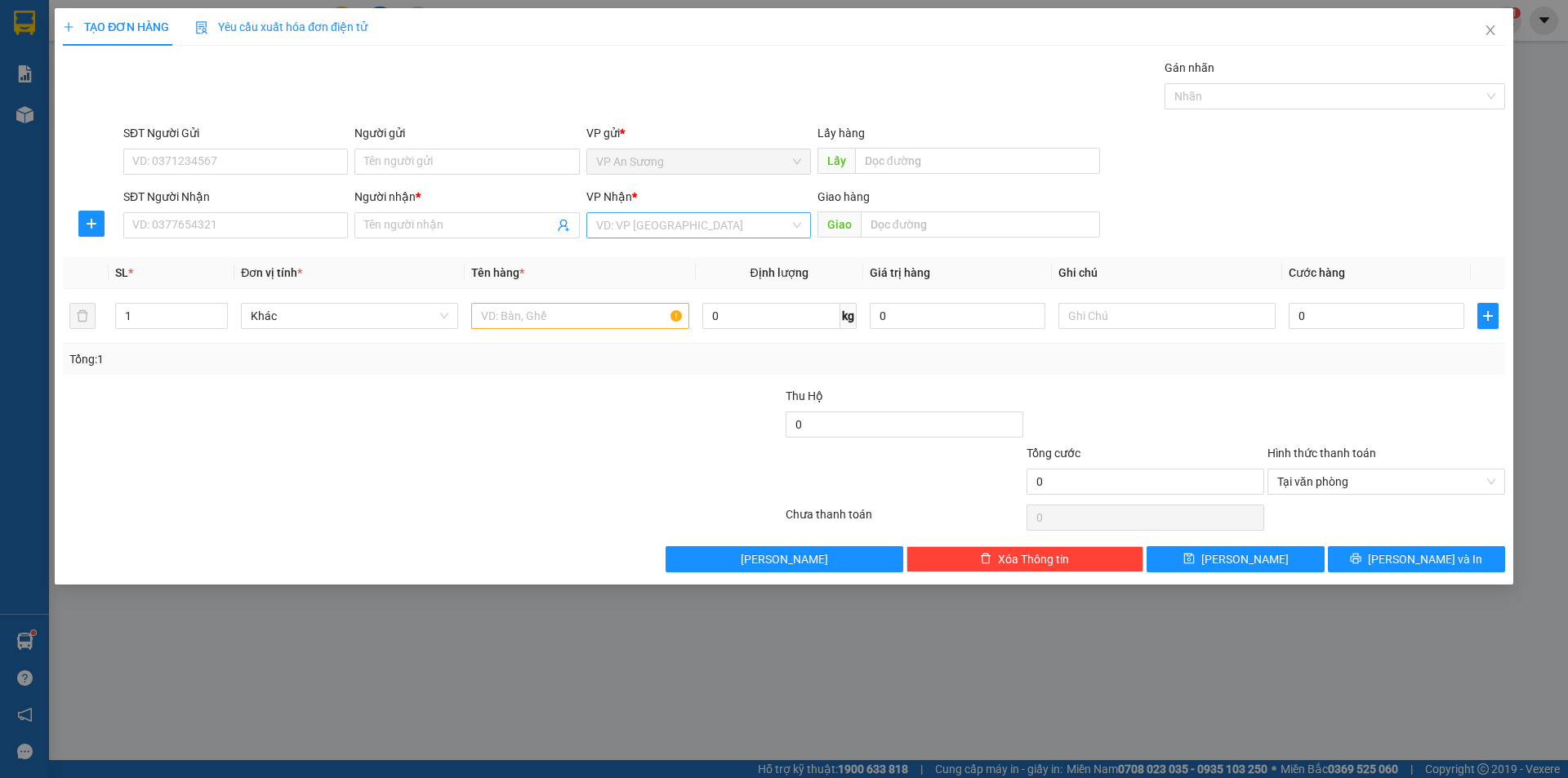
click at [603, 214] on input "search" at bounding box center [692, 225] width 193 height 25
click at [630, 335] on div "[GEOGRAPHIC_DATA]" at bounding box center [698, 336] width 205 height 18
click at [486, 316] on input "text" at bounding box center [580, 316] width 217 height 26
type input "cục đen"
click at [311, 232] on input "SĐT Người Nhận" at bounding box center [236, 225] width 224 height 26
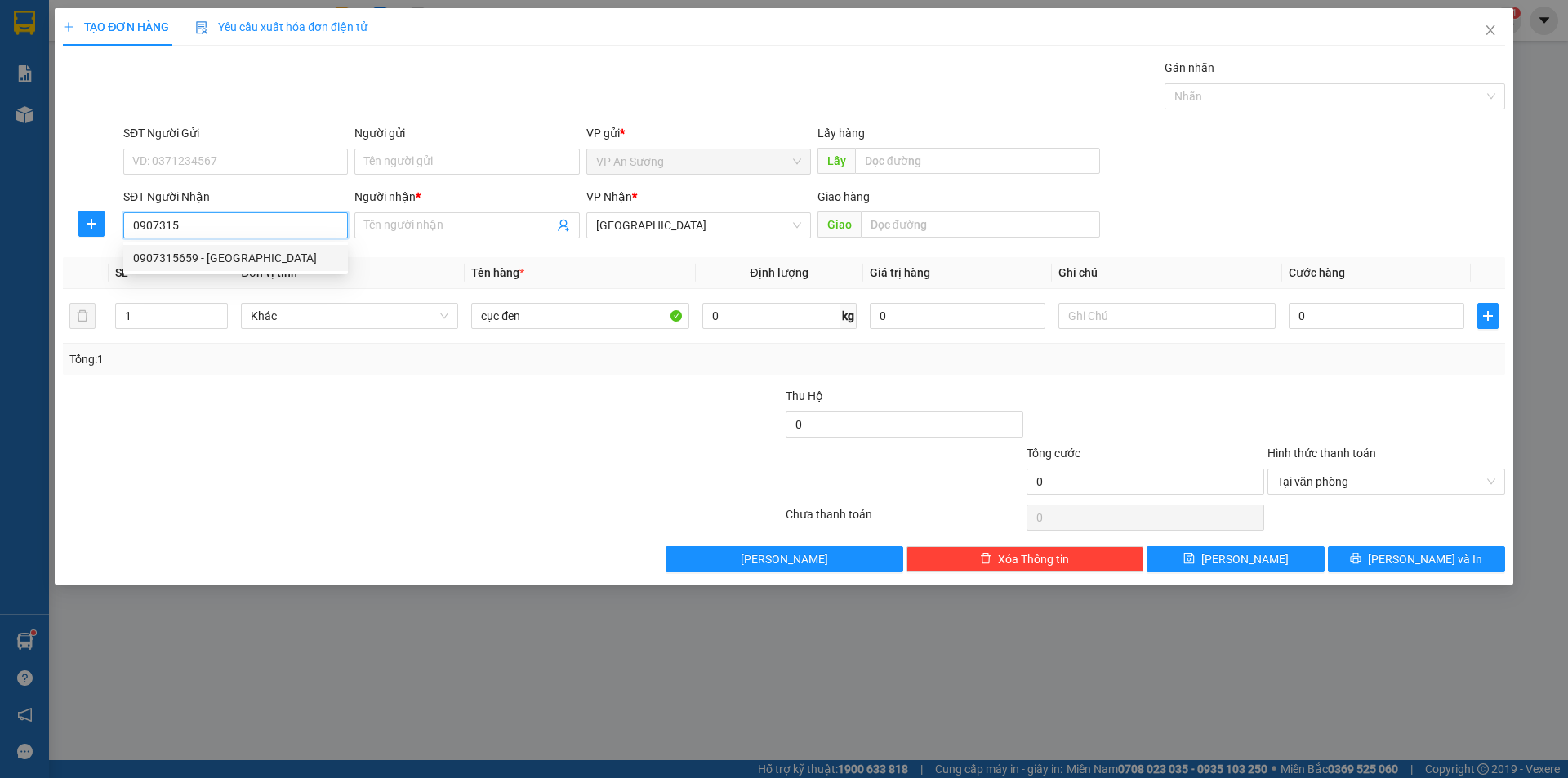
click at [188, 256] on div "0907315659 - [GEOGRAPHIC_DATA]" at bounding box center [235, 257] width 205 height 18
type input "0907315659"
type input "[PERSON_NAME]"
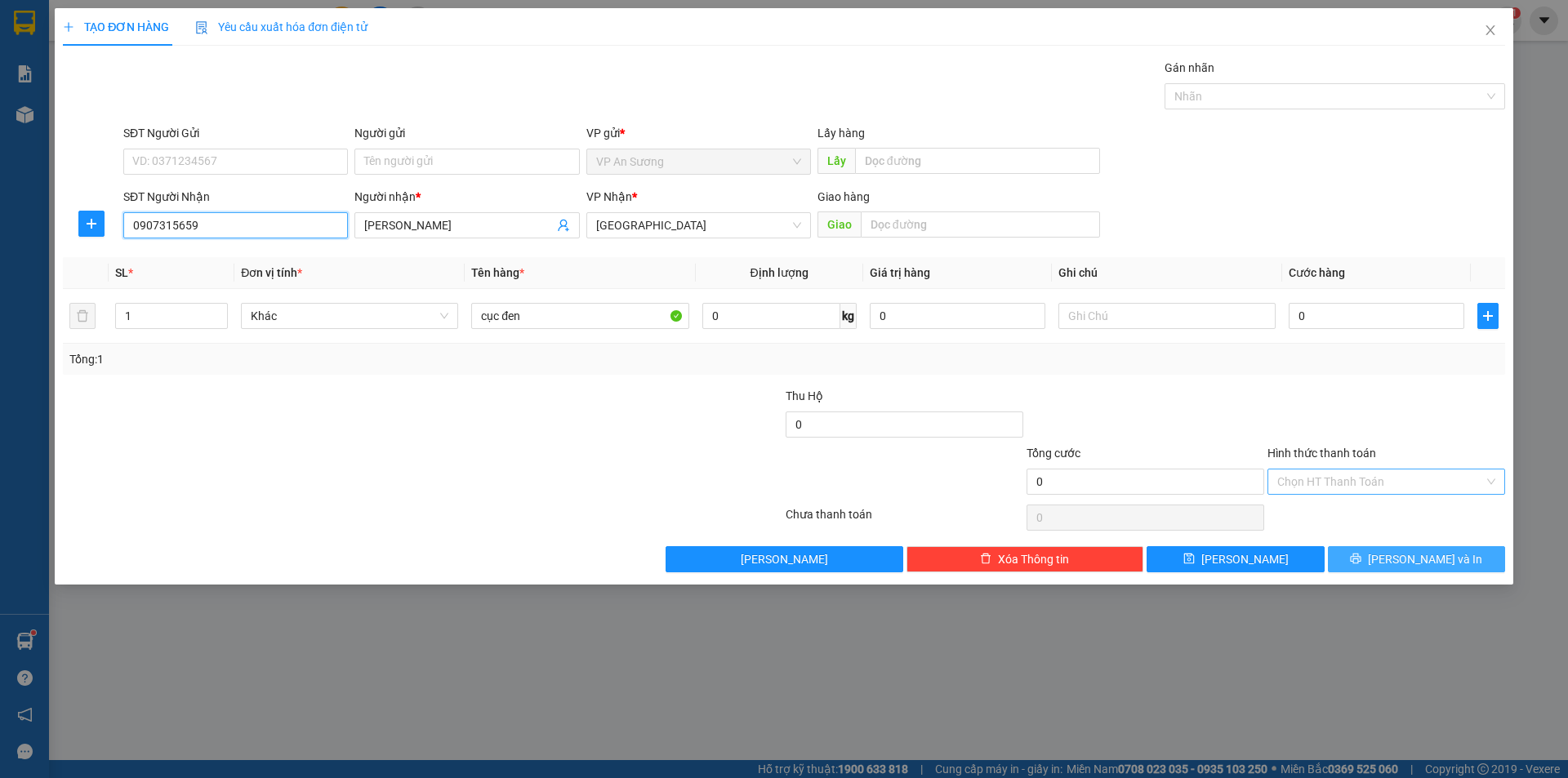
type input "0907315659"
drag, startPoint x: 1413, startPoint y: 560, endPoint x: 1383, endPoint y: 520, distance: 50.0
click at [1416, 560] on span "[PERSON_NAME] và In" at bounding box center [1425, 559] width 114 height 18
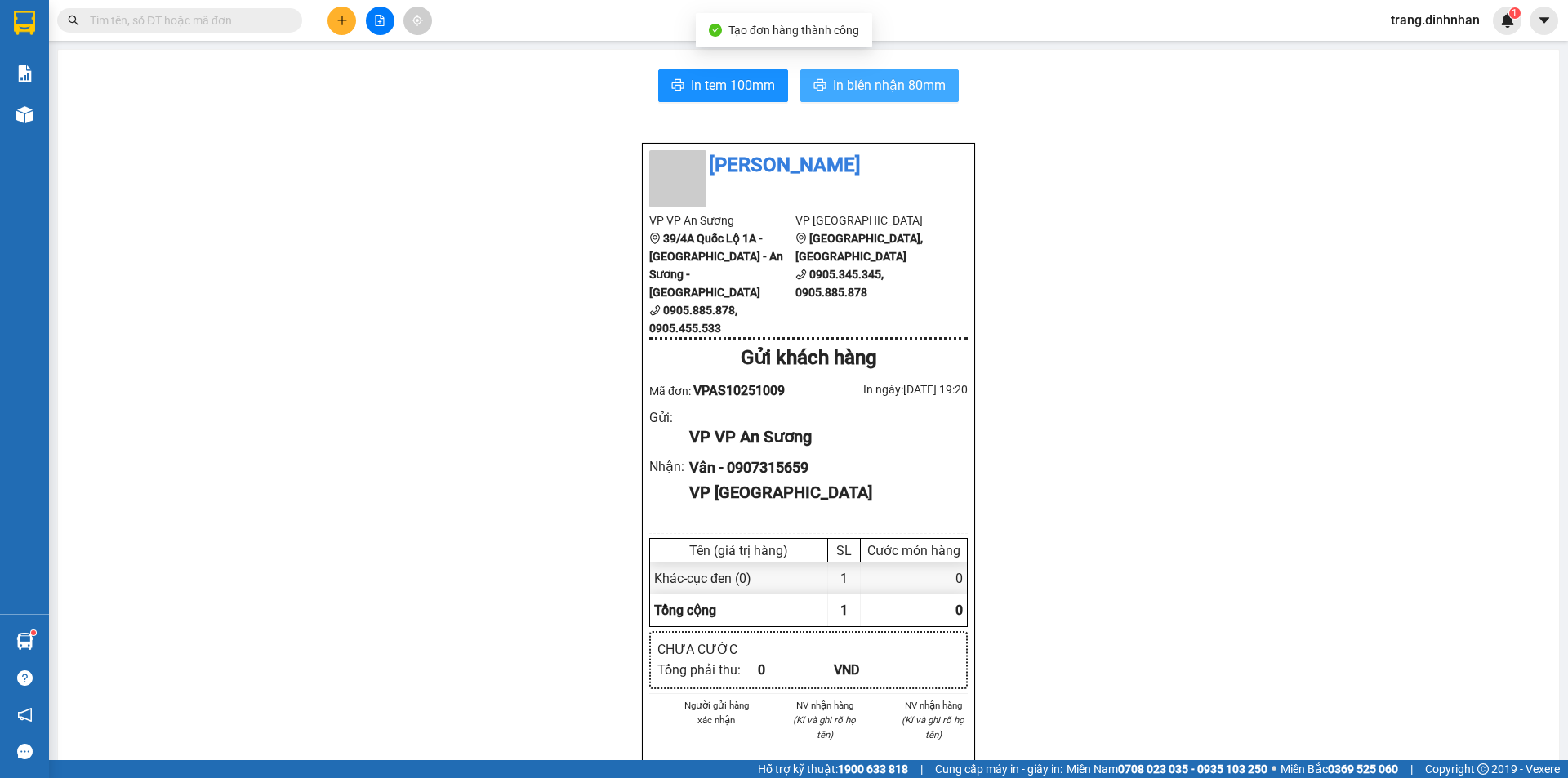
click at [906, 91] on span "In biên nhận 80mm" at bounding box center [889, 86] width 113 height 21
